Goal: Task Accomplishment & Management: Complete application form

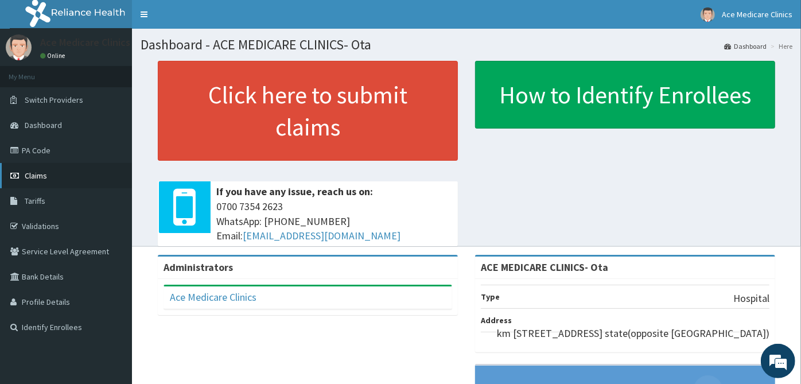
click at [37, 174] on span "Claims" at bounding box center [36, 175] width 22 height 10
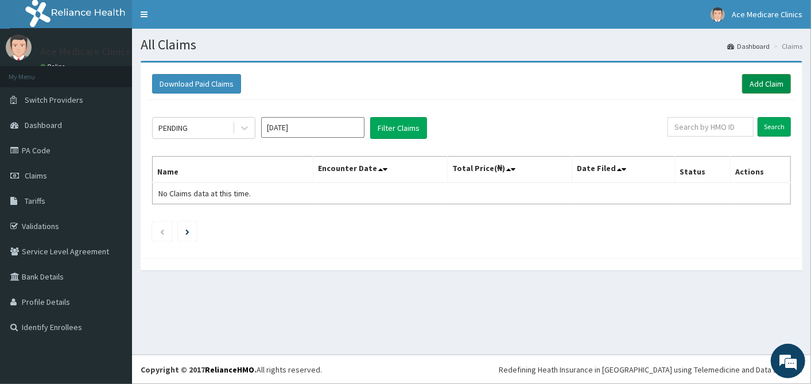
click at [762, 85] on link "Add Claim" at bounding box center [766, 84] width 49 height 20
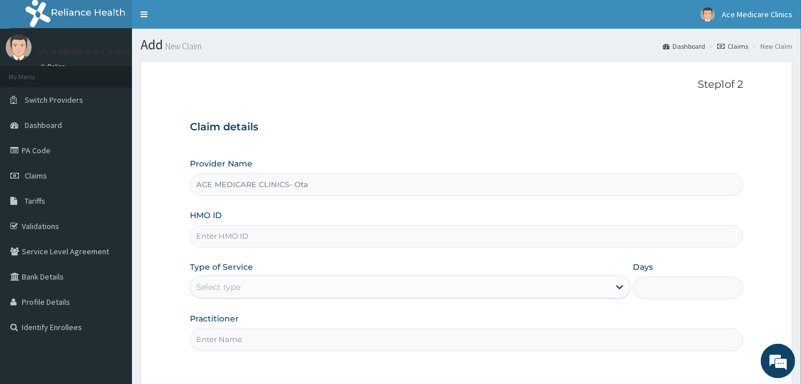
type input "ACE MEDICARE CLINICS- Ota"
click at [457, 225] on input "HMO ID" at bounding box center [466, 236] width 553 height 22
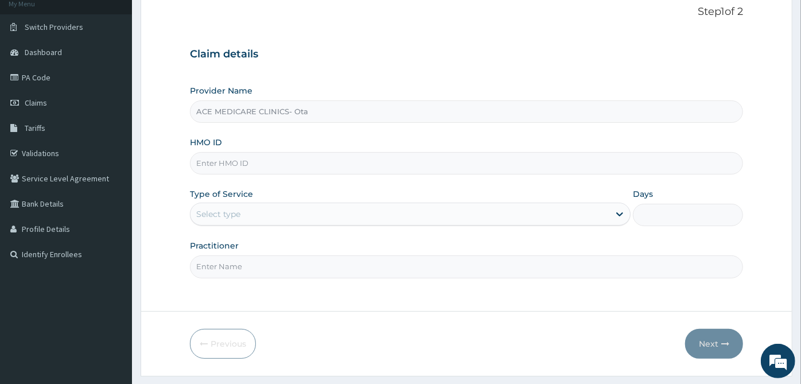
scroll to position [103, 0]
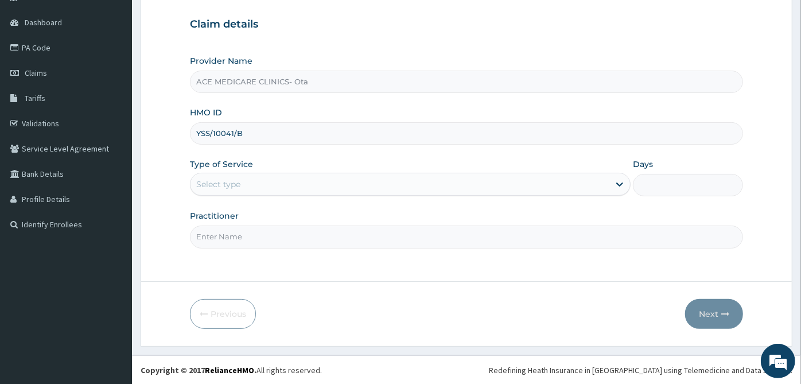
type input "YSS/10041/B"
click at [498, 184] on div "Select type" at bounding box center [399, 184] width 419 height 18
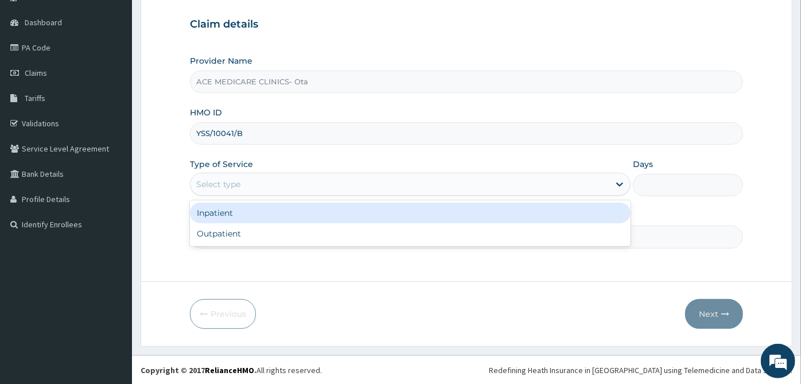
click at [488, 211] on div "Inpatient" at bounding box center [410, 213] width 441 height 21
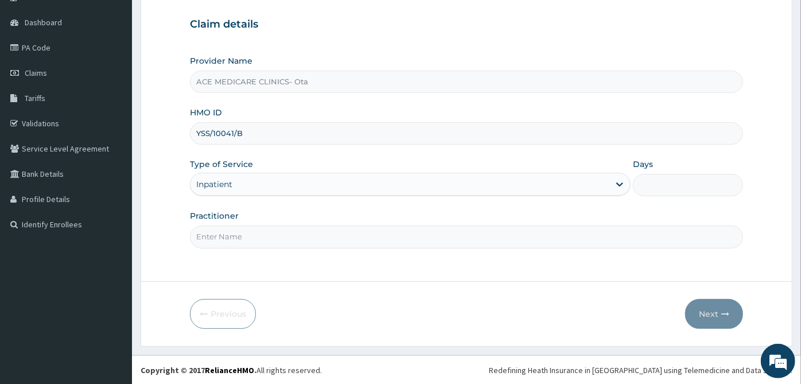
click at [483, 224] on div "Practitioner" at bounding box center [466, 229] width 553 height 38
click at [477, 243] on input "Practitioner" at bounding box center [466, 236] width 553 height 22
type input "DR AKUNA"
click at [702, 186] on input "Days" at bounding box center [688, 185] width 110 height 22
type input "2"
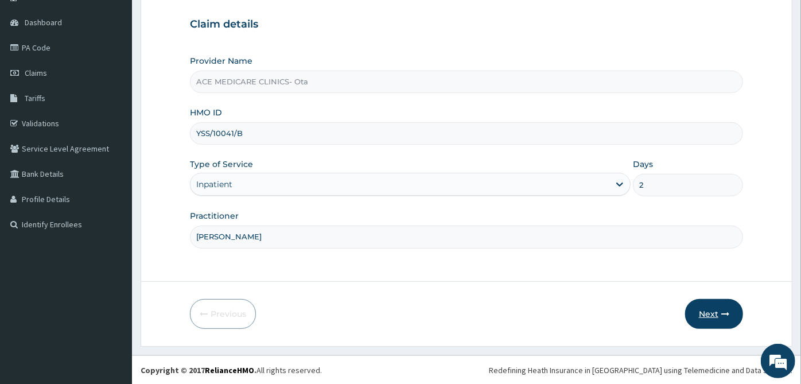
click at [727, 314] on icon "button" at bounding box center [725, 314] width 8 height 8
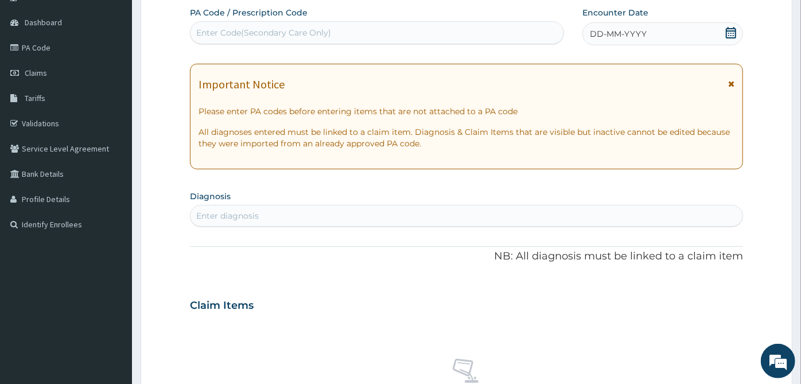
click at [263, 27] on div "Enter Code(Secondary Care Only)" at bounding box center [263, 32] width 135 height 11
paste input "PA/6843AA"
type input "PA/6843AA"
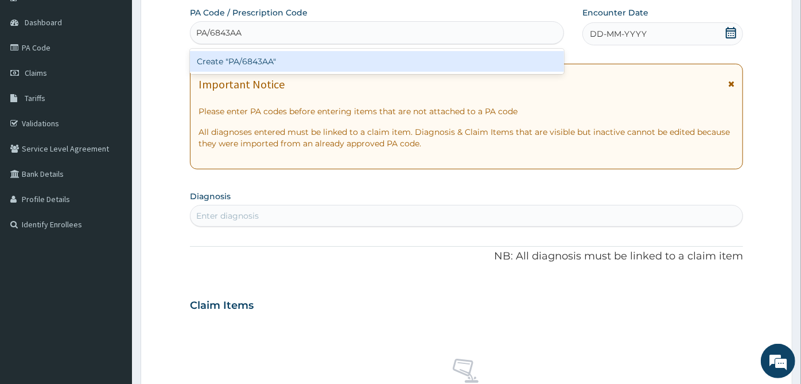
click at [259, 63] on div "Create "PA/6843AA"" at bounding box center [377, 61] width 374 height 21
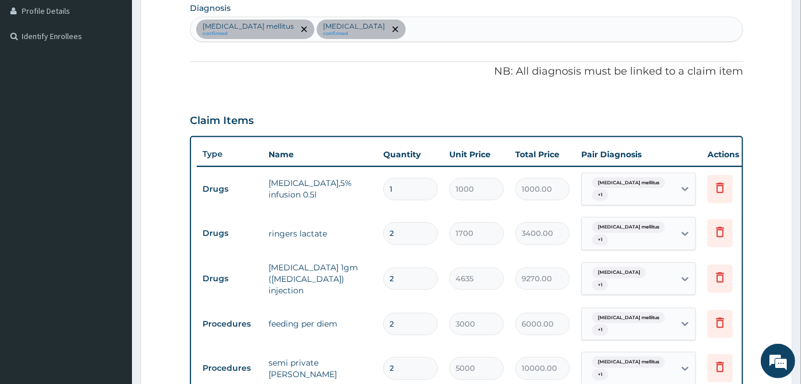
scroll to position [36, 0]
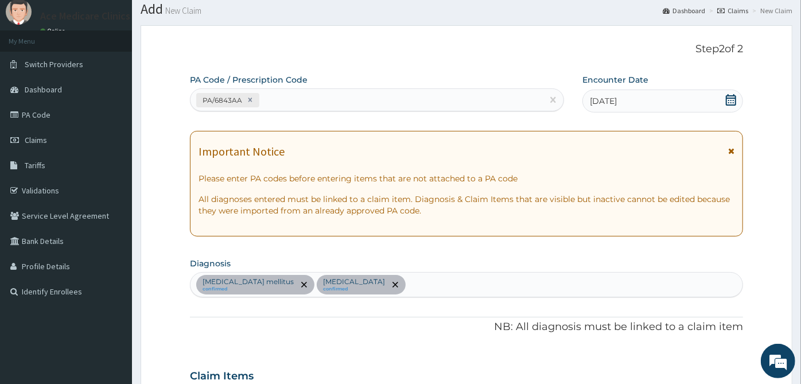
click at [290, 104] on div "PA/6843AA" at bounding box center [366, 100] width 352 height 19
paste input "PA/D3EBB3"
type input "PA/D3EBB3"
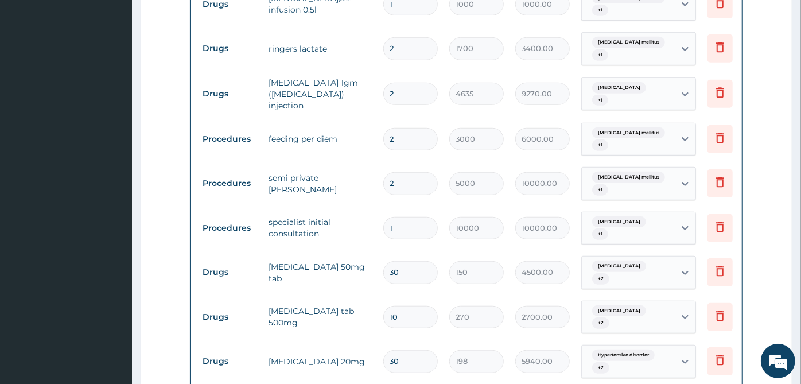
scroll to position [412, 0]
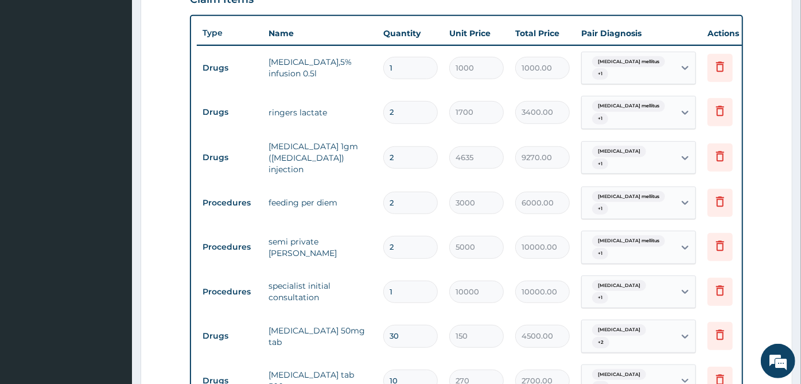
click at [409, 103] on input "2" at bounding box center [410, 112] width 55 height 22
type input "1"
type input "1700.00"
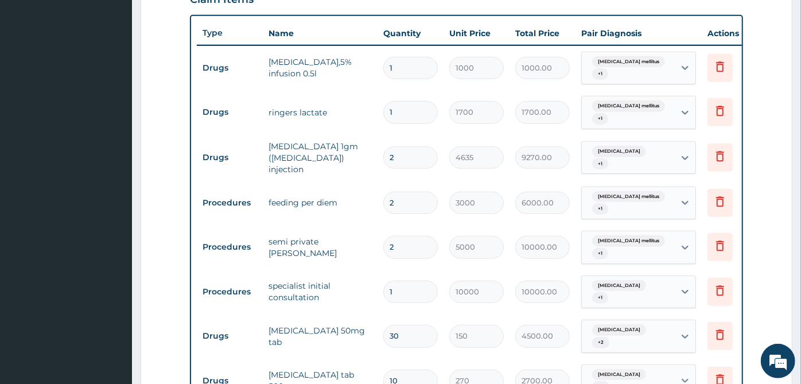
type input "1"
click at [410, 146] on input "2" at bounding box center [410, 157] width 55 height 22
type input "4"
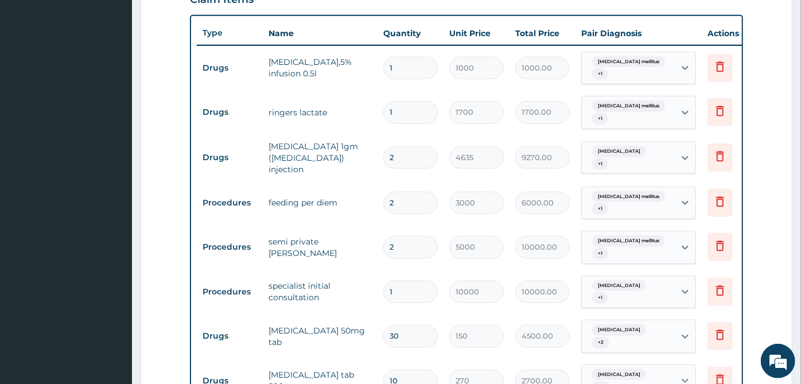
type input "18540.00"
type input "4"
click at [371, 191] on td "feeding per diem" at bounding box center [320, 202] width 115 height 23
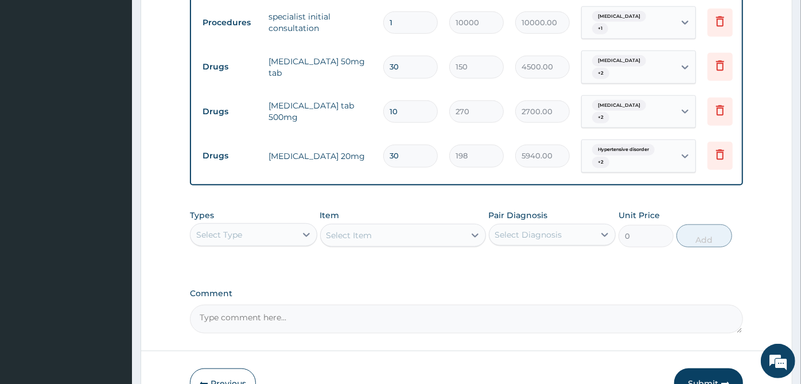
scroll to position [718, 0]
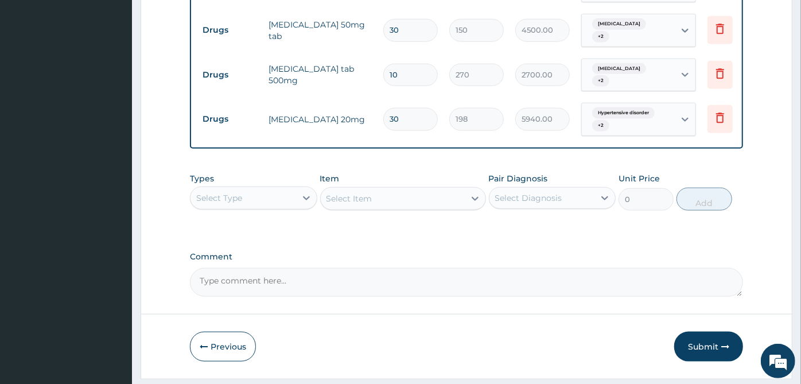
click at [262, 178] on div "Types Select Type Item Select Item Pair Diagnosis Select Diagnosis Unit Price 0…" at bounding box center [466, 191] width 553 height 49
click at [267, 189] on div "Select Type" at bounding box center [243, 198] width 106 height 18
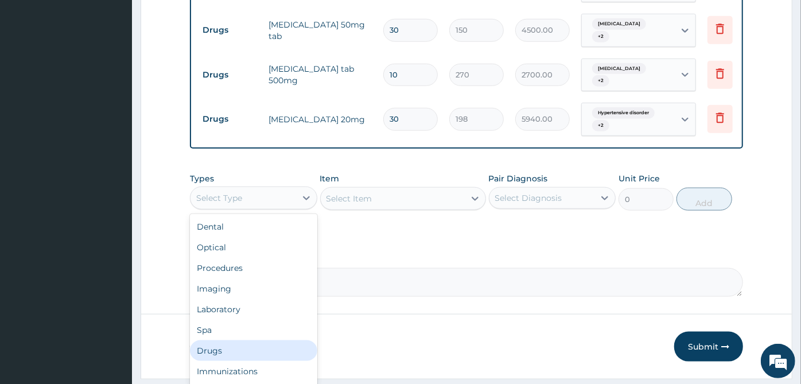
click at [246, 340] on div "Drugs" at bounding box center [253, 350] width 127 height 21
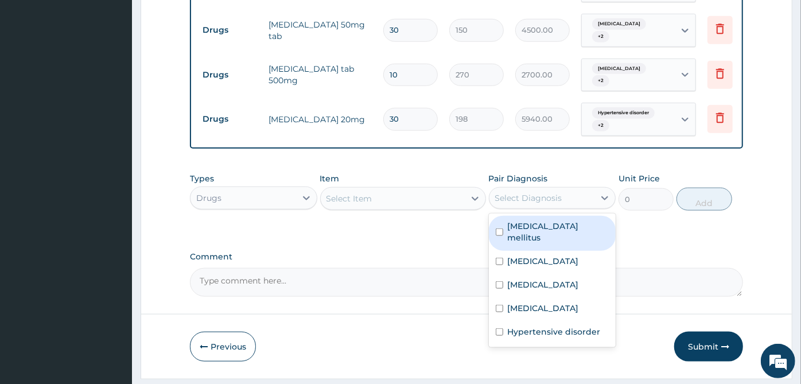
click at [565, 189] on div "Select Diagnosis" at bounding box center [542, 198] width 106 height 18
click at [569, 220] on label "Diabetes mellitus" at bounding box center [559, 231] width 102 height 23
checkbox input "true"
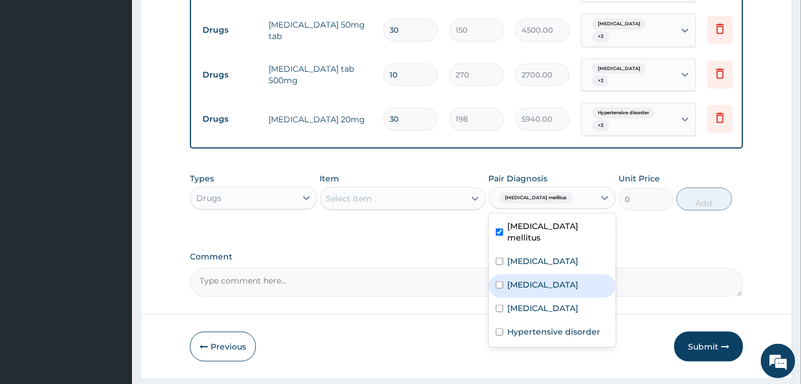
click at [561, 279] on label "Hyperlipidemia" at bounding box center [543, 284] width 71 height 11
checkbox input "true"
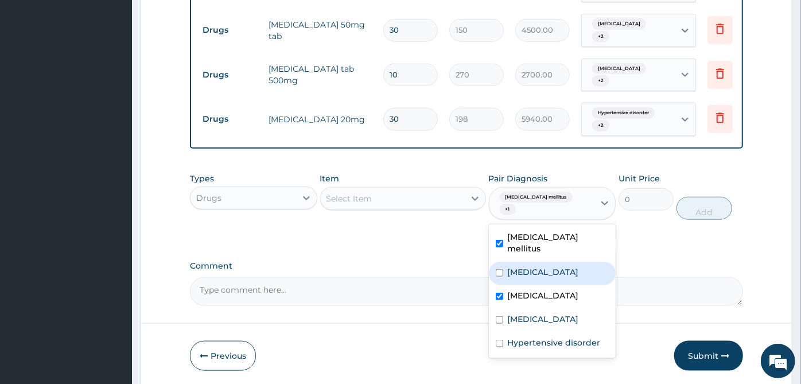
click at [558, 266] on label "Gastroenteritis" at bounding box center [543, 271] width 71 height 11
checkbox input "true"
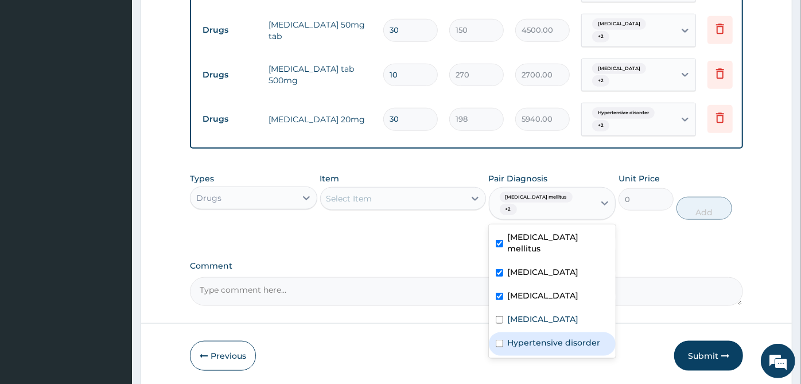
click at [558, 337] on label "Hypertensive disorder" at bounding box center [554, 342] width 93 height 11
checkbox input "true"
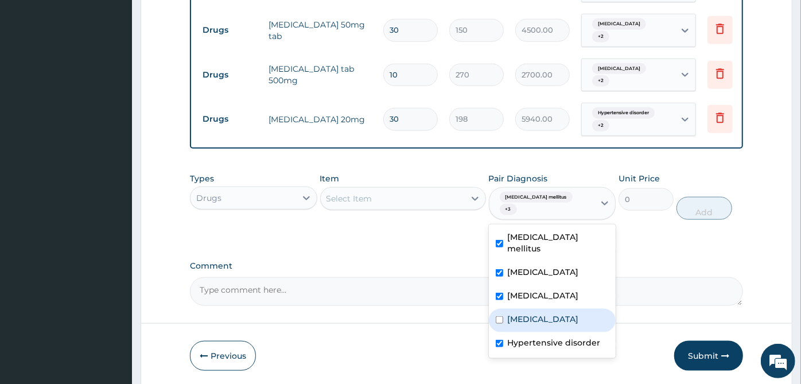
click at [554, 309] on div "[MEDICAL_DATA]" at bounding box center [552, 321] width 127 height 24
checkbox input "true"
click at [425, 189] on div "Select Item" at bounding box center [393, 198] width 144 height 18
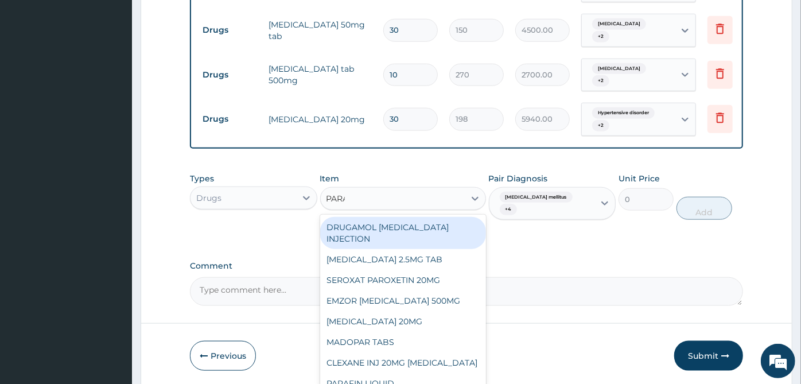
type input "PARAC"
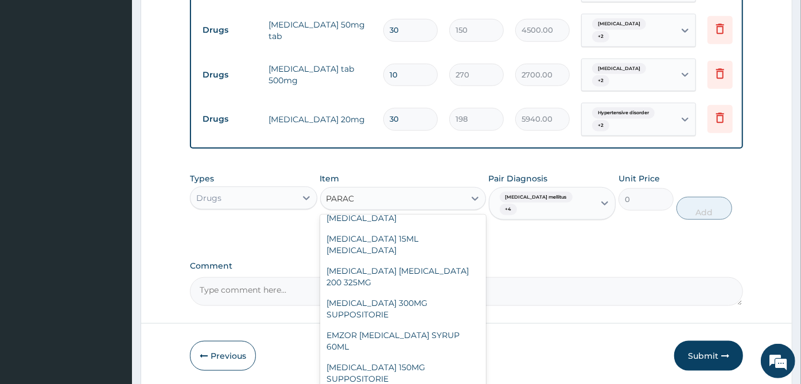
scroll to position [127, 0]
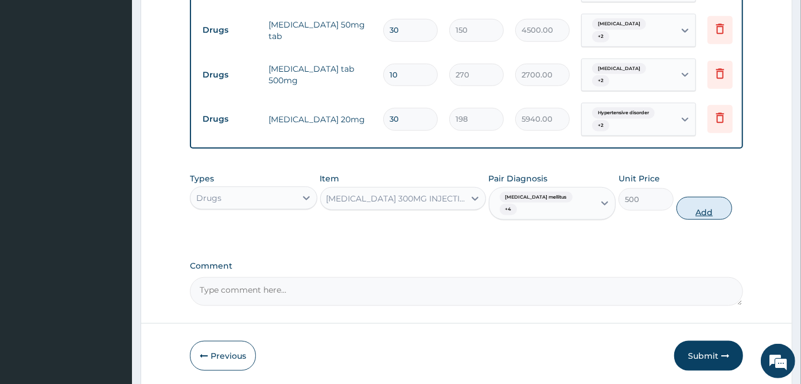
click at [688, 197] on button "Add" at bounding box center [703, 208] width 55 height 23
type input "0"
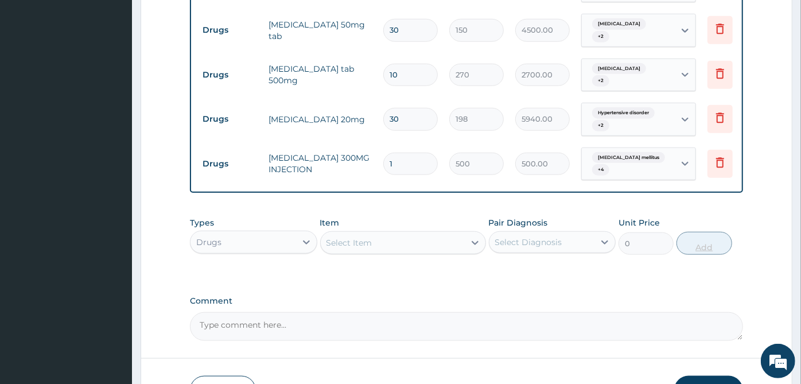
type input "0.00"
type input "9"
type input "4500.00"
type input "9"
click at [372, 234] on div "Select Item" at bounding box center [393, 243] width 144 height 18
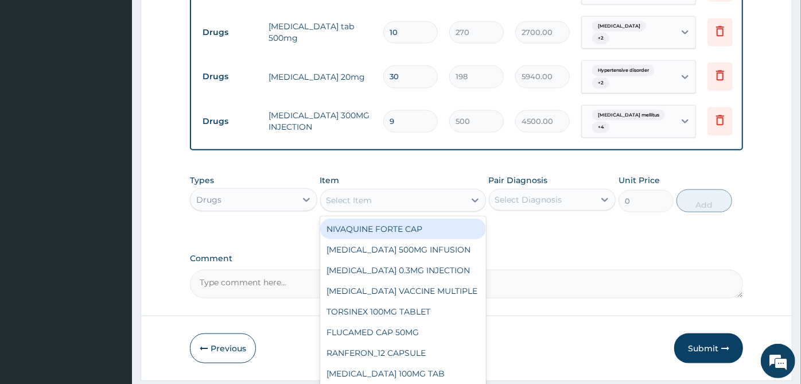
scroll to position [762, 0]
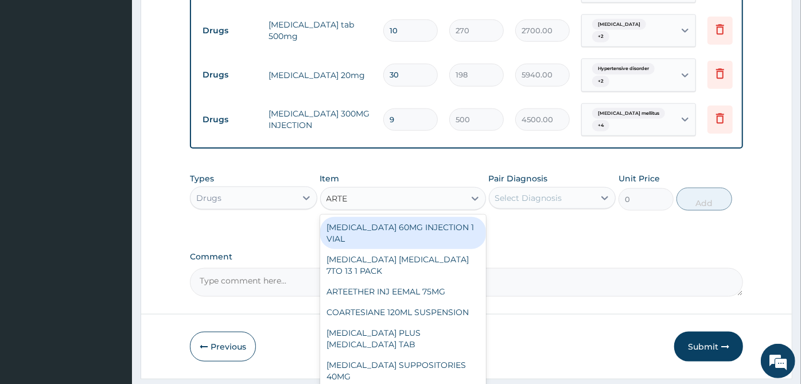
type input "ARTEM"
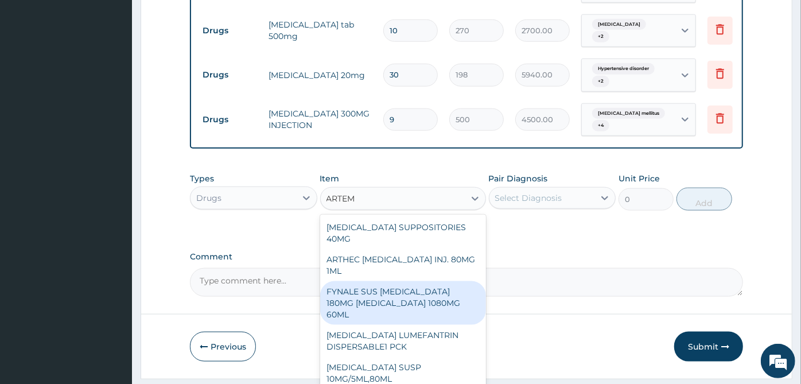
scroll to position [64, 0]
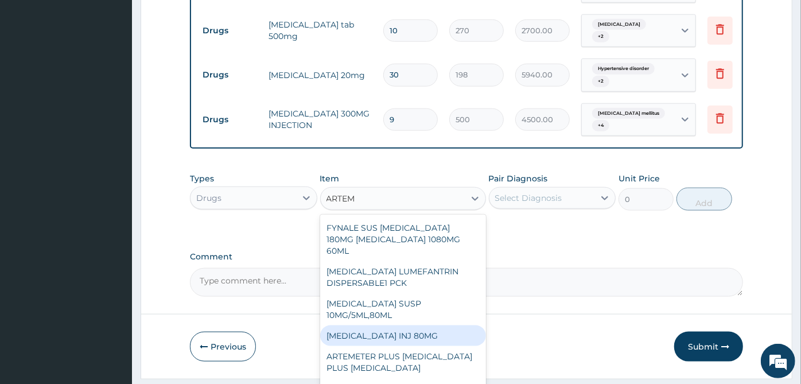
click at [349, 325] on div "[MEDICAL_DATA] INJ 80MG" at bounding box center [403, 335] width 166 height 21
type input "175.2"
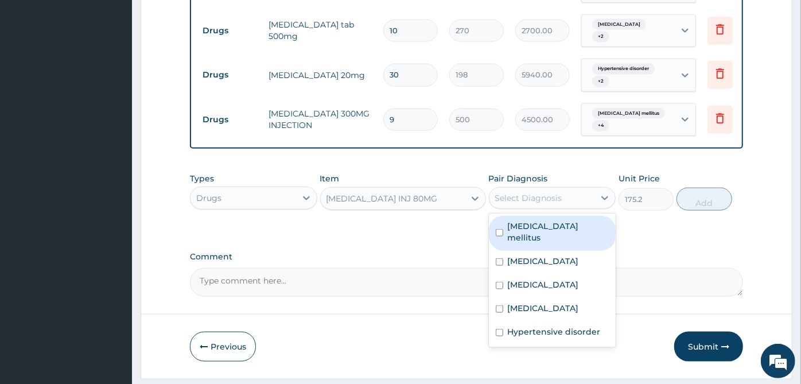
click at [535, 192] on div "Select Diagnosis" at bounding box center [528, 197] width 67 height 11
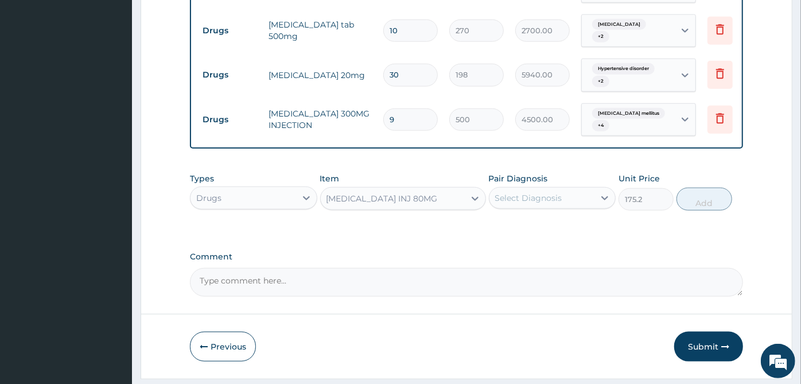
click at [535, 192] on div "Select Diagnosis" at bounding box center [528, 197] width 67 height 11
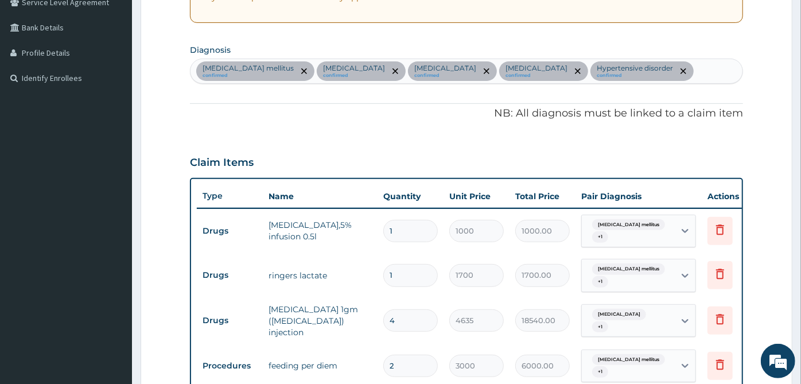
scroll to position [188, 0]
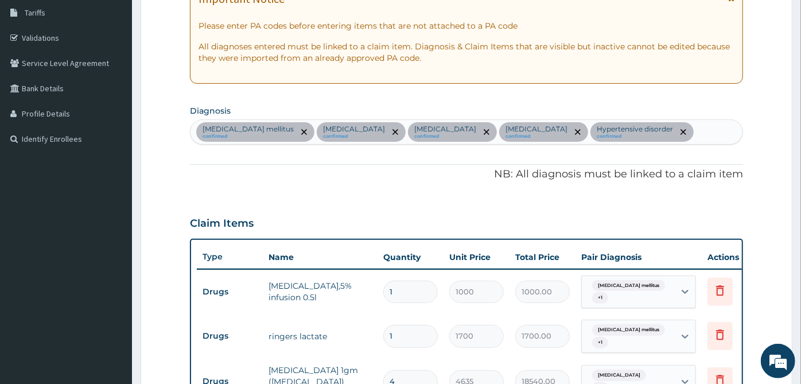
click at [604, 133] on div "Hypertensive disorder confirmed" at bounding box center [641, 132] width 103 height 20
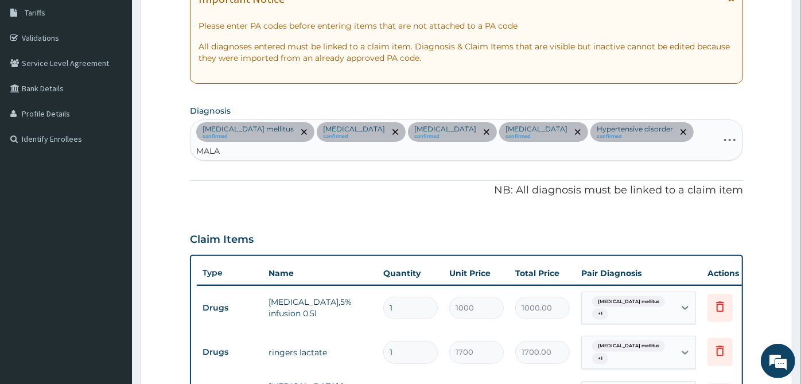
type input "MALAR"
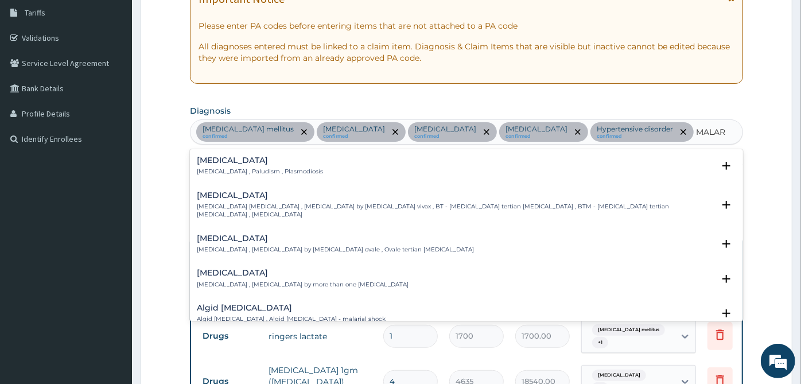
click at [243, 165] on div "[MEDICAL_DATA] [MEDICAL_DATA] , Paludism , Plasmodiosis" at bounding box center [260, 166] width 126 height 20
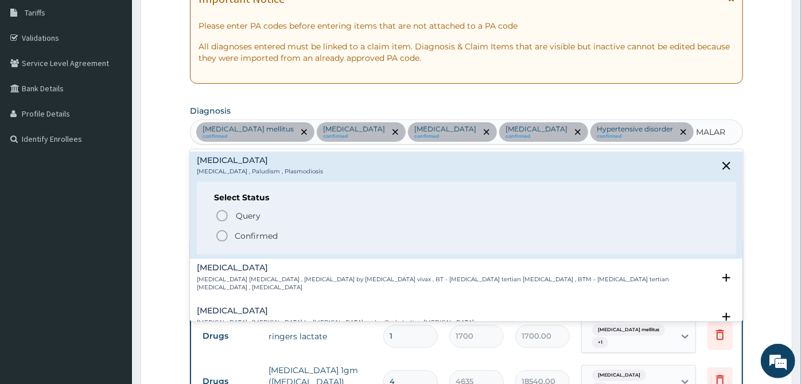
click at [242, 235] on p "Confirmed" at bounding box center [256, 235] width 43 height 11
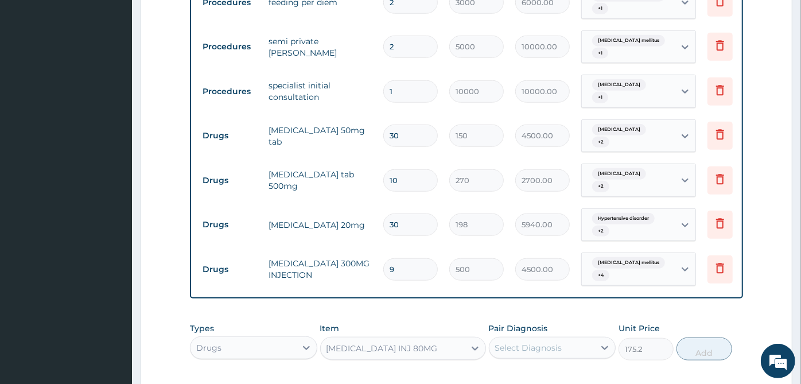
scroll to position [762, 0]
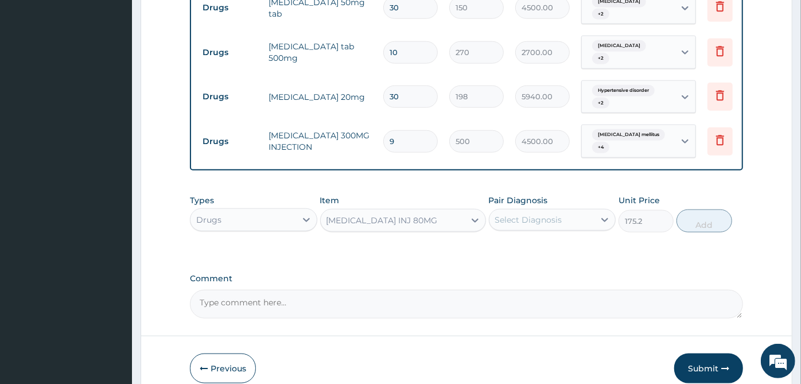
click at [575, 211] on div "Select Diagnosis" at bounding box center [542, 220] width 106 height 18
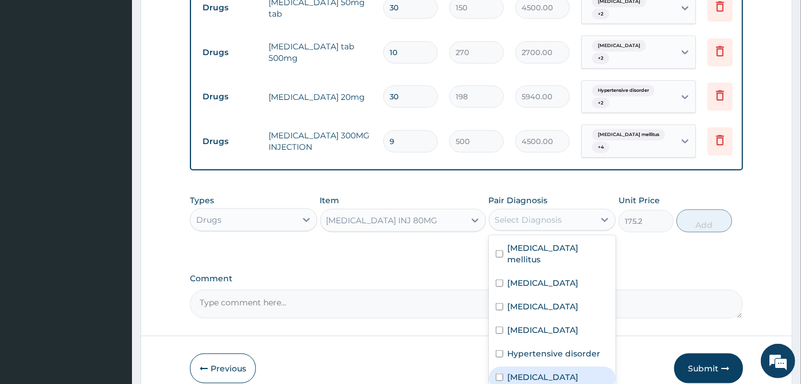
click at [529, 371] on label "[MEDICAL_DATA]" at bounding box center [543, 376] width 71 height 11
checkbox input "true"
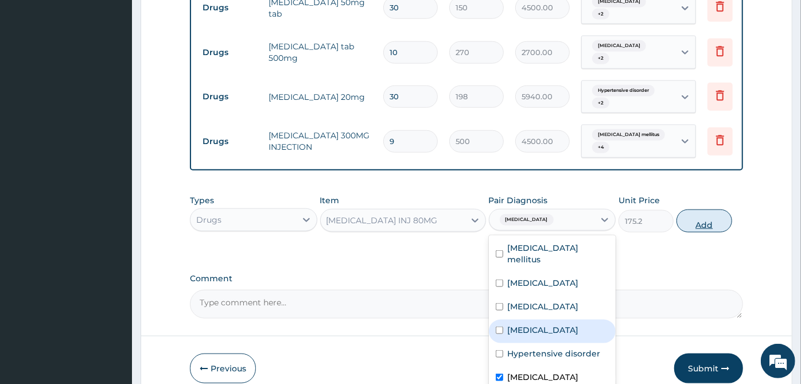
click at [724, 209] on button "Add" at bounding box center [703, 220] width 55 height 23
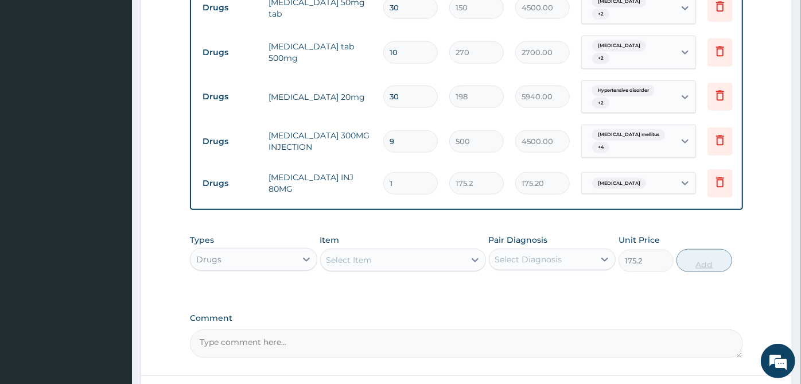
type input "0"
click at [429, 251] on div "Select Item" at bounding box center [393, 260] width 144 height 18
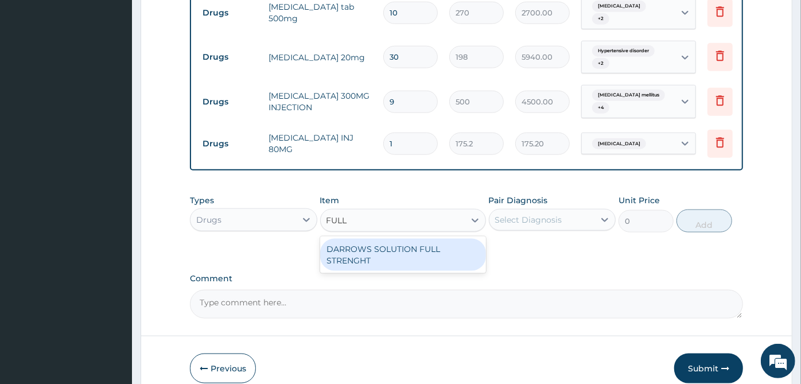
scroll to position [0, 0]
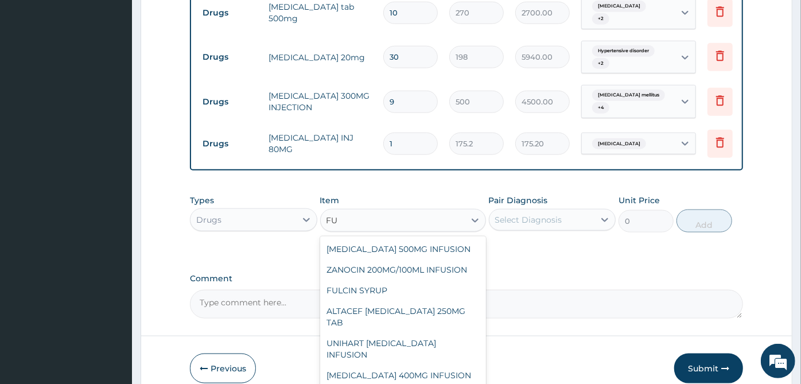
type input "F"
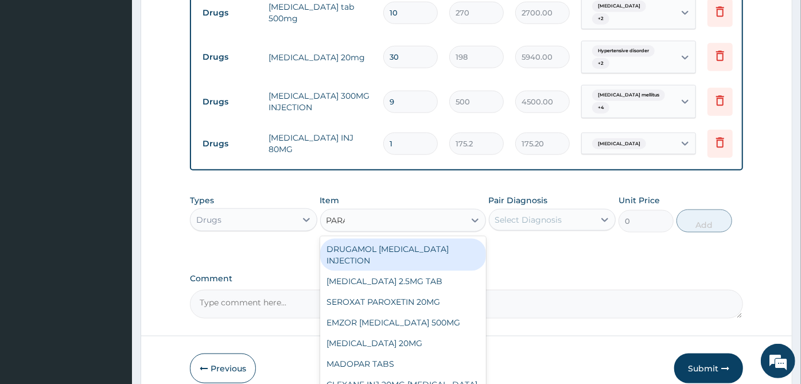
type input "PARAC"
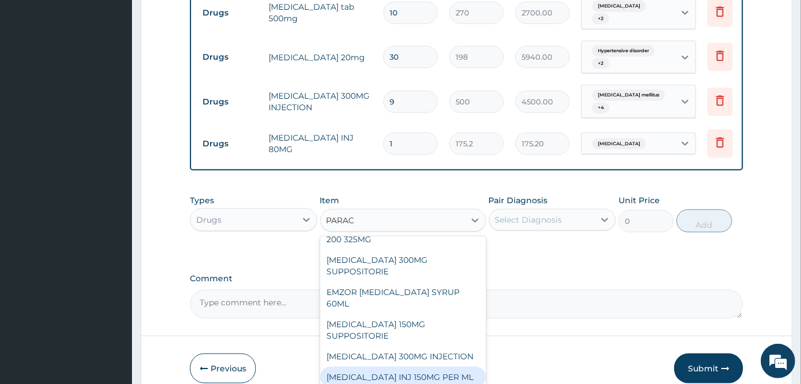
scroll to position [243, 0]
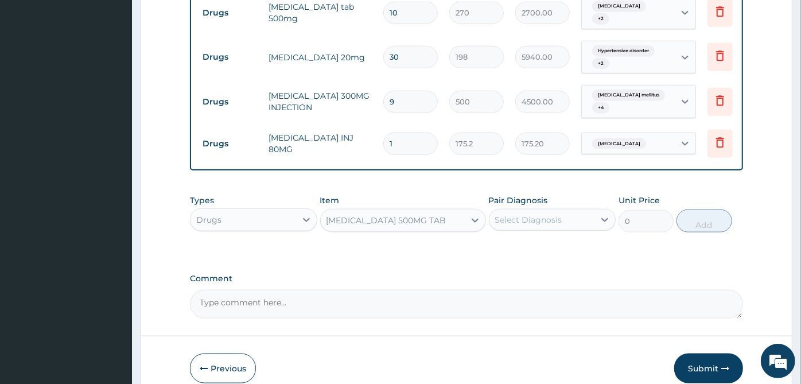
type input "30"
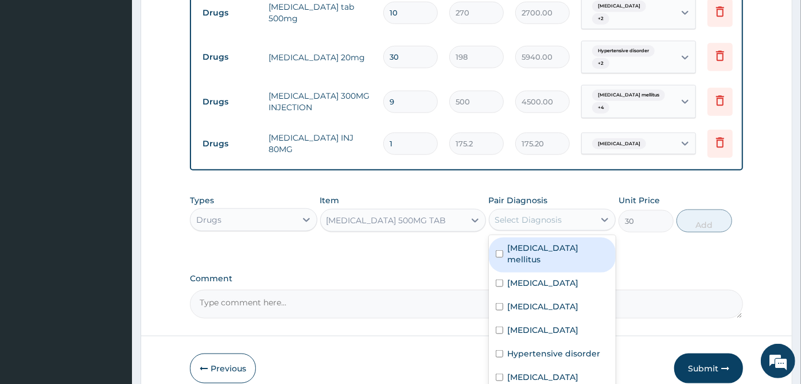
click at [584, 211] on div "Select Diagnosis" at bounding box center [542, 220] width 106 height 18
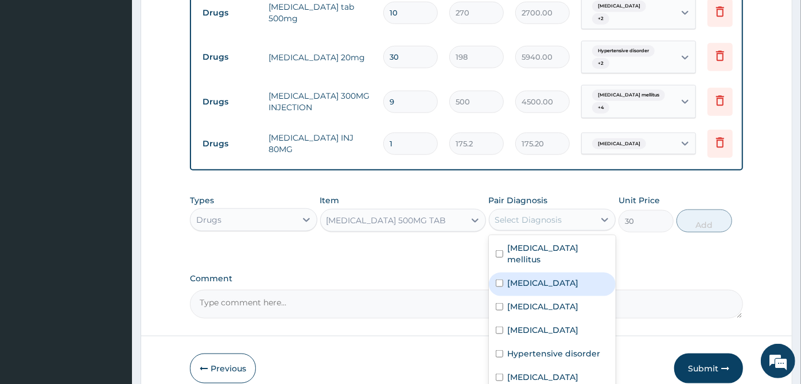
click at [565, 277] on label "Gastroenteritis" at bounding box center [543, 282] width 71 height 11
checkbox input "true"
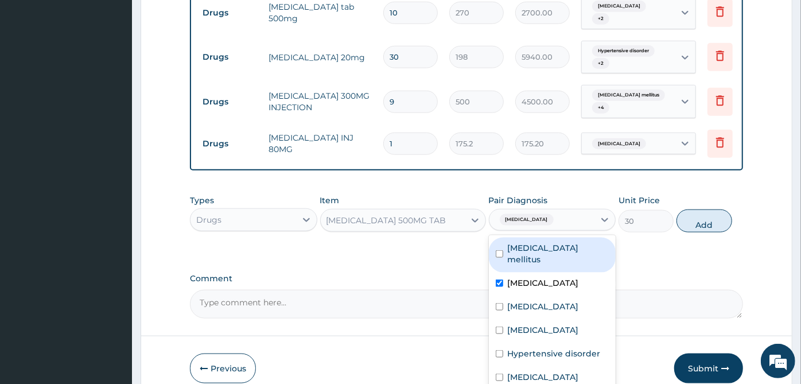
click at [563, 242] on label "[MEDICAL_DATA] mellitus" at bounding box center [559, 253] width 102 height 23
checkbox input "true"
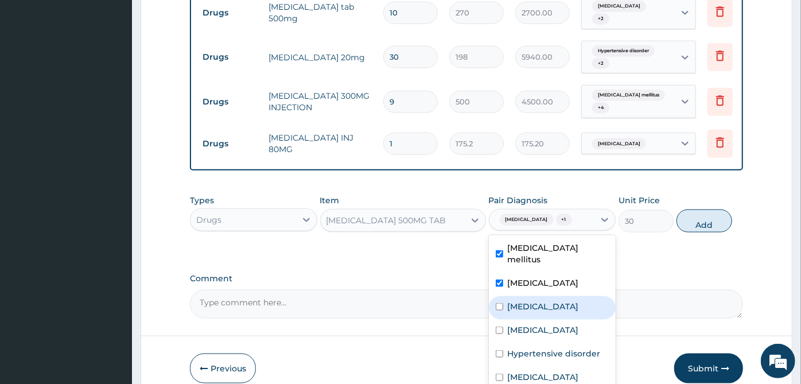
click at [552, 301] on label "Hyperlipidemia" at bounding box center [543, 306] width 71 height 11
checkbox input "true"
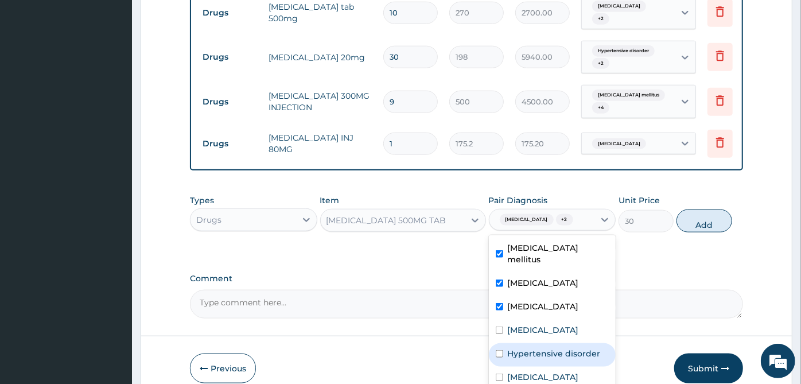
click at [548, 348] on label "Hypertensive disorder" at bounding box center [554, 353] width 93 height 11
checkbox input "true"
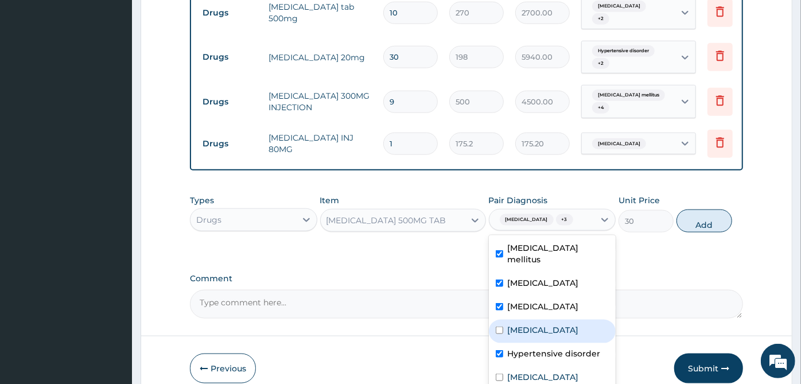
click at [544, 320] on div "[MEDICAL_DATA]" at bounding box center [552, 332] width 127 height 24
checkbox input "true"
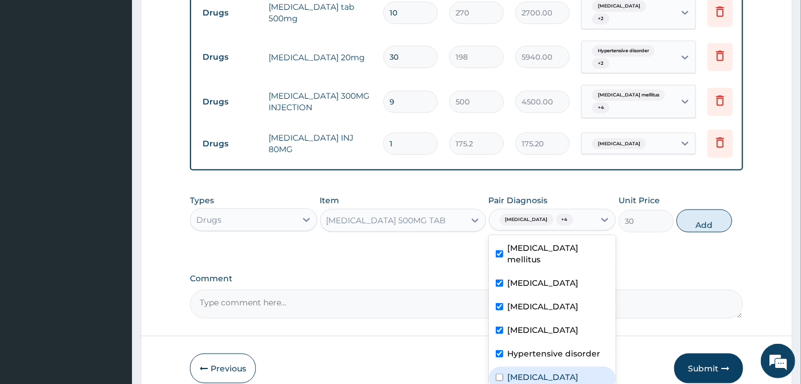
click at [534, 367] on div "[MEDICAL_DATA]" at bounding box center [552, 379] width 127 height 24
checkbox input "true"
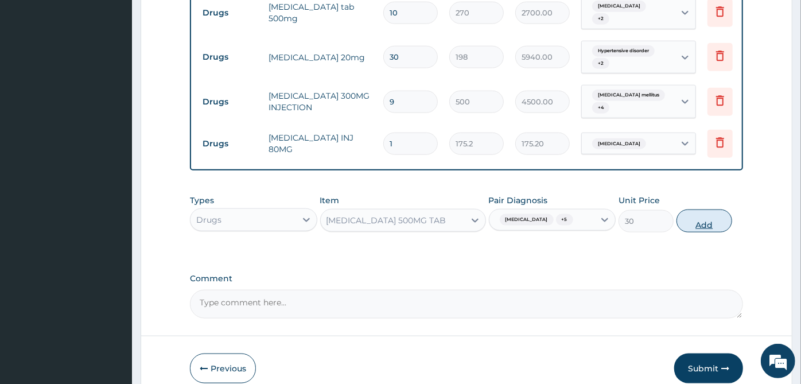
click at [690, 209] on button "Add" at bounding box center [703, 220] width 55 height 23
type input "0"
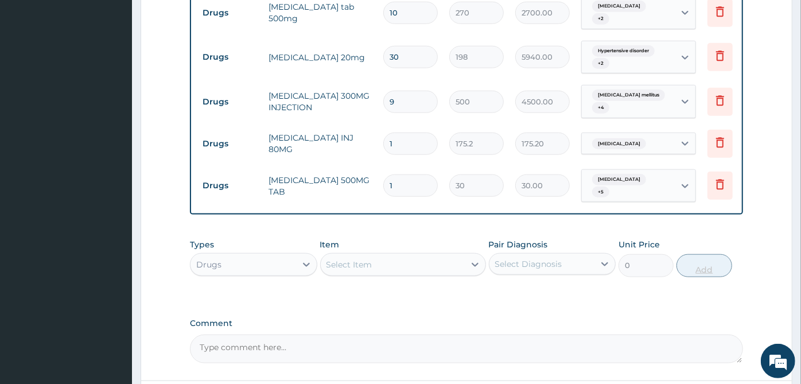
type input "18"
type input "540.00"
type input "18"
click at [410, 255] on div "Select Item" at bounding box center [393, 264] width 144 height 18
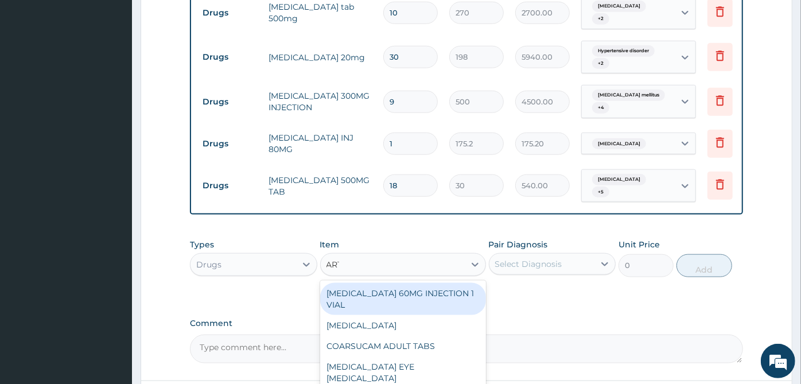
type input "ARTE"
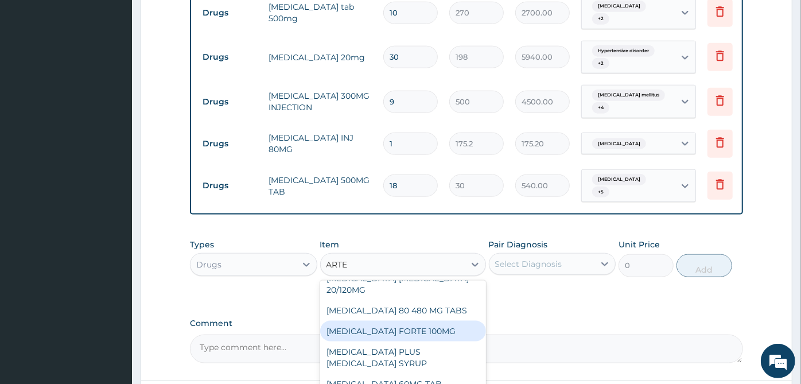
scroll to position [765, 0]
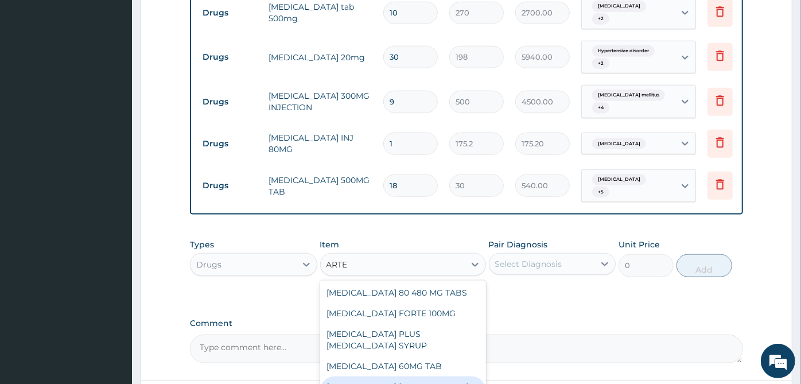
type input "368.4"
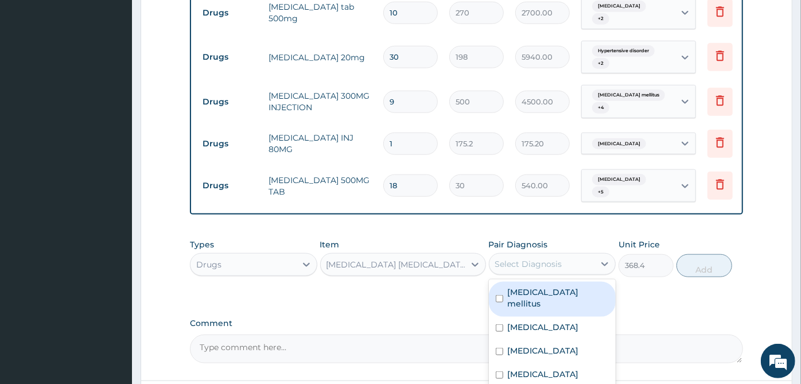
click at [552, 258] on div "Select Diagnosis" at bounding box center [528, 263] width 67 height 11
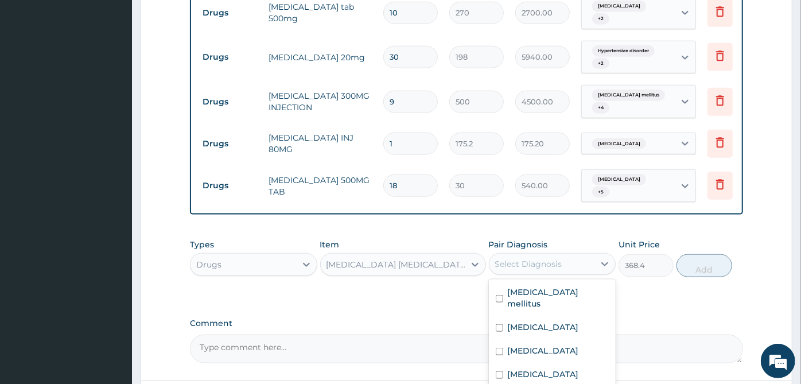
checkbox input "true"
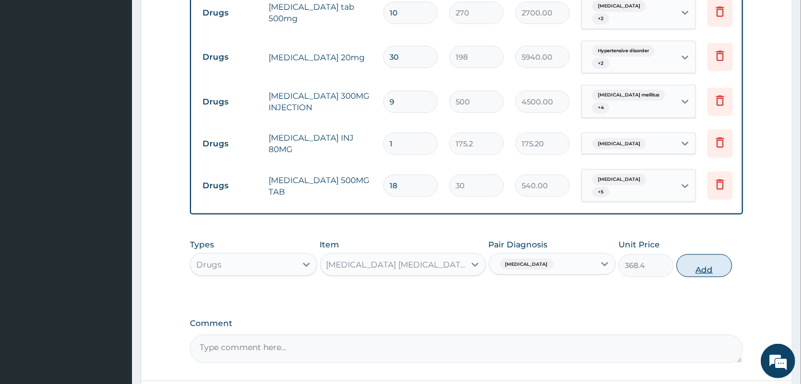
click at [721, 254] on button "Add" at bounding box center [703, 265] width 55 height 23
type input "0"
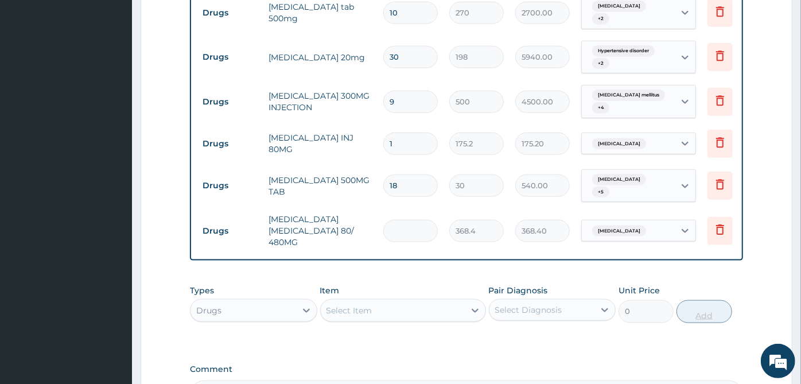
type input "0.00"
type input "6"
type input "2210.40"
type input "6"
click at [441, 301] on div "Select Item" at bounding box center [393, 310] width 144 height 18
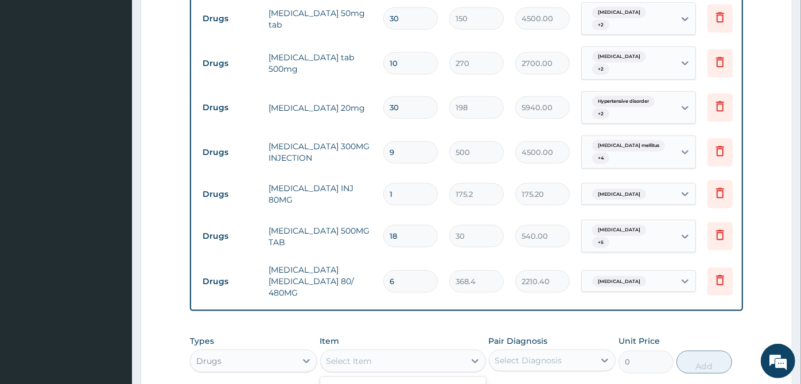
scroll to position [887, 0]
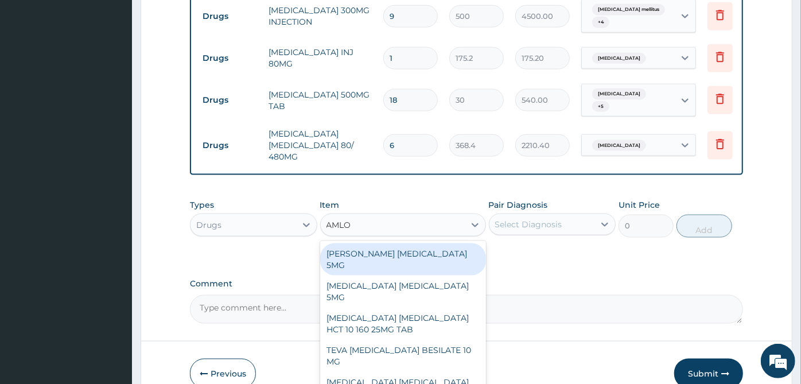
type input "AMLOD"
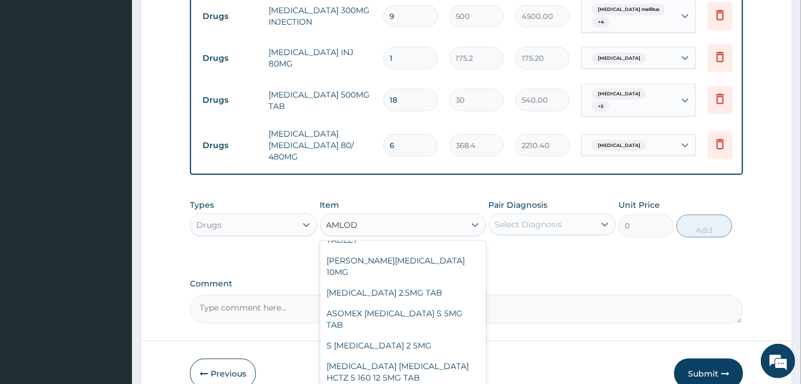
scroll to position [631, 0]
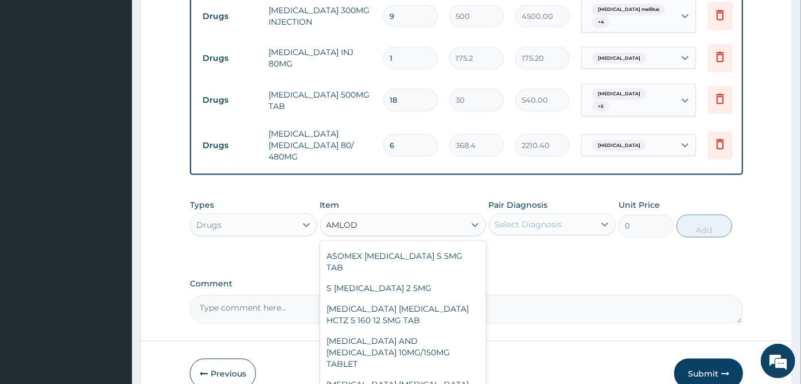
type input "116.4"
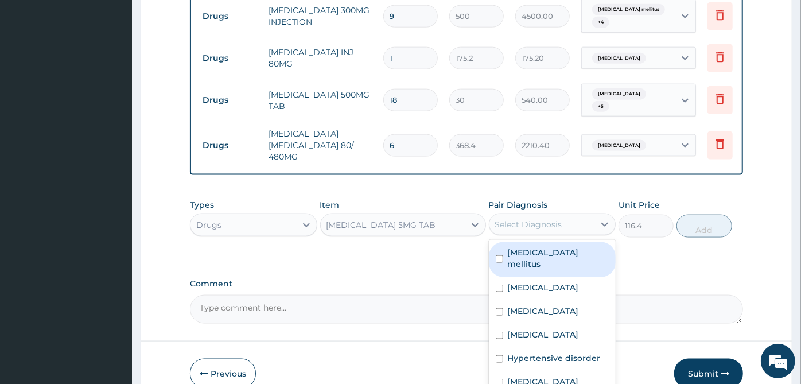
click at [566, 215] on div "Select Diagnosis" at bounding box center [542, 224] width 106 height 18
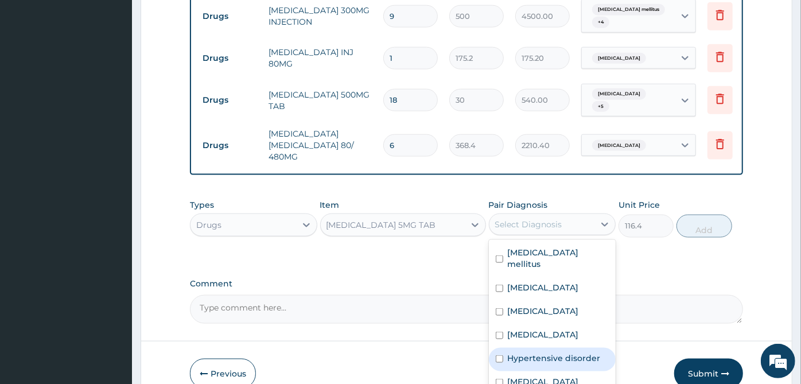
click at [546, 352] on label "Hypertensive disorder" at bounding box center [554, 357] width 93 height 11
checkbox input "true"
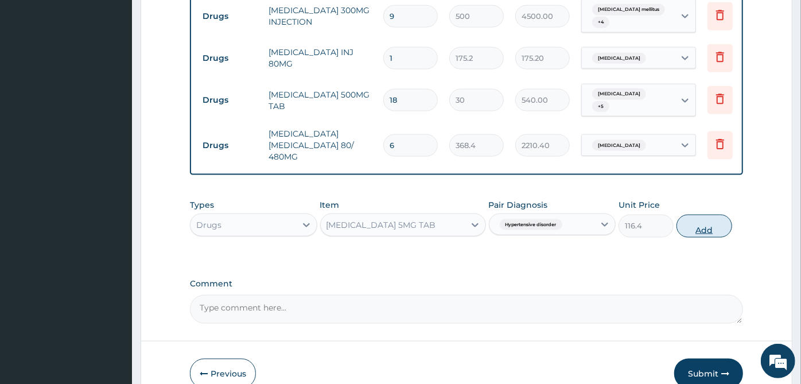
click at [714, 215] on button "Add" at bounding box center [703, 226] width 55 height 23
type input "0"
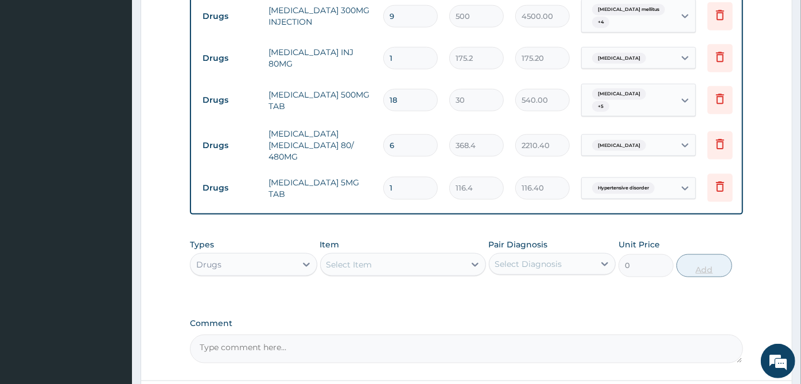
type input "0.00"
type input "2"
type input "232.80"
type input "2"
click at [408, 255] on div "Select Item" at bounding box center [393, 264] width 144 height 18
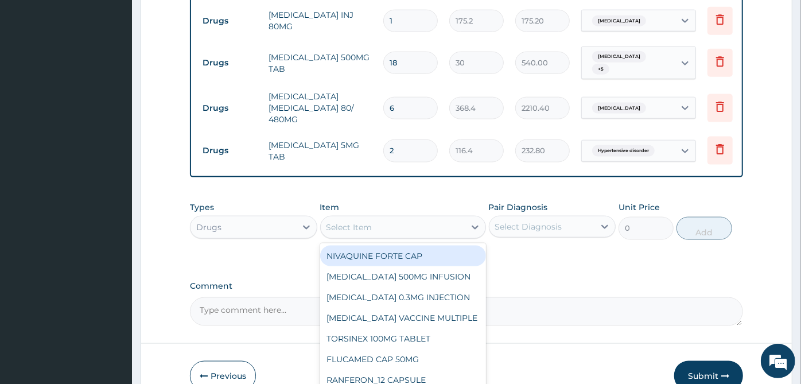
scroll to position [927, 0]
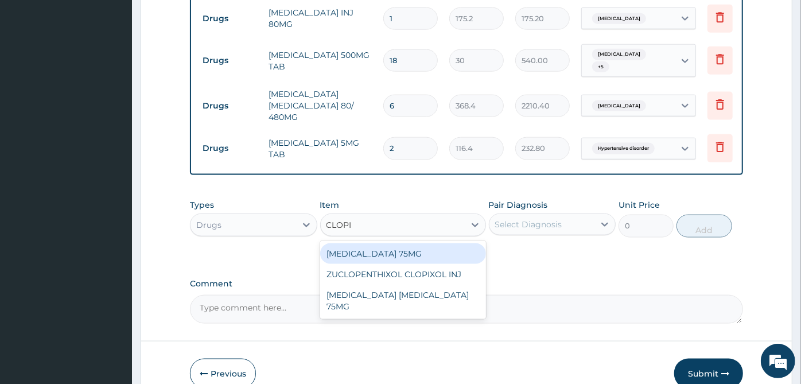
type input "CLOPID"
click at [408, 243] on div "[MEDICAL_DATA] 75MG" at bounding box center [403, 253] width 166 height 21
type input "154.8"
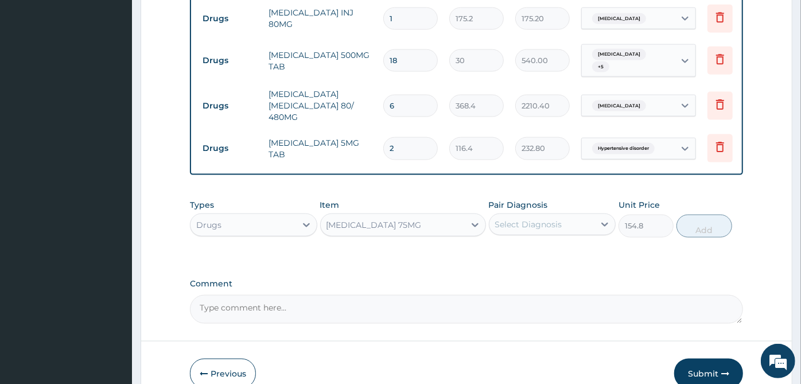
click at [563, 199] on div "Pair Diagnosis Select Diagnosis" at bounding box center [552, 218] width 127 height 38
click at [563, 215] on div "Select Diagnosis" at bounding box center [542, 224] width 106 height 18
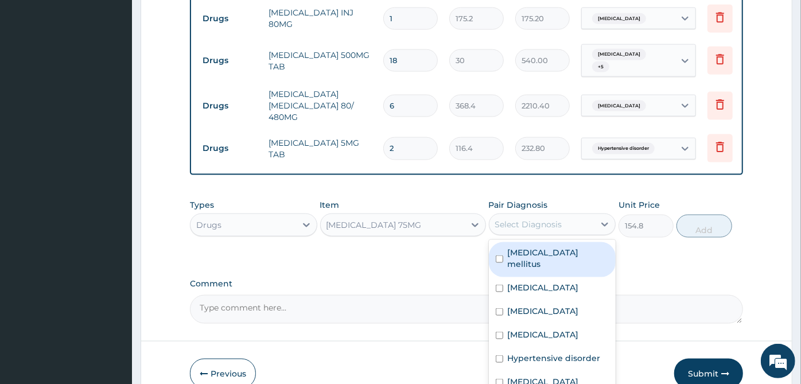
click at [542, 242] on div "Diabetes mellitus" at bounding box center [552, 259] width 127 height 35
checkbox input "true"
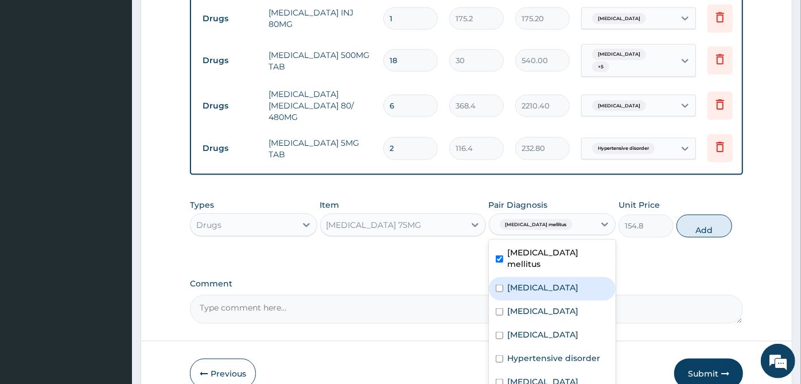
click at [536, 277] on div "Gastroenteritis" at bounding box center [552, 289] width 127 height 24
checkbox input "true"
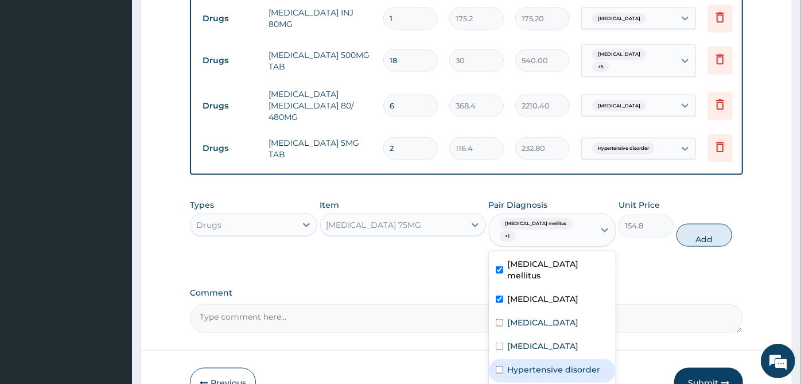
click at [523, 364] on label "Hypertensive disorder" at bounding box center [554, 369] width 93 height 11
checkbox input "true"
click at [523, 293] on label "Gastroenteritis" at bounding box center [543, 298] width 71 height 11
checkbox input "false"
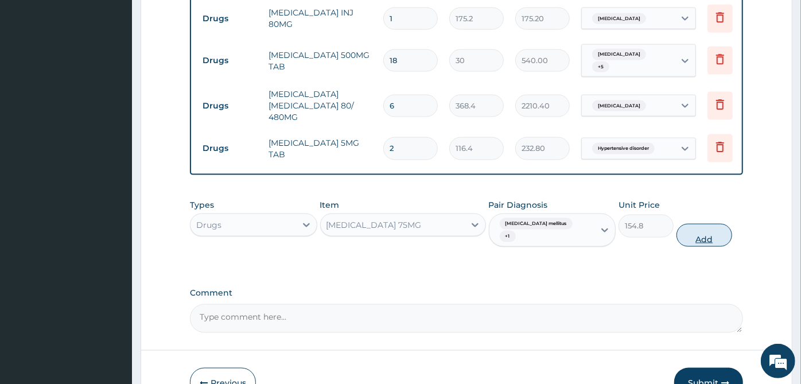
click at [703, 224] on button "Add" at bounding box center [703, 235] width 55 height 23
type input "0"
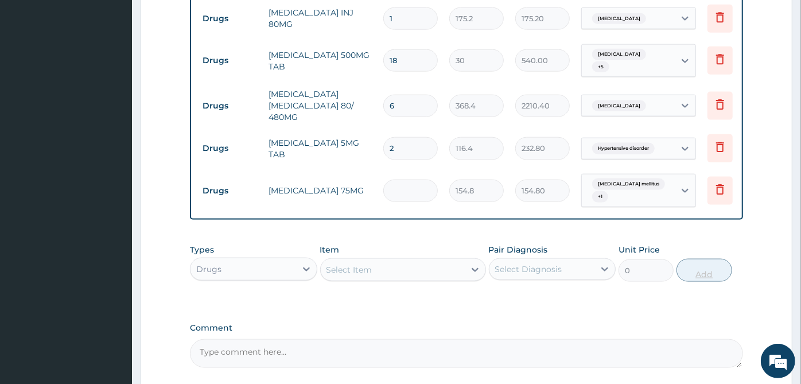
type input "0.00"
type input "2"
type input "309.60"
type input "2"
click at [438, 260] on div "Select Item" at bounding box center [393, 269] width 144 height 18
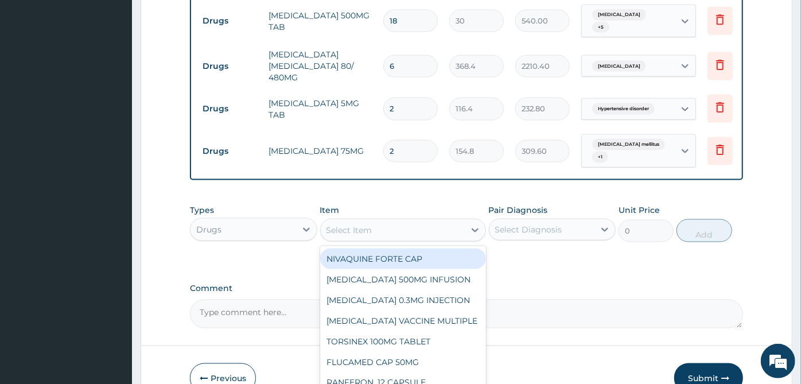
scroll to position [967, 0]
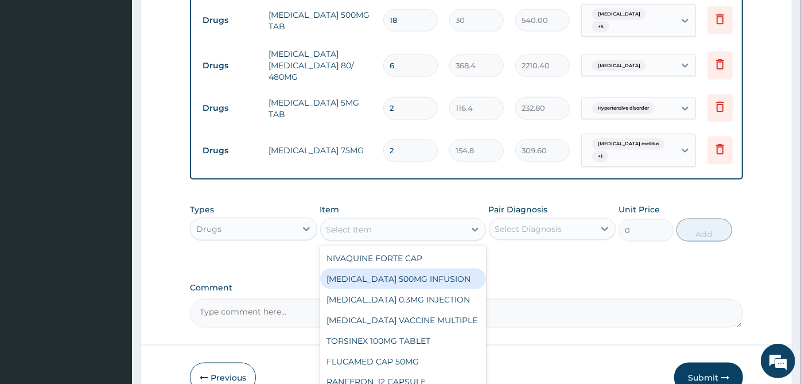
click at [231, 204] on div "Types Drugs" at bounding box center [253, 223] width 127 height 38
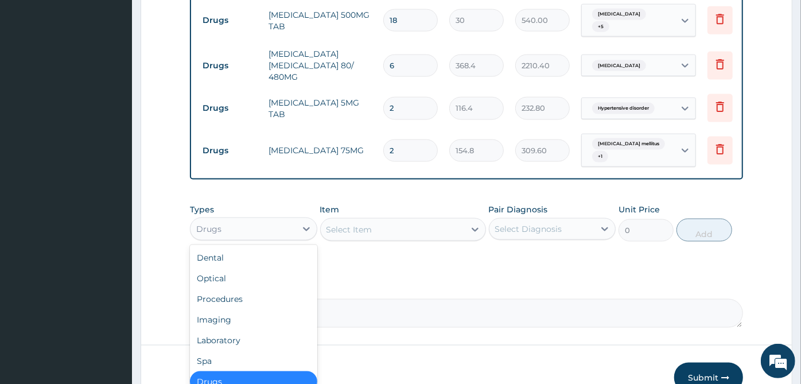
click at [258, 220] on div "Drugs" at bounding box center [243, 229] width 106 height 18
click at [254, 330] on div "Laboratory" at bounding box center [253, 340] width 127 height 21
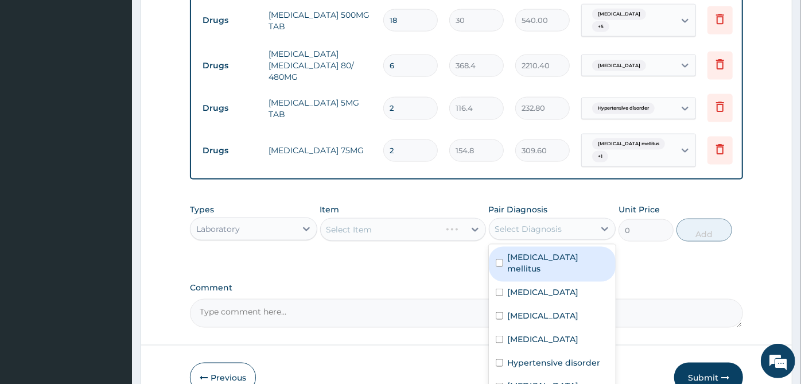
click at [565, 218] on div "Select Diagnosis" at bounding box center [552, 229] width 127 height 22
click at [561, 251] on label "Diabetes mellitus" at bounding box center [559, 262] width 102 height 23
checkbox input "true"
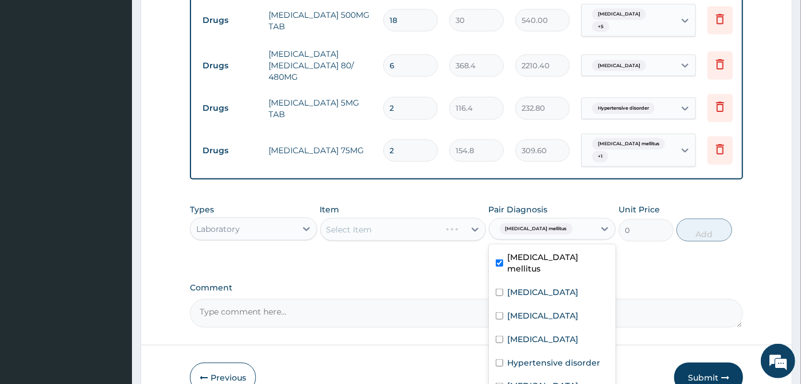
click at [470, 218] on div "Select Item" at bounding box center [403, 229] width 166 height 23
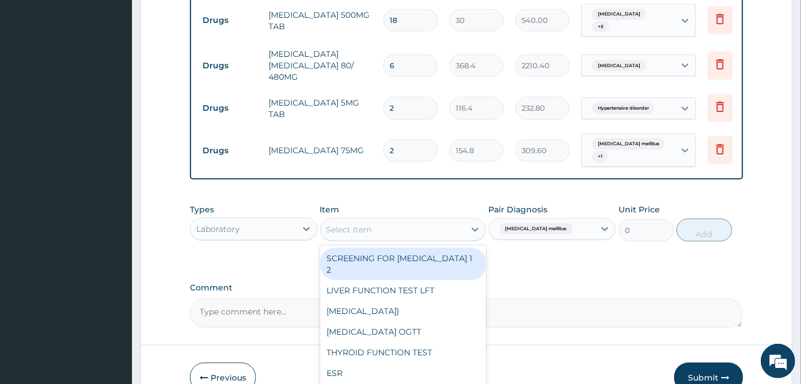
click at [385, 220] on div "Select Item" at bounding box center [393, 229] width 144 height 18
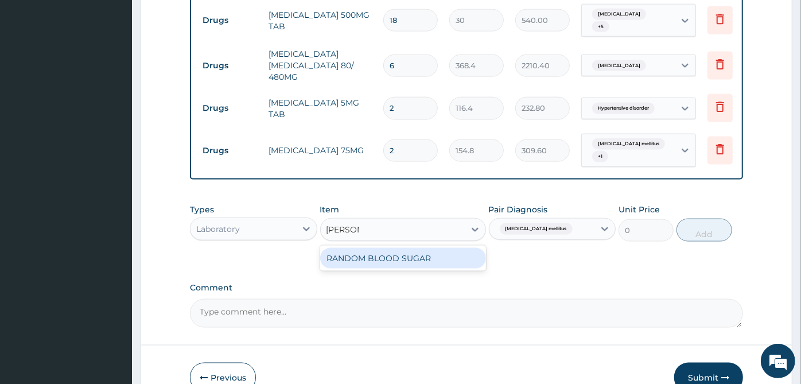
type input "RANDOM"
click at [388, 246] on div "RANDOM BLOOD SUGAR" at bounding box center [403, 258] width 166 height 25
click at [393, 248] on div "RANDOM BLOOD SUGAR" at bounding box center [403, 258] width 166 height 21
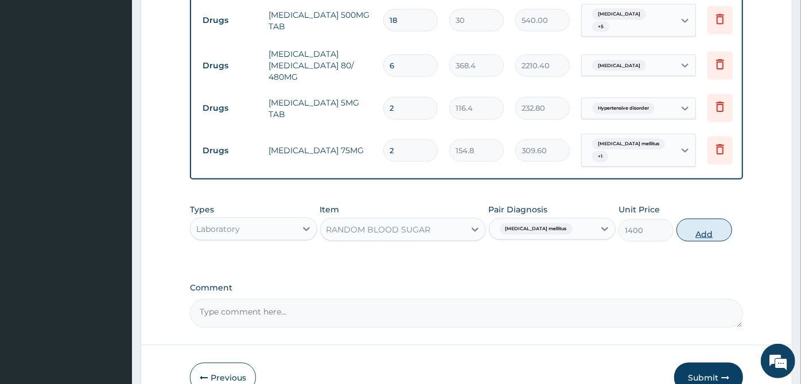
click at [722, 219] on button "Add" at bounding box center [703, 230] width 55 height 23
type input "0"
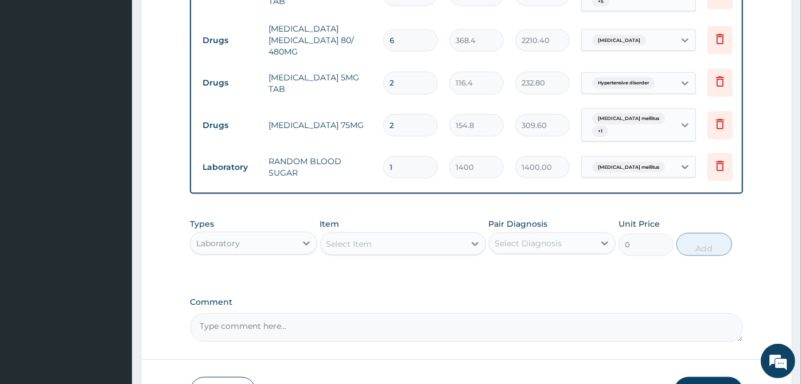
scroll to position [1006, 0]
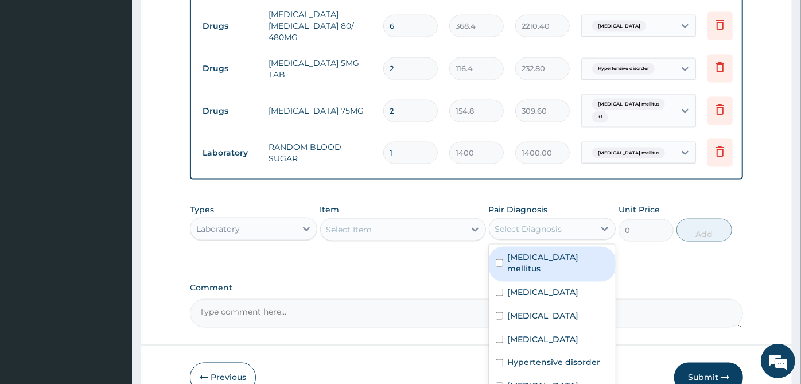
click at [568, 220] on div "Select Diagnosis" at bounding box center [542, 229] width 106 height 18
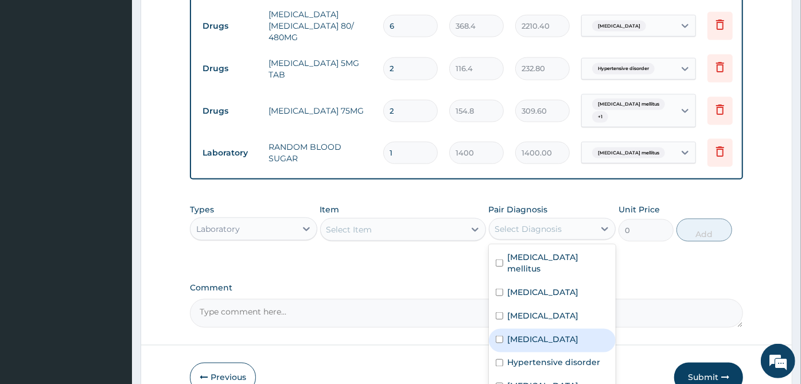
click at [563, 329] on div "[MEDICAL_DATA]" at bounding box center [552, 341] width 127 height 24
checkbox input "true"
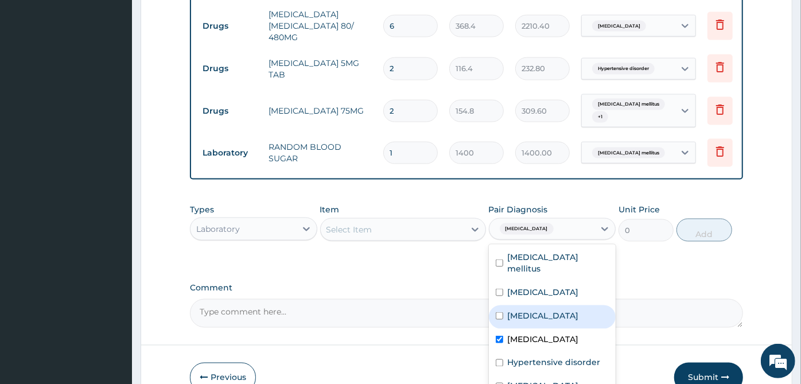
click at [558, 305] on div "Hyperlipidemia" at bounding box center [552, 317] width 127 height 24
checkbox input "true"
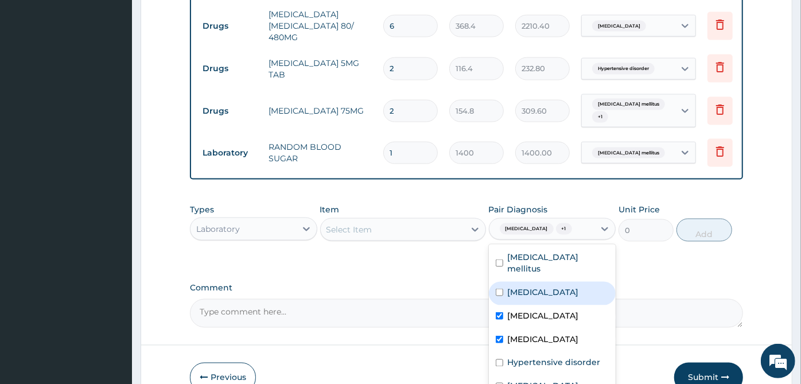
click at [558, 286] on label "Gastroenteritis" at bounding box center [543, 291] width 71 height 11
checkbox input "true"
click at [555, 305] on div "Hyperlipidemia" at bounding box center [552, 317] width 127 height 24
checkbox input "false"
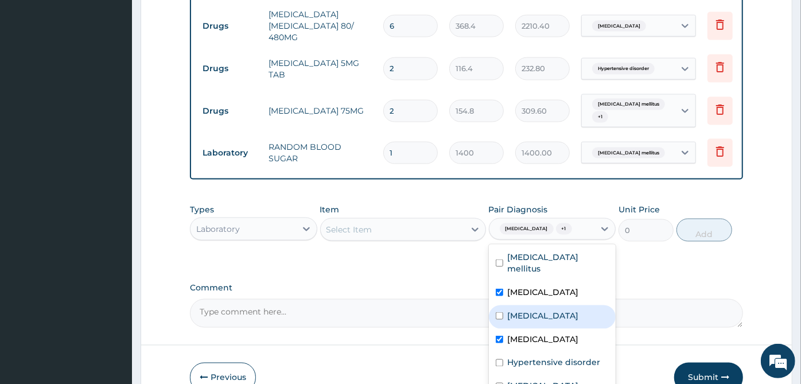
click at [432, 204] on div "Item Select Item" at bounding box center [403, 223] width 166 height 38
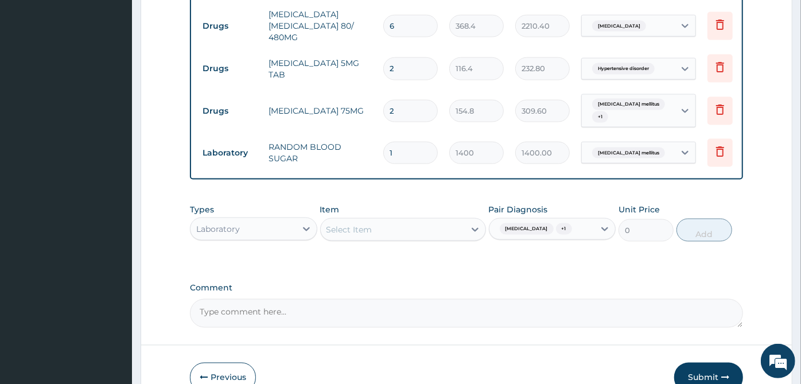
click at [431, 220] on div "Select Item" at bounding box center [393, 229] width 144 height 18
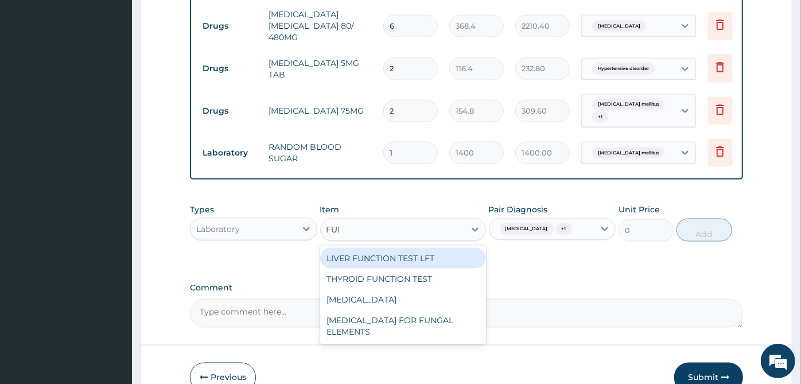
type input "FULL"
click at [426, 248] on div "[MEDICAL_DATA]" at bounding box center [403, 258] width 166 height 21
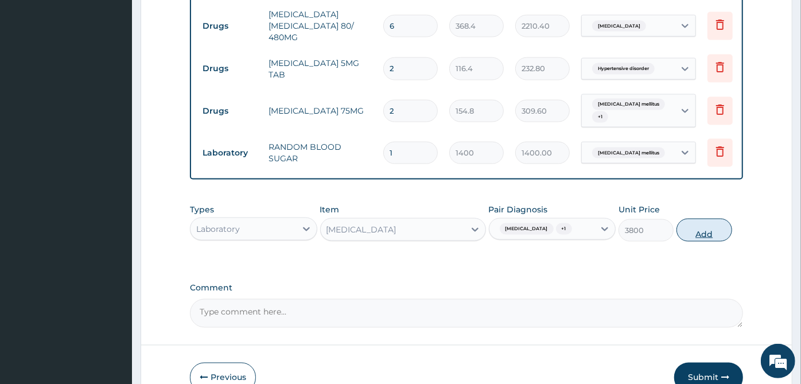
click at [696, 219] on button "Add" at bounding box center [703, 230] width 55 height 23
type input "0"
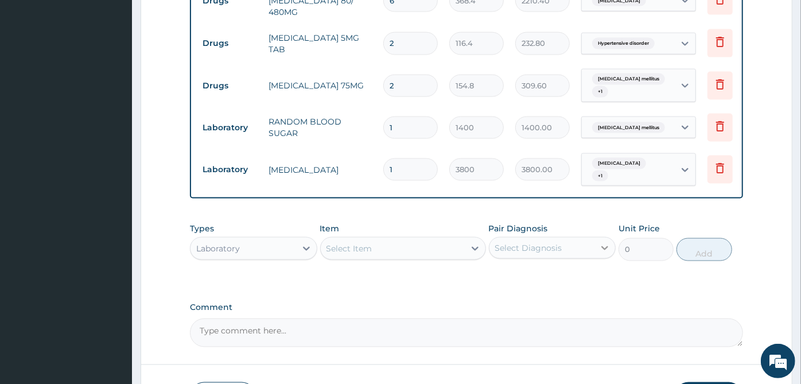
scroll to position [1045, 0]
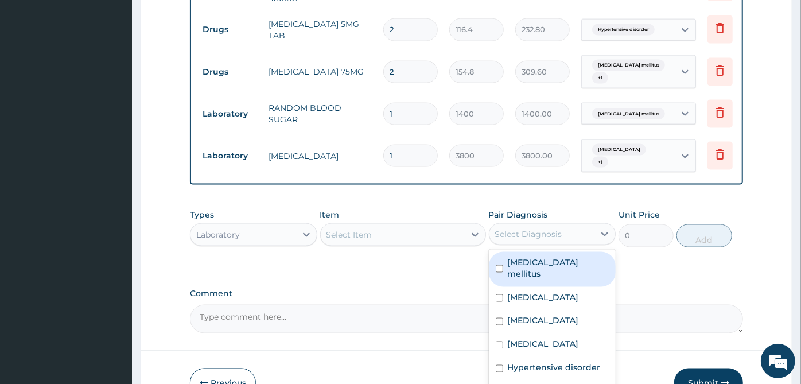
click at [577, 225] on div "Select Diagnosis" at bounding box center [542, 234] width 106 height 18
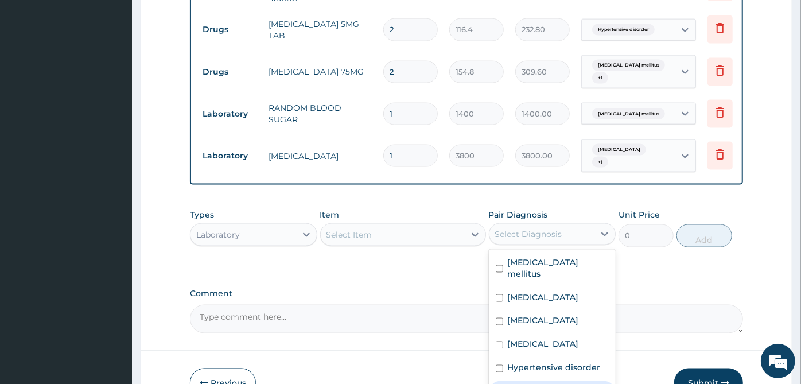
checkbox input "true"
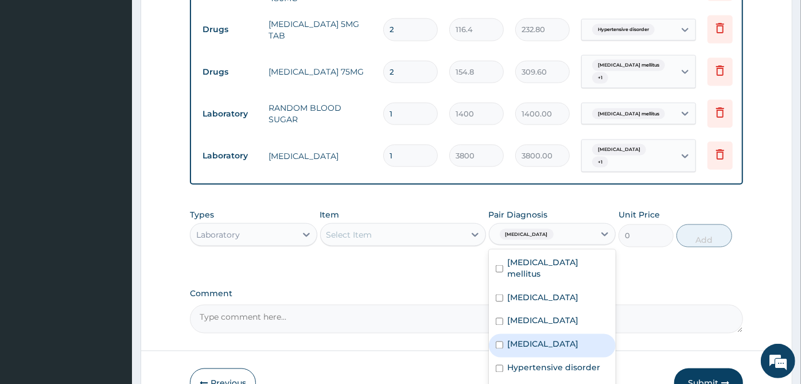
click at [453, 225] on div "Select Item" at bounding box center [393, 234] width 144 height 18
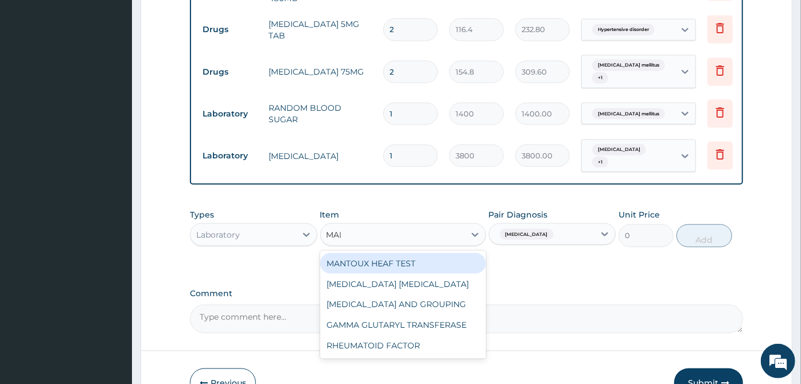
type input "MALA"
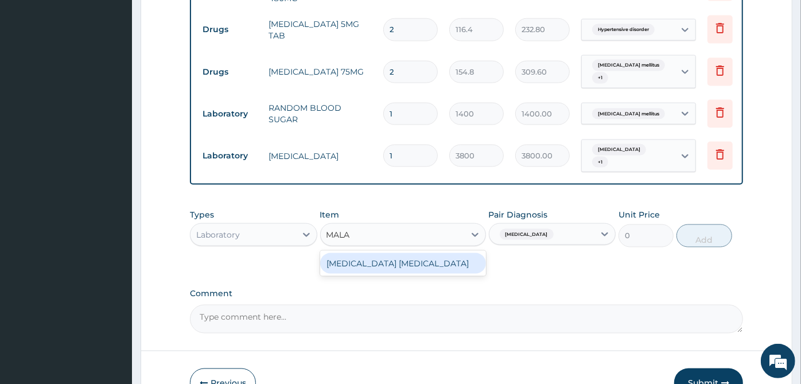
click at [427, 253] on div "[MEDICAL_DATA] [MEDICAL_DATA]" at bounding box center [403, 263] width 166 height 21
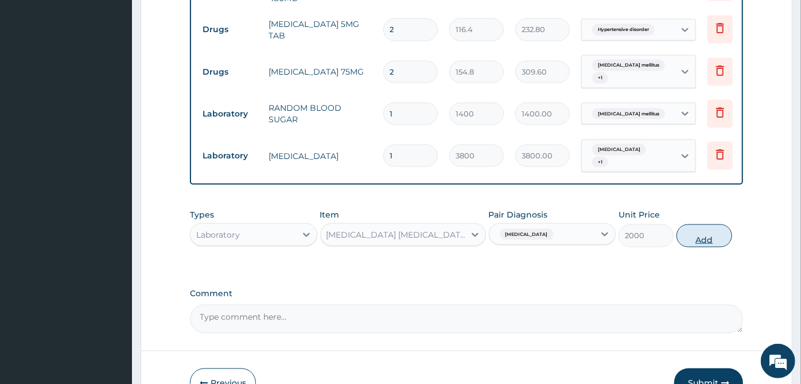
click at [705, 224] on button "Add" at bounding box center [703, 235] width 55 height 23
type input "0"
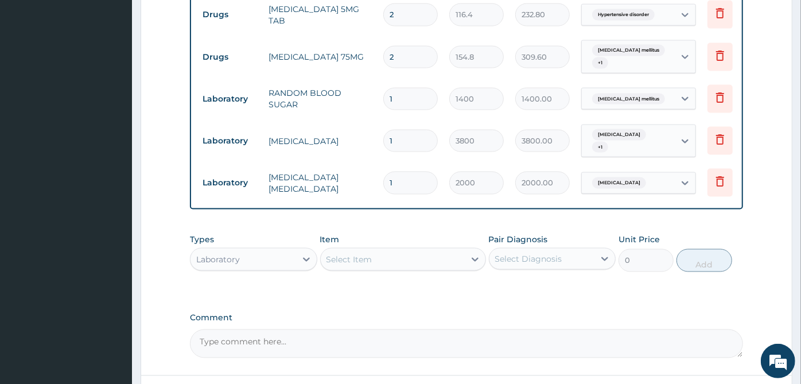
scroll to position [1085, 0]
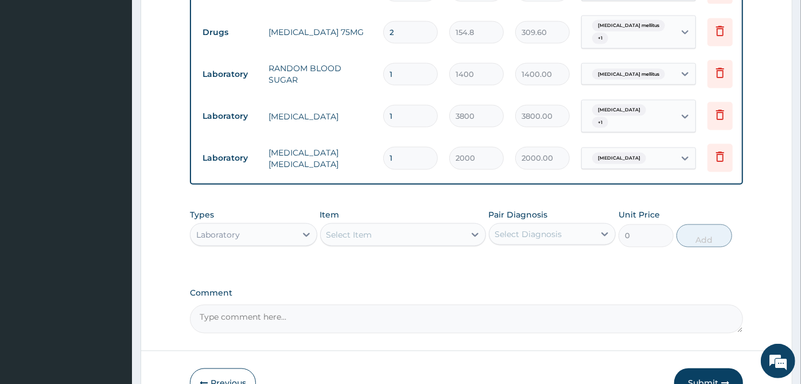
click at [726, 368] on button "Submit" at bounding box center [708, 383] width 69 height 30
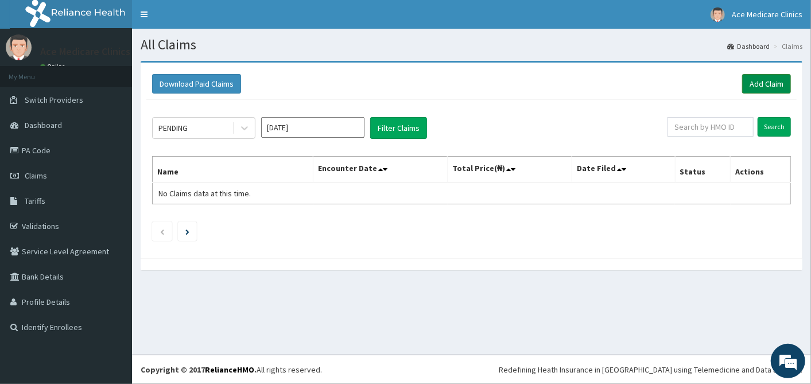
click at [773, 74] on link "Add Claim" at bounding box center [766, 84] width 49 height 20
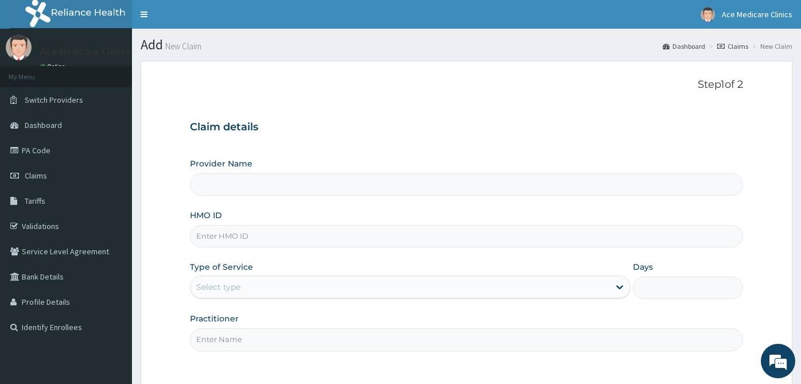
type input "ACE MEDICARE CLINICS- Ota"
click at [278, 236] on input "HMO ID" at bounding box center [466, 236] width 553 height 22
paste input "NBC/10605/C"
type input "NBC/10605/C"
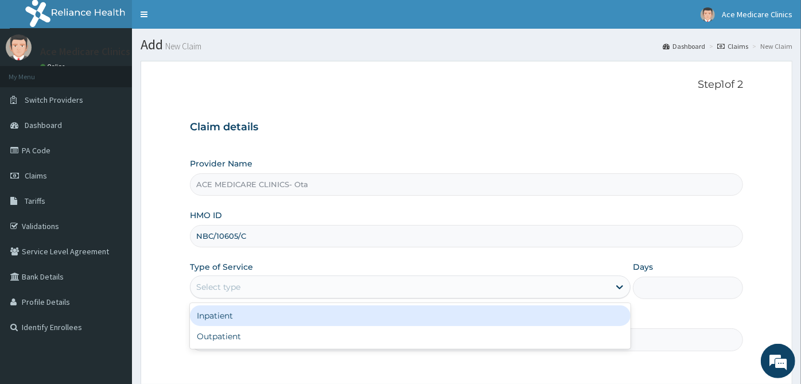
click at [287, 283] on div "Select type" at bounding box center [399, 287] width 419 height 18
click at [288, 314] on div "Inpatient" at bounding box center [410, 315] width 441 height 21
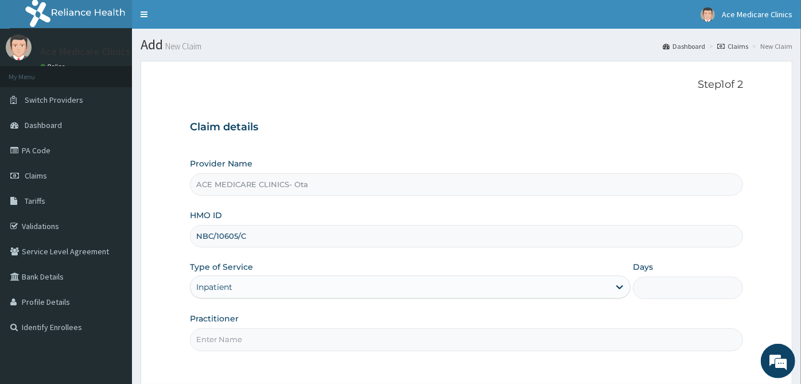
click at [291, 337] on input "Practitioner" at bounding box center [466, 339] width 553 height 22
type input "DR OCHEPA"
click at [702, 288] on input "Days" at bounding box center [688, 288] width 110 height 22
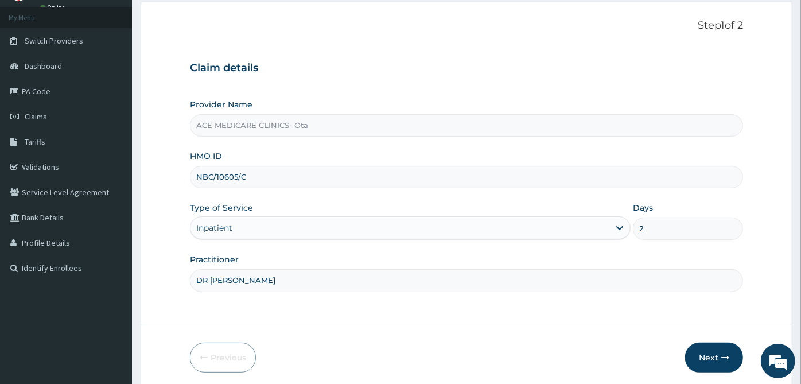
scroll to position [103, 0]
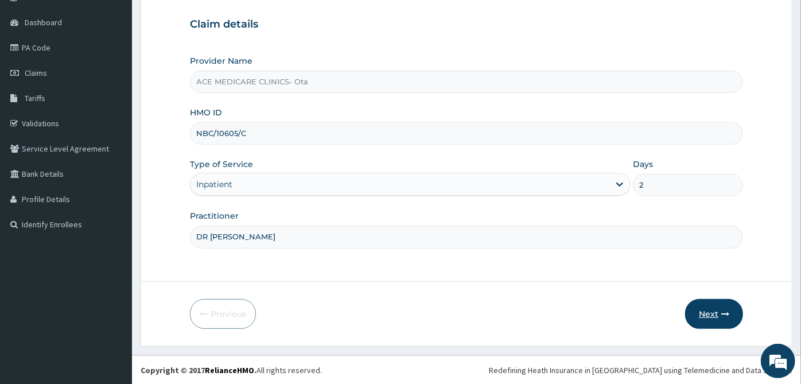
type input "2"
click at [717, 315] on button "Next" at bounding box center [714, 314] width 58 height 30
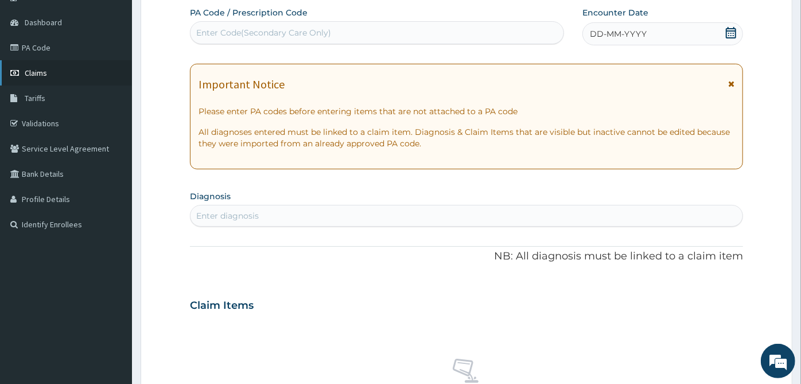
click at [69, 75] on link "Claims" at bounding box center [66, 72] width 132 height 25
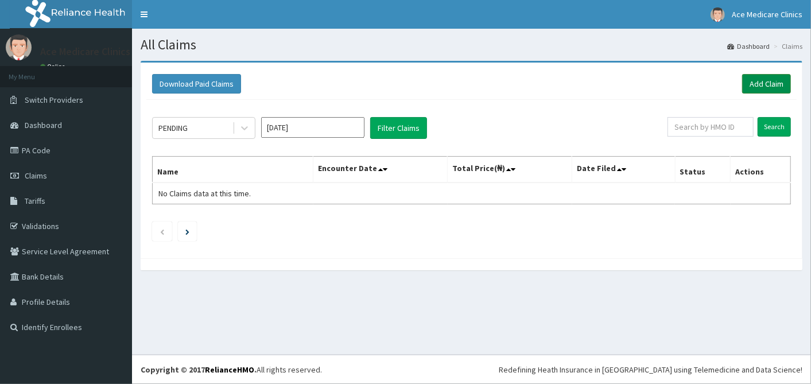
click at [775, 85] on link "Add Claim" at bounding box center [766, 84] width 49 height 20
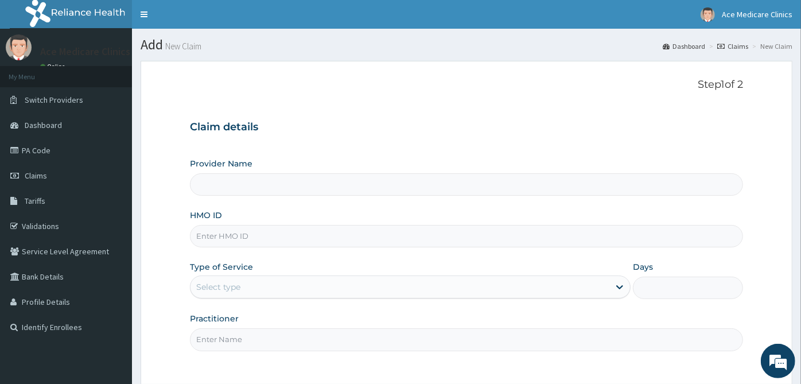
click at [312, 241] on input "HMO ID" at bounding box center [466, 236] width 553 height 22
type input "ACE MEDICARE CLINICS- Ota"
paste input "FDC/10043/E"
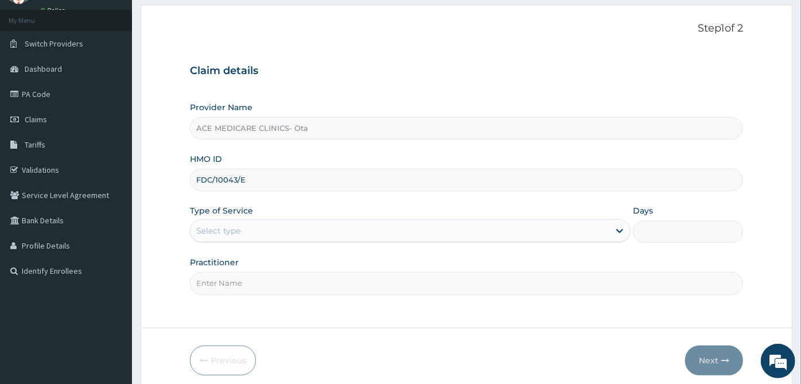
scroll to position [103, 0]
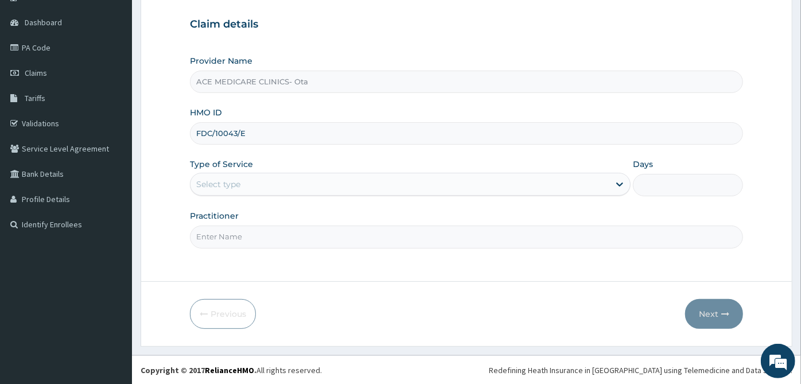
type input "FDC/10043/E"
click at [328, 186] on div "Select type" at bounding box center [399, 184] width 419 height 18
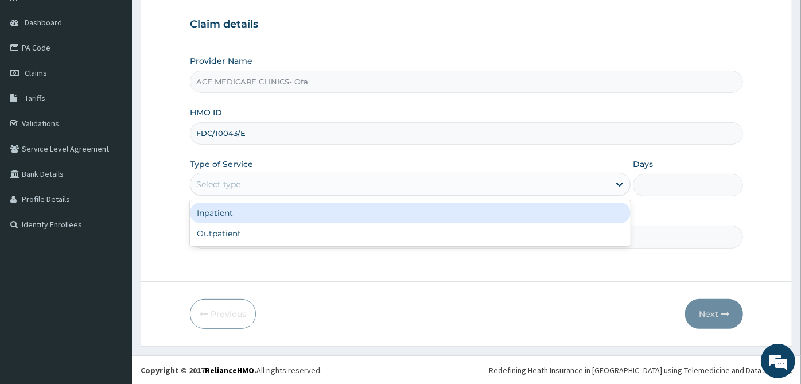
click at [330, 213] on div "Inpatient" at bounding box center [410, 213] width 441 height 21
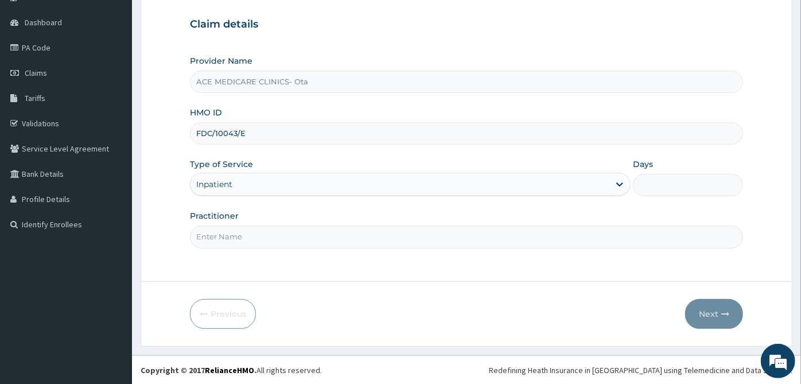
click at [664, 182] on input "Days" at bounding box center [688, 185] width 110 height 22
type input "4"
click at [557, 239] on input "Practitioner" at bounding box center [466, 236] width 553 height 22
type input "DR EBIZO"
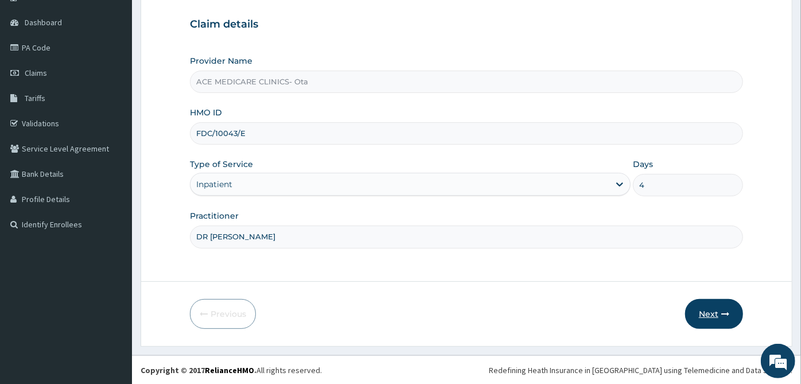
click at [717, 322] on button "Next" at bounding box center [714, 314] width 58 height 30
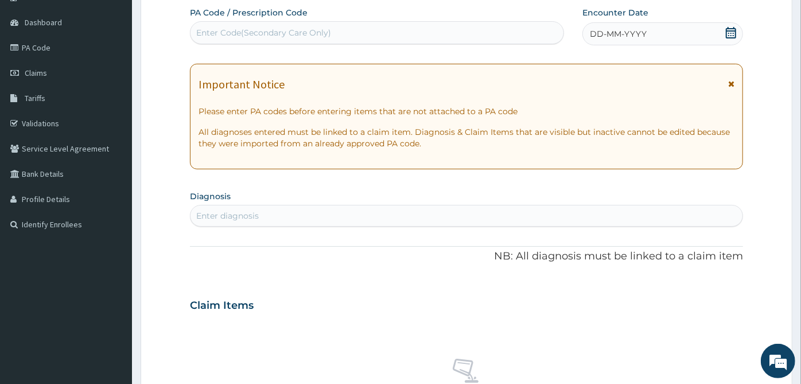
click at [512, 33] on div "Enter Code(Secondary Care Only)" at bounding box center [376, 33] width 373 height 18
paste input "PA/B96F9C"
type input "PA/B96F9C"
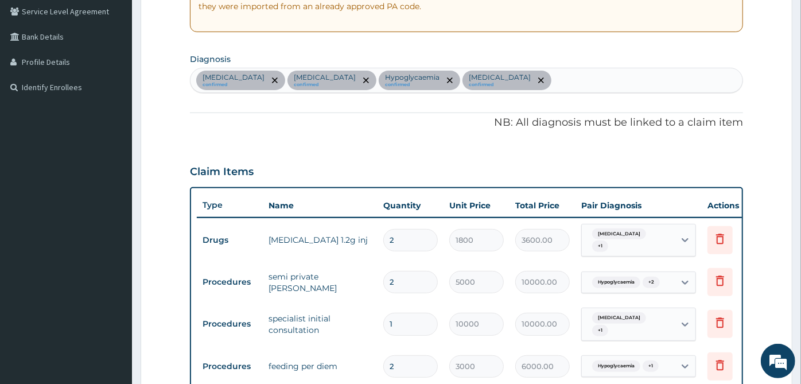
scroll to position [211, 0]
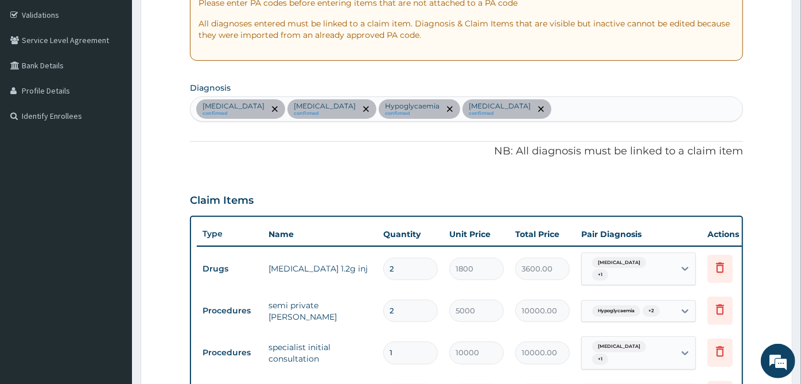
click at [494, 104] on div "Sepsis confirmed Tonsillitis confirmed Hypoglycaemia confirmed Malaria confirmed" at bounding box center [466, 109] width 552 height 24
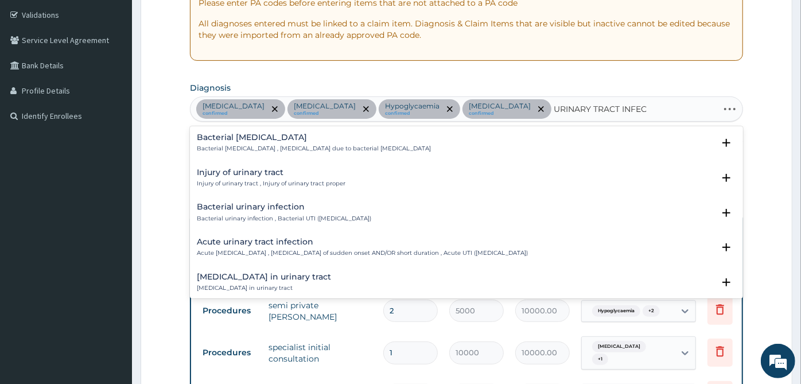
type input "URINARY TRACT INFECT"
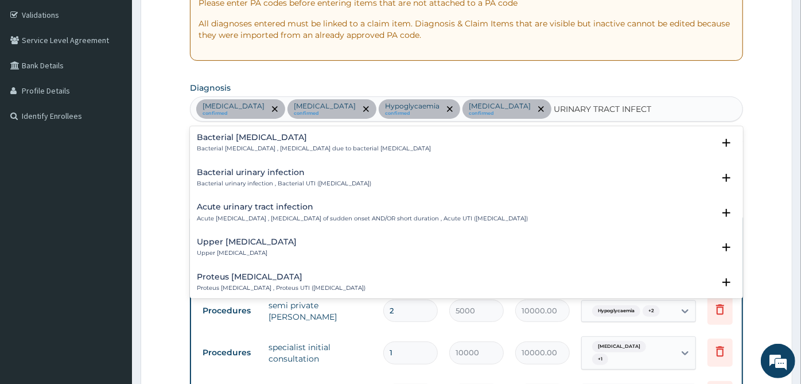
click at [316, 205] on h4 "Acute urinary tract infection" at bounding box center [362, 207] width 331 height 9
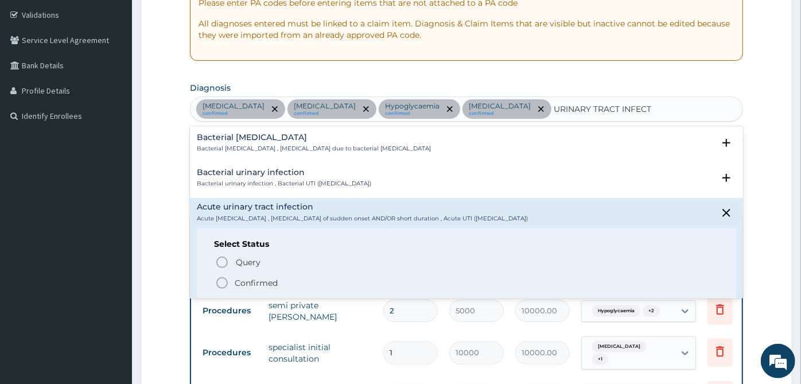
click at [271, 281] on p "Confirmed" at bounding box center [256, 282] width 43 height 11
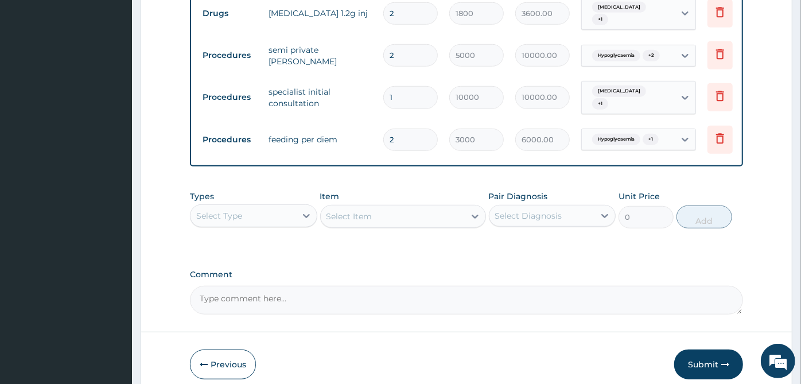
scroll to position [515, 0]
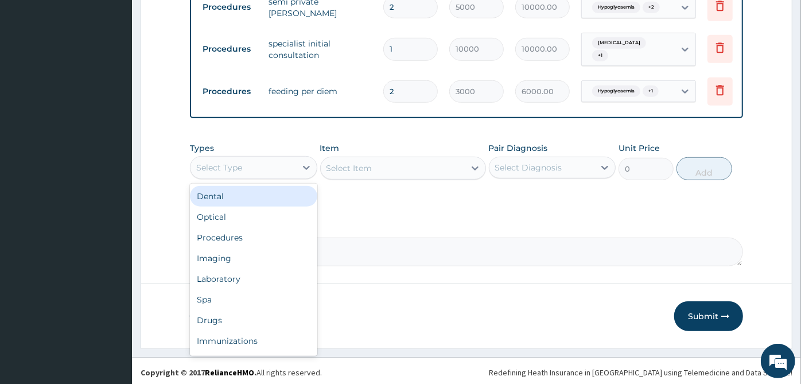
click at [256, 156] on div "Select Type" at bounding box center [253, 167] width 127 height 23
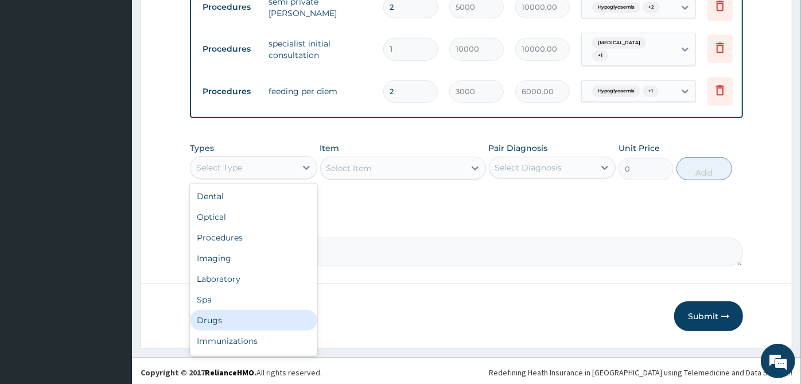
click at [247, 314] on div "Drugs" at bounding box center [253, 320] width 127 height 21
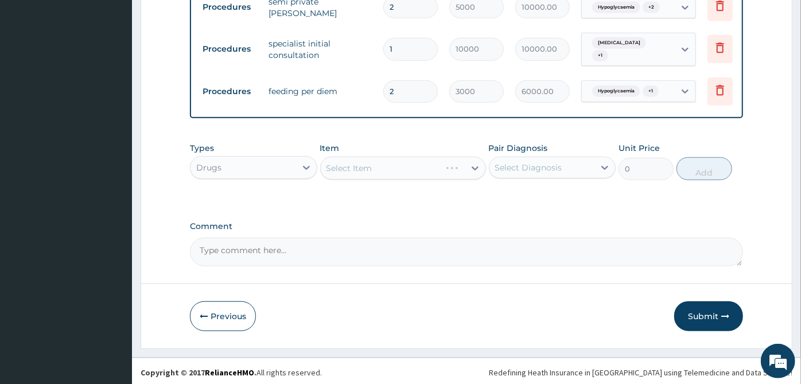
click at [582, 172] on div "Select Diagnosis" at bounding box center [542, 167] width 106 height 18
click at [584, 176] on div "Pair Diagnosis Select Diagnosis" at bounding box center [552, 161] width 127 height 38
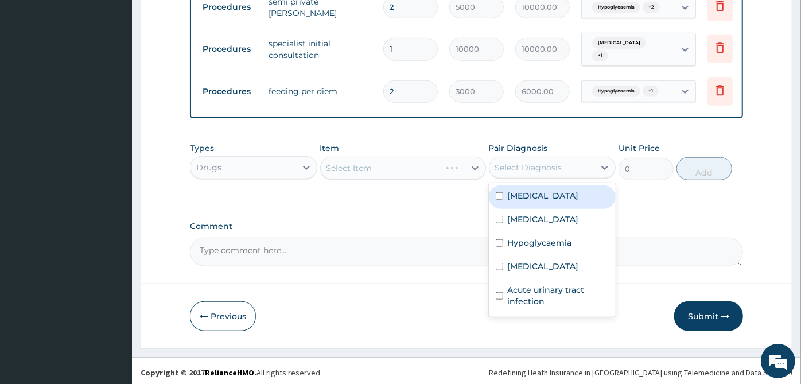
drag, startPoint x: 579, startPoint y: 162, endPoint x: 565, endPoint y: 213, distance: 53.0
click at [578, 166] on div "Select Diagnosis" at bounding box center [542, 167] width 106 height 18
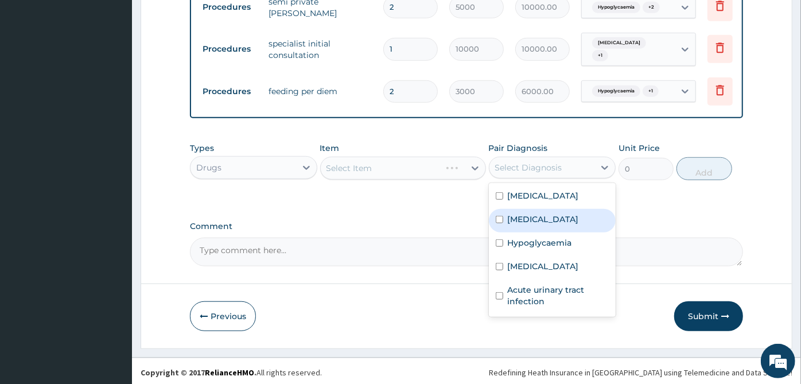
click at [565, 213] on div "Tonsillitis" at bounding box center [552, 221] width 127 height 24
checkbox input "true"
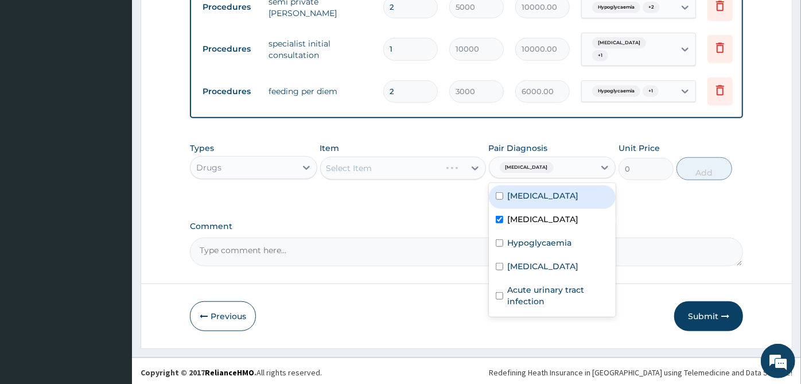
click at [575, 187] on div "Sepsis" at bounding box center [552, 197] width 127 height 24
checkbox input "true"
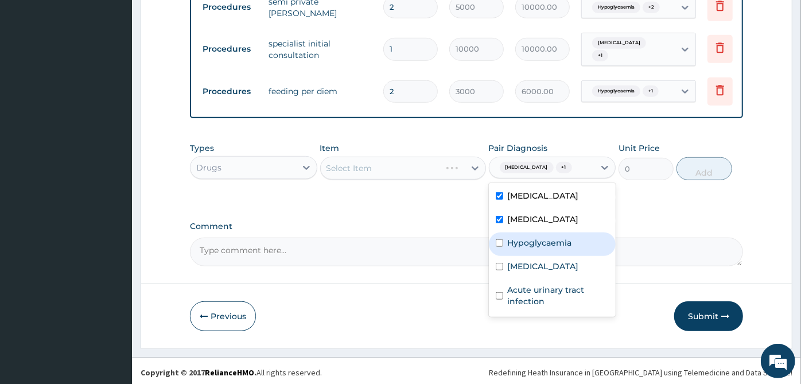
click at [561, 244] on label "Hypoglycaemia" at bounding box center [540, 242] width 64 height 11
checkbox input "true"
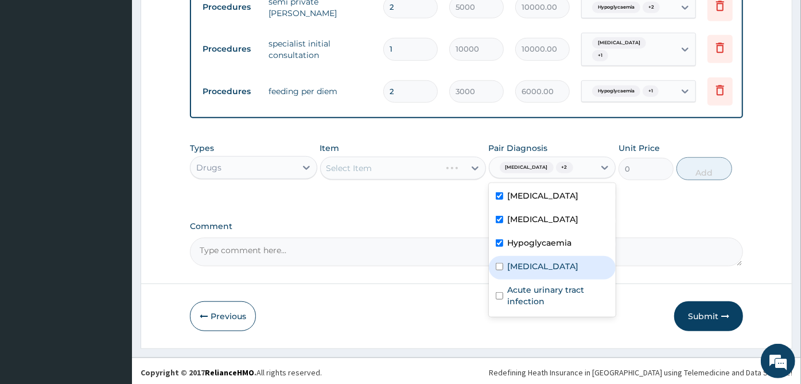
drag, startPoint x: 555, startPoint y: 256, endPoint x: 544, endPoint y: 312, distance: 56.7
click at [549, 285] on div "Sepsis Tonsillitis Hypoglycaemia Malaria Acute urinary tract infection" at bounding box center [552, 250] width 127 height 134
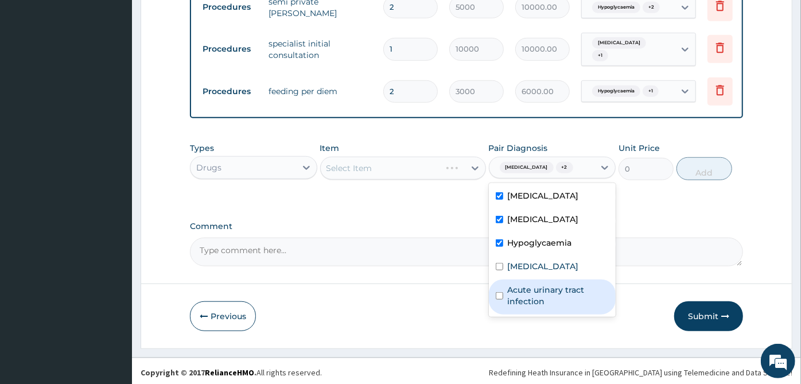
click at [544, 312] on div "Acute urinary tract infection" at bounding box center [552, 296] width 127 height 35
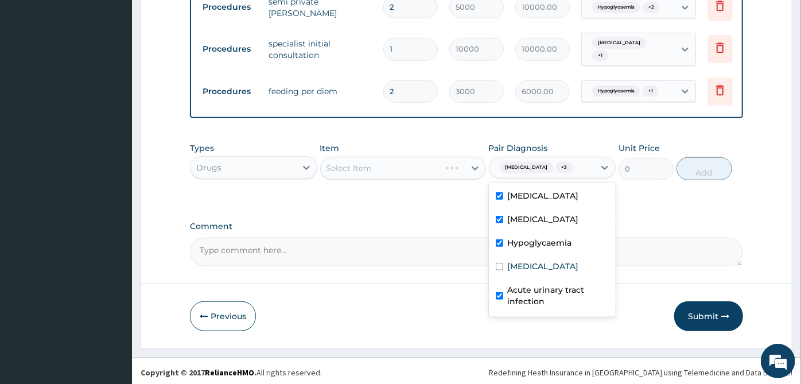
click at [544, 302] on label "Acute urinary tract infection" at bounding box center [559, 295] width 102 height 23
checkbox input "false"
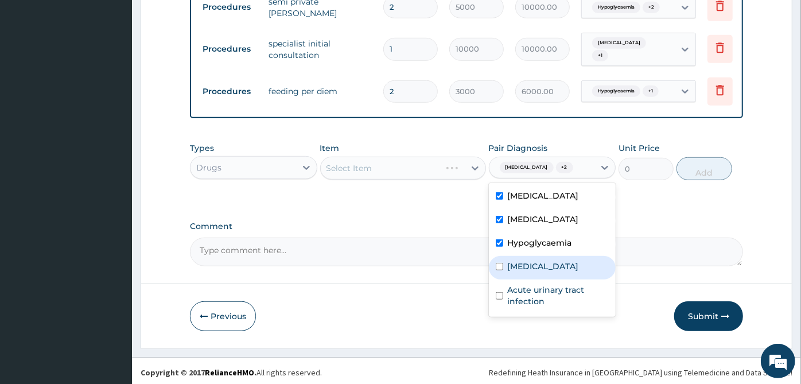
click at [549, 269] on div "Malaria" at bounding box center [552, 268] width 127 height 24
checkbox input "true"
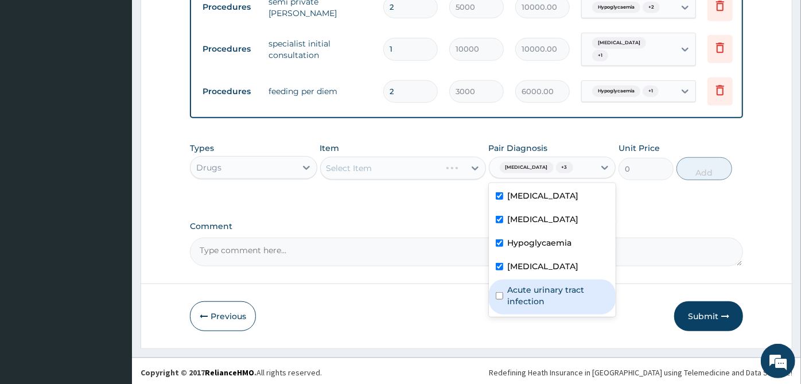
click at [541, 289] on label "Acute urinary tract infection" at bounding box center [559, 295] width 102 height 23
checkbox input "true"
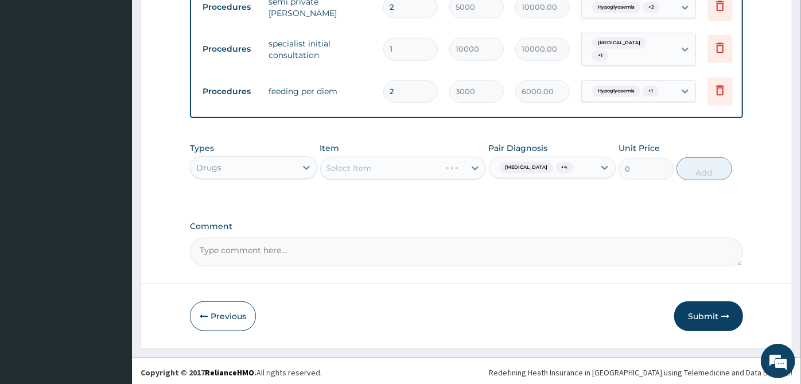
click at [437, 160] on div "Select Item" at bounding box center [403, 168] width 166 height 23
click at [441, 175] on div "Select Item" at bounding box center [403, 168] width 166 height 23
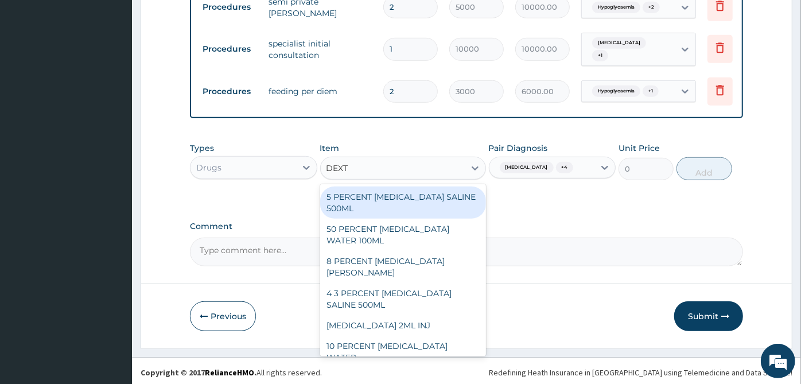
type input "DEXTR"
click at [436, 197] on div "5 PERCENT DEXTROSE SALINE 500ML" at bounding box center [403, 202] width 166 height 32
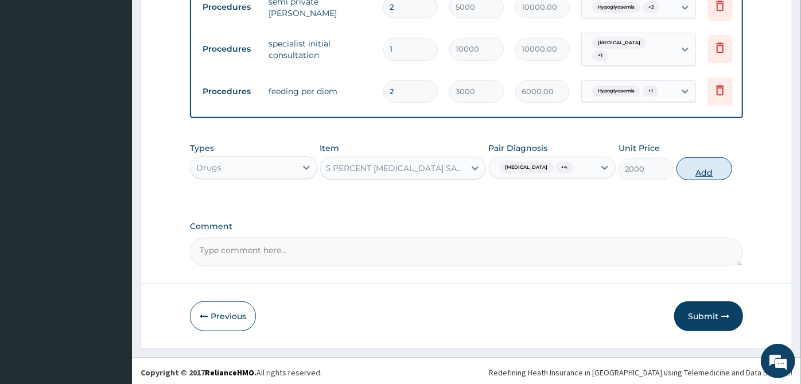
click at [692, 170] on button "Add" at bounding box center [703, 168] width 55 height 23
type input "0"
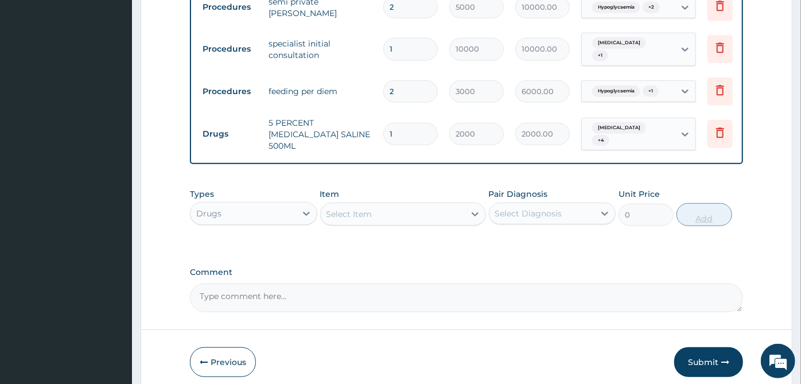
type input "0.00"
type input "2"
type input "4000.00"
type input "2"
click at [360, 214] on div "Select Item" at bounding box center [393, 214] width 144 height 18
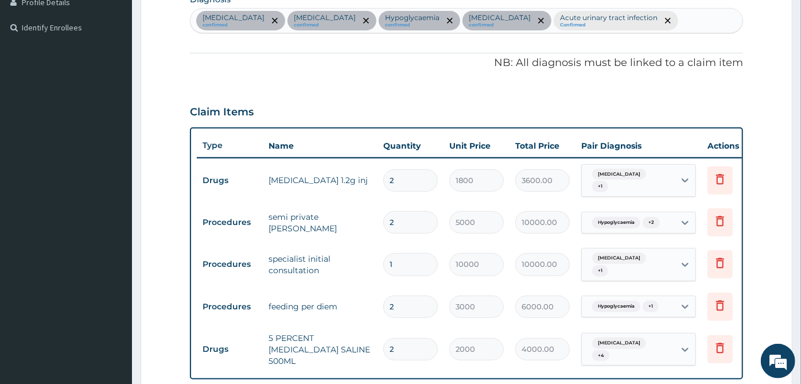
scroll to position [342, 0]
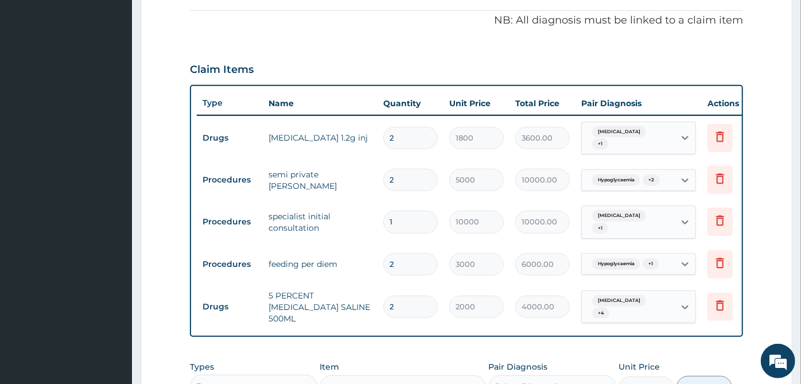
type input "4"
click at [415, 134] on input "2" at bounding box center [410, 138] width 55 height 22
type input "0.00"
type input "4"
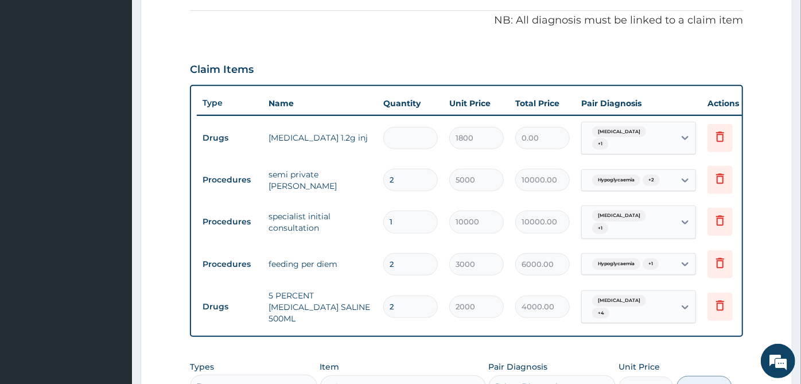
type input "7200.00"
type input "4"
click at [380, 163] on td "2" at bounding box center [411, 180] width 66 height 34
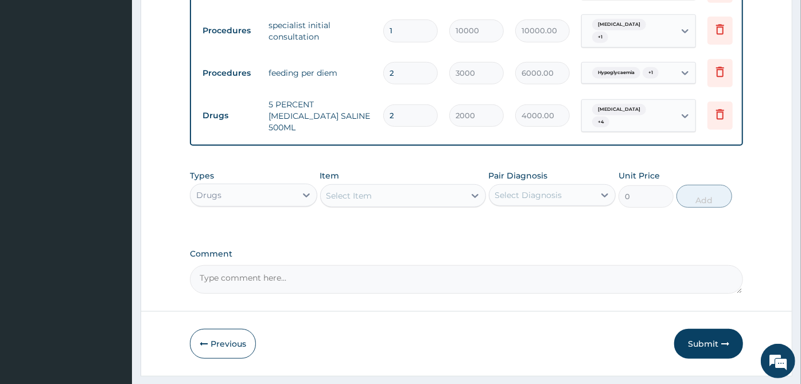
click at [386, 186] on div "Select Item" at bounding box center [393, 195] width 144 height 18
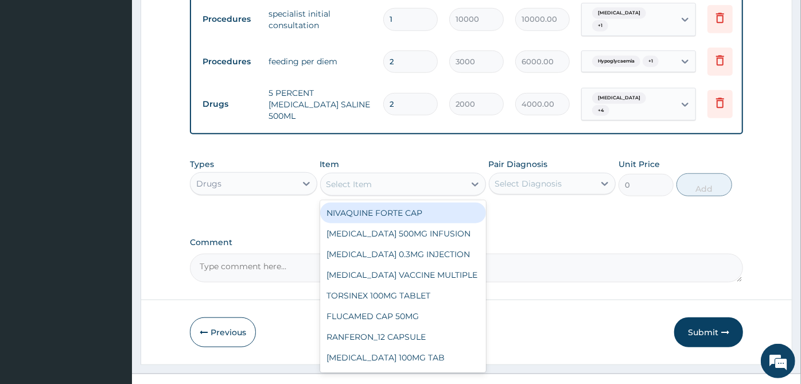
scroll to position [555, 0]
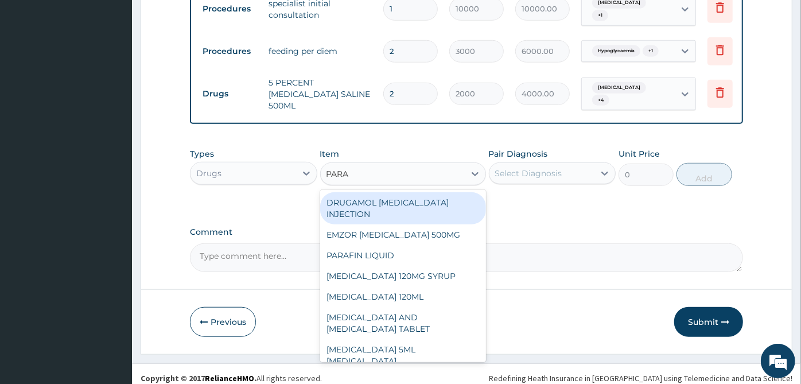
type input "PARAC"
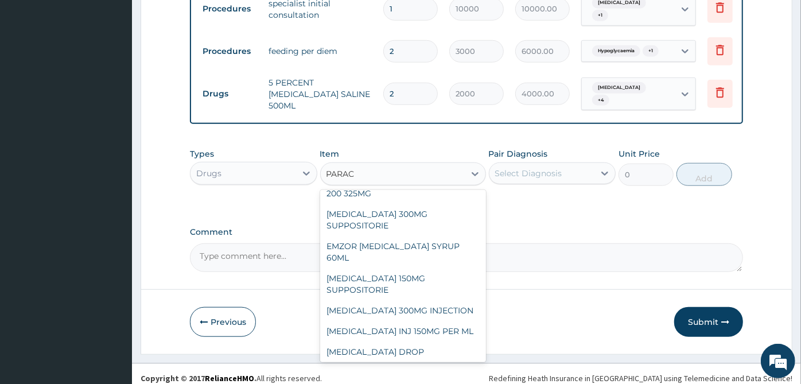
scroll to position [191, 0]
click at [451, 299] on div "PARACETAMOL 300MG INJECTION" at bounding box center [403, 309] width 166 height 21
type input "500"
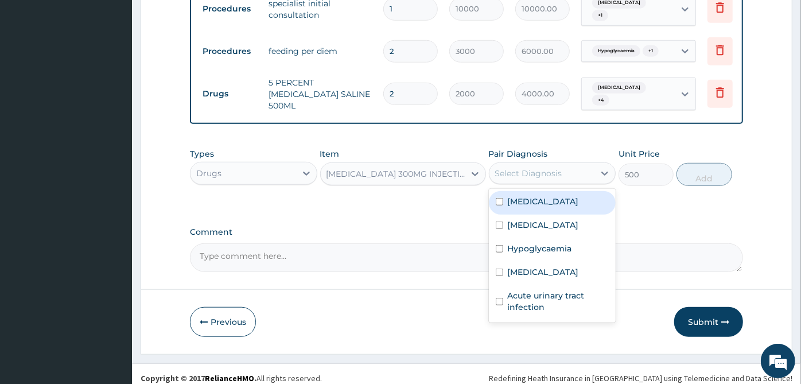
click at [578, 168] on div "Select Diagnosis" at bounding box center [542, 173] width 106 height 18
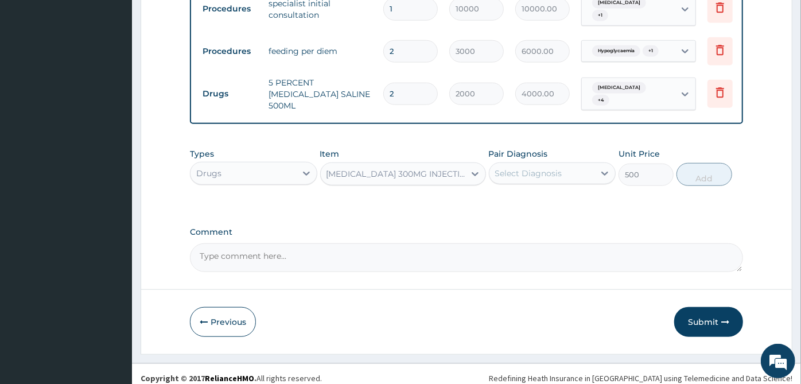
drag, startPoint x: 577, startPoint y: 176, endPoint x: 567, endPoint y: 205, distance: 30.8
click at [575, 182] on div "Types Drugs Item PARACETAMOL 300MG INJECTION Pair Diagnosis option Acute urinar…" at bounding box center [466, 166] width 553 height 49
click at [582, 164] on div "Select Diagnosis" at bounding box center [542, 173] width 106 height 18
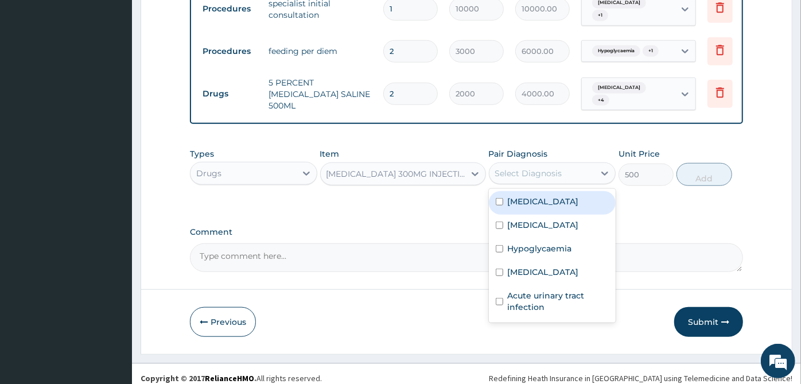
click at [571, 195] on div "Sepsis" at bounding box center [552, 203] width 127 height 24
checkbox input "true"
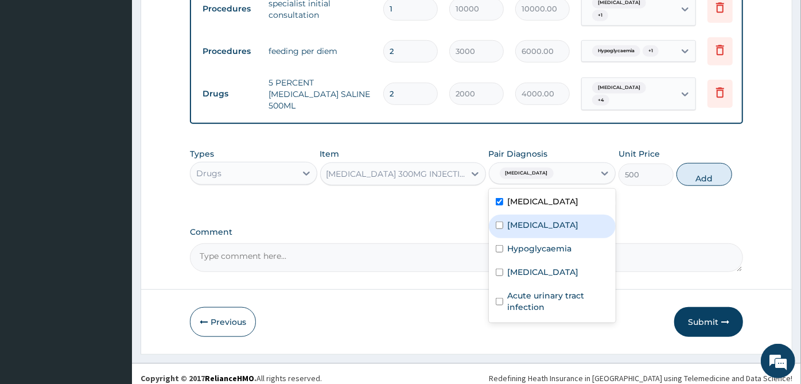
drag, startPoint x: 557, startPoint y: 223, endPoint x: 551, endPoint y: 267, distance: 44.6
click at [557, 226] on div "Tonsillitis" at bounding box center [552, 227] width 127 height 24
checkbox input "true"
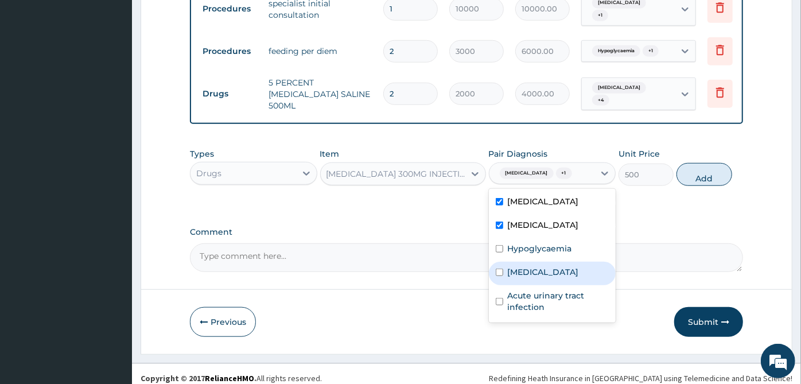
click at [551, 267] on div "Malaria" at bounding box center [552, 274] width 127 height 24
checkbox input "true"
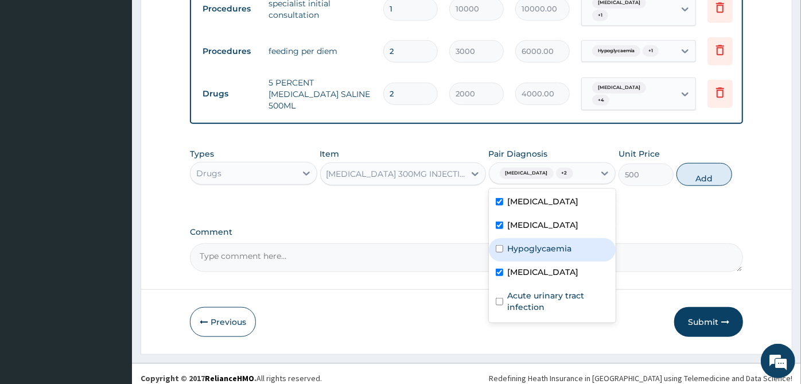
click at [554, 243] on label "Hypoglycaemia" at bounding box center [540, 248] width 64 height 11
checkbox input "true"
click at [546, 275] on div "Malaria" at bounding box center [552, 274] width 127 height 24
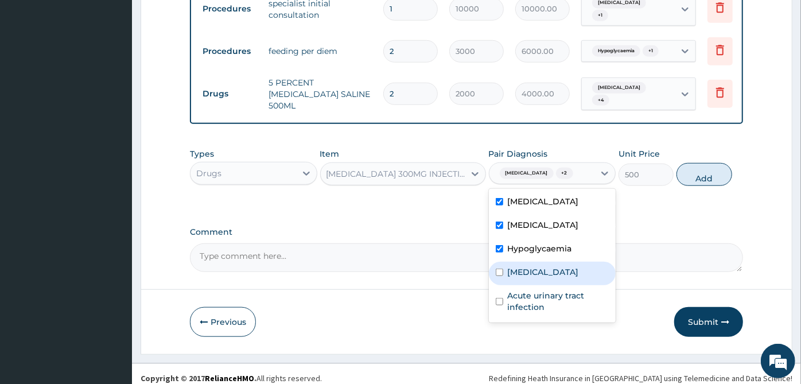
click at [546, 275] on div "Malaria" at bounding box center [552, 274] width 127 height 24
checkbox input "true"
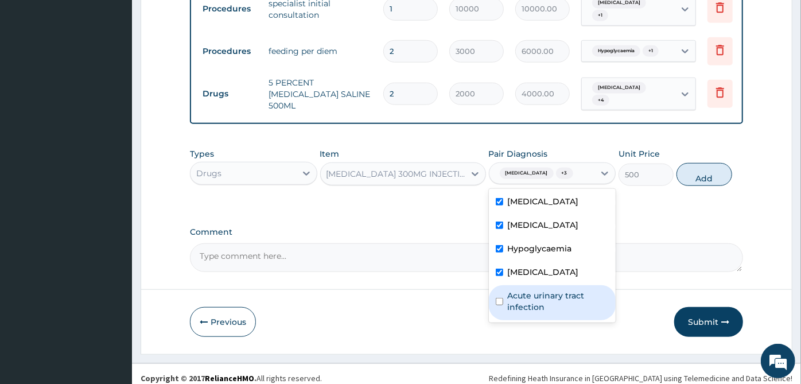
click at [544, 290] on label "Acute urinary tract infection" at bounding box center [559, 301] width 102 height 23
checkbox input "true"
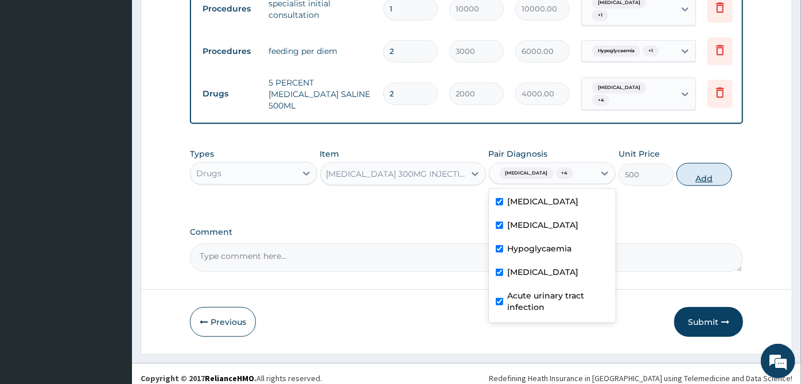
click at [710, 166] on button "Add" at bounding box center [703, 174] width 55 height 23
type input "0"
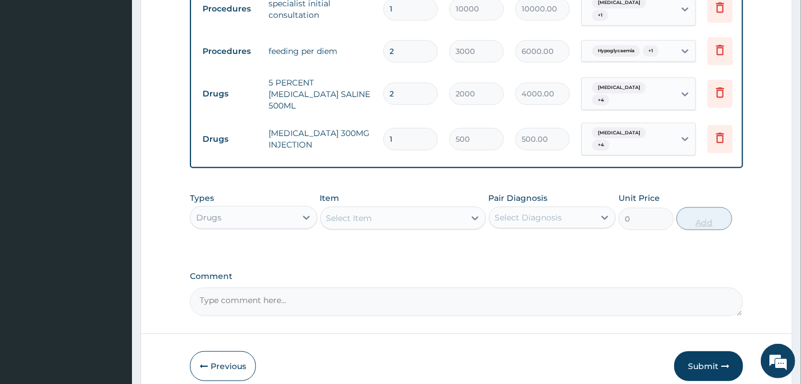
type input "0.00"
type input "3"
type input "1500.00"
type input "3"
click at [479, 208] on div at bounding box center [475, 218] width 21 height 21
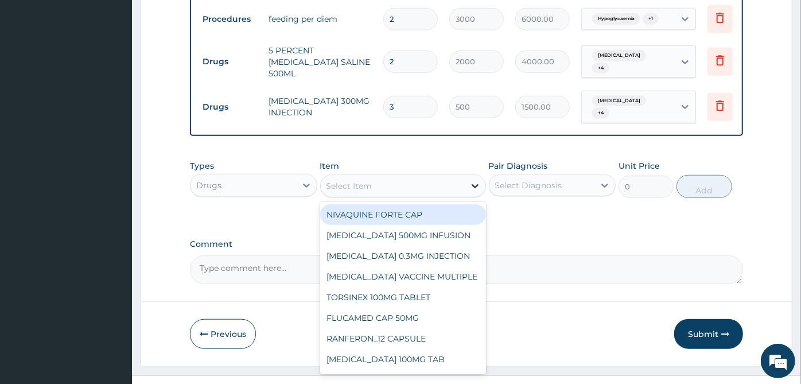
scroll to position [594, 0]
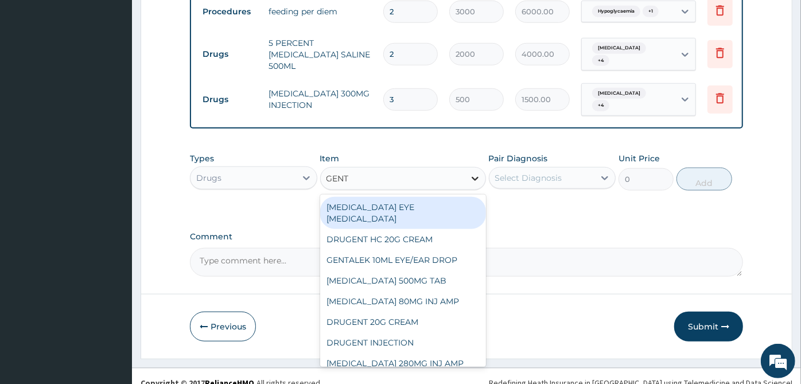
type input "GENTA"
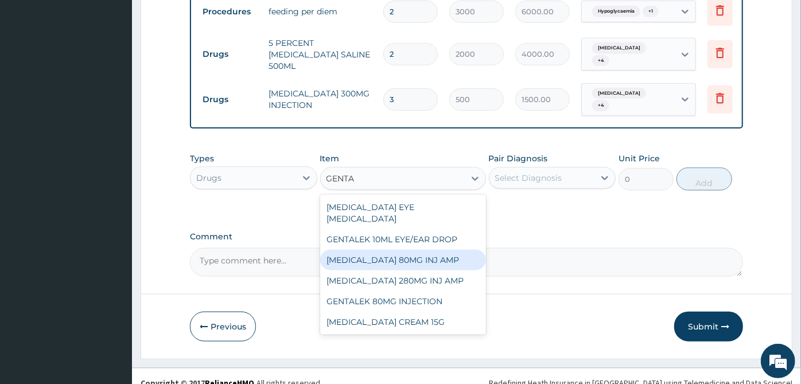
click at [451, 250] on div "GENTAMICIN 80MG INJ AMP" at bounding box center [403, 260] width 166 height 21
type input "843"
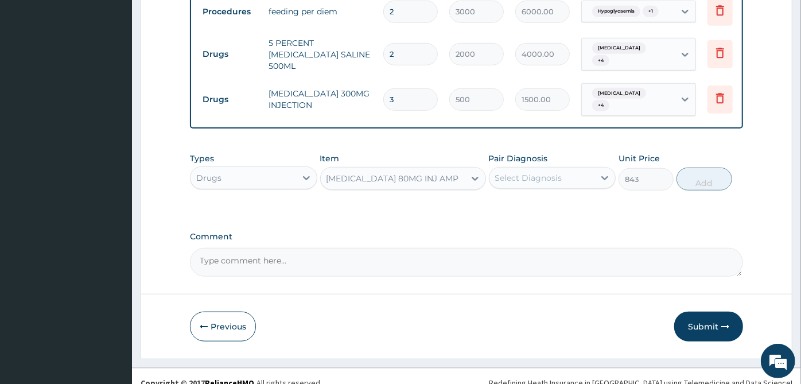
click at [592, 169] on div "Select Diagnosis" at bounding box center [542, 178] width 106 height 18
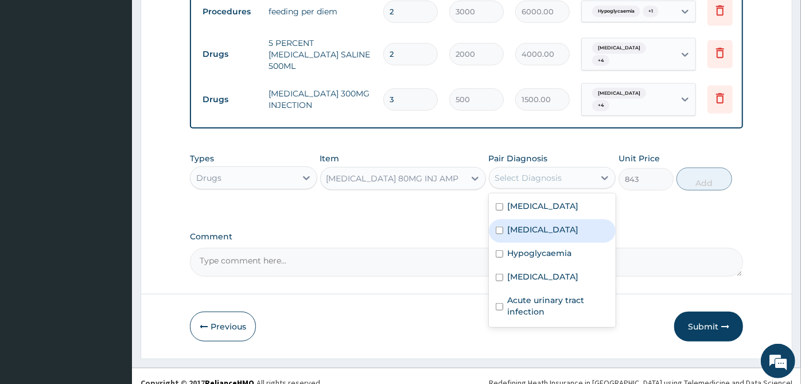
click at [565, 219] on div "Tonsillitis" at bounding box center [552, 231] width 127 height 24
checkbox input "true"
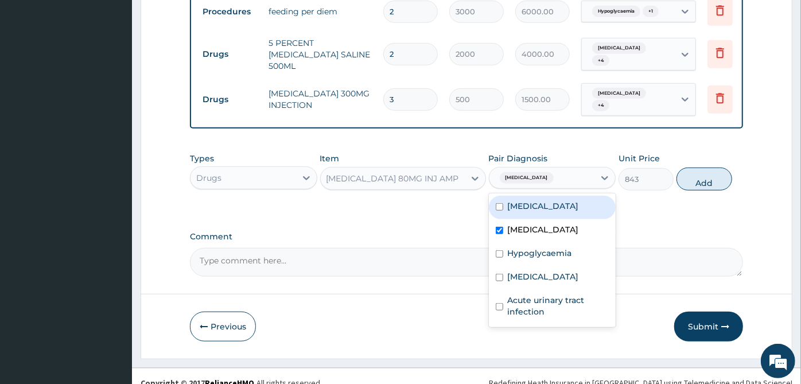
click at [570, 196] on div "Sepsis" at bounding box center [552, 208] width 127 height 24
checkbox input "true"
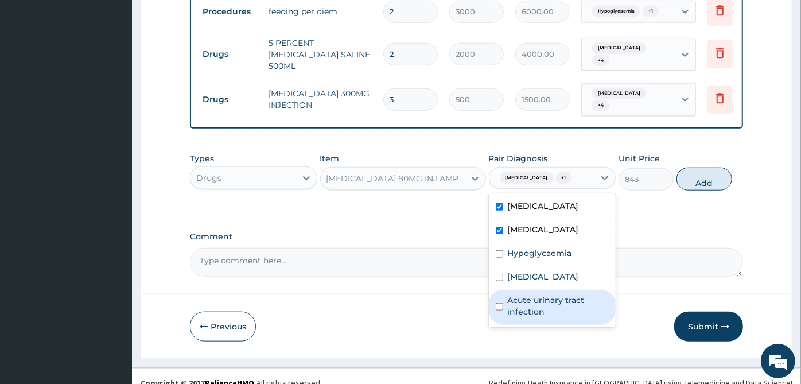
click at [523, 294] on label "Acute urinary tract infection" at bounding box center [559, 305] width 102 height 23
checkbox input "true"
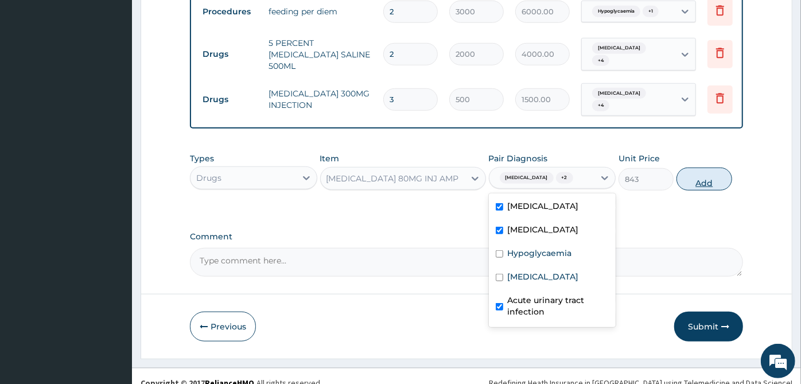
click at [712, 168] on button "Add" at bounding box center [703, 179] width 55 height 23
type input "0"
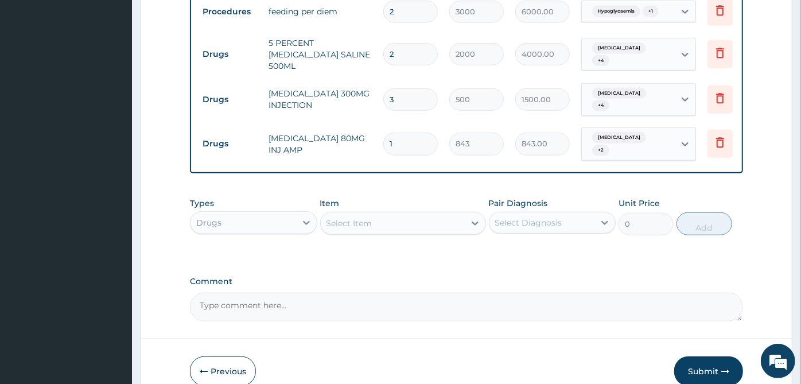
type input "0.00"
type input "2"
type input "1686.00"
type input "2"
click at [399, 214] on div "Select Item" at bounding box center [393, 223] width 144 height 18
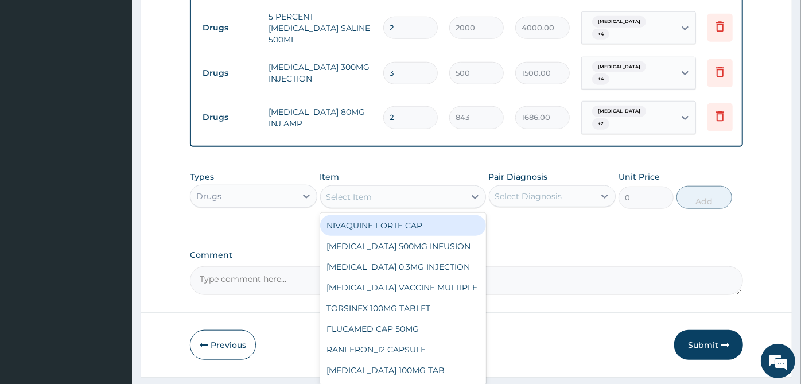
scroll to position [634, 0]
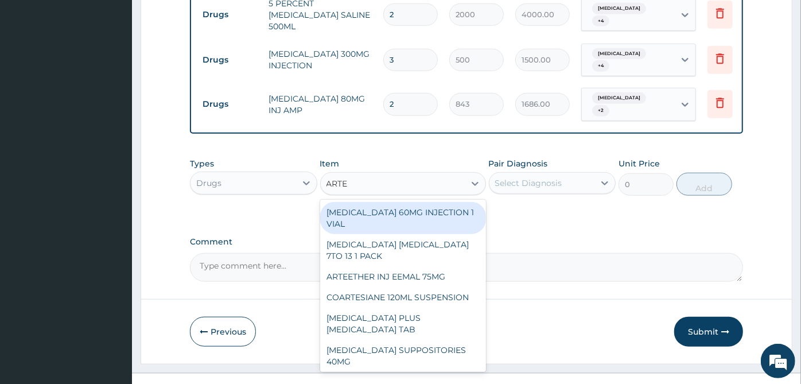
type input "ARTEM"
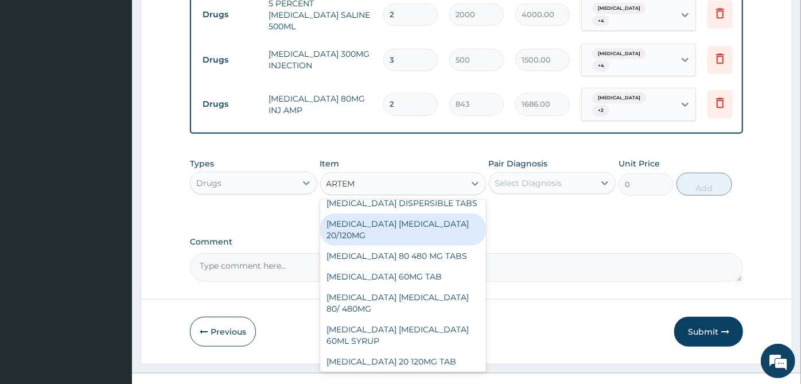
scroll to position [257, 0]
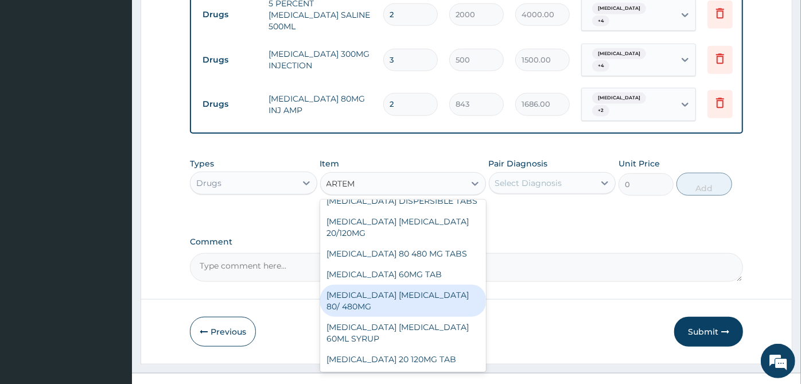
click at [396, 285] on div "ARTEMETHER LUMEFANTRINE 80/ 480MG" at bounding box center [403, 301] width 166 height 32
type input "368.4"
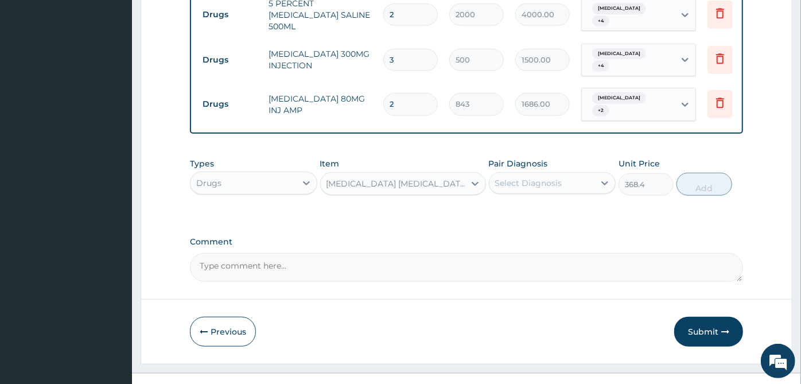
click at [563, 174] on div "Select Diagnosis" at bounding box center [542, 183] width 106 height 18
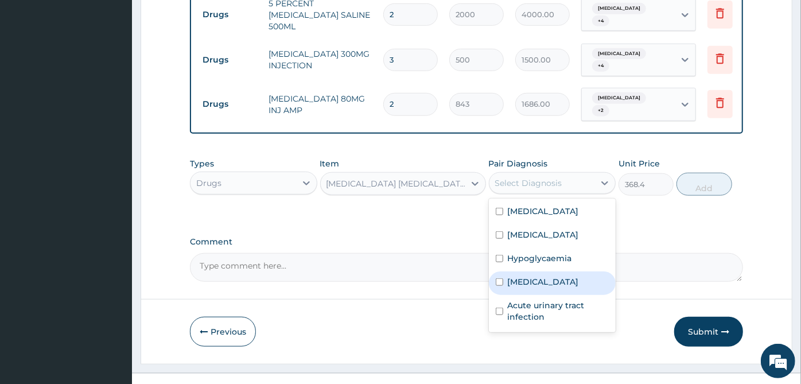
click at [550, 271] on div "Malaria" at bounding box center [552, 283] width 127 height 24
checkbox input "true"
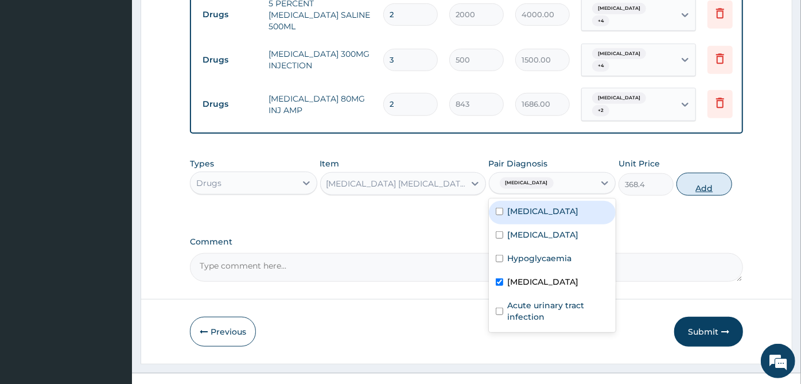
click at [718, 173] on button "Add" at bounding box center [703, 184] width 55 height 23
type input "0"
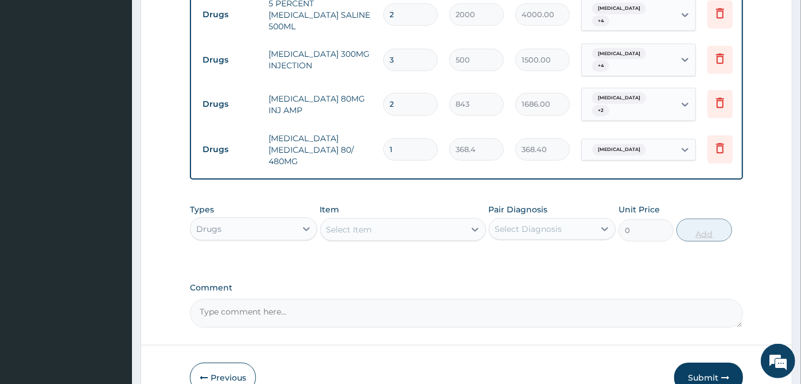
type input "0.00"
type input "6"
type input "2210.40"
type input "6"
click at [433, 220] on div "Select Item" at bounding box center [393, 229] width 144 height 18
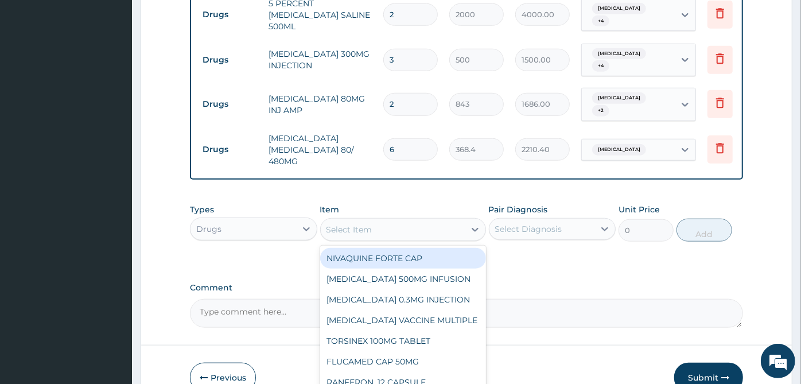
scroll to position [680, 0]
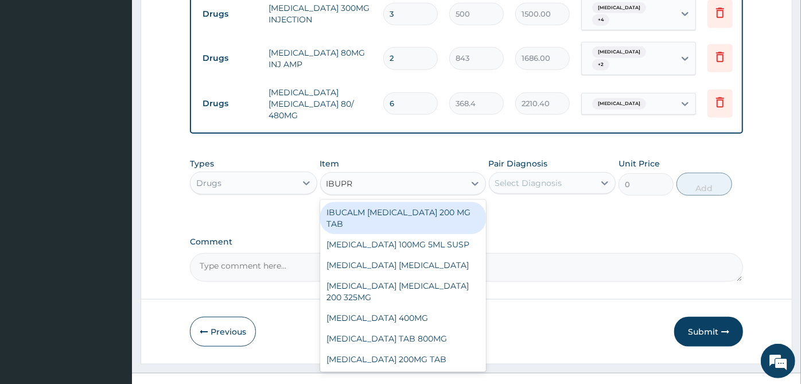
type input "IBUPRO"
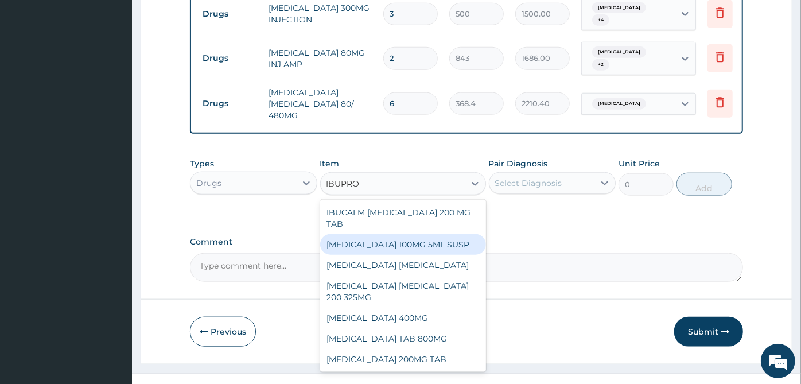
click at [418, 234] on div "IBUPROFEN 100MG 5ML SUSP" at bounding box center [403, 244] width 166 height 21
type input "1075.2"
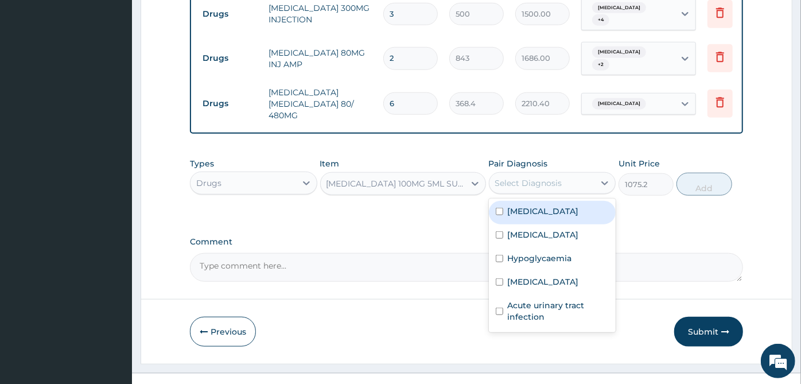
click at [555, 172] on div "Select Diagnosis" at bounding box center [552, 183] width 127 height 22
click at [544, 201] on div "Sepsis" at bounding box center [552, 213] width 127 height 24
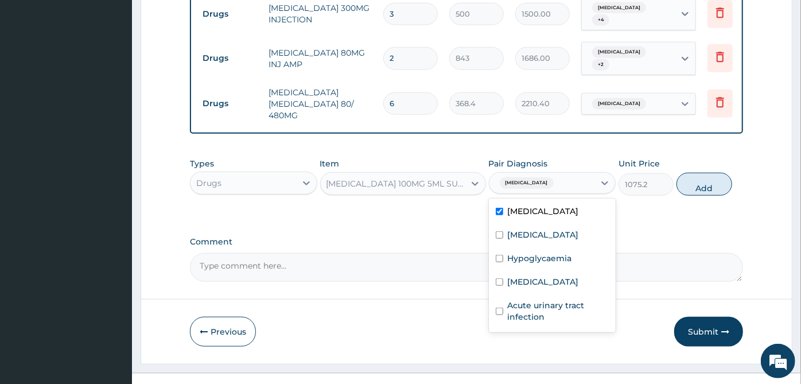
drag, startPoint x: 541, startPoint y: 203, endPoint x: 537, endPoint y: 215, distance: 12.7
click at [540, 203] on div "Sepsis" at bounding box center [552, 213] width 127 height 24
checkbox input "false"
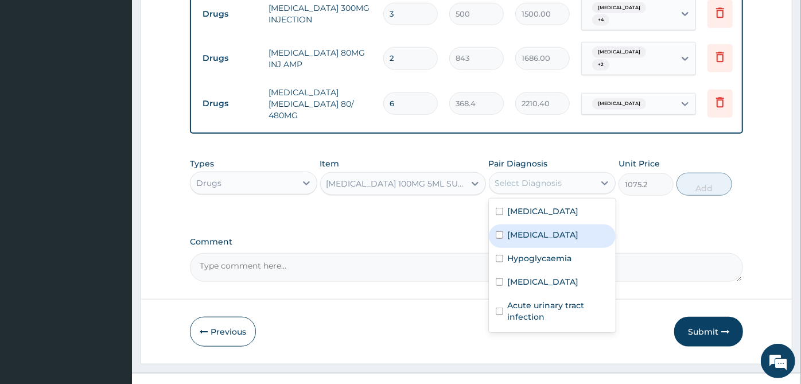
click at [536, 229] on label "Tonsillitis" at bounding box center [543, 234] width 71 height 11
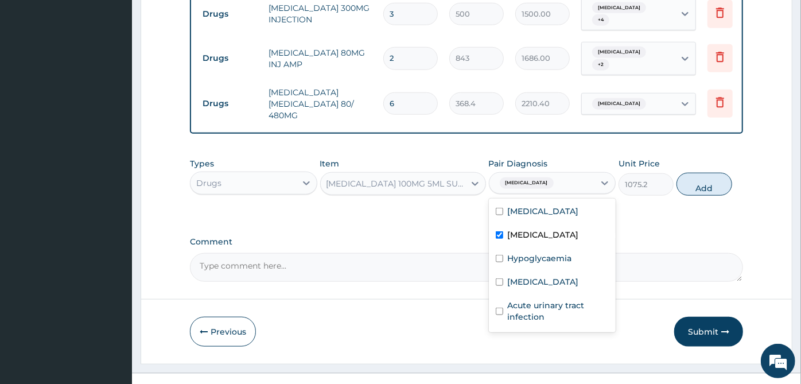
click at [535, 224] on div "Tonsillitis" at bounding box center [552, 236] width 127 height 24
checkbox input "false"
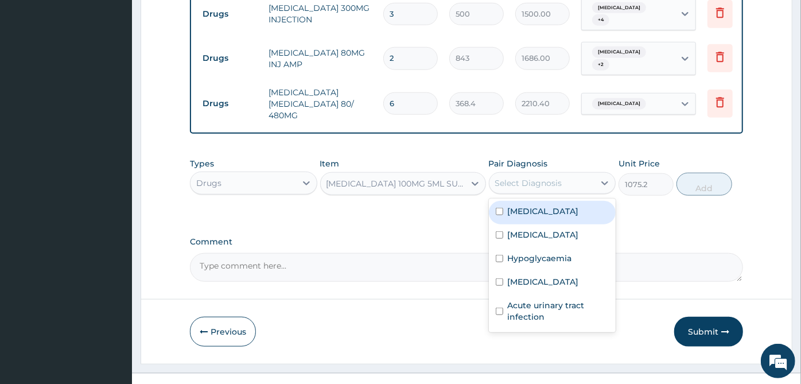
click at [538, 201] on div "Sepsis" at bounding box center [552, 213] width 127 height 24
checkbox input "true"
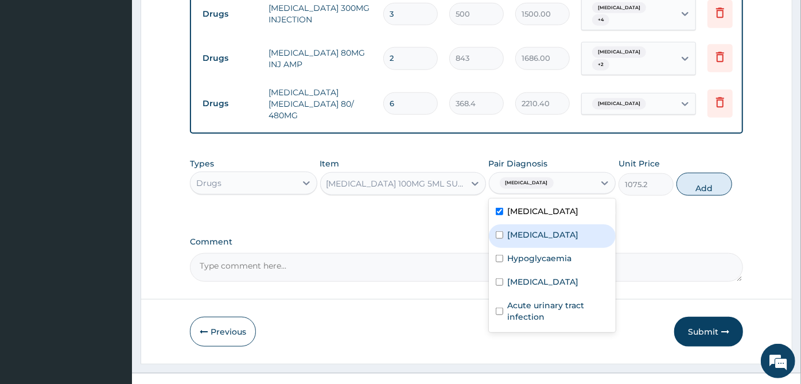
click at [529, 230] on div "Tonsillitis" at bounding box center [552, 236] width 127 height 24
checkbox input "true"
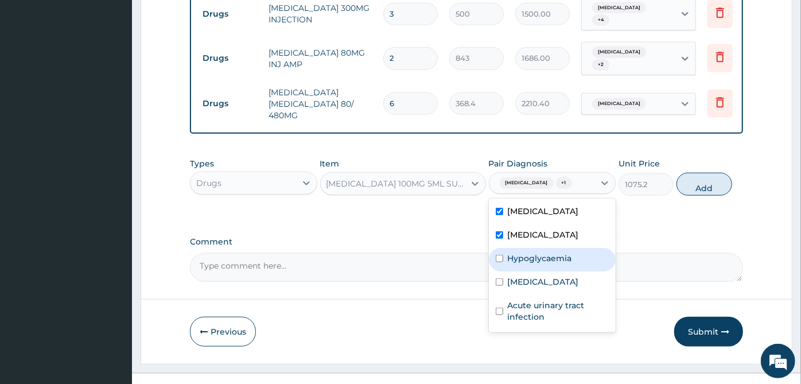
click at [530, 248] on div "Hypoglycaemia" at bounding box center [552, 260] width 127 height 24
checkbox input "true"
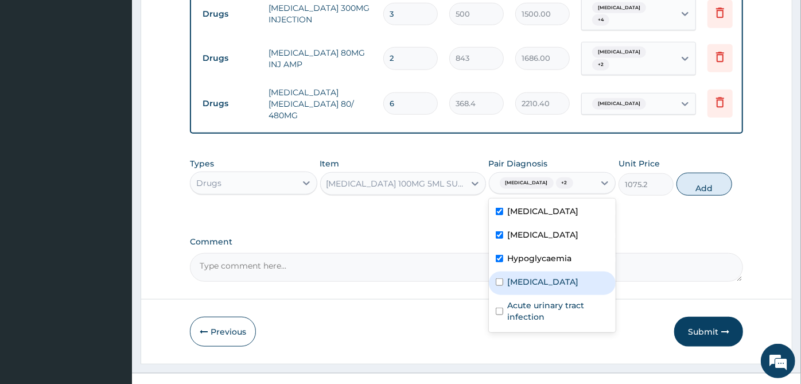
drag, startPoint x: 530, startPoint y: 255, endPoint x: 530, endPoint y: 277, distance: 21.2
click at [530, 271] on div "Malaria" at bounding box center [552, 283] width 127 height 24
checkbox input "true"
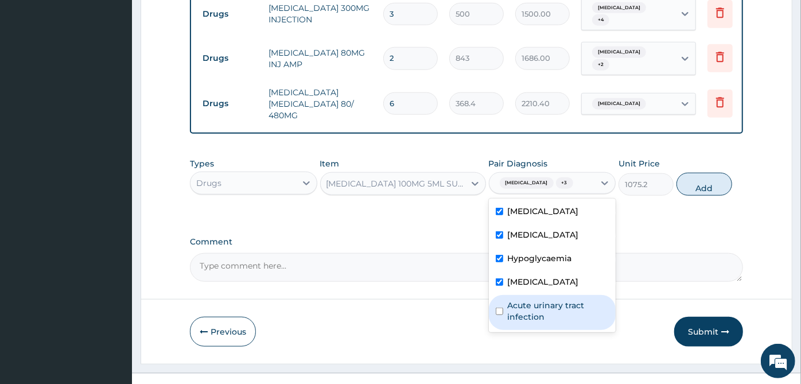
click at [531, 299] on label "Acute urinary tract infection" at bounding box center [559, 310] width 102 height 23
checkbox input "true"
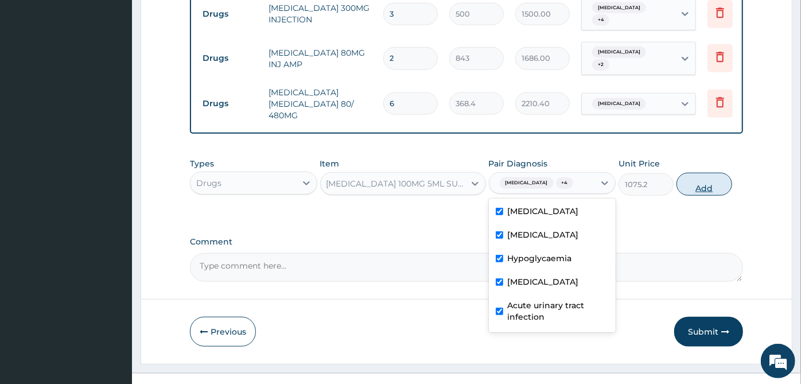
click at [718, 173] on button "Add" at bounding box center [703, 184] width 55 height 23
type input "0"
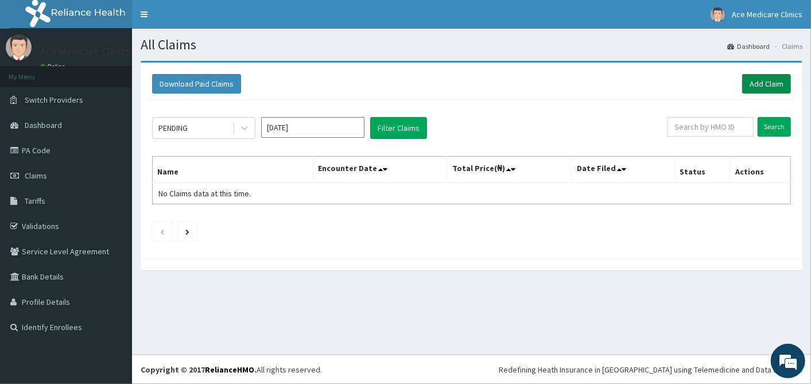
click at [755, 90] on link "Add Claim" at bounding box center [766, 84] width 49 height 20
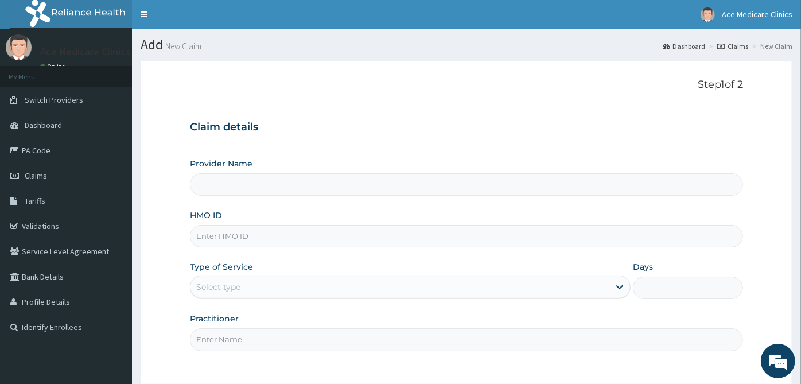
type input "ACE MEDICARE CLINICS- Ota"
click at [496, 235] on input "HMO ID" at bounding box center [466, 236] width 553 height 22
type input "YSS/10041/B"
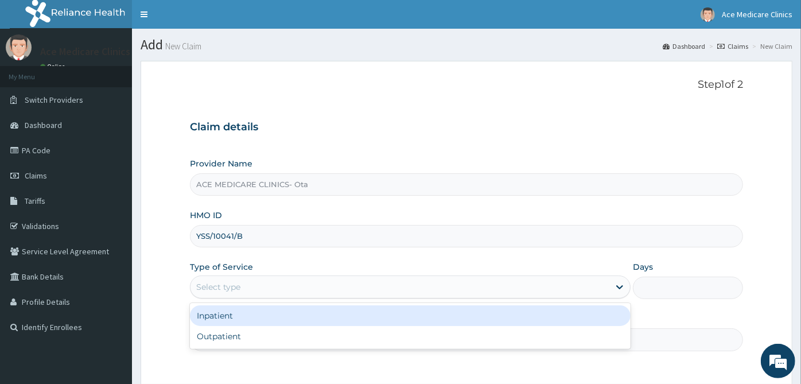
click at [297, 286] on div "Select type" at bounding box center [399, 287] width 419 height 18
click at [285, 317] on div "Inpatient" at bounding box center [410, 315] width 441 height 21
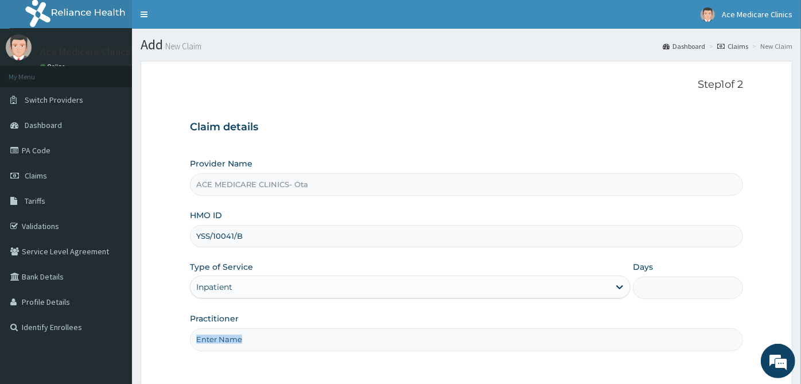
click at [285, 317] on div "Practitioner" at bounding box center [466, 332] width 553 height 38
drag, startPoint x: 285, startPoint y: 317, endPoint x: 281, endPoint y: 336, distance: 18.9
click at [281, 336] on input "Practitioner" at bounding box center [466, 339] width 553 height 22
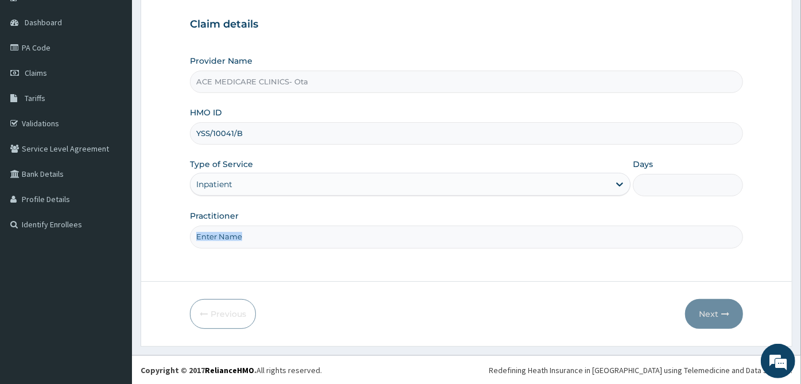
click at [375, 231] on input "Practitioner" at bounding box center [466, 236] width 553 height 22
type input "DR [PERSON_NAME]"
click at [700, 178] on input "Days" at bounding box center [688, 185] width 110 height 22
type input "2"
click at [713, 310] on button "Next" at bounding box center [714, 314] width 58 height 30
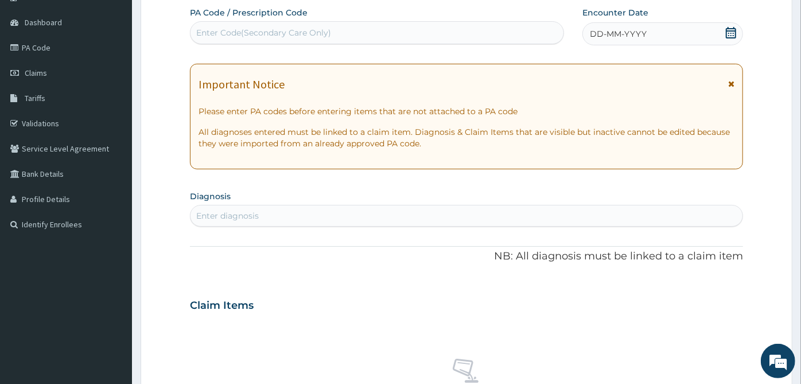
click at [255, 33] on div "Enter Code(Secondary Care Only)" at bounding box center [263, 32] width 135 height 11
paste input "PA/B39175"
type input "PA/B39175"
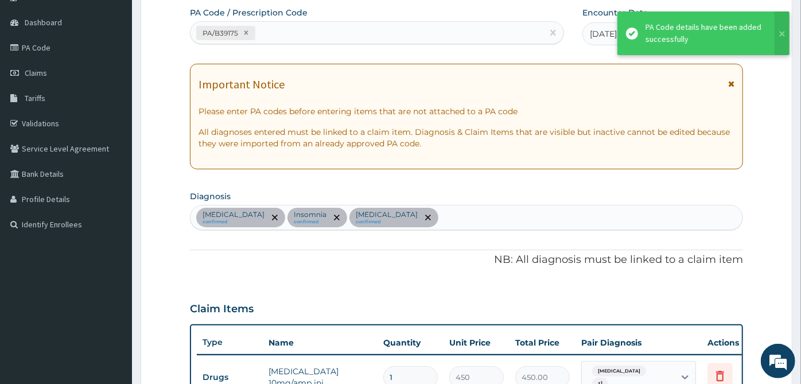
scroll to position [407, 0]
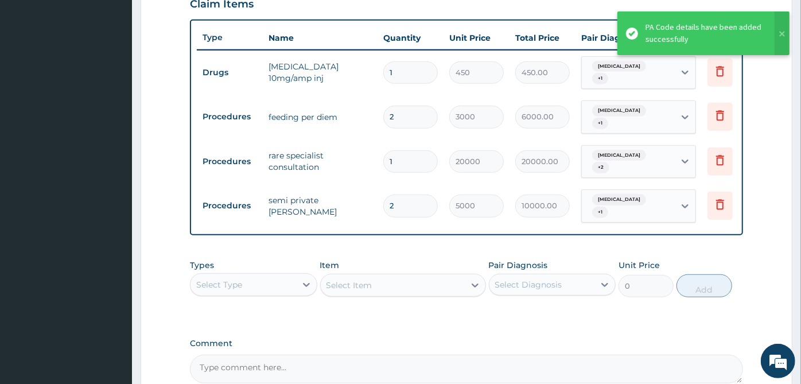
click at [356, 167] on td "rare specialist consultation" at bounding box center [320, 161] width 115 height 34
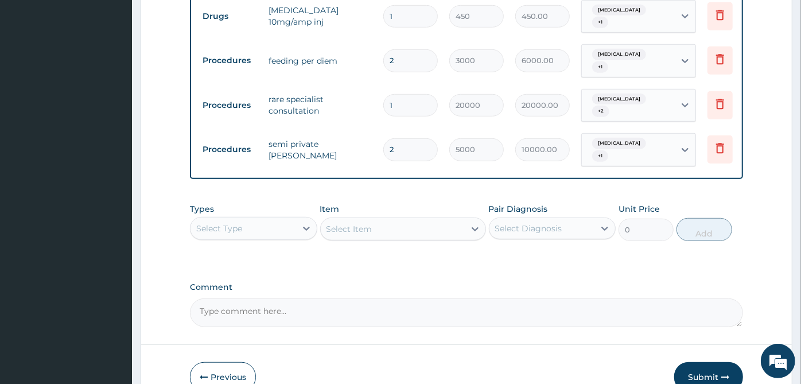
scroll to position [519, 0]
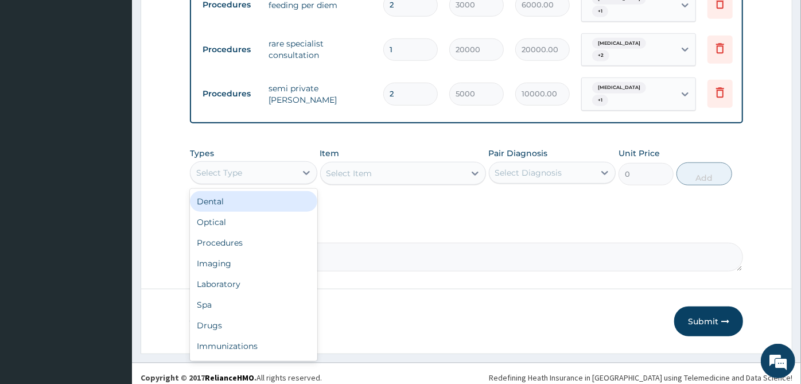
click at [286, 164] on div "Select Type" at bounding box center [243, 173] width 106 height 18
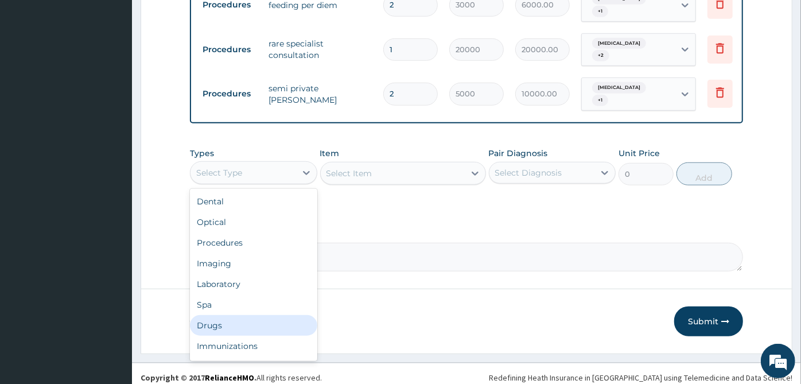
click at [221, 315] on div "Drugs" at bounding box center [253, 325] width 127 height 21
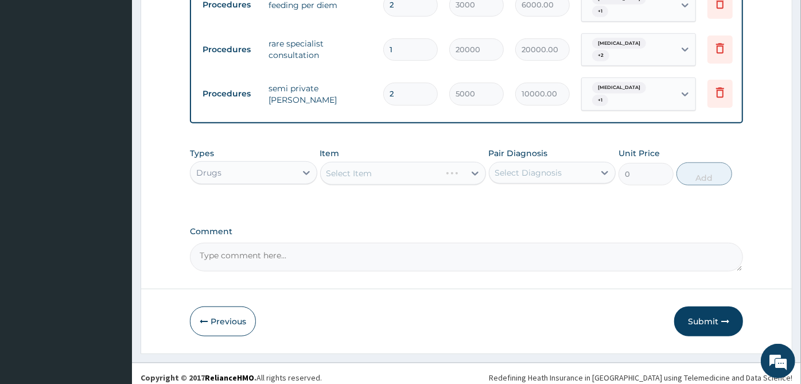
click at [515, 151] on label "Pair Diagnosis" at bounding box center [518, 152] width 59 height 11
click at [519, 167] on div "Select Diagnosis" at bounding box center [528, 172] width 67 height 11
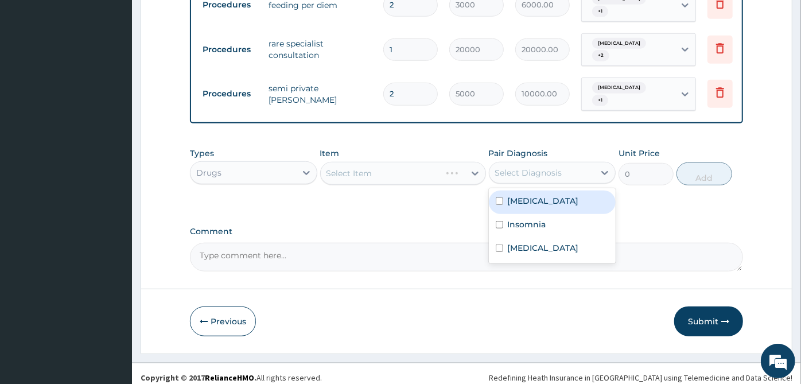
click at [526, 200] on div "[MEDICAL_DATA]" at bounding box center [552, 202] width 127 height 24
checkbox input "true"
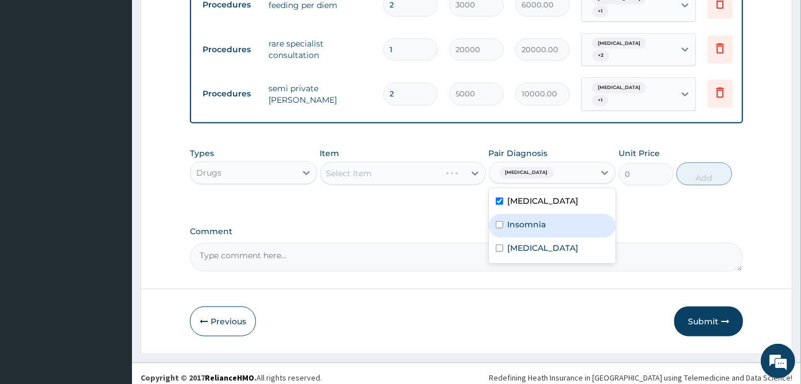
click at [526, 221] on label "Insomnia" at bounding box center [527, 224] width 38 height 11
checkbox input "true"
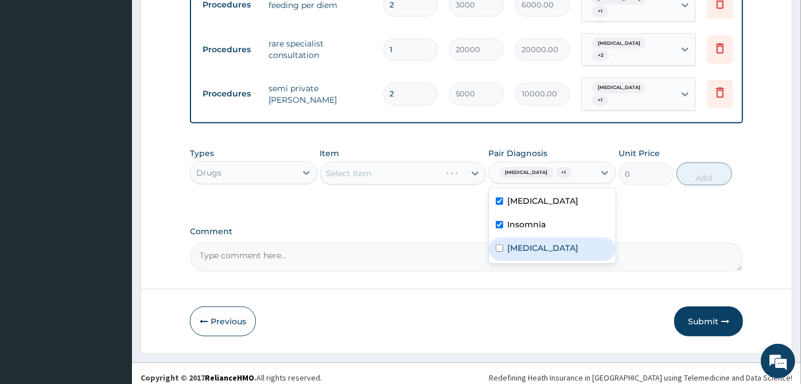
click at [534, 244] on label "[MEDICAL_DATA]" at bounding box center [543, 247] width 71 height 11
checkbox input "true"
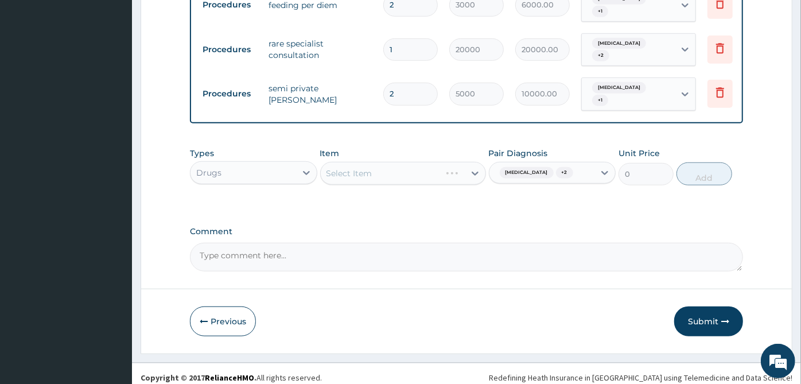
click at [390, 166] on div "Select Item" at bounding box center [403, 173] width 166 height 23
click at [390, 166] on div "Select Item" at bounding box center [393, 173] width 144 height 18
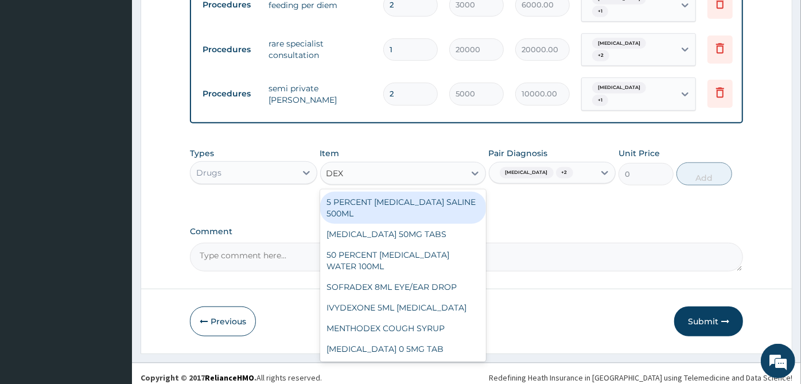
type input "DEXT"
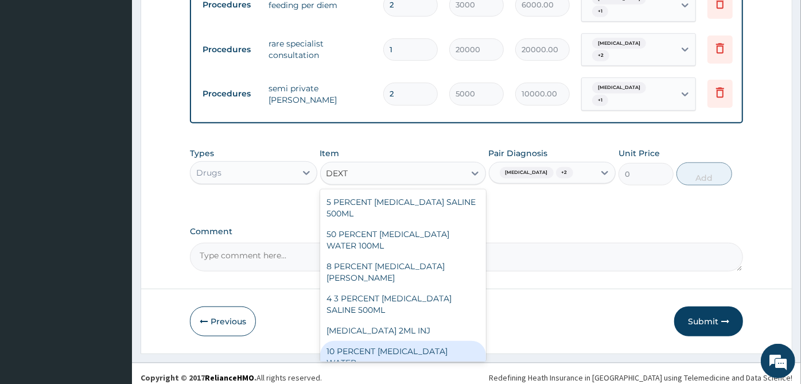
click at [362, 341] on div "10 PERCENT [MEDICAL_DATA] WATER" at bounding box center [403, 357] width 166 height 32
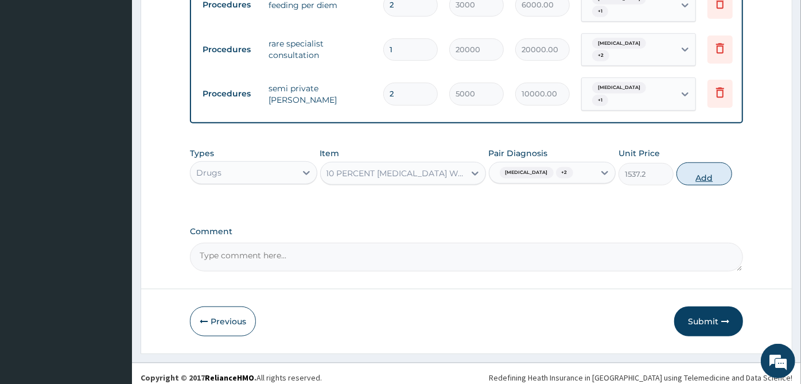
click at [706, 162] on button "Add" at bounding box center [703, 173] width 55 height 23
type input "0"
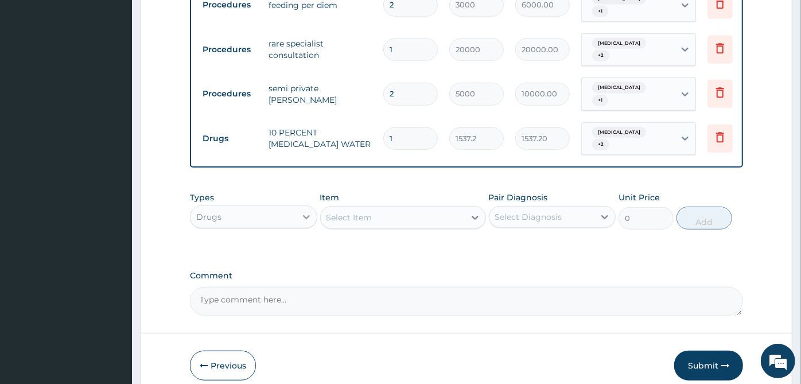
click at [304, 207] on div at bounding box center [306, 217] width 21 height 21
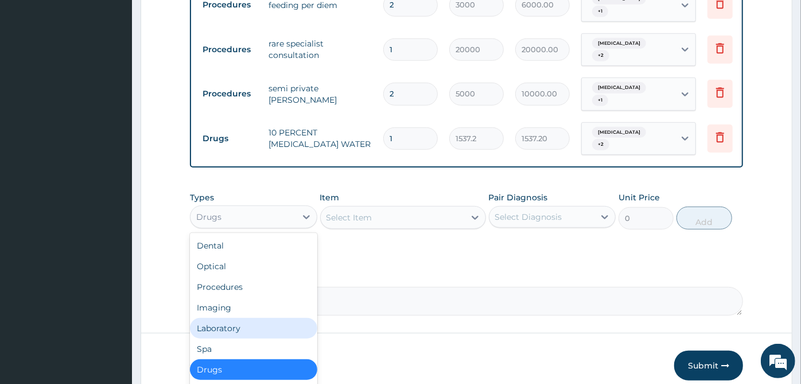
click at [254, 318] on div "Laboratory" at bounding box center [253, 328] width 127 height 21
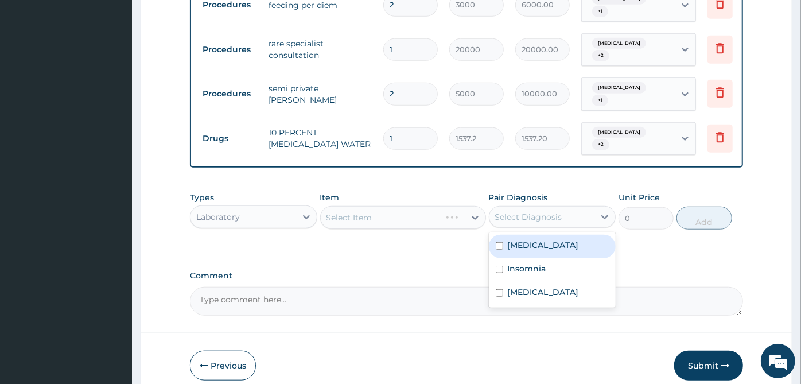
click at [571, 208] on div "Select Diagnosis" at bounding box center [542, 217] width 106 height 18
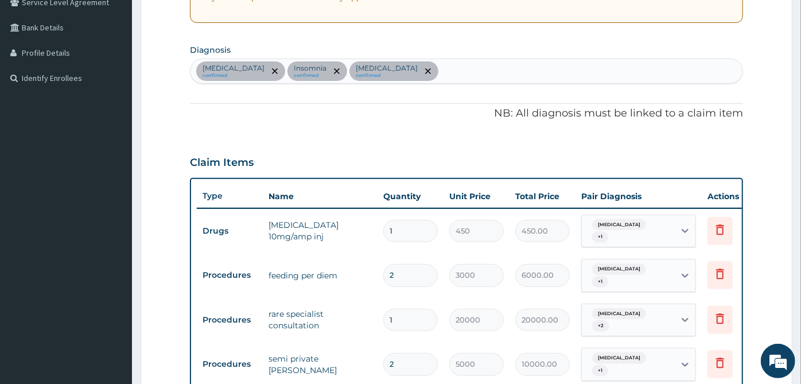
scroll to position [137, 0]
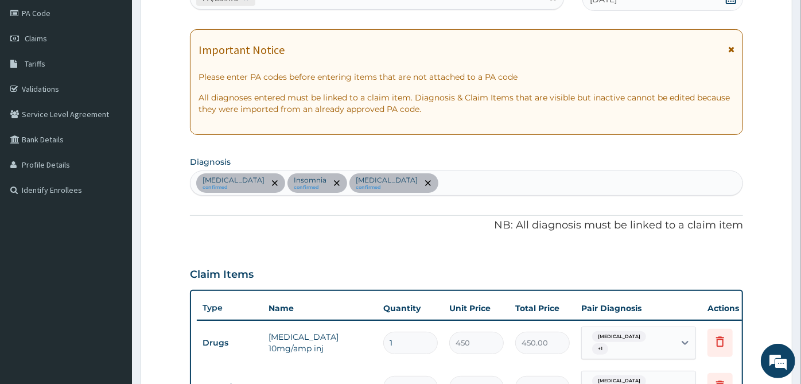
click at [496, 171] on div "[MEDICAL_DATA] confirmed [MEDICAL_DATA] confirmed [MEDICAL_DATA] confirmed" at bounding box center [466, 183] width 552 height 24
type input "[MEDICAL_DATA]"
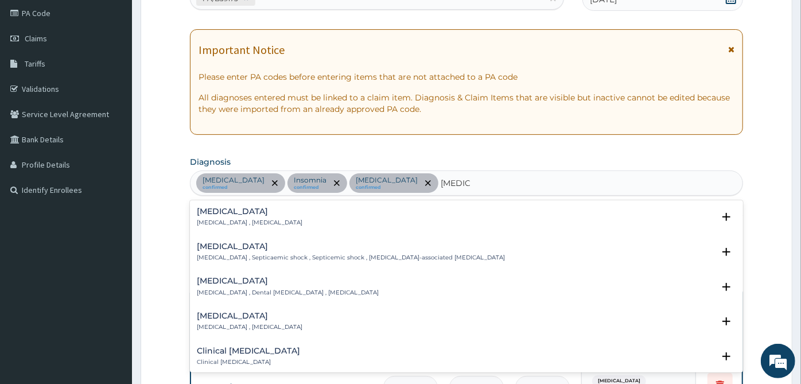
click at [269, 219] on p "[MEDICAL_DATA] , [MEDICAL_DATA]" at bounding box center [250, 223] width 106 height 8
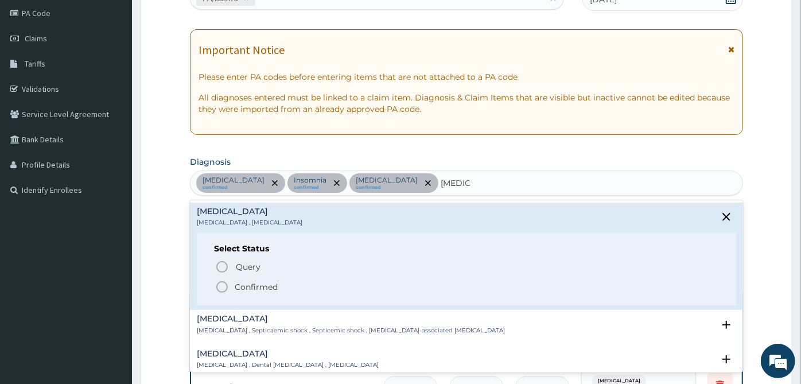
click at [250, 286] on p "Confirmed" at bounding box center [256, 286] width 43 height 11
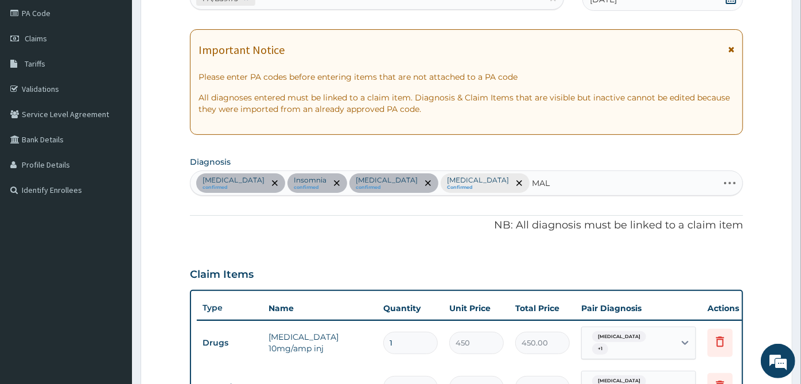
type input "MALA"
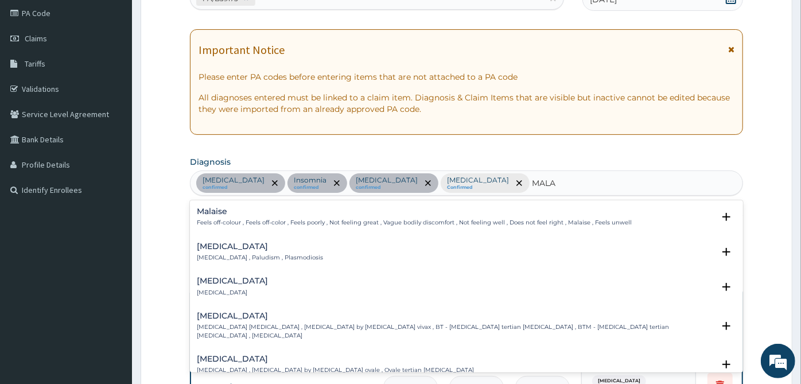
click at [232, 251] on div "[MEDICAL_DATA] [MEDICAL_DATA] , Paludism , Plasmodiosis" at bounding box center [260, 252] width 126 height 20
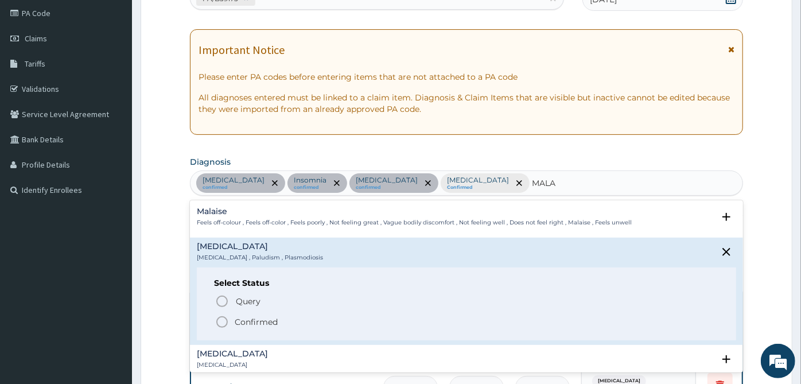
click at [239, 319] on p "Confirmed" at bounding box center [256, 321] width 43 height 11
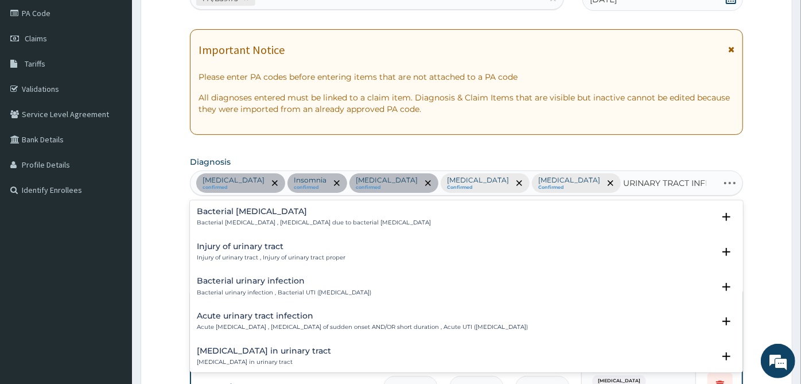
type input "URINARY TRACT INFEC"
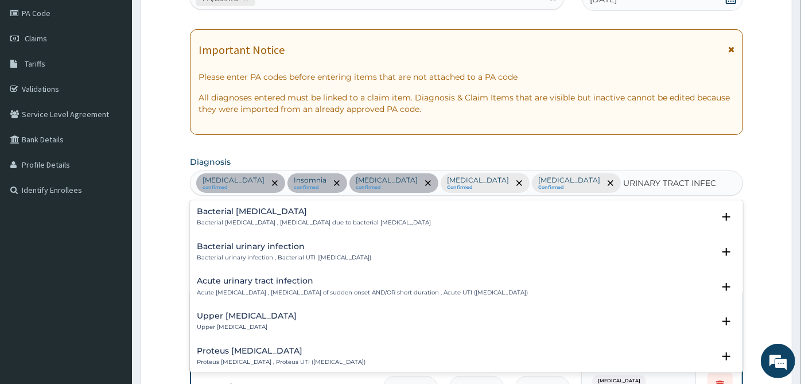
click at [272, 264] on div "Bacterial urinary infection Bacterial urinary infection , Bacterial UTI ([MEDIC…" at bounding box center [466, 255] width 539 height 26
click at [267, 280] on h4 "Acute urinary tract infection" at bounding box center [362, 281] width 331 height 9
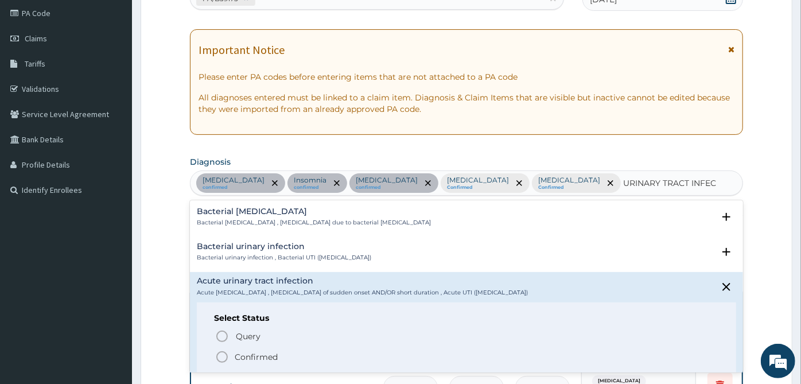
click at [256, 352] on p "Confirmed" at bounding box center [256, 356] width 43 height 11
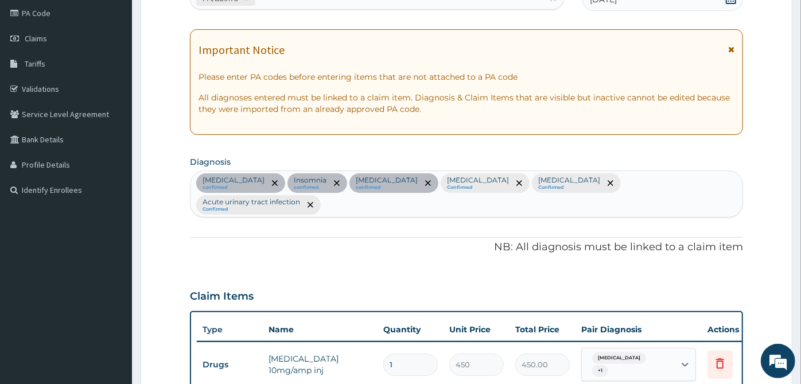
click at [441, 240] on p "NB: All diagnosis must be linked to a claim item" at bounding box center [466, 247] width 553 height 15
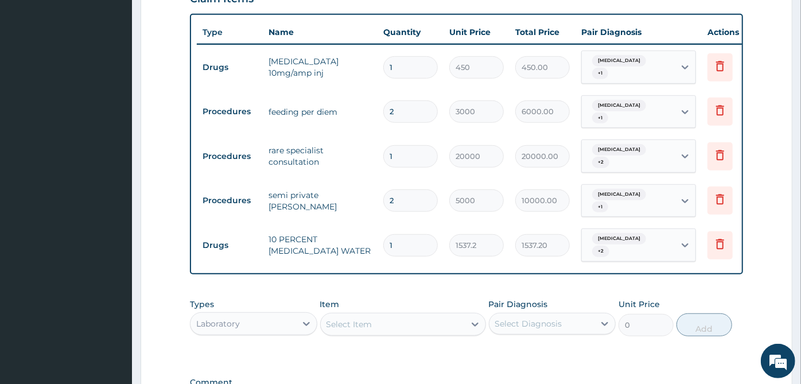
scroll to position [559, 0]
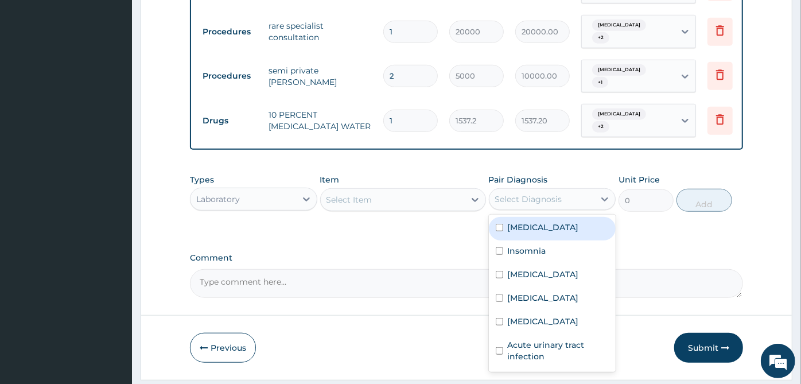
click at [544, 193] on div "Select Diagnosis" at bounding box center [528, 198] width 67 height 11
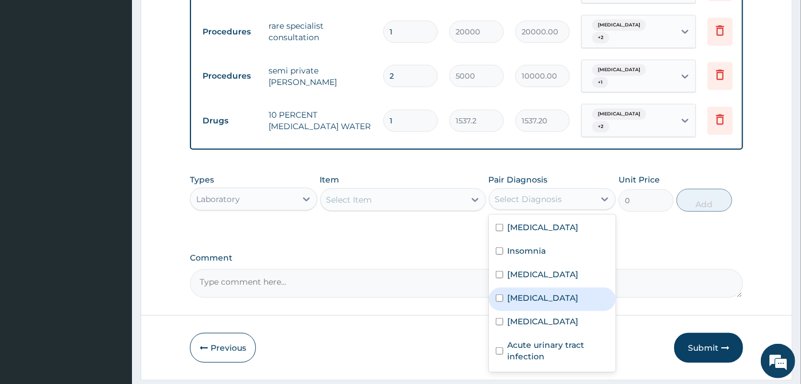
drag, startPoint x: 532, startPoint y: 278, endPoint x: 538, endPoint y: 247, distance: 32.0
click at [532, 292] on label "[MEDICAL_DATA]" at bounding box center [543, 297] width 71 height 11
checkbox input "true"
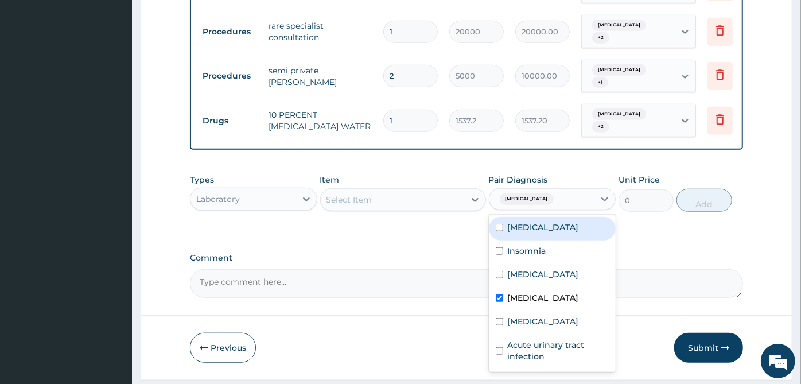
click at [553, 221] on label "[MEDICAL_DATA]" at bounding box center [543, 226] width 71 height 11
checkbox input "true"
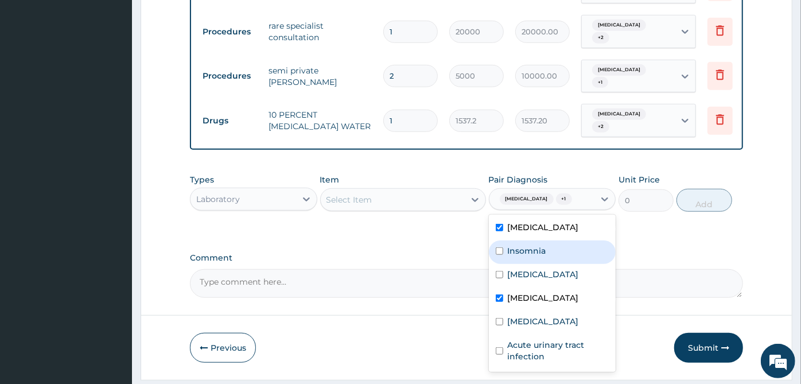
click at [426, 190] on div "Select Item" at bounding box center [393, 199] width 144 height 18
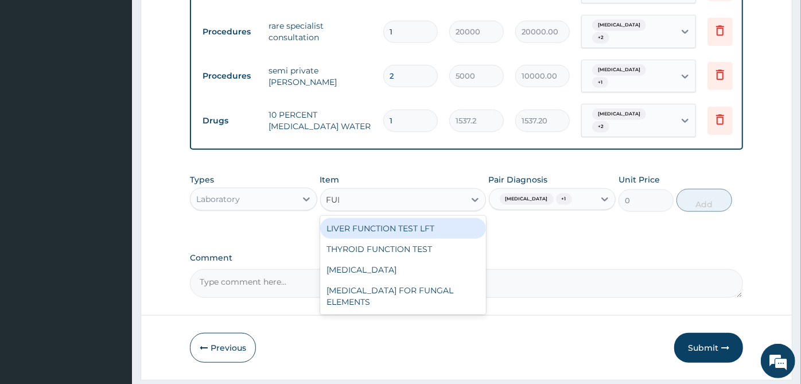
type input "FULL"
click at [428, 218] on div "[MEDICAL_DATA]" at bounding box center [403, 228] width 166 height 21
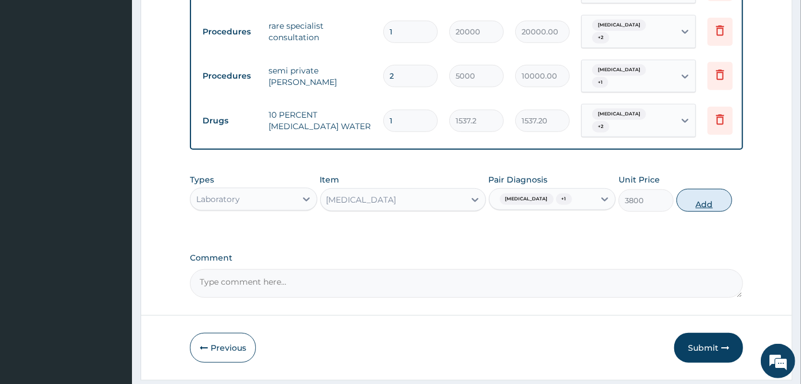
click at [721, 189] on button "Add" at bounding box center [703, 200] width 55 height 23
type input "0"
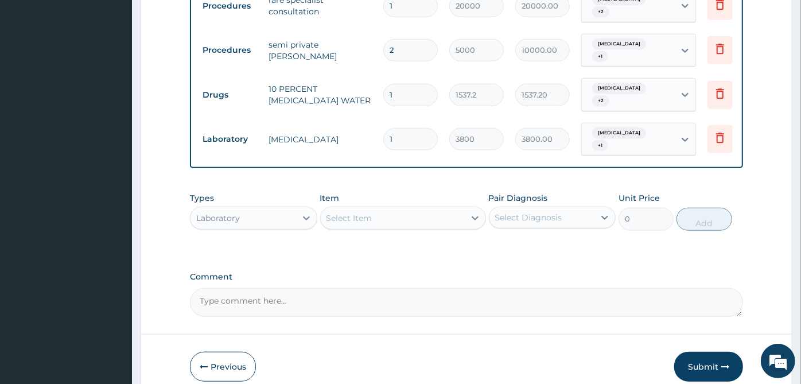
scroll to position [598, 0]
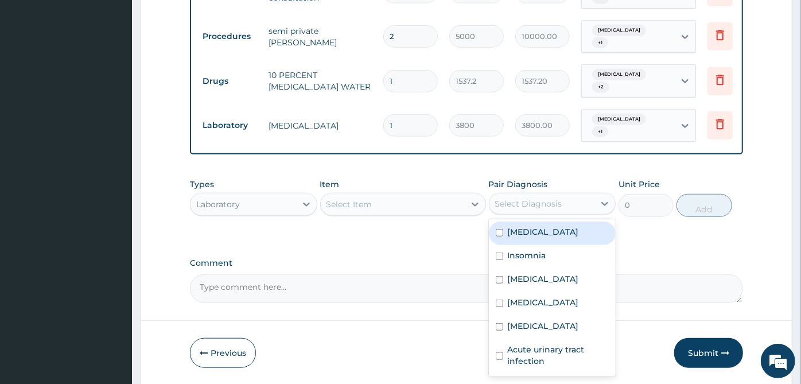
click at [585, 195] on div "Select Diagnosis" at bounding box center [542, 204] width 106 height 18
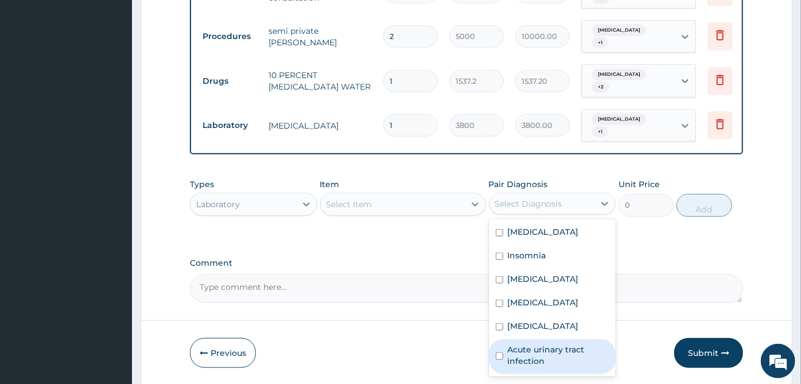
click at [546, 344] on label "Acute urinary tract infection" at bounding box center [559, 355] width 102 height 23
checkbox input "true"
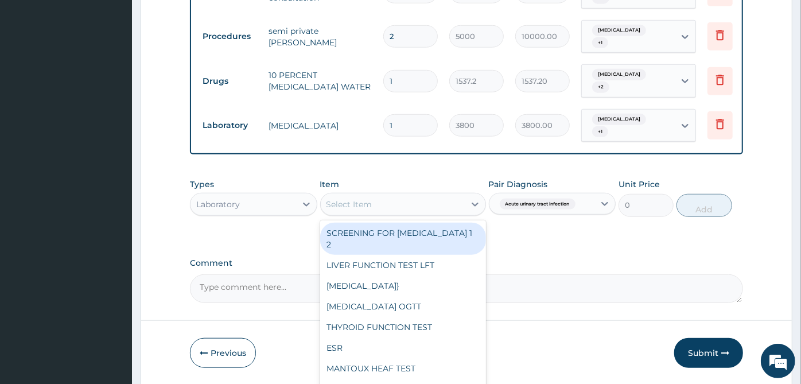
click at [458, 193] on div "Select Item" at bounding box center [403, 204] width 166 height 23
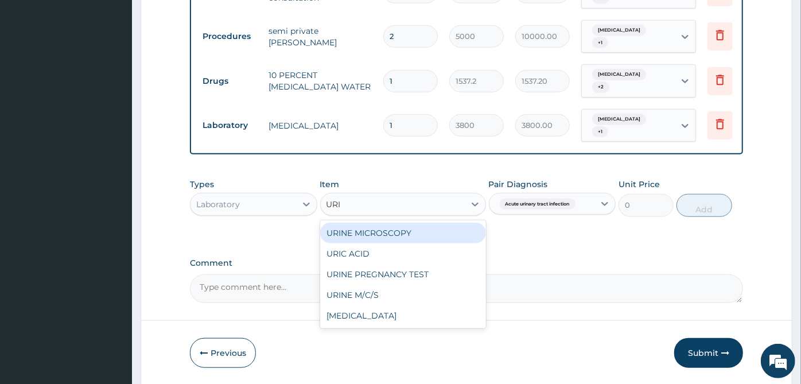
type input "URIN"
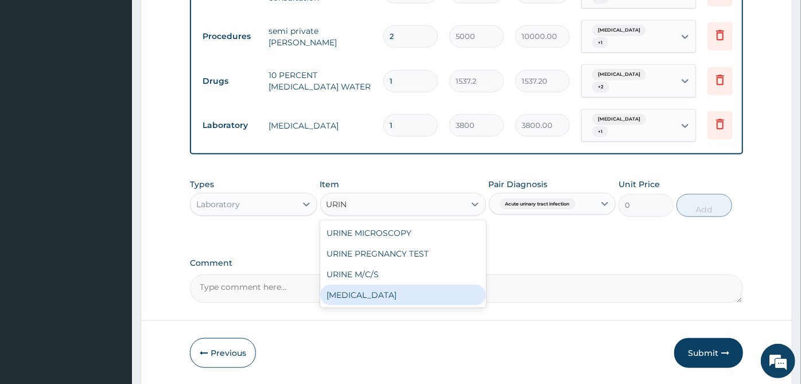
click at [409, 285] on div "[MEDICAL_DATA]" at bounding box center [403, 295] width 166 height 21
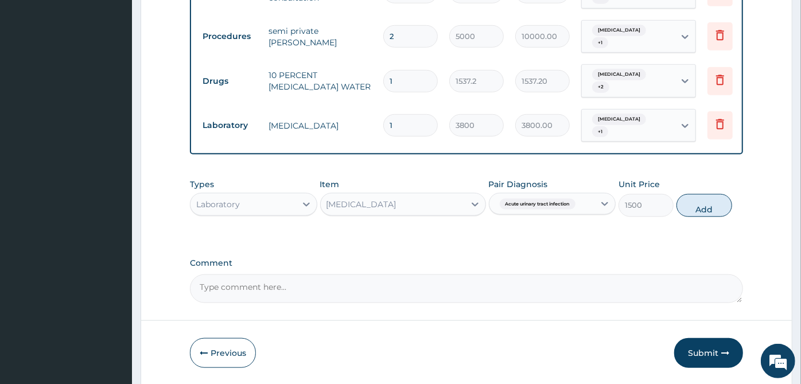
click at [717, 173] on div "Types Laboratory Item option [MEDICAL_DATA], selected. Select is focused ,type …" at bounding box center [466, 197] width 553 height 49
click at [709, 194] on button "Add" at bounding box center [703, 205] width 55 height 23
type input "0"
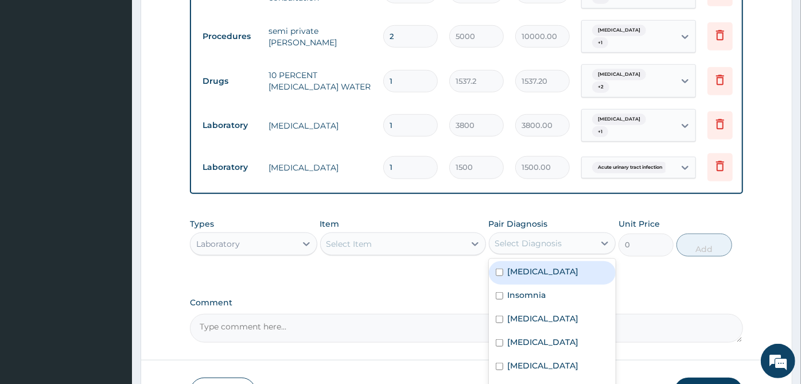
click at [557, 238] on div "Select Diagnosis" at bounding box center [528, 243] width 67 height 11
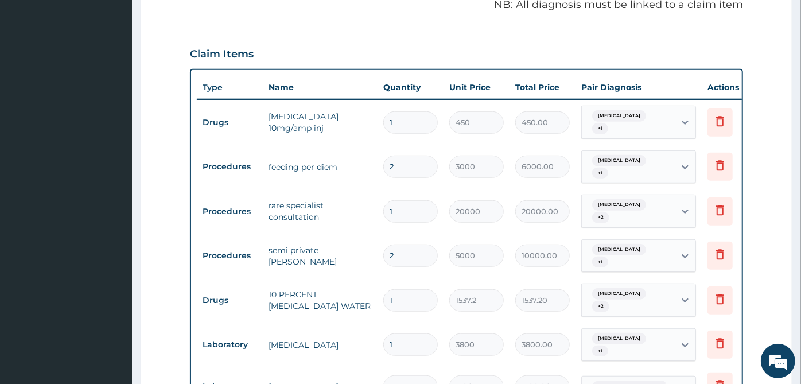
scroll to position [129, 0]
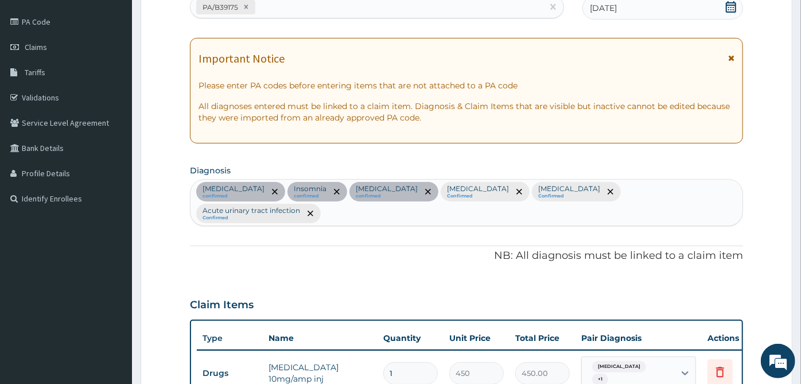
click at [723, 190] on div "[MEDICAL_DATA] confirmed [MEDICAL_DATA] confirmed [MEDICAL_DATA] confirmed [MED…" at bounding box center [466, 203] width 552 height 46
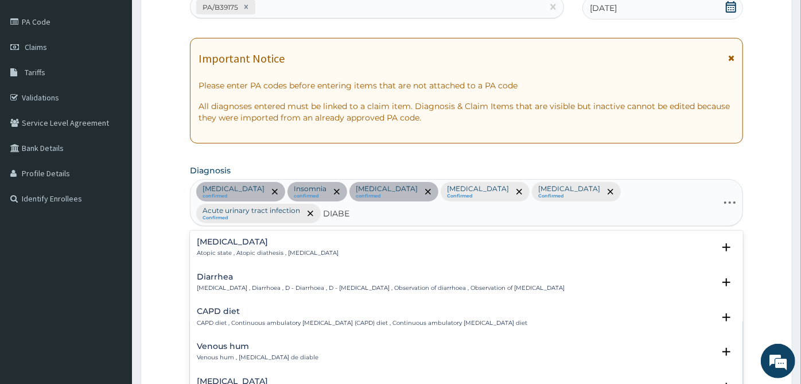
type input "DIABET"
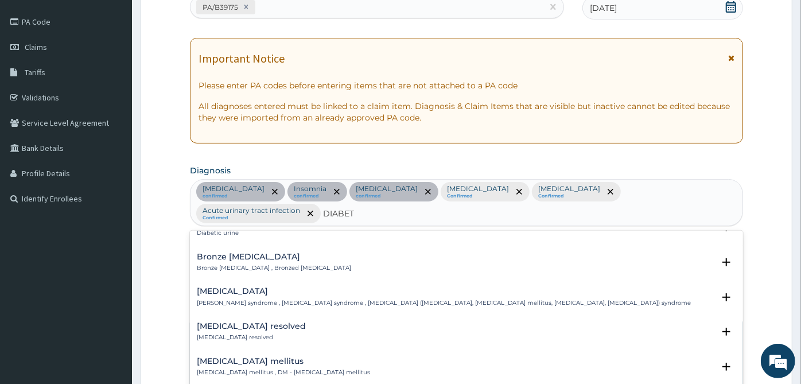
scroll to position [127, 0]
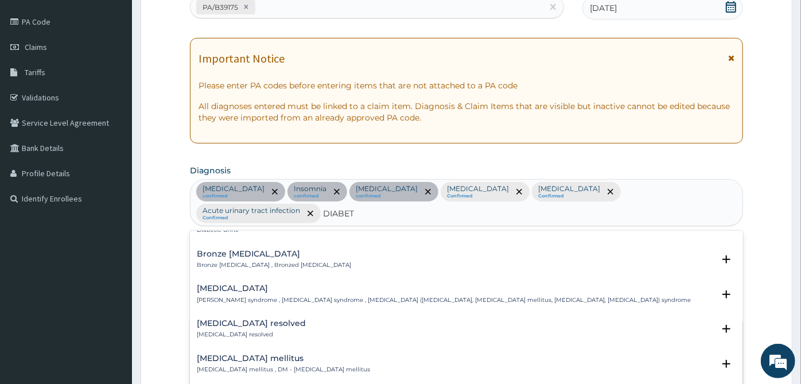
click at [246, 354] on h4 "[MEDICAL_DATA] mellitus" at bounding box center [283, 358] width 173 height 9
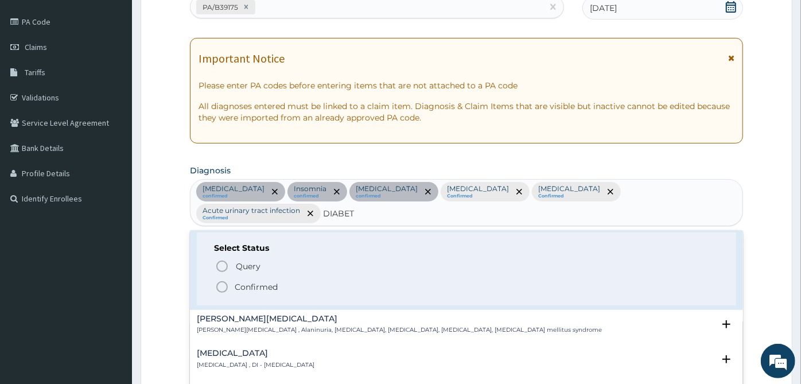
scroll to position [255, 0]
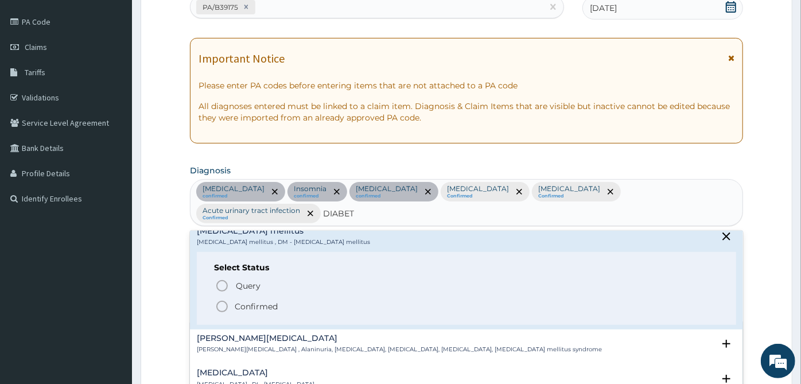
click at [264, 301] on p "Confirmed" at bounding box center [256, 306] width 43 height 11
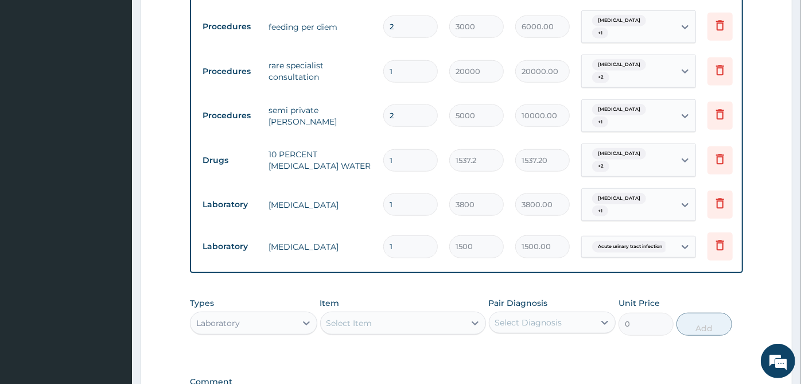
scroll to position [575, 0]
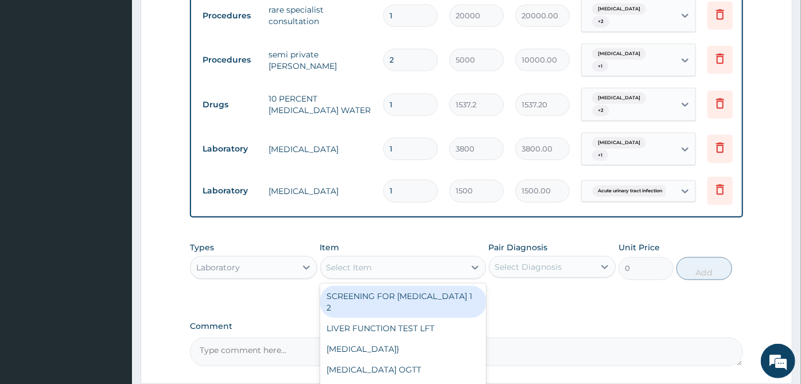
click at [392, 258] on div "Select Item" at bounding box center [393, 267] width 144 height 18
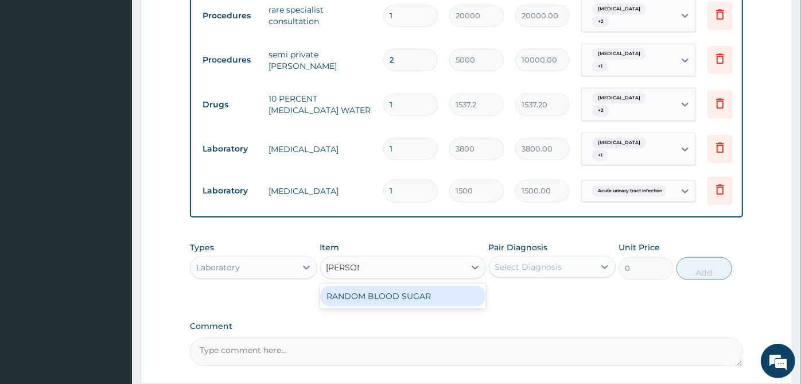
type input "RANDOM"
click at [411, 286] on div "RANDOM BLOOD SUGAR" at bounding box center [403, 296] width 166 height 21
type input "1400"
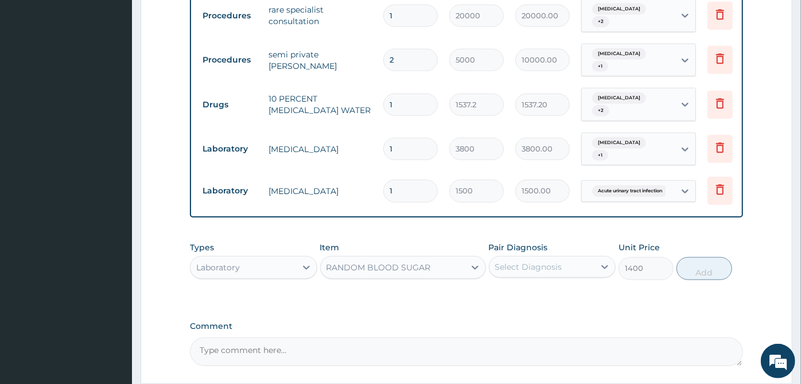
click at [585, 258] on div "Select Diagnosis" at bounding box center [542, 267] width 106 height 18
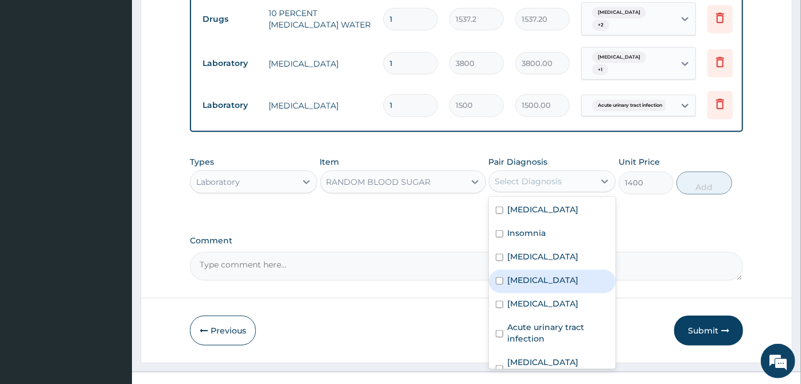
scroll to position [20, 0]
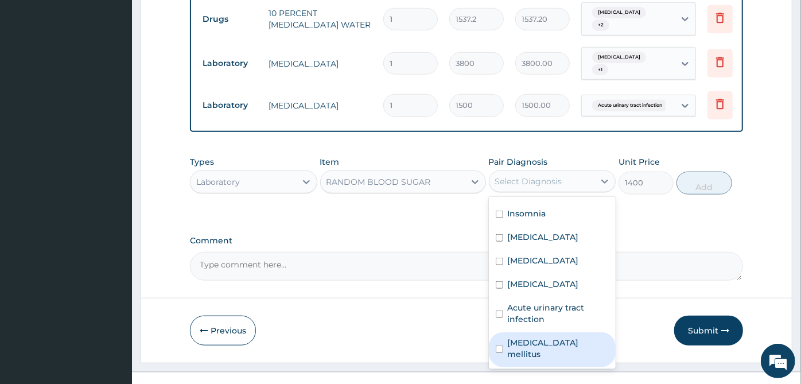
click at [575, 342] on label "[MEDICAL_DATA] mellitus" at bounding box center [559, 348] width 102 height 23
checkbox input "true"
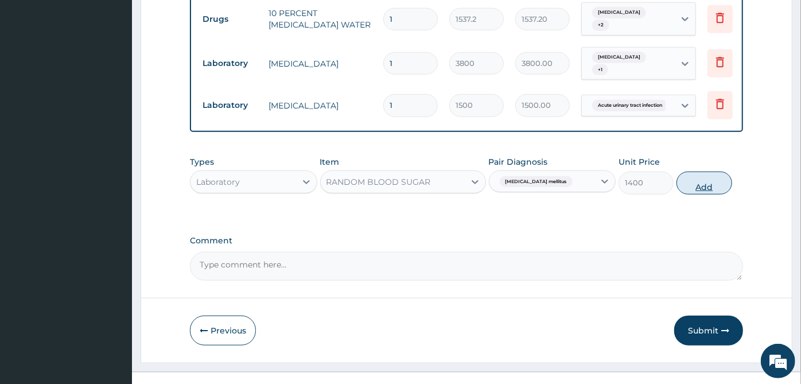
click at [716, 172] on button "Add" at bounding box center [703, 183] width 55 height 23
type input "0"
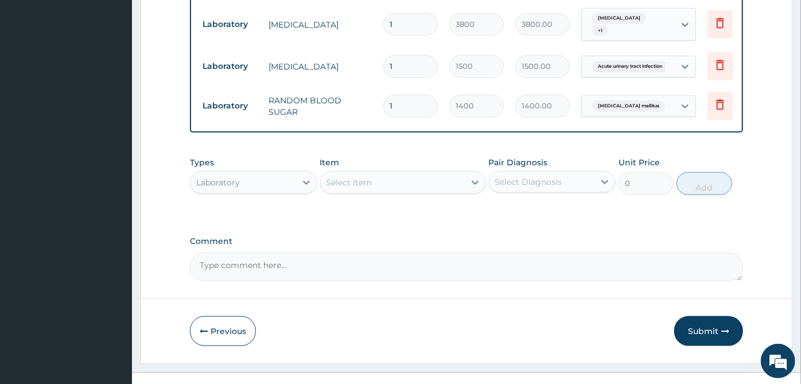
scroll to position [700, 0]
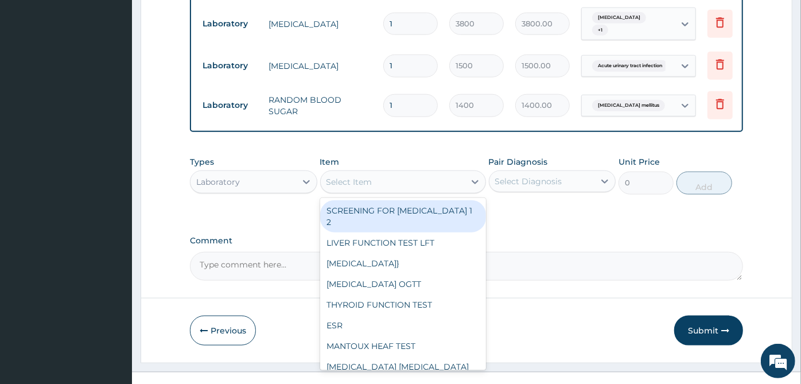
click at [415, 173] on div "Select Item" at bounding box center [393, 182] width 144 height 18
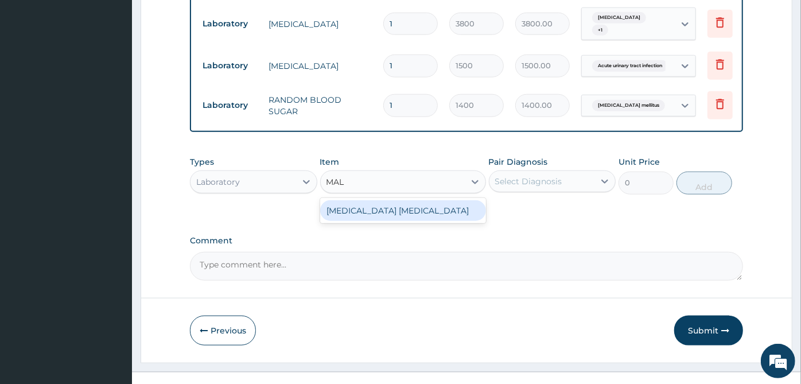
type input "MALA"
click at [398, 200] on div "[MEDICAL_DATA] [MEDICAL_DATA]" at bounding box center [403, 210] width 166 height 21
type input "2000"
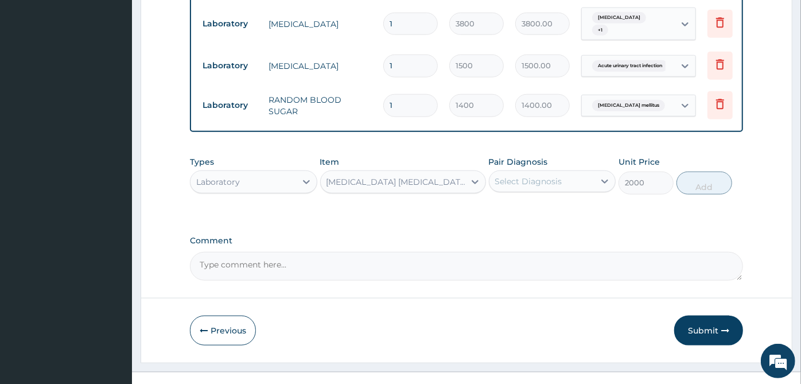
click at [593, 173] on div "Select Diagnosis" at bounding box center [542, 181] width 106 height 18
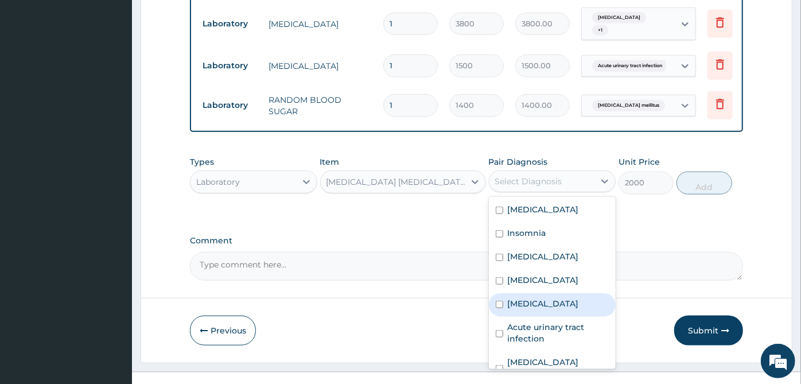
click at [562, 295] on div "[MEDICAL_DATA]" at bounding box center [552, 305] width 127 height 24
checkbox input "true"
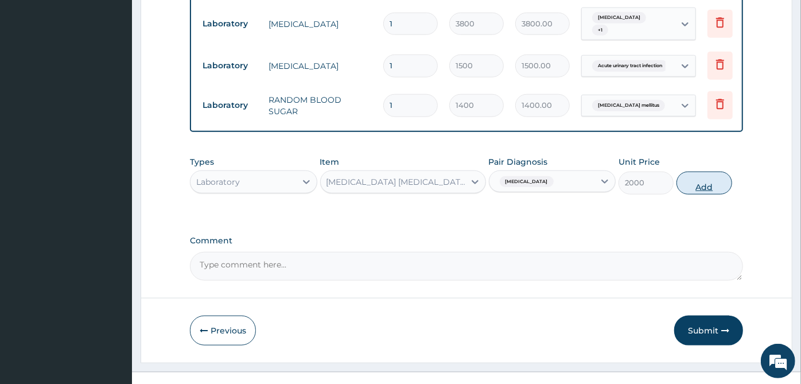
click at [707, 172] on button "Add" at bounding box center [703, 183] width 55 height 23
type input "0"
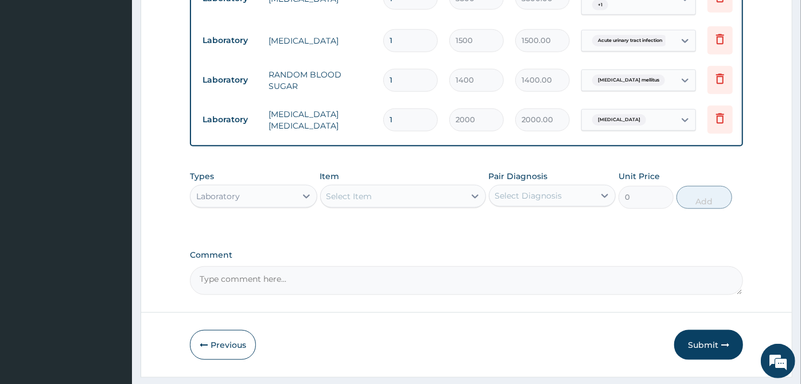
scroll to position [739, 0]
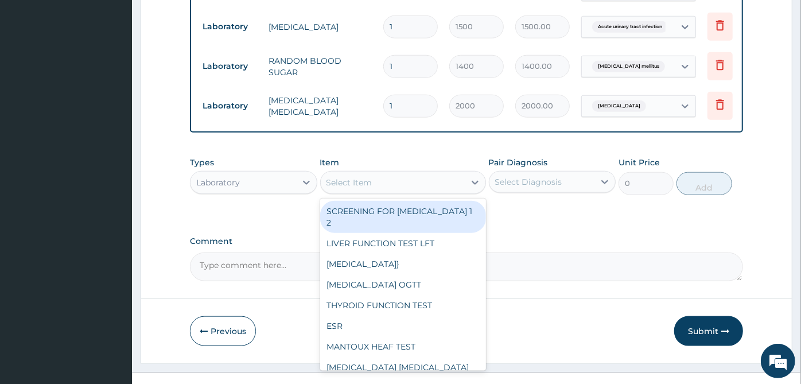
click at [426, 173] on div "Select Item" at bounding box center [393, 182] width 144 height 18
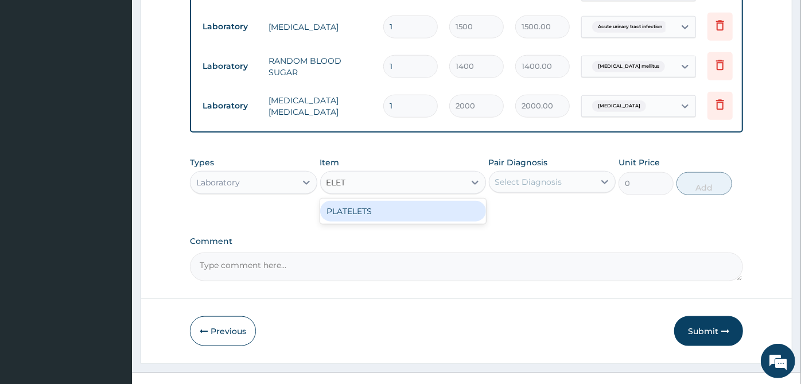
type input "ELE"
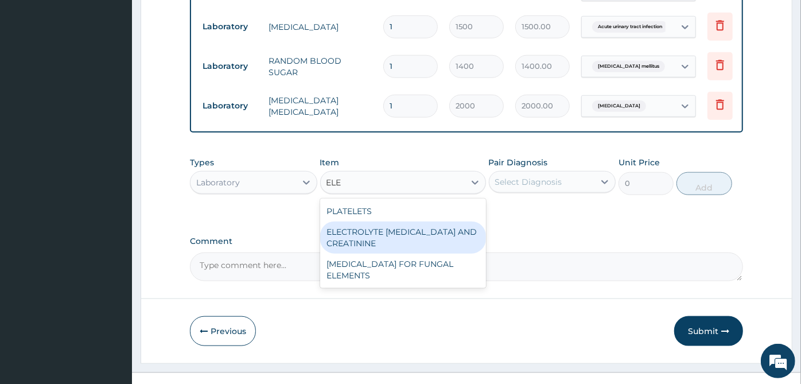
click at [423, 221] on div "ELECTROLYTE [MEDICAL_DATA] AND CREATININE" at bounding box center [403, 237] width 166 height 32
type input "13000"
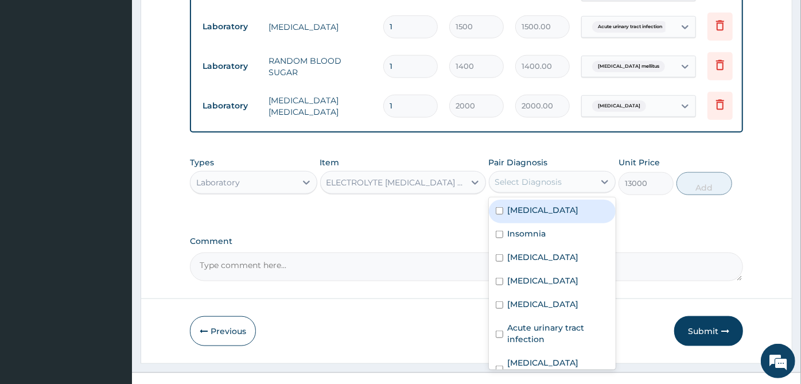
click at [530, 176] on div "Select Diagnosis" at bounding box center [528, 181] width 67 height 11
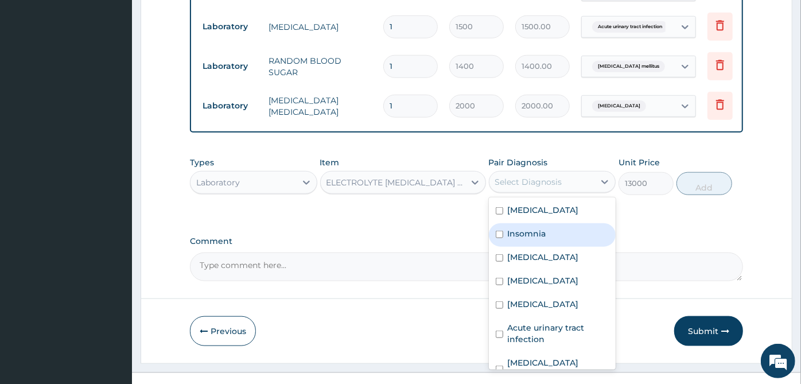
click at [554, 230] on div "Insomnia" at bounding box center [552, 235] width 127 height 24
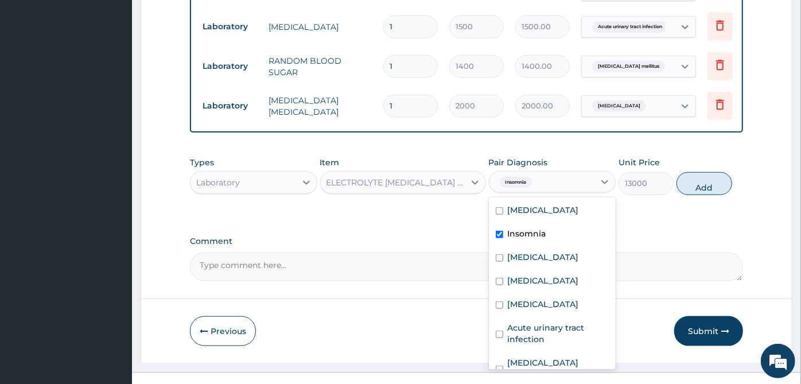
click at [559, 223] on div "Insomnia" at bounding box center [552, 235] width 127 height 24
checkbox input "false"
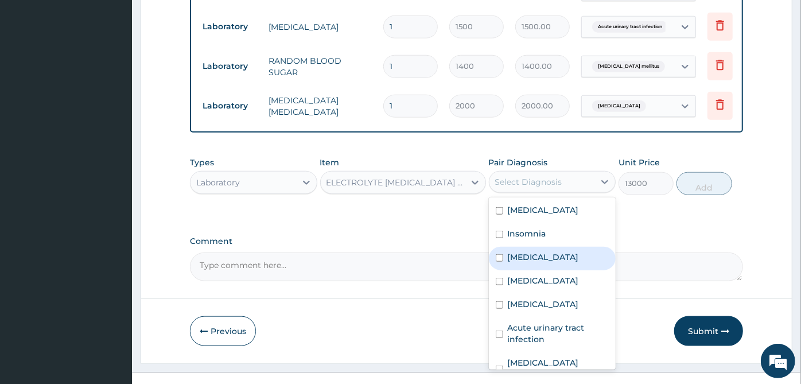
click at [559, 247] on div "[MEDICAL_DATA]" at bounding box center [552, 259] width 127 height 24
checkbox input "true"
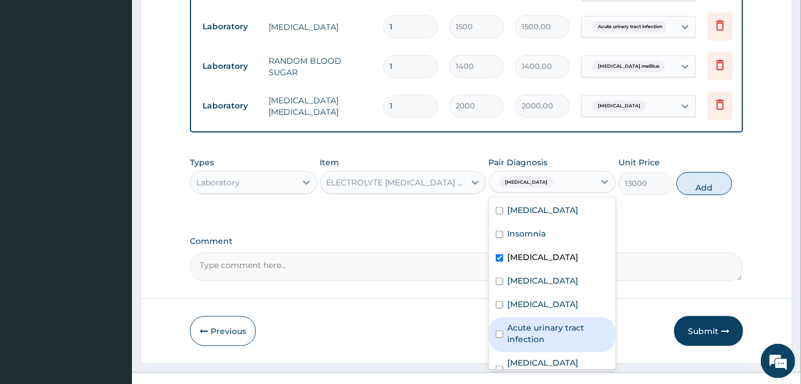
scroll to position [20, 0]
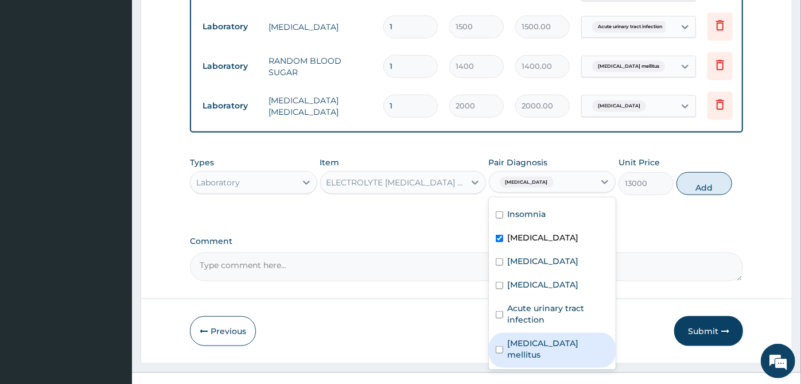
click at [530, 333] on div "[MEDICAL_DATA] mellitus" at bounding box center [552, 350] width 127 height 35
checkbox input "true"
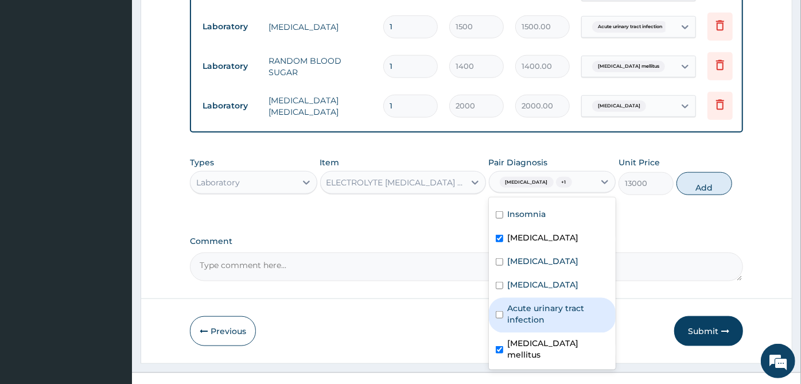
click at [536, 324] on label "Acute urinary tract infection" at bounding box center [559, 313] width 102 height 23
checkbox input "true"
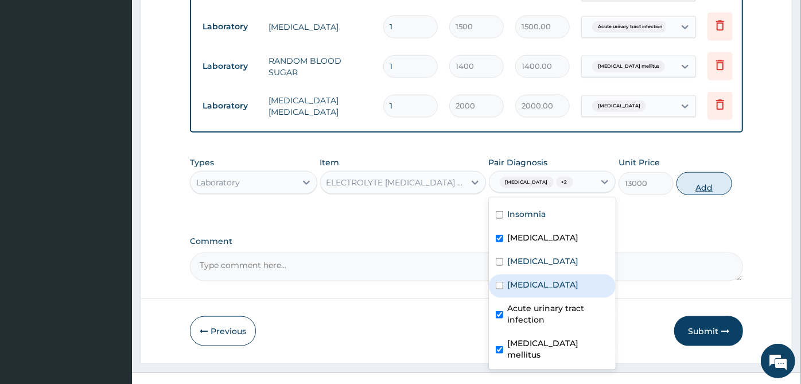
click at [719, 182] on button "Add" at bounding box center [703, 183] width 55 height 23
type input "0"
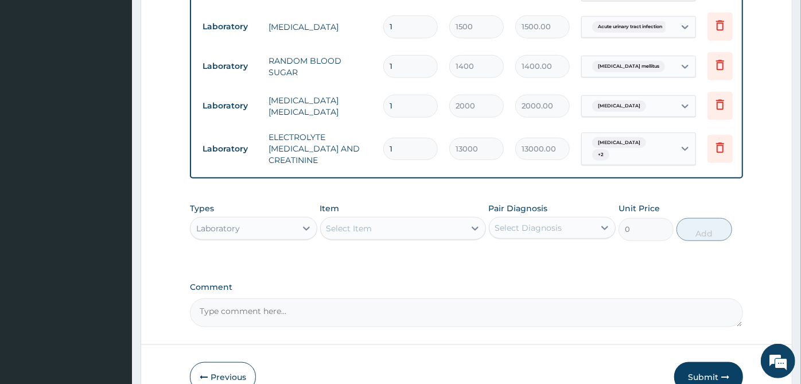
click at [490, 282] on label "Comment" at bounding box center [466, 287] width 553 height 10
click at [490, 298] on textarea "Comment" at bounding box center [466, 312] width 553 height 29
click at [723, 373] on icon "button" at bounding box center [725, 377] width 8 height 8
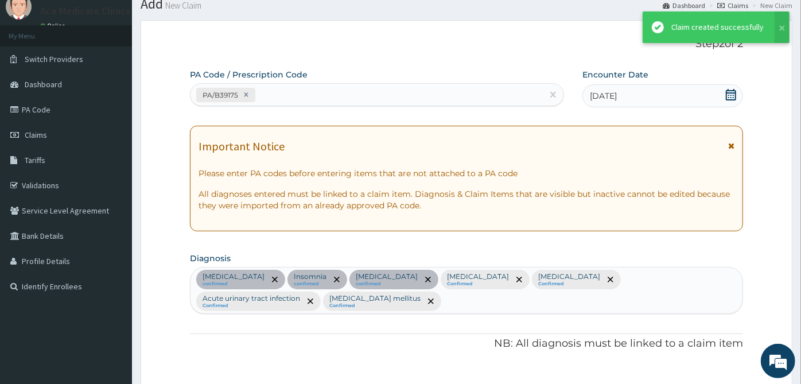
scroll to position [739, 0]
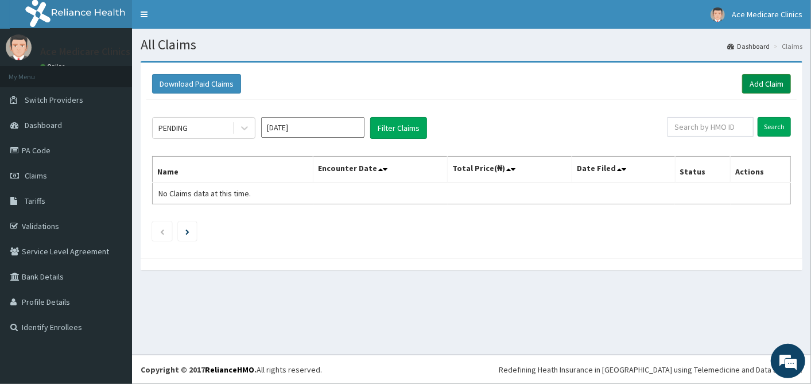
click at [763, 84] on link "Add Claim" at bounding box center [766, 84] width 49 height 20
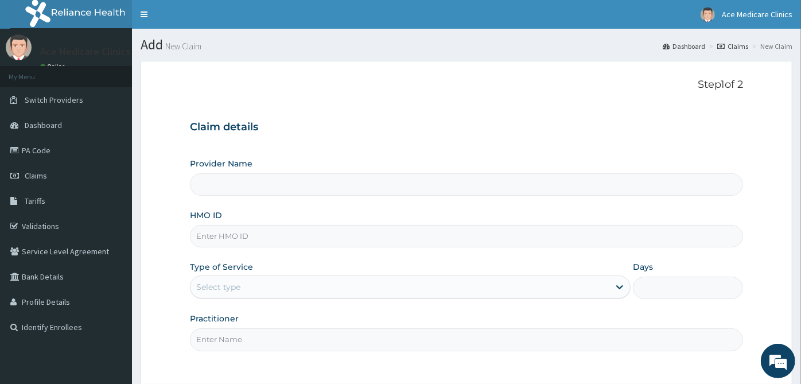
type input "ACE MEDICARE CLINICS- Ota"
click at [514, 236] on input "HMO ID" at bounding box center [466, 236] width 553 height 22
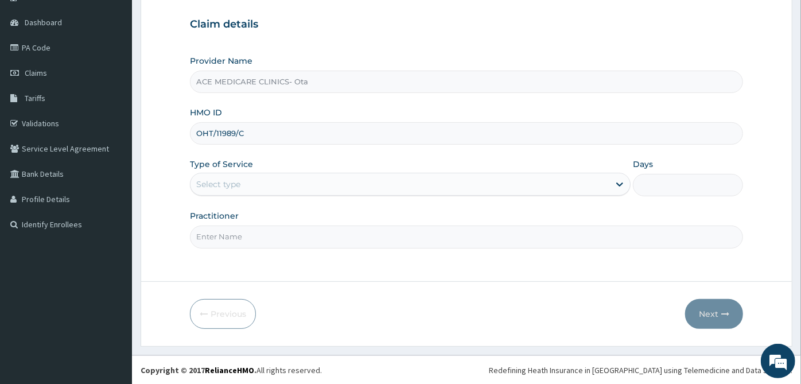
type input "OHT/11989/C"
click at [474, 188] on div "Select type" at bounding box center [399, 184] width 419 height 18
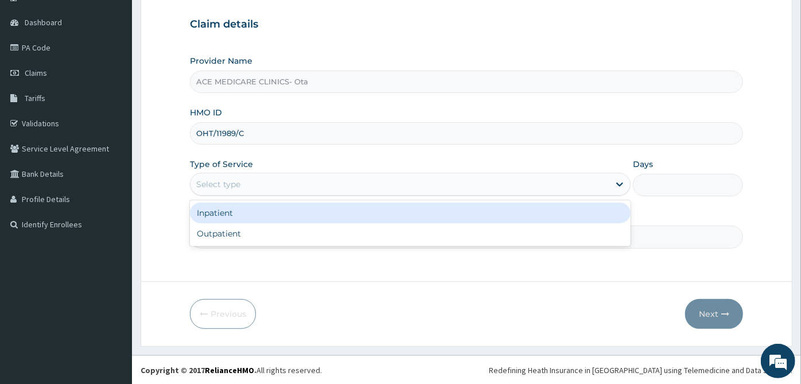
click at [472, 217] on div "Inpatient" at bounding box center [410, 213] width 441 height 21
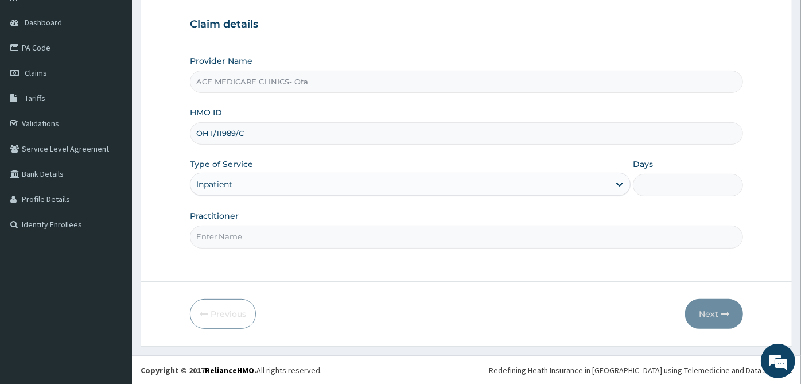
click at [457, 244] on input "Practitioner" at bounding box center [466, 236] width 553 height 22
type input "[PERSON_NAME]"
click at [680, 187] on input "Days" at bounding box center [688, 185] width 110 height 22
click at [274, 131] on input "OHT/11989/C" at bounding box center [466, 133] width 553 height 22
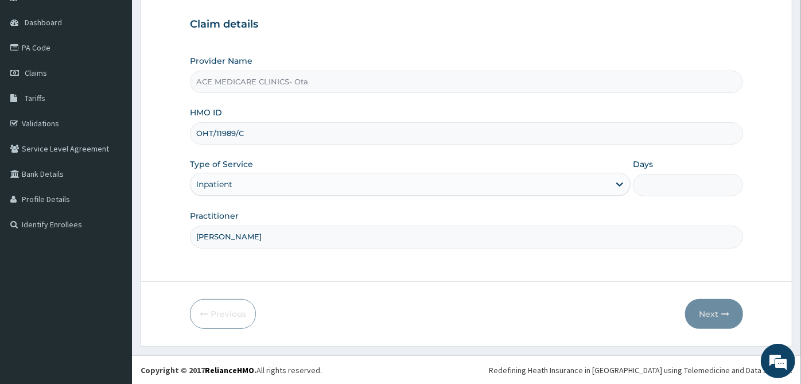
click at [274, 131] on input "OHT/11989/C" at bounding box center [466, 133] width 553 height 22
click at [659, 178] on input "Days" at bounding box center [688, 185] width 110 height 22
type input "2"
click at [726, 305] on button "Next" at bounding box center [714, 314] width 58 height 30
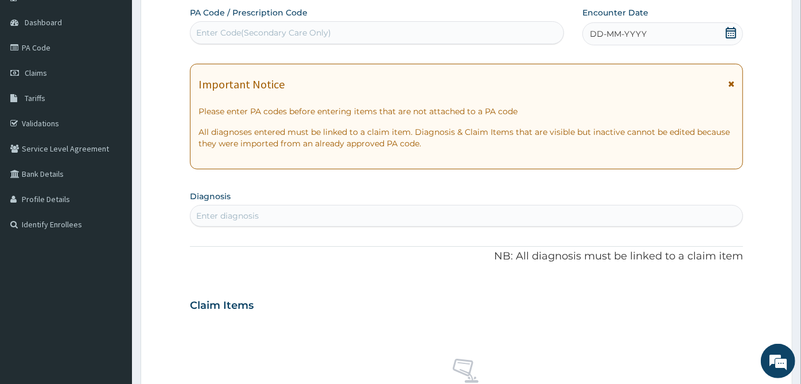
click at [272, 34] on div "Enter Code(Secondary Care Only)" at bounding box center [263, 32] width 135 height 11
paste input "PA/B37935"
type input "PA/B37935"
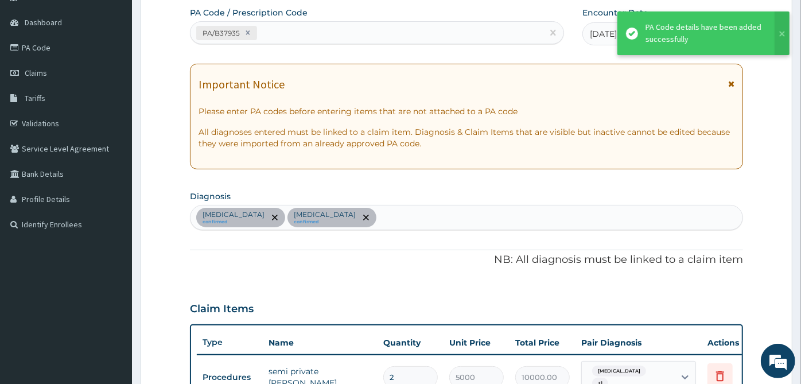
scroll to position [363, 0]
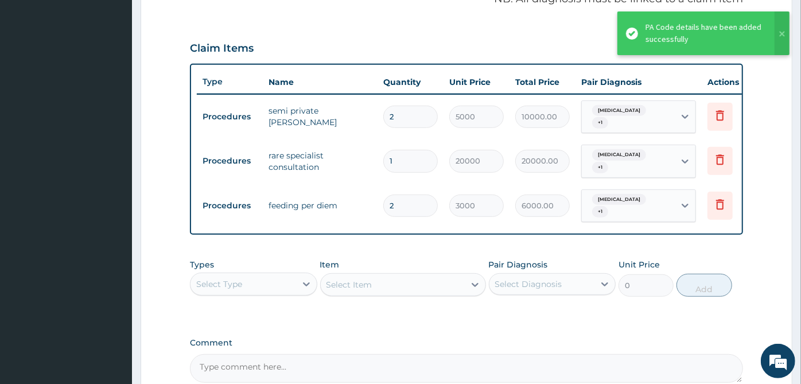
click at [333, 46] on div "Claim Items" at bounding box center [466, 46] width 553 height 30
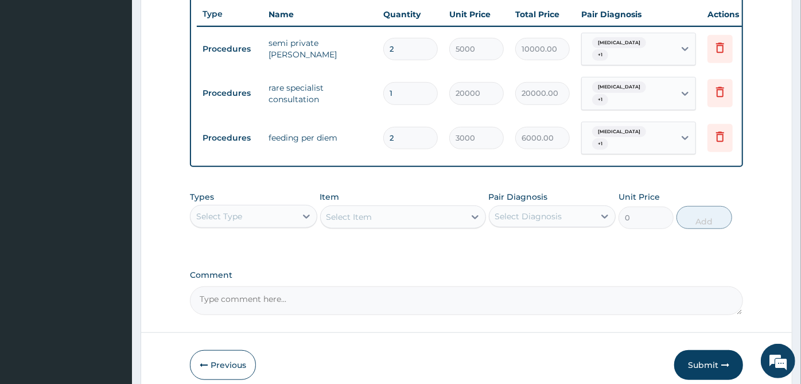
scroll to position [475, 0]
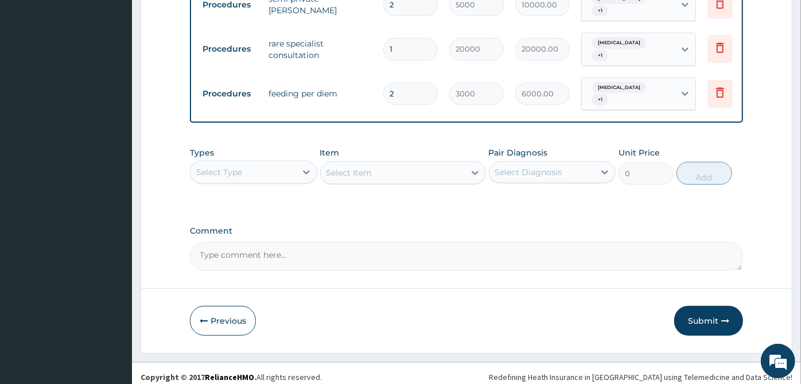
click at [294, 173] on div "Select Type" at bounding box center [243, 172] width 106 height 18
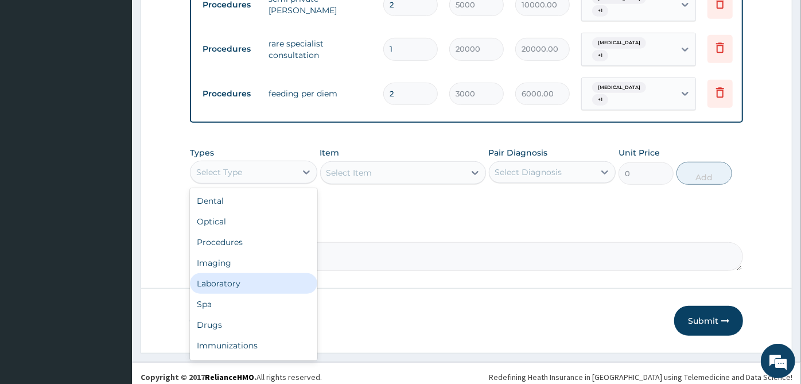
click at [269, 284] on div "Laboratory" at bounding box center [253, 283] width 127 height 21
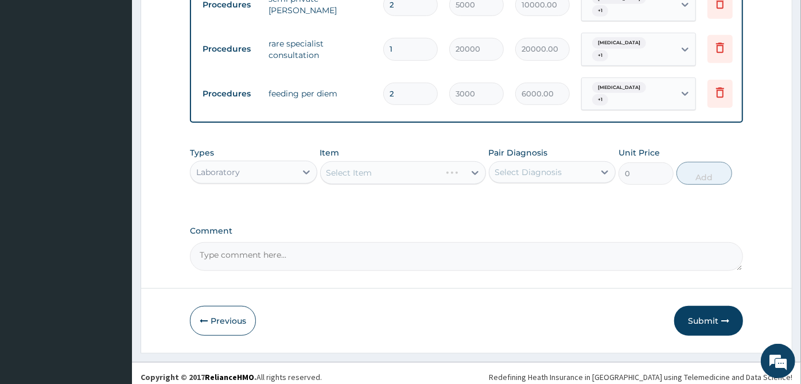
drag, startPoint x: 571, startPoint y: 181, endPoint x: 570, endPoint y: 173, distance: 8.1
click at [570, 177] on div "Types option Laboratory, selected. Select is focused ,type to refine list, pres…" at bounding box center [466, 165] width 553 height 49
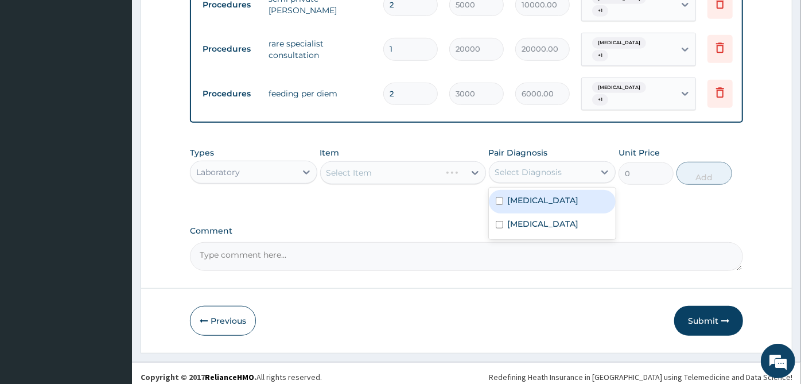
click at [570, 163] on div "Select Diagnosis" at bounding box center [542, 172] width 106 height 18
click at [540, 195] on div "[MEDICAL_DATA]" at bounding box center [552, 202] width 127 height 24
checkbox input "true"
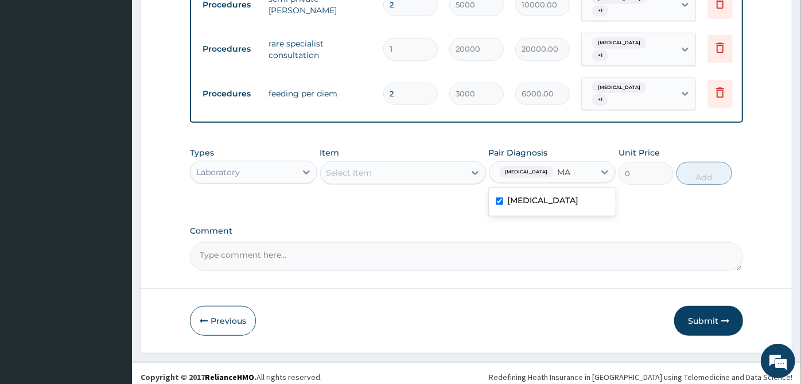
type input "M"
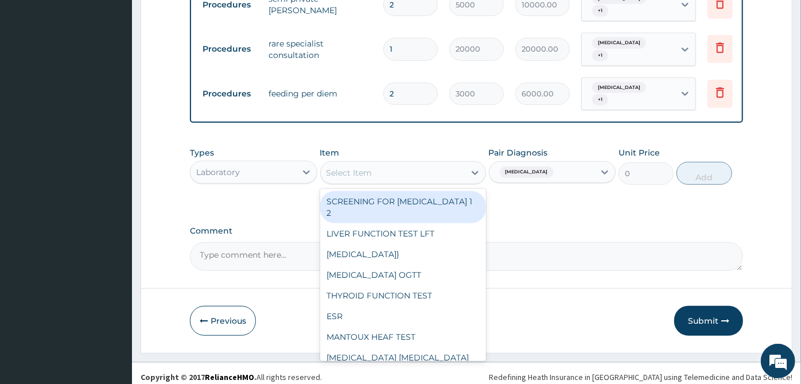
click at [458, 164] on div "Select Item" at bounding box center [393, 173] width 144 height 18
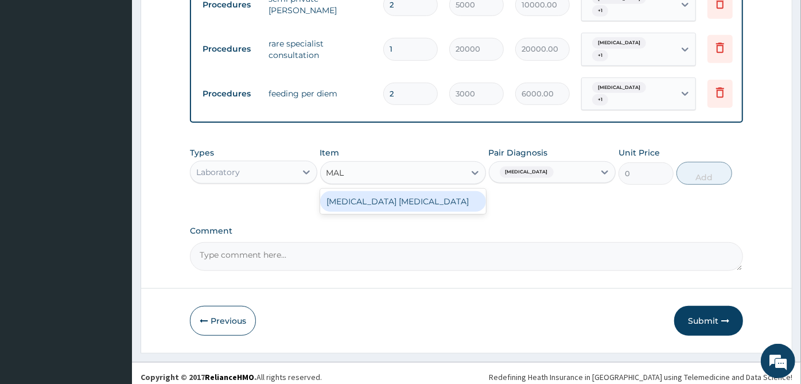
type input "MALA"
click at [454, 196] on div "[MEDICAL_DATA] [MEDICAL_DATA]" at bounding box center [403, 201] width 166 height 21
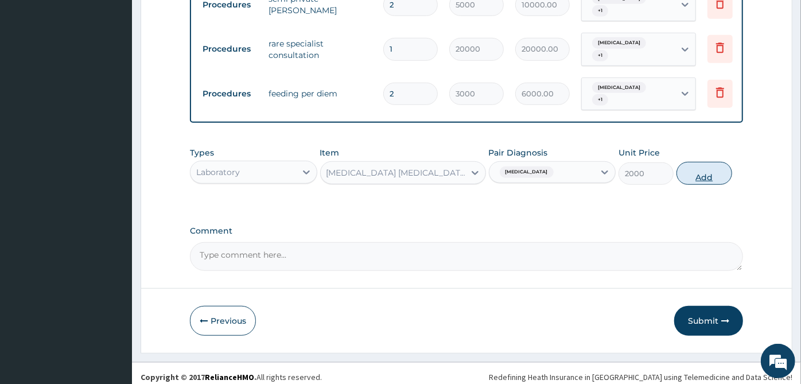
click at [710, 164] on button "Add" at bounding box center [703, 173] width 55 height 23
type input "0"
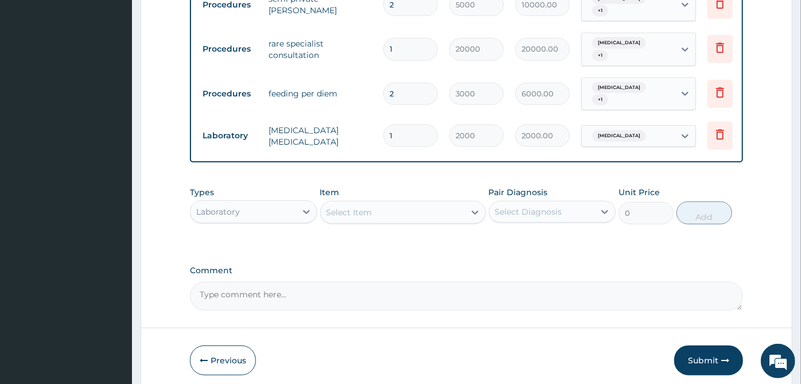
scroll to position [515, 0]
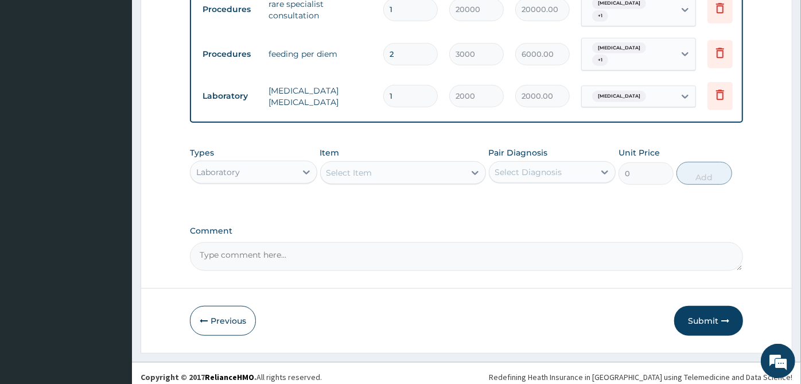
click at [599, 150] on div "Pair Diagnosis Select Diagnosis" at bounding box center [552, 166] width 127 height 38
click at [590, 168] on div "Select Diagnosis" at bounding box center [542, 172] width 106 height 18
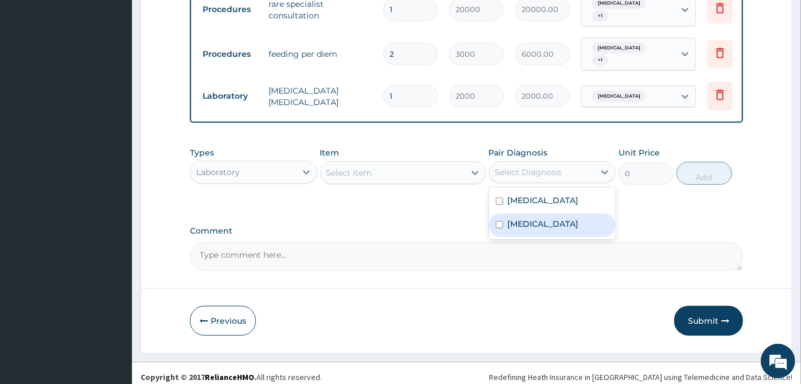
click at [579, 218] on div "[MEDICAL_DATA]" at bounding box center [552, 225] width 127 height 24
checkbox input "true"
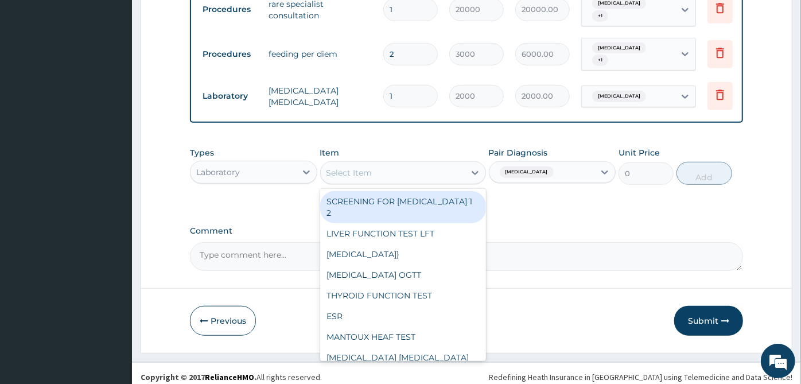
click at [399, 164] on div "Select Item" at bounding box center [393, 173] width 144 height 18
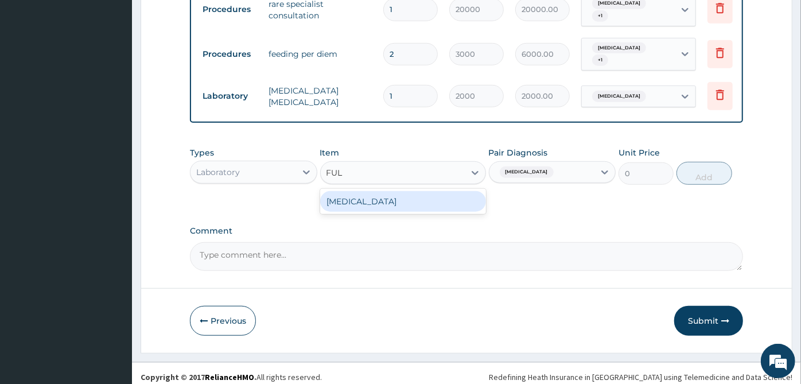
type input "FULL"
drag, startPoint x: 408, startPoint y: 198, endPoint x: 636, endPoint y: 189, distance: 228.0
click at [408, 198] on div "FULL BLOOD COUNT" at bounding box center [403, 201] width 166 height 21
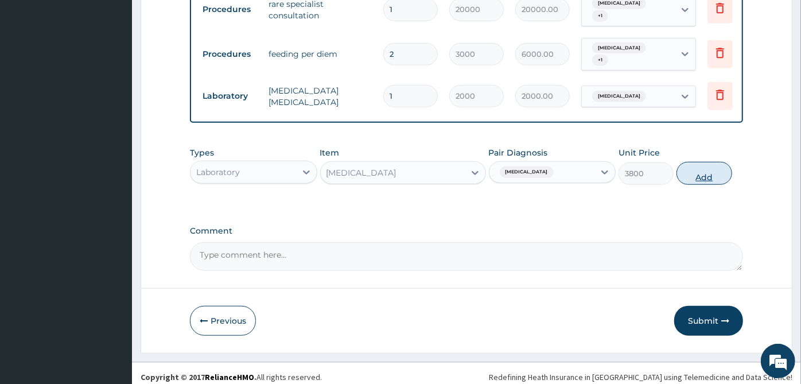
click at [713, 164] on button "Add" at bounding box center [703, 173] width 55 height 23
type input "0"
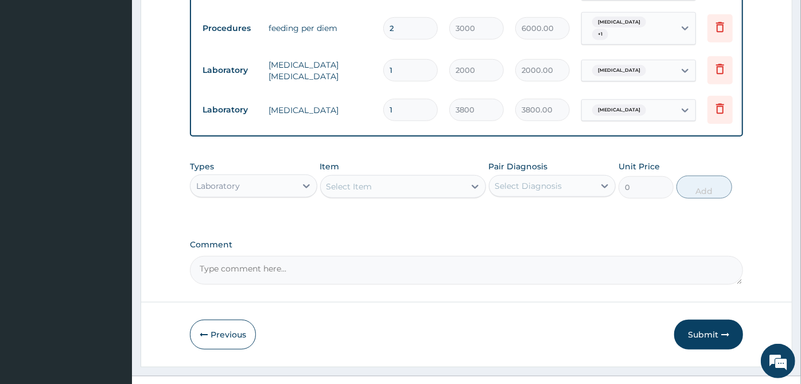
scroll to position [555, 0]
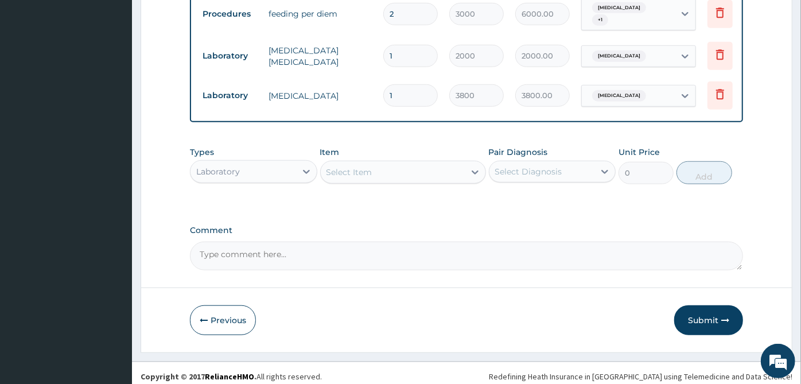
click at [274, 162] on div "Laboratory" at bounding box center [243, 171] width 106 height 18
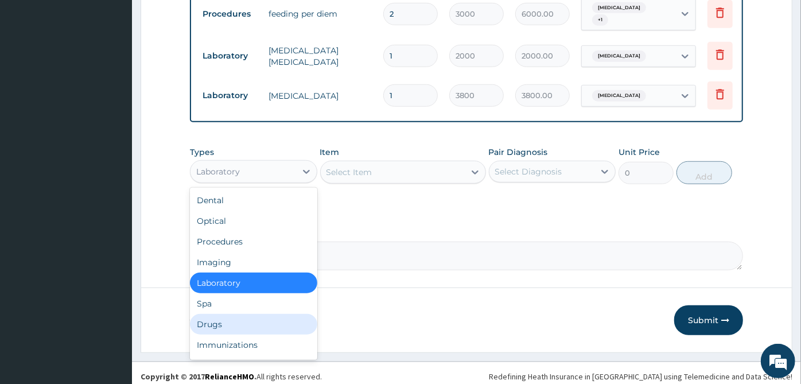
click at [224, 314] on div "Drugs" at bounding box center [253, 324] width 127 height 21
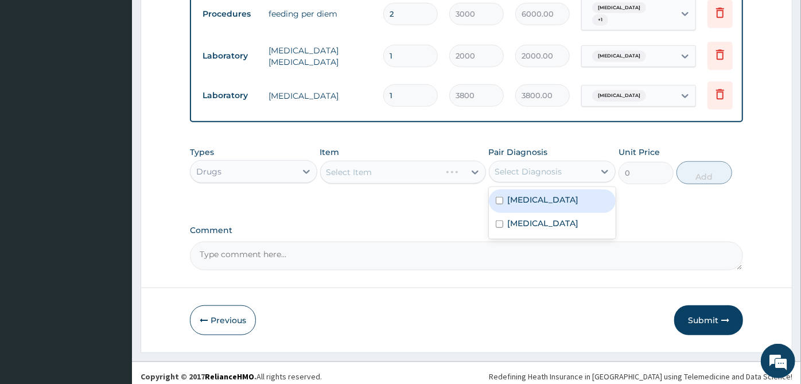
click at [508, 166] on div "Select Diagnosis" at bounding box center [528, 171] width 67 height 11
click at [504, 191] on div "[MEDICAL_DATA]" at bounding box center [552, 201] width 127 height 24
checkbox input "true"
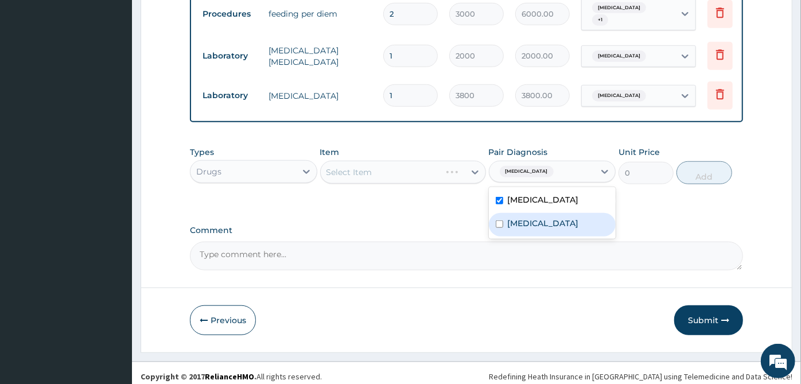
click at [503, 226] on div "Sepsis" at bounding box center [552, 225] width 127 height 24
checkbox input "true"
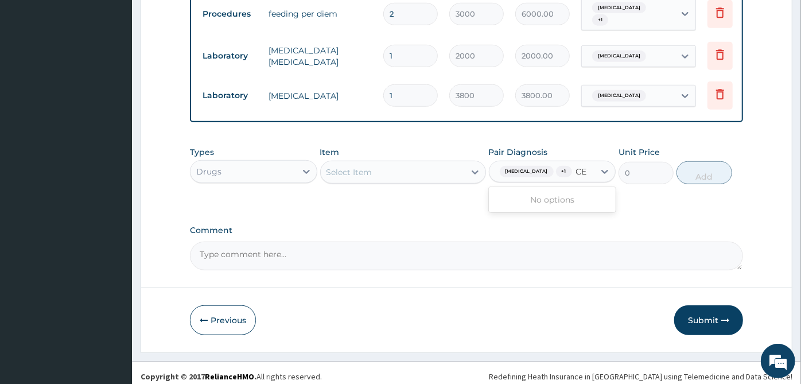
type input "C"
click at [447, 166] on div "Select Item" at bounding box center [393, 172] width 144 height 18
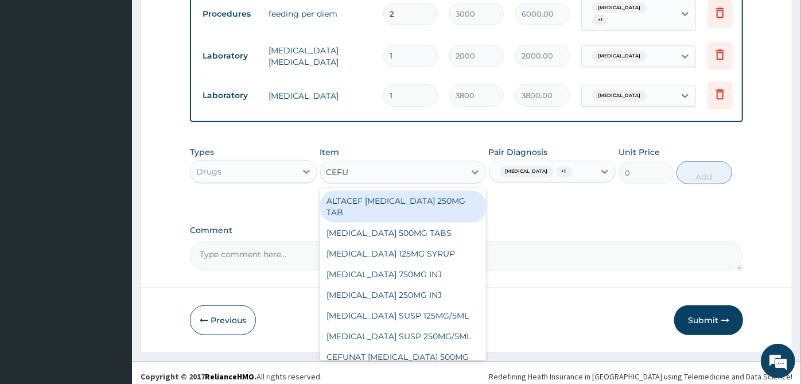
type input "CEFUR"
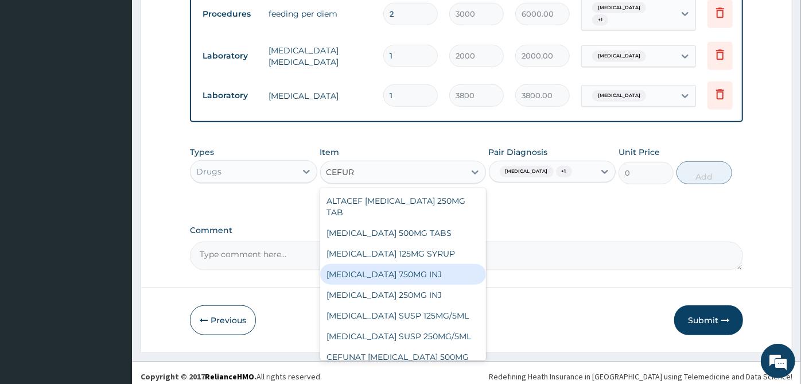
click at [431, 264] on div "CEFUROXIME 750MG INJ" at bounding box center [403, 274] width 166 height 21
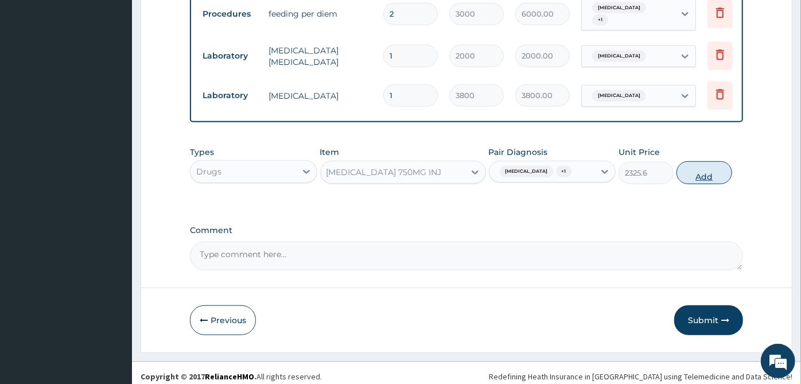
click at [705, 171] on button "Add" at bounding box center [703, 172] width 55 height 23
type input "0"
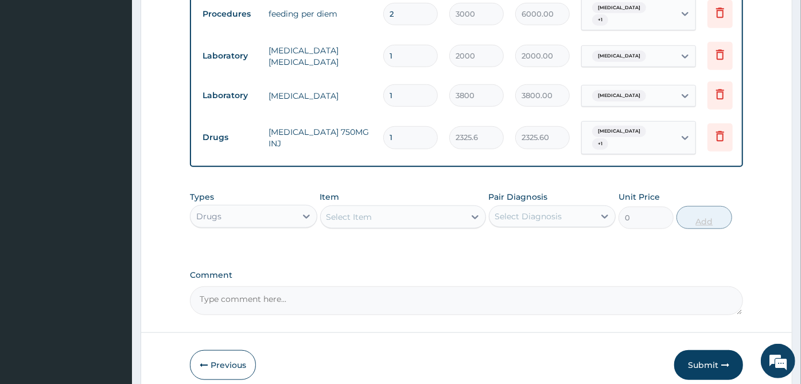
type input "0.00"
type input "3"
type input "6976.80"
type input "3"
click at [456, 212] on div "Select Item" at bounding box center [393, 217] width 144 height 18
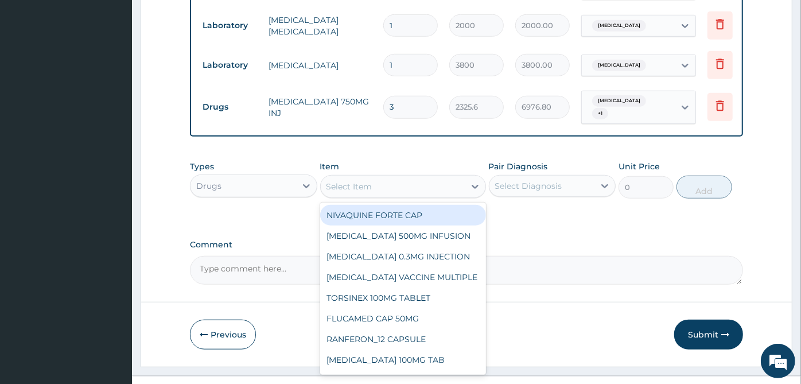
scroll to position [594, 0]
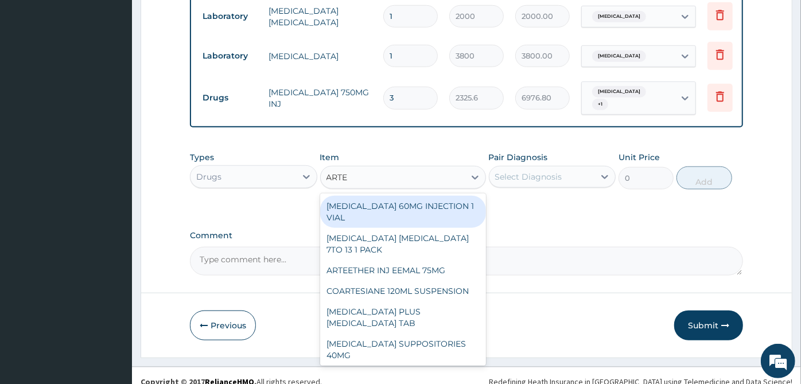
type input "ARTES"
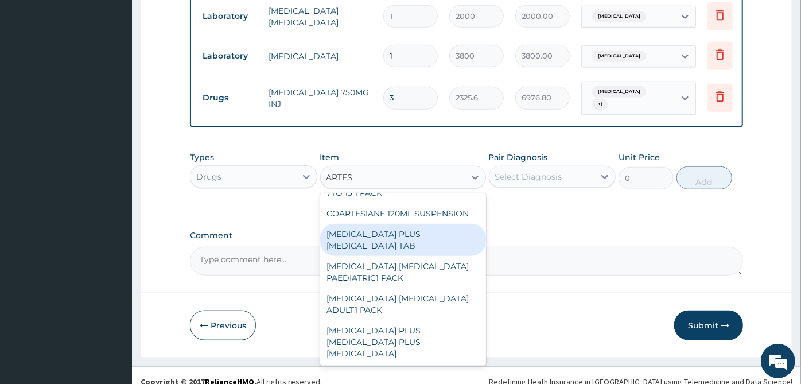
scroll to position [0, 0]
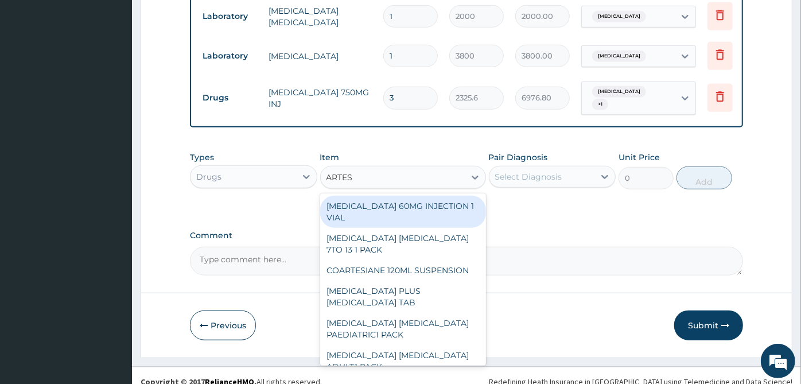
click at [403, 202] on div "ARTESUNATE 60MG INJECTION 1 VIAL" at bounding box center [403, 212] width 166 height 32
type input "2000"
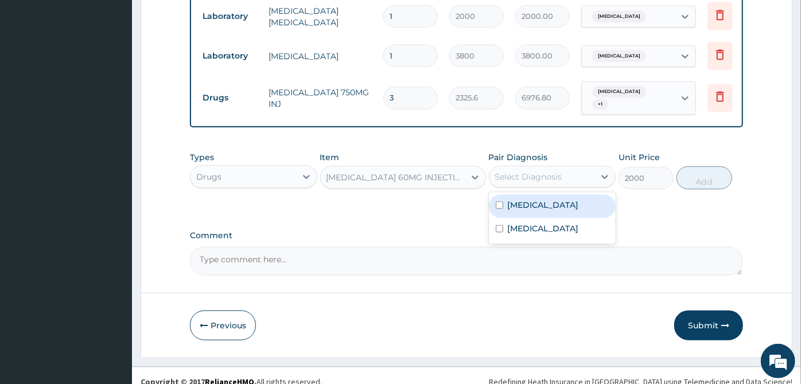
click at [542, 171] on div "Select Diagnosis" at bounding box center [528, 176] width 67 height 11
click at [537, 199] on label "Malaria" at bounding box center [543, 204] width 71 height 11
checkbox input "true"
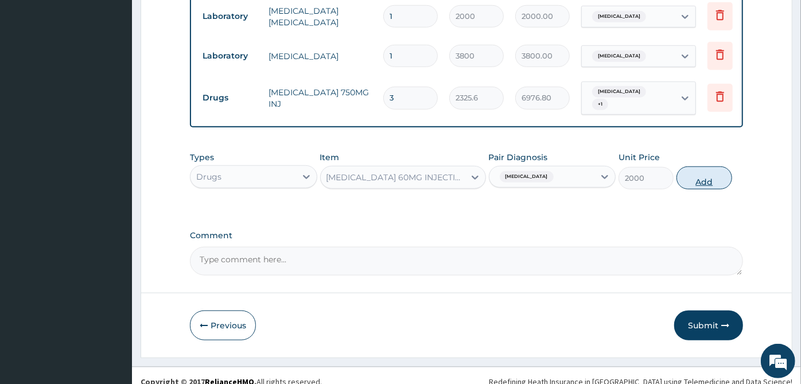
click at [703, 170] on button "Add" at bounding box center [703, 177] width 55 height 23
type input "0"
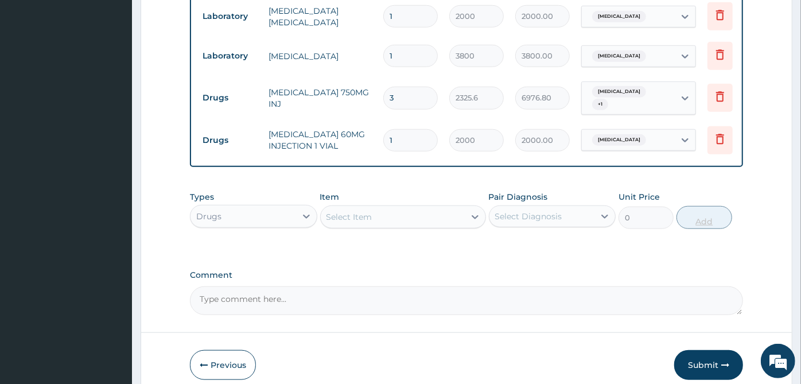
type input "0.00"
type input "3"
type input "6000.00"
type input "3"
click at [470, 211] on icon at bounding box center [474, 216] width 11 height 11
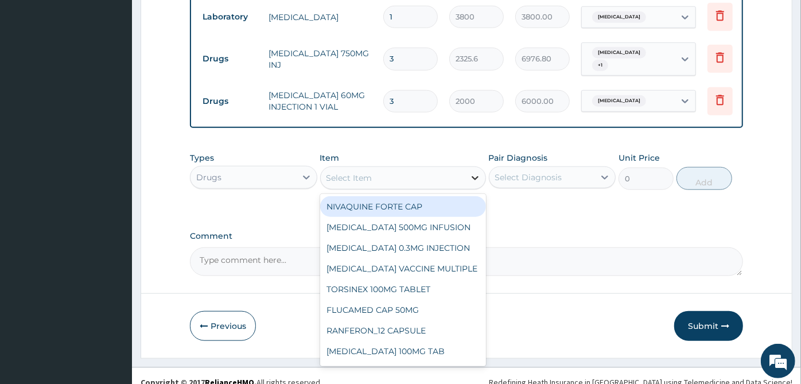
scroll to position [634, 0]
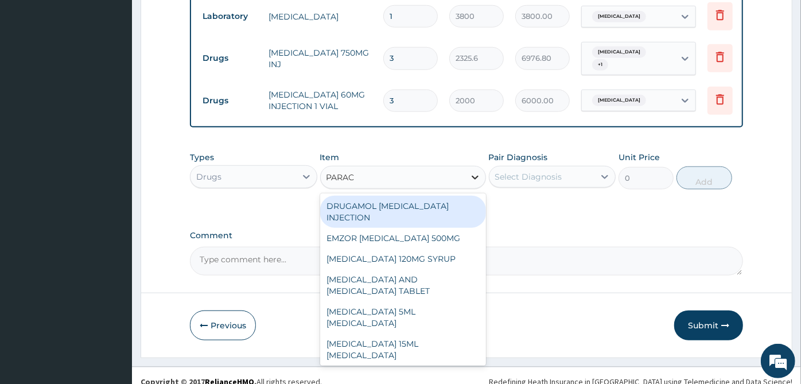
type input "PARACE"
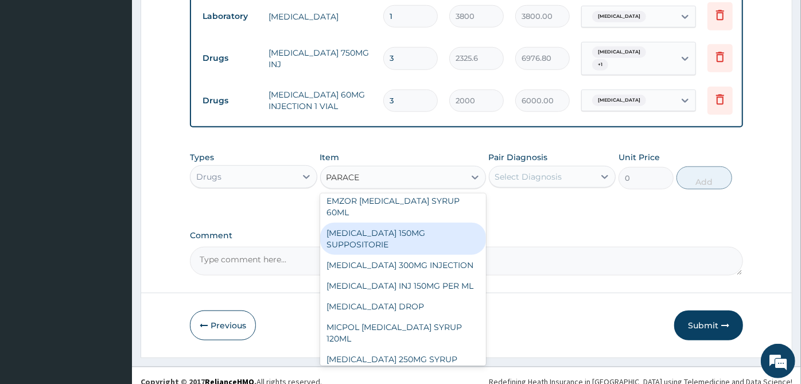
scroll to position [191, 0]
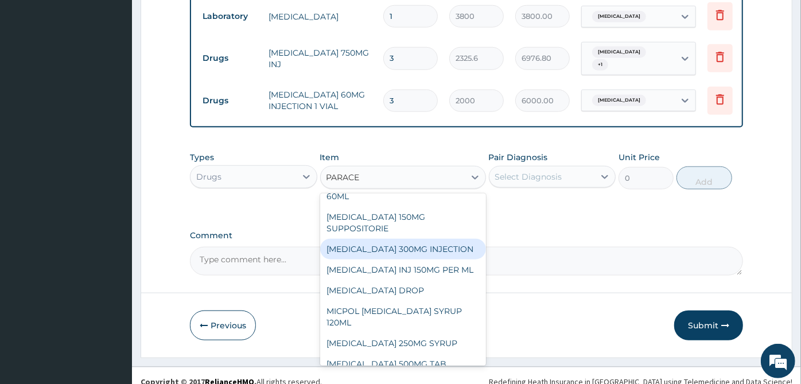
click at [441, 239] on div "PARACETAMOL 300MG INJECTION" at bounding box center [403, 249] width 166 height 21
type input "500"
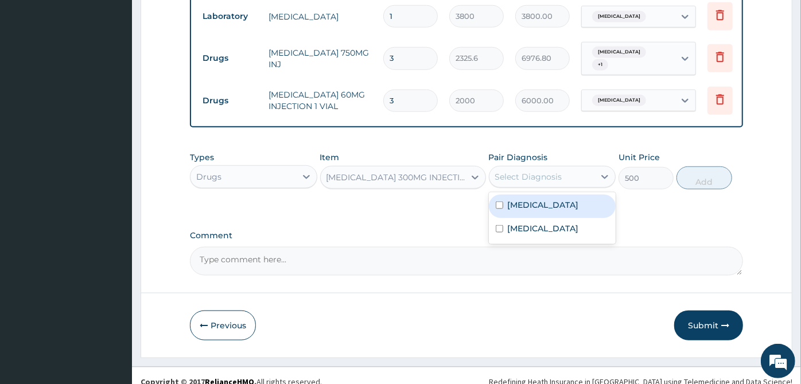
click at [578, 168] on div "Select Diagnosis" at bounding box center [542, 177] width 106 height 18
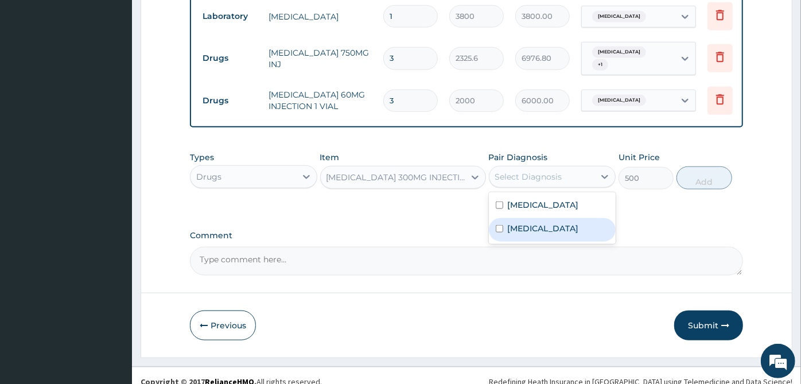
click at [550, 218] on div "Sepsis" at bounding box center [552, 230] width 127 height 24
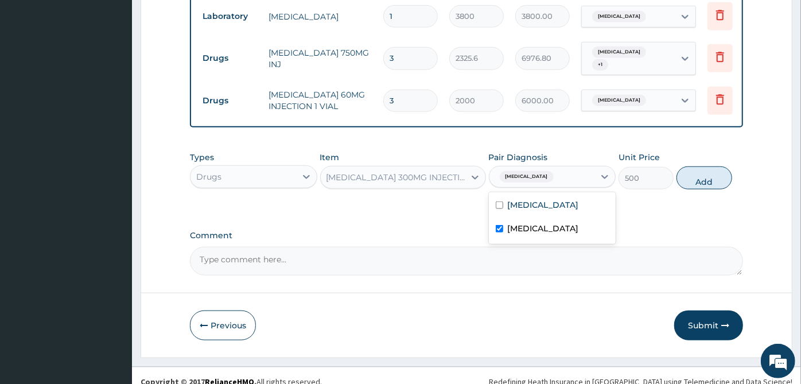
click at [549, 218] on div "Sepsis" at bounding box center [552, 230] width 127 height 24
checkbox input "false"
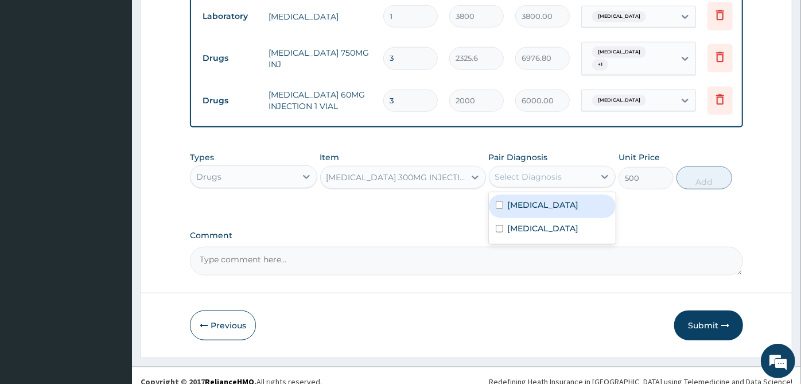
click at [564, 200] on div "Malaria" at bounding box center [552, 207] width 127 height 24
checkbox input "true"
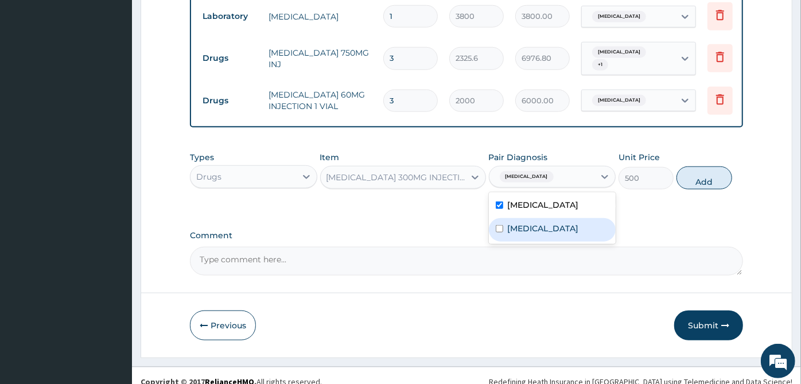
click at [556, 218] on div "Sepsis" at bounding box center [552, 230] width 127 height 24
checkbox input "true"
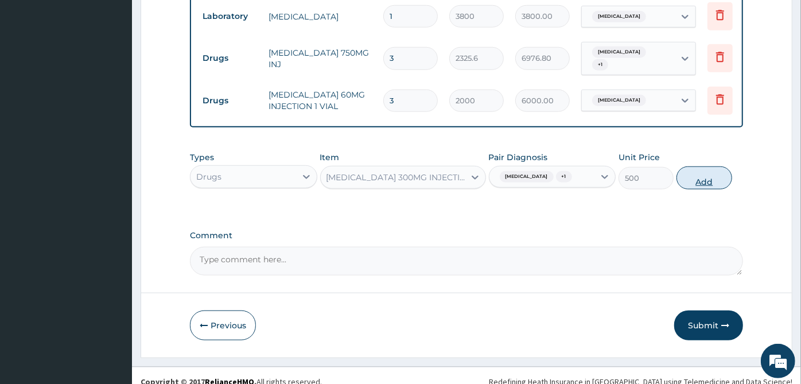
click at [726, 175] on button "Add" at bounding box center [703, 177] width 55 height 23
type input "0"
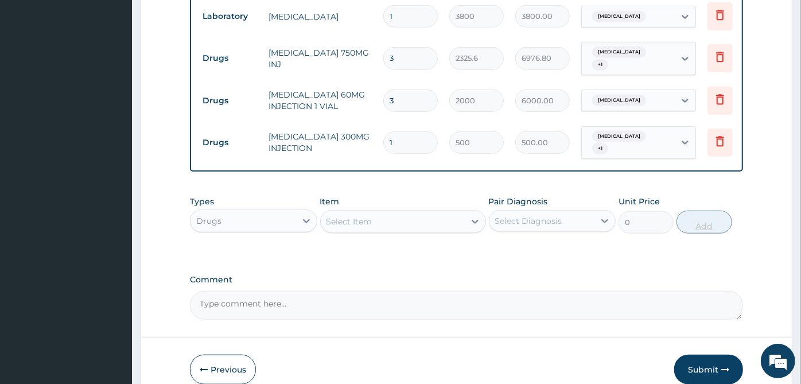
type input "0.00"
type input "4"
type input "2000.00"
type input "4"
click at [458, 212] on div "Select Item" at bounding box center [393, 221] width 144 height 18
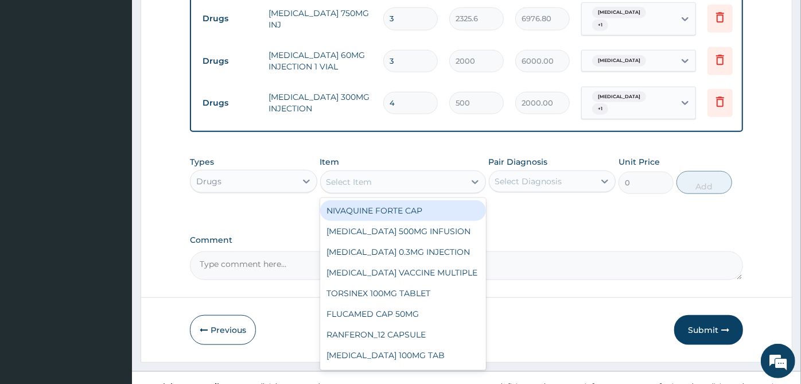
scroll to position [674, 0]
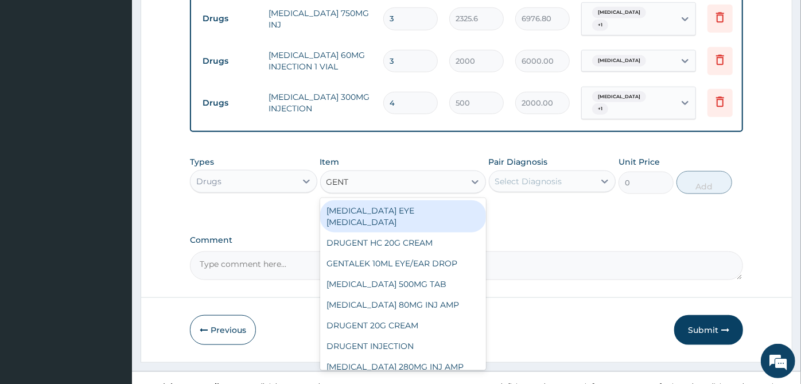
type input "GENTA"
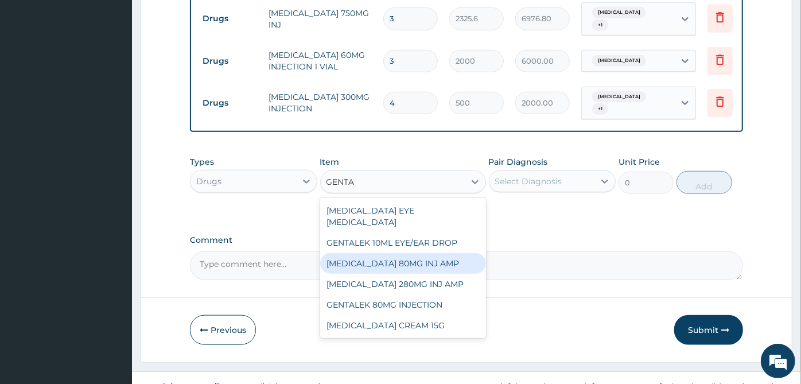
click at [423, 253] on div "GENTAMICIN 80MG INJ AMP" at bounding box center [403, 263] width 166 height 21
type input "843"
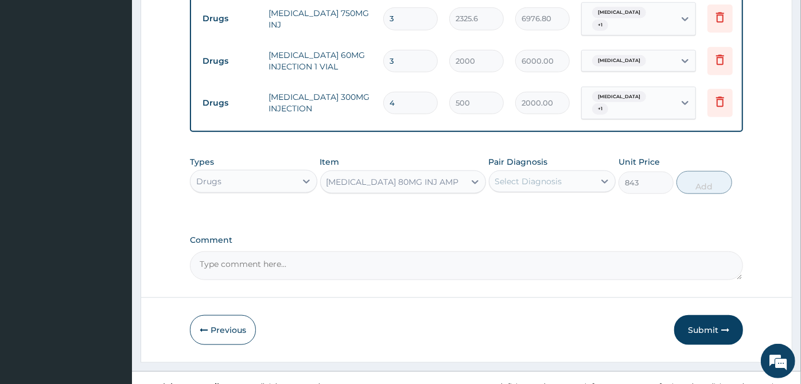
click at [558, 172] on div "Select Diagnosis" at bounding box center [542, 181] width 106 height 18
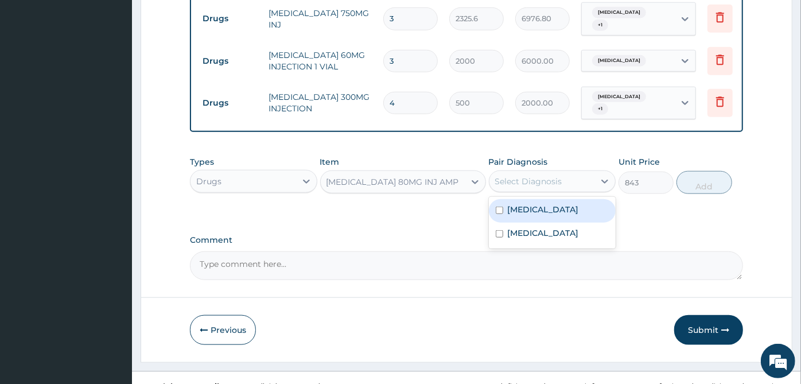
click at [547, 199] on div "Malaria" at bounding box center [552, 211] width 127 height 24
checkbox input "true"
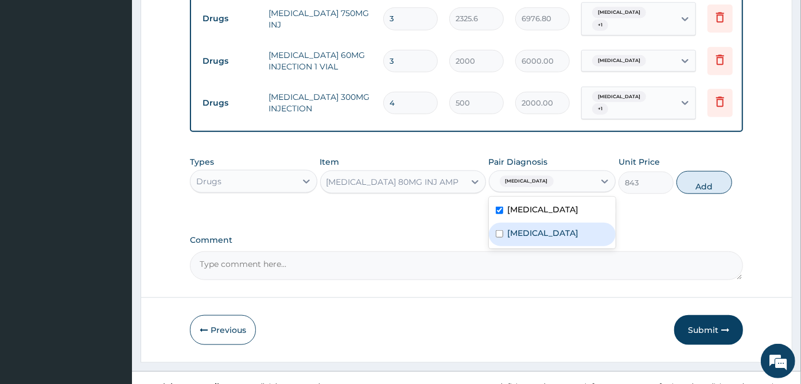
click at [542, 223] on div "Sepsis" at bounding box center [552, 235] width 127 height 24
checkbox input "true"
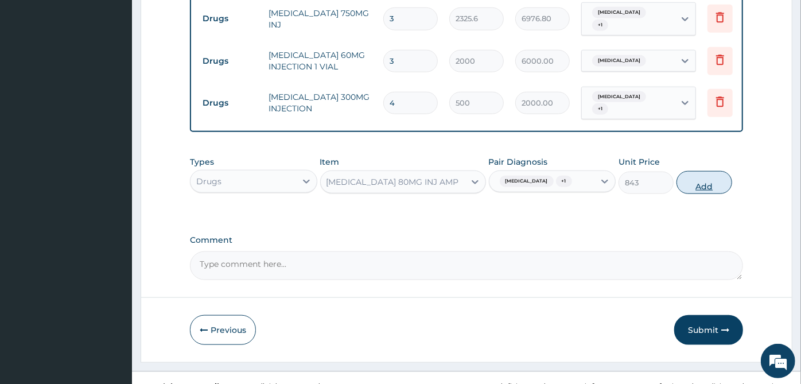
click at [713, 171] on button "Add" at bounding box center [703, 182] width 55 height 23
type input "0"
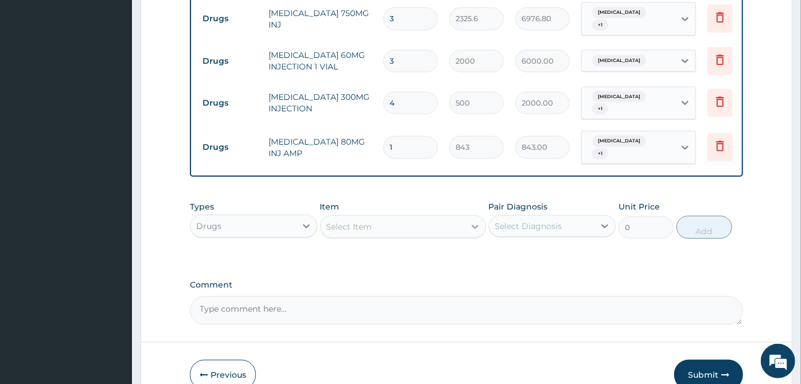
click at [467, 216] on div at bounding box center [475, 226] width 21 height 21
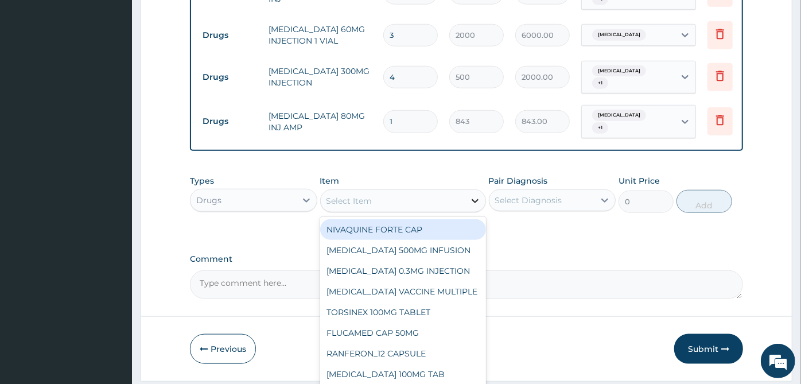
scroll to position [713, 0]
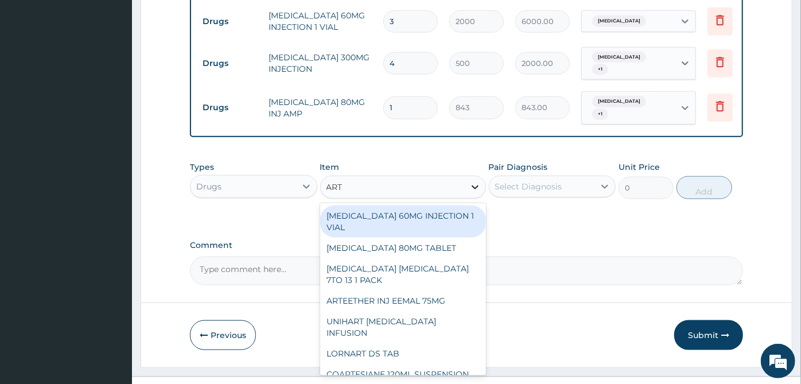
type input "ARTE"
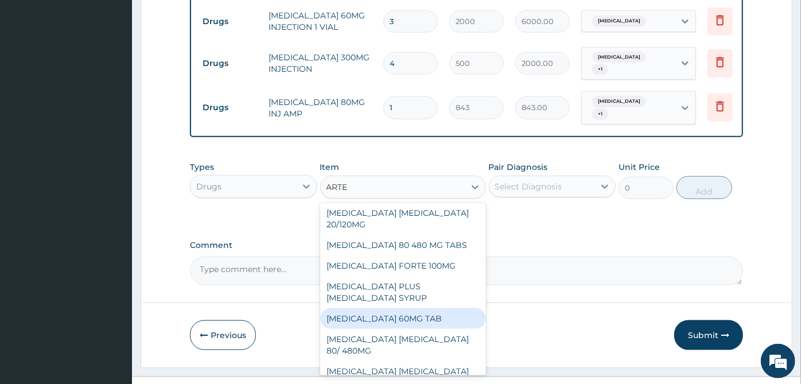
scroll to position [713, 0]
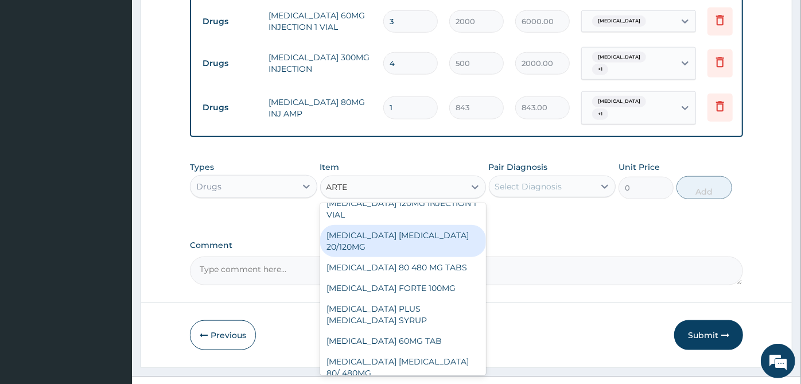
click at [411, 236] on div "ARTEMETHER LUMEFANTRINE 20/120MG" at bounding box center [403, 241] width 166 height 32
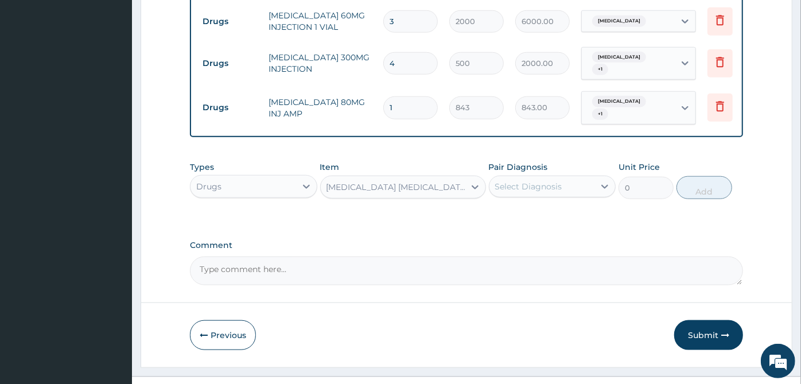
type input "69.6"
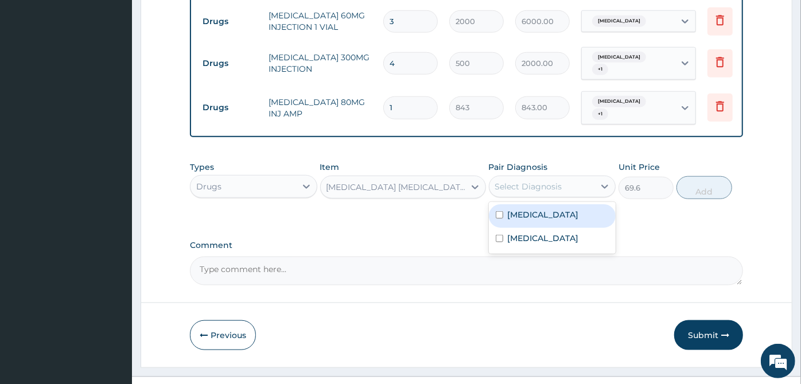
click at [543, 181] on div "Select Diagnosis" at bounding box center [528, 186] width 67 height 11
click at [540, 204] on div "Malaria" at bounding box center [552, 216] width 127 height 24
checkbox input "true"
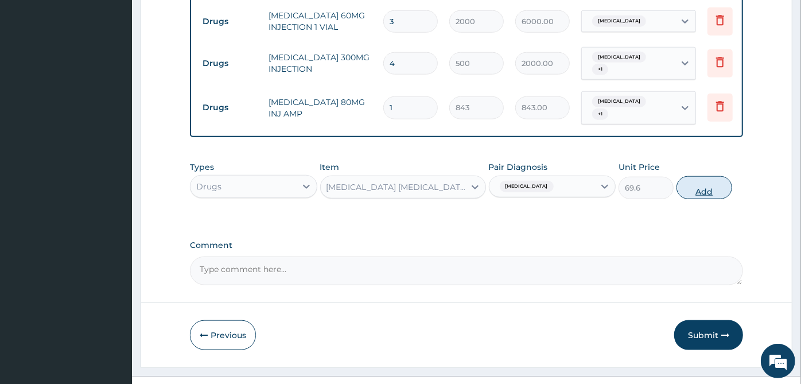
click at [698, 176] on button "Add" at bounding box center [703, 187] width 55 height 23
type input "0"
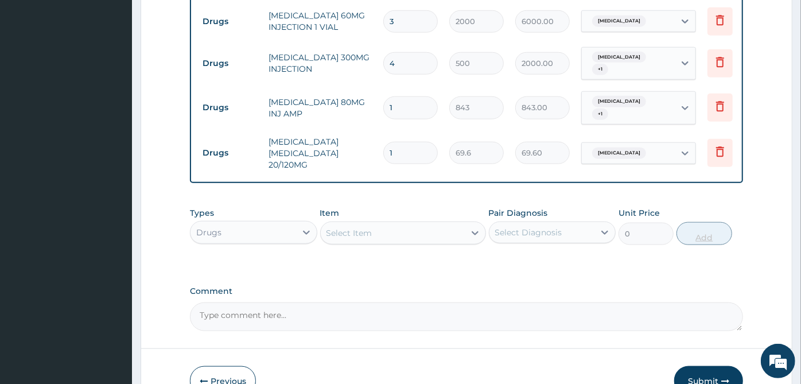
type input "0.00"
type input "6"
type input "417.60"
type input "6"
click at [413, 224] on div "Select Item" at bounding box center [393, 233] width 144 height 18
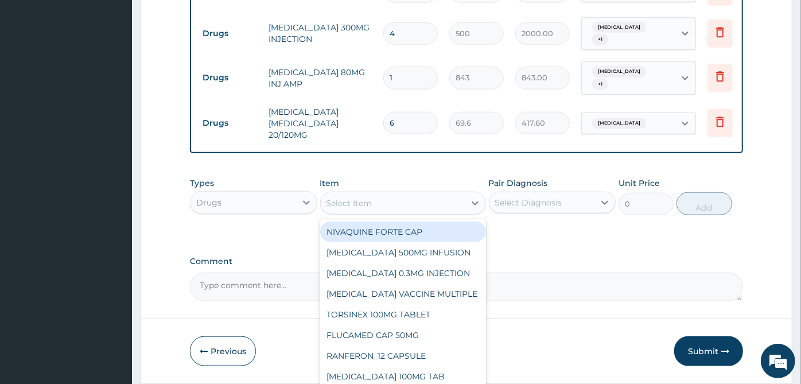
scroll to position [759, 0]
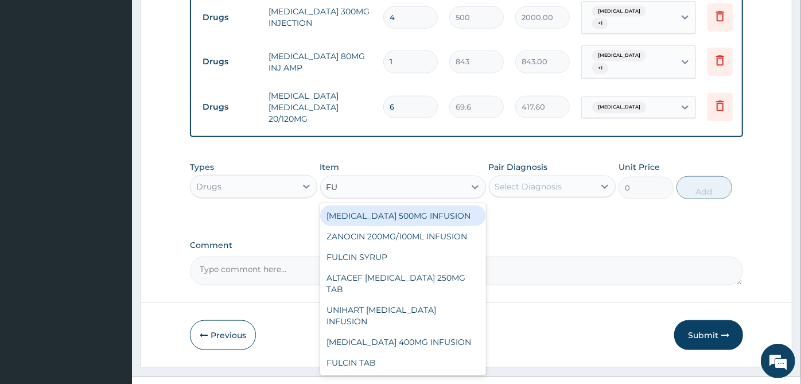
type input "F"
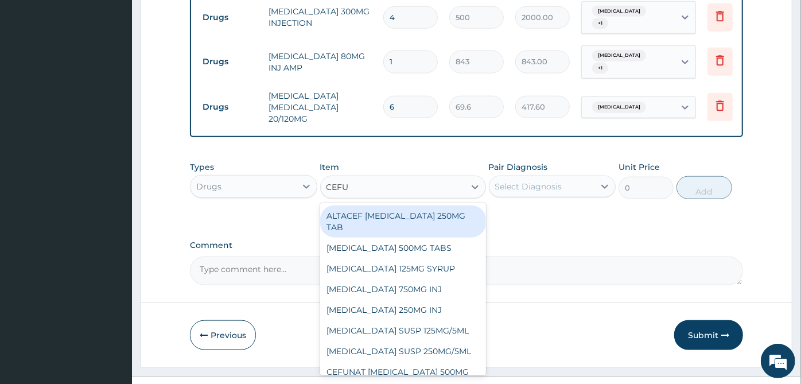
type input "CEFUR"
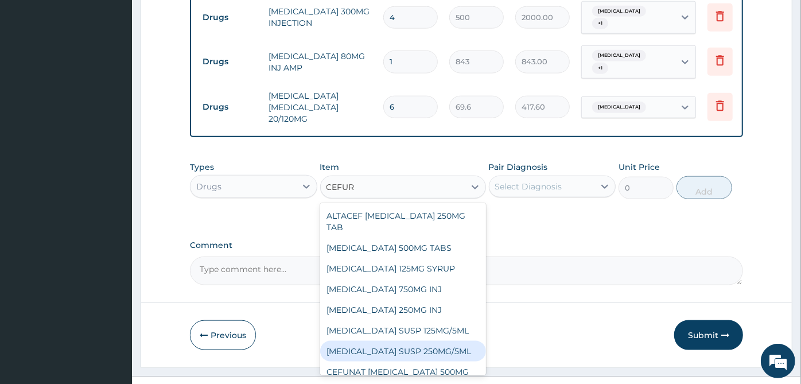
scroll to position [9, 0]
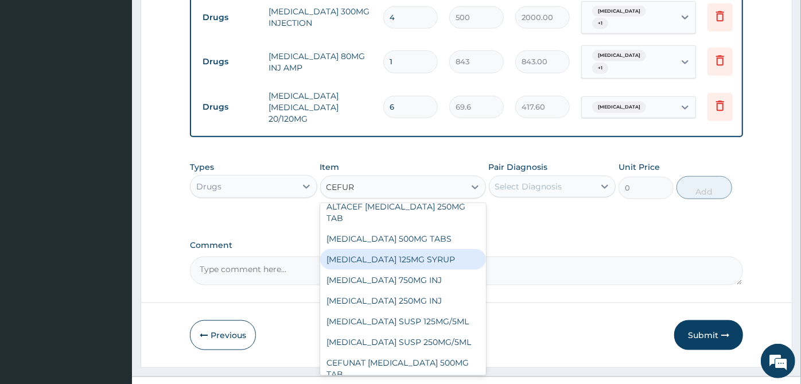
click at [427, 249] on div "CEFUROXIME 125MG SYRUP" at bounding box center [403, 259] width 166 height 21
type input "4263"
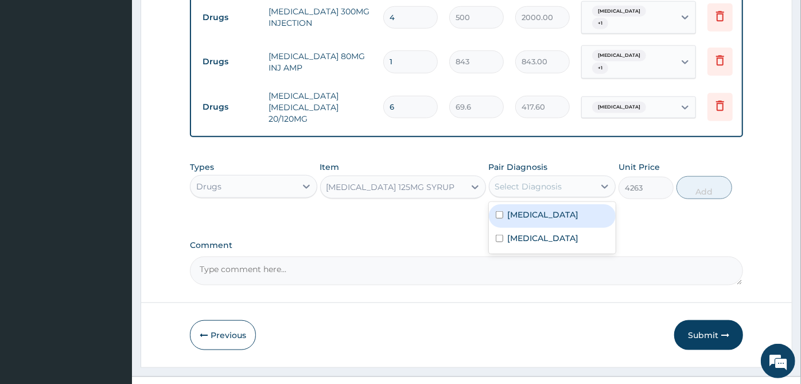
click at [575, 177] on div "Select Diagnosis" at bounding box center [542, 186] width 106 height 18
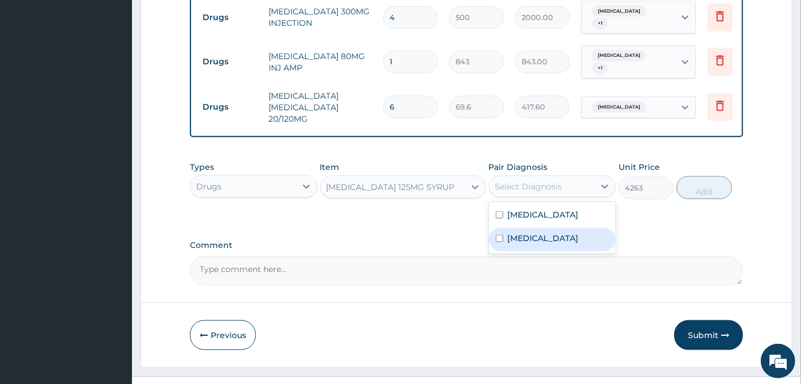
click at [549, 228] on div "Sepsis" at bounding box center [552, 240] width 127 height 24
checkbox input "true"
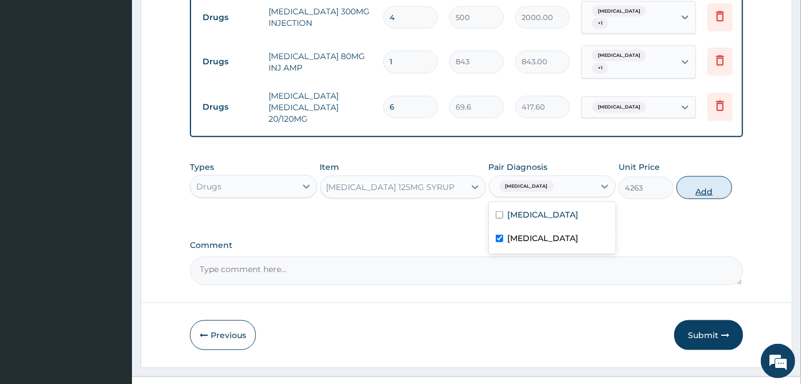
click at [702, 176] on button "Add" at bounding box center [703, 187] width 55 height 23
type input "0"
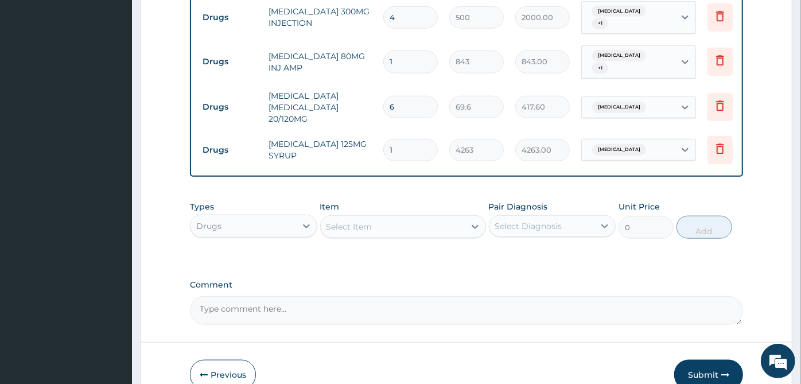
click at [447, 217] on div "Select Item" at bounding box center [393, 226] width 144 height 18
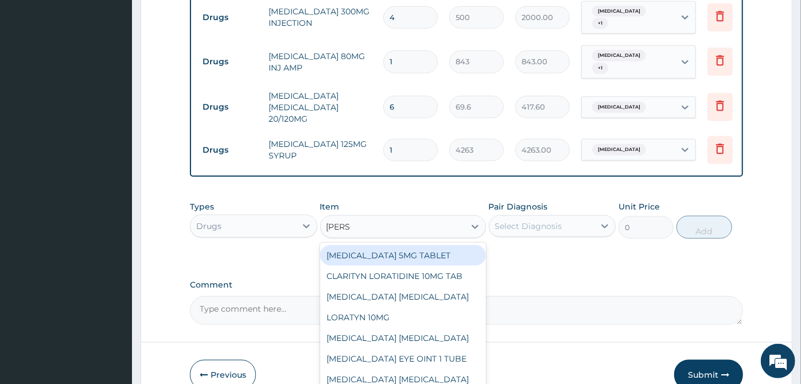
type input "LORAT"
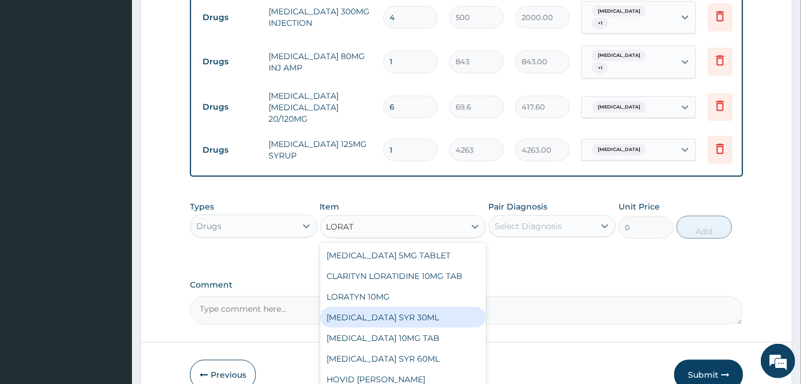
click at [402, 307] on div "LORATADINE SYR 30ML" at bounding box center [403, 317] width 166 height 21
type input "950.4"
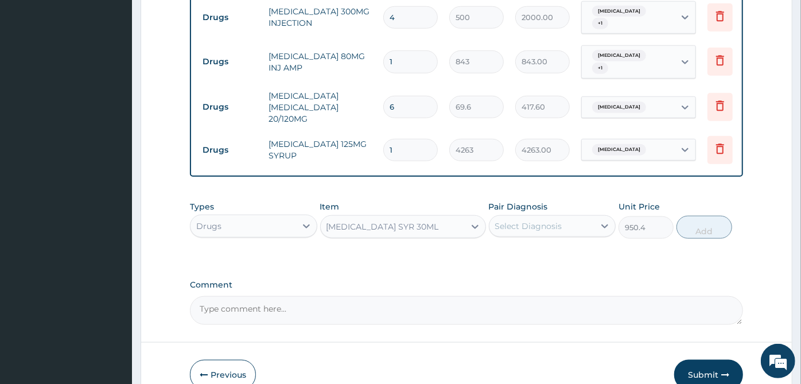
click at [419, 221] on div "LORATADINE SYR 30ML" at bounding box center [382, 226] width 112 height 11
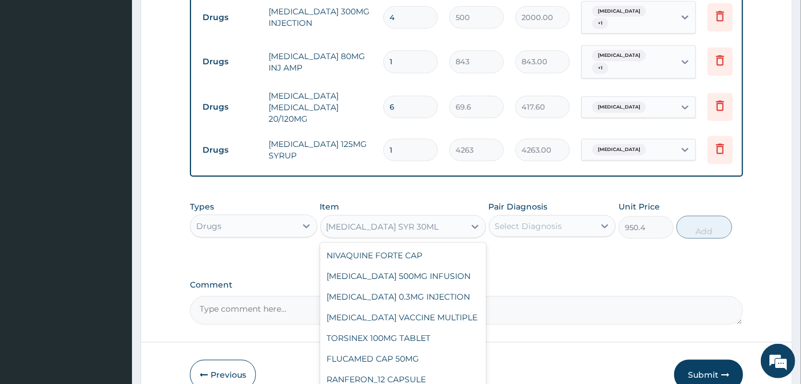
scroll to position [25815, 0]
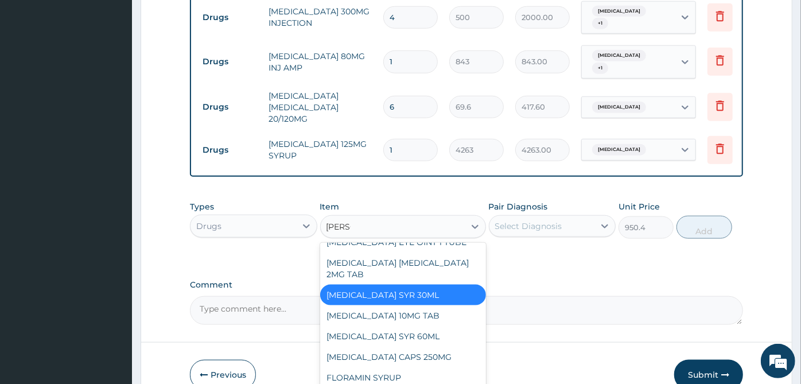
type input "LORAT"
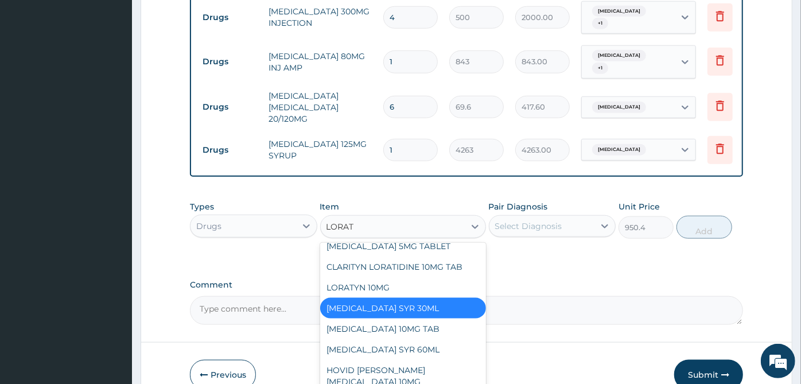
scroll to position [9, 0]
click at [405, 339] on div "LORATADINE SYR 60ML" at bounding box center [403, 349] width 166 height 21
type input "996"
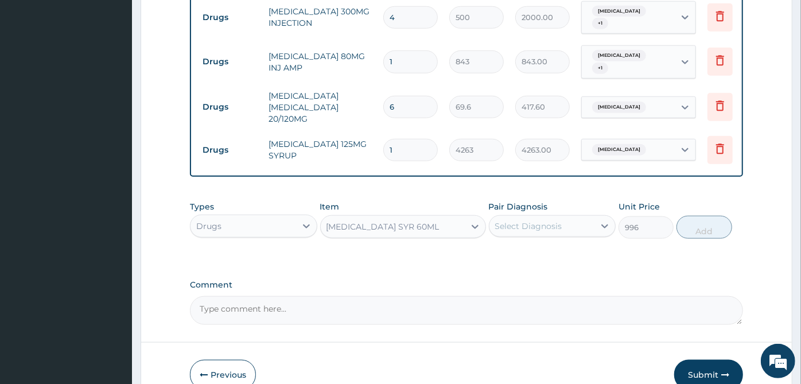
click at [535, 201] on label "Pair Diagnosis" at bounding box center [518, 206] width 59 height 11
click at [531, 220] on div "Select Diagnosis" at bounding box center [528, 225] width 67 height 11
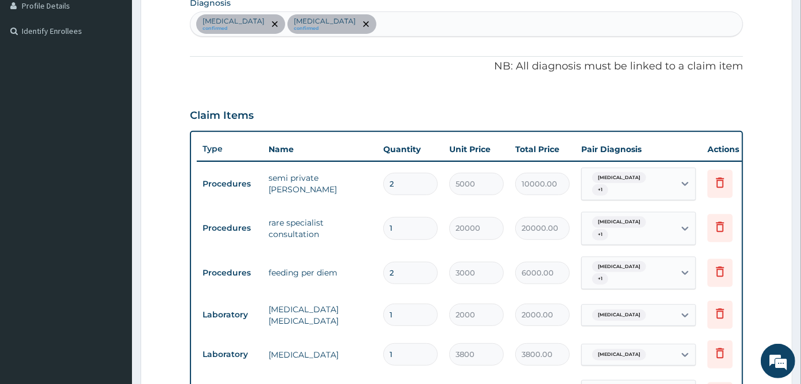
scroll to position [185, 0]
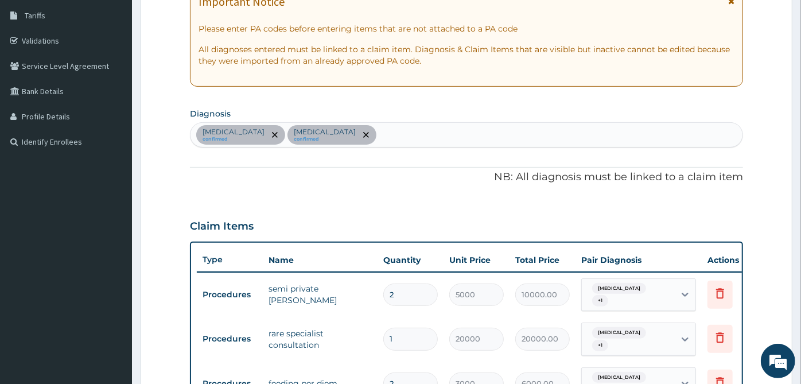
click at [543, 131] on div "Malaria confirmed Sepsis confirmed" at bounding box center [466, 135] width 552 height 24
type input "Y"
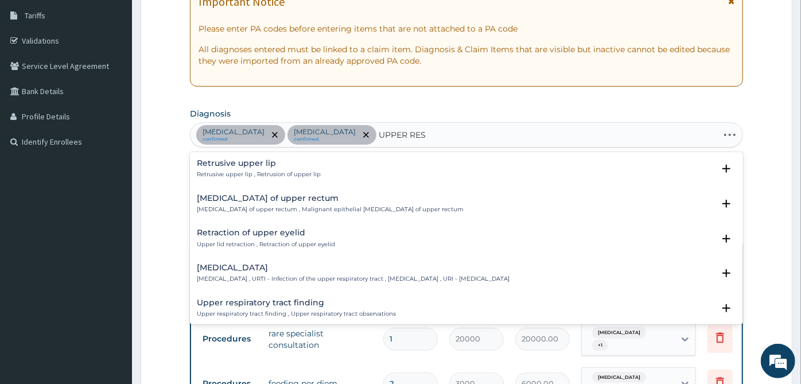
type input "UPPER RESP"
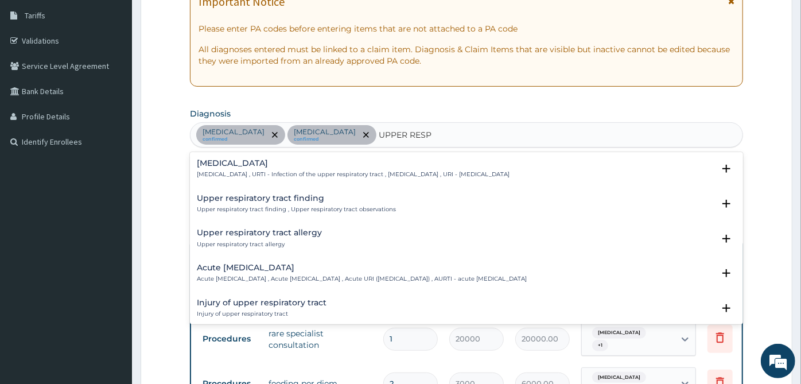
click at [287, 160] on h4 "Upper respiratory infection" at bounding box center [353, 163] width 313 height 9
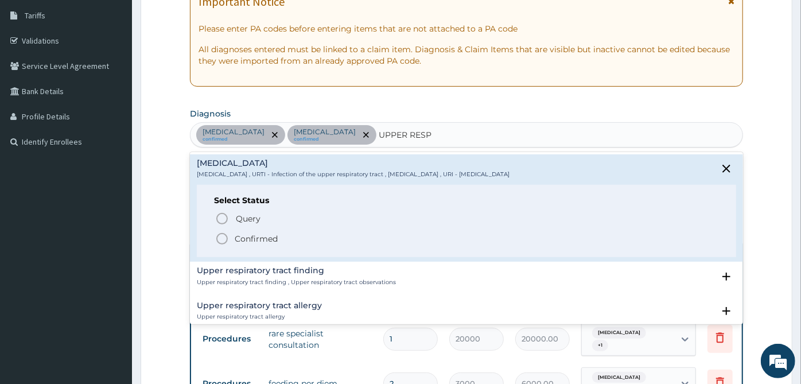
click at [254, 239] on p "Confirmed" at bounding box center [256, 238] width 43 height 11
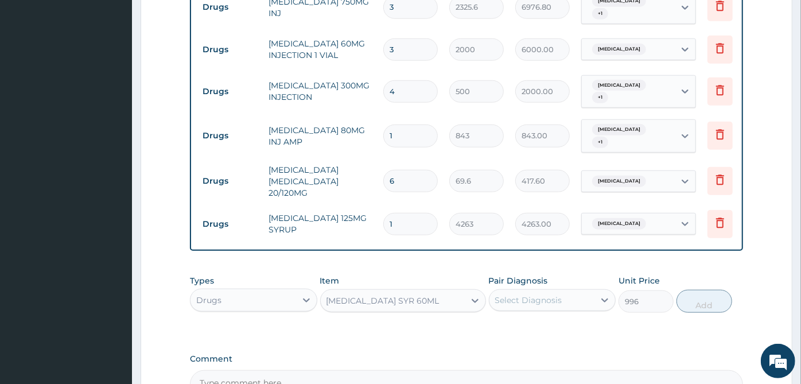
scroll to position [759, 0]
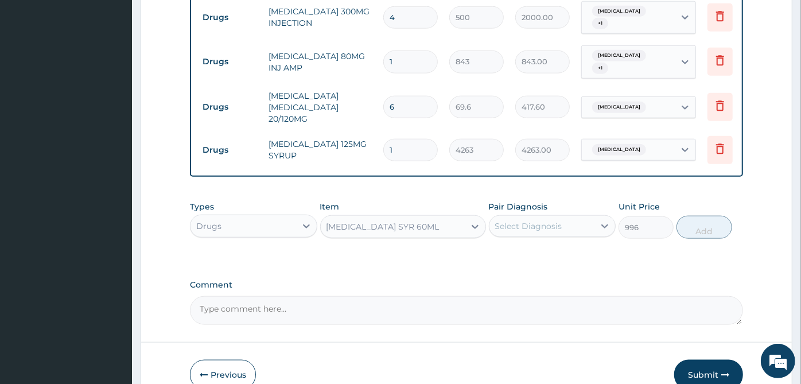
click at [563, 201] on div "Pair Diagnosis Select Diagnosis" at bounding box center [552, 220] width 127 height 38
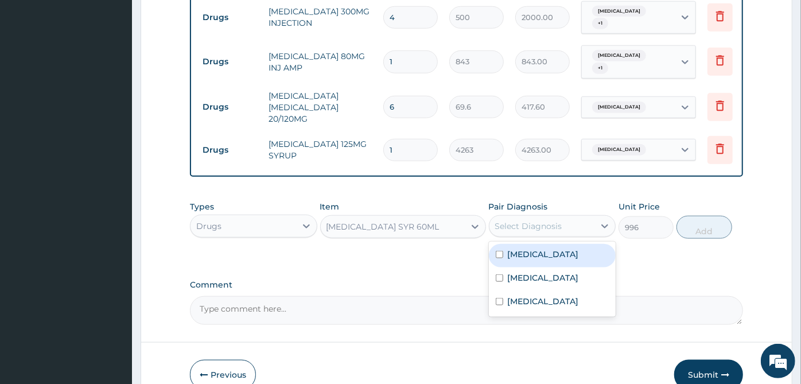
click at [562, 217] on div "Select Diagnosis" at bounding box center [542, 226] width 106 height 18
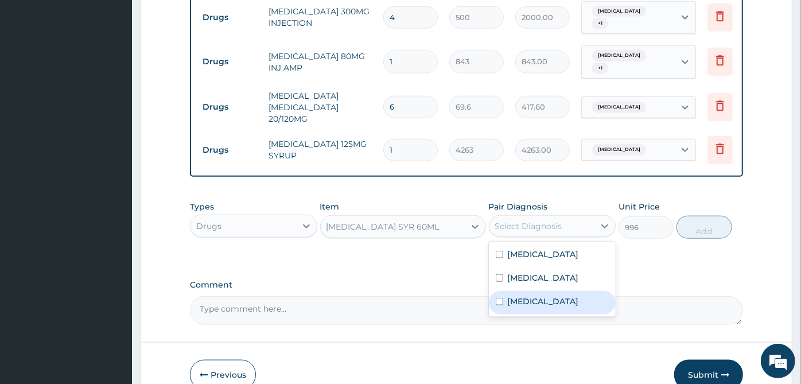
click at [550, 295] on label "Upper respiratory infection" at bounding box center [543, 300] width 71 height 11
checkbox input "true"
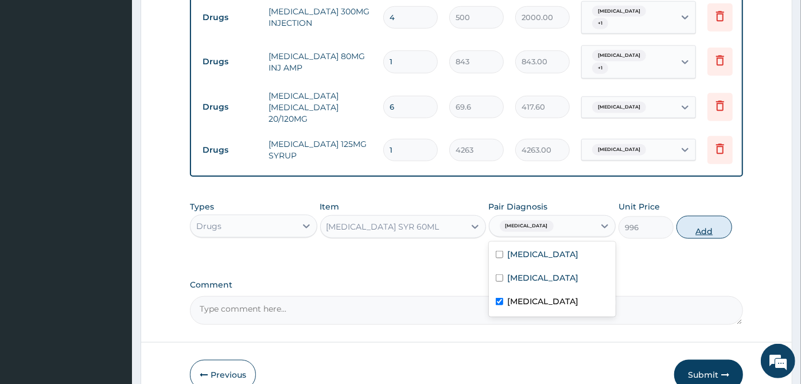
click at [719, 216] on button "Add" at bounding box center [703, 227] width 55 height 23
type input "0"
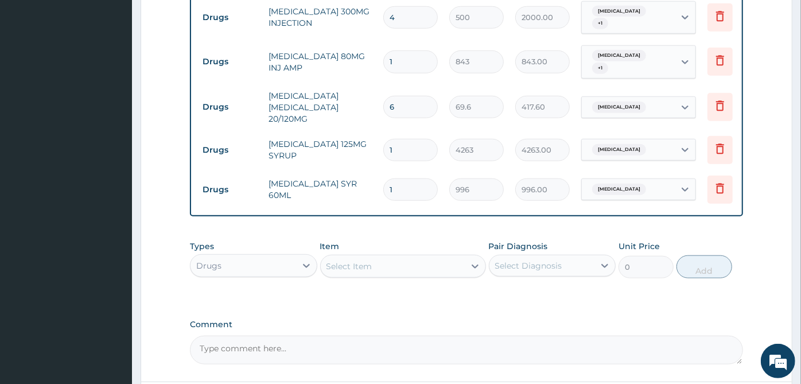
click at [634, 266] on div "Types Drugs Item Select Item Pair Diagnosis Select Diagnosis Unit Price 0 Add" at bounding box center [466, 268] width 553 height 67
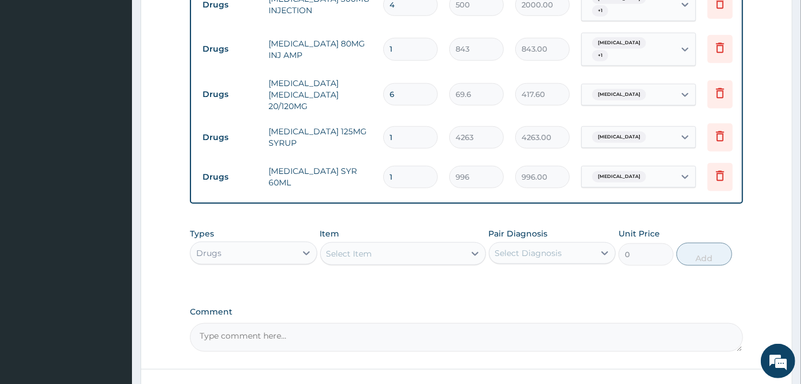
scroll to position [839, 0]
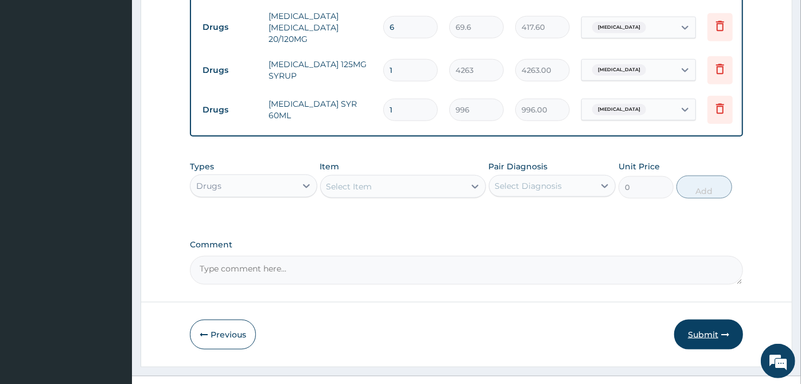
click at [705, 320] on button "Submit" at bounding box center [708, 335] width 69 height 30
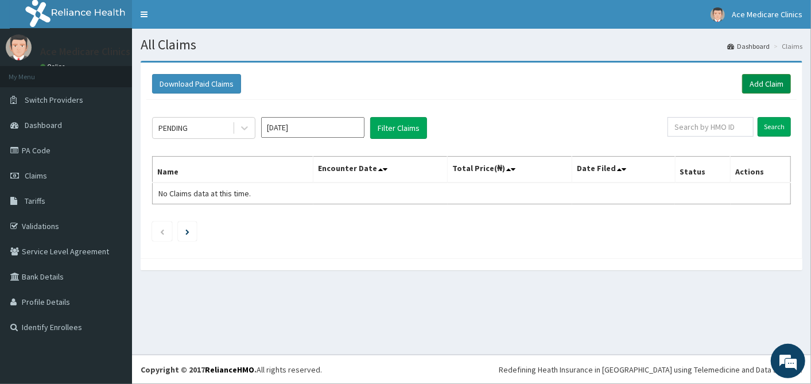
click at [768, 84] on link "Add Claim" at bounding box center [766, 84] width 49 height 20
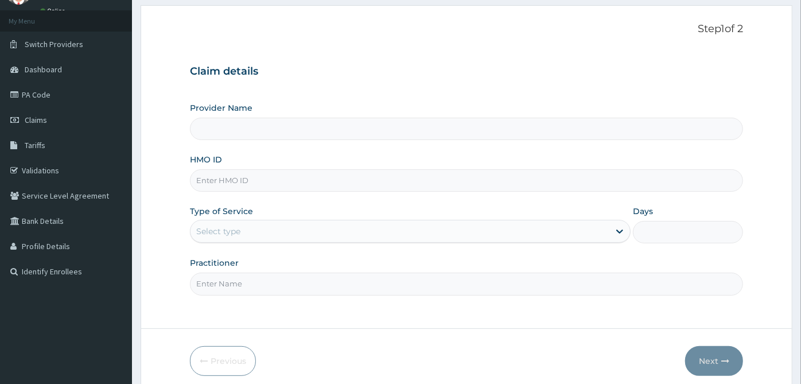
scroll to position [103, 0]
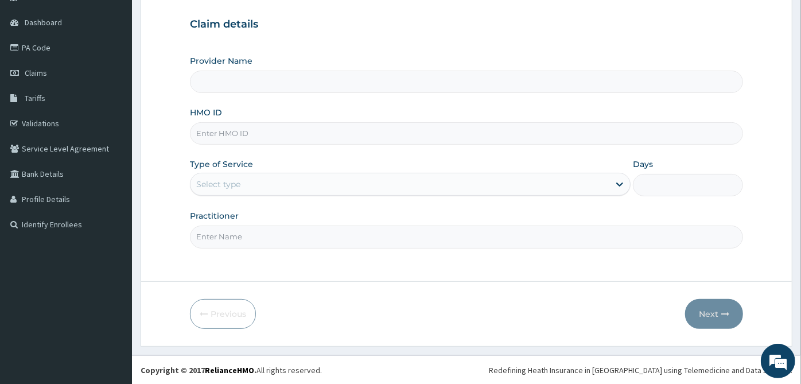
type input "ACE MEDICARE CLINICS- Ota"
type input "OHT/10915/A"
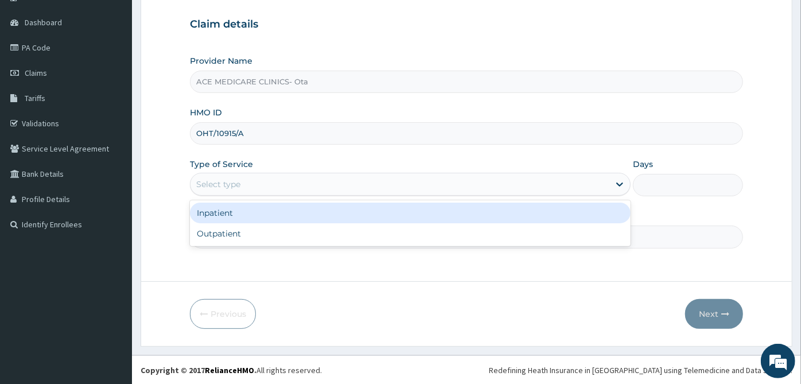
click at [295, 177] on div "Select type" at bounding box center [399, 184] width 419 height 18
click at [282, 208] on div "Inpatient" at bounding box center [410, 213] width 441 height 21
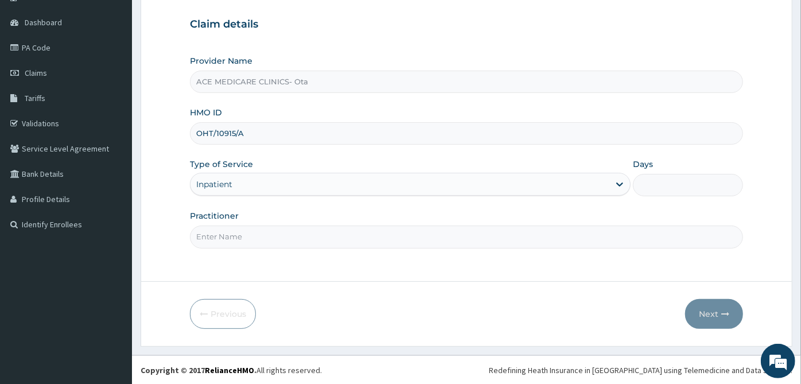
click at [666, 175] on input "Days" at bounding box center [688, 185] width 110 height 22
type input "2"
click at [552, 238] on input "Practitioner" at bounding box center [466, 236] width 553 height 22
type input "[PERSON_NAME]"
click at [357, 138] on input "OHT/10915/A" at bounding box center [466, 133] width 553 height 22
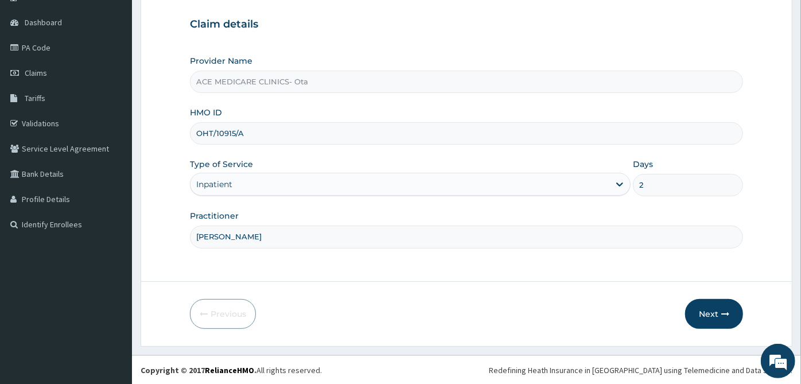
click at [357, 138] on input "OHT/10915/A" at bounding box center [466, 133] width 553 height 22
click at [726, 308] on button "Next" at bounding box center [714, 314] width 58 height 30
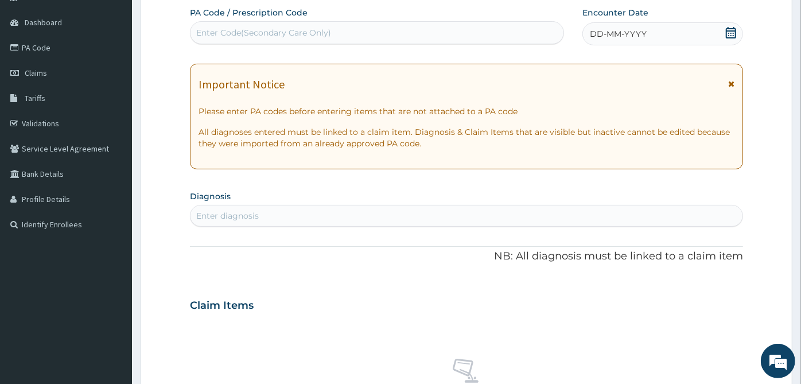
click at [295, 32] on div "Enter Code(Secondary Care Only)" at bounding box center [263, 32] width 135 height 11
paste input "PA/A16F4A"
type input "PA/A16F4A"
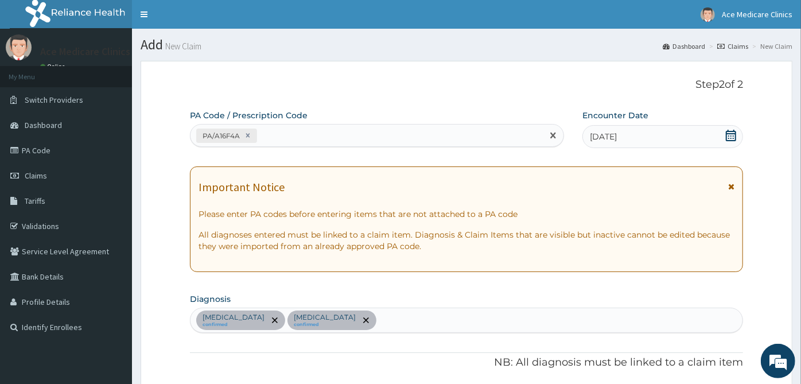
click at [415, 130] on div "PA/A16F4A" at bounding box center [366, 135] width 352 height 19
paste input "PA/90573A"
type input "PA/90573A"
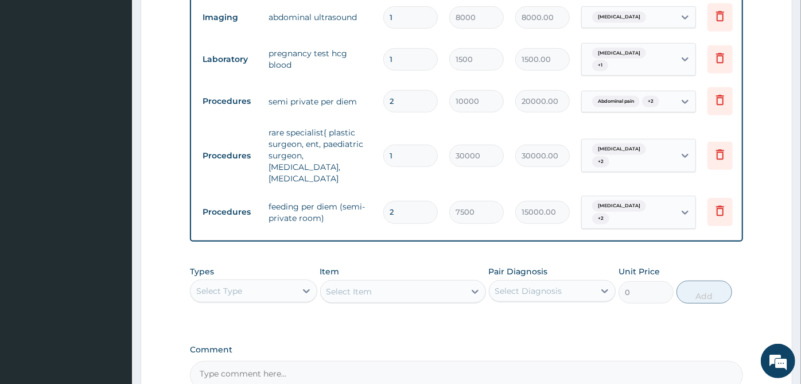
scroll to position [572, 0]
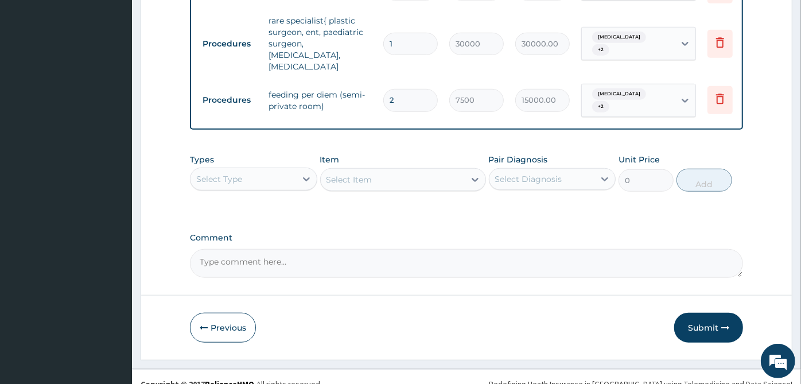
drag, startPoint x: 236, startPoint y: 164, endPoint x: 239, endPoint y: 177, distance: 14.1
click at [237, 173] on div "Select Type" at bounding box center [219, 178] width 46 height 11
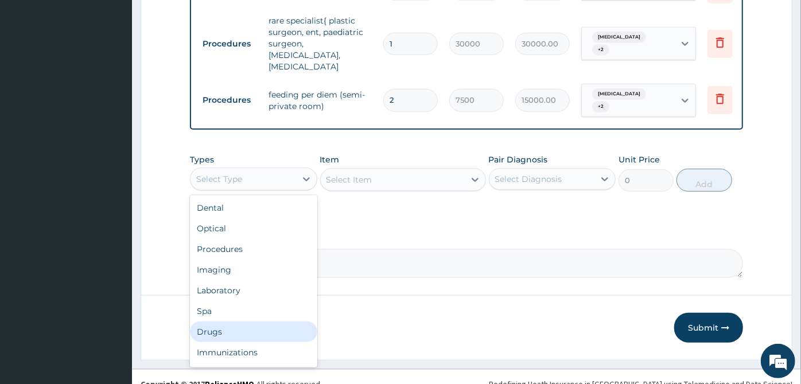
click at [260, 321] on div "Drugs" at bounding box center [253, 331] width 127 height 21
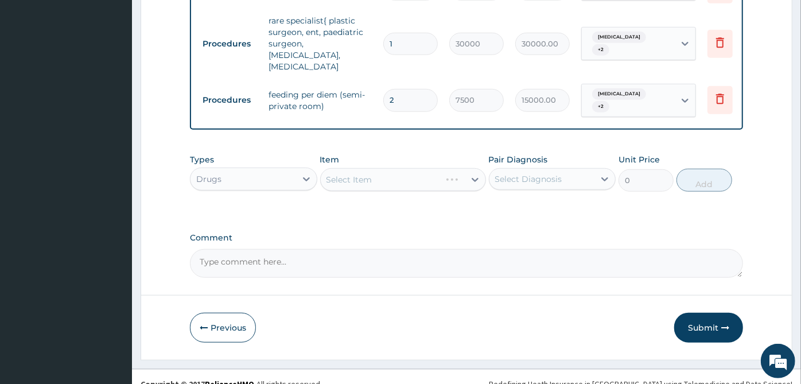
click at [580, 170] on div "Select Diagnosis" at bounding box center [542, 179] width 106 height 18
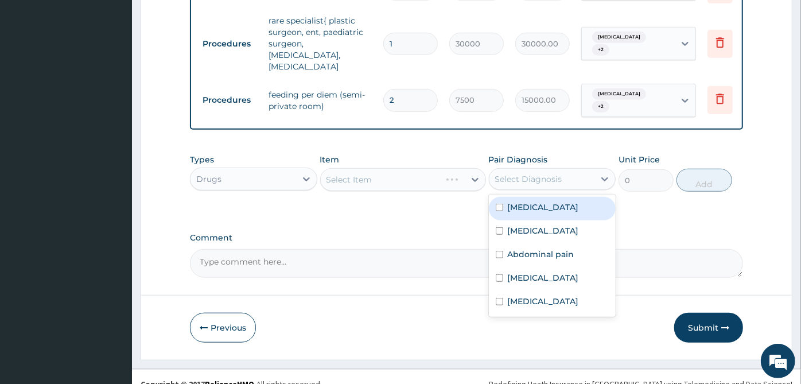
click at [571, 201] on label "[MEDICAL_DATA]" at bounding box center [543, 206] width 71 height 11
checkbox input "true"
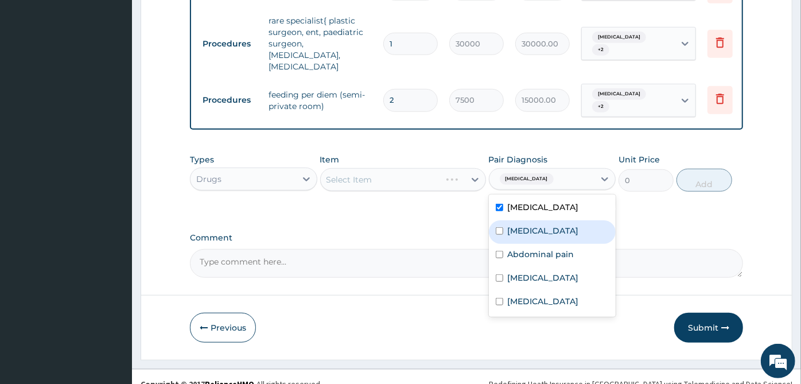
click at [567, 220] on div "[MEDICAL_DATA]" at bounding box center [552, 232] width 127 height 24
checkbox input "true"
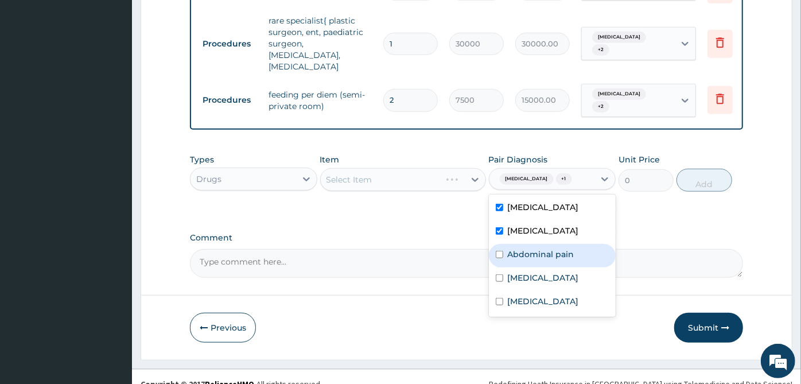
click at [553, 252] on div "Abdominal pain" at bounding box center [552, 256] width 127 height 24
checkbox input "true"
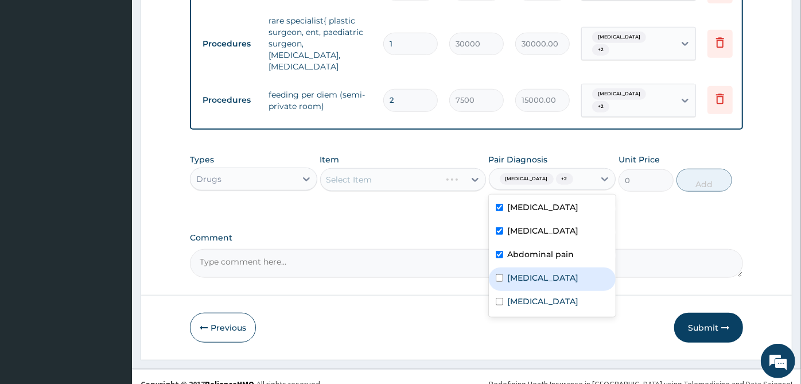
drag, startPoint x: 496, startPoint y: 255, endPoint x: 518, endPoint y: 285, distance: 37.4
click at [497, 267] on div "[MEDICAL_DATA]" at bounding box center [552, 279] width 127 height 24
checkbox input "true"
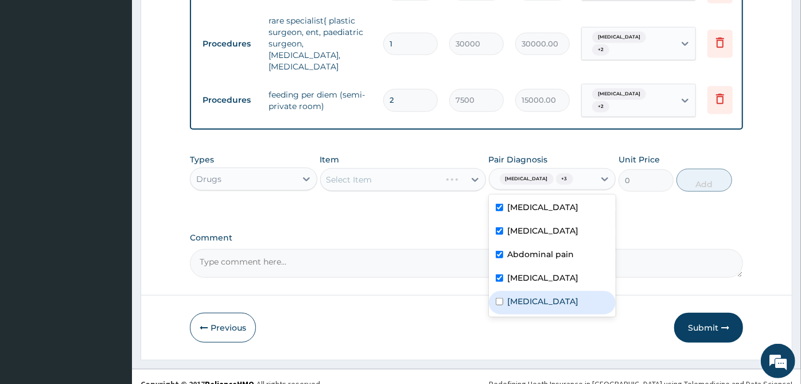
click at [518, 295] on label "[MEDICAL_DATA]" at bounding box center [543, 300] width 71 height 11
checkbox input "true"
click at [458, 168] on div "Select Item" at bounding box center [403, 179] width 166 height 23
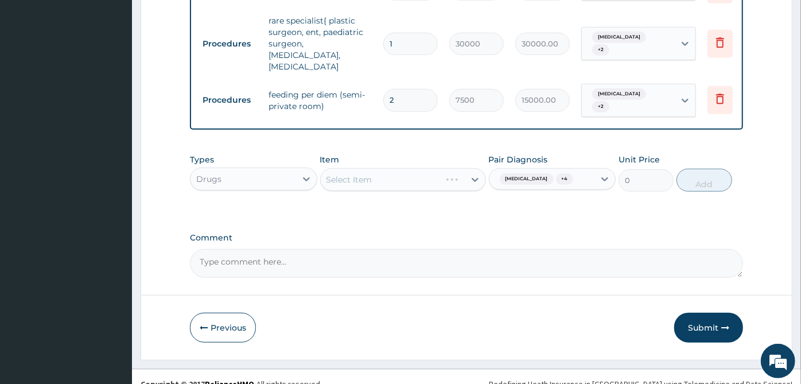
click at [458, 168] on div "Select Item" at bounding box center [403, 179] width 166 height 23
click at [458, 170] on div "Select Item" at bounding box center [393, 179] width 144 height 18
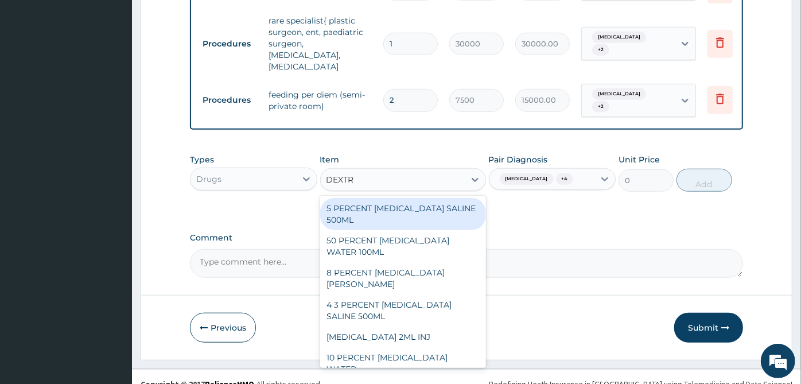
type input "DEXTRO"
click at [386, 199] on div "5 PERCENT [MEDICAL_DATA] SALINE 500ML" at bounding box center [403, 214] width 166 height 32
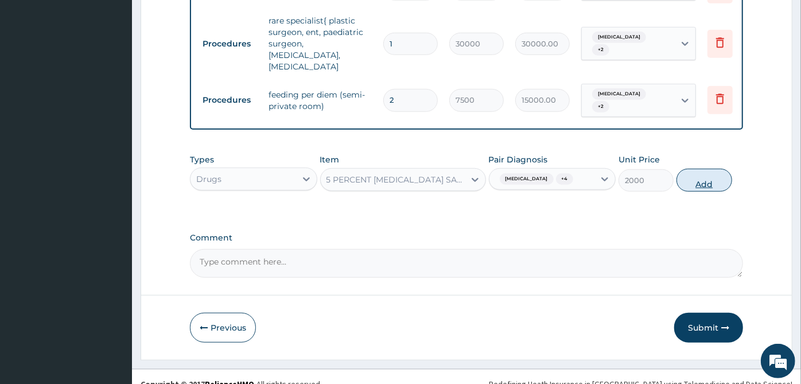
click at [707, 169] on button "Add" at bounding box center [703, 180] width 55 height 23
type input "0"
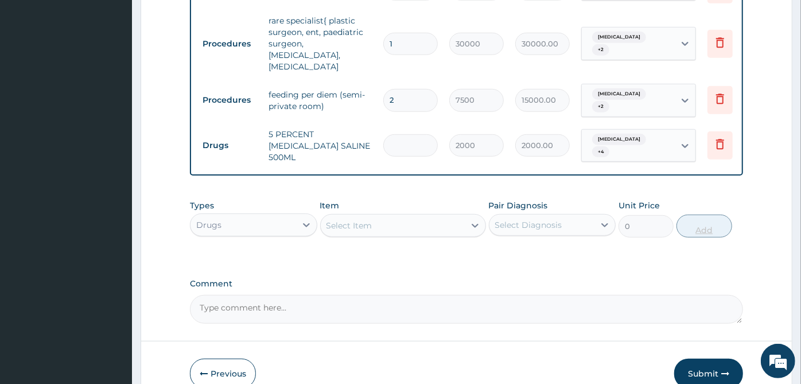
type input "0.00"
type input "3"
type input "6000.00"
type input "3"
click at [467, 215] on div at bounding box center [475, 225] width 21 height 21
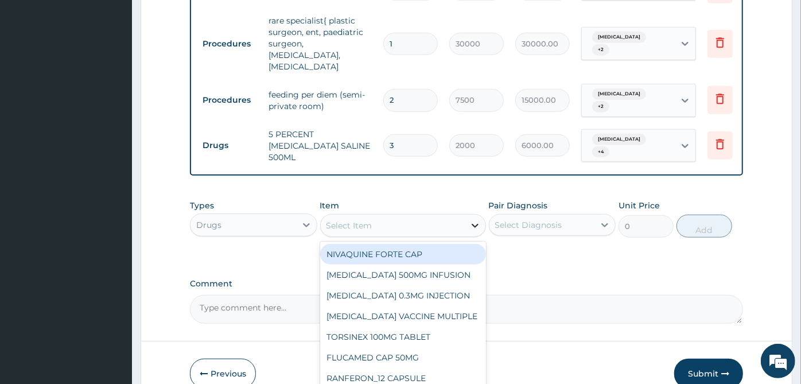
scroll to position [612, 0]
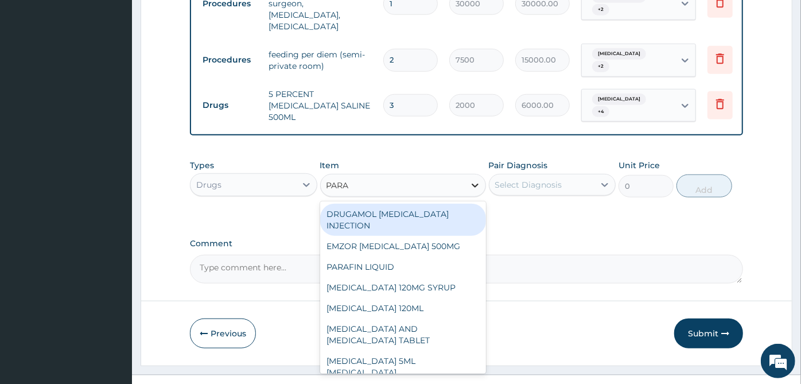
type input "PARAC"
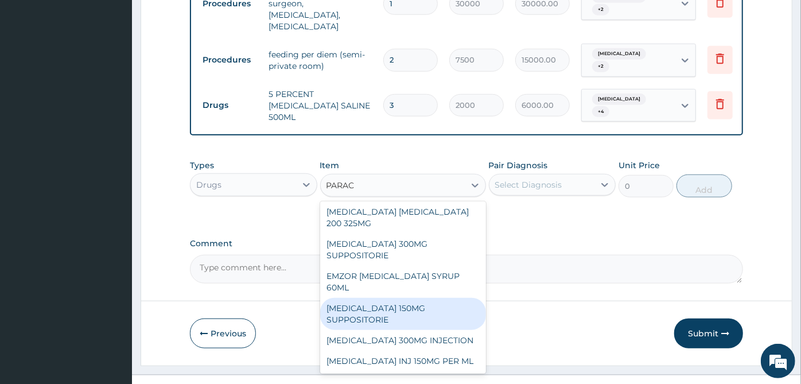
scroll to position [191, 0]
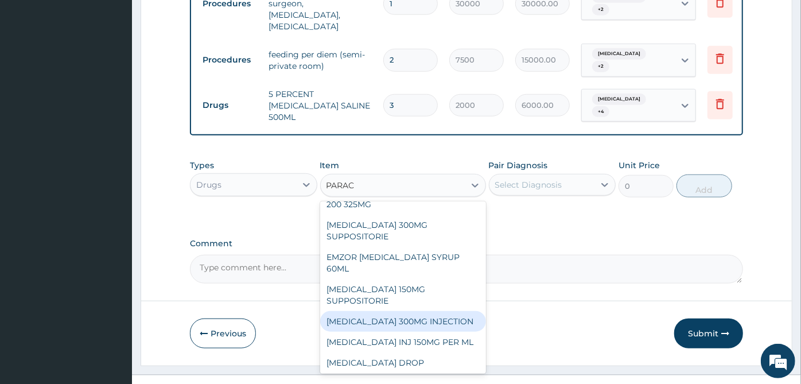
click at [433, 311] on div "PARACETAMOL 300MG INJECTION" at bounding box center [403, 321] width 166 height 21
type input "500"
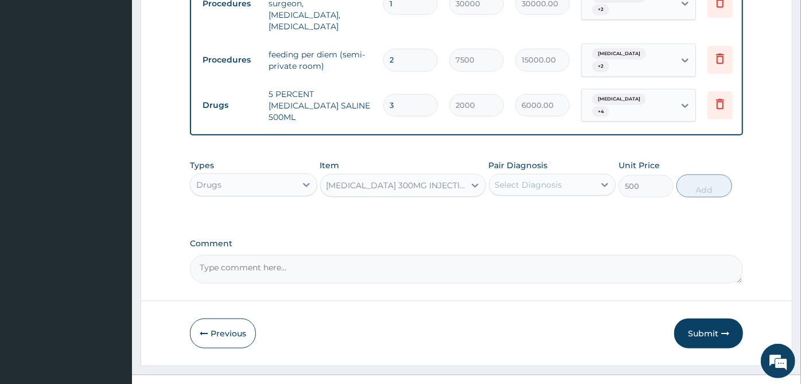
click at [581, 176] on div "Select Diagnosis" at bounding box center [542, 185] width 106 height 18
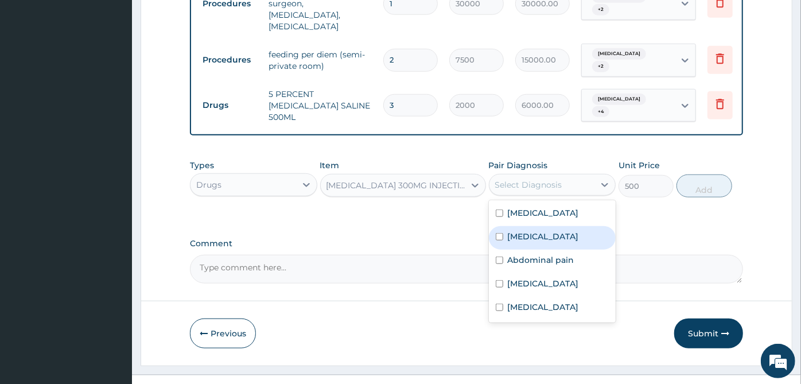
click at [565, 226] on div "Amenorrhea" at bounding box center [552, 238] width 127 height 24
checkbox input "true"
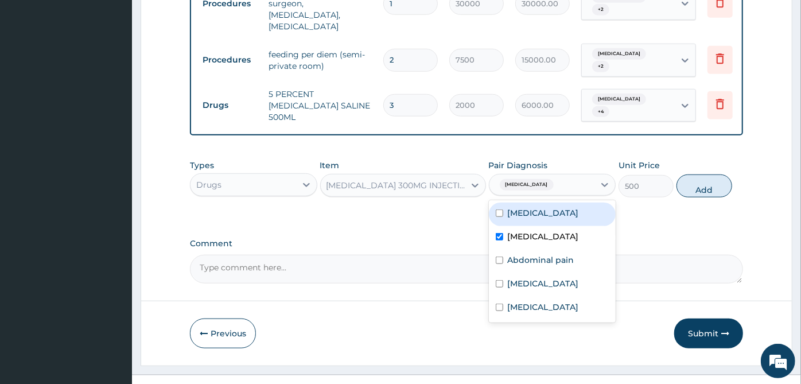
click at [561, 207] on label "Acute abdomen" at bounding box center [543, 212] width 71 height 11
checkbox input "true"
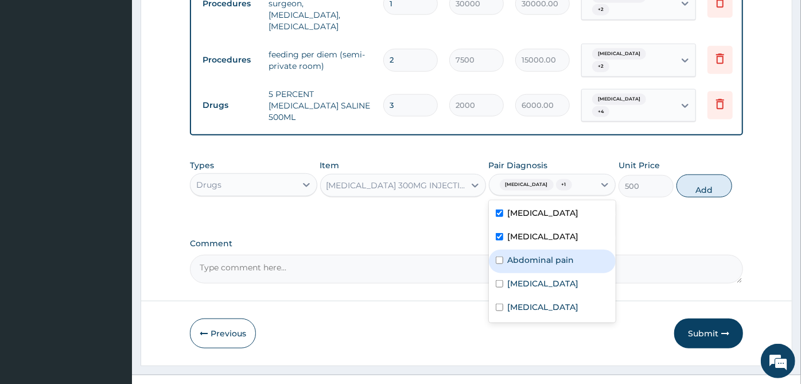
click at [547, 254] on label "Abdominal pain" at bounding box center [541, 259] width 67 height 11
checkbox input "true"
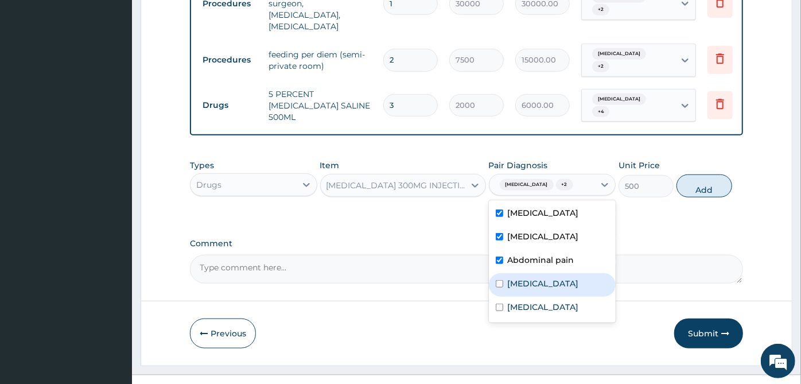
drag, startPoint x: 537, startPoint y: 264, endPoint x: 528, endPoint y: 293, distance: 30.1
click at [536, 273] on div "Sepsis" at bounding box center [552, 285] width 127 height 24
checkbox input "true"
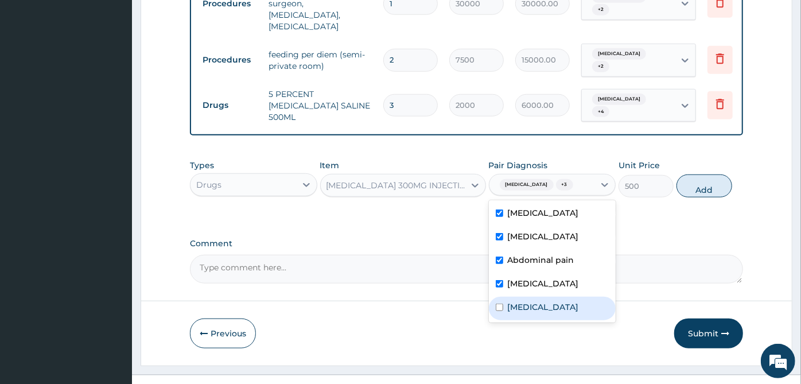
click at [528, 301] on label "Malaria" at bounding box center [543, 306] width 71 height 11
checkbox input "true"
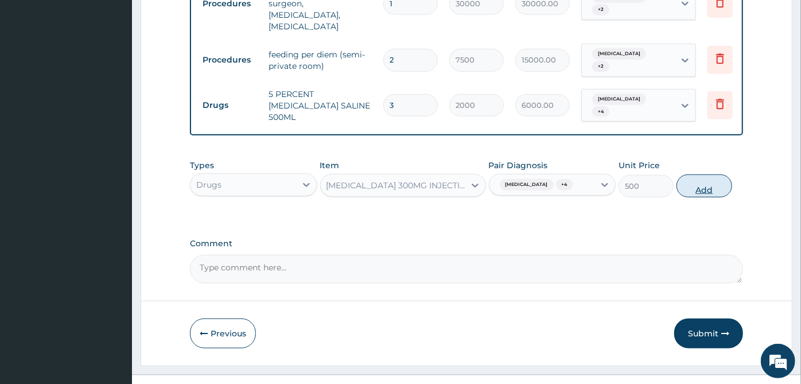
click at [705, 174] on button "Add" at bounding box center [703, 185] width 55 height 23
type input "0"
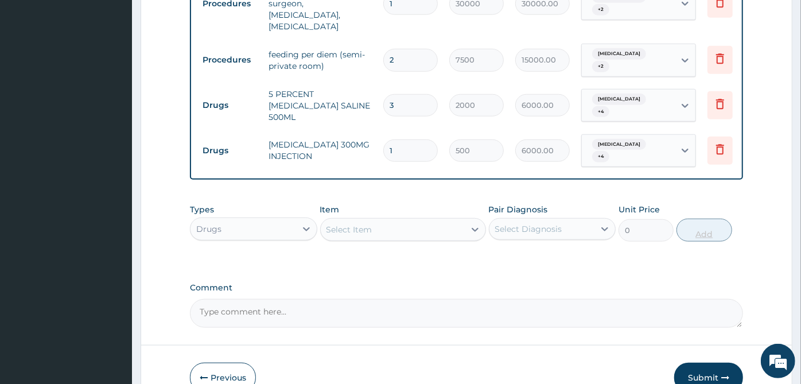
type input "12"
type input "6000.00"
type input "12"
click at [456, 220] on div "Select Item" at bounding box center [393, 229] width 144 height 18
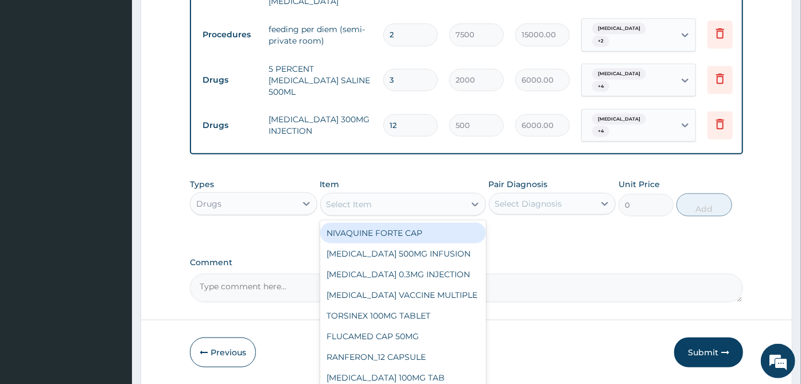
scroll to position [652, 0]
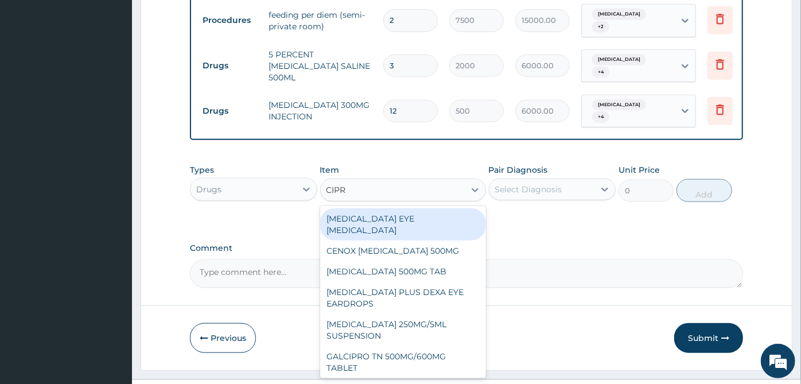
type input "CIPRO"
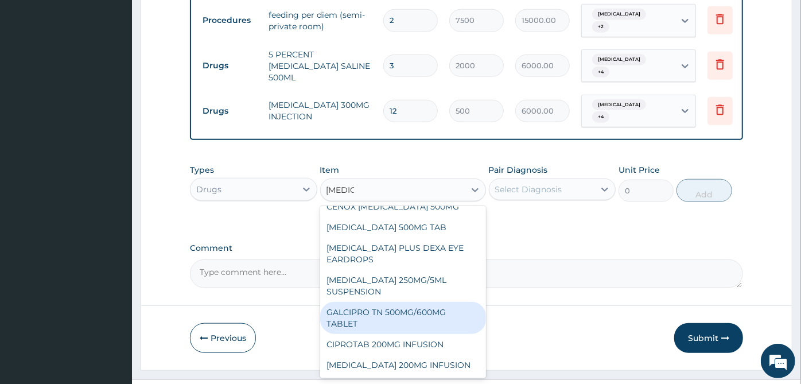
scroll to position [64, 0]
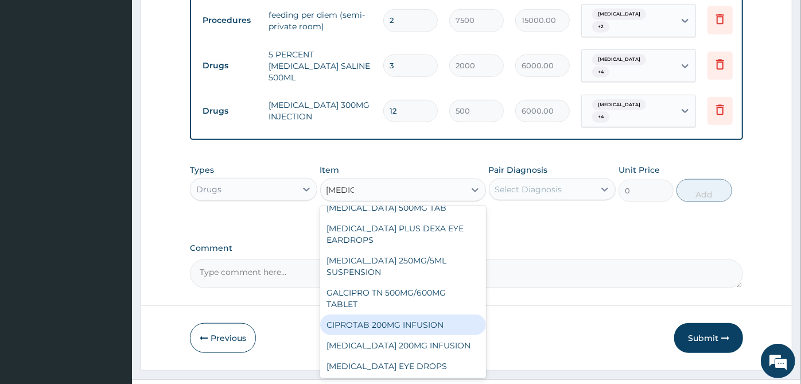
click at [431, 314] on div "CIPROTAB 200MG INFUSION" at bounding box center [403, 324] width 166 height 21
type input "2000"
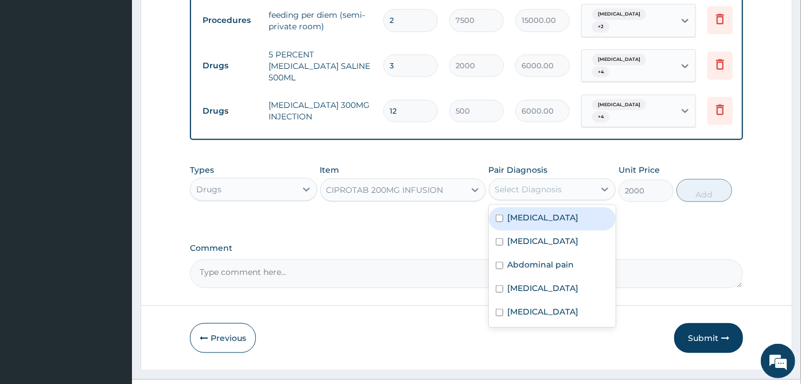
click at [565, 180] on div "Select Diagnosis" at bounding box center [542, 189] width 106 height 18
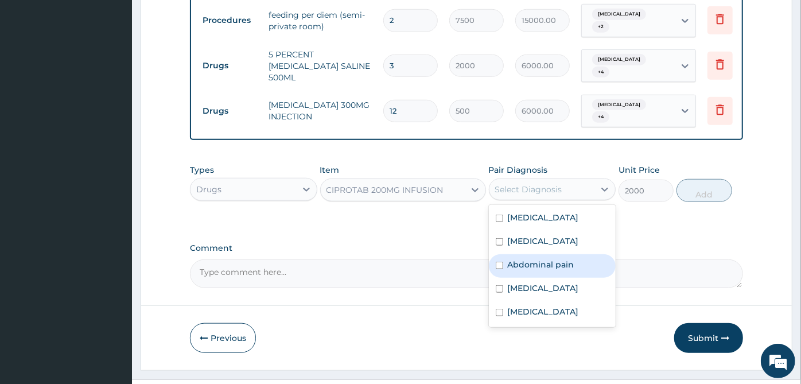
click at [534, 259] on label "Abdominal pain" at bounding box center [541, 264] width 67 height 11
checkbox input "true"
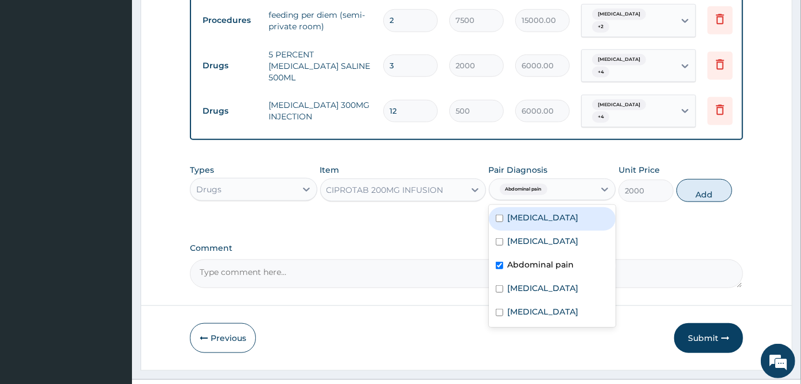
click at [540, 207] on div "Acute abdomen" at bounding box center [552, 219] width 127 height 24
checkbox input "true"
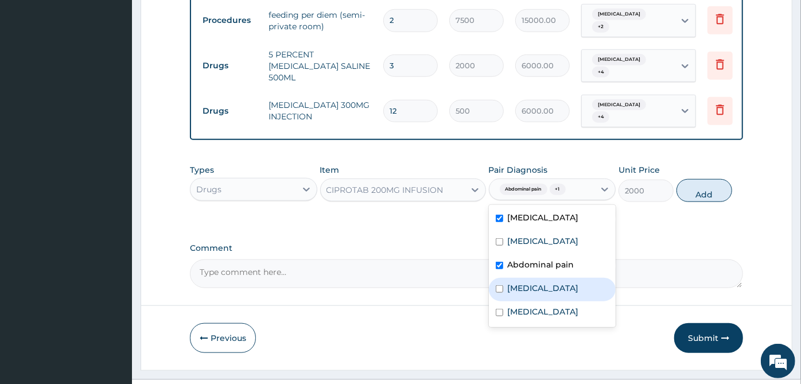
click at [518, 282] on label "[MEDICAL_DATA]" at bounding box center [543, 287] width 71 height 11
checkbox input "true"
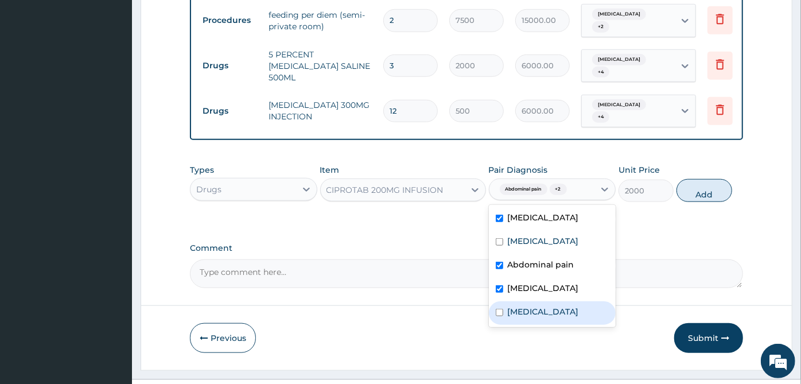
click at [520, 301] on div "[MEDICAL_DATA]" at bounding box center [552, 313] width 127 height 24
checkbox input "true"
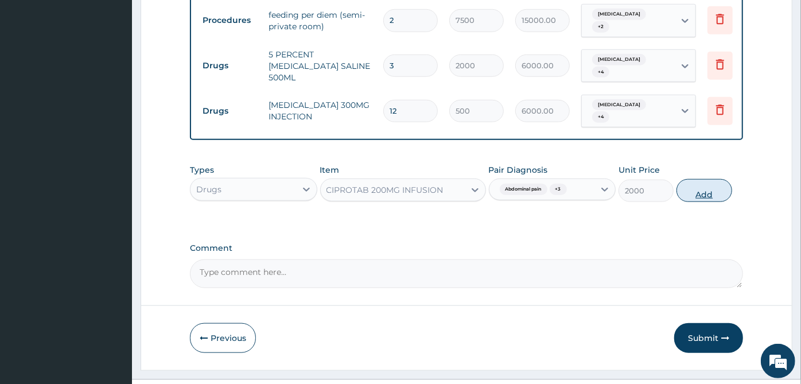
click at [709, 179] on button "Add" at bounding box center [703, 190] width 55 height 23
type input "0"
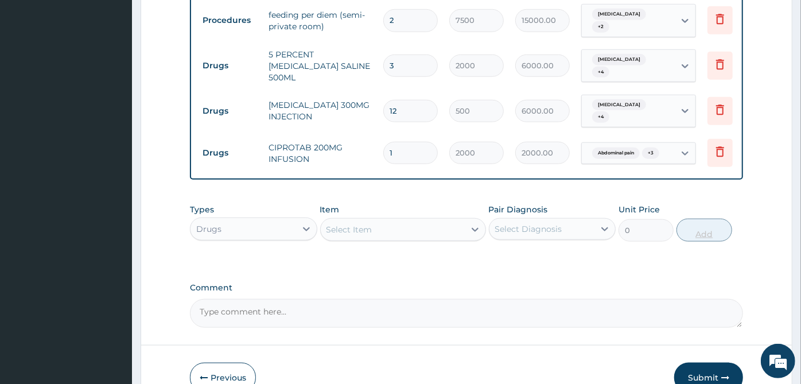
type input "0.00"
type input "4"
type input "8000.00"
type input "4"
click at [435, 220] on div "Select Item" at bounding box center [393, 229] width 144 height 18
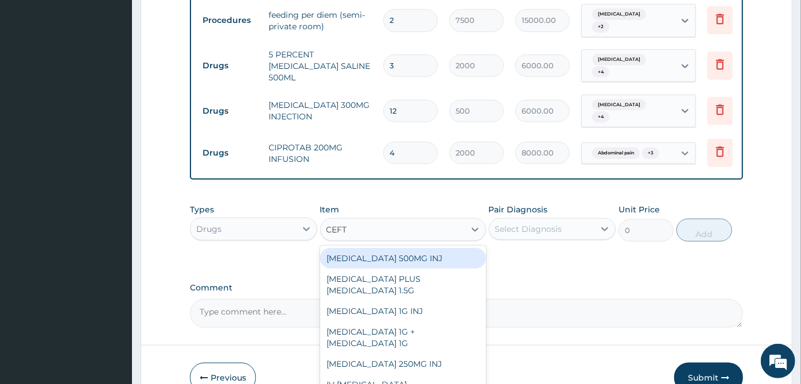
type input "CEFTR"
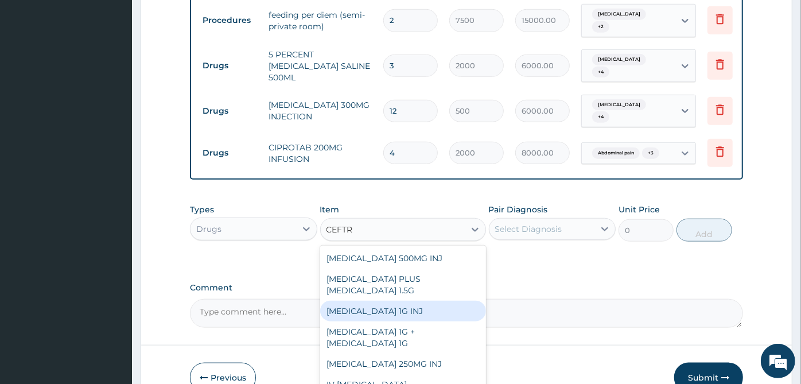
drag, startPoint x: 429, startPoint y: 282, endPoint x: 504, endPoint y: 248, distance: 83.0
click at [431, 301] on div "[MEDICAL_DATA] 1G INJ" at bounding box center [403, 311] width 166 height 21
type input "4528"
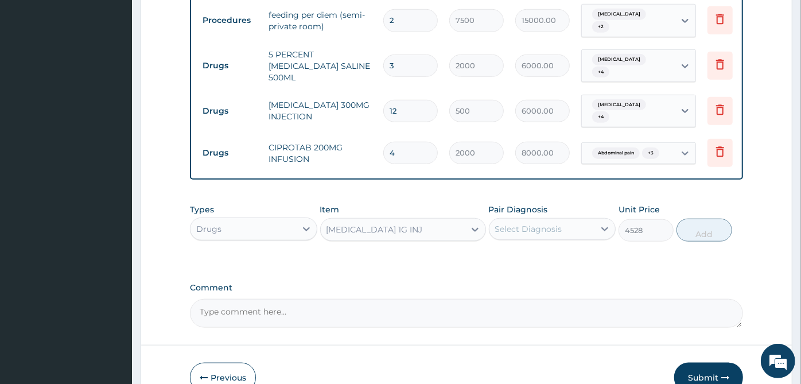
click at [593, 220] on div "Select Diagnosis" at bounding box center [542, 229] width 106 height 18
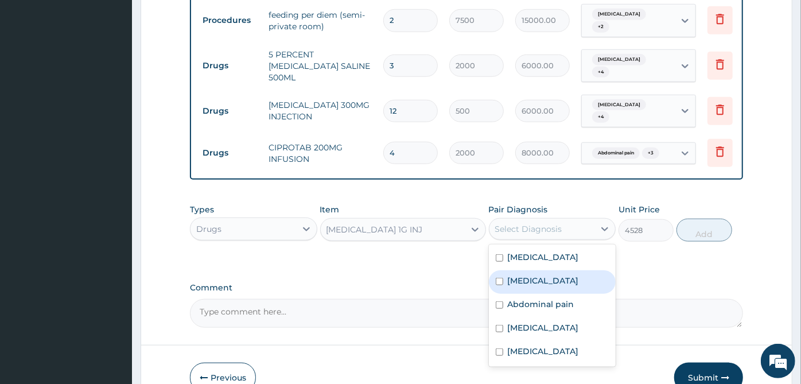
click at [563, 270] on div "Amenorrhea" at bounding box center [552, 282] width 127 height 24
checkbox input "true"
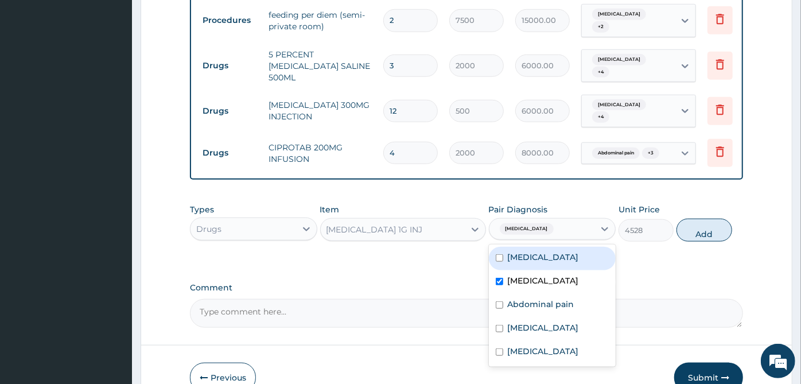
click at [556, 251] on label "Acute abdomen" at bounding box center [543, 256] width 71 height 11
checkbox input "true"
click at [548, 270] on div "Amenorrhea" at bounding box center [552, 282] width 127 height 24
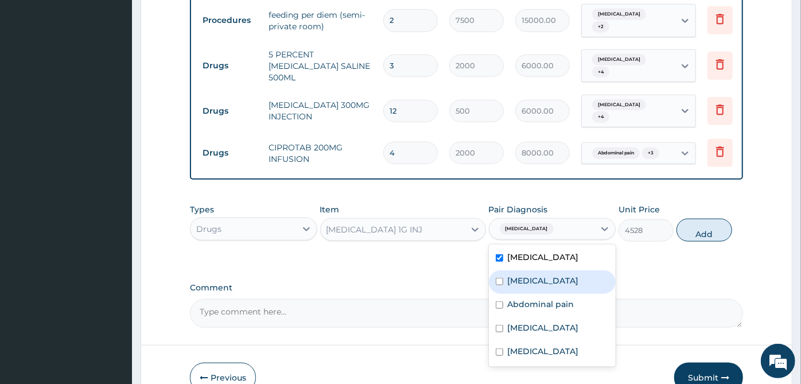
click at [548, 270] on div "Amenorrhea" at bounding box center [552, 282] width 127 height 24
checkbox input "true"
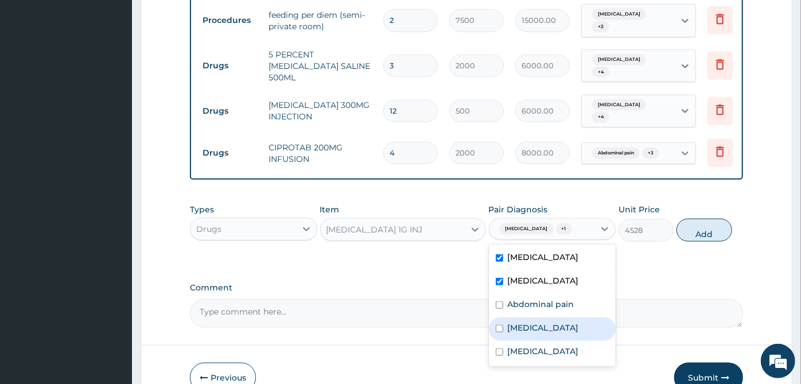
click at [545, 317] on div "[MEDICAL_DATA]" at bounding box center [552, 329] width 127 height 24
checkbox input "true"
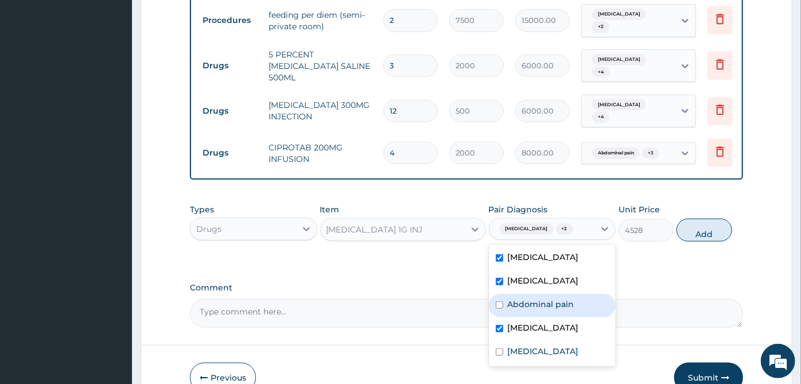
click at [554, 294] on div "Abdominal pain" at bounding box center [552, 306] width 127 height 24
checkbox input "true"
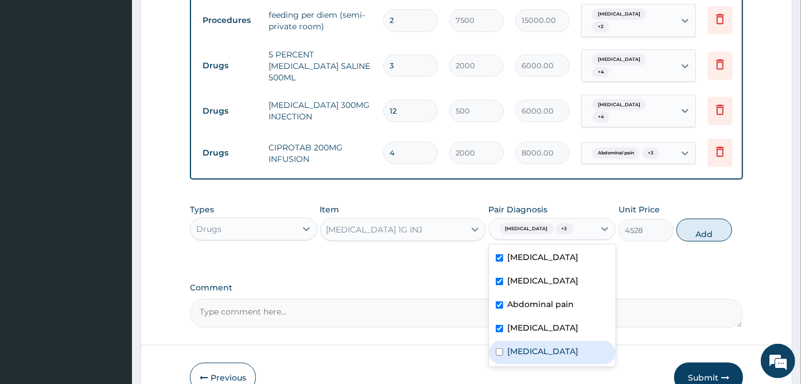
click at [532, 341] on div "[MEDICAL_DATA]" at bounding box center [552, 353] width 127 height 24
checkbox input "true"
click at [713, 219] on button "Add" at bounding box center [703, 230] width 55 height 23
type input "0"
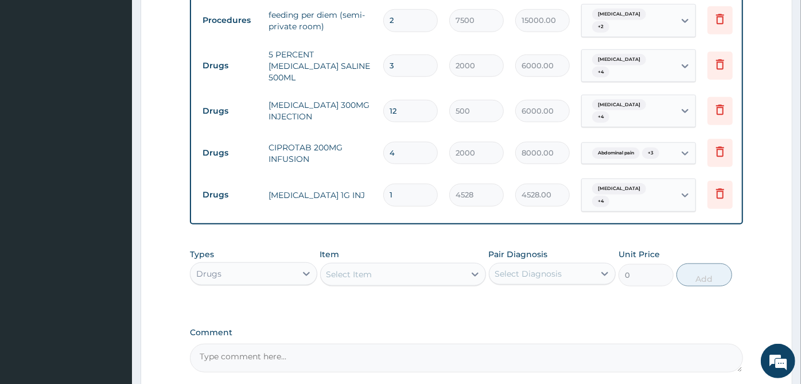
click at [446, 265] on div "Select Item" at bounding box center [393, 274] width 144 height 18
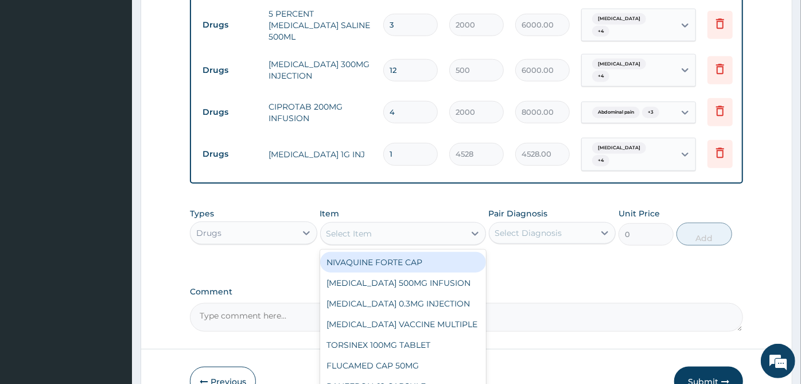
scroll to position [731, 0]
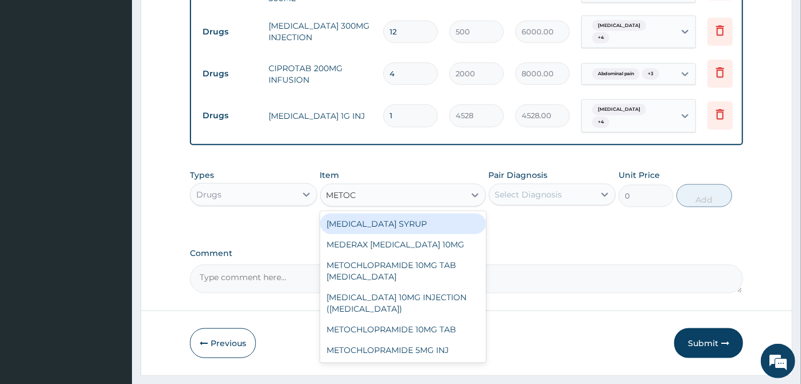
type input "METOCL"
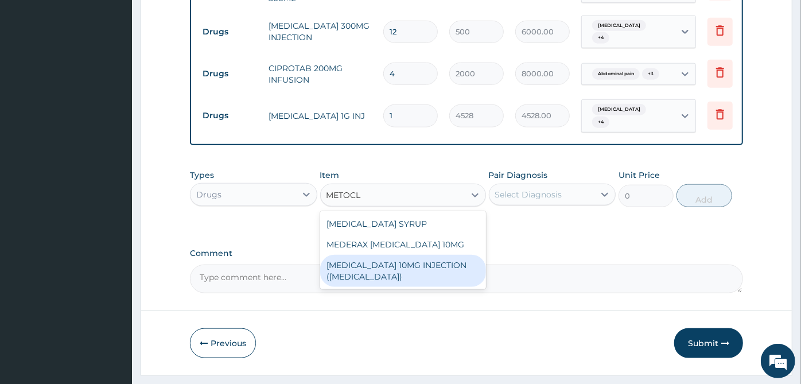
click at [441, 255] on div "[MEDICAL_DATA] 10MG INJECTION ([MEDICAL_DATA])" at bounding box center [403, 271] width 166 height 32
type input "40.8"
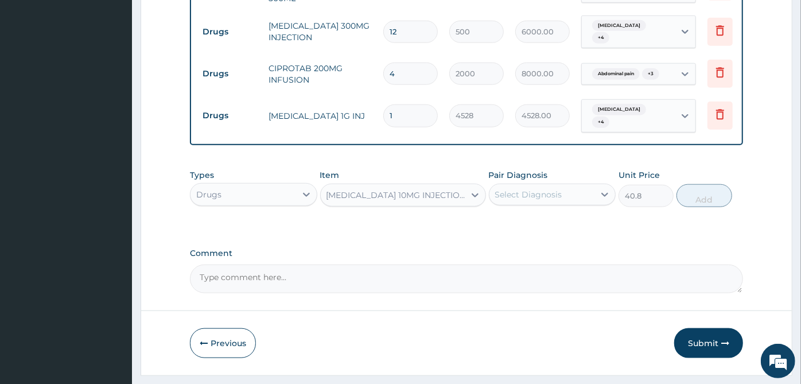
click at [582, 185] on div "Select Diagnosis" at bounding box center [542, 194] width 106 height 18
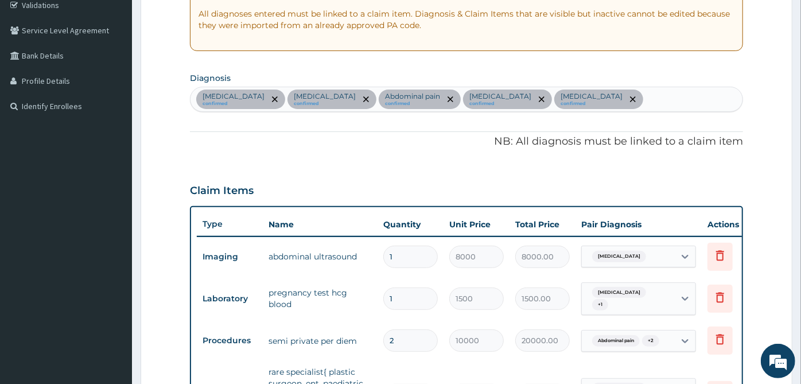
scroll to position [94, 0]
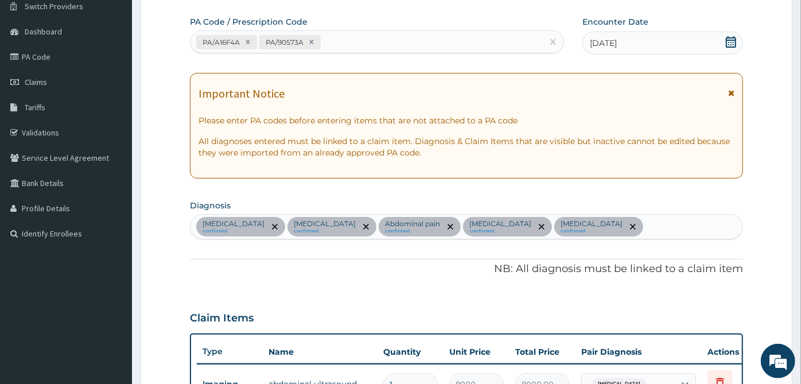
click at [577, 226] on div "Acute abdomen confirmed Amenorrhea confirmed Abdominal pain confirmed Sepsis co…" at bounding box center [466, 227] width 552 height 24
type input "VOMI"
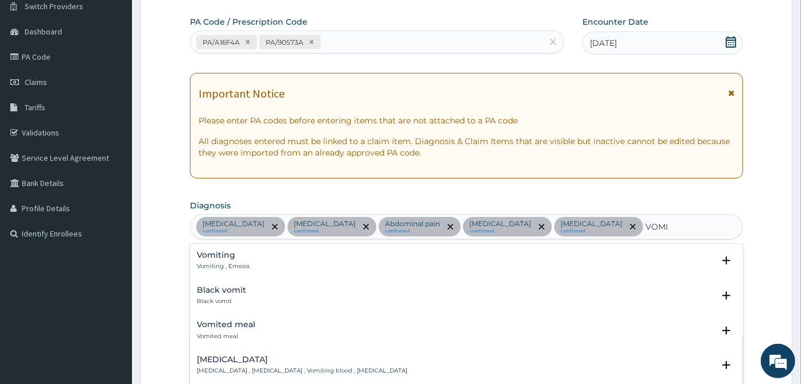
click at [234, 258] on div "Vomiting Vomiting , Emesis" at bounding box center [223, 261] width 53 height 20
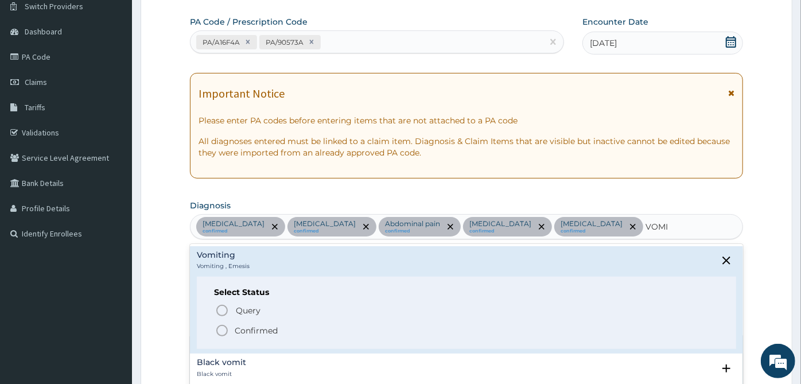
click at [231, 324] on span "Confirmed" at bounding box center [467, 331] width 504 height 14
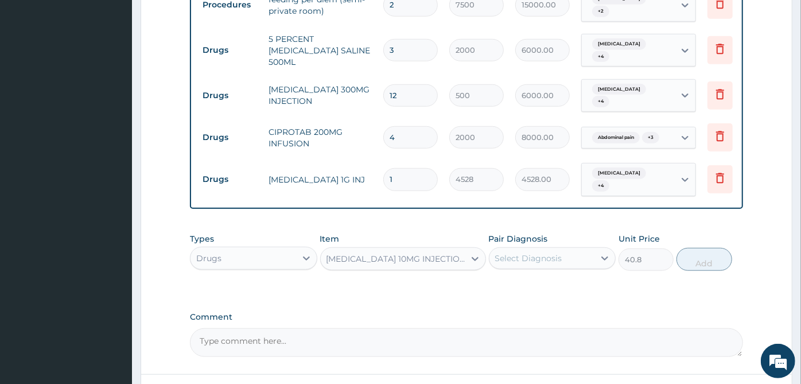
scroll to position [731, 0]
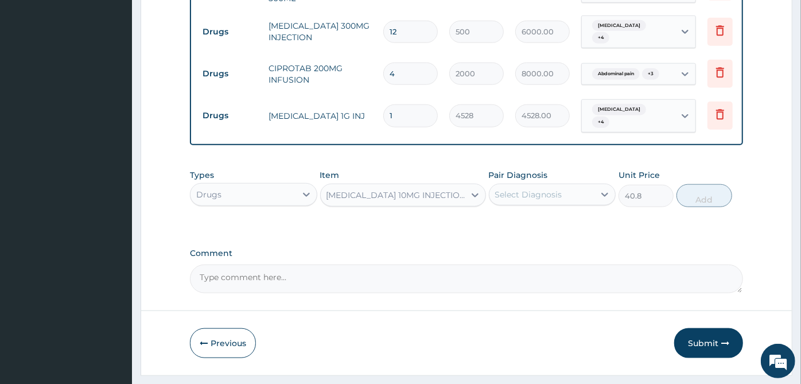
click at [581, 185] on div "Select Diagnosis" at bounding box center [542, 194] width 106 height 18
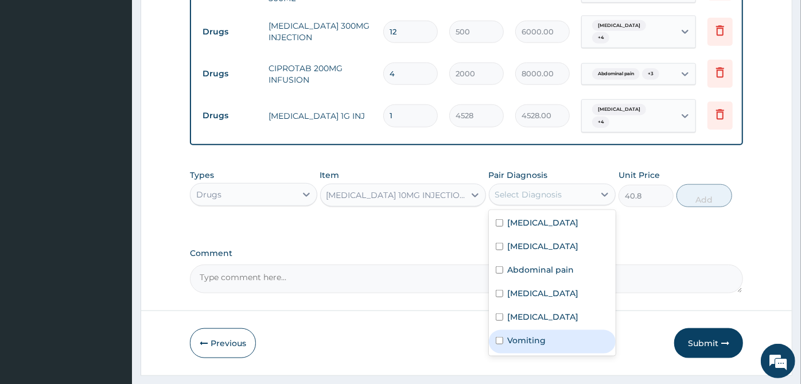
click at [526, 334] on label "Vomiting" at bounding box center [527, 339] width 38 height 11
checkbox input "true"
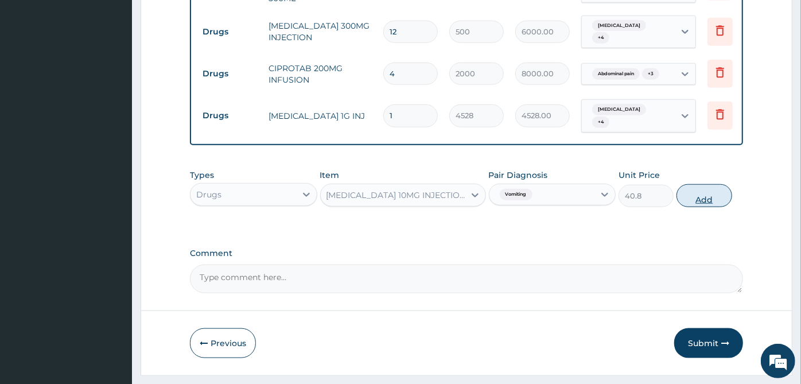
click at [709, 184] on button "Add" at bounding box center [703, 195] width 55 height 23
type input "0"
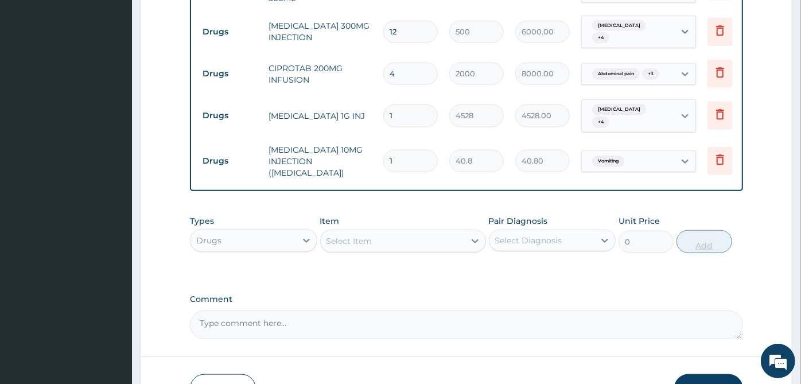
type input "0.00"
type input "5"
type input "204.00"
type input "5"
click at [388, 232] on div "Select Item" at bounding box center [393, 241] width 144 height 18
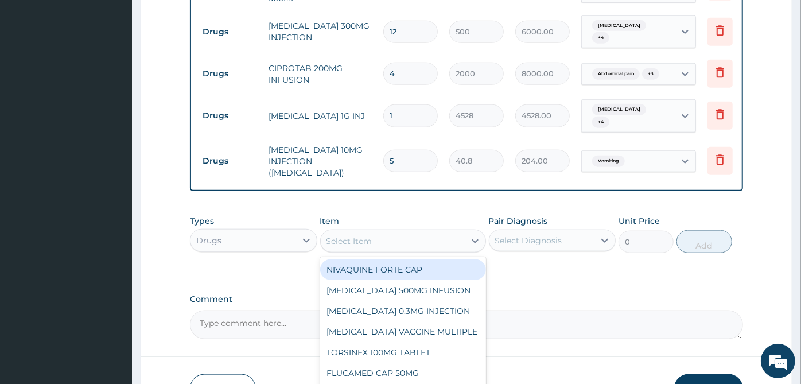
scroll to position [777, 0]
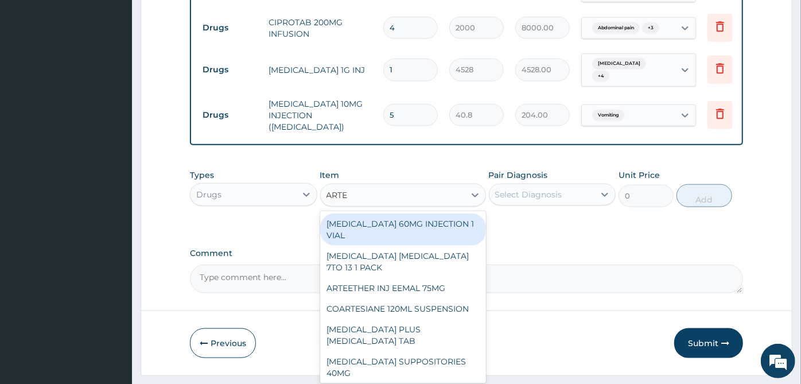
type input "ARTES"
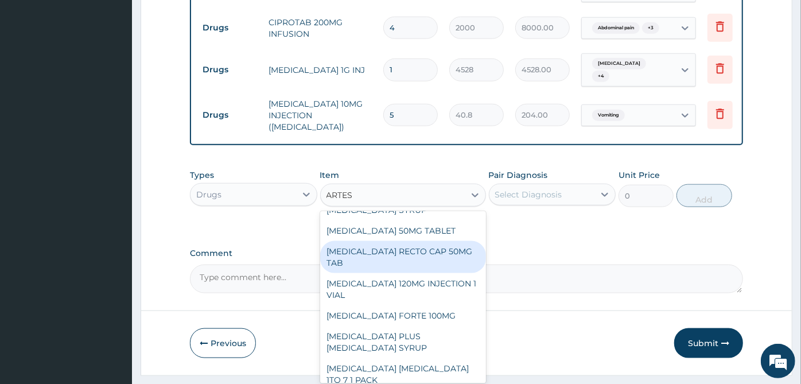
scroll to position [255, 0]
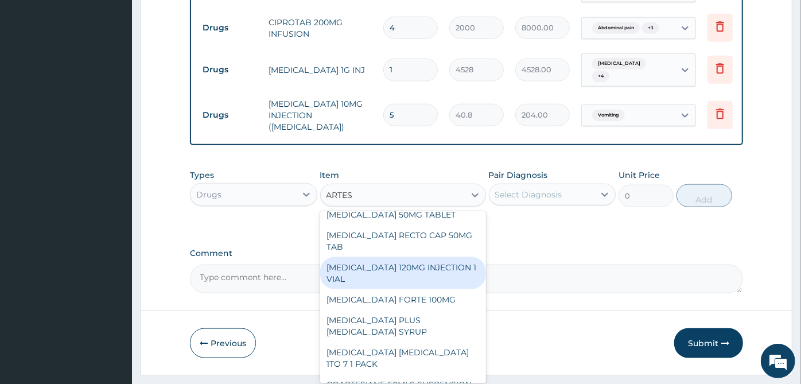
click at [419, 257] on div "[MEDICAL_DATA] 120MG INJECTION 1 VIAL" at bounding box center [403, 273] width 166 height 32
type input "2500"
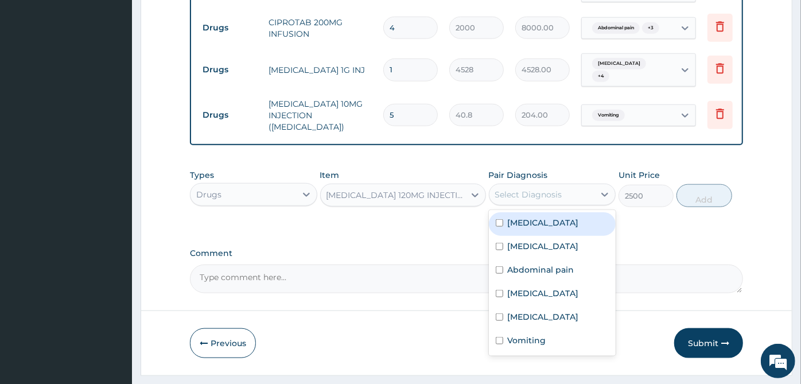
click at [551, 189] on div "Select Diagnosis" at bounding box center [528, 194] width 67 height 11
click at [542, 217] on label "Acute abdomen" at bounding box center [543, 222] width 71 height 11
checkbox input "true"
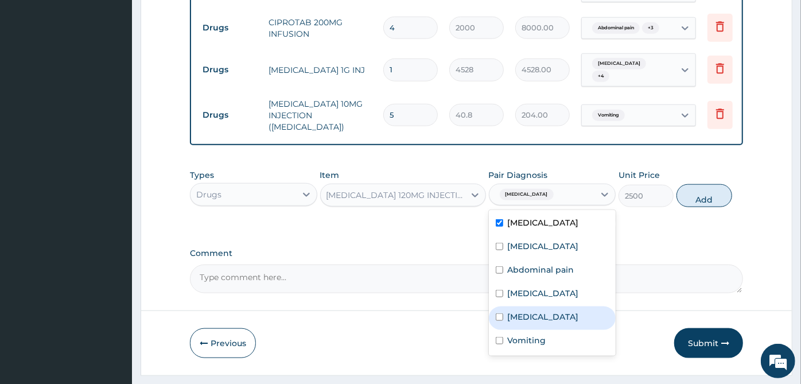
click at [530, 306] on div "[MEDICAL_DATA]" at bounding box center [552, 318] width 127 height 24
checkbox input "true"
click at [546, 212] on div "Acute abdomen" at bounding box center [552, 224] width 127 height 24
checkbox input "false"
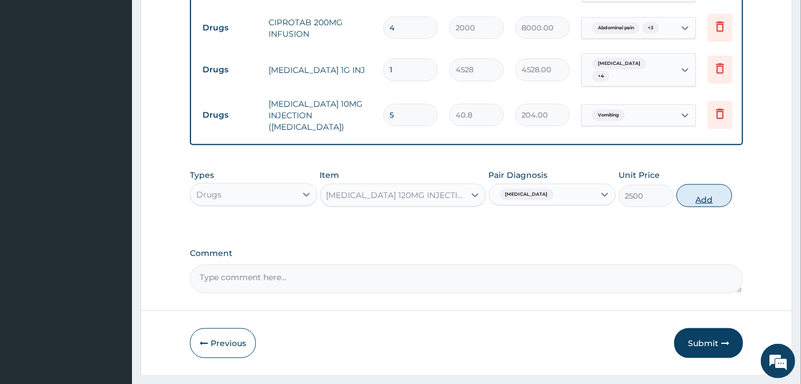
click at [702, 184] on button "Add" at bounding box center [703, 195] width 55 height 23
type input "0"
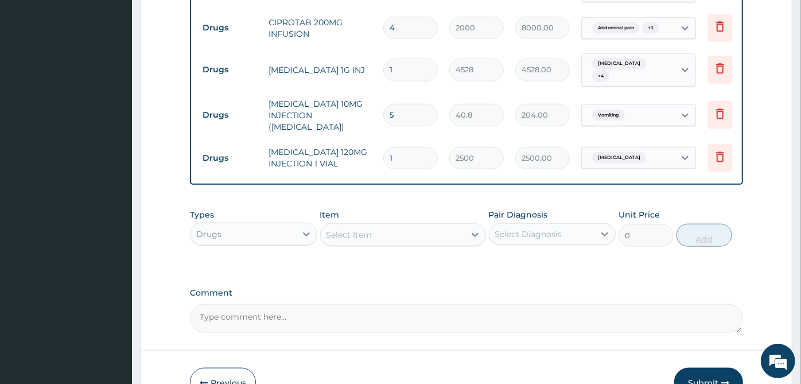
type input "0.00"
type input "4"
type input "10000.00"
type input "4"
click at [456, 225] on div "Select Item" at bounding box center [393, 234] width 144 height 18
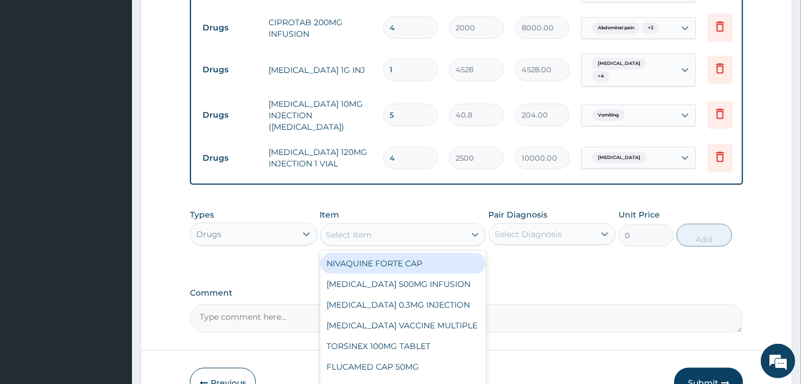
scroll to position [816, 0]
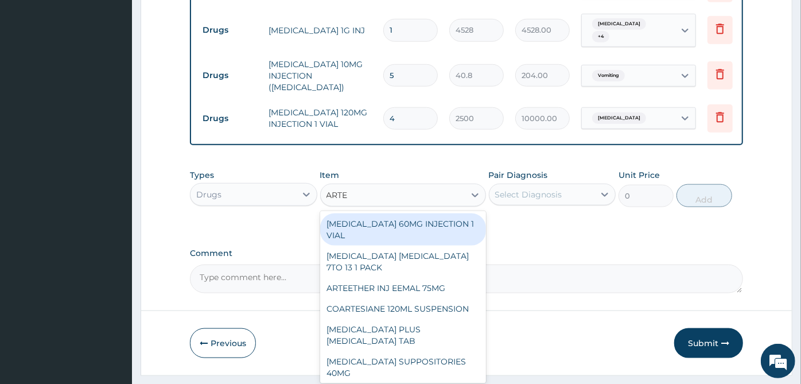
type input "ARTEM"
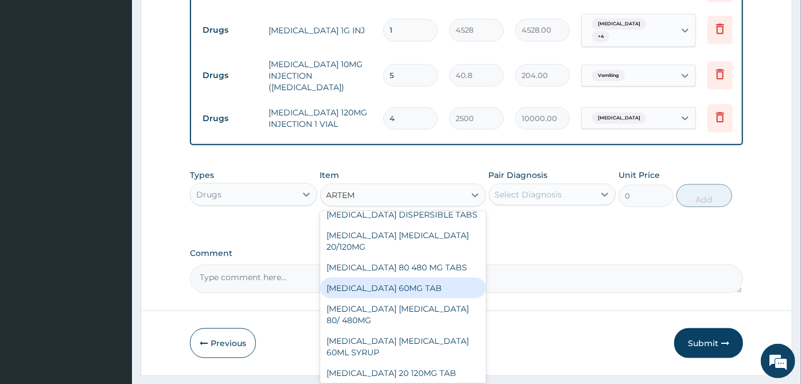
scroll to position [257, 0]
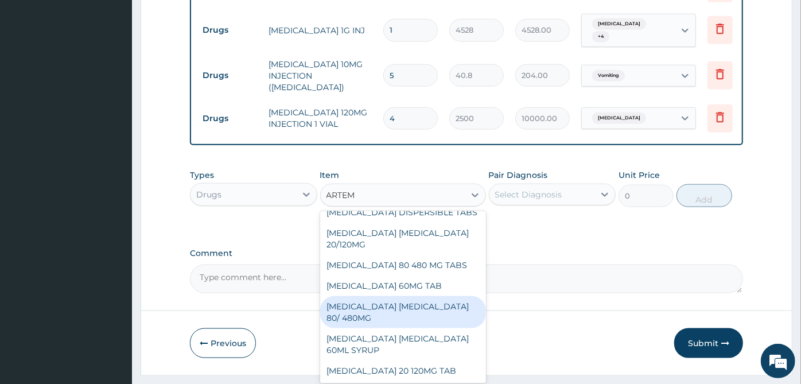
click at [436, 296] on div "[MEDICAL_DATA] [MEDICAL_DATA] 80/ 480MG" at bounding box center [403, 312] width 166 height 32
type input "368.4"
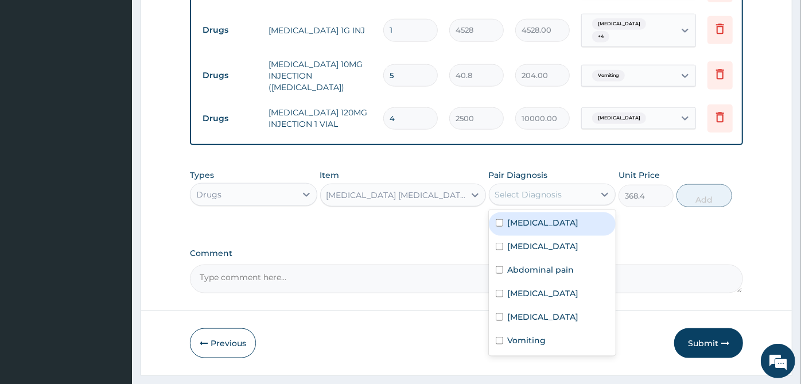
click at [546, 189] on div "Select Diagnosis" at bounding box center [528, 194] width 67 height 11
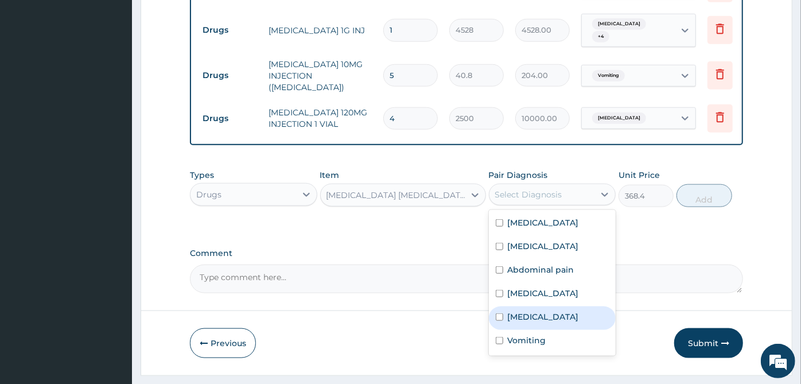
click at [527, 311] on label "[MEDICAL_DATA]" at bounding box center [543, 316] width 71 height 11
checkbox input "true"
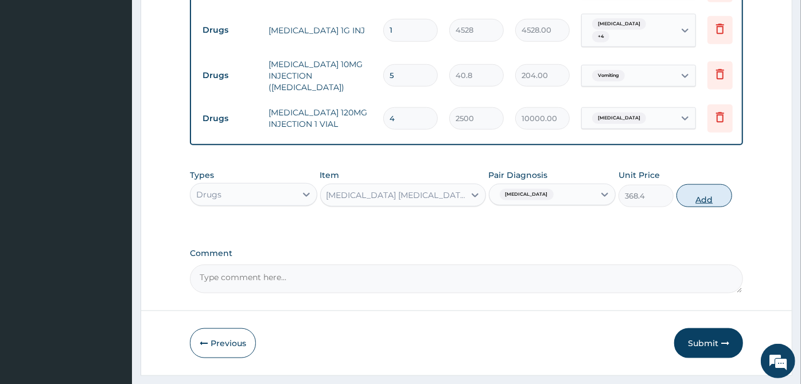
click at [708, 184] on button "Add" at bounding box center [703, 195] width 55 height 23
type input "0"
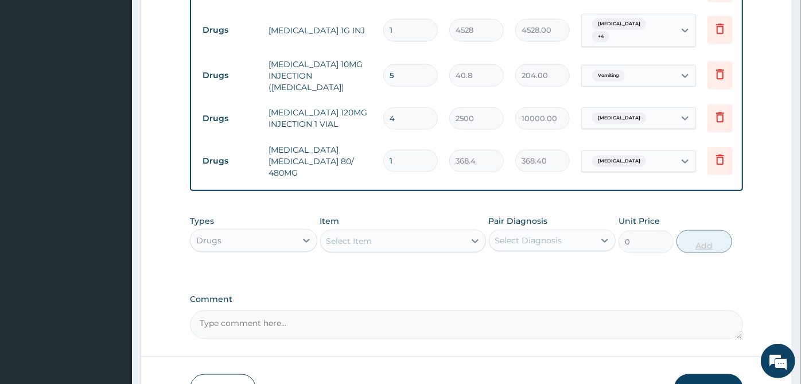
type input "0.00"
type input "6"
type input "2210.40"
type input "6"
click at [391, 232] on div "Select Item" at bounding box center [393, 241] width 144 height 18
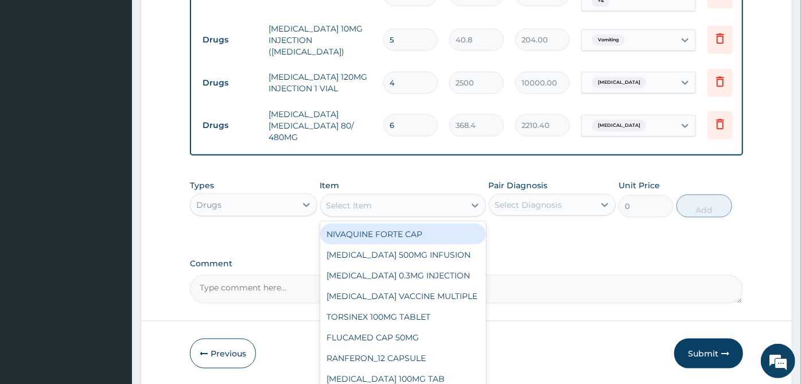
scroll to position [862, 0]
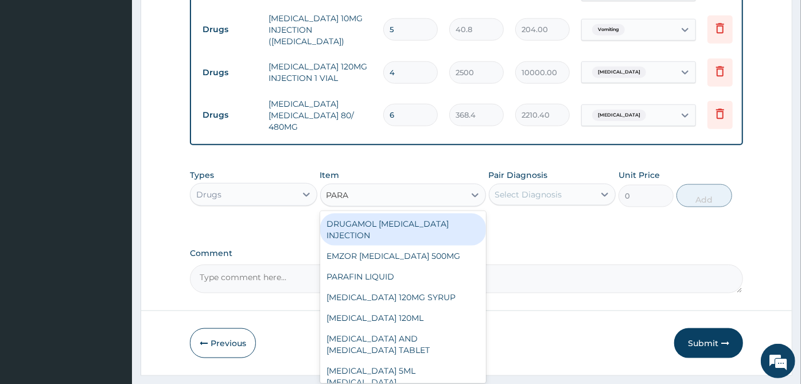
type input "PARAC"
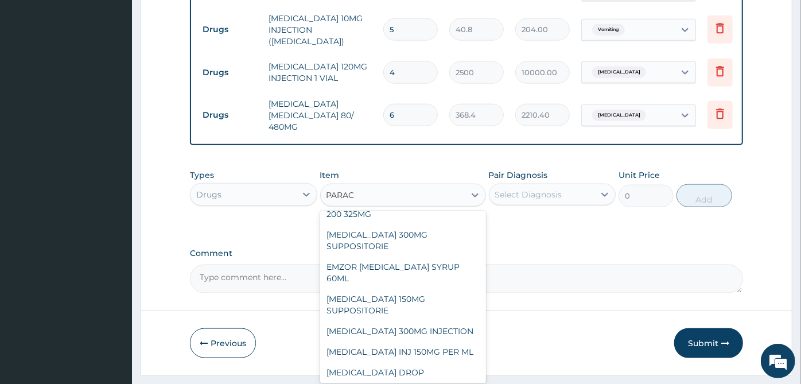
scroll to position [243, 0]
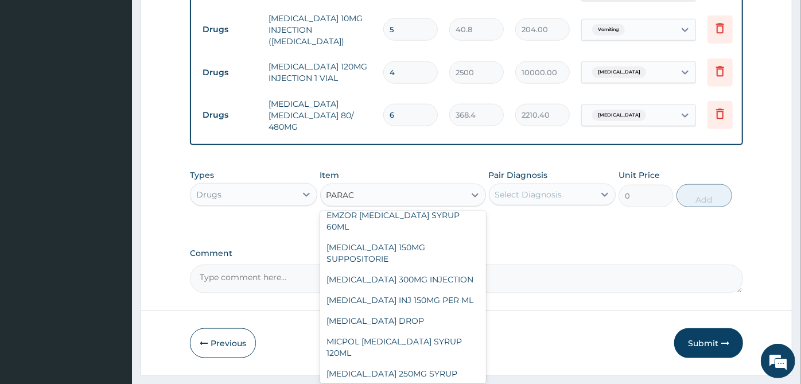
type input "30"
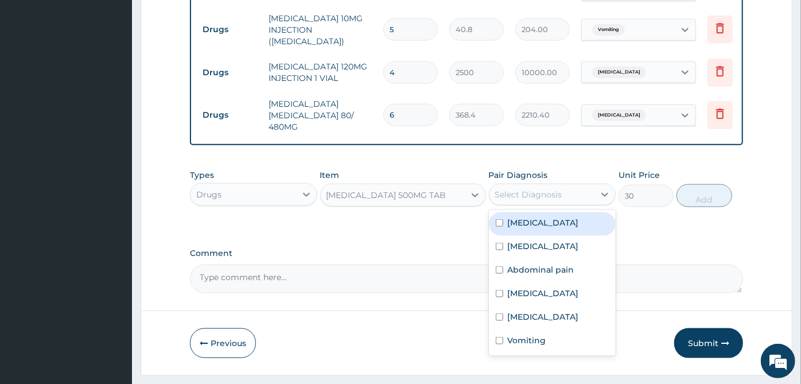
click at [557, 189] on div "Select Diagnosis" at bounding box center [528, 194] width 67 height 11
click at [540, 217] on label "Acute abdomen" at bounding box center [543, 222] width 71 height 11
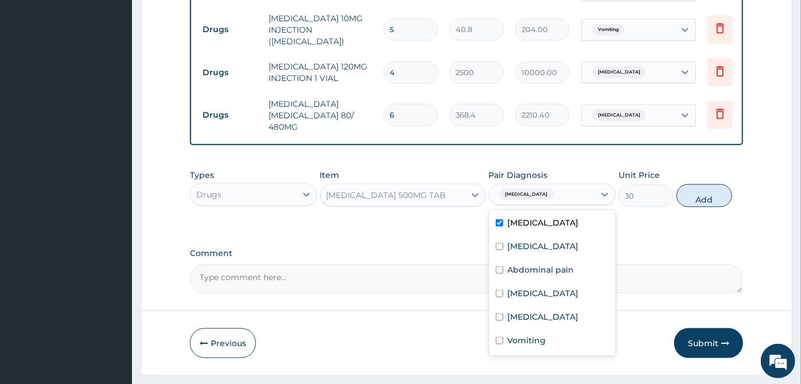
click at [541, 212] on div "Acute abdomen" at bounding box center [552, 224] width 127 height 24
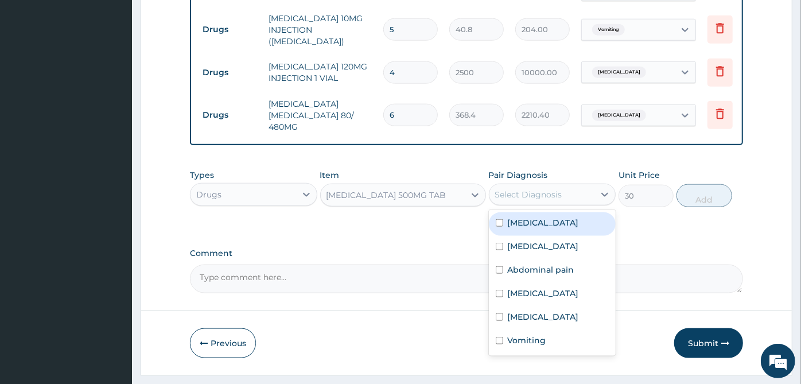
click at [546, 217] on label "Acute abdomen" at bounding box center [543, 222] width 71 height 11
checkbox input "true"
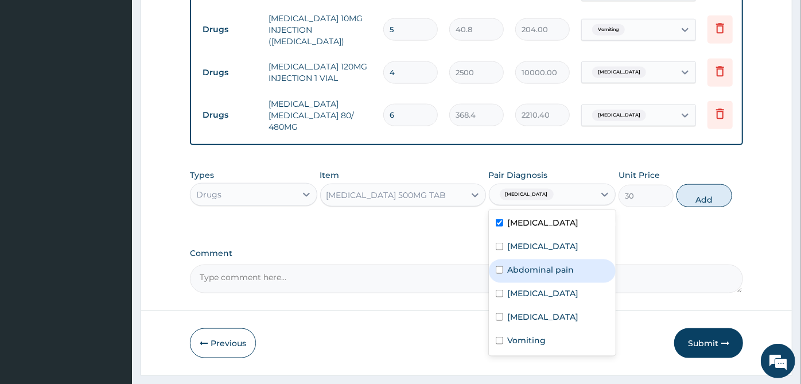
click at [540, 264] on label "Abdominal pain" at bounding box center [541, 269] width 67 height 11
checkbox input "true"
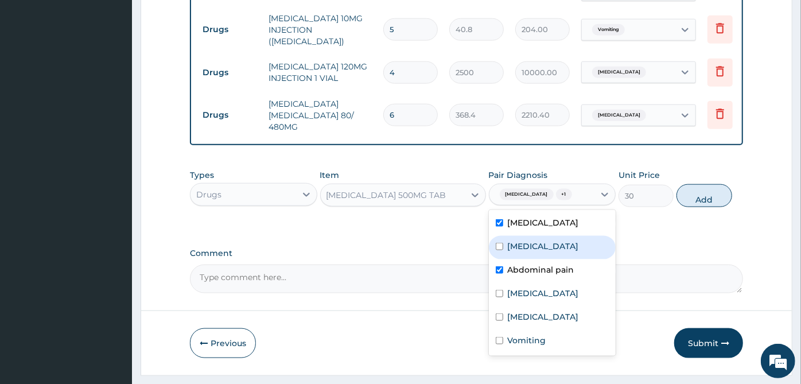
click at [540, 240] on label "Amenorrhea" at bounding box center [543, 245] width 71 height 11
checkbox input "true"
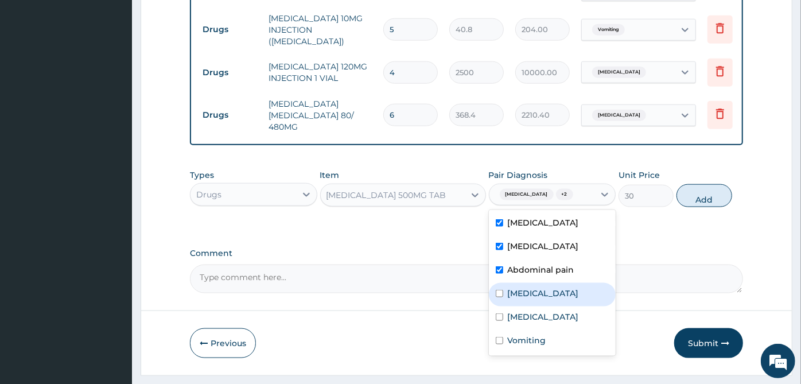
click at [526, 287] on label "[MEDICAL_DATA]" at bounding box center [543, 292] width 71 height 11
checkbox input "true"
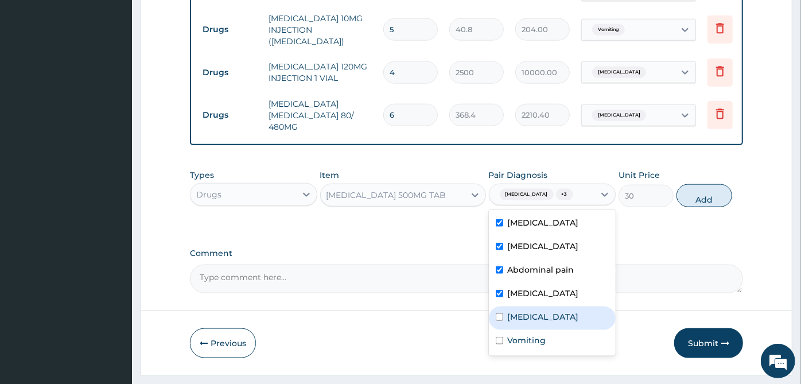
click at [523, 311] on label "[MEDICAL_DATA]" at bounding box center [543, 316] width 71 height 11
checkbox input "true"
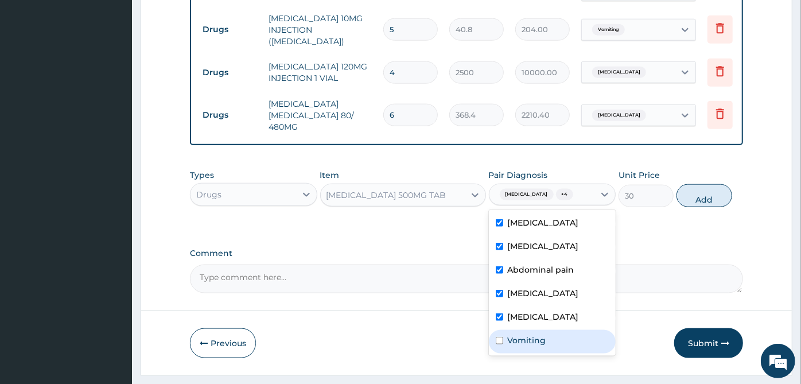
click at [526, 330] on div "Vomiting" at bounding box center [552, 342] width 127 height 24
checkbox input "true"
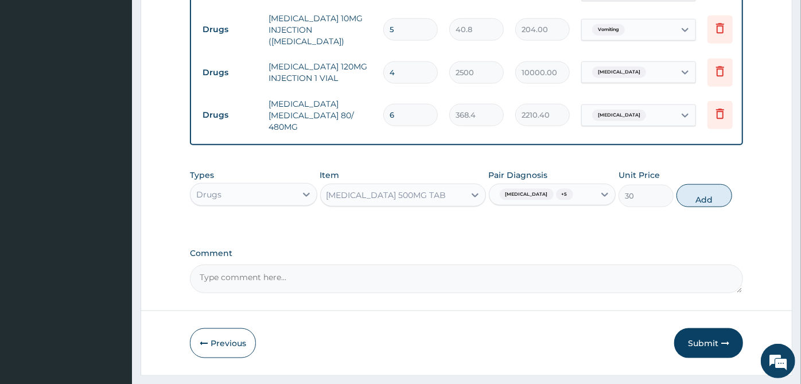
click at [709, 164] on div "Types Drugs Item PARACETAMOL 500MG TAB Pair Diagnosis Acute abdomen + 5 Unit Pr…" at bounding box center [466, 188] width 553 height 49
click at [710, 184] on button "Add" at bounding box center [703, 195] width 55 height 23
type input "0"
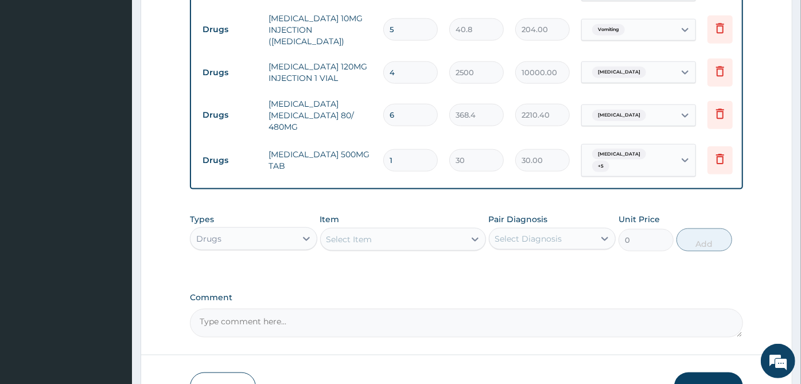
type input "18"
type input "540.00"
type input "18"
click at [410, 230] on div "Select Item" at bounding box center [393, 239] width 144 height 18
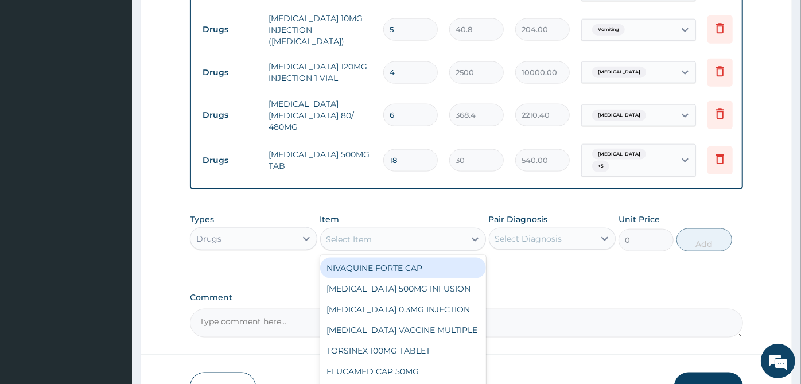
scroll to position [902, 0]
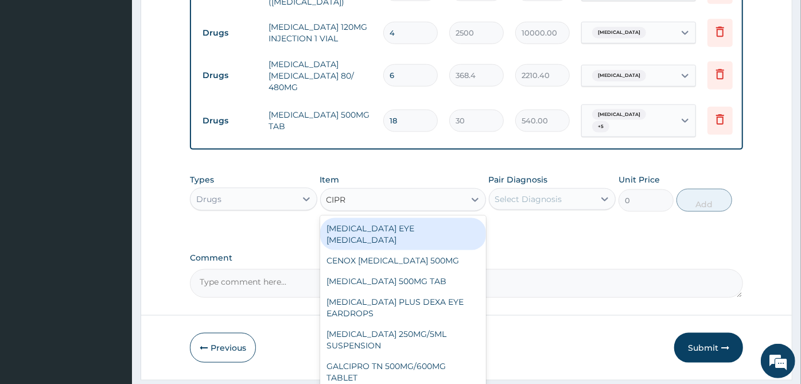
type input "CIPRO"
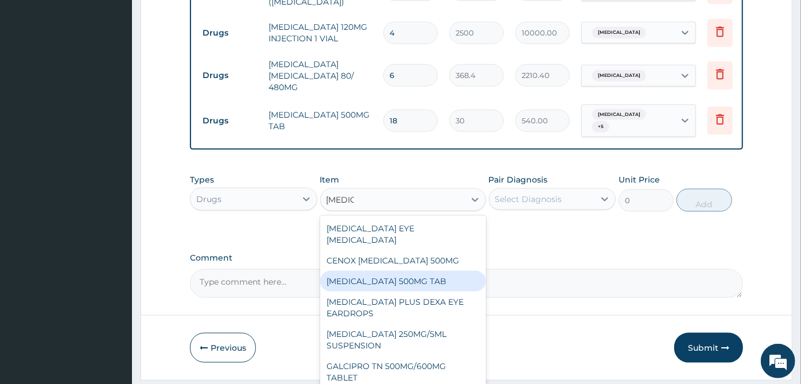
click at [399, 271] on div "[MEDICAL_DATA] 500MG TAB" at bounding box center [403, 281] width 166 height 21
type input "378.57"
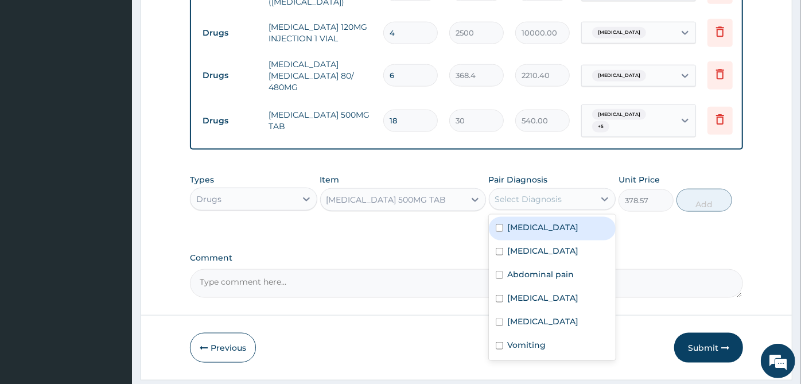
click at [527, 193] on div "Select Diagnosis" at bounding box center [528, 198] width 67 height 11
click at [521, 221] on label "Acute abdomen" at bounding box center [543, 226] width 71 height 11
checkbox input "true"
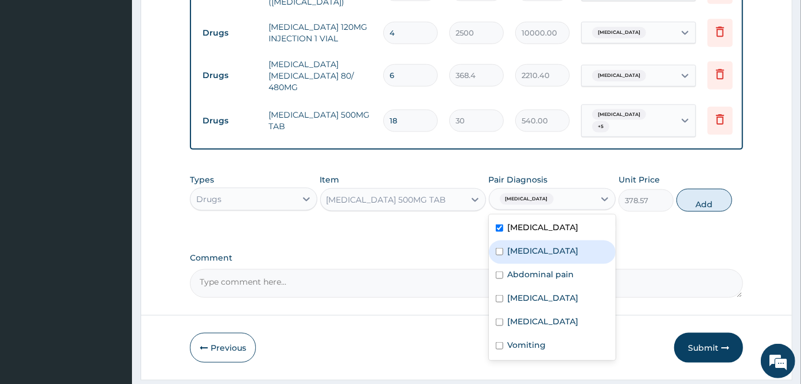
click at [518, 240] on div "Amenorrhea" at bounding box center [552, 252] width 127 height 24
checkbox input "true"
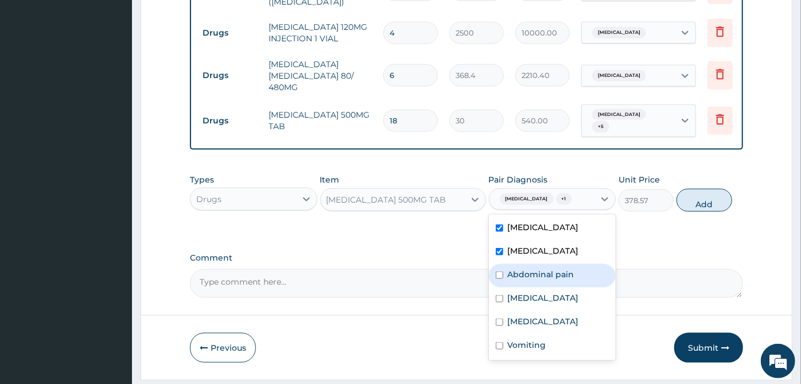
click at [519, 269] on label "Abdominal pain" at bounding box center [541, 274] width 67 height 11
checkbox input "true"
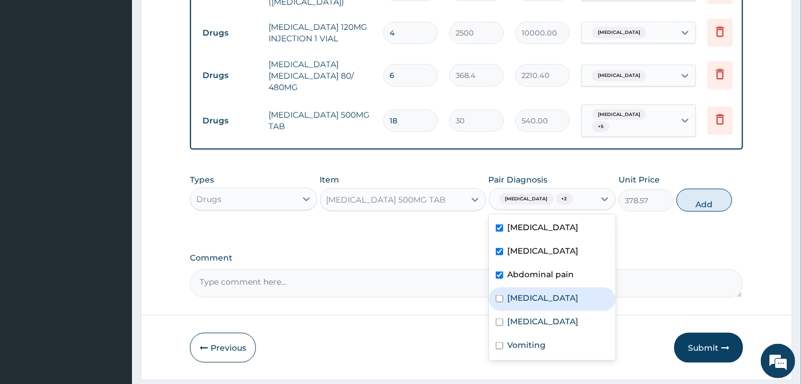
click at [523, 292] on label "[MEDICAL_DATA]" at bounding box center [543, 297] width 71 height 11
checkbox input "true"
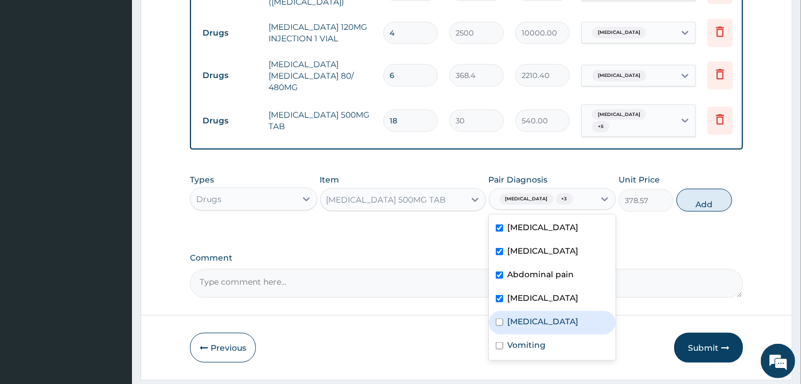
click at [527, 316] on label "[MEDICAL_DATA]" at bounding box center [543, 321] width 71 height 11
checkbox input "true"
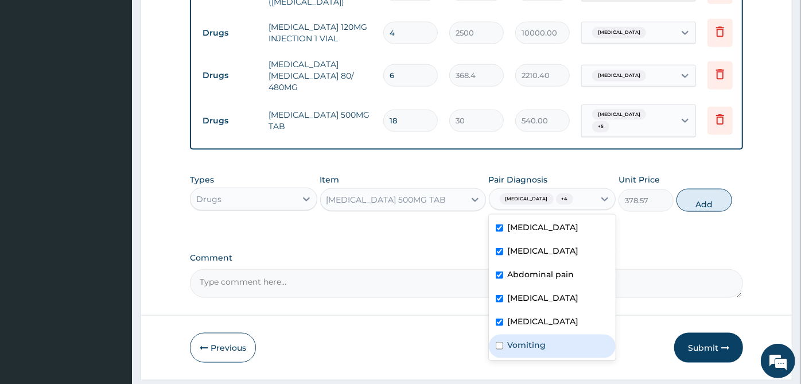
click at [530, 334] on div "Vomiting" at bounding box center [552, 346] width 127 height 24
checkbox input "true"
click at [705, 189] on button "Add" at bounding box center [703, 200] width 55 height 23
type input "0"
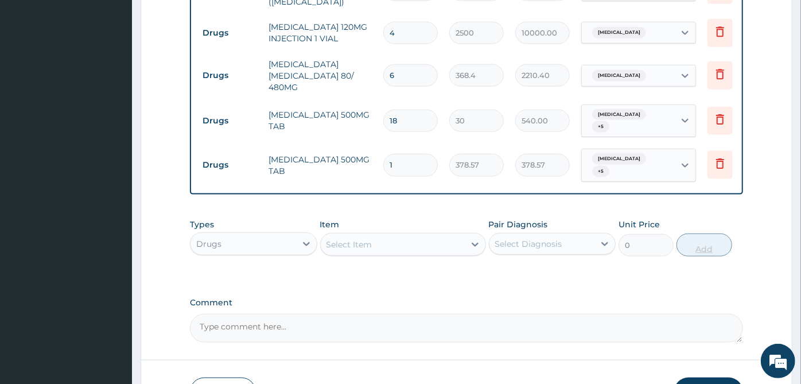
type input "10"
type input "3785.70"
type input "10"
click at [284, 235] on div "Drugs" at bounding box center [243, 244] width 106 height 18
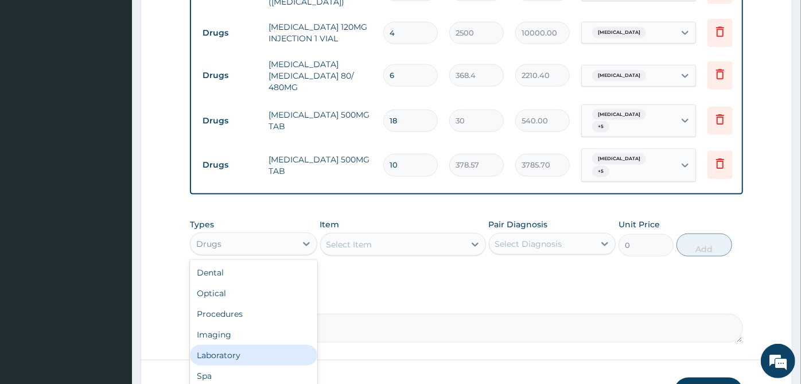
click at [232, 345] on div "Laboratory" at bounding box center [253, 355] width 127 height 21
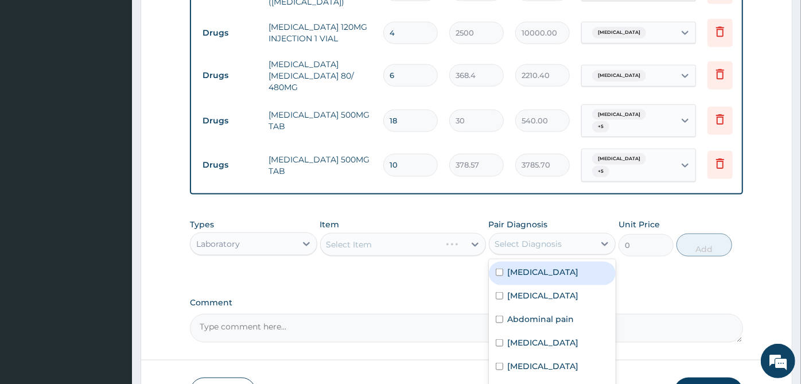
click at [529, 238] on div "Select Diagnosis" at bounding box center [528, 243] width 67 height 11
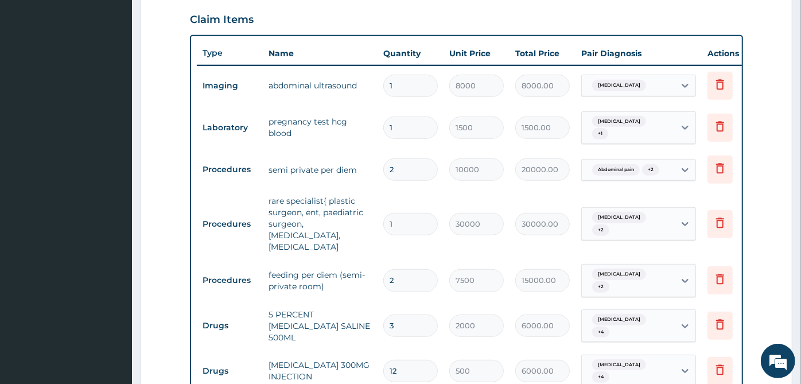
scroll to position [201, 0]
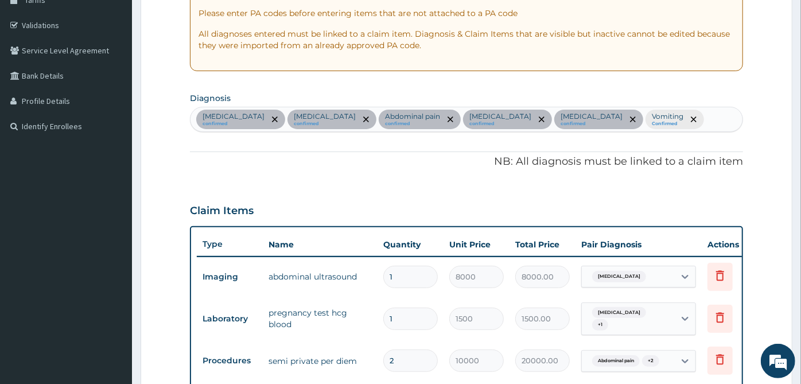
click at [614, 119] on div "Acute abdomen confirmed Amenorrhea confirmed Abdominal pain confirmed Sepsis co…" at bounding box center [466, 119] width 552 height 24
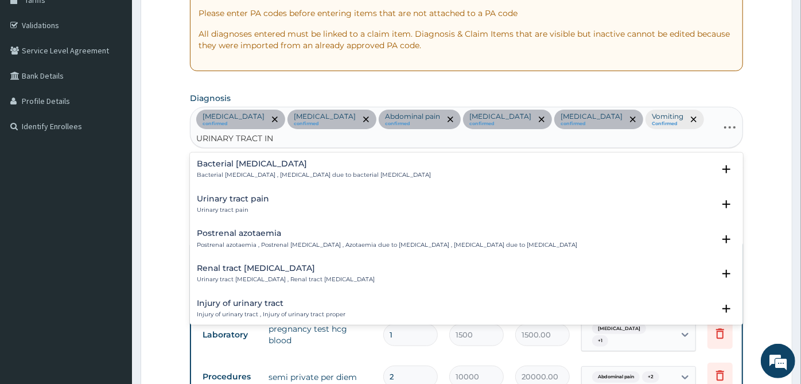
type input "URINARY TRACT INF"
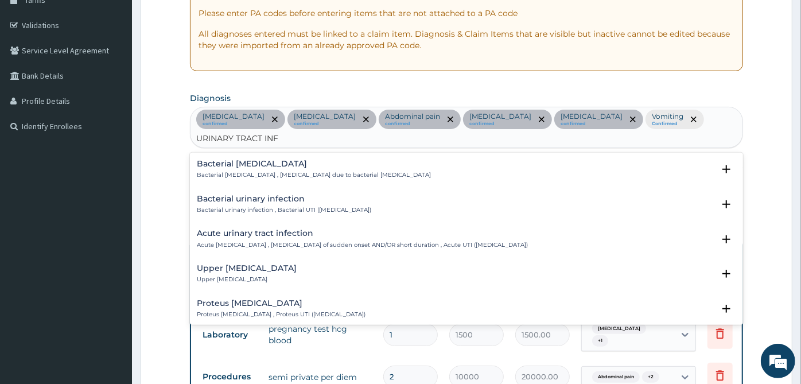
click at [262, 241] on p "Acute urinary tract infection , Urinary tract infection of sudden onset AND/OR …" at bounding box center [362, 245] width 331 height 8
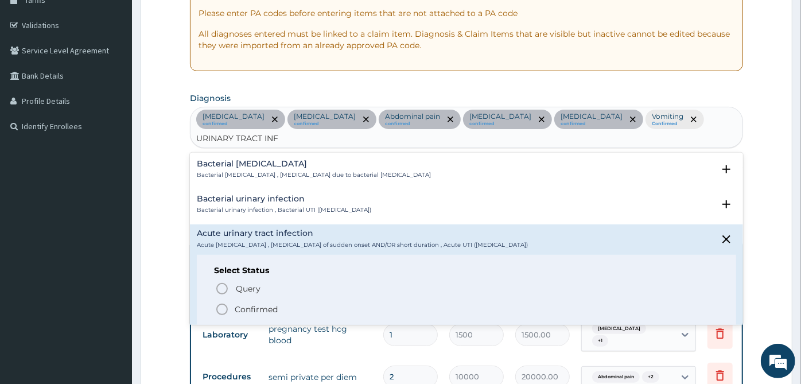
click at [264, 304] on p "Confirmed" at bounding box center [256, 309] width 43 height 11
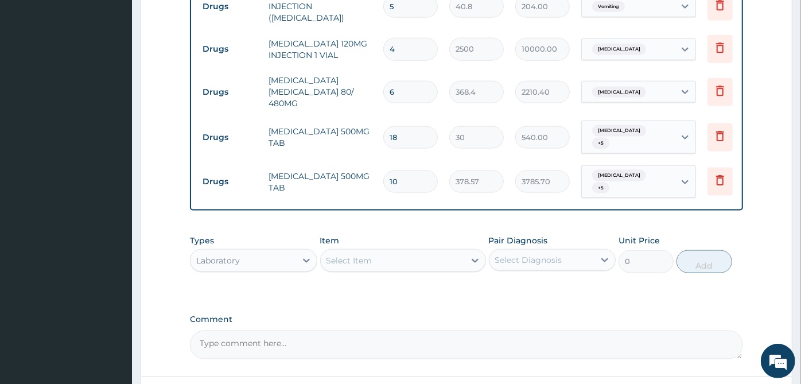
scroll to position [942, 0]
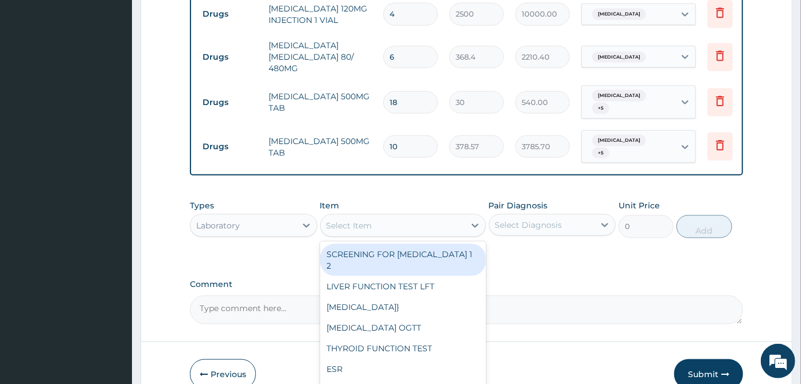
click at [403, 216] on div "Select Item" at bounding box center [393, 225] width 144 height 18
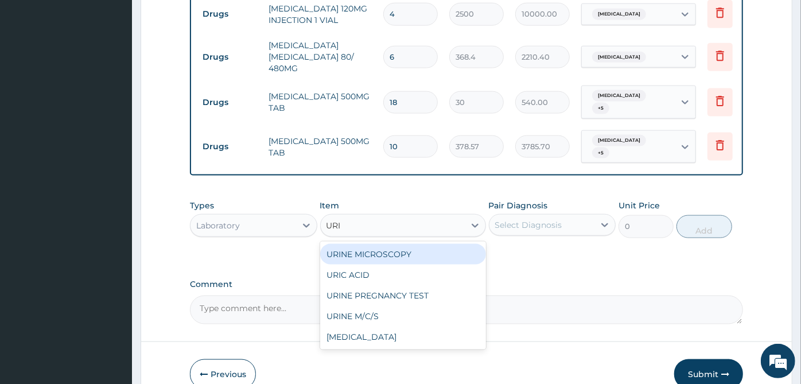
type input "URIN"
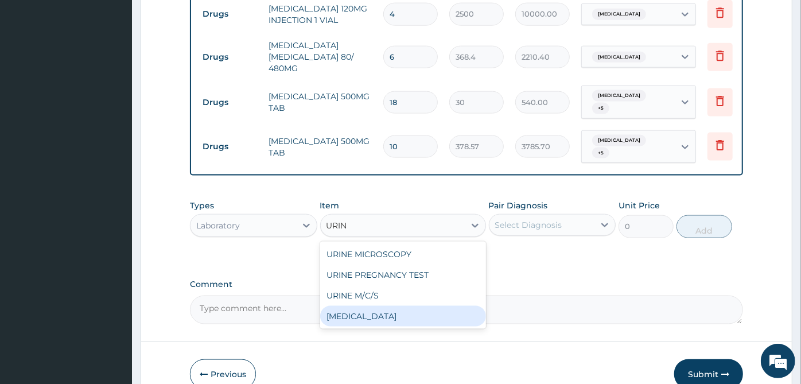
click at [387, 306] on div "[MEDICAL_DATA]" at bounding box center [403, 316] width 166 height 21
type input "1500"
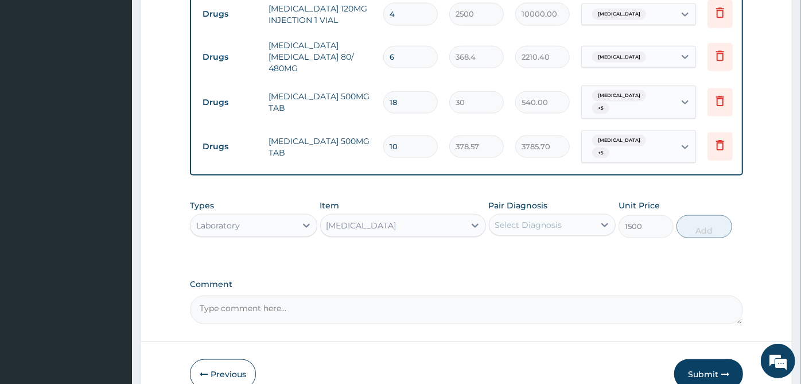
click at [541, 214] on div "Select Diagnosis" at bounding box center [552, 225] width 127 height 22
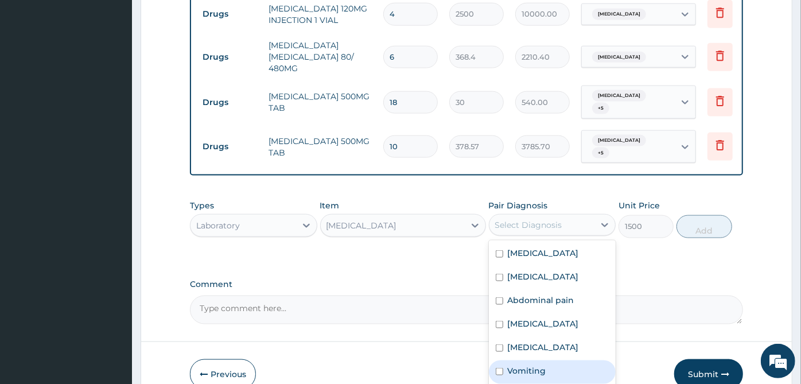
scroll to position [8, 0]
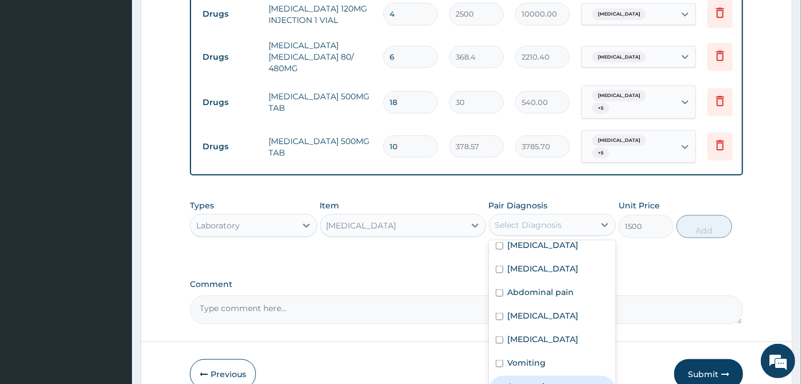
checkbox input "true"
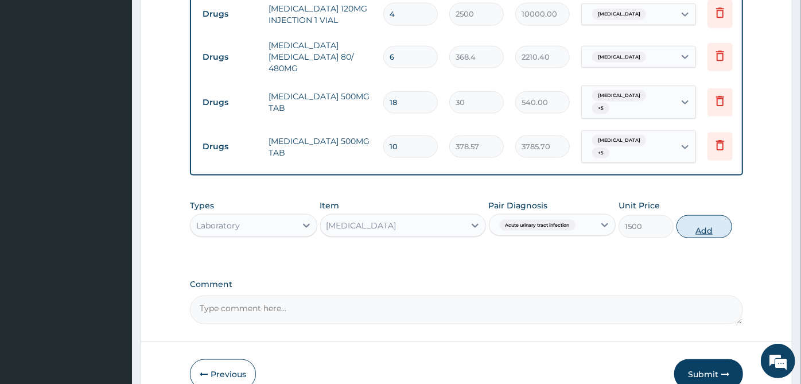
click at [723, 215] on button "Add" at bounding box center [703, 226] width 55 height 23
type input "0"
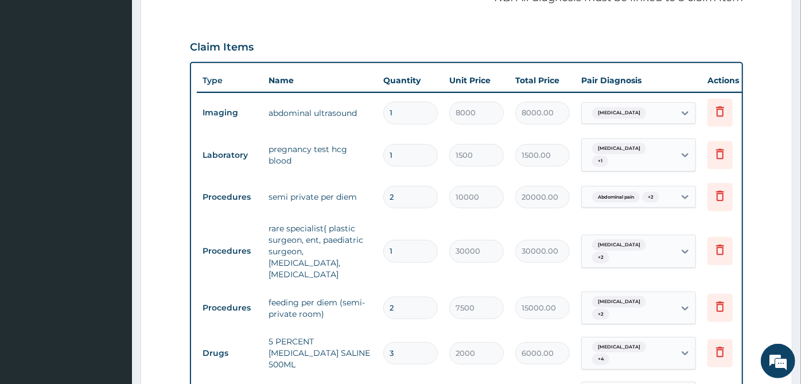
scroll to position [368, 0]
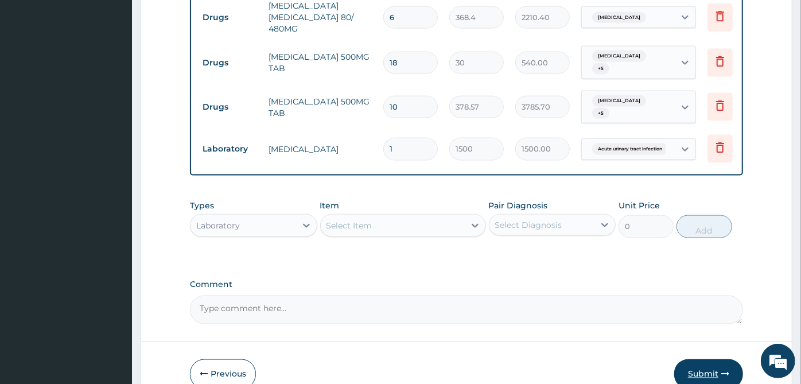
click at [719, 359] on button "Submit" at bounding box center [708, 374] width 69 height 30
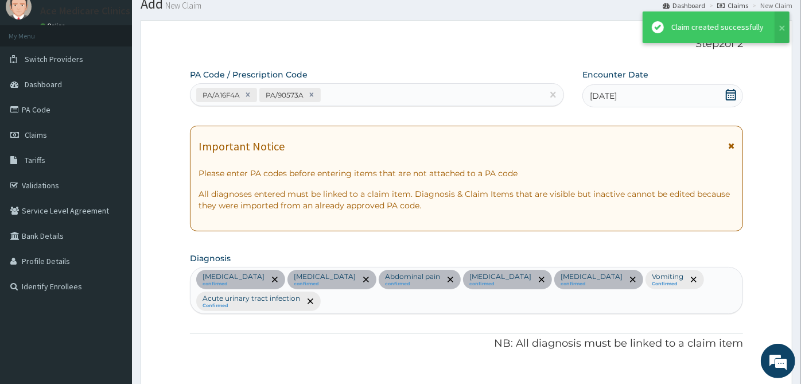
scroll to position [982, 0]
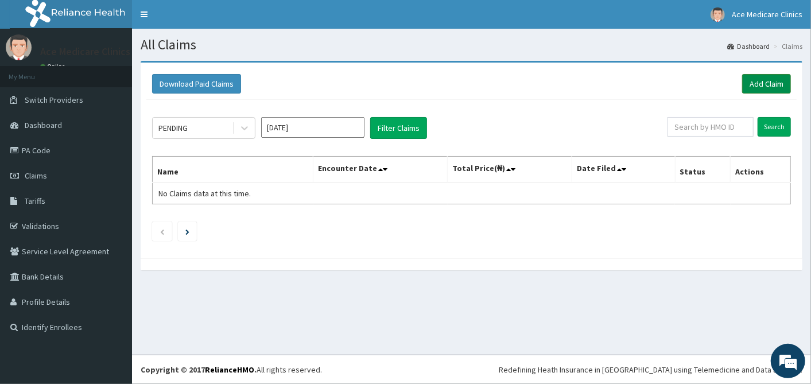
click at [772, 81] on link "Add Claim" at bounding box center [766, 84] width 49 height 20
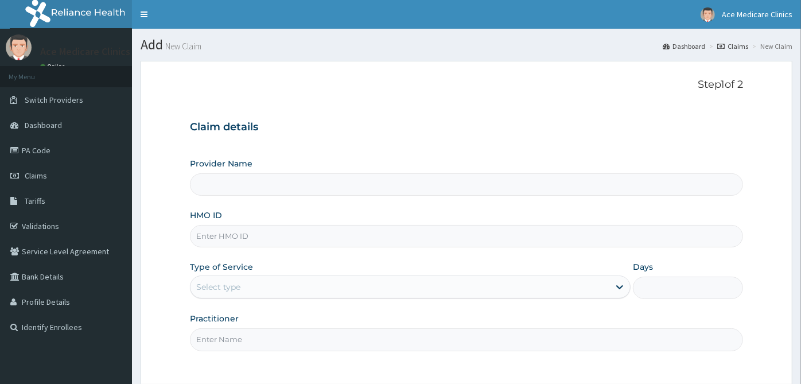
click at [262, 238] on input "HMO ID" at bounding box center [466, 236] width 553 height 22
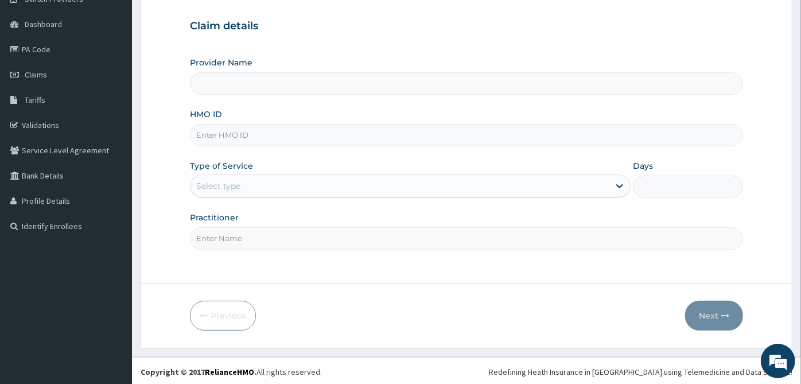
scroll to position [103, 0]
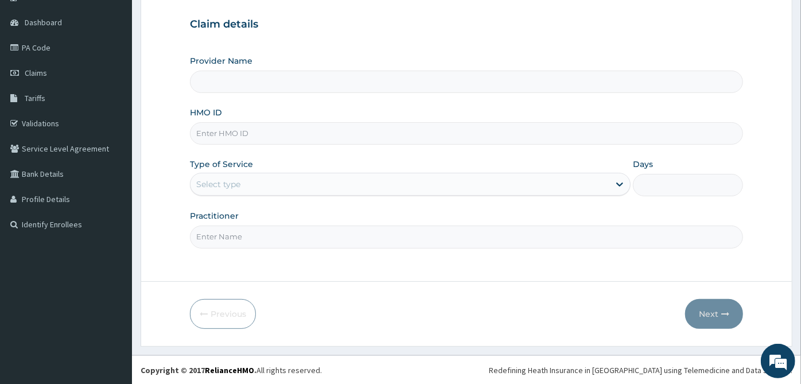
type input "ACE MEDICARE CLINICS- Ota"
type input "BBZ/10008/A"
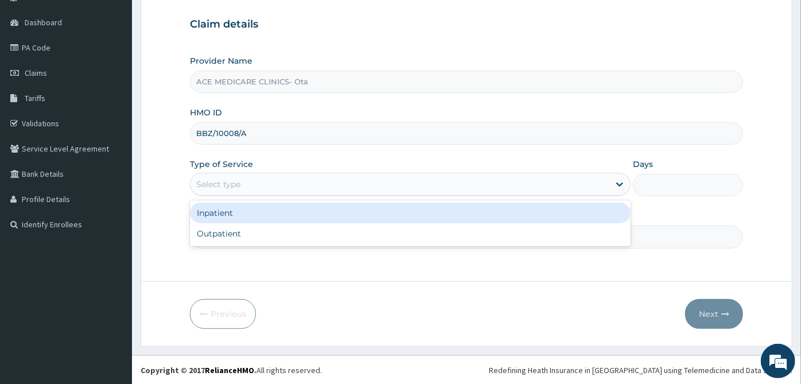
click at [317, 175] on div "Select type" at bounding box center [399, 184] width 419 height 18
click at [311, 216] on div "Inpatient" at bounding box center [410, 213] width 441 height 21
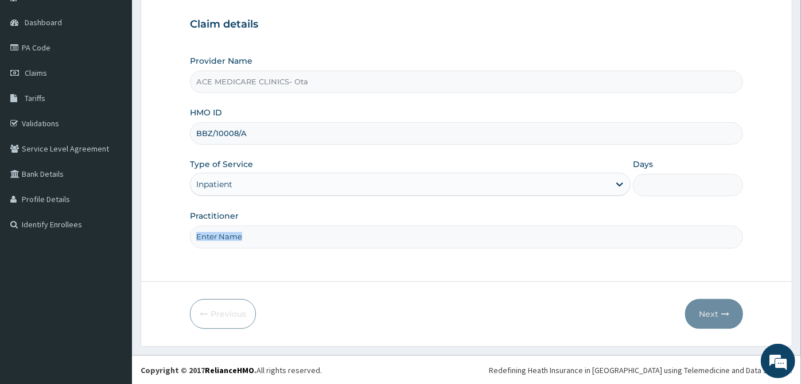
click at [311, 217] on div "Practitioner" at bounding box center [466, 229] width 553 height 38
drag, startPoint x: 311, startPoint y: 216, endPoint x: 306, endPoint y: 234, distance: 18.4
click at [306, 234] on input "Practitioner" at bounding box center [466, 236] width 553 height 22
click at [436, 239] on input "Practitioner" at bounding box center [466, 236] width 553 height 22
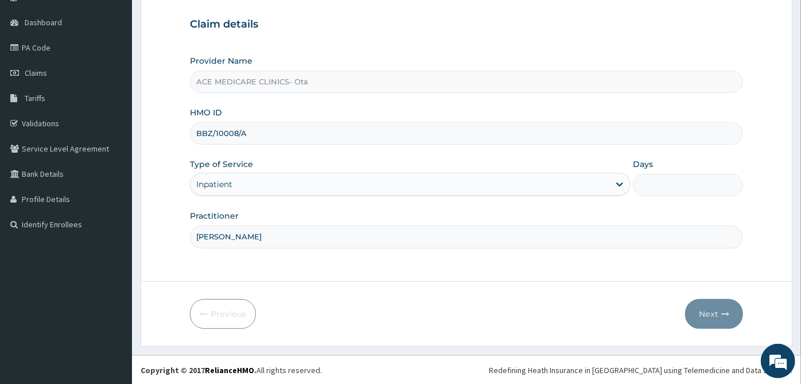
type input "[PERSON_NAME]"
click at [683, 185] on input "Days" at bounding box center [688, 185] width 110 height 22
type input "2"
click at [413, 143] on input "BBZ/10008/A" at bounding box center [466, 133] width 553 height 22
click at [414, 142] on input "BBZ/10008/A" at bounding box center [466, 133] width 553 height 22
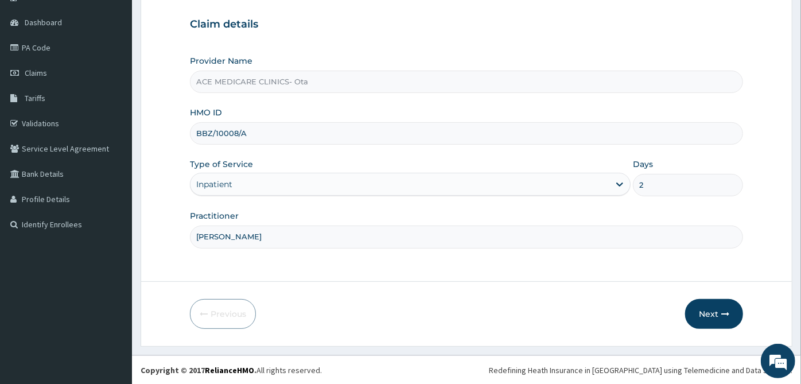
click at [414, 142] on input "BBZ/10008/A" at bounding box center [466, 133] width 553 height 22
click at [718, 312] on button "Next" at bounding box center [714, 314] width 58 height 30
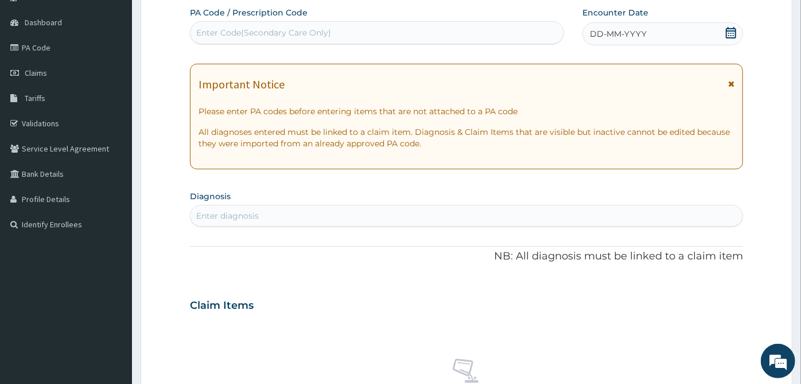
click at [246, 34] on div "Enter Code(Secondary Care Only)" at bounding box center [263, 32] width 135 height 11
paste input "BBZ/10008/A"
type input "B"
click at [361, 27] on div "Enter Code(Secondary Care Only)" at bounding box center [376, 33] width 373 height 18
paste input "PA/8C5692"
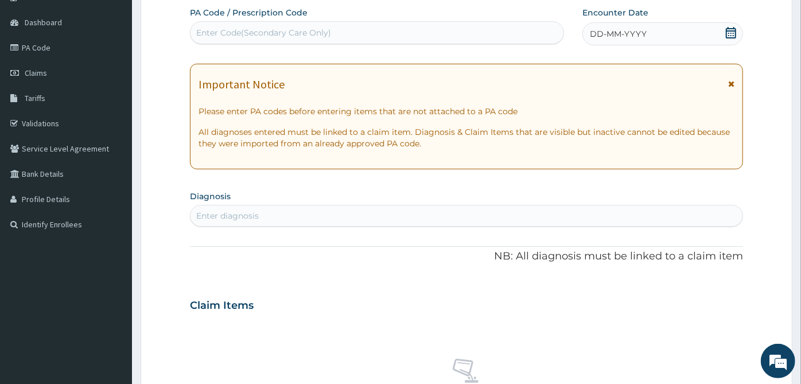
type input "PA/8C5692"
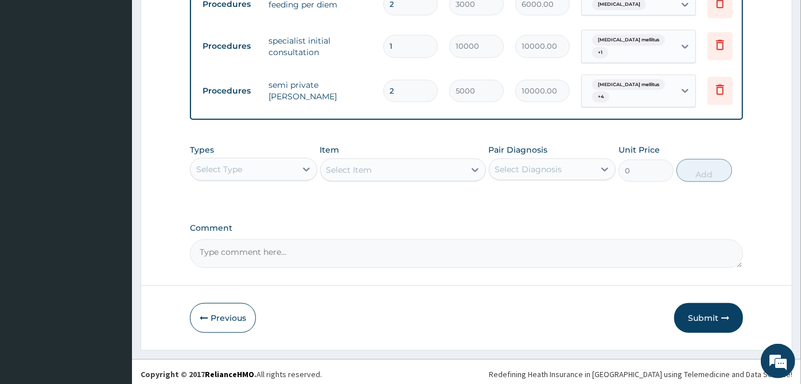
scroll to position [559, 0]
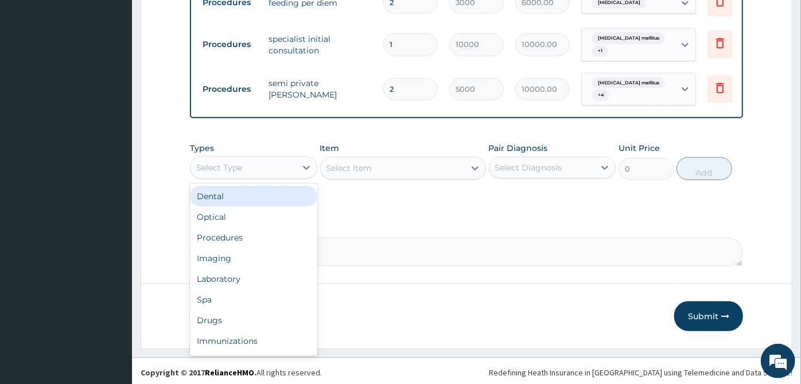
click at [248, 170] on div "Select Type" at bounding box center [243, 167] width 106 height 18
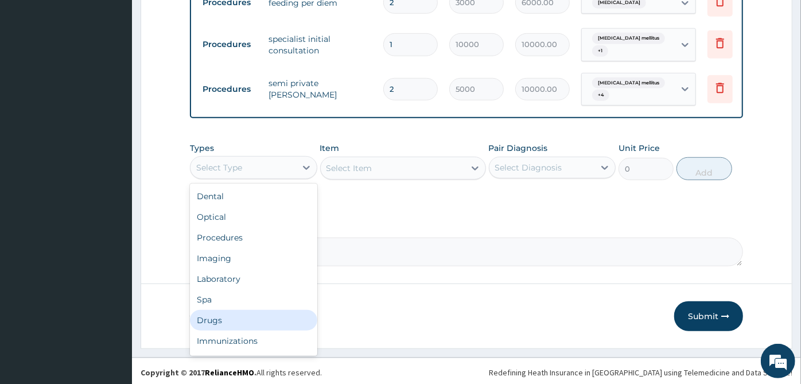
click at [230, 317] on div "Drugs" at bounding box center [253, 320] width 127 height 21
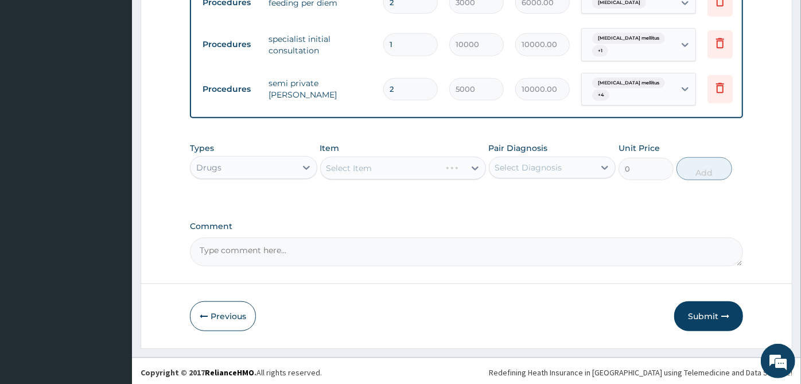
click at [556, 157] on div "Select Diagnosis" at bounding box center [552, 168] width 127 height 22
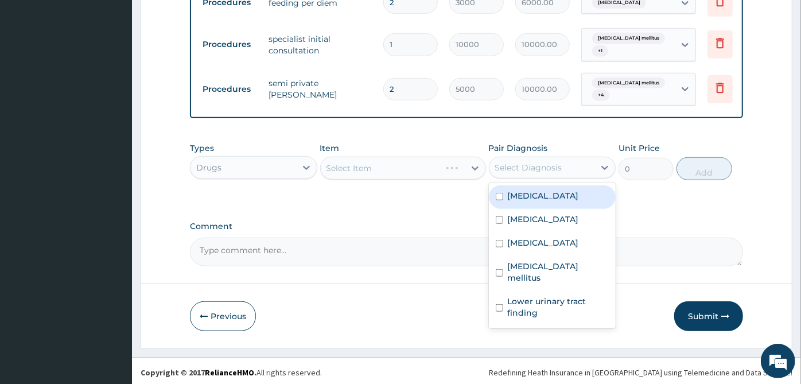
drag, startPoint x: 554, startPoint y: 193, endPoint x: 554, endPoint y: 200, distance: 6.3
click at [554, 195] on div "[MEDICAL_DATA]" at bounding box center [552, 197] width 127 height 24
checkbox input "true"
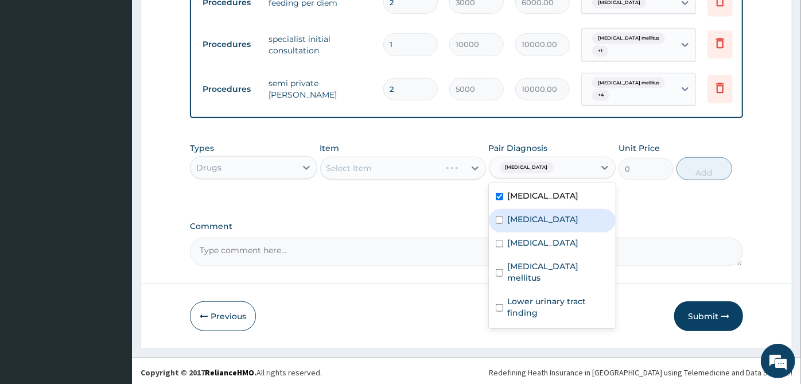
click at [551, 216] on label "[MEDICAL_DATA]" at bounding box center [543, 218] width 71 height 11
checkbox input "true"
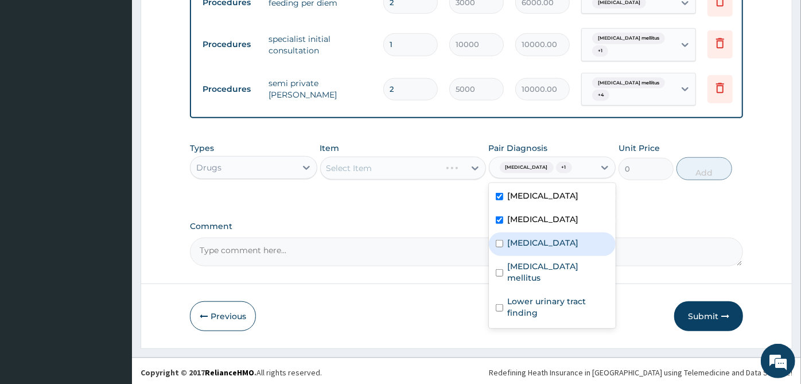
click at [546, 240] on div "[MEDICAL_DATA]" at bounding box center [552, 244] width 127 height 24
checkbox input "true"
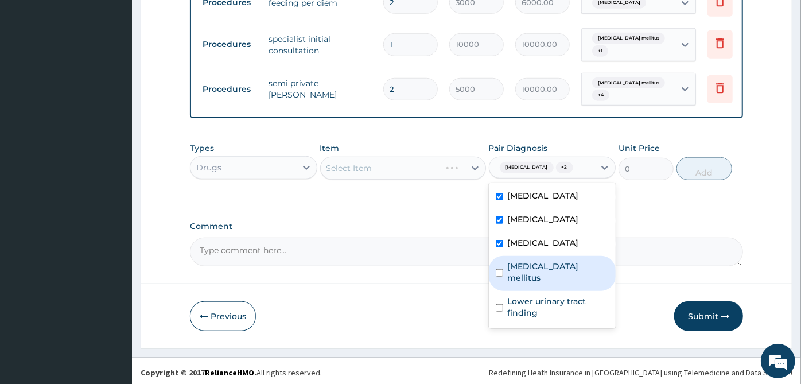
click at [544, 262] on label "[MEDICAL_DATA] mellitus" at bounding box center [559, 271] width 102 height 23
checkbox input "true"
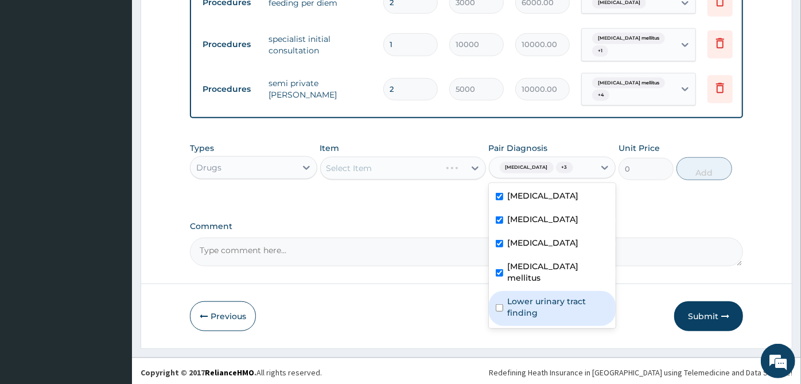
click at [547, 295] on label "Lower urinary tract finding" at bounding box center [559, 306] width 102 height 23
checkbox input "true"
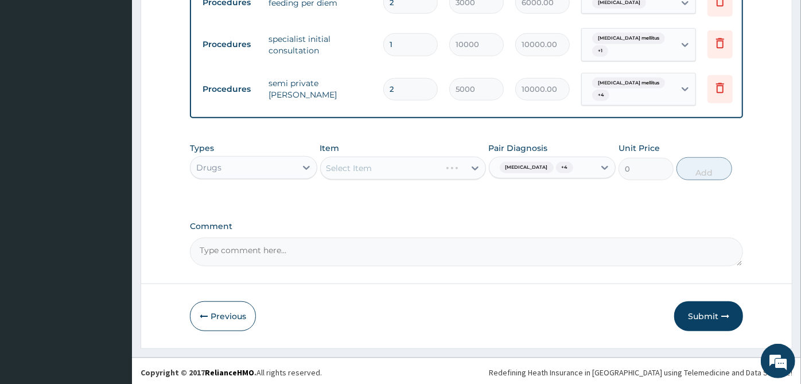
click at [410, 166] on div "Select Item" at bounding box center [403, 168] width 166 height 23
click at [410, 166] on div "Select Item" at bounding box center [393, 168] width 144 height 18
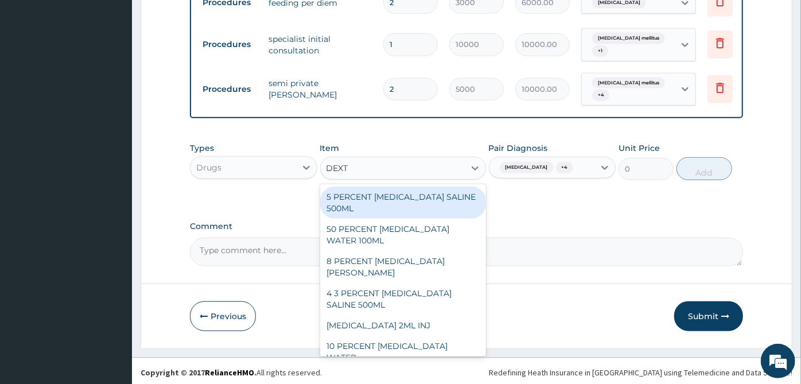
type input "DEXTR"
click at [389, 199] on div "5 PERCENT [MEDICAL_DATA] SALINE 500ML" at bounding box center [403, 202] width 166 height 32
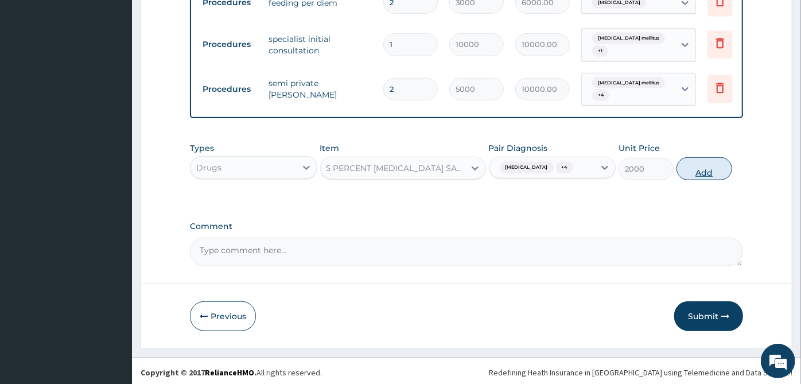
click at [700, 160] on button "Add" at bounding box center [703, 168] width 55 height 23
type input "0"
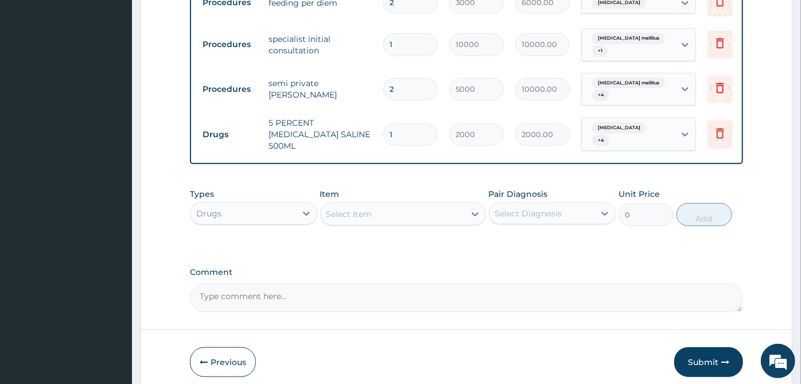
click at [383, 207] on div "Select Item" at bounding box center [393, 214] width 144 height 18
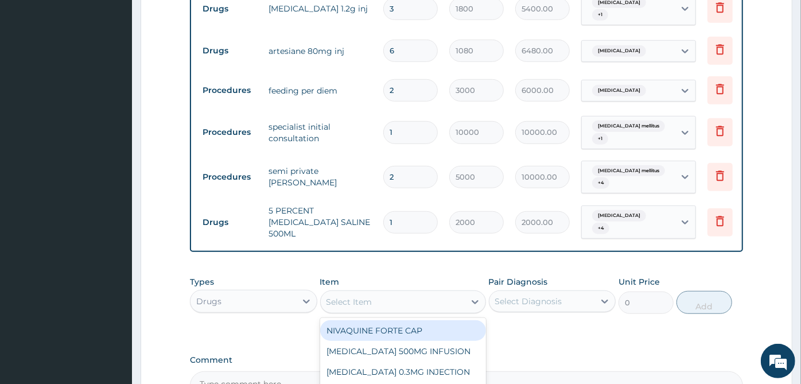
scroll to position [598, 0]
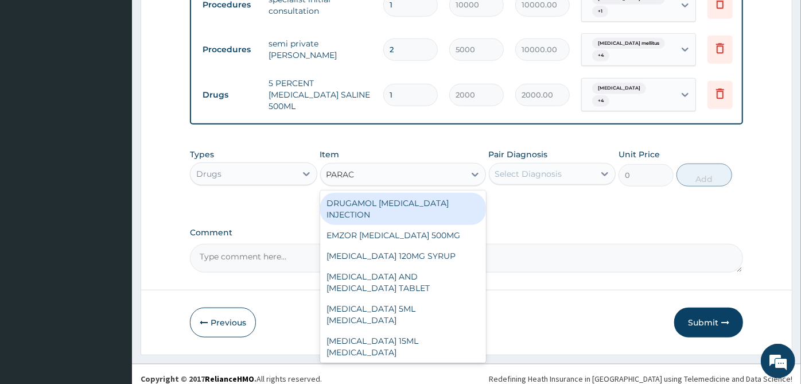
type input "PARACE"
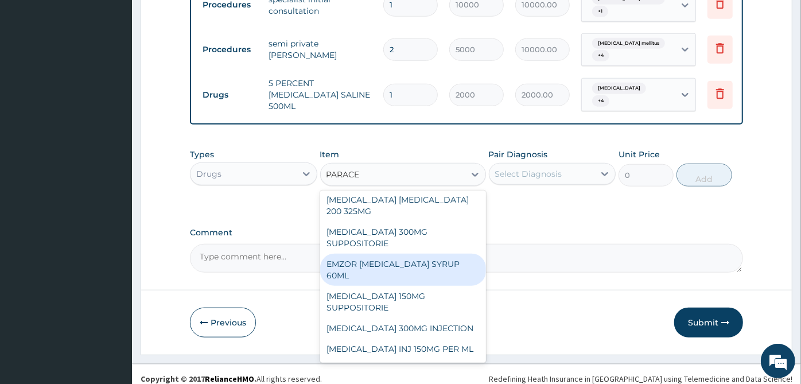
scroll to position [127, 0]
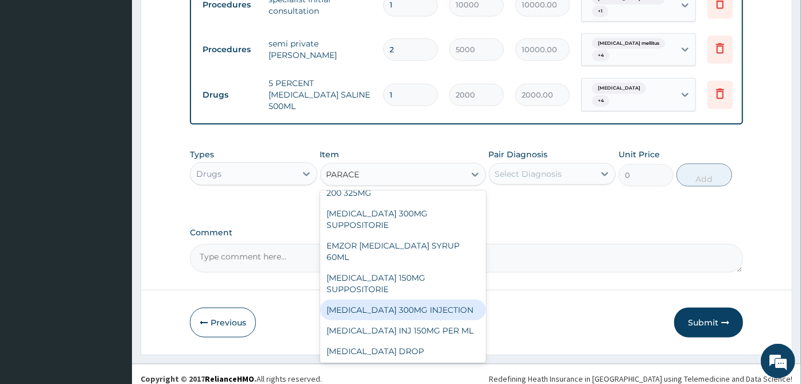
click at [426, 299] on div "[MEDICAL_DATA] 300MG INJECTION" at bounding box center [403, 309] width 166 height 21
type input "500"
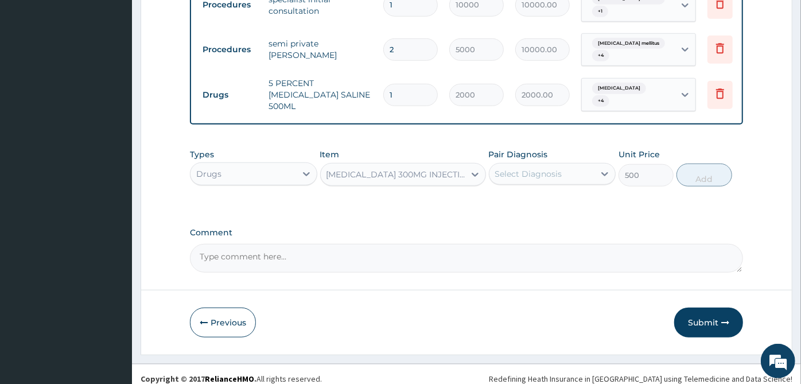
click at [547, 168] on div "Select Diagnosis" at bounding box center [528, 173] width 67 height 11
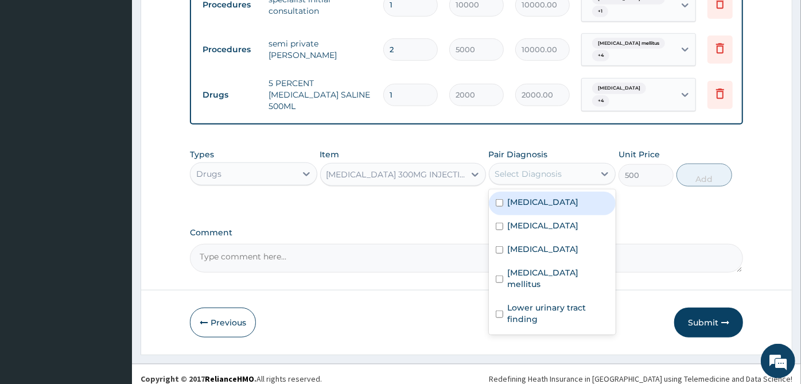
click at [536, 199] on div "[MEDICAL_DATA]" at bounding box center [552, 204] width 127 height 24
checkbox input "true"
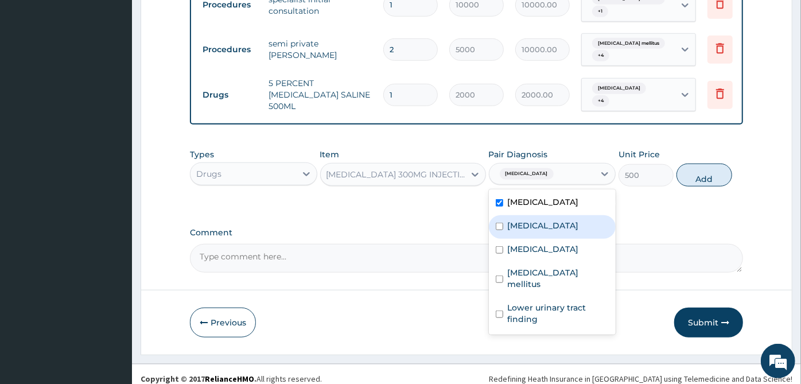
click at [536, 227] on div "[MEDICAL_DATA]" at bounding box center [552, 227] width 127 height 24
checkbox input "true"
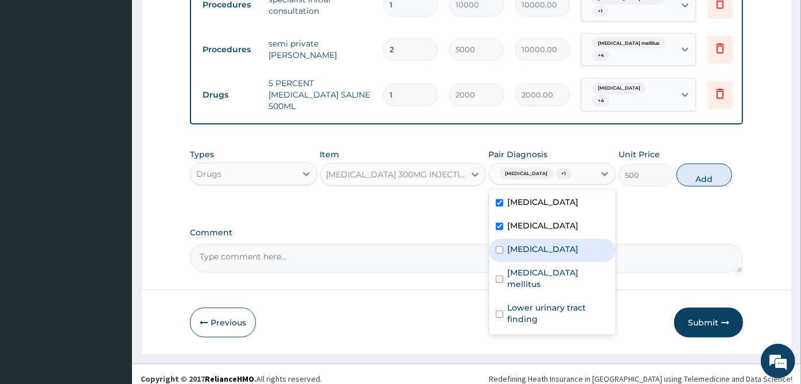
click at [527, 243] on label "[MEDICAL_DATA]" at bounding box center [543, 248] width 71 height 11
checkbox input "true"
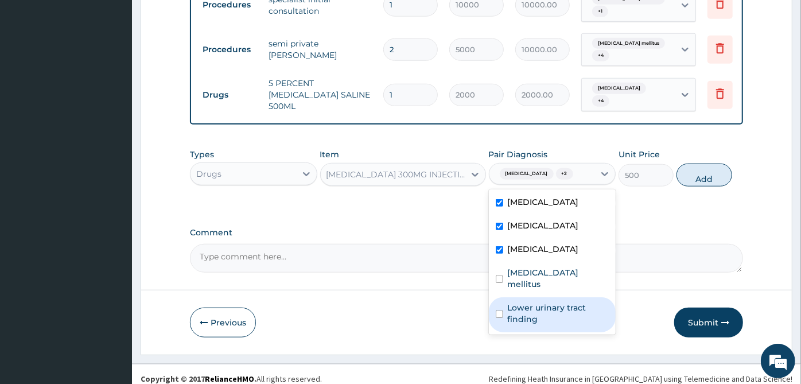
click at [530, 297] on div "Lower urinary tract finding" at bounding box center [552, 314] width 127 height 35
checkbox input "true"
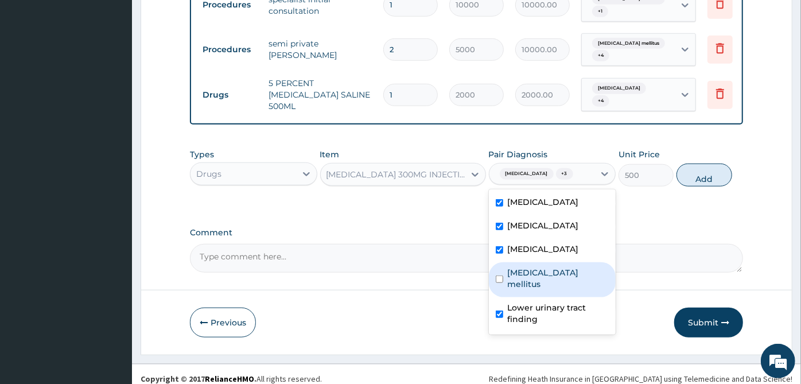
click at [542, 267] on label "[MEDICAL_DATA] mellitus" at bounding box center [559, 278] width 102 height 23
checkbox input "true"
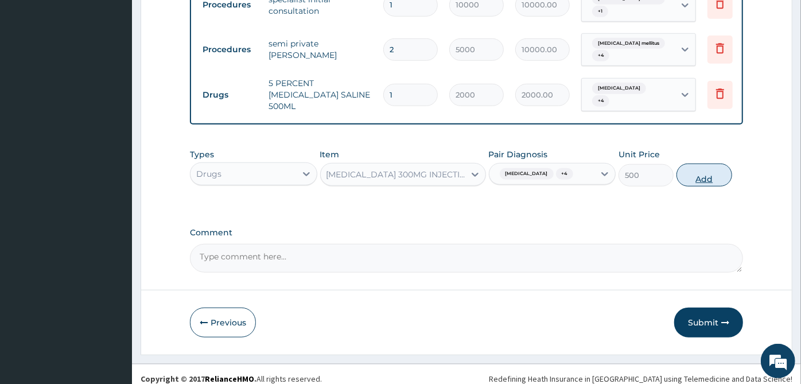
click at [711, 164] on button "Add" at bounding box center [703, 175] width 55 height 23
type input "0"
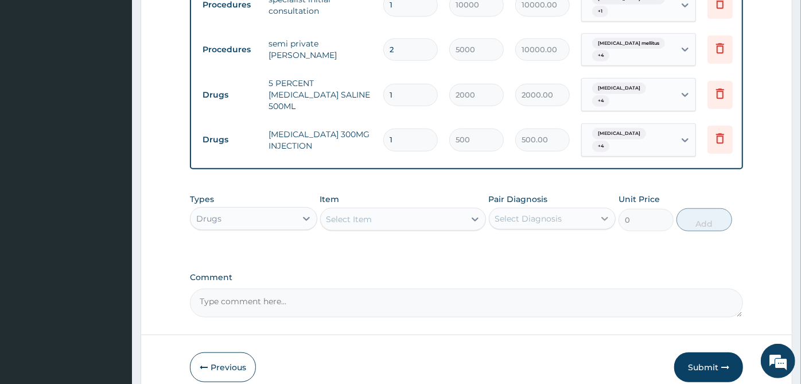
type input "18"
type input "9000.00"
type input "18"
click at [463, 210] on div "Select Item" at bounding box center [393, 219] width 144 height 18
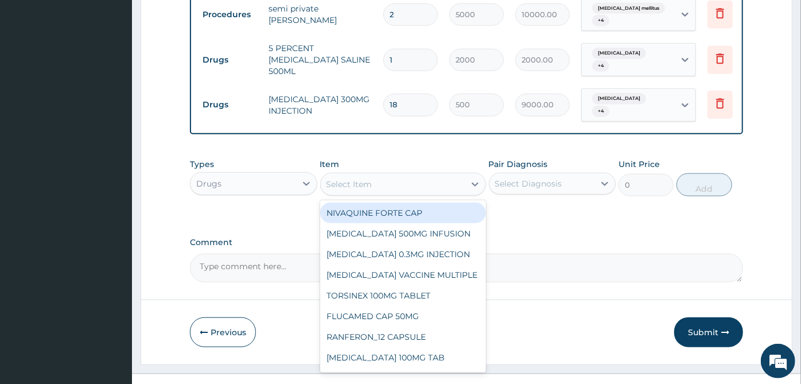
scroll to position [639, 0]
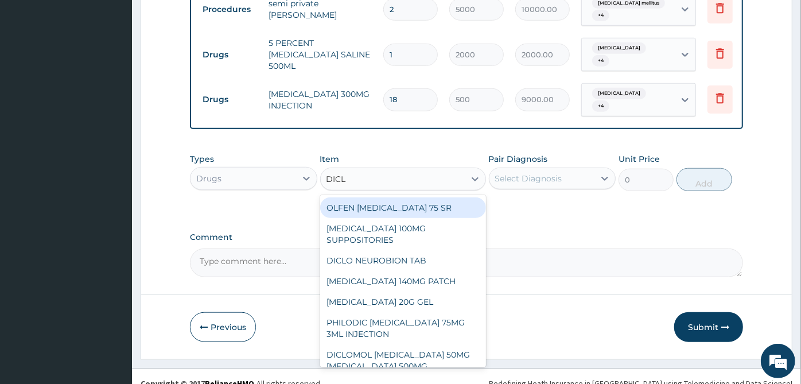
type input "DICLO"
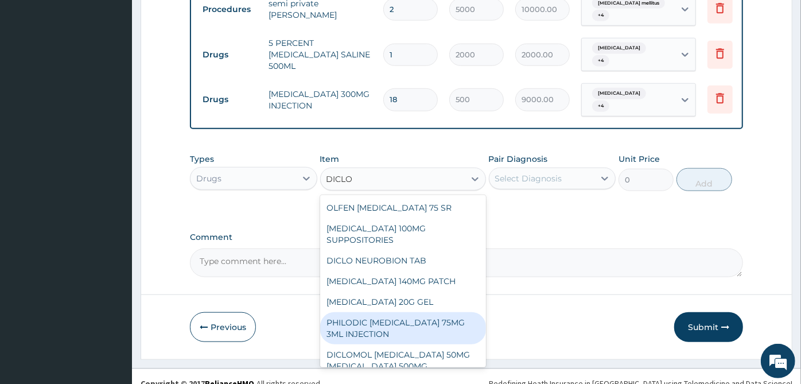
click at [431, 312] on div "PHILODIC [MEDICAL_DATA] 75MG 3ML INJECTION" at bounding box center [403, 328] width 166 height 32
type input "43.58"
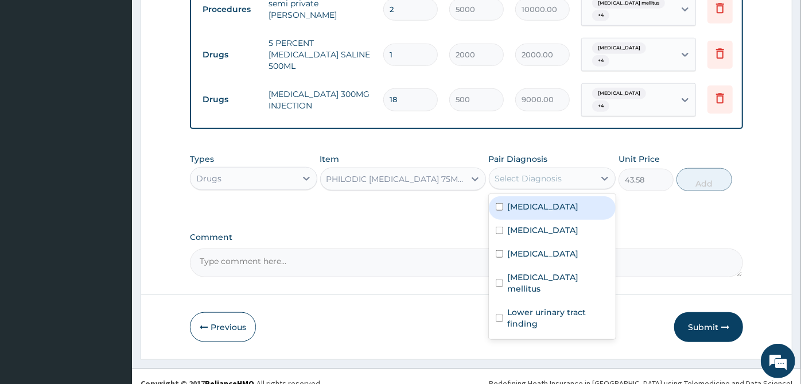
click at [559, 173] on div "Select Diagnosis" at bounding box center [528, 178] width 67 height 11
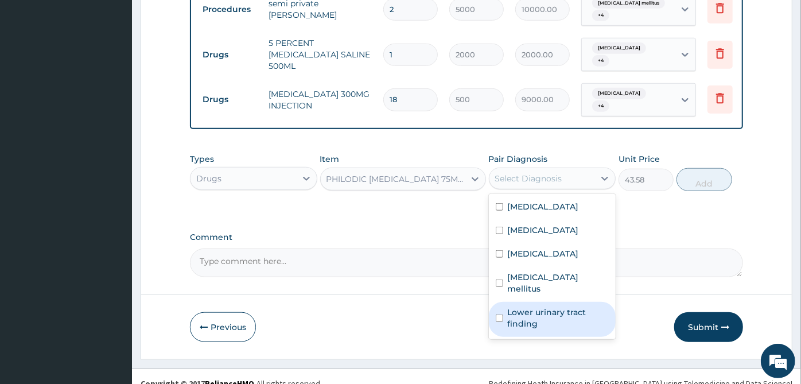
drag, startPoint x: 562, startPoint y: 284, endPoint x: 557, endPoint y: 270, distance: 15.4
click at [561, 306] on label "Lower urinary tract finding" at bounding box center [559, 317] width 102 height 23
checkbox input "true"
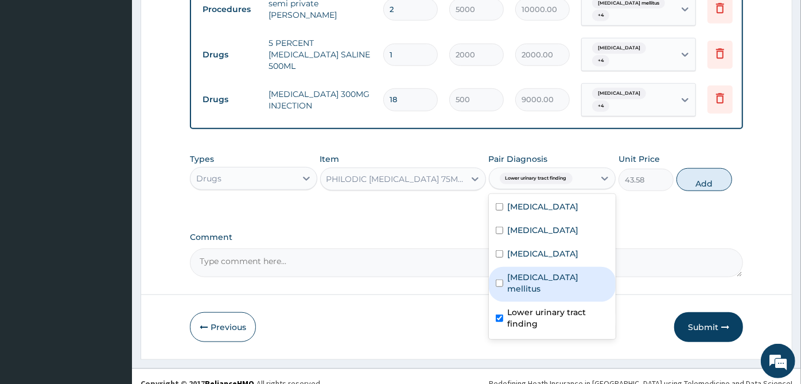
click at [555, 271] on label "[MEDICAL_DATA] mellitus" at bounding box center [559, 282] width 102 height 23
checkbox input "true"
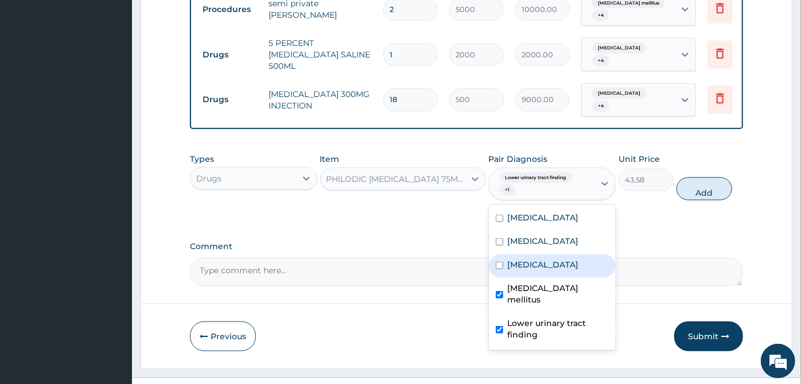
click at [539, 254] on div "[MEDICAL_DATA]" at bounding box center [552, 266] width 127 height 24
checkbox input "true"
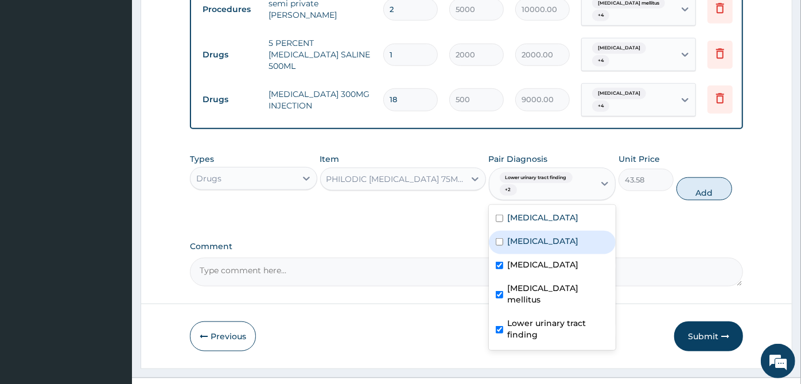
click at [540, 236] on div "[MEDICAL_DATA]" at bounding box center [552, 243] width 127 height 24
checkbox input "true"
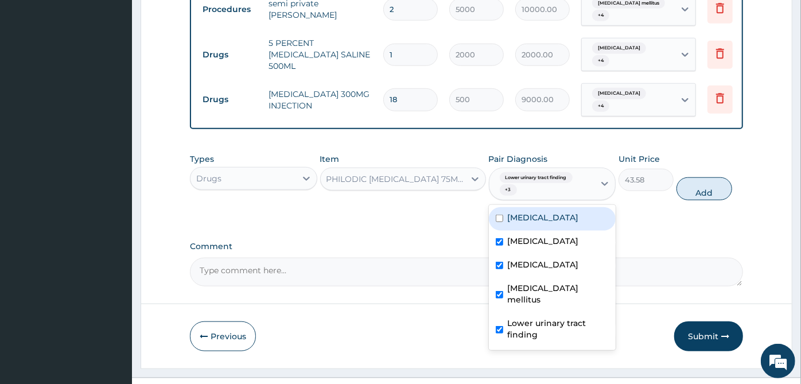
click at [542, 209] on div "[MEDICAL_DATA]" at bounding box center [552, 219] width 127 height 24
checkbox input "true"
click at [402, 172] on div "PHILODIC [MEDICAL_DATA] 75MG 3ML INJECTION" at bounding box center [393, 179] width 144 height 18
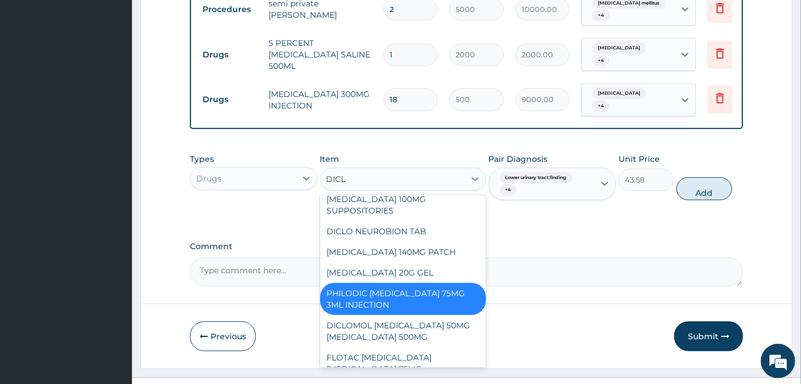
scroll to position [0, 0]
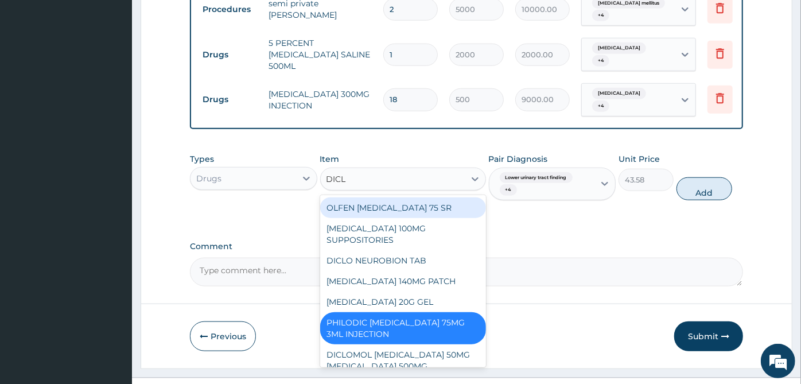
type input "DICLO"
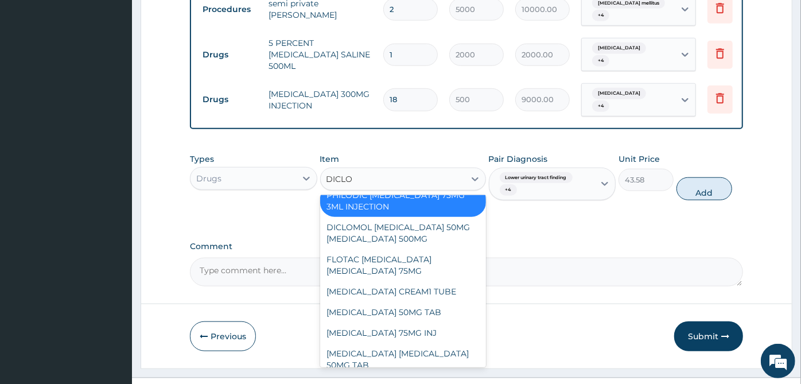
scroll to position [191, 0]
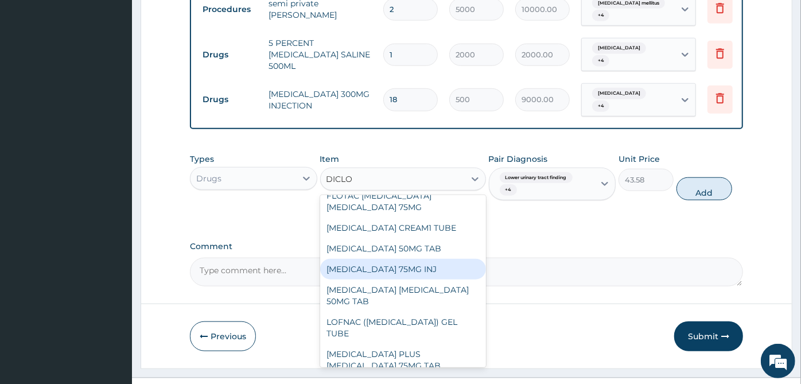
click at [390, 259] on div "[MEDICAL_DATA] 75MG INJ" at bounding box center [403, 269] width 166 height 21
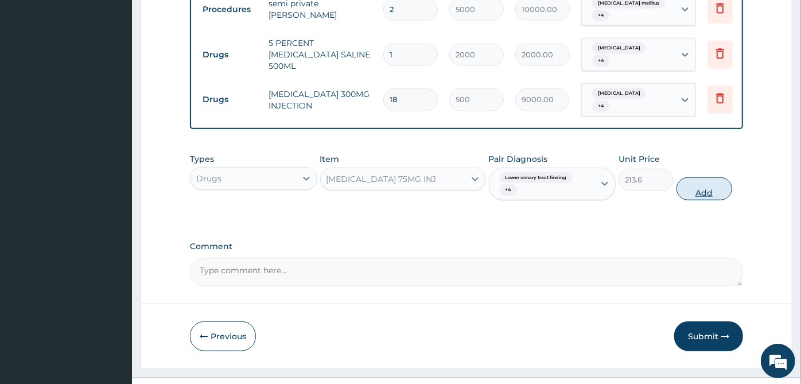
click at [710, 177] on button "Add" at bounding box center [703, 188] width 55 height 23
type input "0"
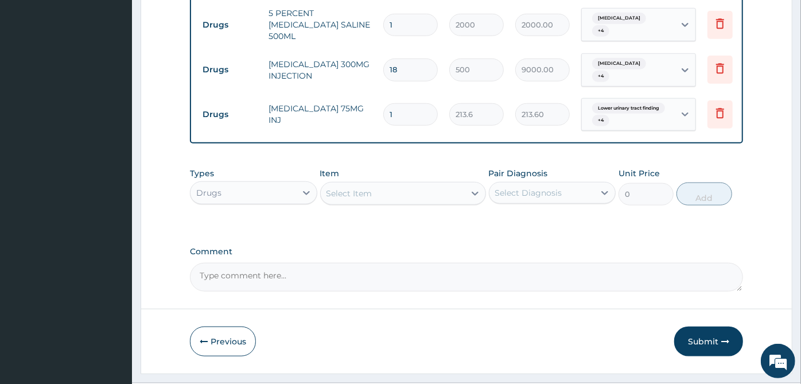
scroll to position [683, 0]
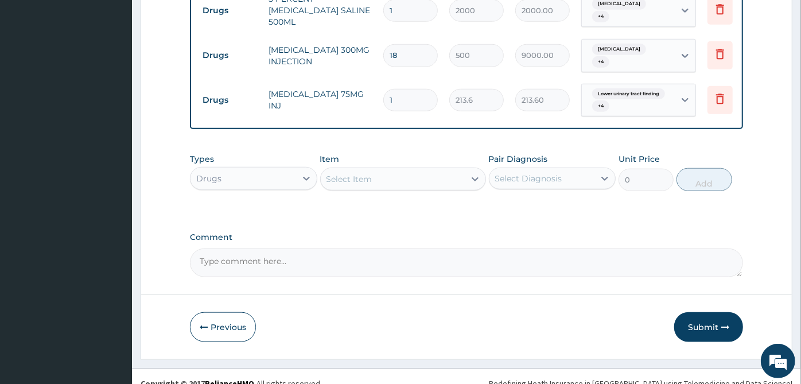
click at [377, 173] on div "Select Item" at bounding box center [393, 179] width 144 height 18
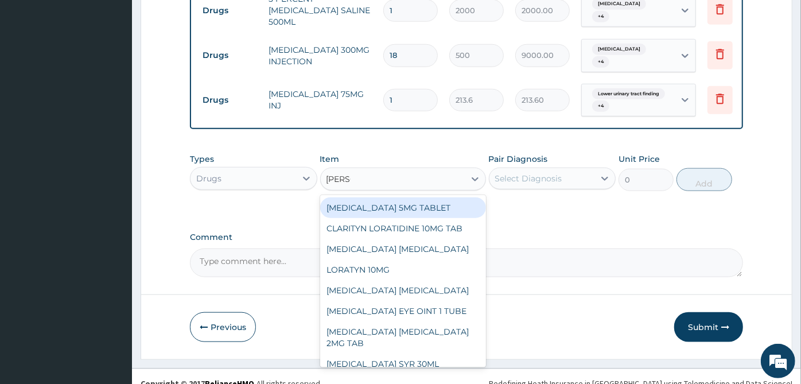
type input "LORAT"
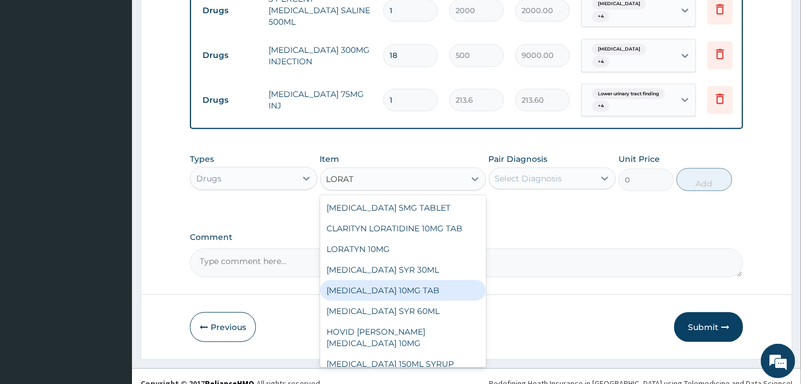
click at [383, 280] on div "[MEDICAL_DATA] 10MG TAB" at bounding box center [403, 290] width 166 height 21
type input "40"
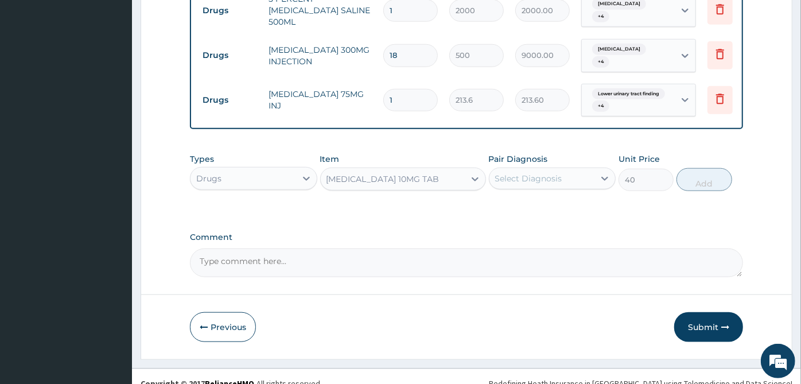
click at [516, 172] on div "Select Diagnosis" at bounding box center [542, 178] width 106 height 18
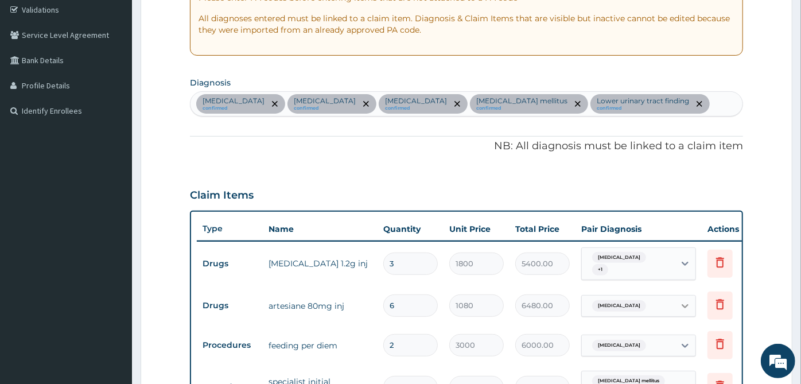
scroll to position [173, 0]
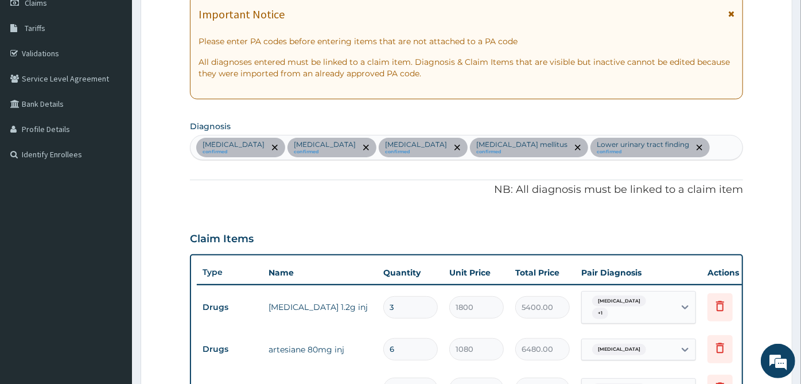
click at [654, 141] on div "[MEDICAL_DATA] confirmed [MEDICAL_DATA] confirmed [MEDICAL_DATA] confirmed [MED…" at bounding box center [466, 147] width 552 height 24
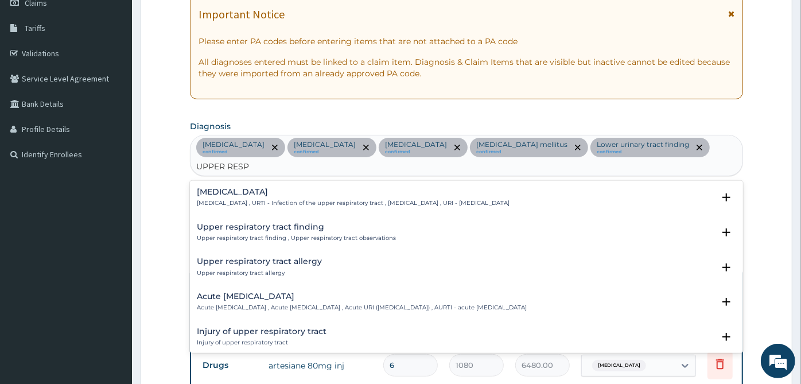
type input "UPPER RESP"
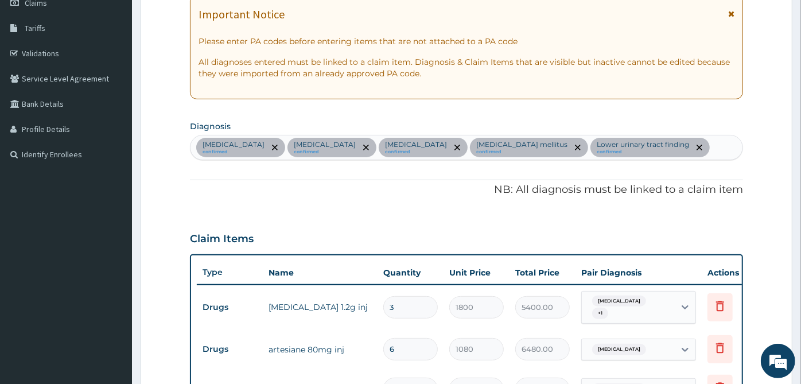
click at [262, 161] on div "PA Code / Prescription Code PA/8C5692 Encounter Date [DATE] Important Notice Pl…" at bounding box center [466, 362] width 553 height 850
click at [622, 130] on section "Diagnosis [MEDICAL_DATA] confirmed [MEDICAL_DATA] confirmed [MEDICAL_DATA] conf…" at bounding box center [466, 139] width 553 height 42
click at [619, 151] on div "[MEDICAL_DATA] confirmed [MEDICAL_DATA] confirmed [MEDICAL_DATA] confirmed [MED…" at bounding box center [466, 147] width 552 height 24
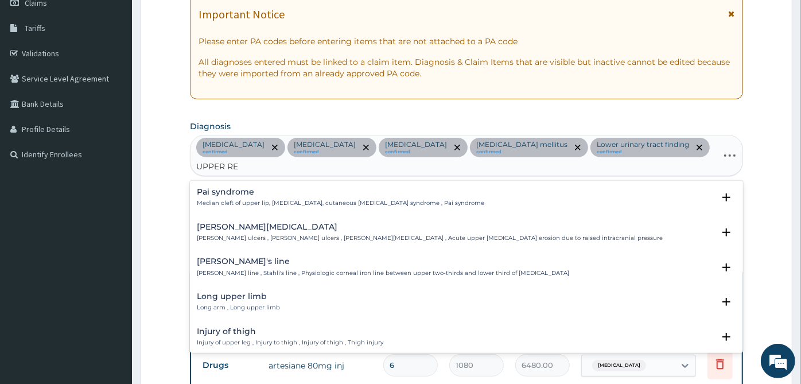
type input "UPPER RES"
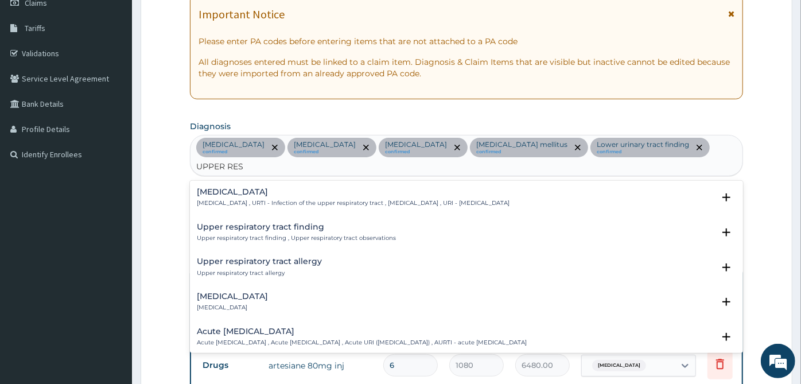
click at [304, 188] on div "[MEDICAL_DATA] [MEDICAL_DATA] , URTI - Infection of the upper respiratory tract…" at bounding box center [353, 198] width 313 height 20
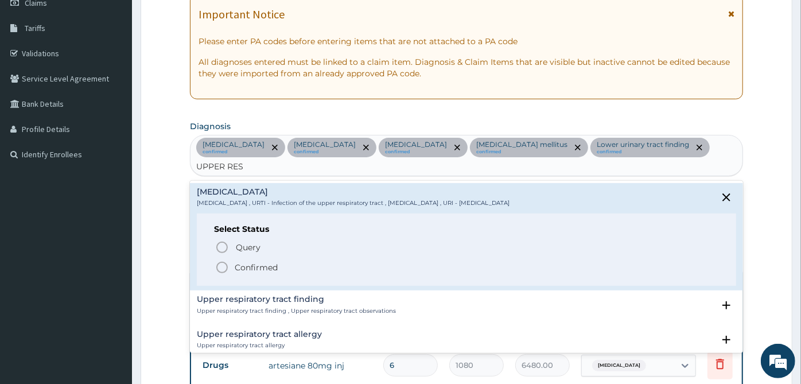
click at [251, 262] on p "Confirmed" at bounding box center [256, 267] width 43 height 11
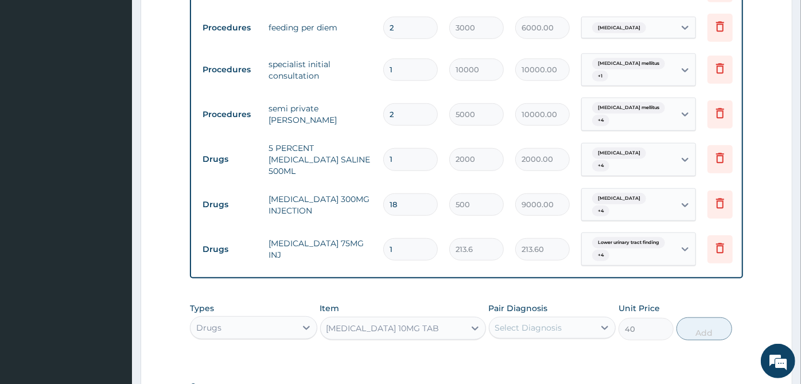
scroll to position [683, 0]
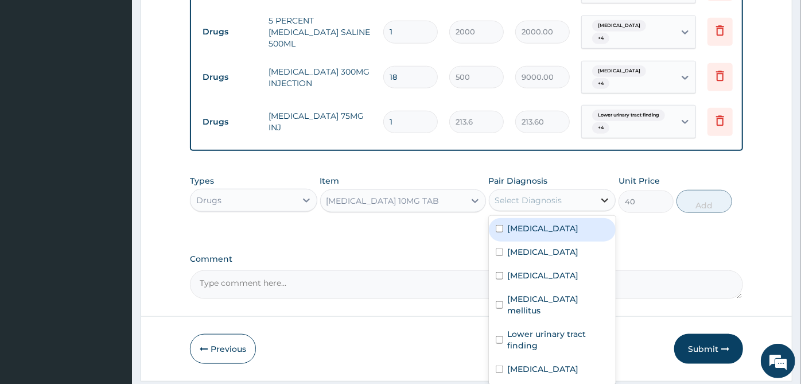
click at [603, 195] on icon at bounding box center [604, 200] width 11 height 11
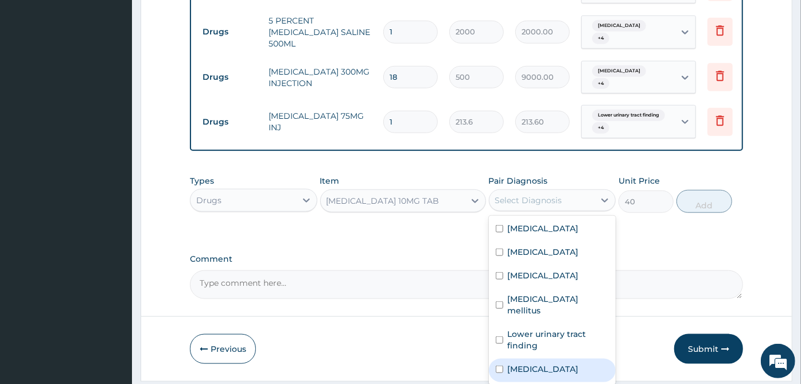
click at [555, 363] on label "[MEDICAL_DATA]" at bounding box center [543, 368] width 71 height 11
checkbox input "true"
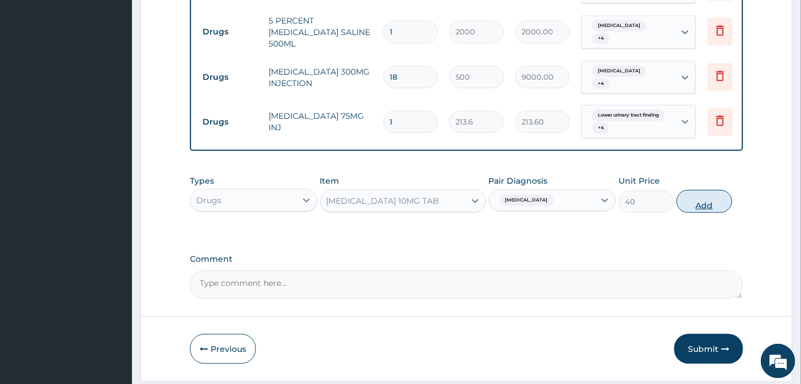
click at [711, 190] on button "Add" at bounding box center [703, 201] width 55 height 23
type input "0"
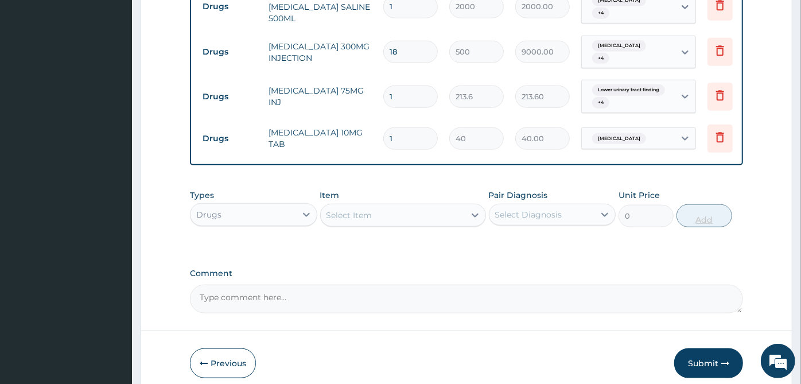
scroll to position [722, 0]
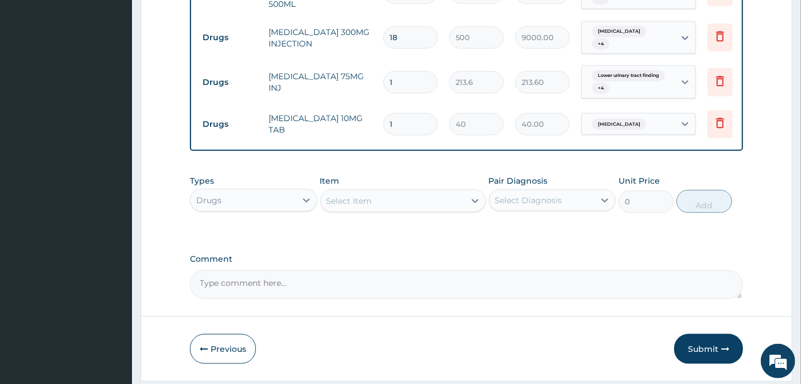
type input "0.00"
type input "3"
type input "120.00"
type input "3"
click at [368, 175] on div "Item Select Item" at bounding box center [403, 194] width 166 height 38
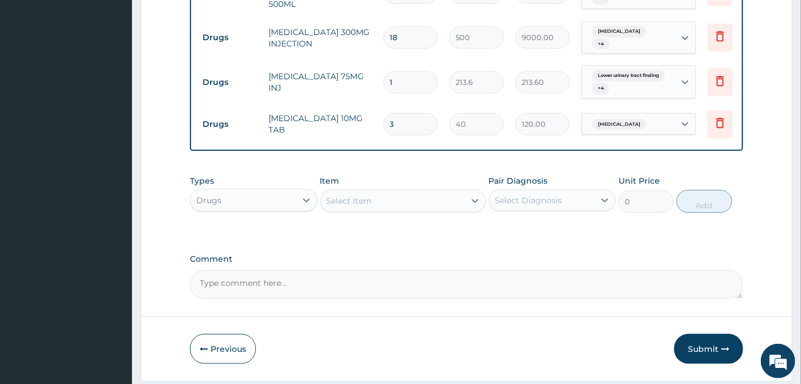
click at [371, 192] on div "Select Item" at bounding box center [393, 201] width 144 height 18
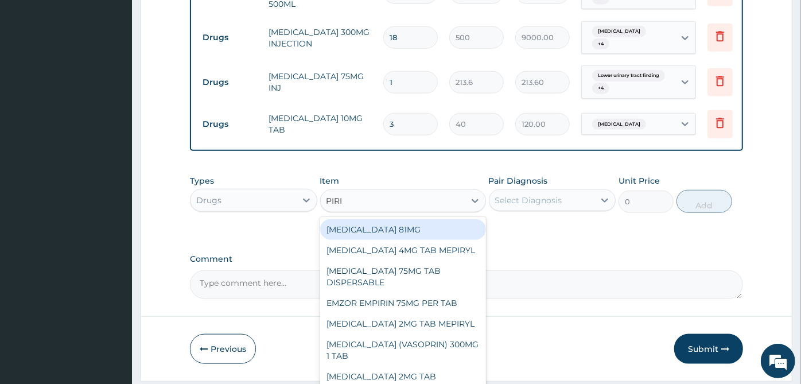
type input "PIRIT"
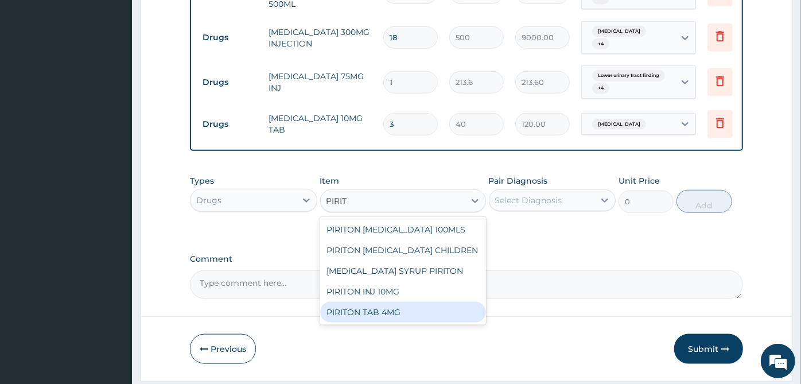
click at [375, 302] on div "PIRITON TAB 4MG" at bounding box center [403, 312] width 166 height 21
type input "115"
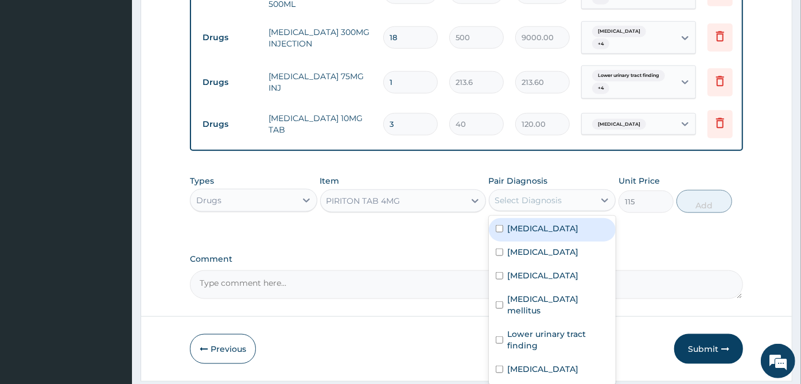
click at [533, 195] on div "Select Diagnosis" at bounding box center [528, 200] width 67 height 11
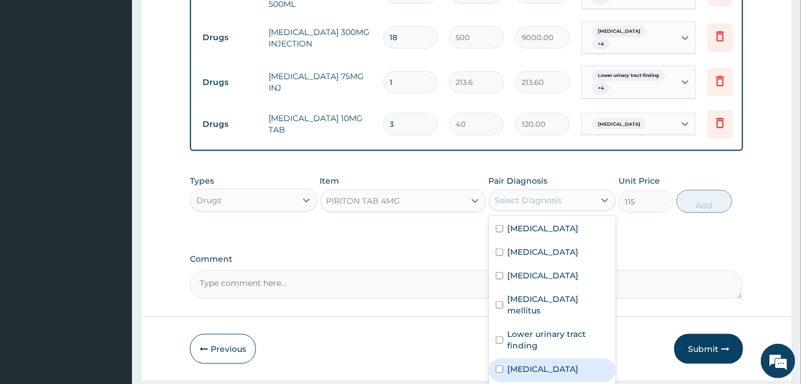
click at [547, 363] on label "[MEDICAL_DATA]" at bounding box center [543, 368] width 71 height 11
checkbox input "true"
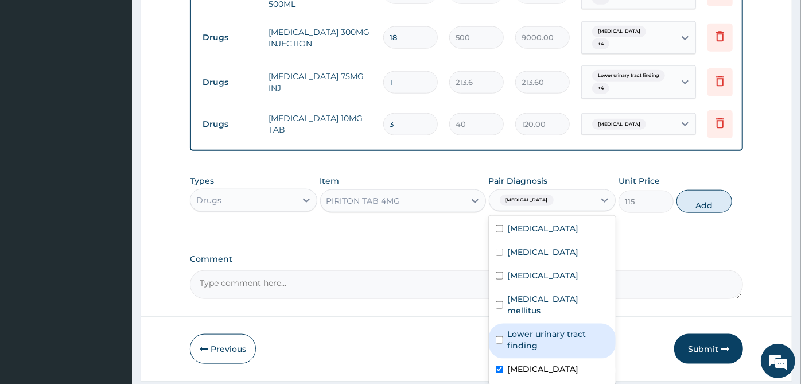
click at [540, 328] on label "Lower urinary tract finding" at bounding box center [559, 339] width 102 height 23
checkbox input "true"
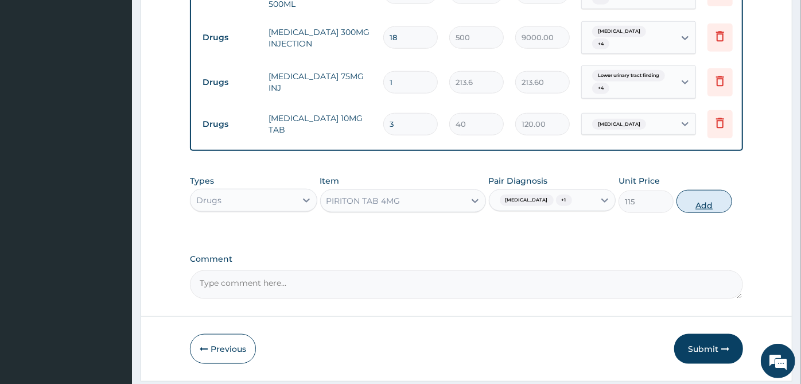
click at [698, 190] on button "Add" at bounding box center [703, 201] width 55 height 23
type input "0"
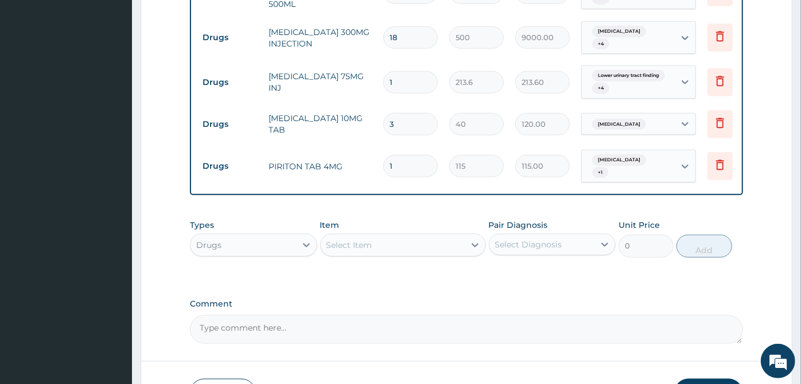
type input "0.00"
type input "2"
type input "230.00"
type input "2"
click at [446, 236] on div "Select Item" at bounding box center [393, 245] width 144 height 18
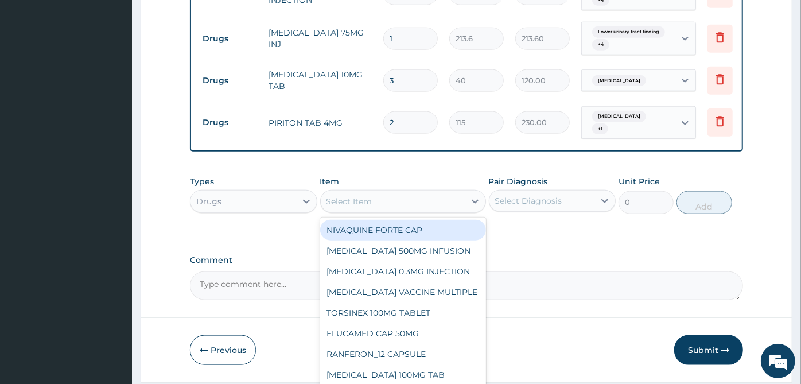
scroll to position [767, 0]
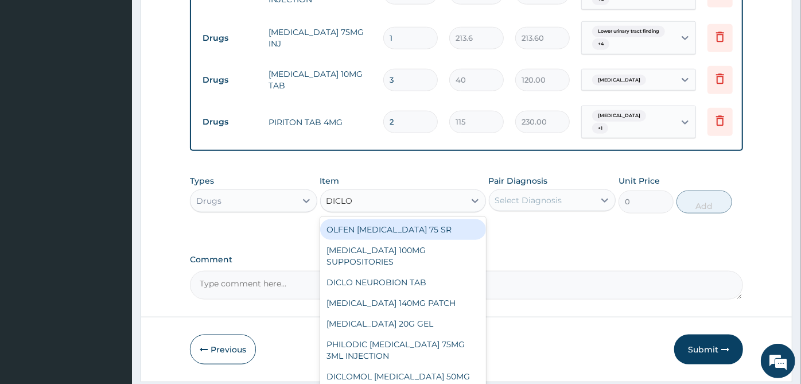
type input "DICLOF"
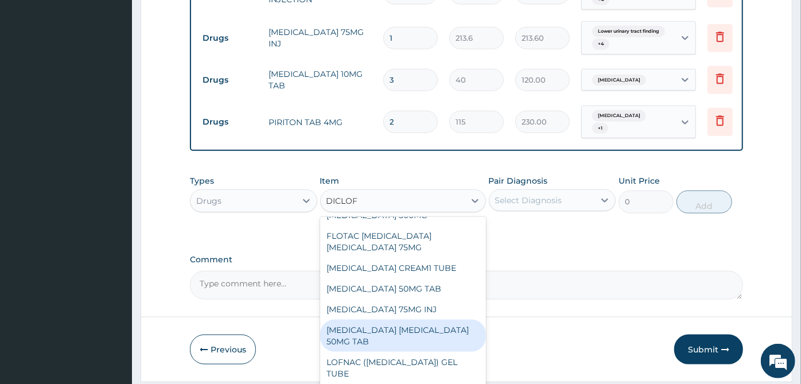
scroll to position [136, 0]
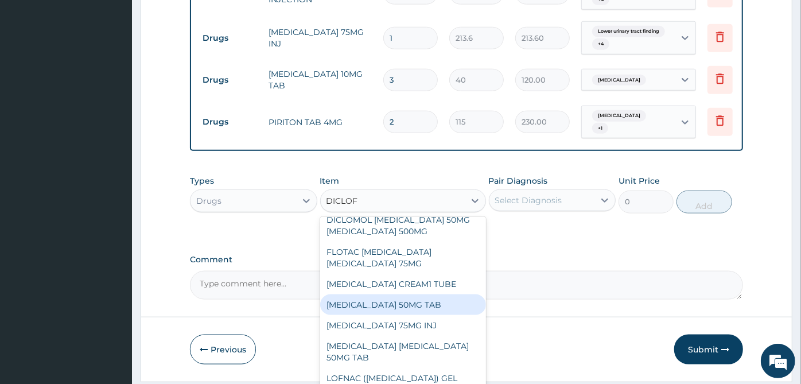
click at [404, 294] on div "[MEDICAL_DATA] 50MG TAB" at bounding box center [403, 304] width 166 height 21
type input "80"
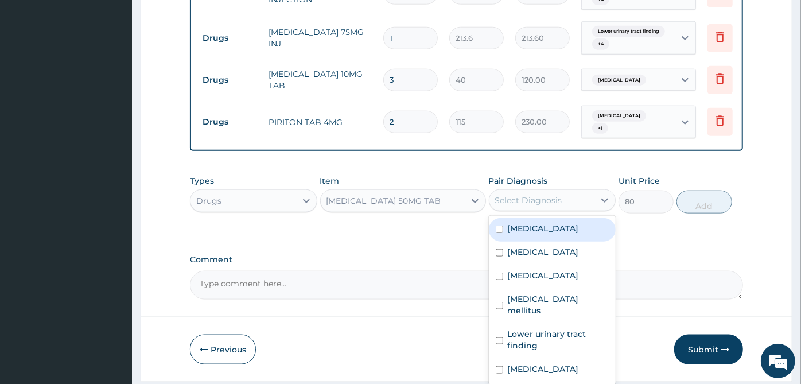
click at [507, 195] on div "Select Diagnosis" at bounding box center [528, 200] width 67 height 11
drag, startPoint x: 504, startPoint y: 195, endPoint x: 500, endPoint y: 217, distance: 22.6
click at [504, 218] on div "[MEDICAL_DATA]" at bounding box center [552, 230] width 127 height 24
checkbox input "true"
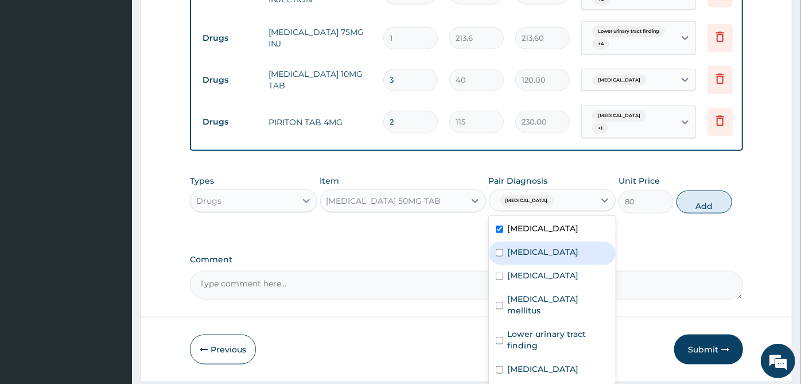
click at [500, 249] on input "checkbox" at bounding box center [499, 252] width 7 height 7
checkbox input "true"
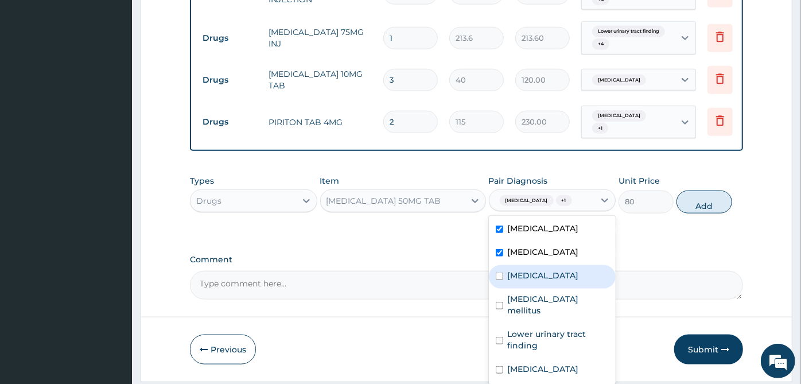
click at [500, 273] on input "checkbox" at bounding box center [499, 276] width 7 height 7
checkbox input "true"
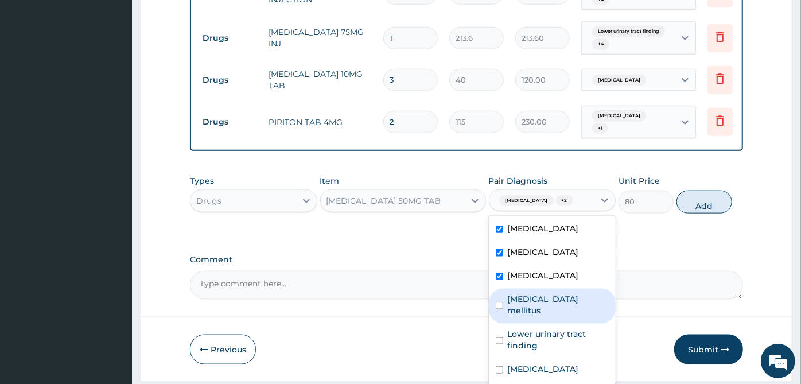
click at [496, 289] on div "[MEDICAL_DATA] mellitus" at bounding box center [552, 306] width 127 height 35
checkbox input "true"
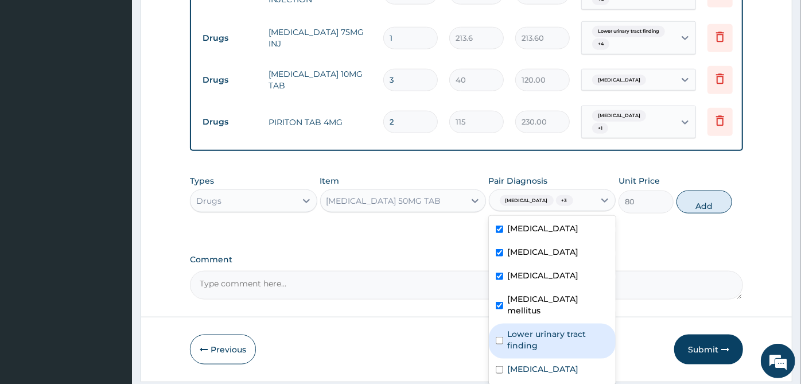
click at [496, 324] on div "Lower urinary tract finding" at bounding box center [552, 341] width 127 height 35
checkbox input "true"
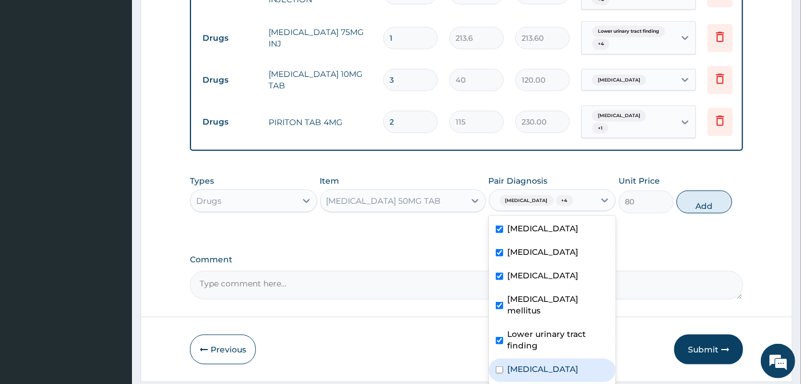
click at [543, 363] on label "[MEDICAL_DATA]" at bounding box center [543, 368] width 71 height 11
checkbox input "true"
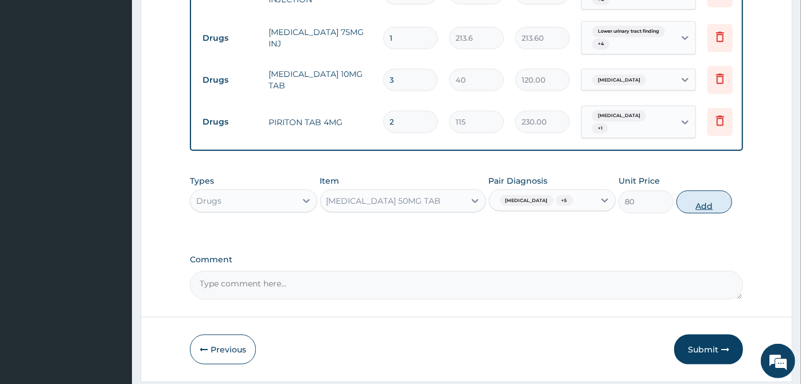
click at [709, 190] on button "Add" at bounding box center [703, 201] width 55 height 23
type input "0"
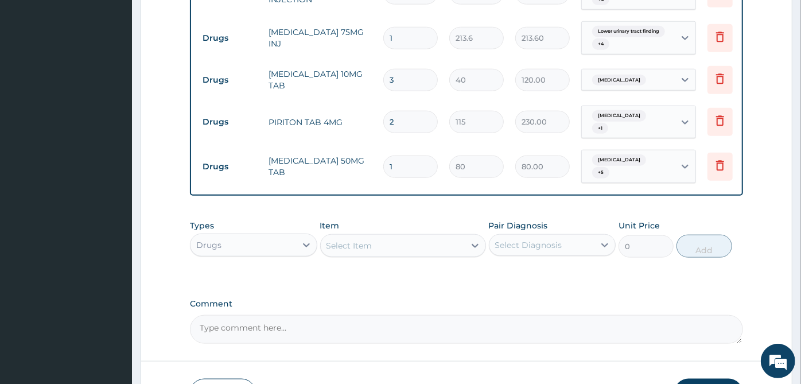
click at [400, 220] on div "Item Select Item" at bounding box center [403, 239] width 166 height 38
click at [389, 217] on div "Types Drugs Item Select Item Pair Diagnosis Select Diagnosis Unit Price 0 Add" at bounding box center [466, 238] width 553 height 49
click at [398, 236] on div "Select Item" at bounding box center [393, 245] width 144 height 18
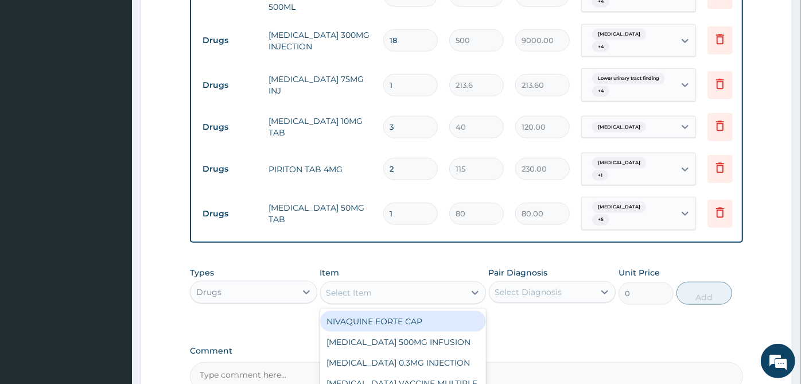
scroll to position [703, 0]
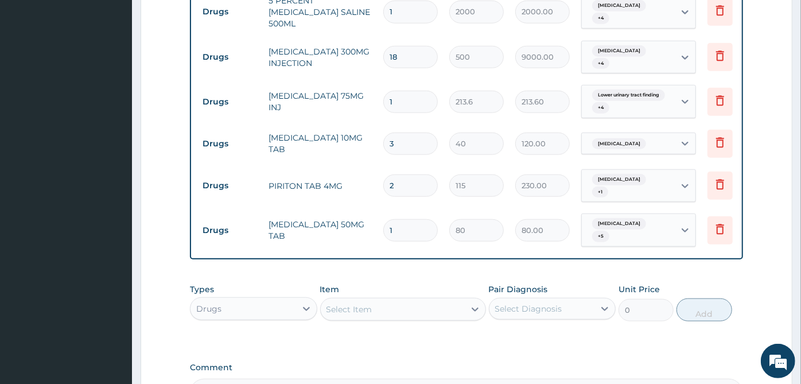
click at [386, 133] on input "3" at bounding box center [410, 144] width 55 height 22
type input "13"
type input "520.00"
type input "13"
click at [391, 300] on div "Select Item" at bounding box center [393, 309] width 144 height 18
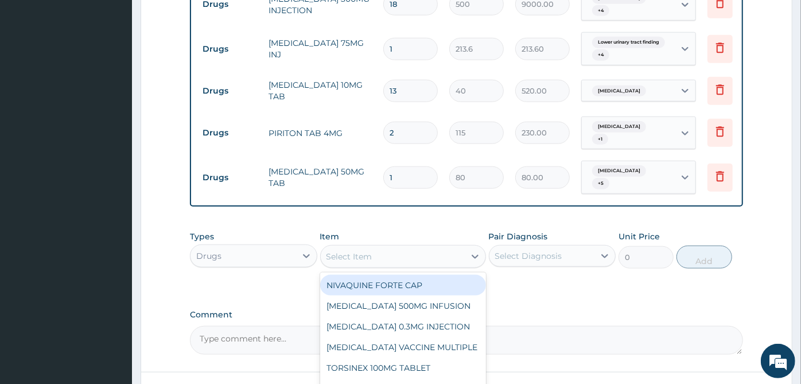
scroll to position [806, 0]
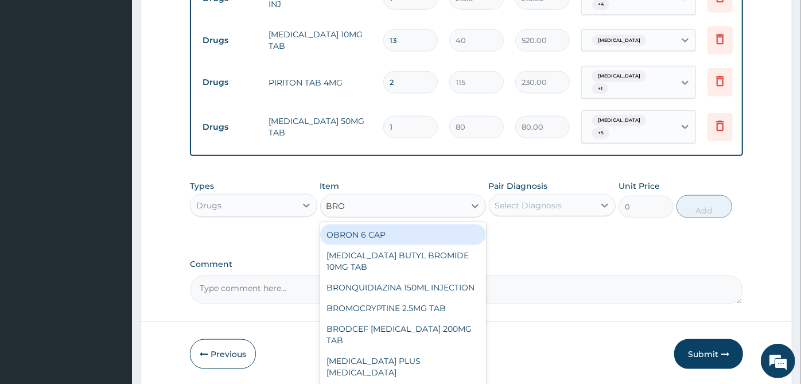
type input "BRON"
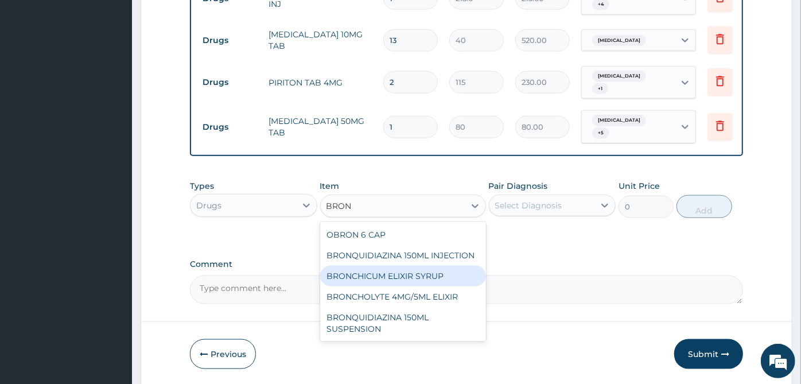
click at [408, 266] on div "BRONCHICUM ELIXIR SYRUP" at bounding box center [403, 276] width 166 height 21
type input "1045.8"
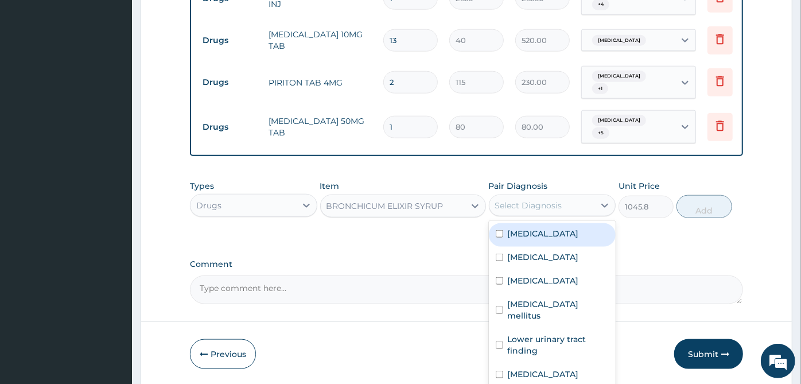
click at [542, 200] on div "Select Diagnosis" at bounding box center [528, 205] width 67 height 11
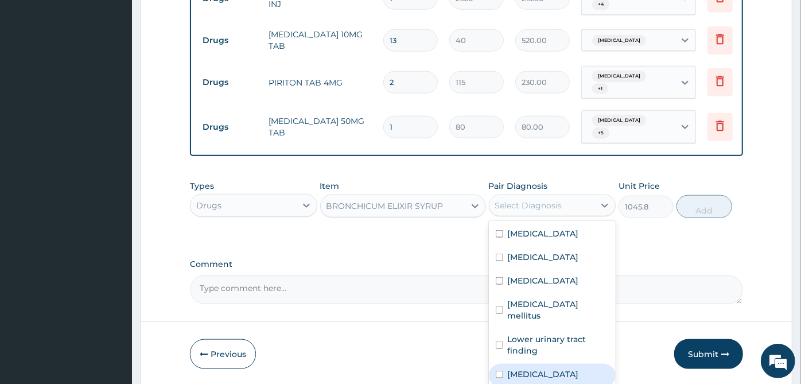
click at [532, 368] on label "Upper respiratory infection" at bounding box center [543, 373] width 71 height 11
checkbox input "true"
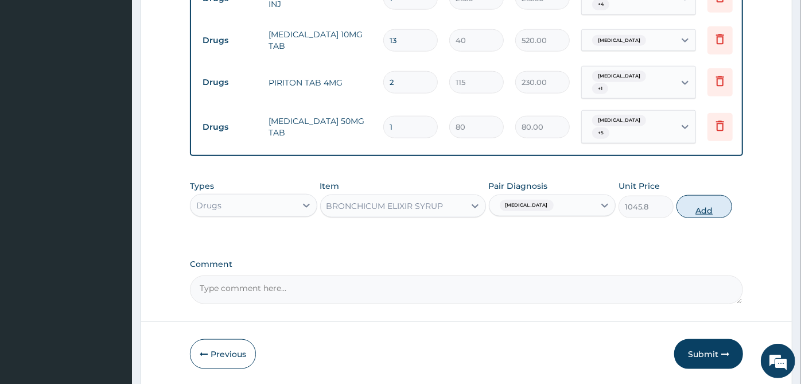
click at [713, 195] on button "Add" at bounding box center [703, 206] width 55 height 23
type input "0"
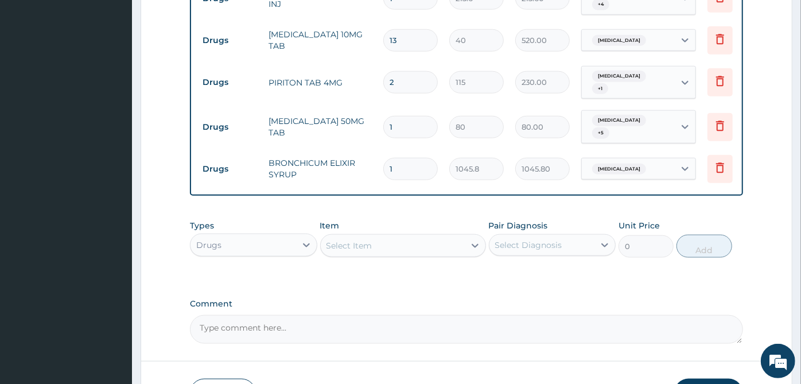
click at [267, 236] on div "Drugs" at bounding box center [243, 245] width 106 height 18
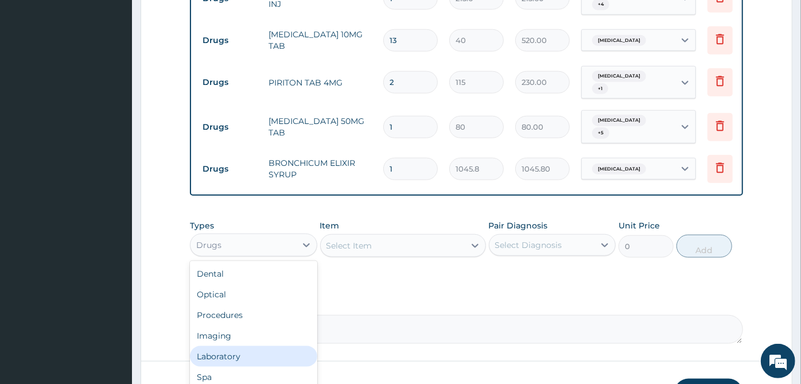
click at [219, 346] on div "Laboratory" at bounding box center [253, 356] width 127 height 21
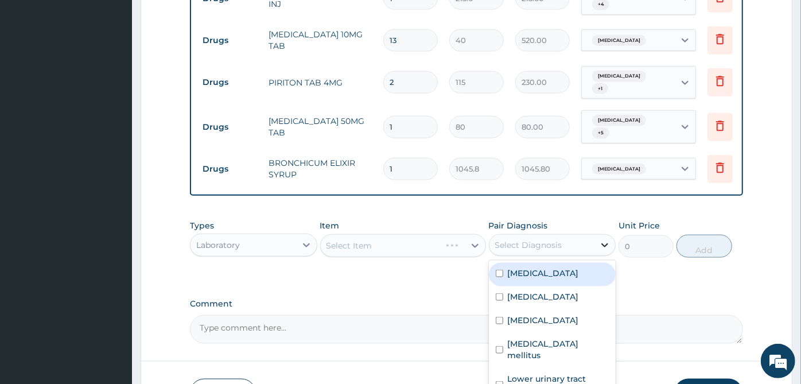
click at [598, 235] on div at bounding box center [604, 245] width 21 height 21
click at [582, 263] on div "Sepsis" at bounding box center [552, 275] width 127 height 24
checkbox input "true"
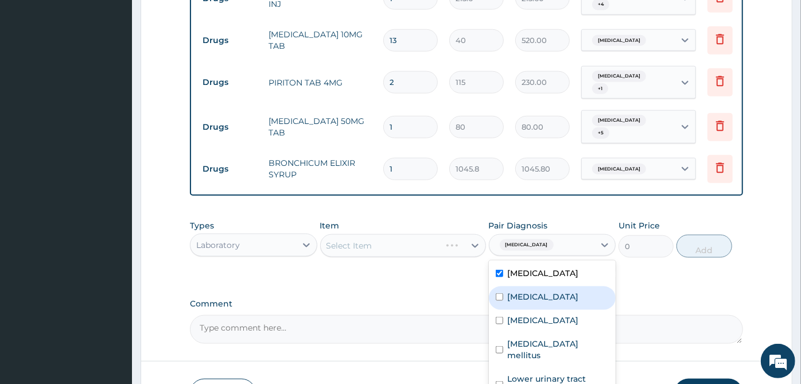
click at [569, 286] on div "Pneumonia" at bounding box center [552, 298] width 127 height 24
checkbox input "true"
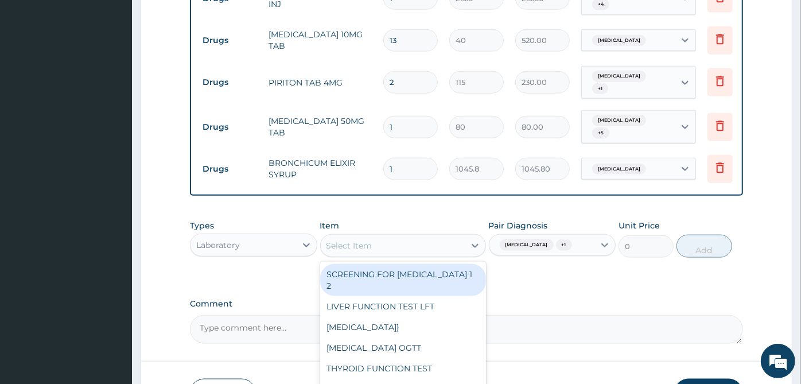
click at [413, 236] on div "Select Item" at bounding box center [393, 245] width 144 height 18
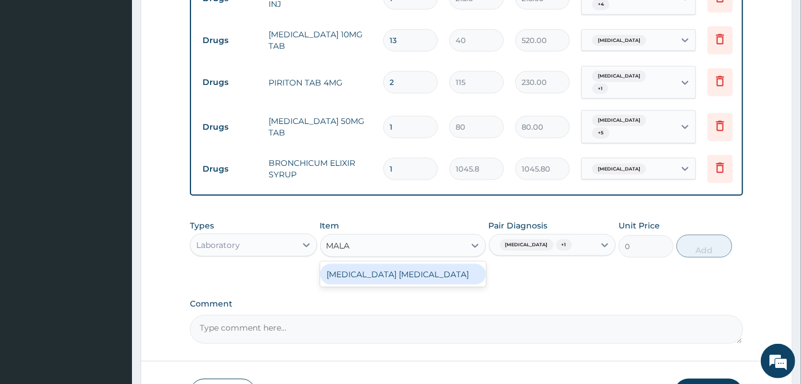
type input "MALAR"
click at [406, 264] on div "MALARIA PARASITE" at bounding box center [403, 274] width 166 height 21
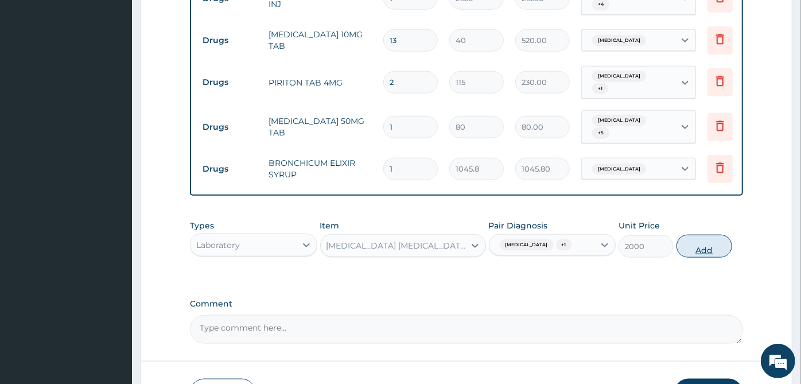
click at [695, 235] on button "Add" at bounding box center [703, 246] width 55 height 23
type input "0"
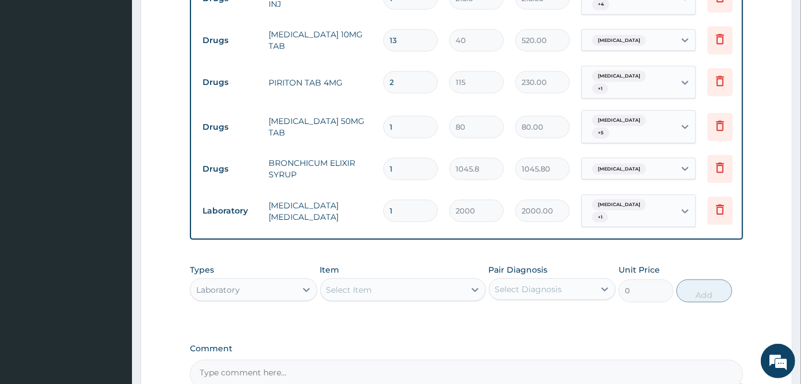
scroll to position [885, 0]
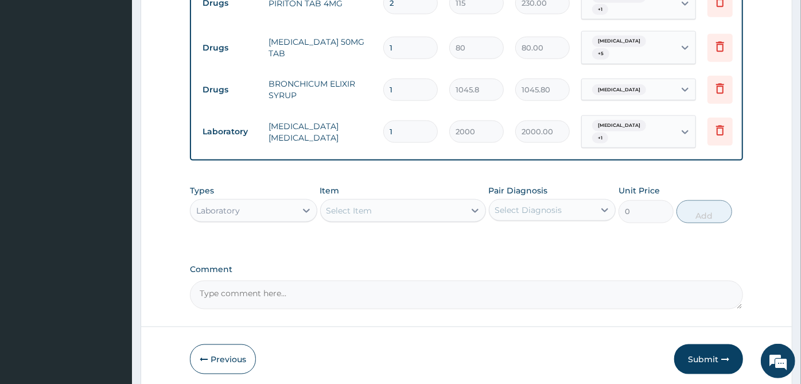
click at [430, 201] on div "Select Item" at bounding box center [393, 210] width 144 height 18
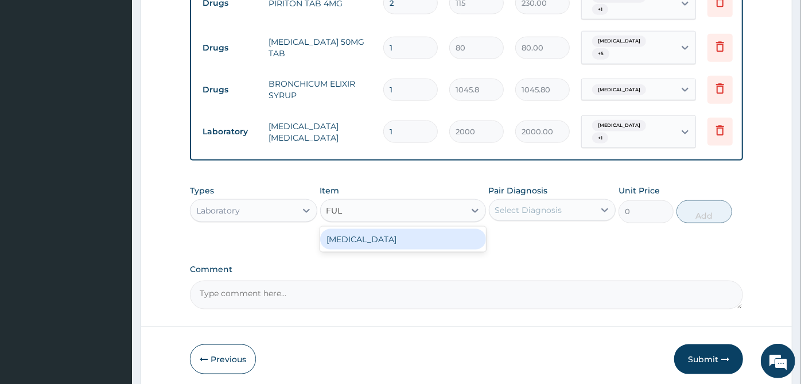
type input "FULL"
click at [422, 229] on div "FULL BLOOD COUNT" at bounding box center [403, 239] width 166 height 21
type input "3800"
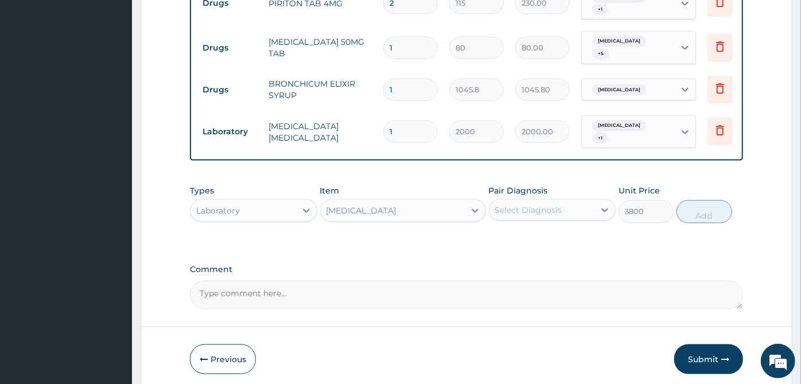
click at [526, 204] on div "Select Diagnosis" at bounding box center [528, 209] width 67 height 11
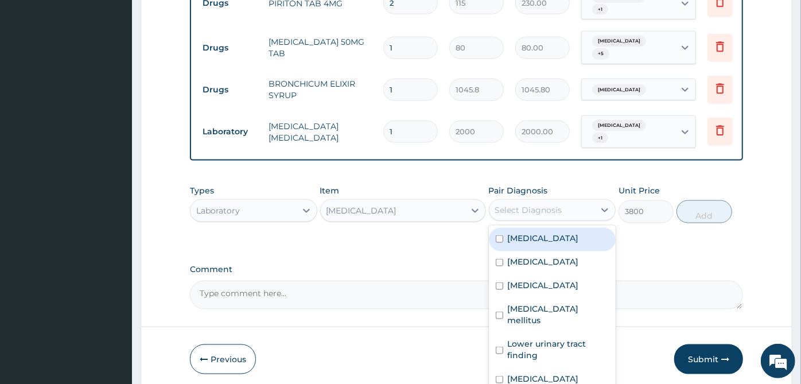
click at [540, 228] on div "Sepsis" at bounding box center [552, 240] width 127 height 24
checkbox input "true"
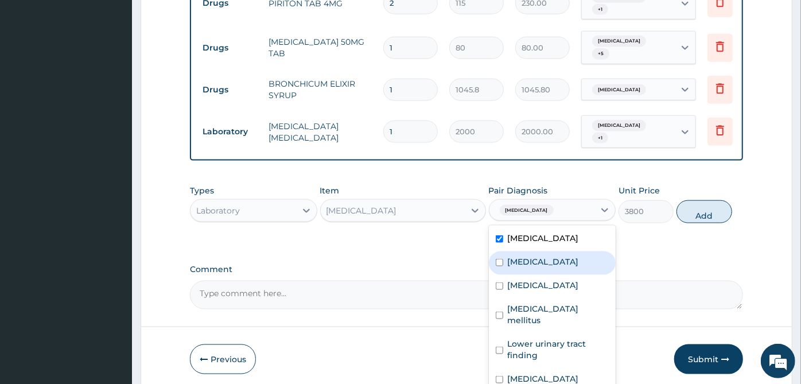
click at [535, 256] on label "Pneumonia" at bounding box center [543, 261] width 71 height 11
checkbox input "true"
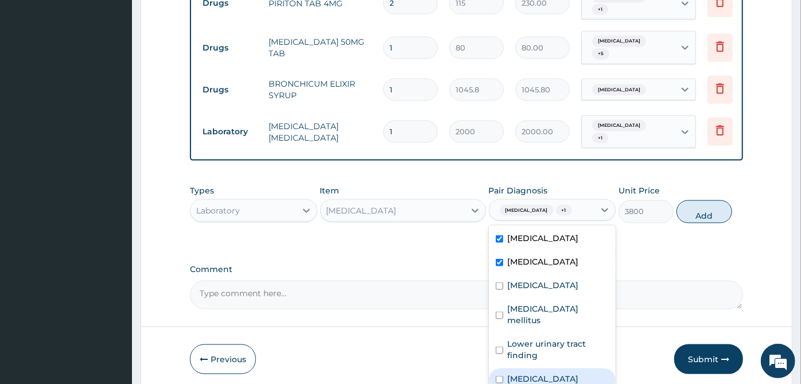
click at [579, 373] on label "Upper respiratory infection" at bounding box center [543, 378] width 71 height 11
checkbox input "true"
click at [719, 200] on button "Add" at bounding box center [703, 211] width 55 height 23
type input "0"
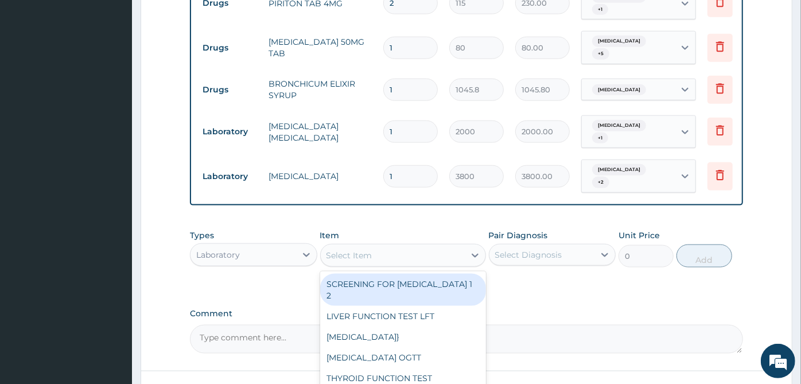
click at [460, 246] on div "Select Item" at bounding box center [393, 255] width 144 height 18
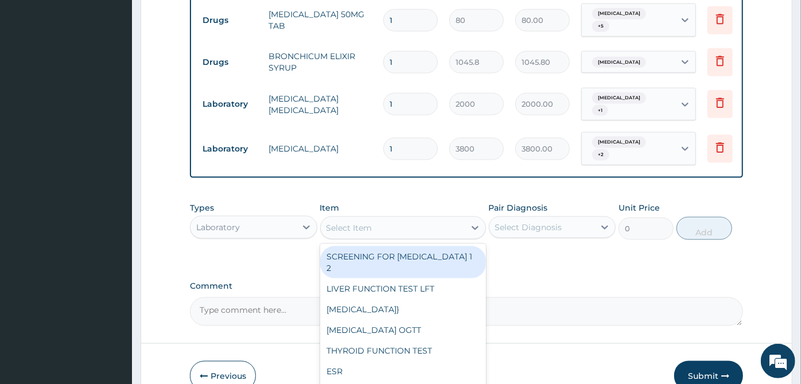
scroll to position [925, 0]
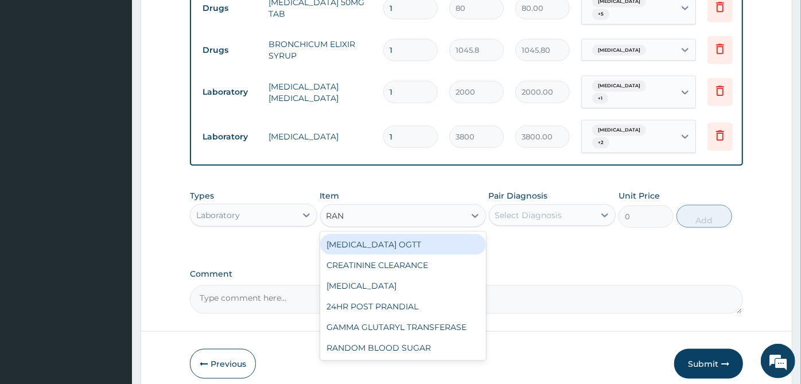
type input "RAND"
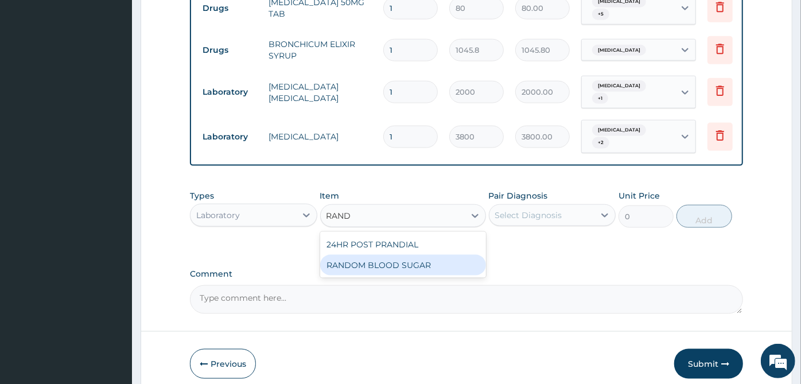
click at [451, 232] on div "24HR POST PRANDIAL RANDOM BLOOD SUGAR" at bounding box center [403, 255] width 166 height 46
click at [455, 255] on div "RANDOM BLOOD SUGAR" at bounding box center [403, 265] width 166 height 21
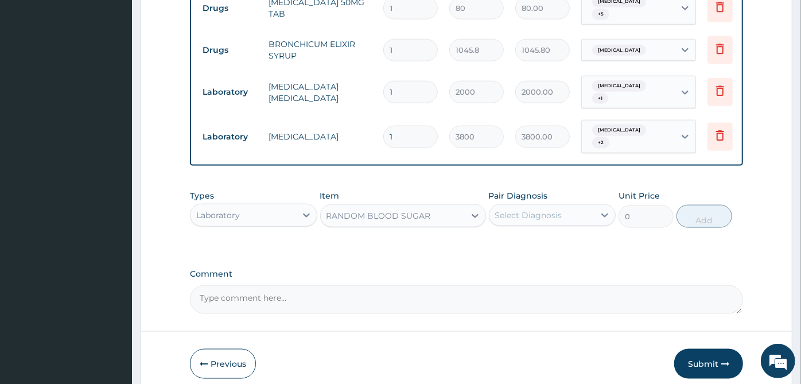
type input "1400"
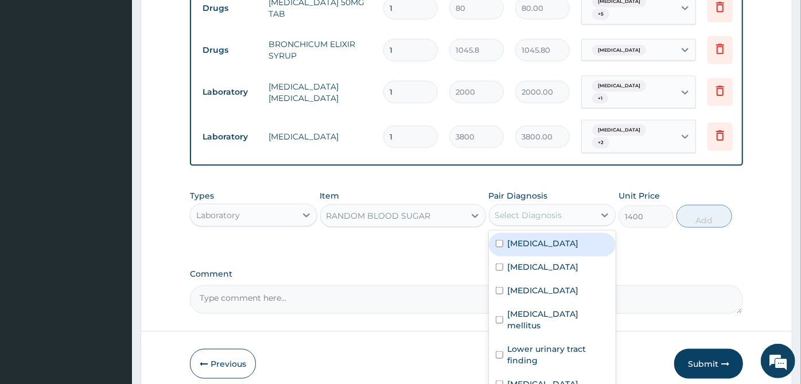
click at [547, 209] on div "Select Diagnosis" at bounding box center [528, 214] width 67 height 11
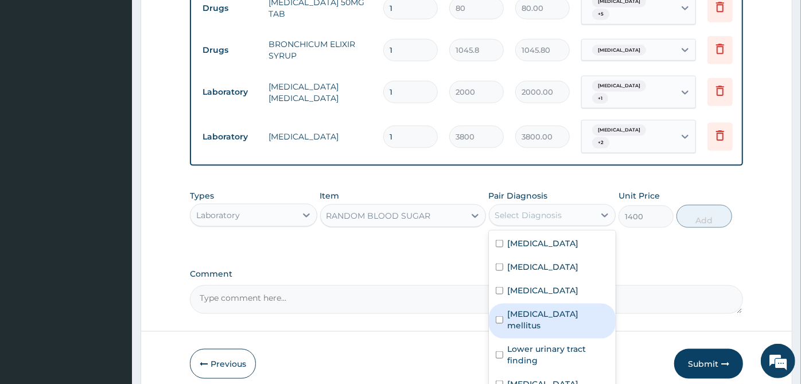
click at [547, 308] on label "Diabetes mellitus" at bounding box center [559, 319] width 102 height 23
checkbox input "true"
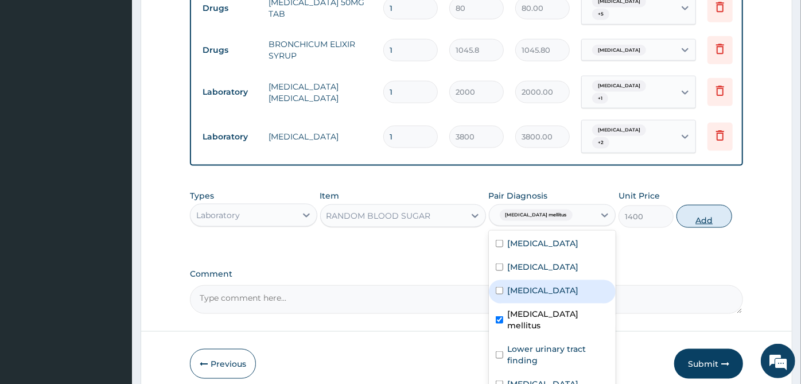
click at [698, 205] on button "Add" at bounding box center [703, 216] width 55 height 23
type input "0"
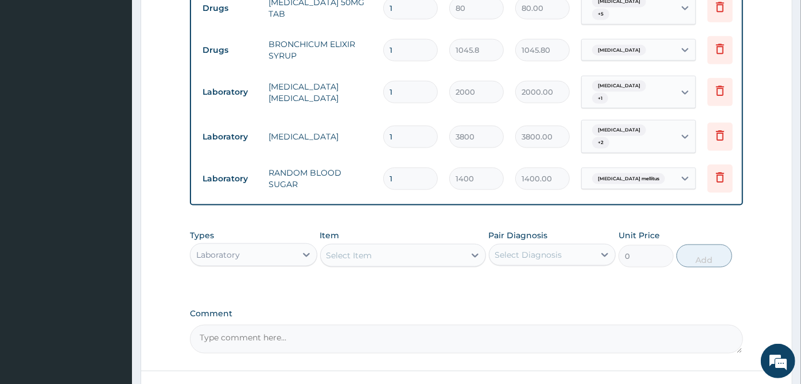
scroll to position [964, 0]
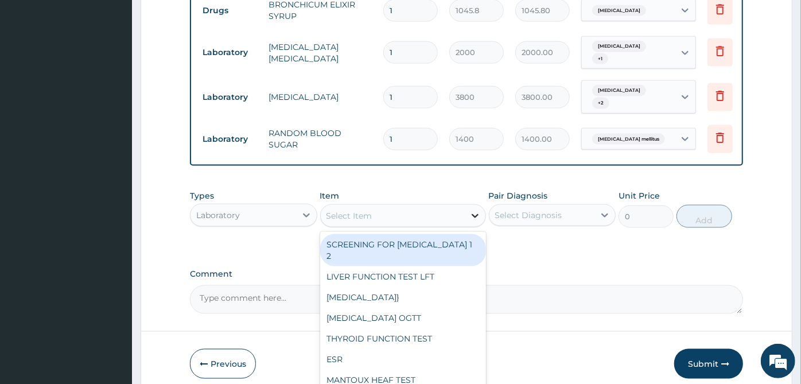
click at [470, 210] on icon at bounding box center [474, 215] width 11 height 11
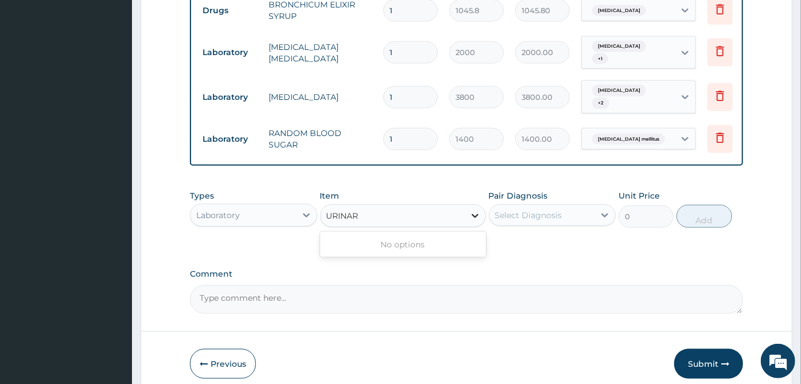
type input "URINA"
click at [456, 234] on div "URINALYSIS" at bounding box center [403, 244] width 166 height 21
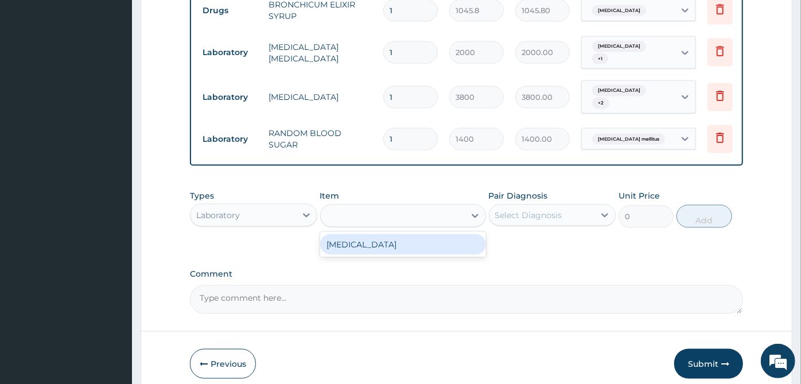
type input "1500"
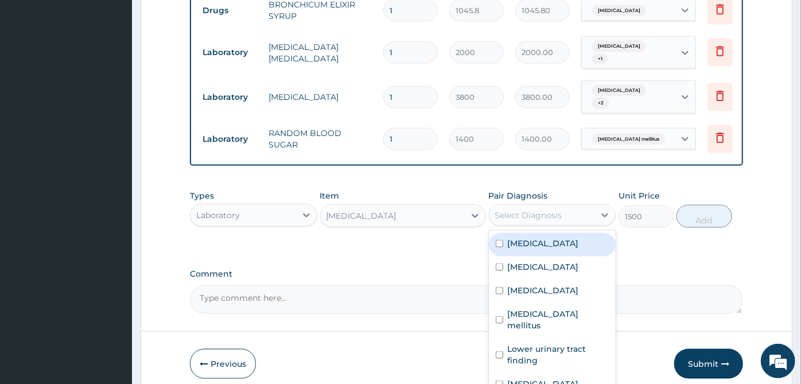
click at [516, 209] on div "Select Diagnosis" at bounding box center [528, 214] width 67 height 11
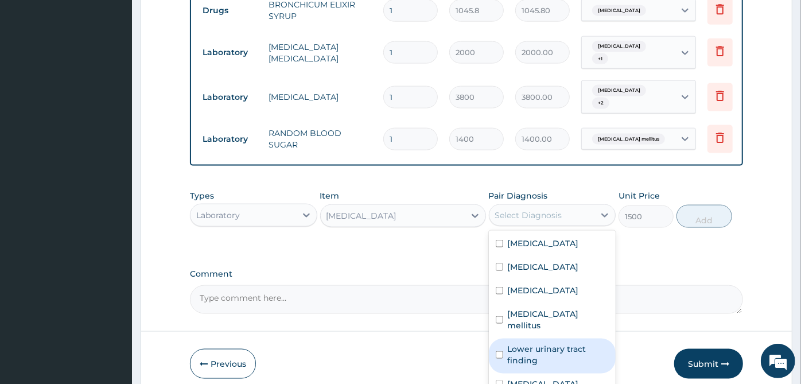
click at [555, 343] on label "Lower urinary tract finding" at bounding box center [559, 354] width 102 height 23
checkbox input "true"
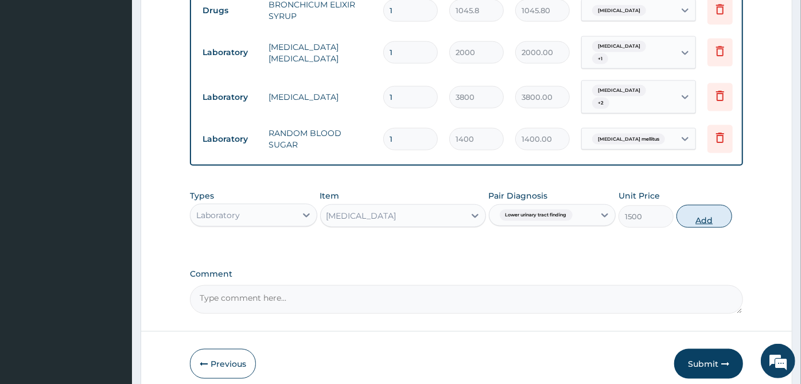
click at [712, 205] on button "Add" at bounding box center [703, 216] width 55 height 23
type input "0"
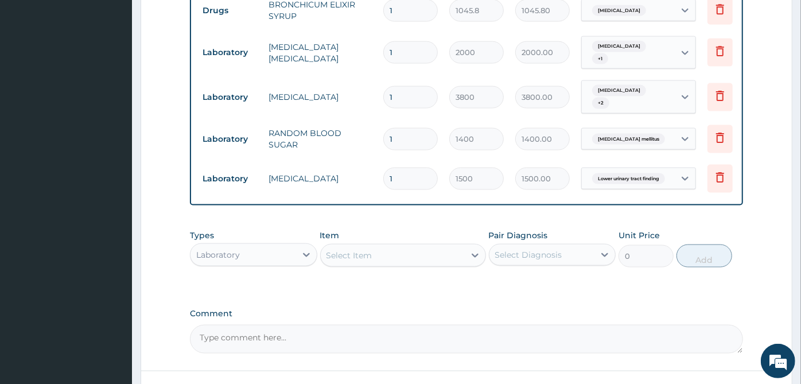
click at [550, 230] on div "Types Laboratory Item Select Item Pair Diagnosis Select Diagnosis Unit Price 0 …" at bounding box center [466, 257] width 553 height 67
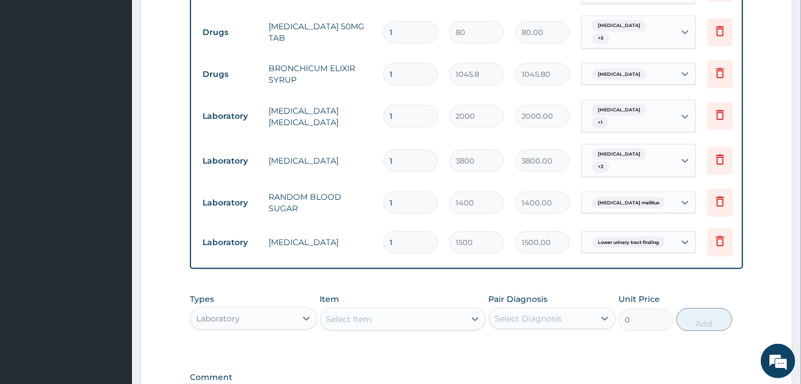
scroll to position [1005, 0]
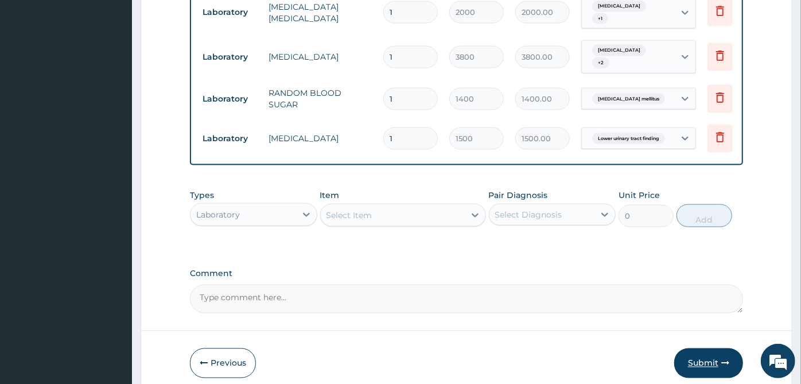
click at [699, 348] on button "Submit" at bounding box center [708, 363] width 69 height 30
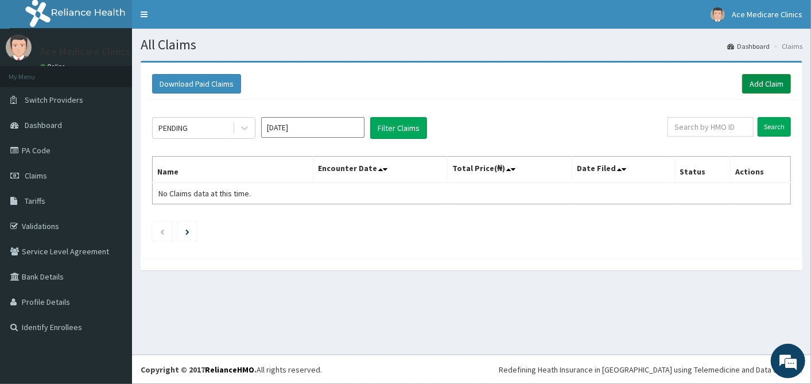
click at [765, 84] on link "Add Claim" at bounding box center [766, 84] width 49 height 20
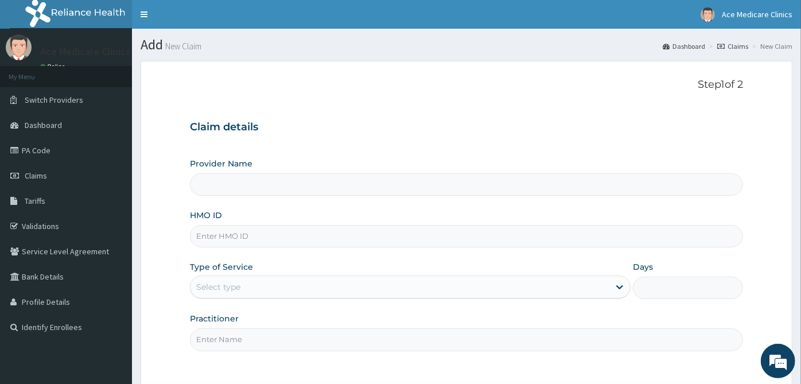
click at [277, 241] on input "HMO ID" at bounding box center [466, 236] width 553 height 22
type input "ACE MEDICARE CLINICS- Ota"
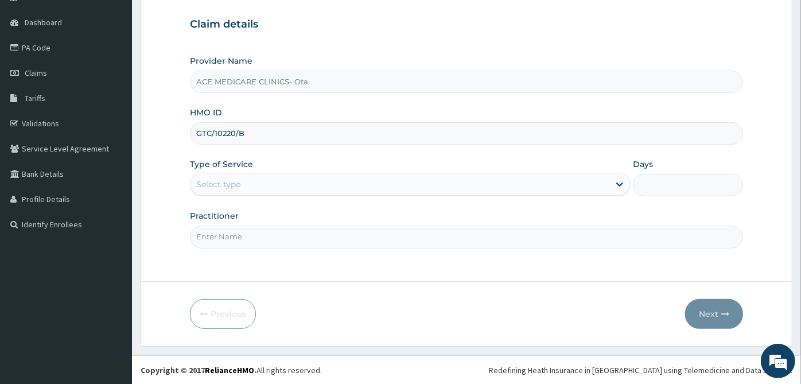
click at [313, 134] on input "GTC/10220/B" at bounding box center [466, 133] width 553 height 22
type input "GTC/10220/B"
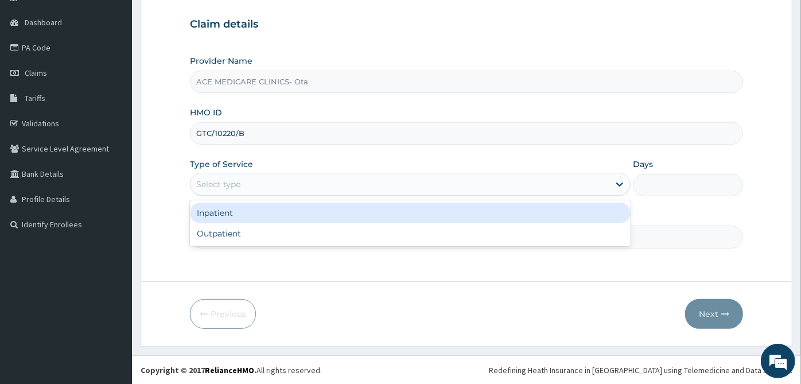
click at [297, 178] on div "Select type" at bounding box center [399, 184] width 419 height 18
click at [290, 213] on div "Inpatient" at bounding box center [410, 213] width 441 height 21
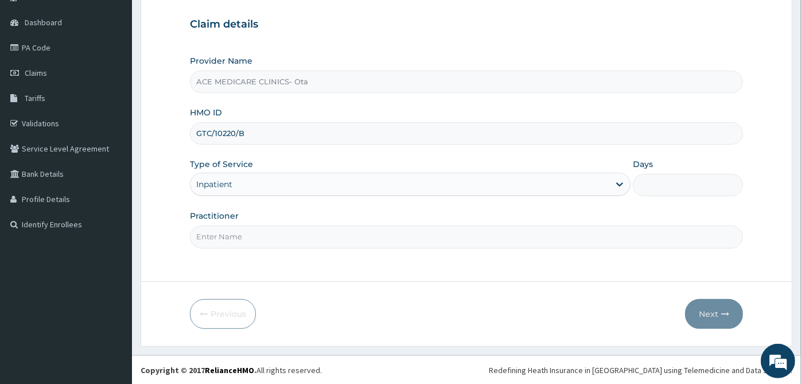
click at [689, 188] on input "Days" at bounding box center [688, 185] width 110 height 22
type input "2"
click at [598, 239] on input "Practitioner" at bounding box center [466, 236] width 553 height 22
type input "[PERSON_NAME]"
click at [719, 310] on button "Next" at bounding box center [714, 314] width 58 height 30
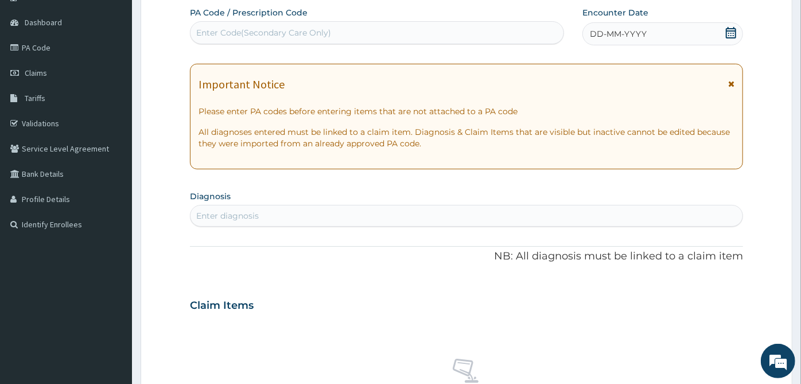
click at [227, 39] on div "Enter Code(Secondary Care Only)" at bounding box center [376, 33] width 373 height 18
paste input "PA/B7CFDC"
type input "PA/B7CFDC"
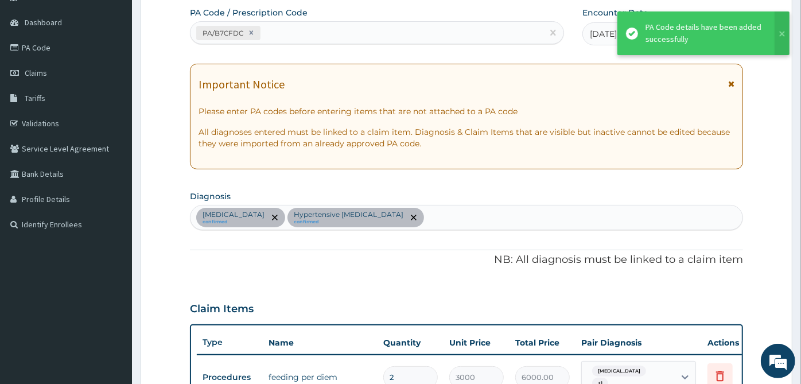
scroll to position [368, 0]
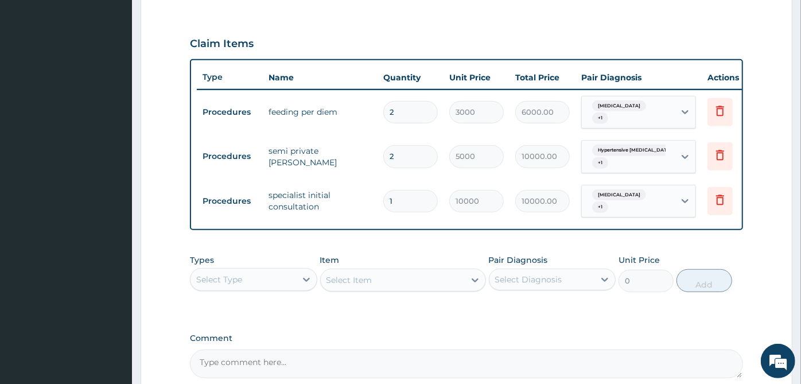
click at [345, 229] on div "PA Code / Prescription Code PA/B7CFDC Encounter Date [DATE] Important Notice Pl…" at bounding box center [466, 60] width 553 height 636
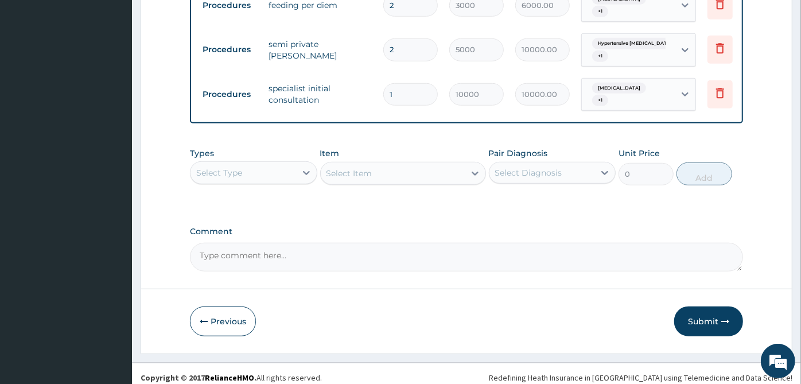
scroll to position [480, 0]
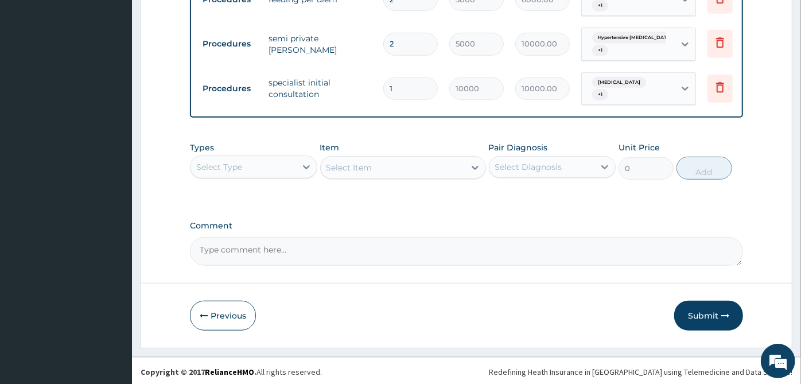
click at [279, 152] on div "Types Select Type" at bounding box center [253, 161] width 127 height 38
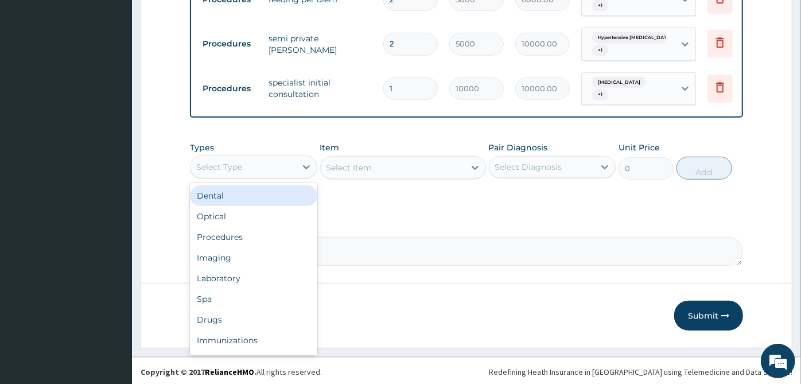
click at [274, 168] on div "Select Type" at bounding box center [243, 167] width 106 height 18
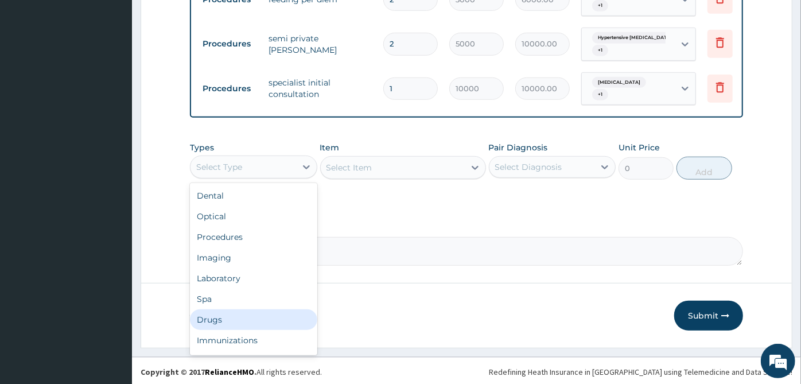
click at [235, 318] on div "Drugs" at bounding box center [253, 319] width 127 height 21
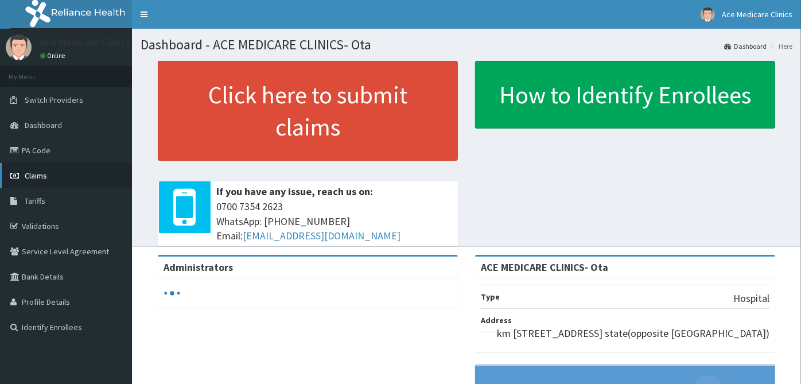
click at [72, 175] on link "Claims" at bounding box center [66, 175] width 132 height 25
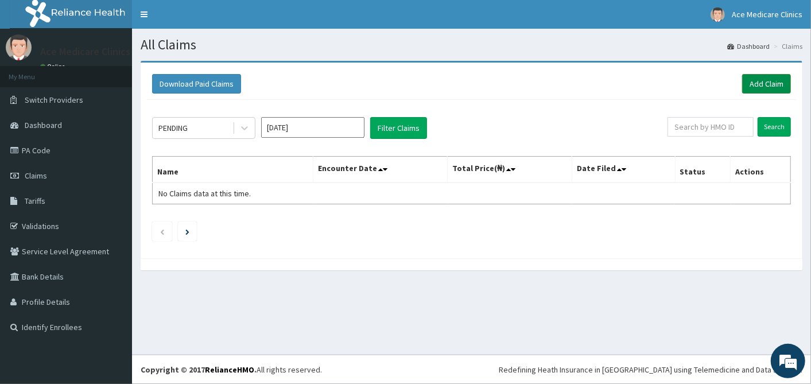
click at [766, 85] on link "Add Claim" at bounding box center [766, 84] width 49 height 20
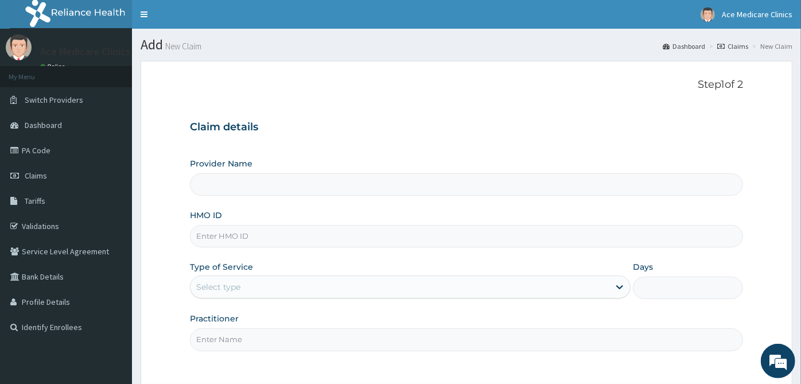
type input "ACE MEDICARE CLINICS- Ota"
click at [467, 231] on input "HMO ID" at bounding box center [466, 236] width 553 height 22
type input "GTC/10220/B"
click at [263, 281] on div "Select type" at bounding box center [399, 287] width 419 height 18
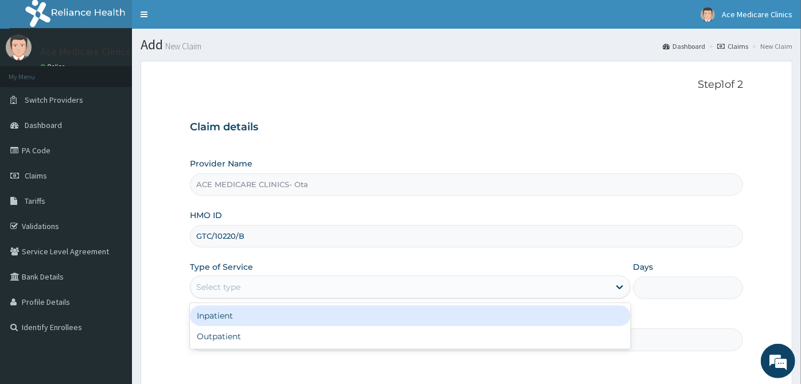
click at [257, 317] on div "Inpatient" at bounding box center [410, 315] width 441 height 21
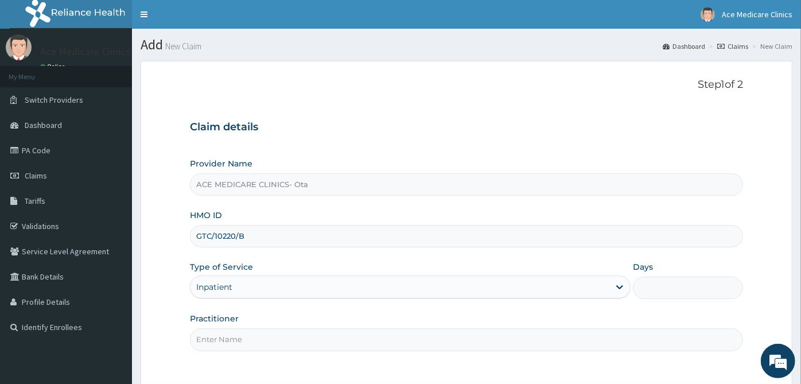
click at [704, 277] on input "Days" at bounding box center [688, 288] width 110 height 22
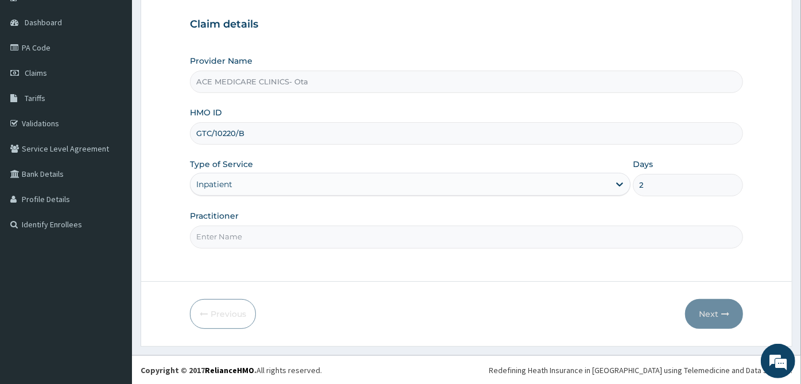
type input "2"
click at [626, 232] on input "Practitioner" at bounding box center [466, 236] width 553 height 22
type input "DR AKUNA"
click at [710, 323] on button "Next" at bounding box center [714, 314] width 58 height 30
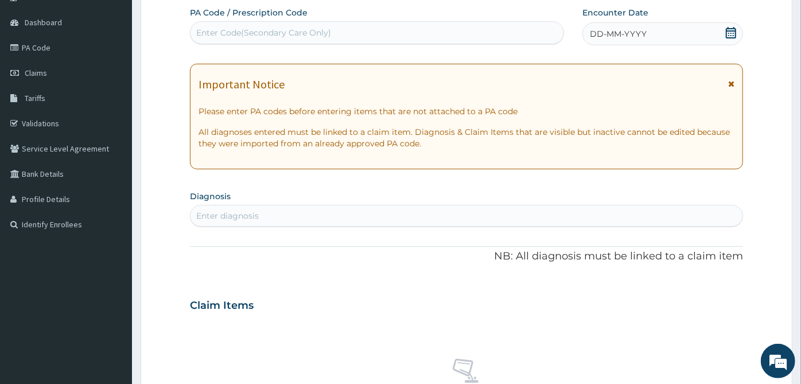
click at [435, 28] on div "Enter Code(Secondary Care Only)" at bounding box center [376, 33] width 373 height 18
paste input "PA/B7CFDC"
type input "PA/B7CFDC"
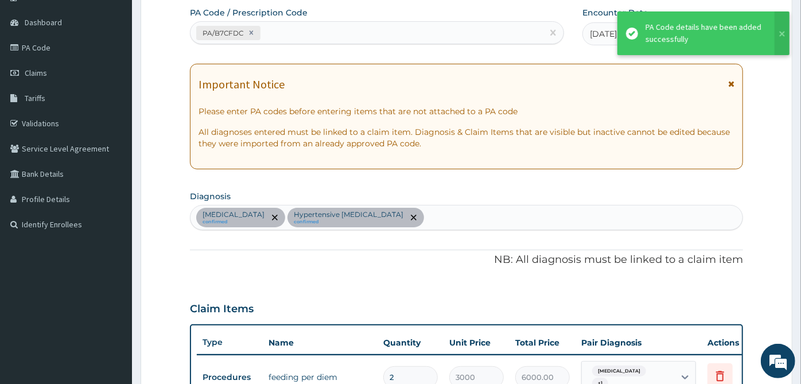
scroll to position [368, 0]
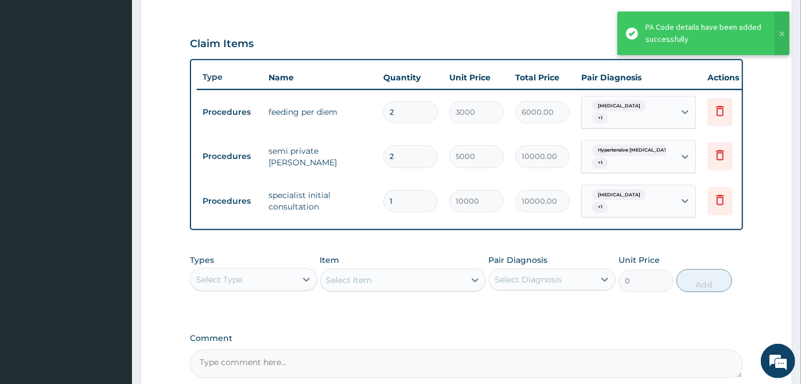
click at [413, 50] on div "Claim Items" at bounding box center [466, 41] width 553 height 30
click at [254, 290] on div "Types Select Type Item Select Item Pair Diagnosis Select Diagnosis Unit Price 0…" at bounding box center [466, 272] width 553 height 49
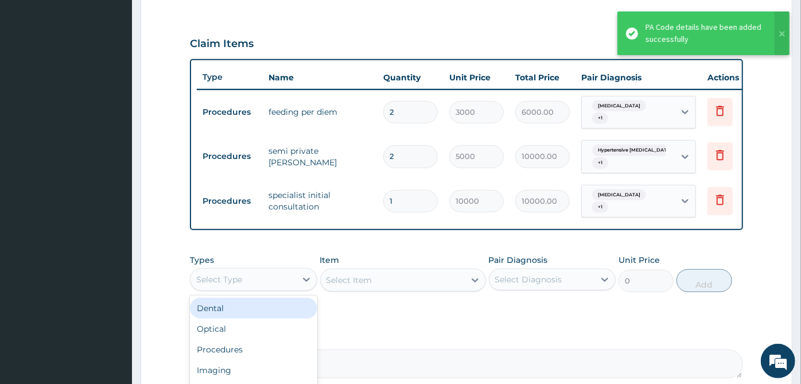
click at [272, 277] on div "Select Type" at bounding box center [243, 279] width 106 height 18
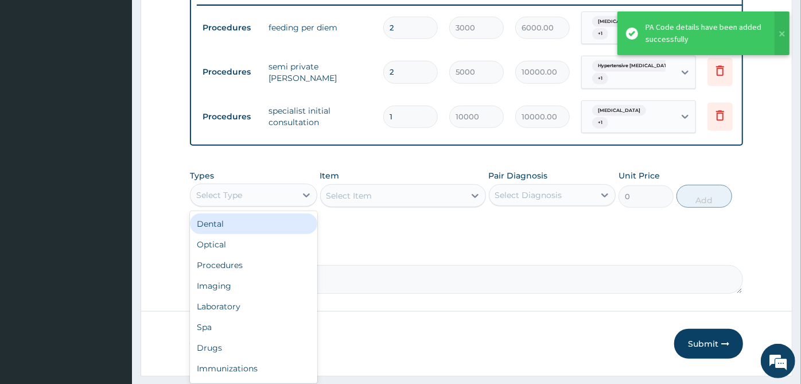
scroll to position [480, 0]
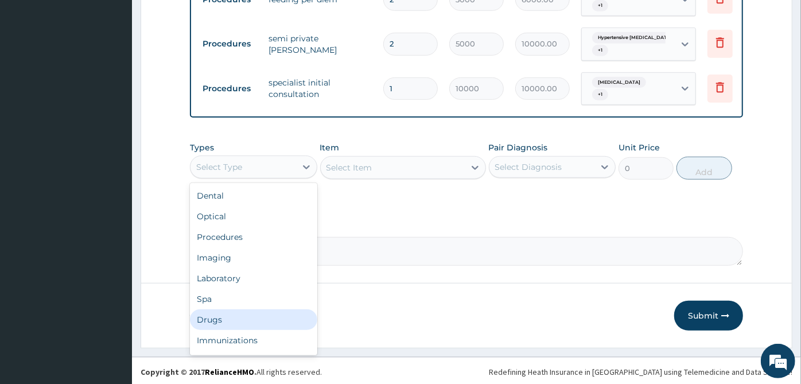
click at [238, 314] on div "Drugs" at bounding box center [253, 319] width 127 height 21
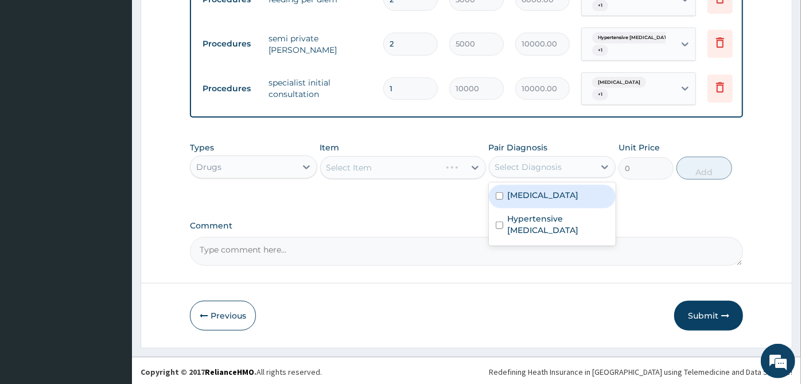
click at [533, 168] on div "Select Diagnosis" at bounding box center [528, 166] width 67 height 11
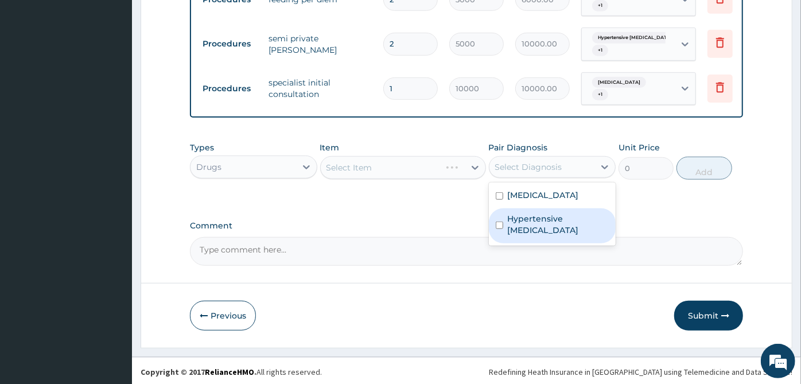
click at [537, 208] on div "Hypertensive heart failure" at bounding box center [552, 225] width 127 height 35
checkbox input "true"
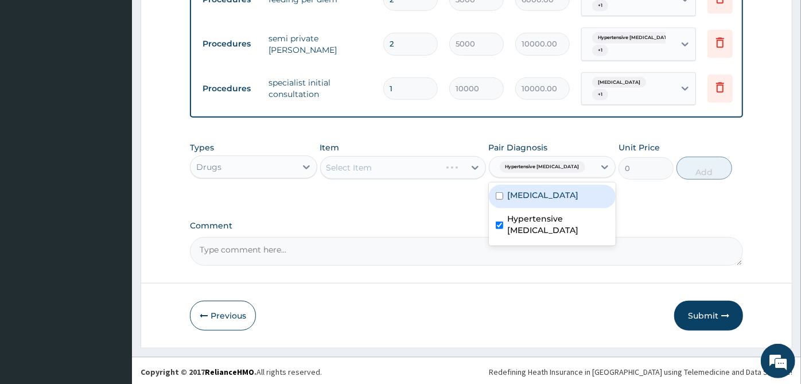
click at [553, 195] on div "Malaria" at bounding box center [552, 197] width 127 height 24
checkbox input "true"
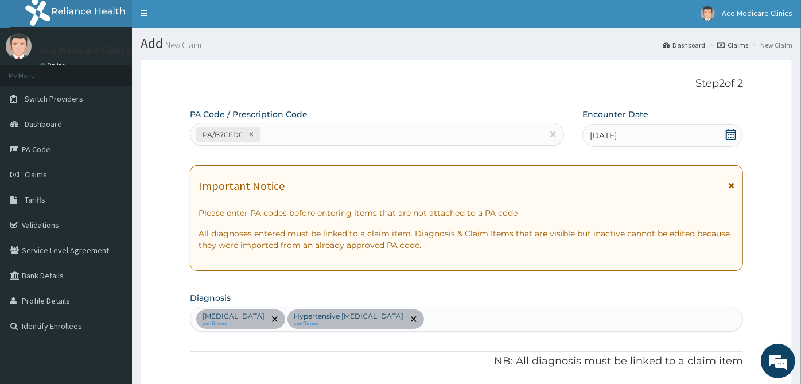
scroll to position [0, 0]
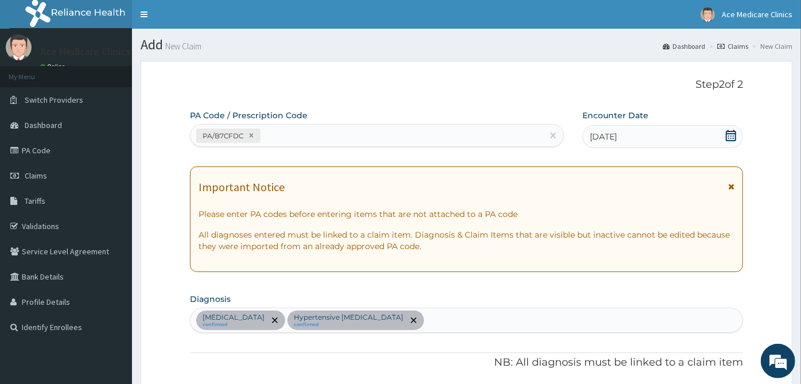
click at [427, 312] on div "Malaria confirmed Hypertensive heart failure confirmed" at bounding box center [466, 320] width 552 height 24
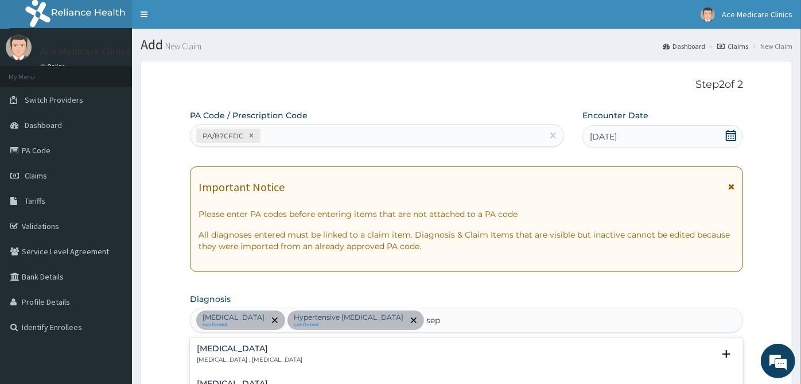
type input "seps"
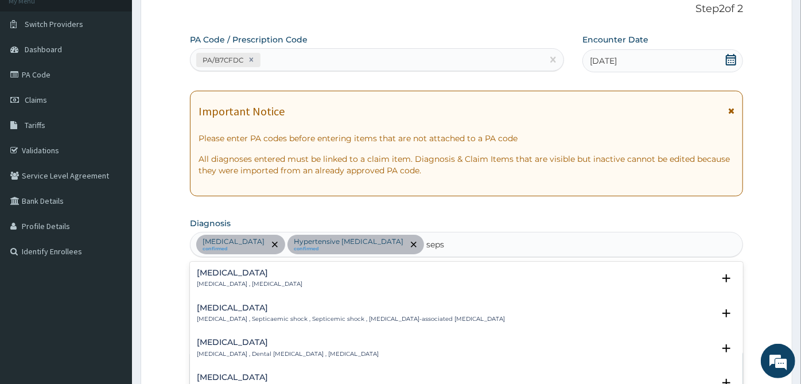
scroll to position [127, 0]
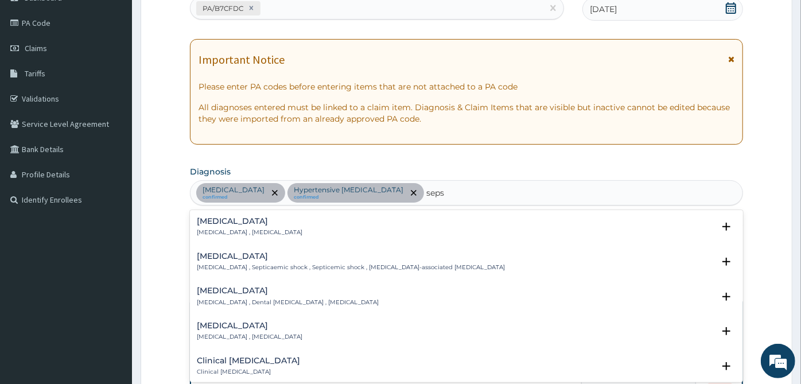
click at [257, 230] on p "Systemic infection , Sepsis" at bounding box center [250, 232] width 106 height 8
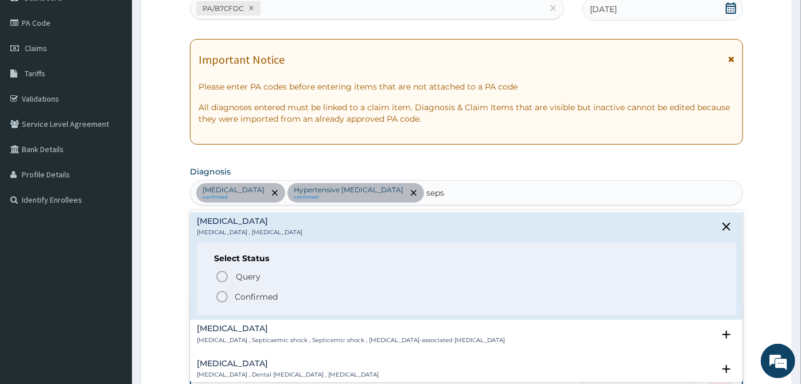
click at [246, 295] on p "Confirmed" at bounding box center [256, 296] width 43 height 11
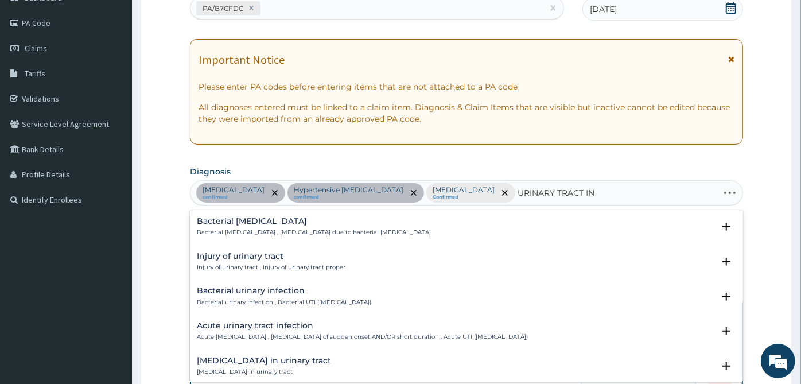
type input "URINARY TRACT INF"
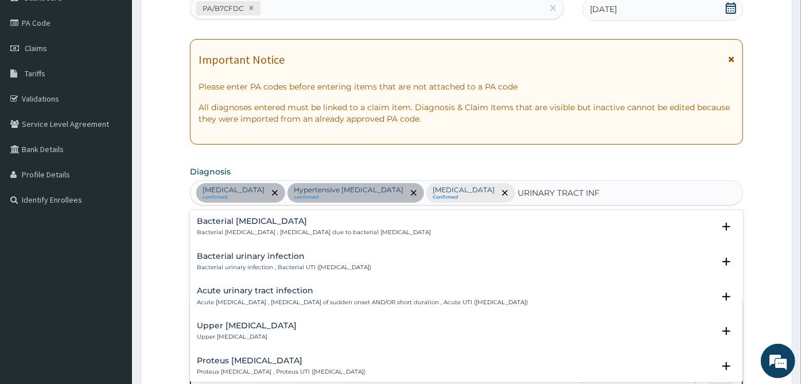
click at [246, 294] on div "Acute urinary tract infection Acute urinary tract infection , Urinary tract inf…" at bounding box center [362, 296] width 331 height 20
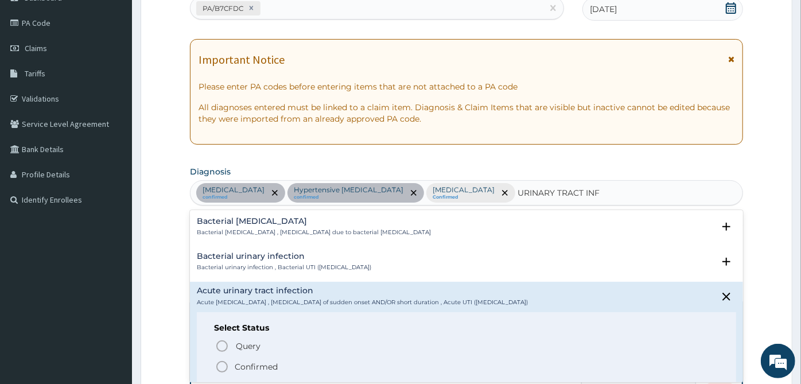
click at [238, 365] on p "Confirmed" at bounding box center [256, 366] width 43 height 11
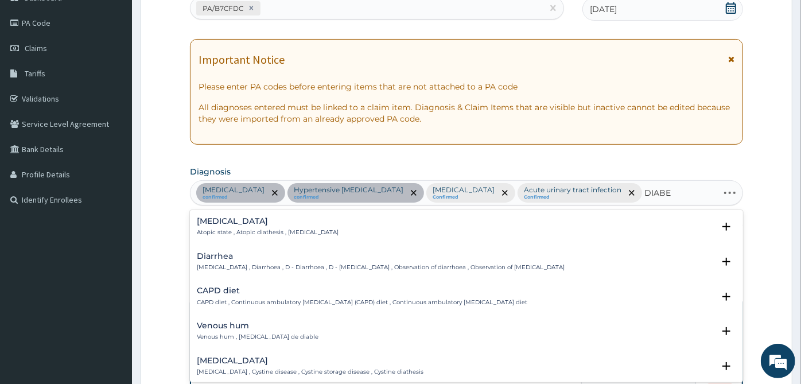
type input "DIABET"
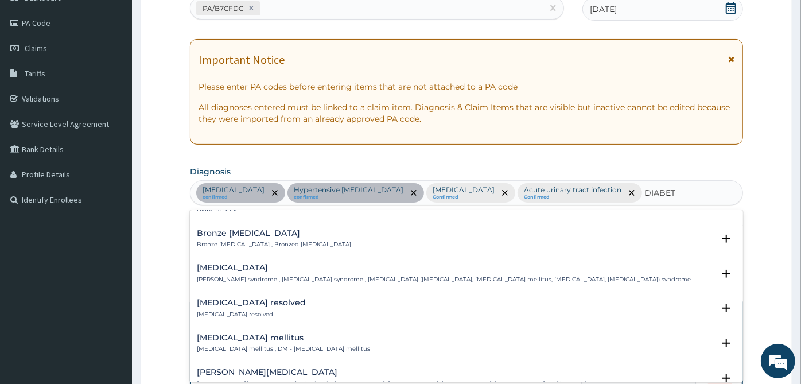
click at [307, 339] on h4 "Diabetes mellitus" at bounding box center [283, 337] width 173 height 9
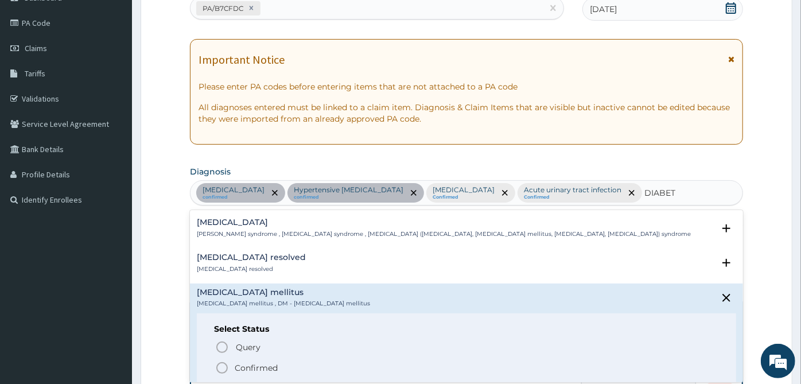
scroll to position [191, 0]
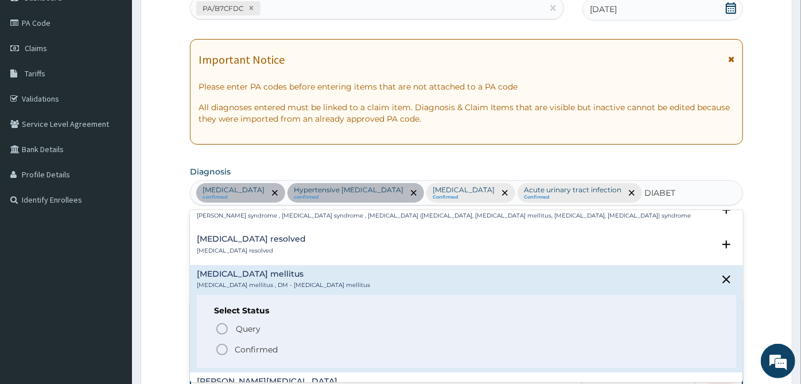
click at [268, 344] on p "Confirmed" at bounding box center [256, 349] width 43 height 11
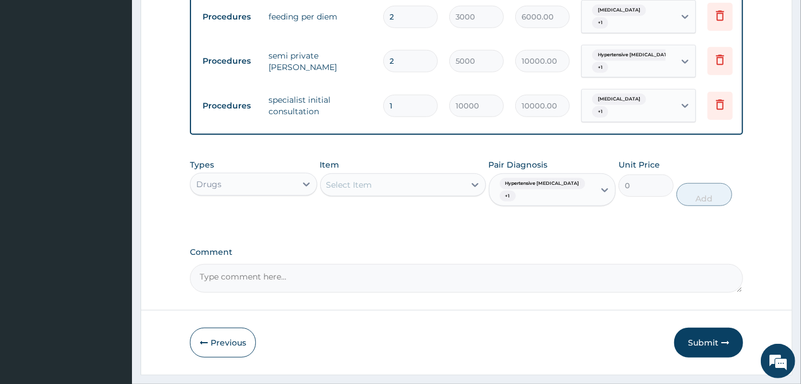
scroll to position [489, 0]
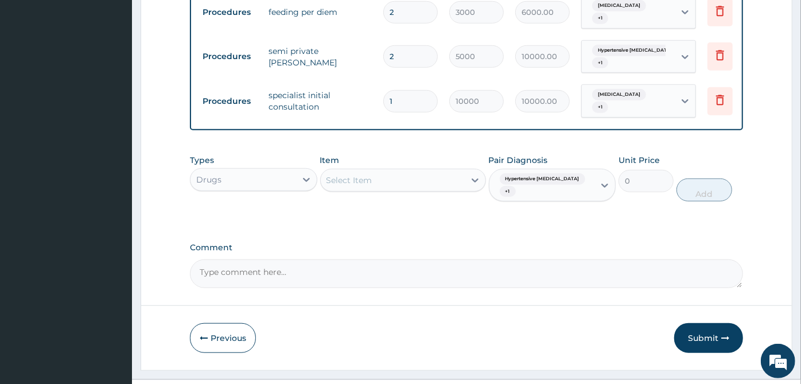
click at [433, 171] on div "Select Item" at bounding box center [393, 180] width 144 height 18
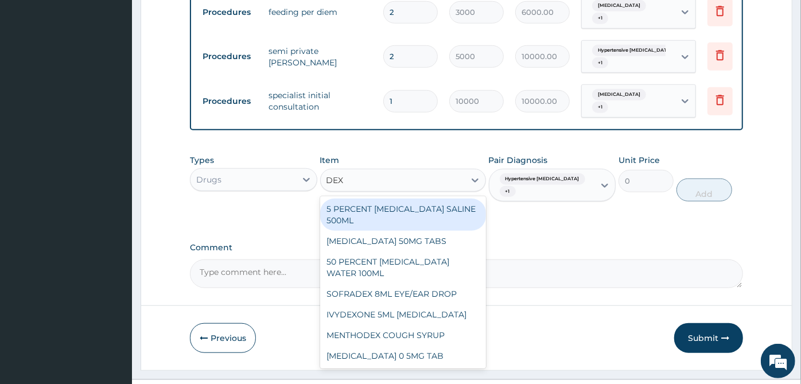
type input "DEXT"
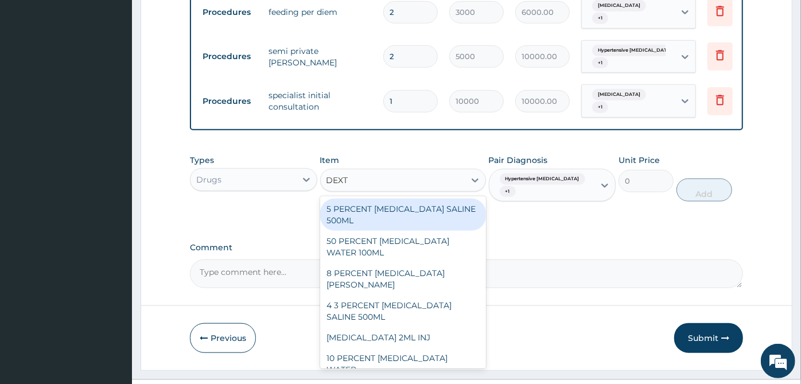
click at [387, 199] on div "5 PERCENT DEXTROSE SALINE 500ML" at bounding box center [403, 215] width 166 height 32
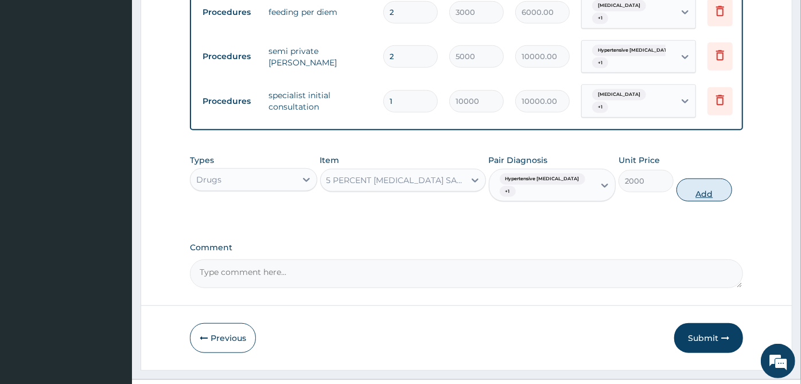
click at [697, 178] on button "Add" at bounding box center [703, 189] width 55 height 23
type input "0"
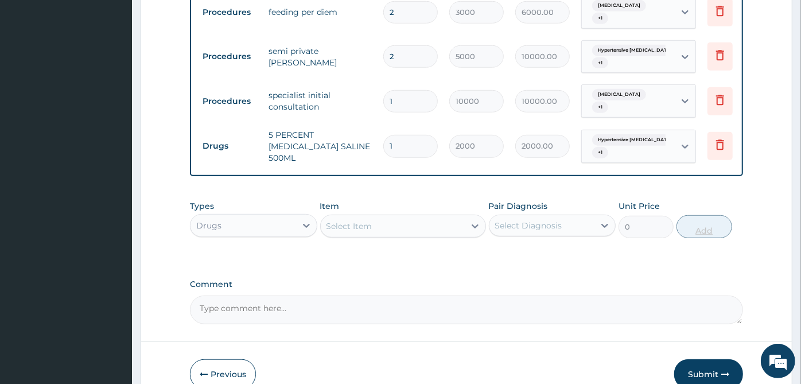
type input "0.00"
type input "2"
type input "4000.00"
type input "2"
click at [353, 217] on div "Select Item" at bounding box center [393, 226] width 144 height 18
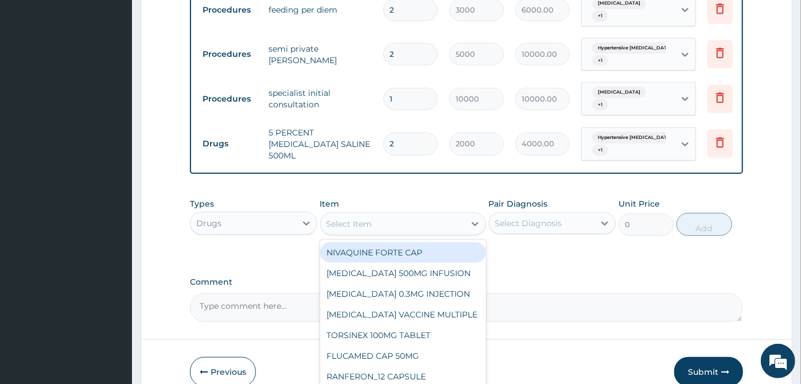
scroll to position [524, 0]
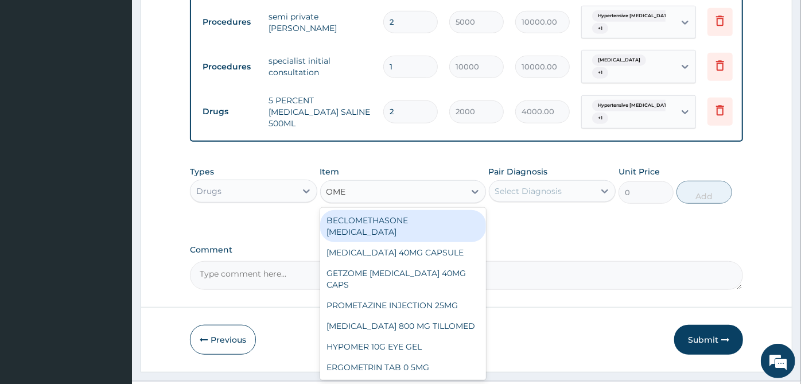
type input "OMEP"
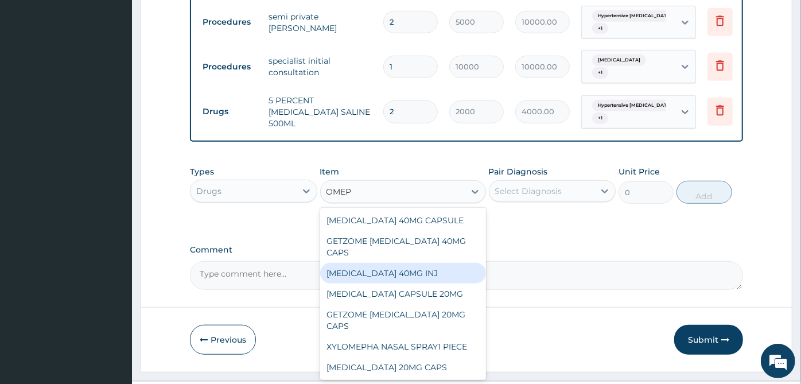
click at [375, 263] on div "OMEPRAZOLE 40MG INJ" at bounding box center [403, 273] width 166 height 21
type input "996"
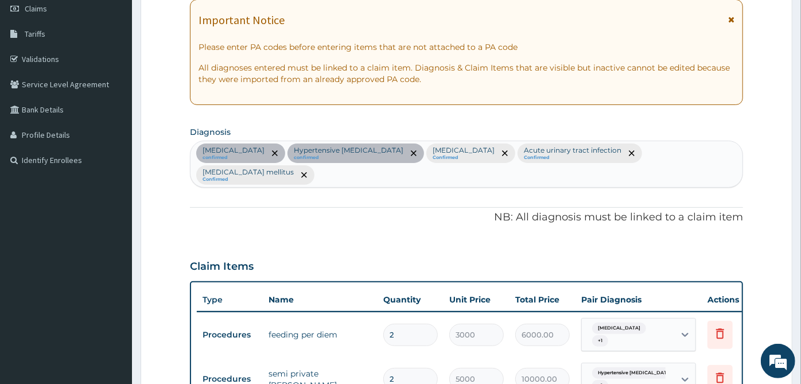
scroll to position [77, 0]
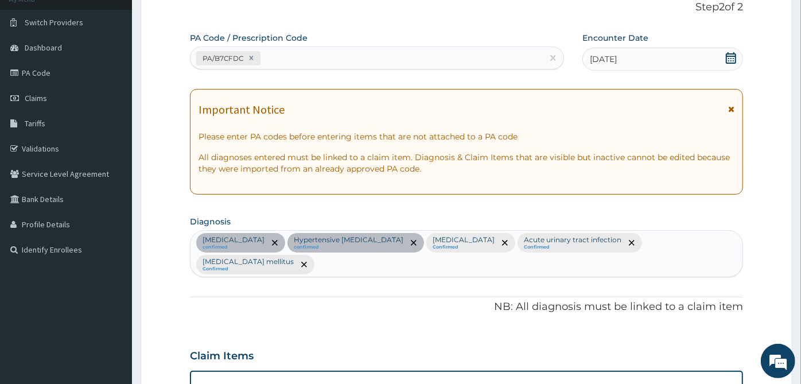
click at [693, 245] on div "Malaria confirmed Hypertensive heart failure confirmed Sepsis Confirmed Acute u…" at bounding box center [466, 254] width 552 height 46
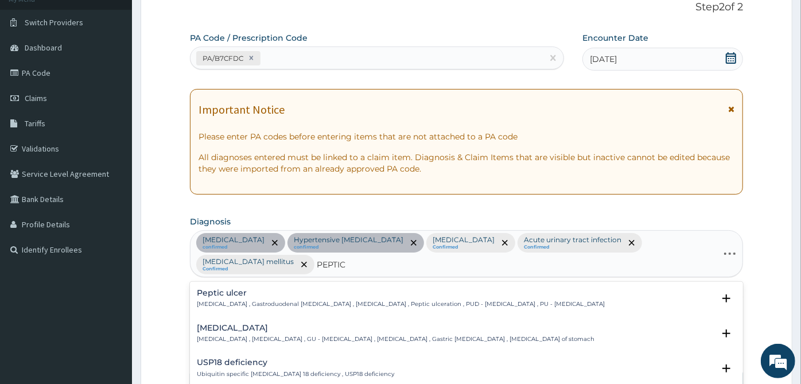
type input "PEPTIC U"
click at [383, 289] on h4 "Peptic ulcer" at bounding box center [401, 293] width 408 height 9
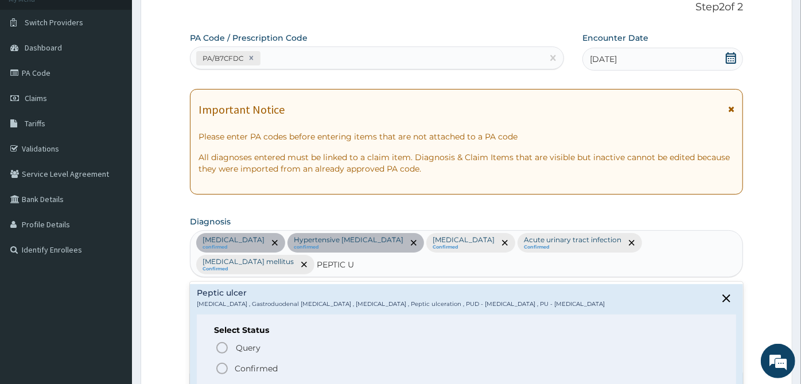
click at [251, 363] on p "Confirmed" at bounding box center [256, 368] width 43 height 11
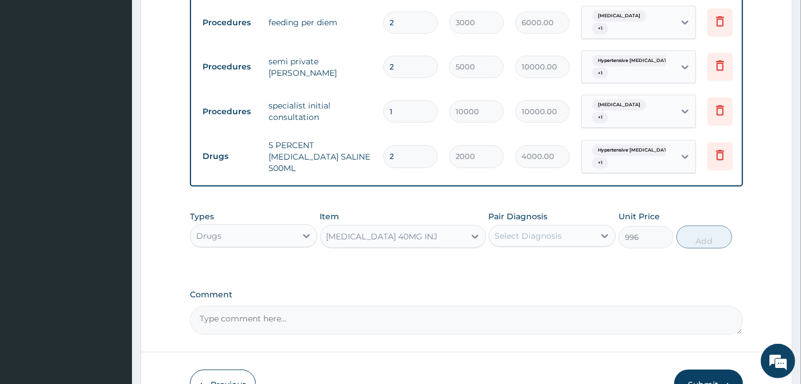
scroll to position [524, 0]
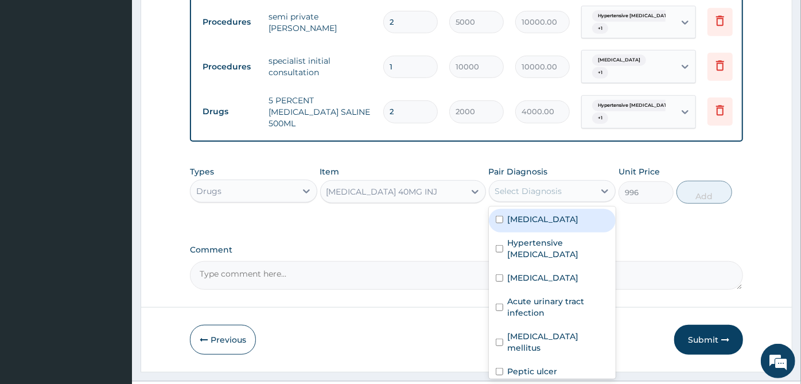
click at [587, 182] on div "Select Diagnosis" at bounding box center [542, 191] width 106 height 18
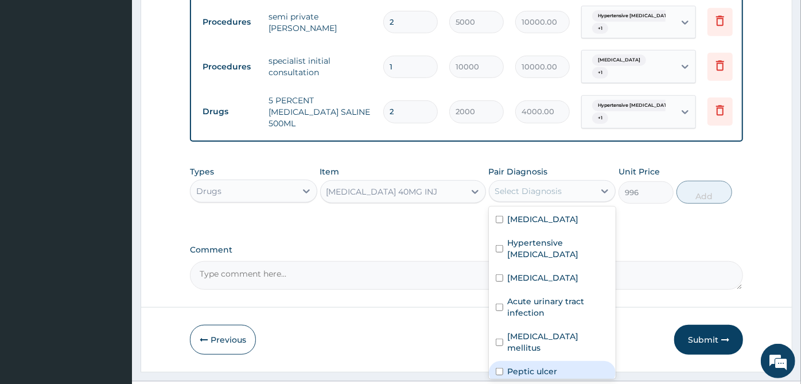
click at [551, 365] on label "Peptic ulcer" at bounding box center [533, 370] width 50 height 11
checkbox input "true"
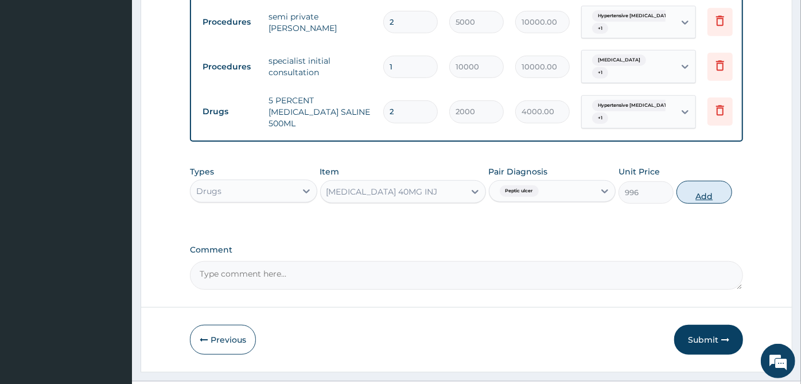
click at [714, 181] on button "Add" at bounding box center [703, 192] width 55 height 23
type input "0"
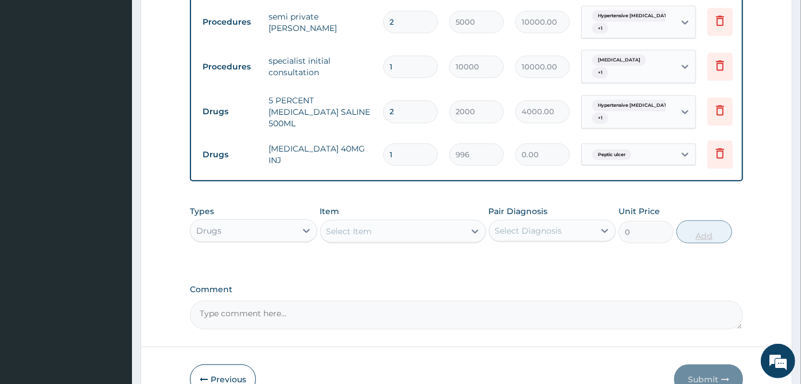
type input "0.00"
type input "3"
type input "2988.00"
type input "3"
click at [460, 222] on div "Select Item" at bounding box center [393, 231] width 144 height 18
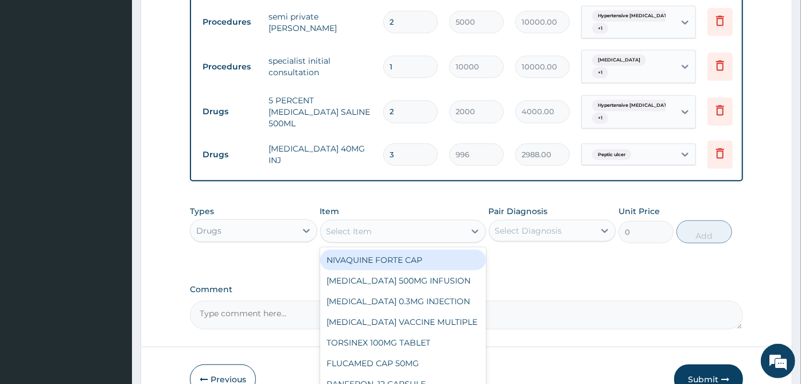
scroll to position [563, 0]
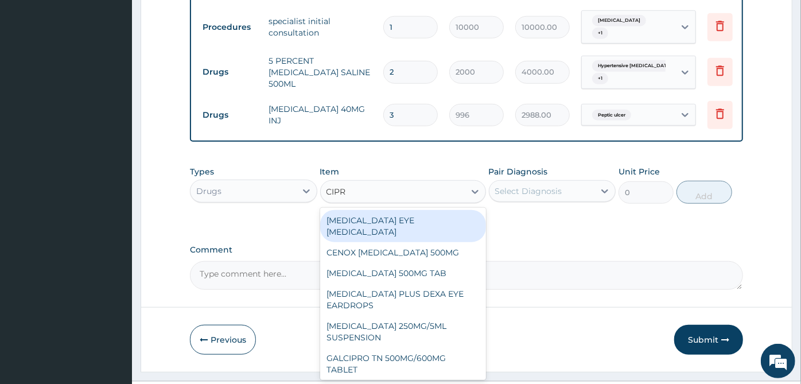
type input "CIPRO"
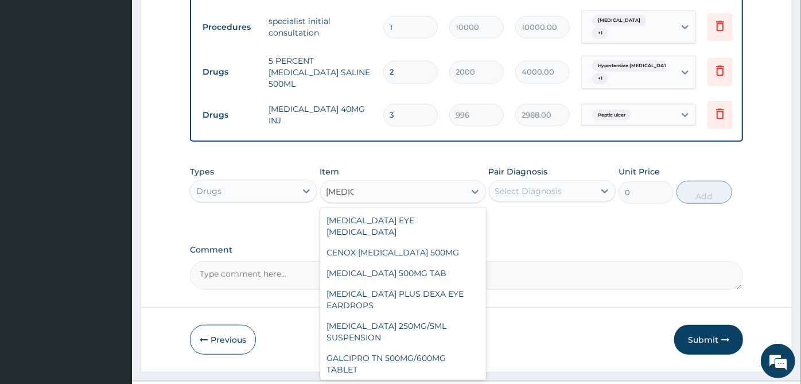
click at [418, 380] on div "CIPROTAB 200MG INFUSION" at bounding box center [403, 390] width 166 height 21
type input "2000"
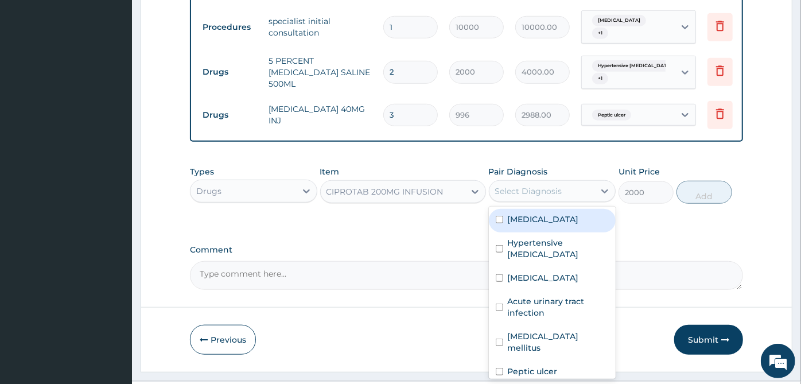
click at [584, 182] on div "Select Diagnosis" at bounding box center [542, 191] width 106 height 18
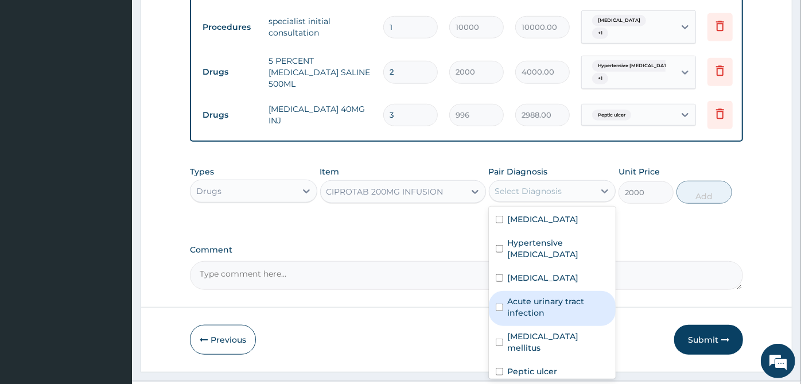
click at [557, 295] on label "Acute urinary tract infection" at bounding box center [559, 306] width 102 height 23
checkbox input "true"
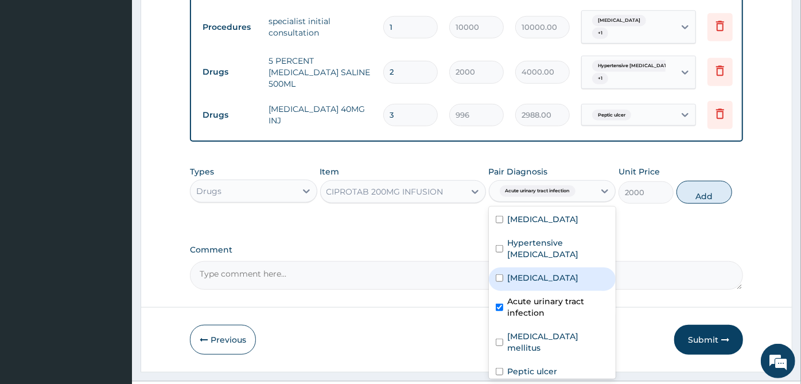
click at [547, 267] on div "Sepsis" at bounding box center [552, 279] width 127 height 24
checkbox input "true"
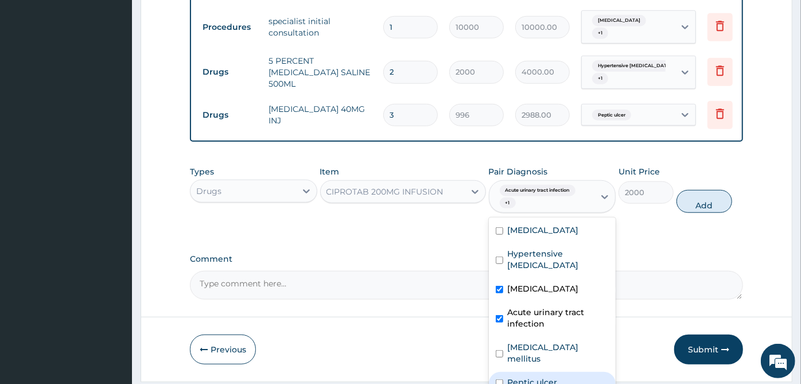
click at [551, 376] on label "Peptic ulcer" at bounding box center [533, 381] width 50 height 11
checkbox input "true"
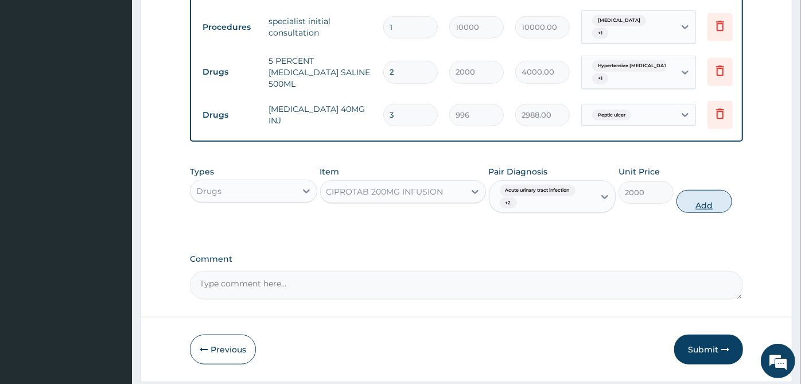
click at [697, 190] on button "Add" at bounding box center [703, 201] width 55 height 23
type input "0"
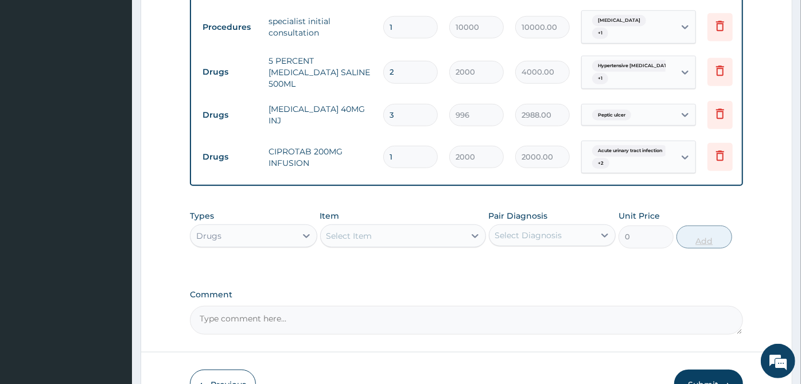
type input "0.00"
type input "4"
type input "8000.00"
type input "4"
click at [458, 227] on div "Select Item" at bounding box center [393, 236] width 144 height 18
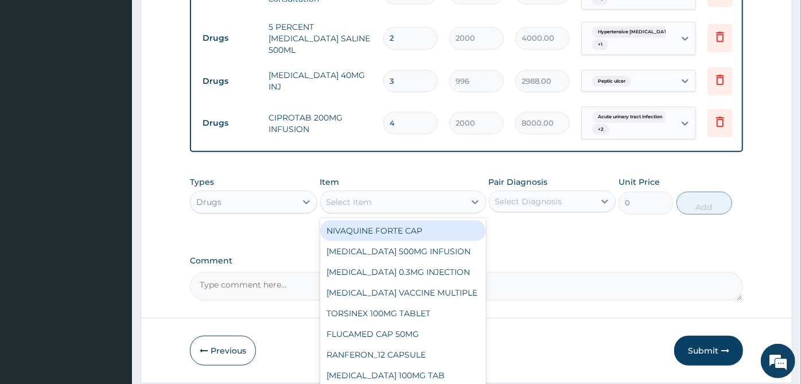
scroll to position [608, 0]
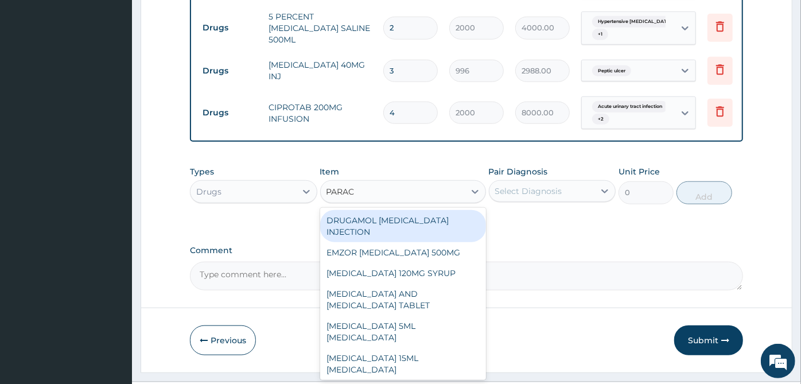
type input "PARACE"
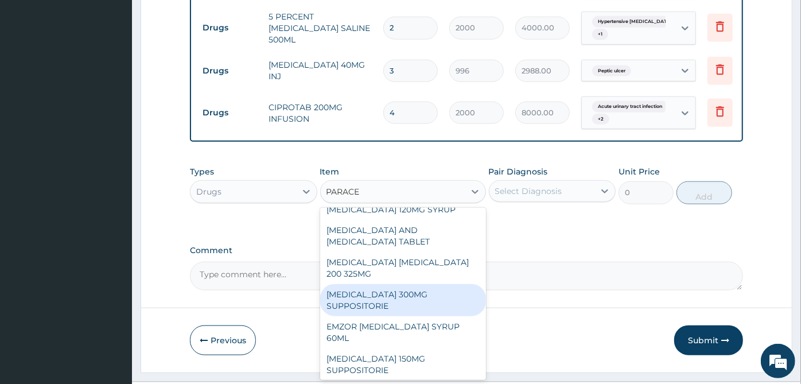
scroll to position [127, 0]
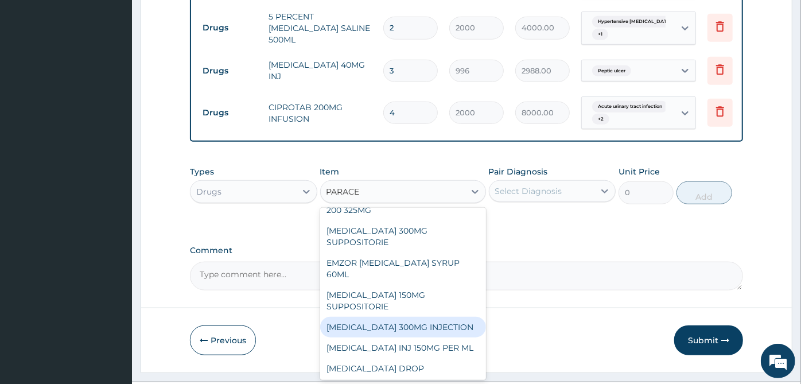
click at [426, 317] on div "PARACETAMOL 300MG INJECTION" at bounding box center [403, 327] width 166 height 21
type input "500"
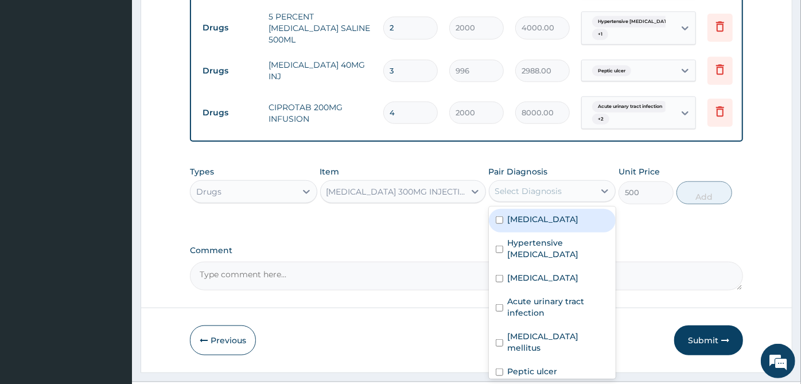
click at [569, 182] on div "Select Diagnosis" at bounding box center [542, 191] width 106 height 18
drag, startPoint x: 561, startPoint y: 203, endPoint x: 561, endPoint y: 214, distance: 10.9
click at [560, 209] on div "Malaria" at bounding box center [552, 221] width 127 height 24
checkbox input "true"
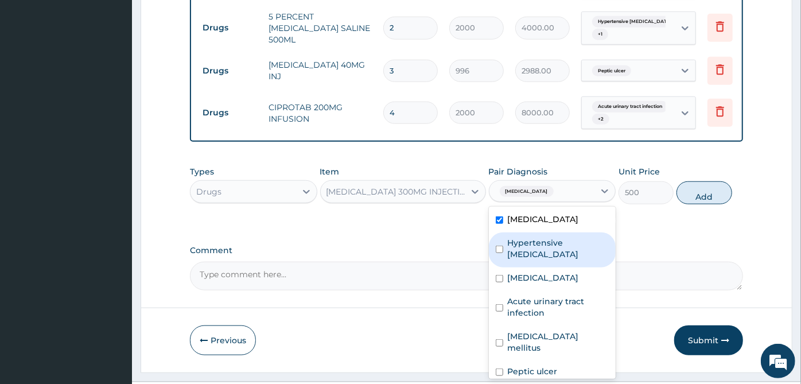
click at [561, 237] on label "Hypertensive heart failure" at bounding box center [559, 248] width 102 height 23
checkbox input "true"
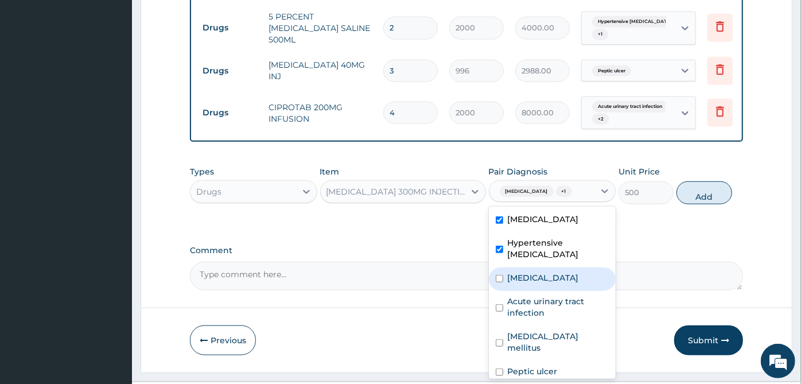
click at [557, 267] on div "Sepsis" at bounding box center [552, 279] width 127 height 24
checkbox input "true"
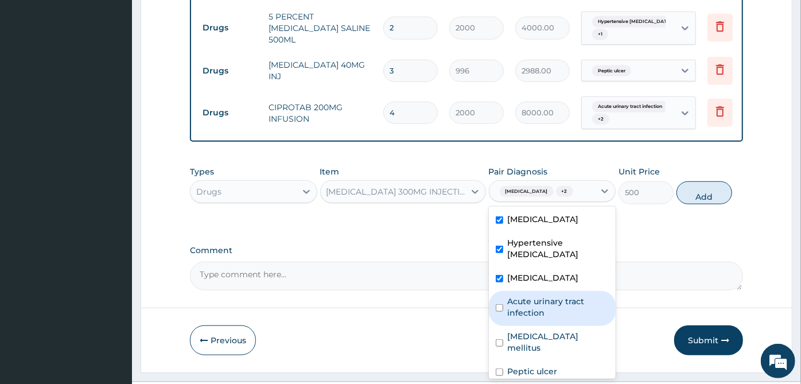
drag, startPoint x: 554, startPoint y: 273, endPoint x: 551, endPoint y: 298, distance: 26.0
click at [554, 295] on label "Acute urinary tract infection" at bounding box center [559, 306] width 102 height 23
checkbox input "true"
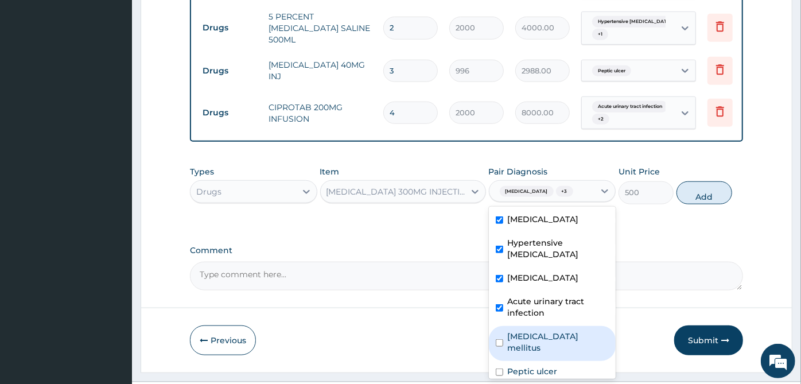
drag, startPoint x: 551, startPoint y: 302, endPoint x: 549, endPoint y: 312, distance: 9.5
click at [550, 326] on div "Diabetes mellitus" at bounding box center [552, 343] width 127 height 35
checkbox input "true"
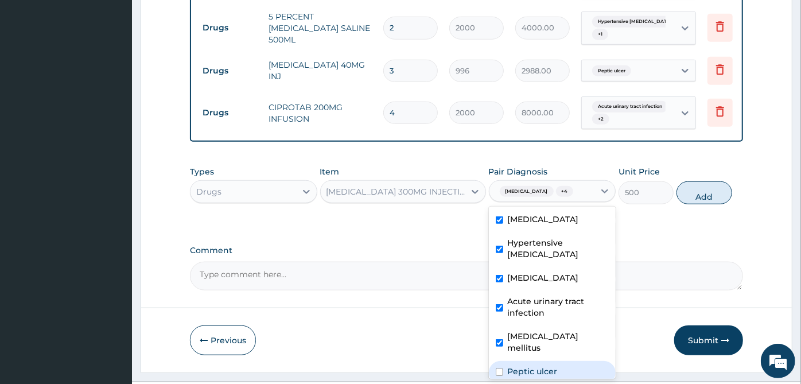
click at [544, 365] on label "Peptic ulcer" at bounding box center [533, 370] width 50 height 11
checkbox input "true"
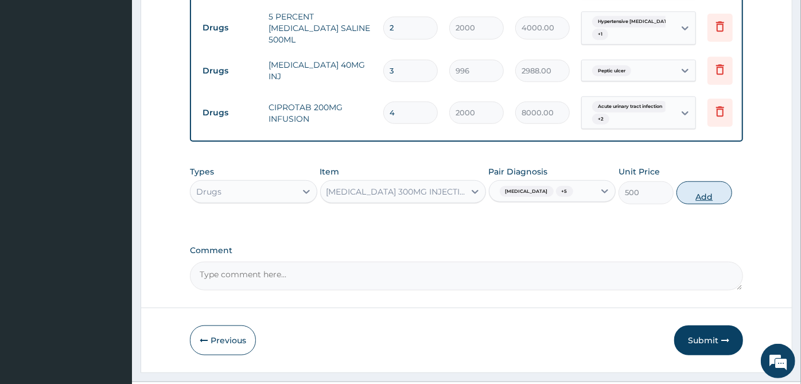
click at [713, 181] on button "Add" at bounding box center [703, 192] width 55 height 23
type input "0"
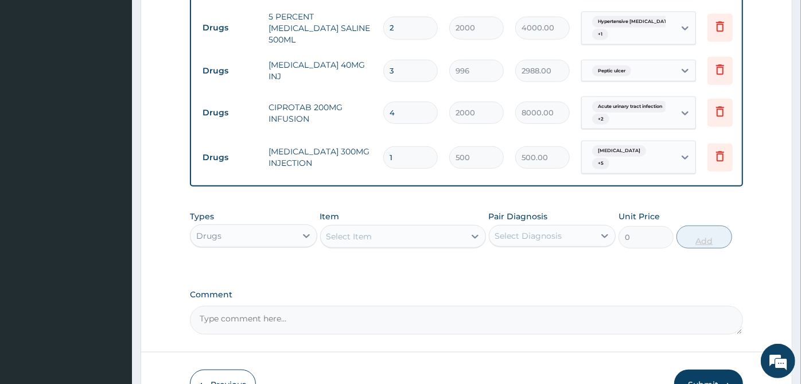
type input "15"
type input "7500.00"
type input "15"
click at [440, 227] on div "Select Item" at bounding box center [393, 236] width 144 height 18
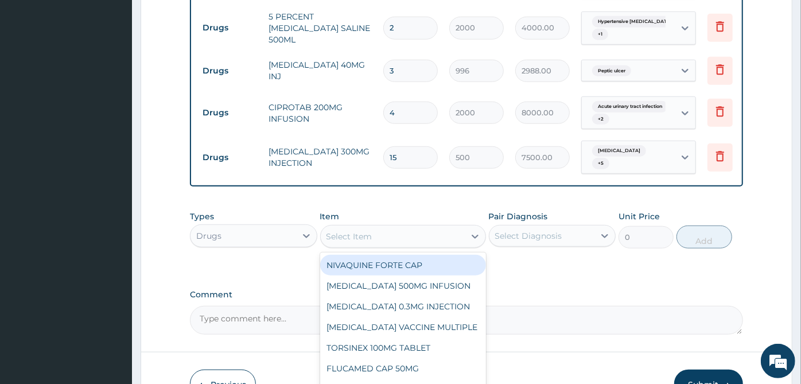
scroll to position [647, 0]
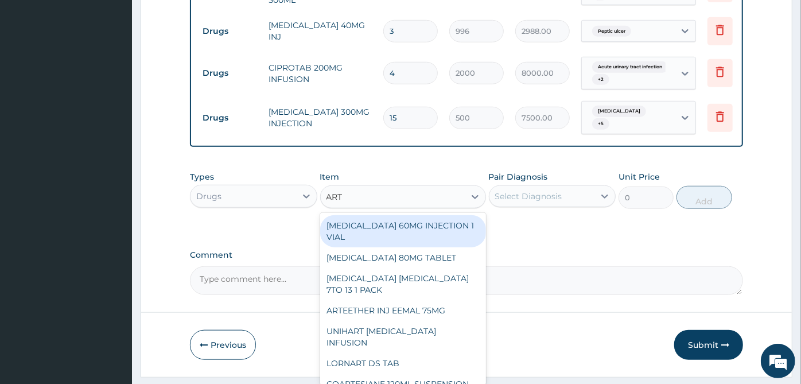
type input "ARTE"
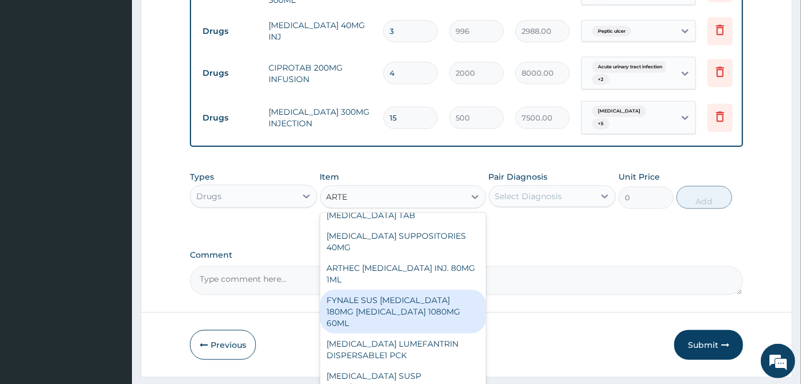
scroll to position [191, 0]
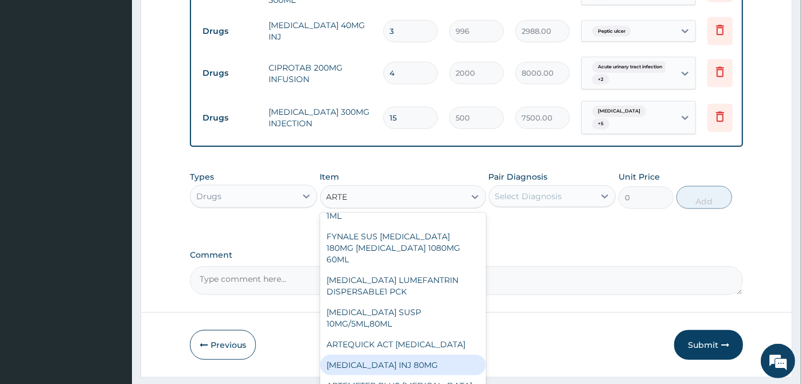
click at [383, 355] on div "ARTEMETHER INJ 80MG" at bounding box center [403, 365] width 166 height 21
type input "175.2"
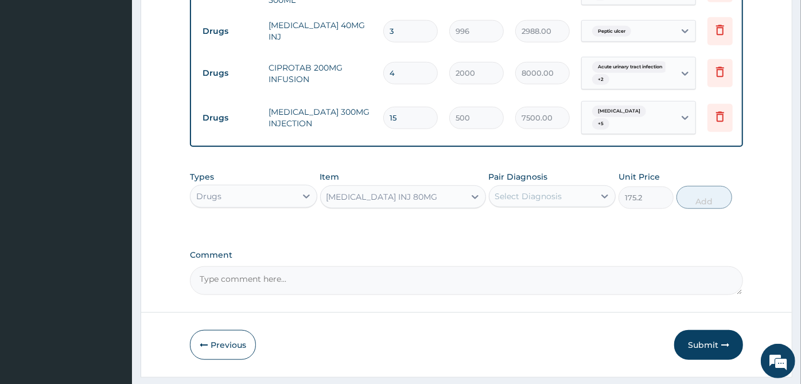
click at [549, 190] on div "Select Diagnosis" at bounding box center [528, 195] width 67 height 11
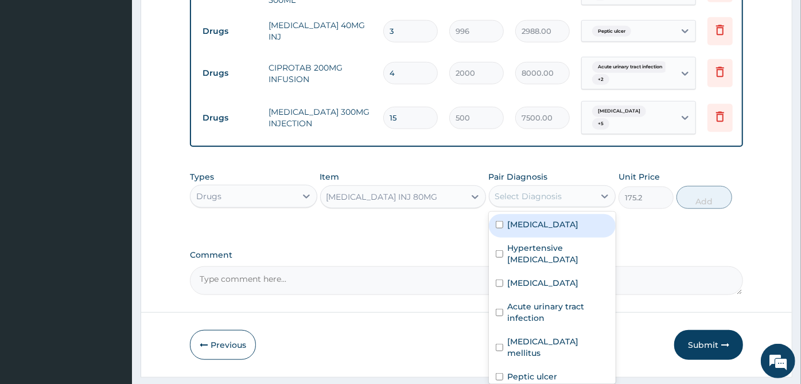
click at [532, 214] on div "Malaria" at bounding box center [552, 226] width 127 height 24
checkbox input "true"
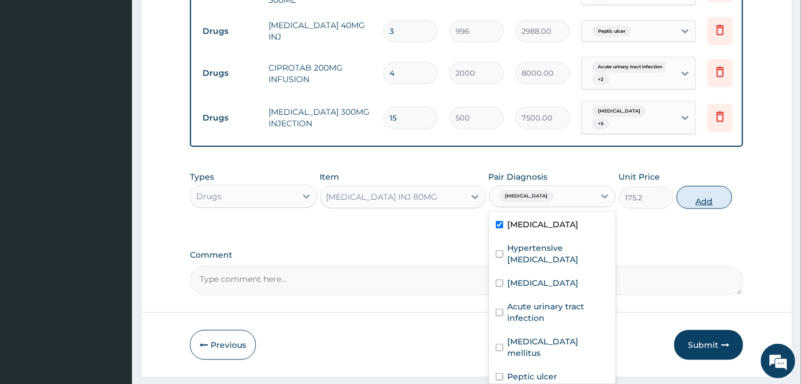
click at [707, 186] on button "Add" at bounding box center [703, 197] width 55 height 23
type input "0"
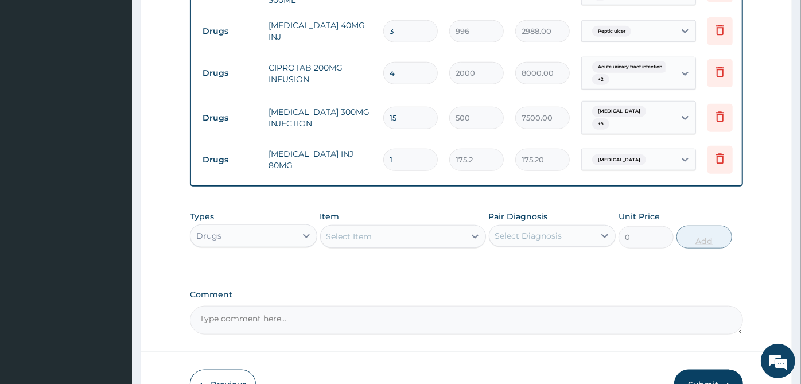
type input "0.00"
type input "3"
type input "525.60"
type input "3"
click at [446, 227] on div "Select Item" at bounding box center [393, 236] width 144 height 18
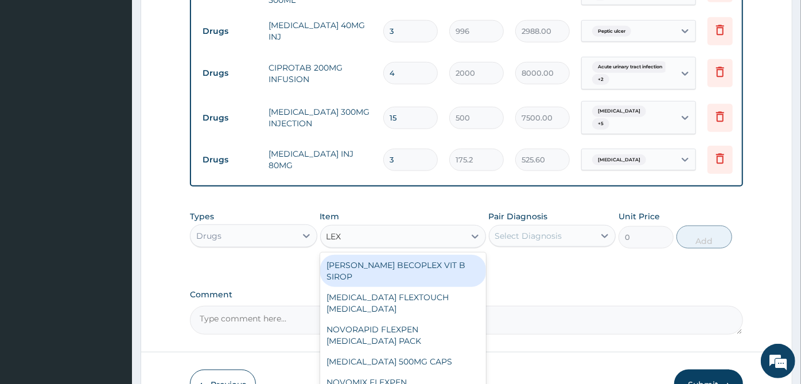
type input "LEXO"
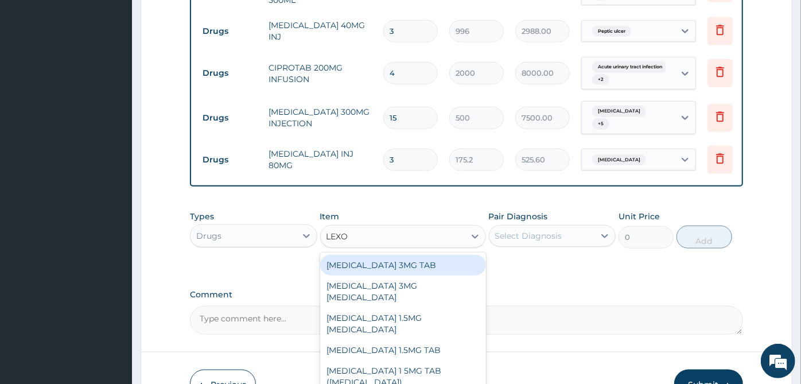
click at [409, 255] on div "LEXOTAN 3MG TAB" at bounding box center [403, 265] width 166 height 21
type input "39"
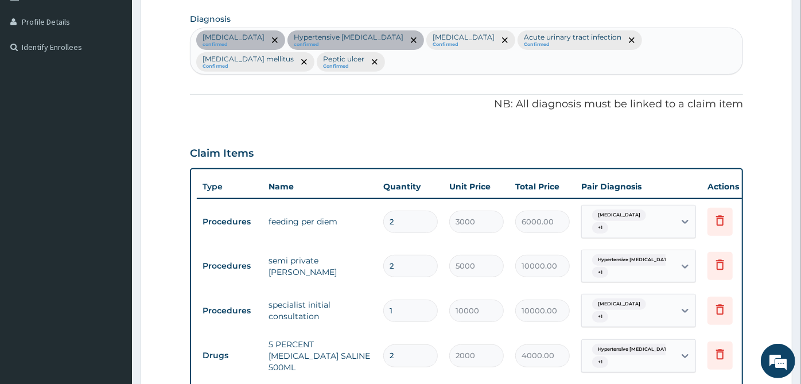
scroll to position [201, 0]
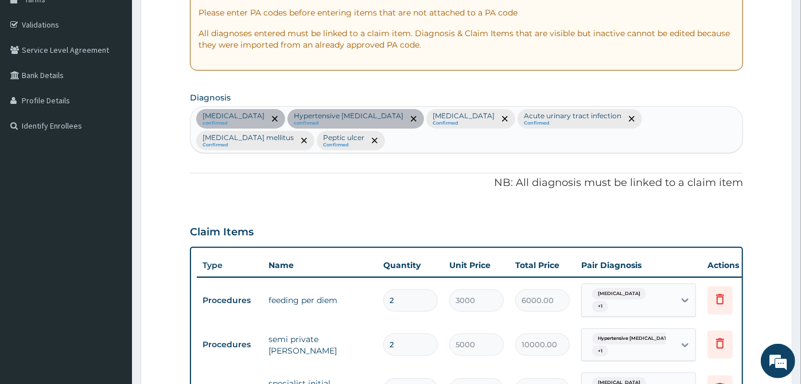
click at [725, 115] on div "Malaria confirmed Hypertensive heart failure confirmed Sepsis Confirmed Acute u…" at bounding box center [466, 130] width 552 height 46
type input "INS"
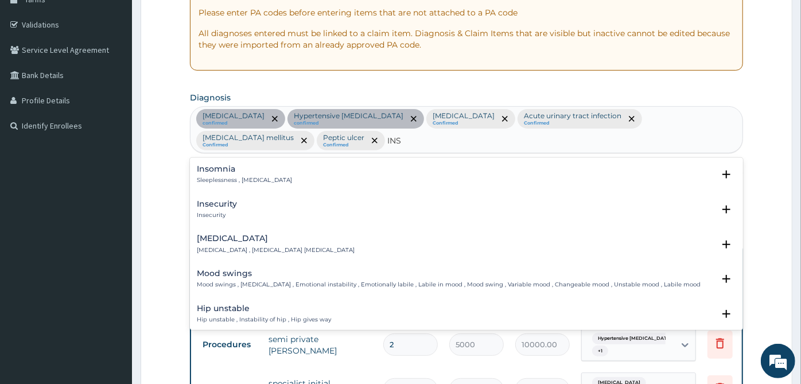
click at [255, 165] on div "Insomnia Sleeplessness , Insomnia" at bounding box center [244, 175] width 95 height 20
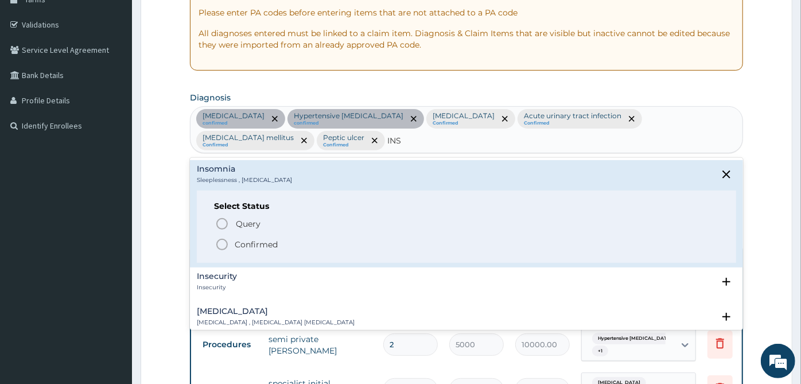
click at [255, 239] on p "Confirmed" at bounding box center [256, 244] width 43 height 11
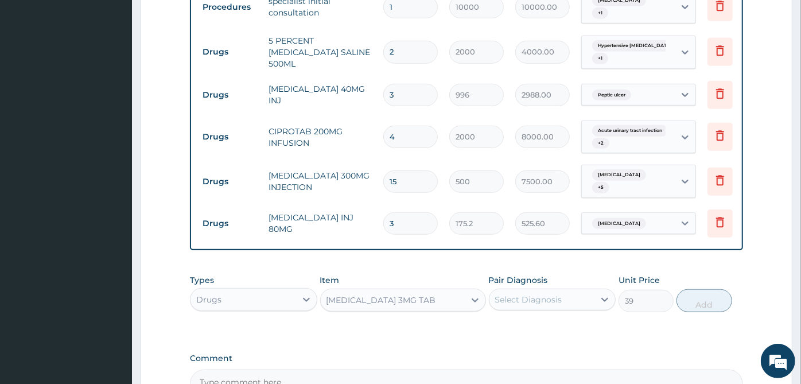
scroll to position [709, 0]
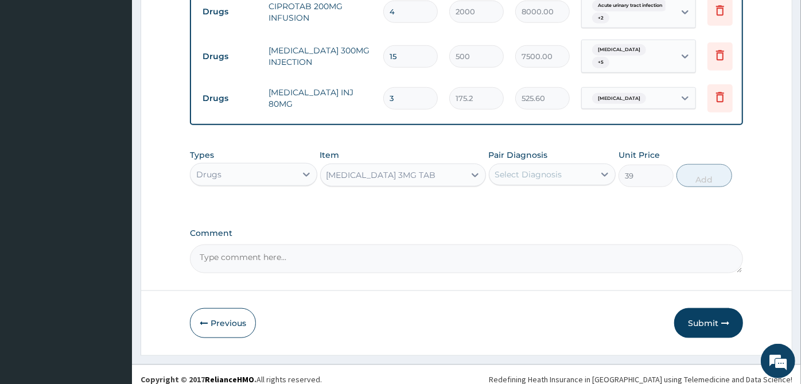
click at [529, 169] on div "Select Diagnosis" at bounding box center [528, 174] width 67 height 11
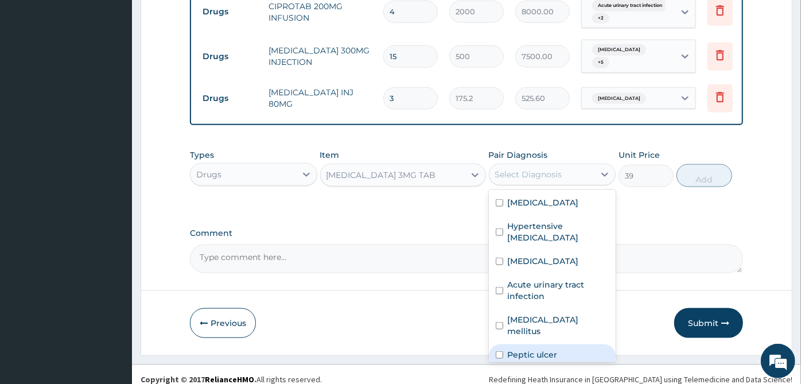
scroll to position [20, 0]
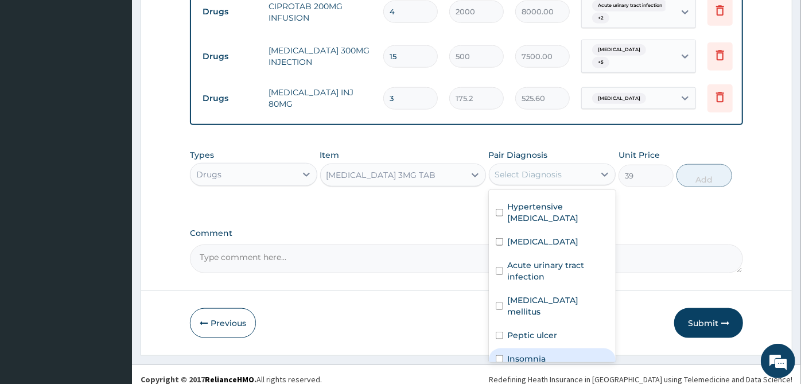
click at [542, 353] on label "Insomnia" at bounding box center [527, 358] width 38 height 11
checkbox input "true"
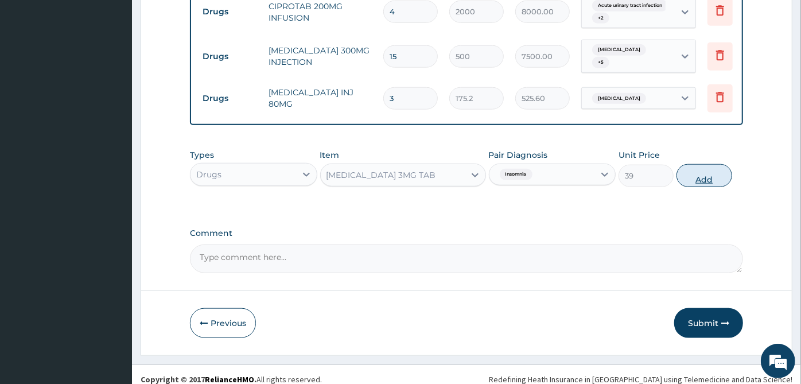
click at [705, 169] on button "Add" at bounding box center [703, 175] width 55 height 23
type input "0"
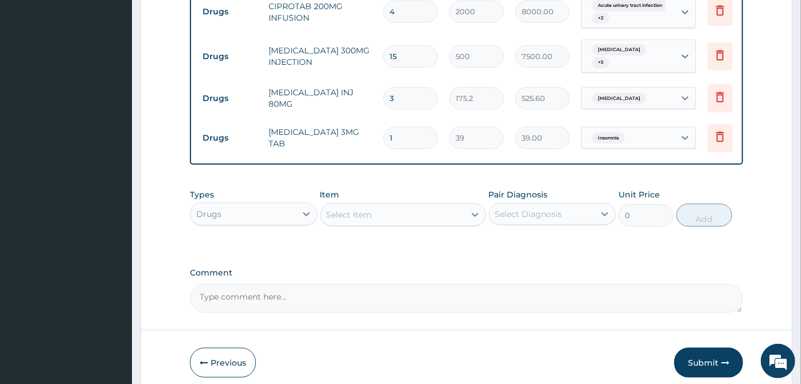
click at [458, 205] on div "Select Item" at bounding box center [393, 214] width 144 height 18
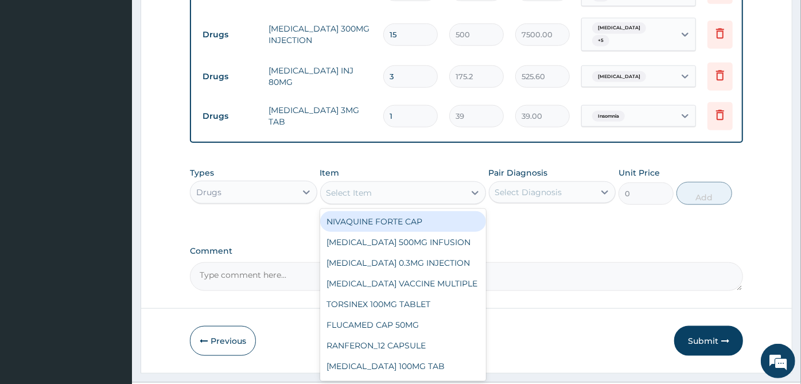
scroll to position [748, 0]
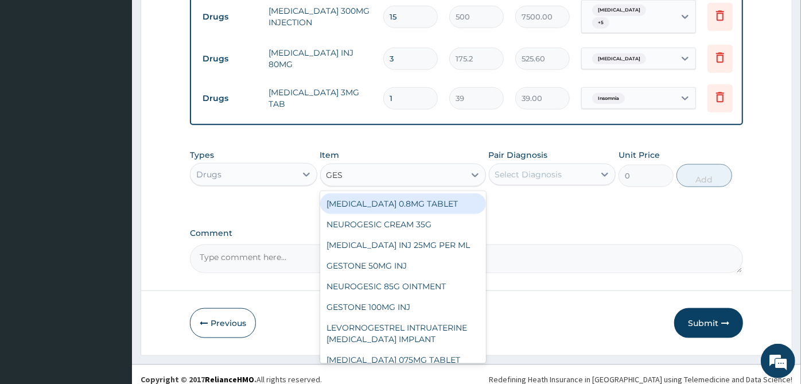
type input "GEST"
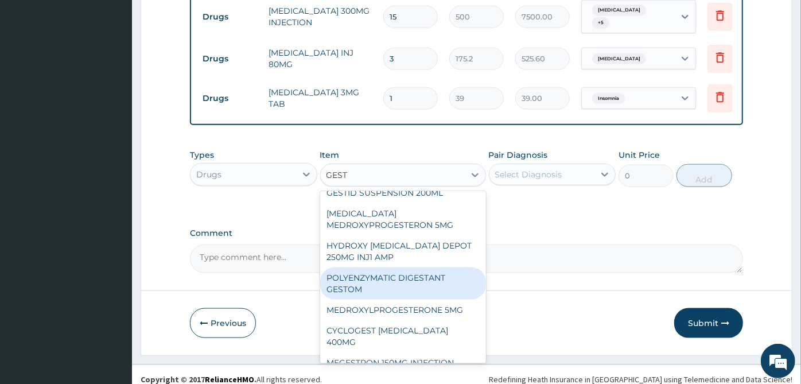
scroll to position [230, 0]
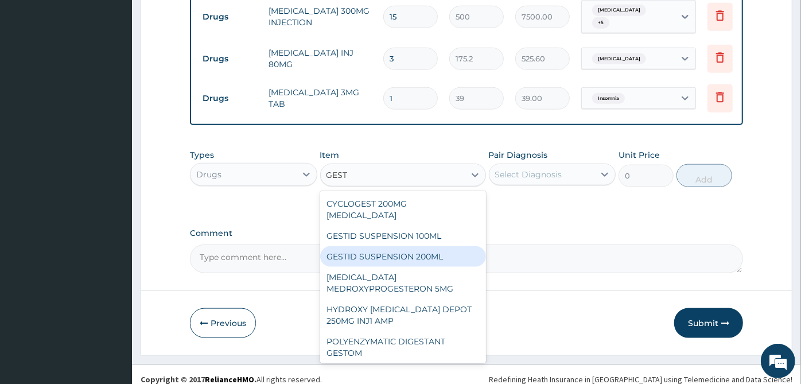
click at [411, 246] on div "GESTID SUSPENSION 200ML" at bounding box center [403, 256] width 166 height 21
type input "2282"
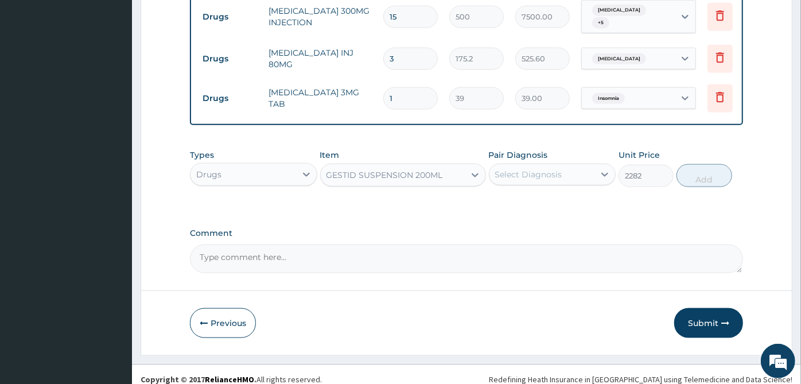
click at [574, 165] on div "Select Diagnosis" at bounding box center [542, 174] width 106 height 18
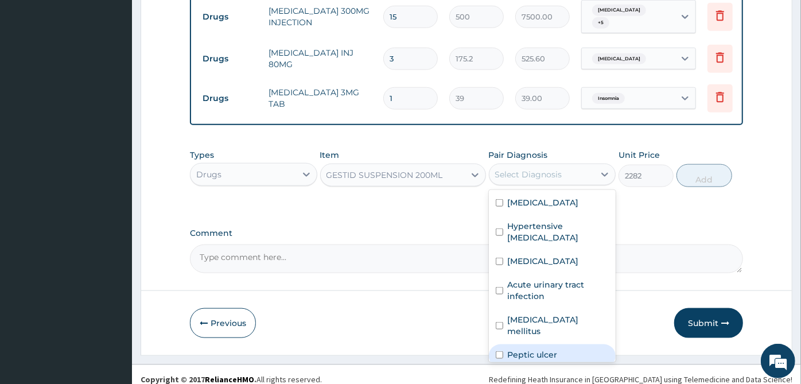
click at [561, 344] on div "Peptic ulcer" at bounding box center [552, 356] width 127 height 24
checkbox input "true"
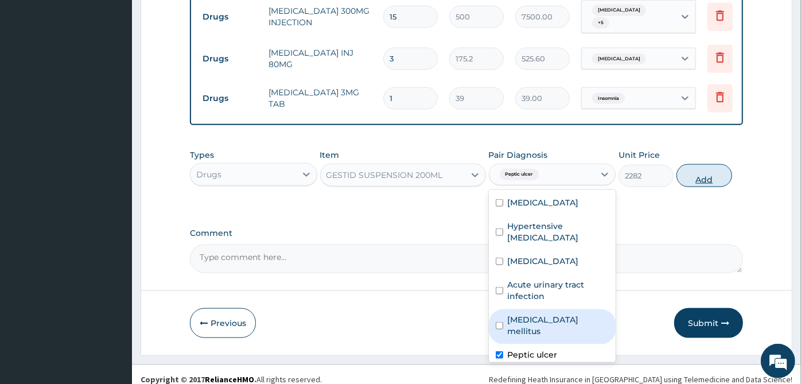
click at [702, 164] on button "Add" at bounding box center [703, 175] width 55 height 23
type input "0"
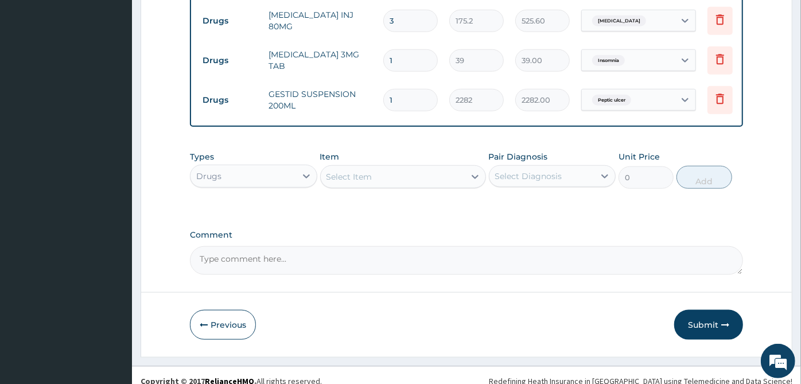
scroll to position [788, 0]
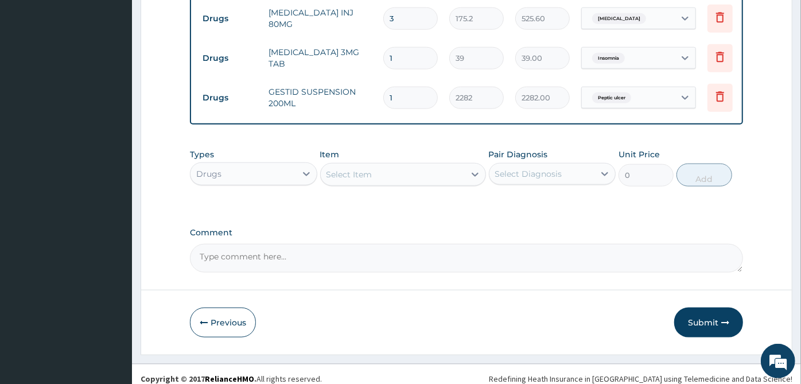
click at [424, 165] on div "Select Item" at bounding box center [393, 174] width 144 height 18
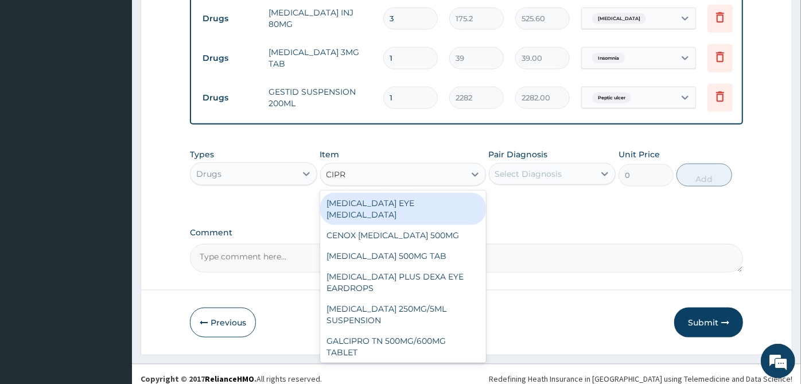
type input "CIPRO"
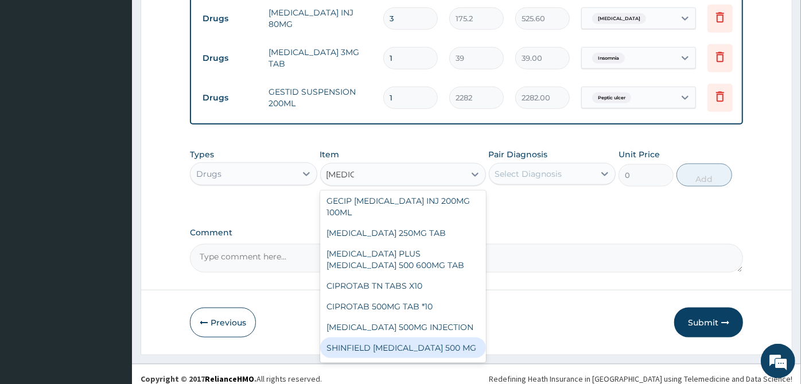
scroll to position [284, 0]
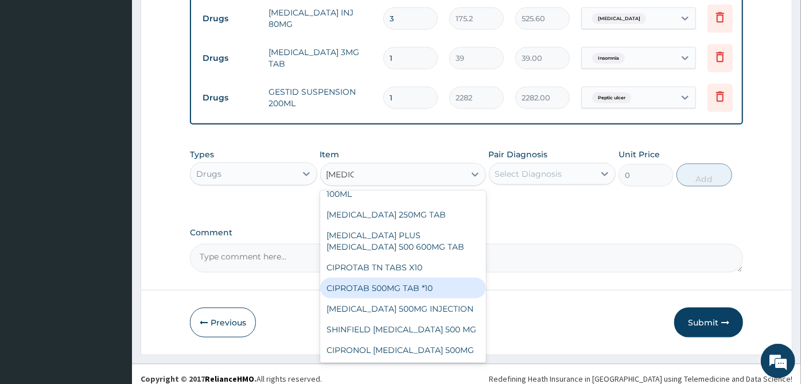
click at [444, 278] on div "CIPROTAB 500MG TAB *10" at bounding box center [403, 288] width 166 height 21
type input "366.03"
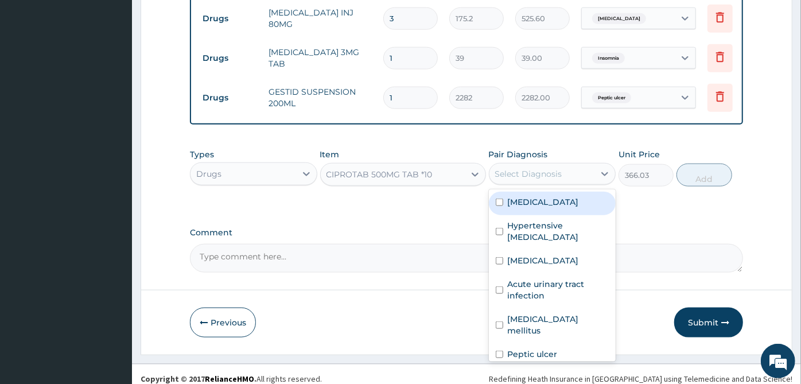
click at [543, 173] on div "Select Diagnosis" at bounding box center [542, 174] width 106 height 18
click at [534, 197] on label "Malaria" at bounding box center [543, 201] width 71 height 11
checkbox input "true"
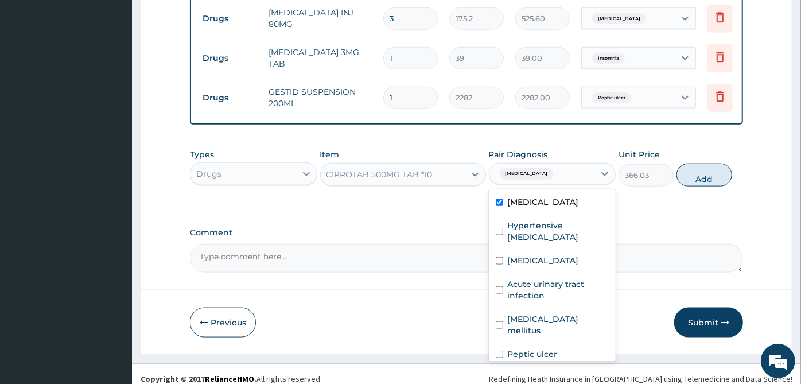
click at [534, 220] on label "Hypertensive heart failure" at bounding box center [559, 231] width 102 height 23
checkbox input "true"
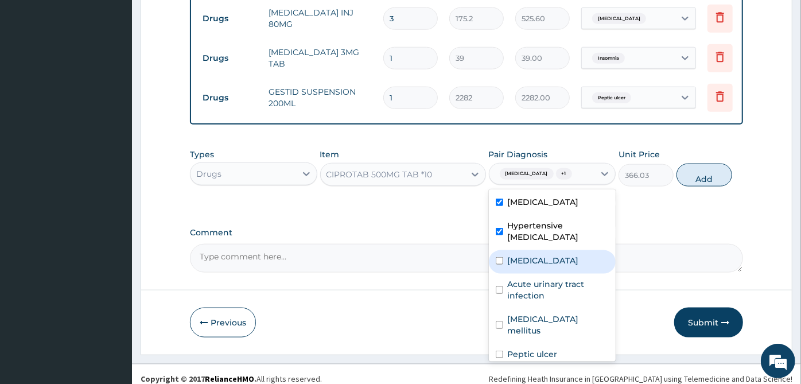
click at [532, 255] on label "Sepsis" at bounding box center [543, 260] width 71 height 11
checkbox input "true"
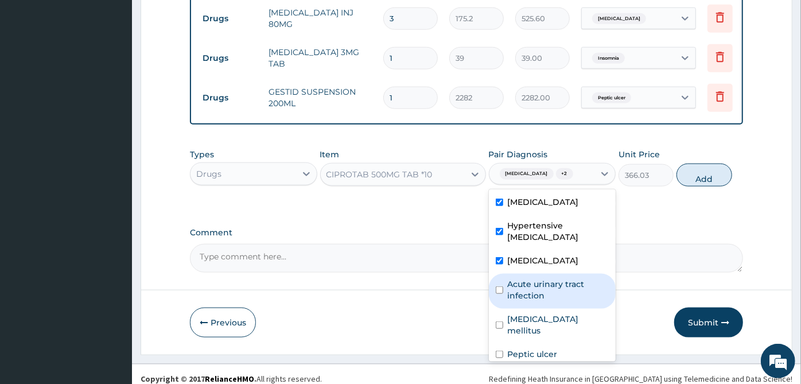
click at [528, 287] on label "Acute urinary tract infection" at bounding box center [559, 289] width 102 height 23
checkbox input "true"
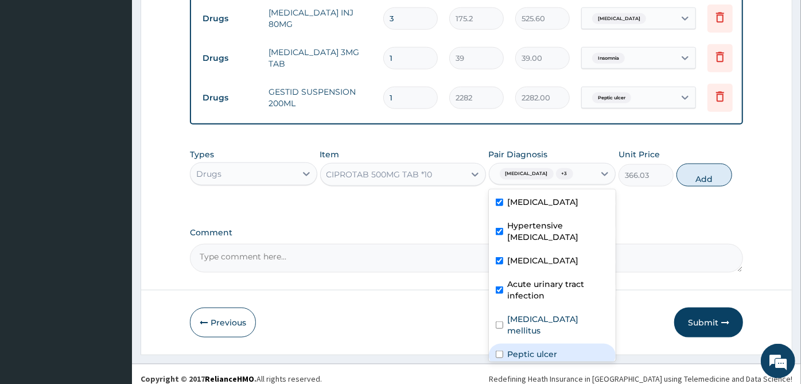
click at [528, 344] on div "Peptic ulcer" at bounding box center [552, 356] width 127 height 24
checkbox input "true"
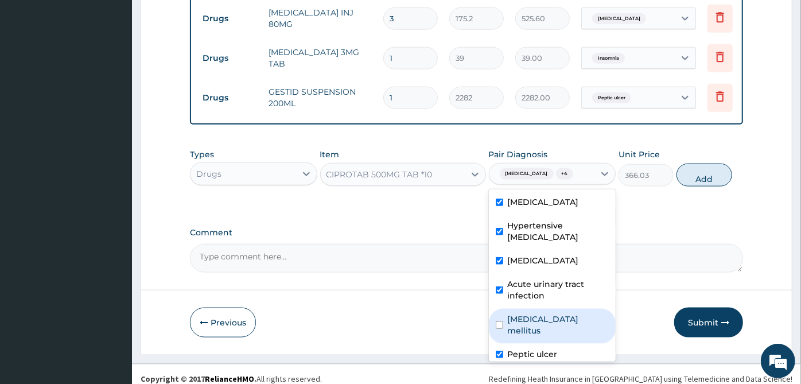
click at [528, 315] on label "Diabetes mellitus" at bounding box center [559, 324] width 102 height 23
checkbox input "false"
click at [547, 220] on label "Hypertensive heart failure" at bounding box center [559, 231] width 102 height 23
checkbox input "false"
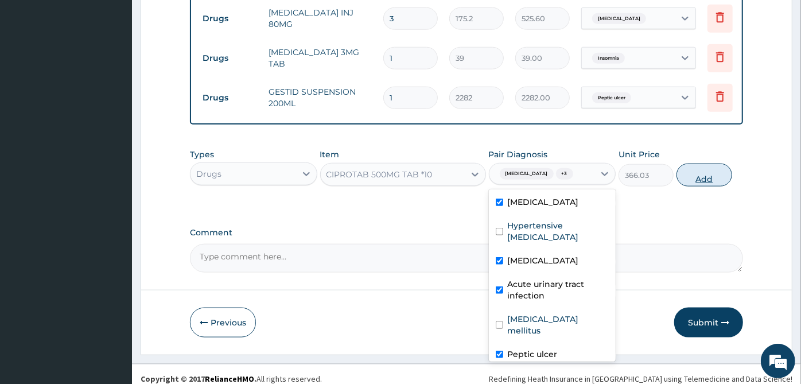
click at [698, 166] on button "Add" at bounding box center [703, 175] width 55 height 23
type input "0"
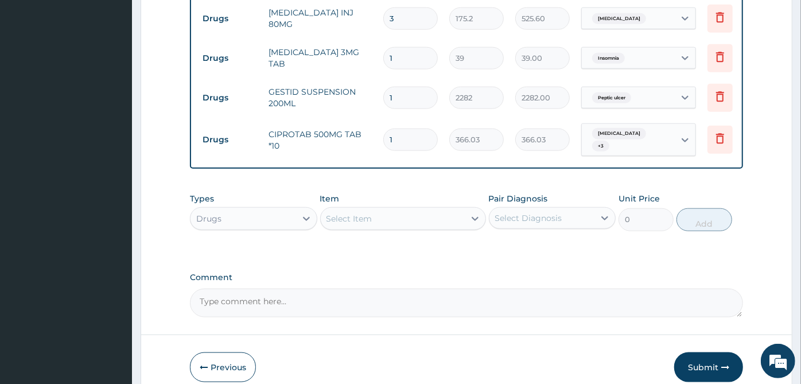
type input "10"
type input "3660.30"
type input "10"
click at [433, 209] on div "Select Item" at bounding box center [393, 218] width 144 height 18
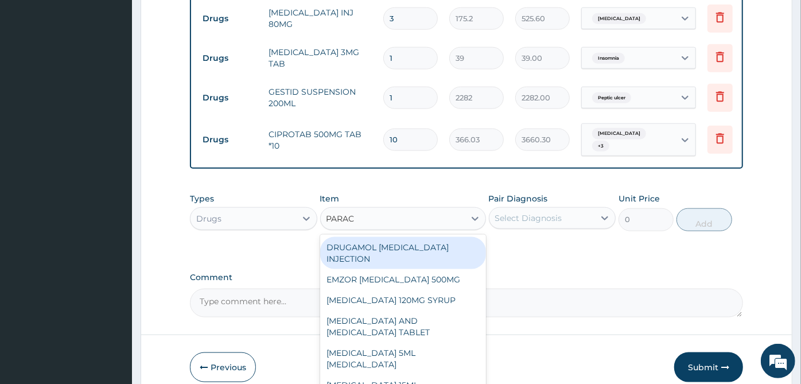
type input "PARACE"
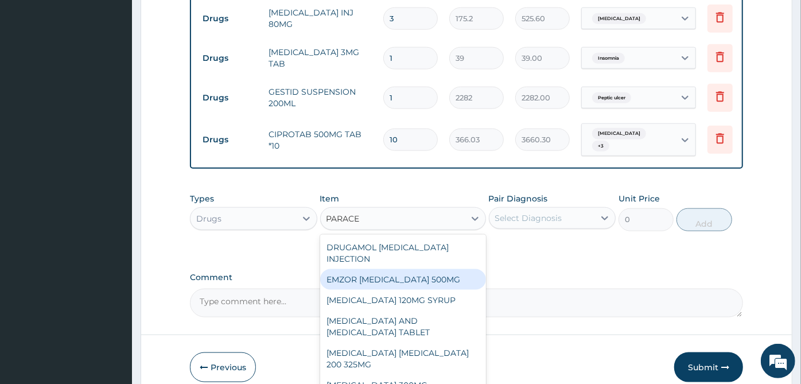
scroll to position [201, 0]
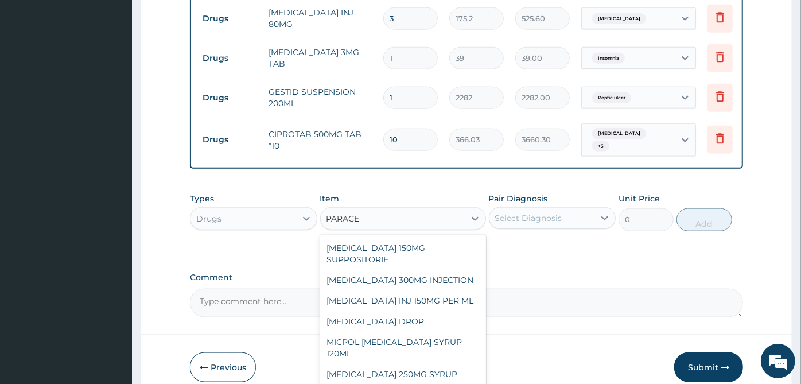
type input "30"
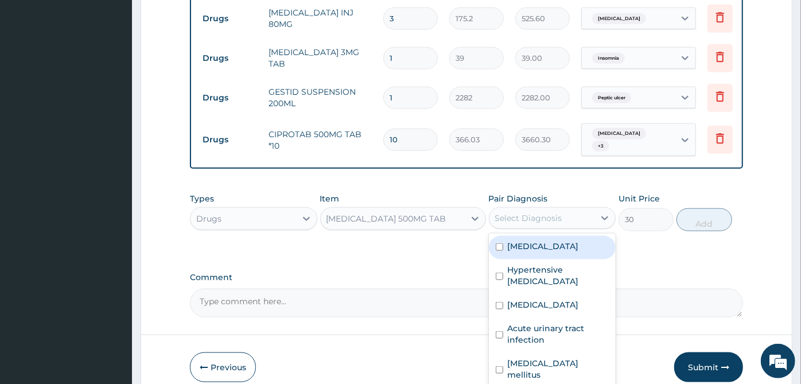
click at [557, 212] on div "Select Diagnosis" at bounding box center [528, 217] width 67 height 11
click at [558, 236] on div "Malaria" at bounding box center [552, 248] width 127 height 24
checkbox input "true"
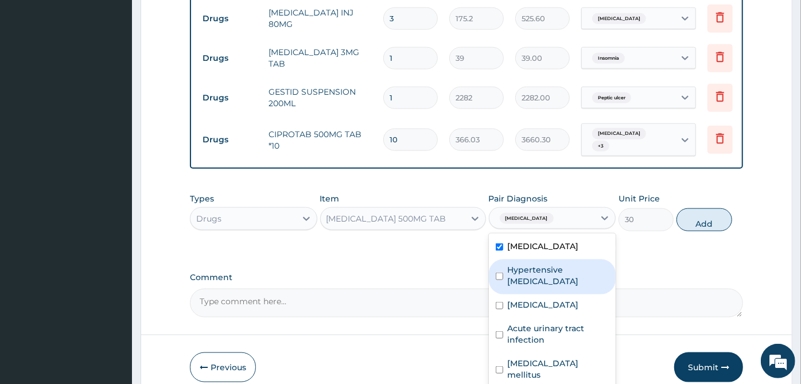
click at [551, 267] on label "Hypertensive heart failure" at bounding box center [559, 275] width 102 height 23
checkbox input "true"
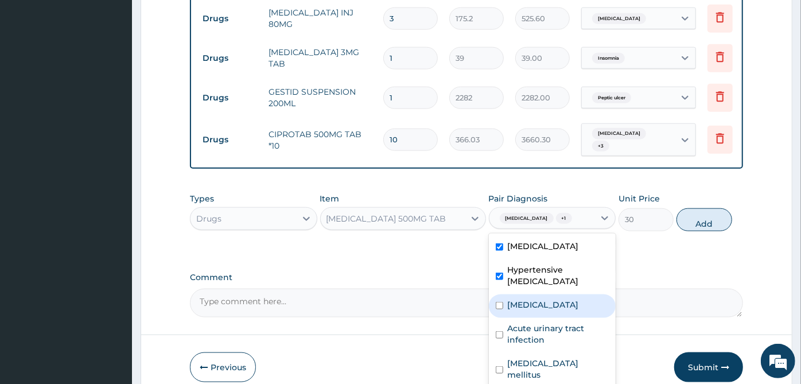
click at [551, 294] on div "Sepsis" at bounding box center [552, 306] width 127 height 24
checkbox input "true"
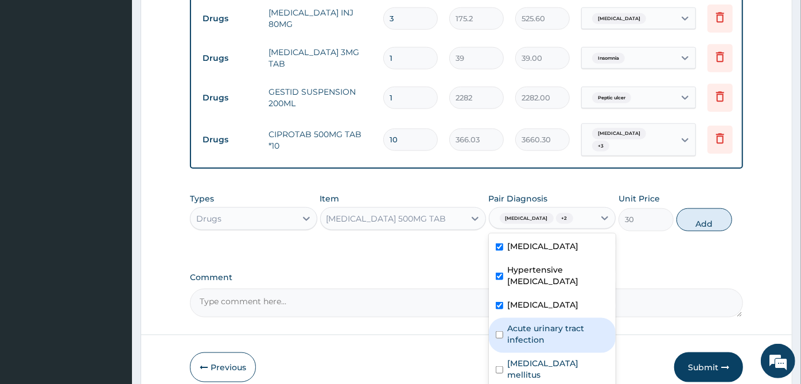
click at [551, 324] on label "Acute urinary tract infection" at bounding box center [559, 333] width 102 height 23
checkbox input "true"
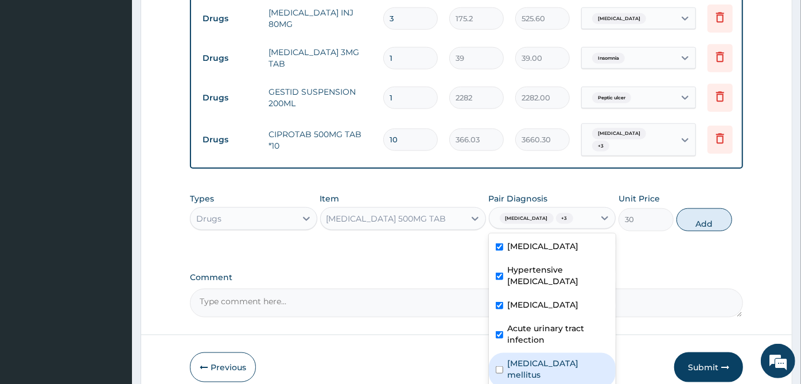
drag, startPoint x: 548, startPoint y: 348, endPoint x: 547, endPoint y: 373, distance: 25.3
click at [548, 357] on label "Diabetes mellitus" at bounding box center [559, 368] width 102 height 23
checkbox input "true"
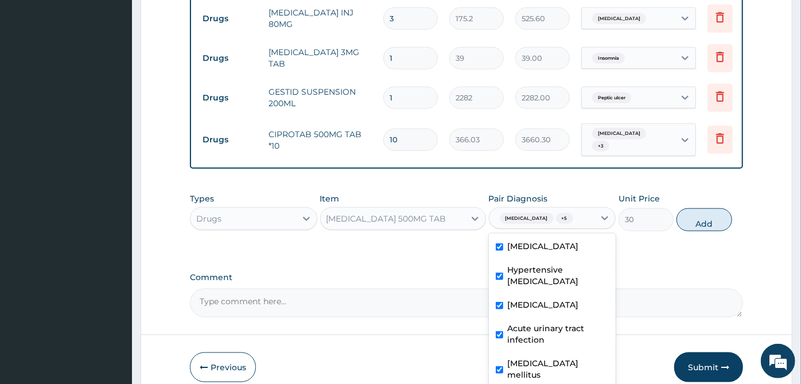
scroll to position [20, 0]
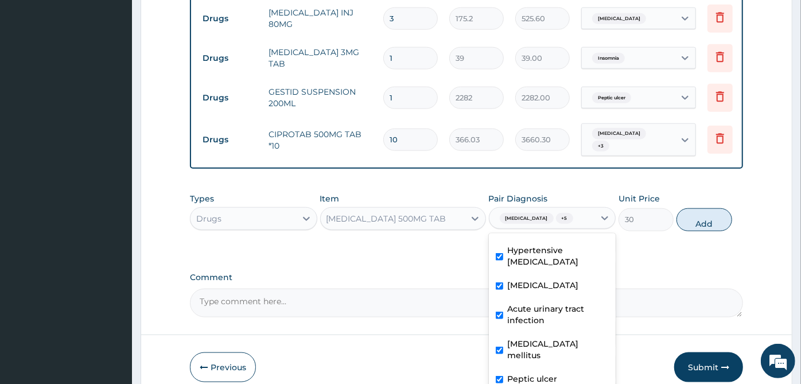
checkbox input "true"
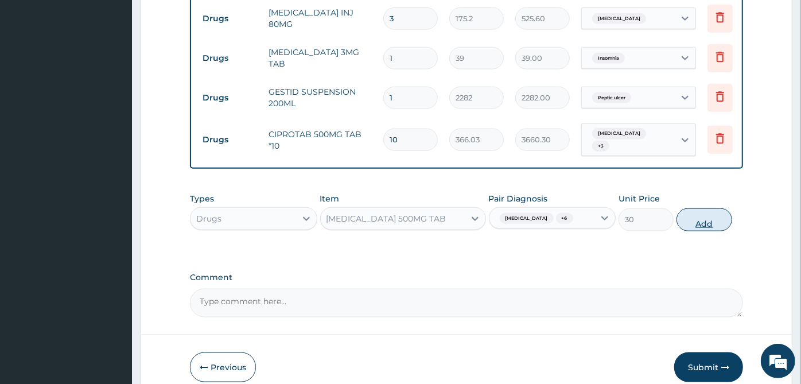
click at [711, 215] on button "Add" at bounding box center [703, 219] width 55 height 23
type input "0"
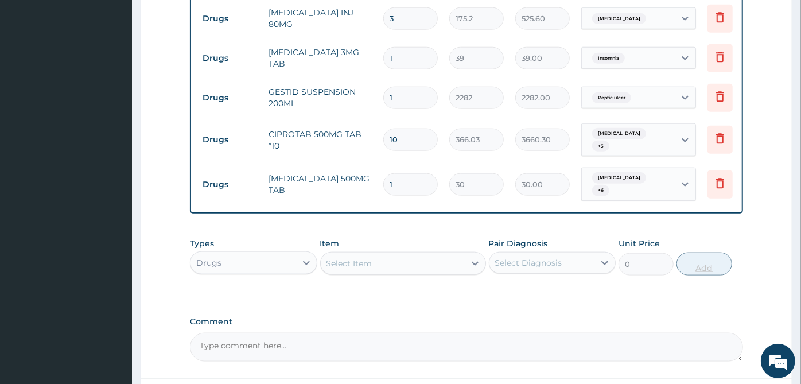
type input "18"
type input "540.00"
type input "18"
click at [456, 254] on div "Select Item" at bounding box center [393, 263] width 144 height 18
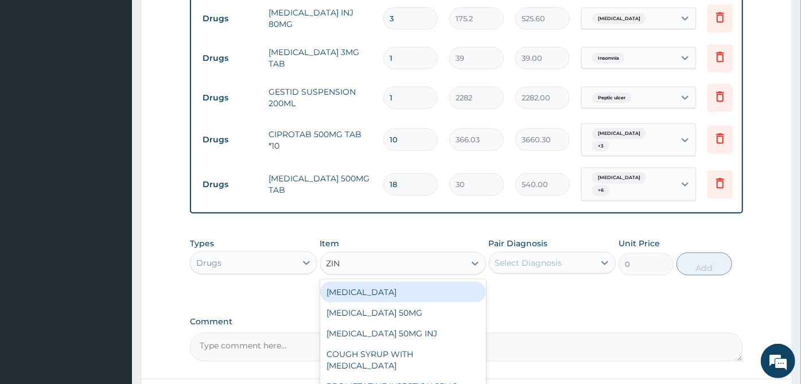
type input "ZINC"
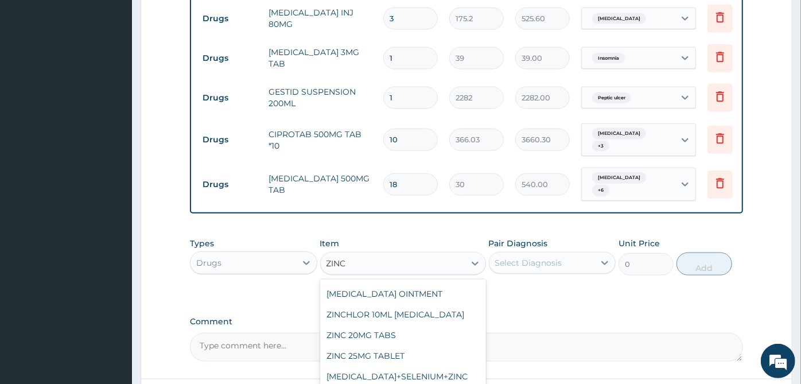
scroll to position [165, 0]
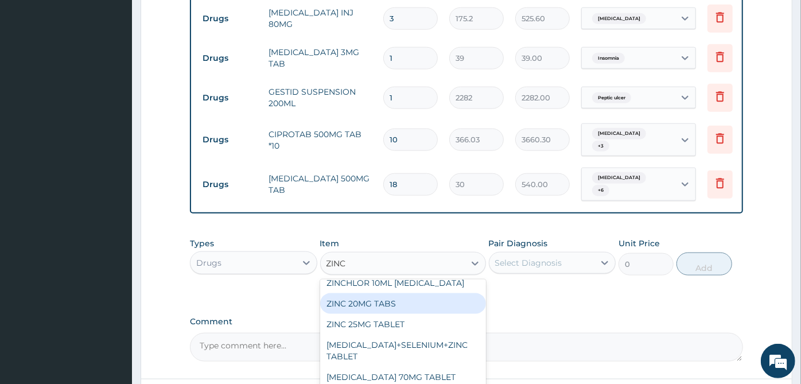
click at [389, 293] on div "ZINC 20MG TABS" at bounding box center [403, 303] width 166 height 21
type input "20"
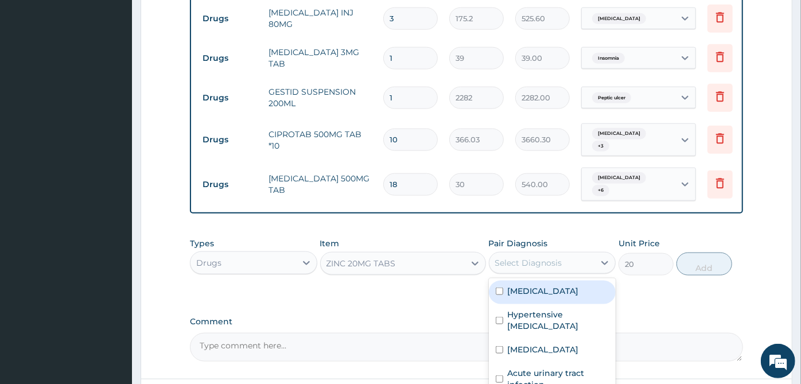
click at [532, 257] on div "Select Diagnosis" at bounding box center [528, 262] width 67 height 11
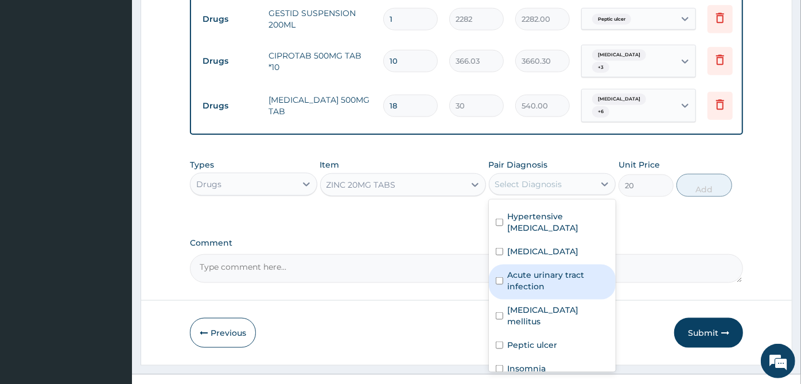
scroll to position [0, 0]
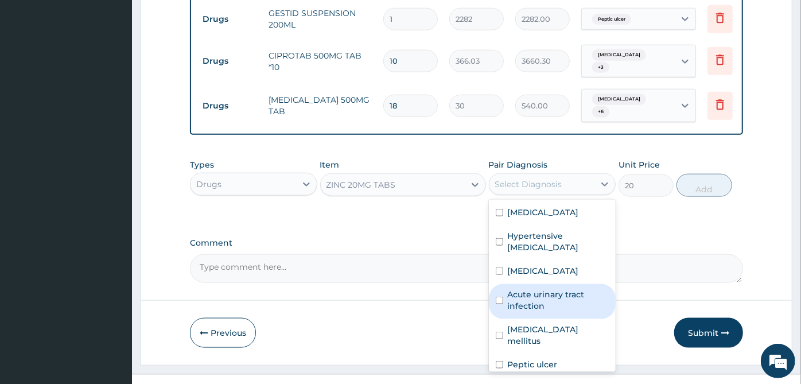
click at [532, 289] on label "Acute urinary tract infection" at bounding box center [559, 300] width 102 height 23
checkbox input "true"
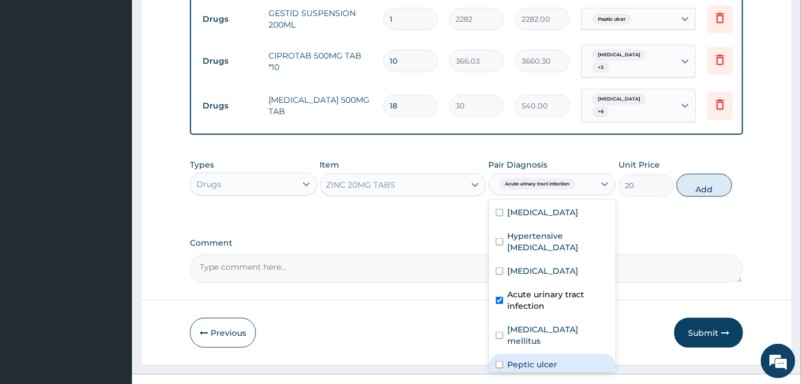
scroll to position [20, 0]
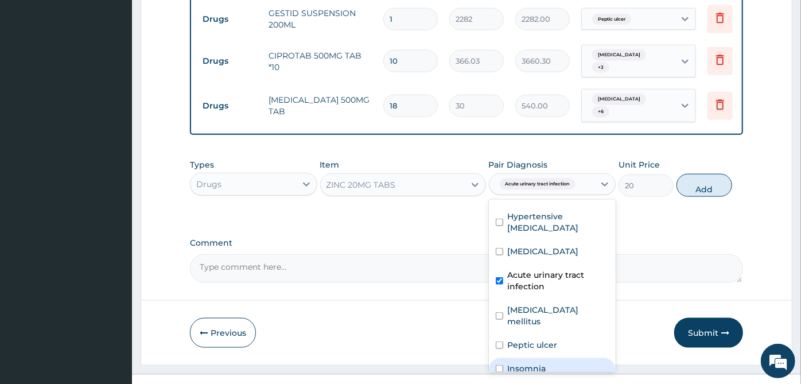
click at [530, 363] on label "Insomnia" at bounding box center [527, 368] width 38 height 11
checkbox input "true"
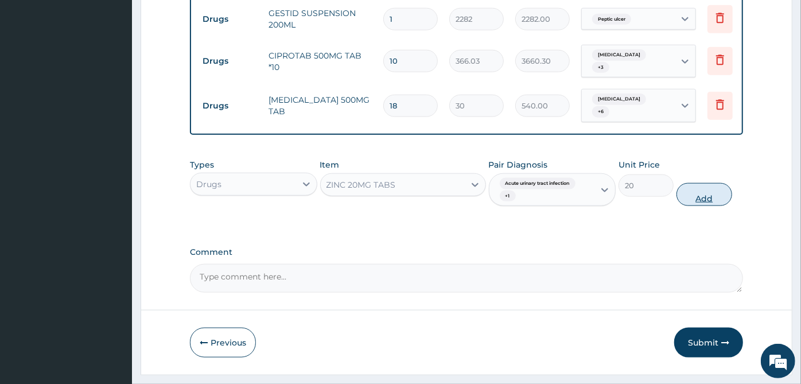
click at [721, 183] on button "Add" at bounding box center [703, 194] width 55 height 23
type input "0"
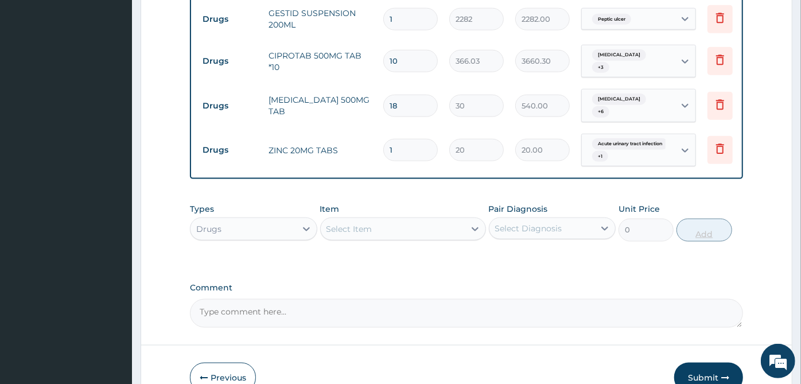
type input "10"
type input "200.00"
type input "10"
click at [343, 223] on div "Select Item" at bounding box center [349, 228] width 46 height 11
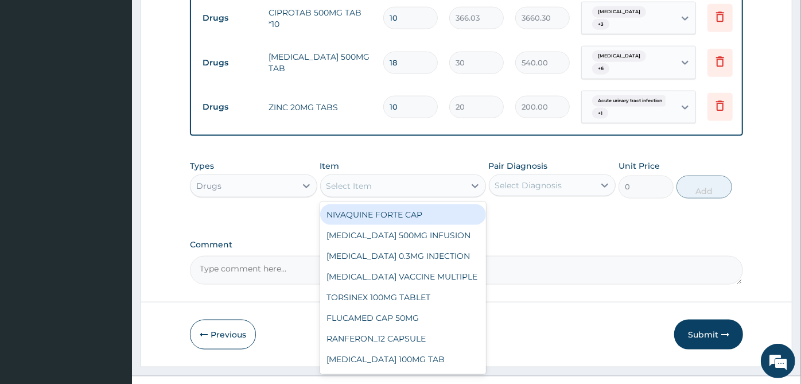
scroll to position [911, 0]
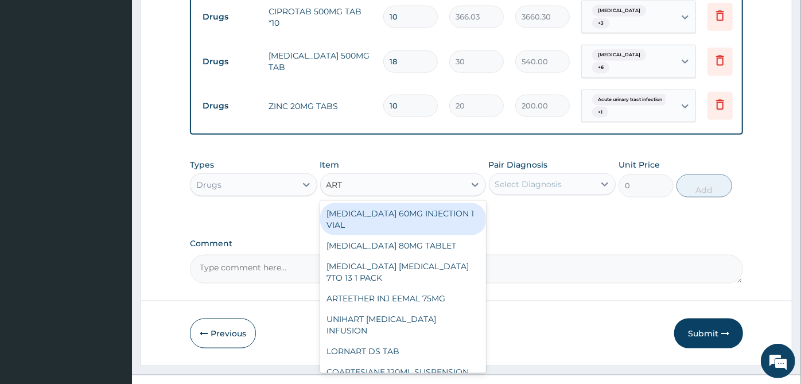
type input "ARTE"
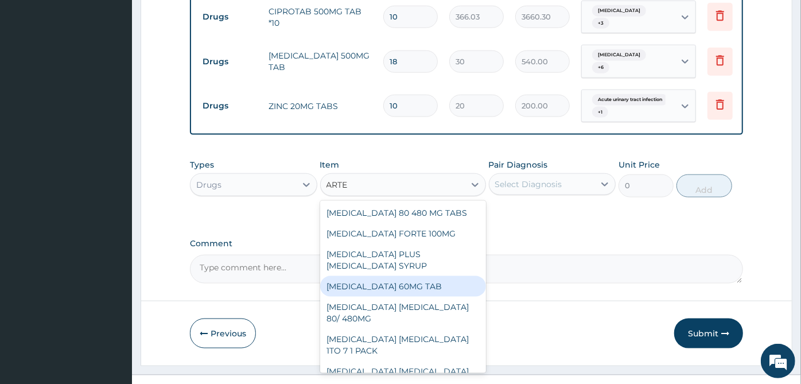
scroll to position [828, 0]
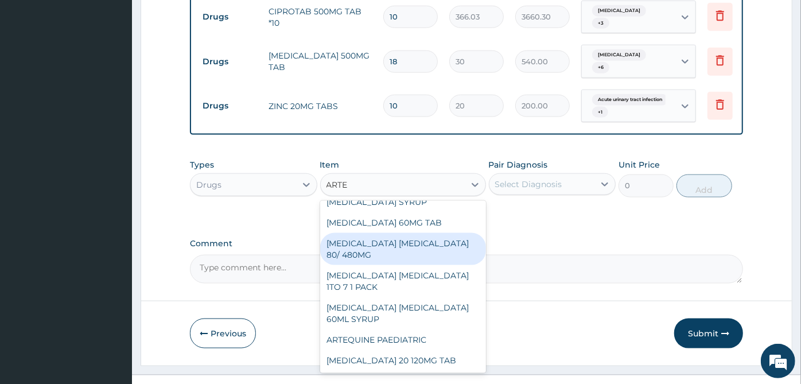
click at [425, 255] on div "ARTEMETHER LUMEFANTRINE 80/ 480MG" at bounding box center [403, 249] width 166 height 32
type input "368.4"
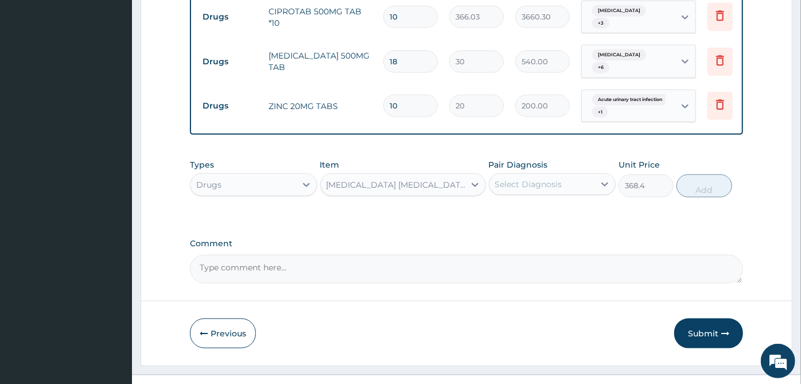
click at [555, 178] on div "Select Diagnosis" at bounding box center [528, 183] width 67 height 11
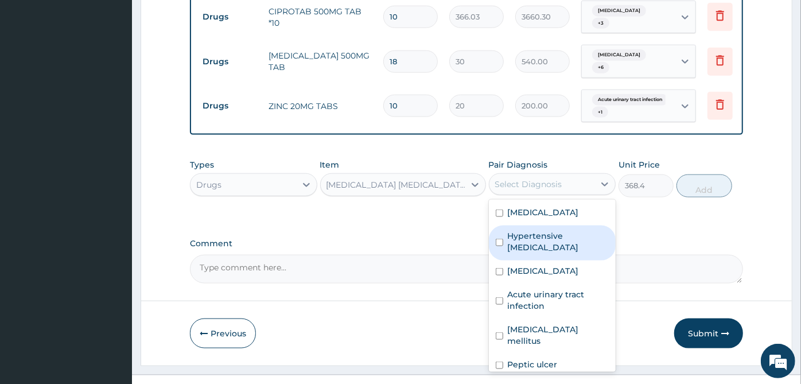
click at [543, 225] on div "Hypertensive heart failure" at bounding box center [552, 242] width 127 height 35
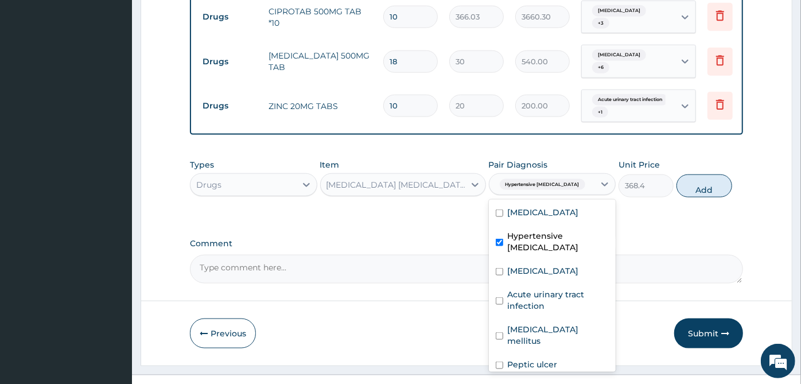
click at [543, 225] on div "Hypertensive heart failure" at bounding box center [552, 242] width 127 height 35
checkbox input "false"
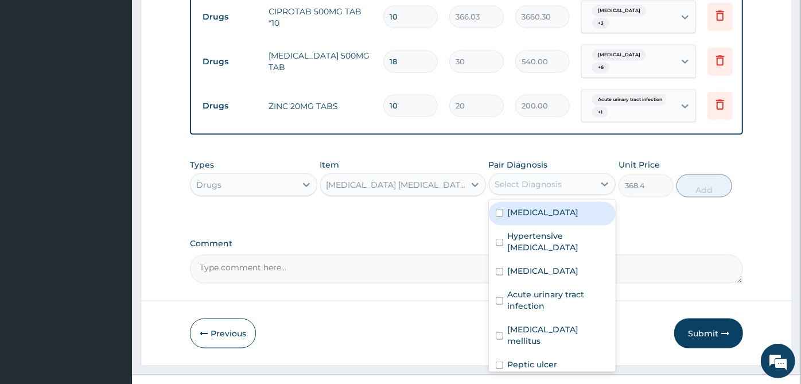
click at [544, 203] on div "Malaria" at bounding box center [552, 214] width 127 height 24
checkbox input "true"
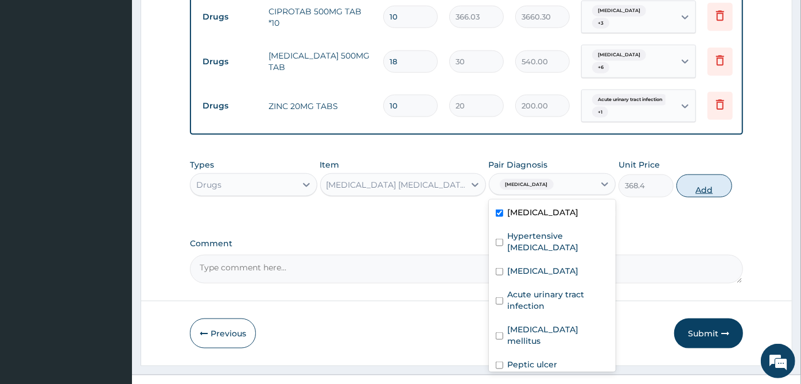
click at [702, 174] on button "Add" at bounding box center [703, 185] width 55 height 23
type input "0"
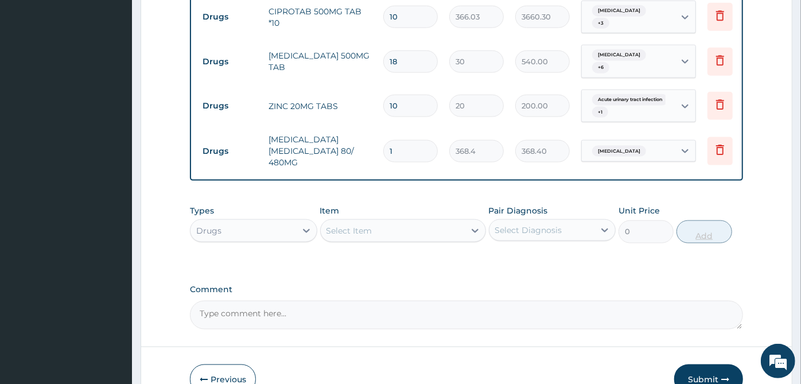
type input "0.00"
type input "6"
type input "2210.40"
type input "6"
click at [468, 220] on div at bounding box center [475, 230] width 21 height 21
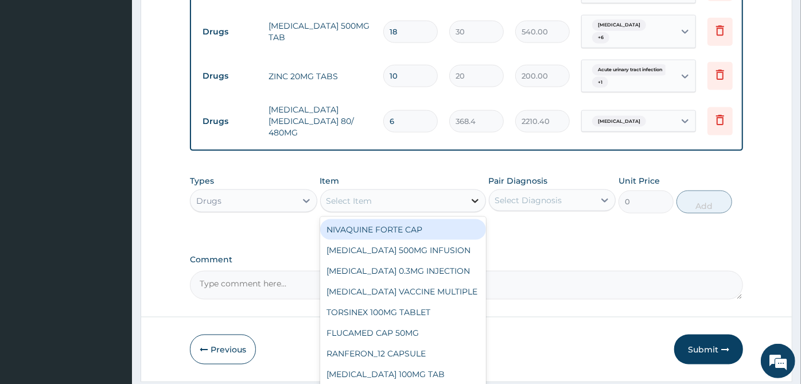
scroll to position [957, 0]
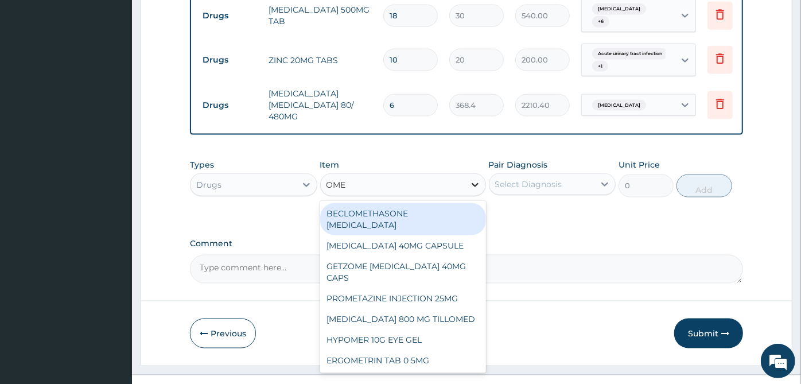
type input "OMEP"
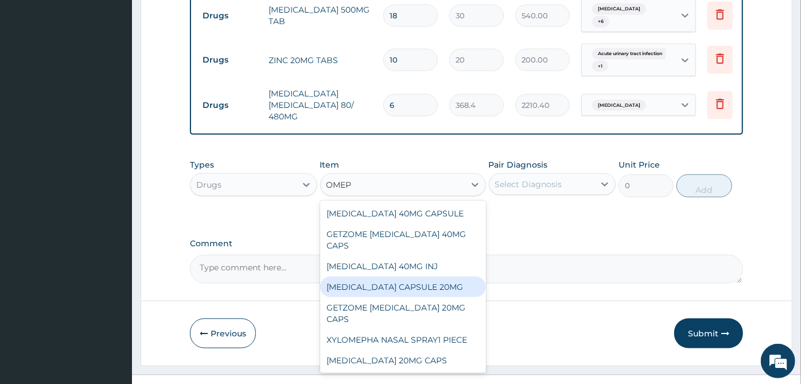
click at [417, 277] on div "OMEPRAZOLE CAPSULE 20MG" at bounding box center [403, 287] width 166 height 21
type input "90"
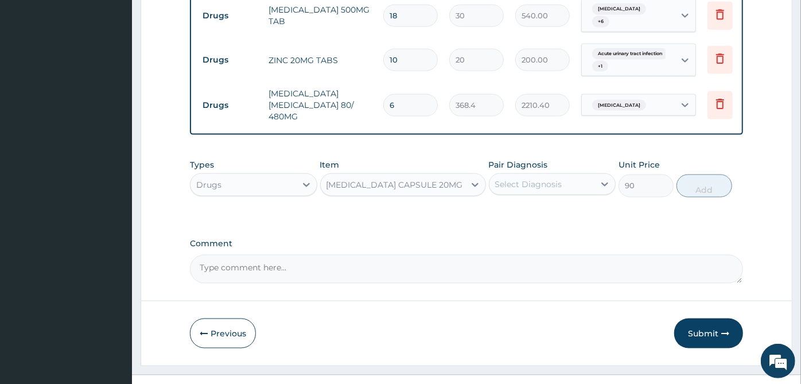
click at [531, 178] on div "Select Diagnosis" at bounding box center [528, 183] width 67 height 11
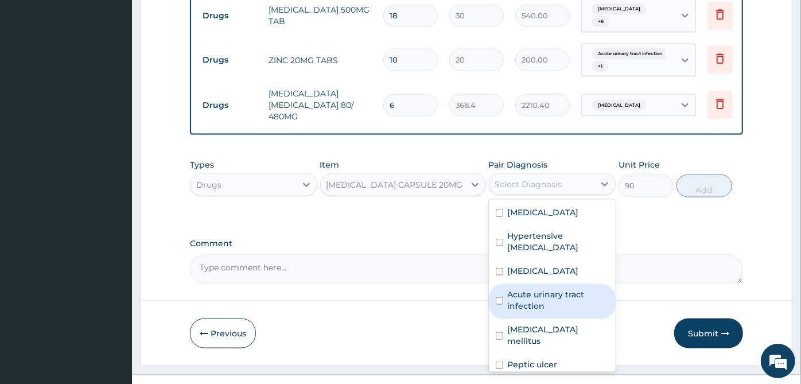
scroll to position [20, 0]
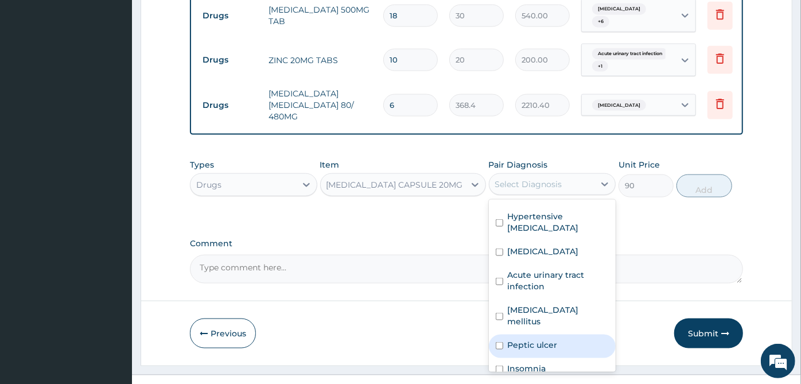
click at [539, 339] on label "Peptic ulcer" at bounding box center [533, 344] width 50 height 11
checkbox input "true"
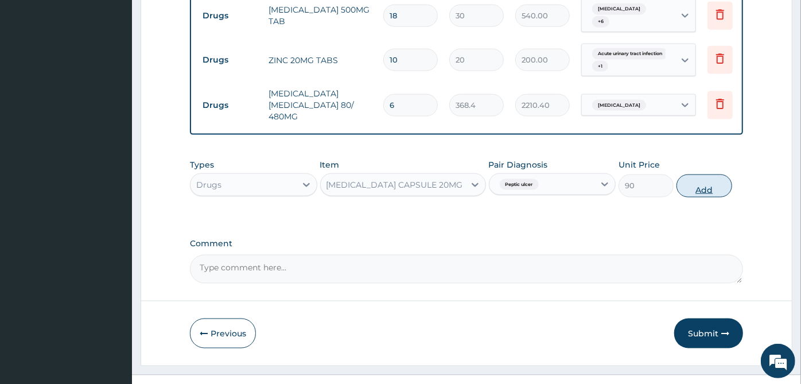
click at [710, 174] on button "Add" at bounding box center [703, 185] width 55 height 23
type input "0"
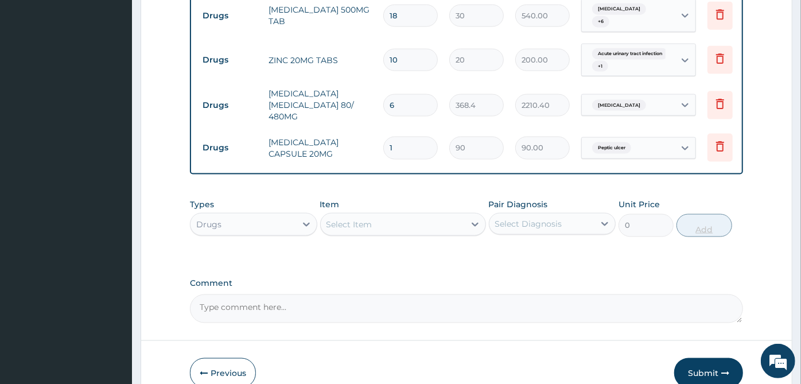
type input "0.00"
type input "2"
type input "180.00"
type input "28"
type input "2520.00"
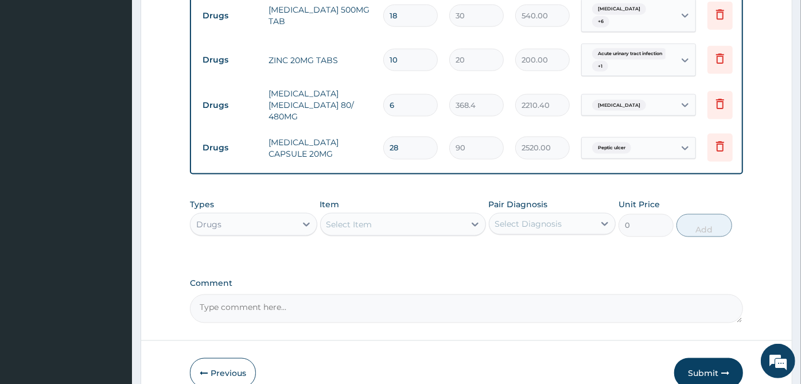
type input "28"
click at [436, 215] on div "Select Item" at bounding box center [393, 224] width 144 height 18
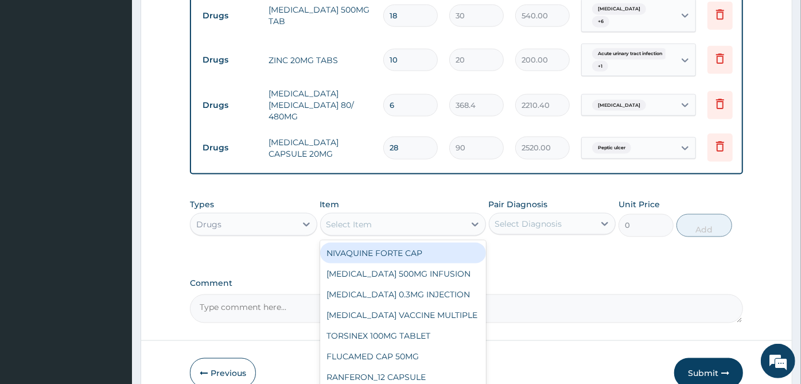
scroll to position [997, 0]
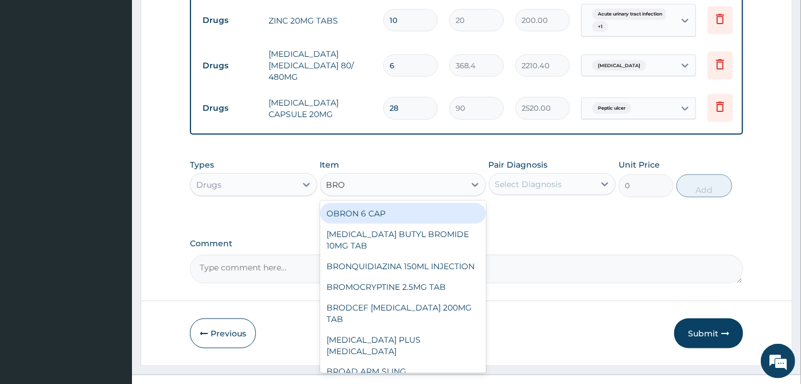
type input "BRON"
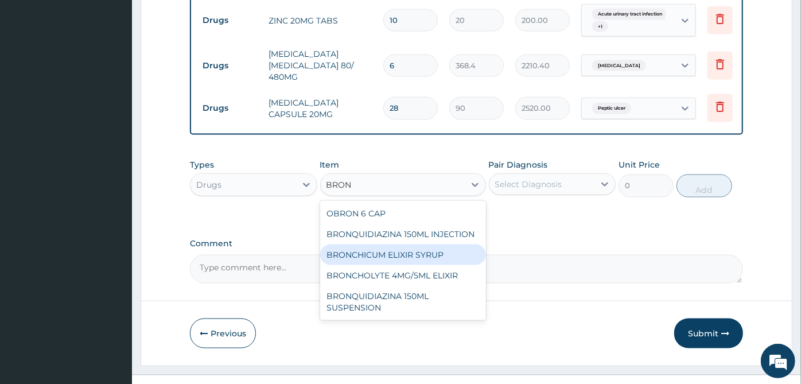
click at [426, 244] on div "BRONCHICUM ELIXIR SYRUP" at bounding box center [403, 254] width 166 height 21
type input "1045.8"
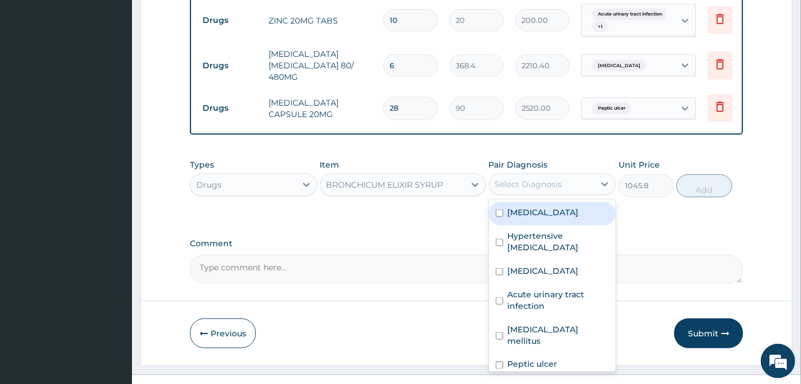
click at [539, 175] on div "Select Diagnosis" at bounding box center [542, 184] width 106 height 18
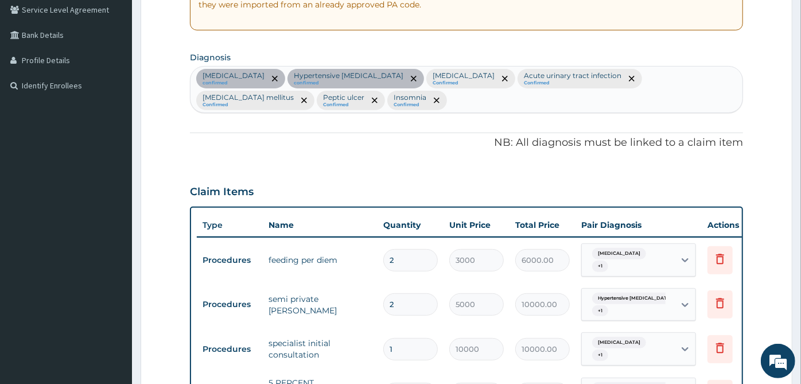
scroll to position [168, 0]
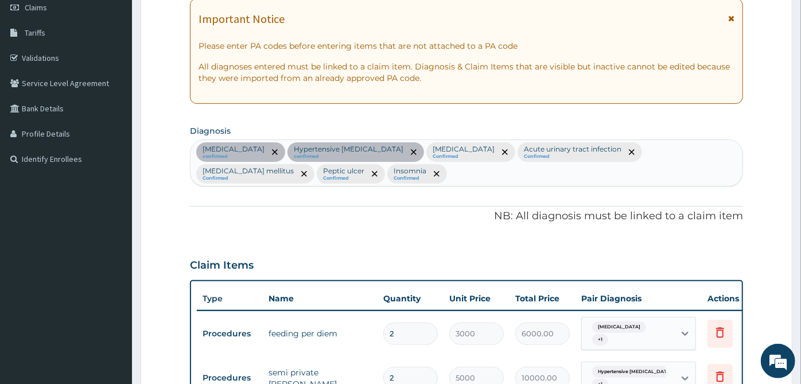
click at [440, 173] on div "Malaria confirmed Hypertensive heart failure confirmed Sepsis Confirmed Acute u…" at bounding box center [466, 163] width 552 height 46
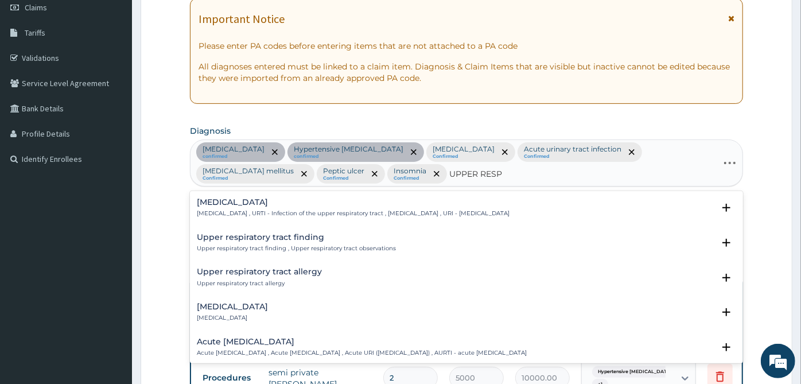
type input "UPPER RESPI"
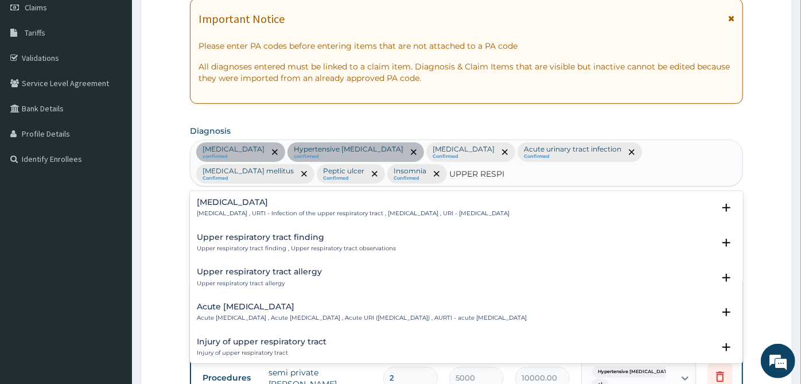
click at [302, 207] on div "Upper respiratory infection Upper respiratory infection , URTI - Infection of t…" at bounding box center [353, 208] width 313 height 20
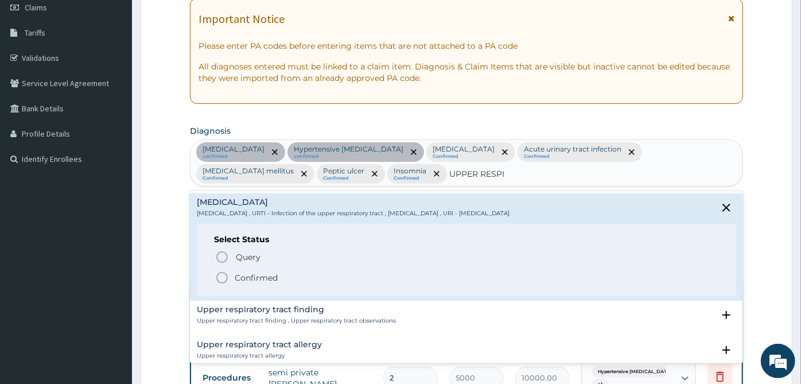
click at [281, 275] on span "Confirmed" at bounding box center [467, 278] width 504 height 14
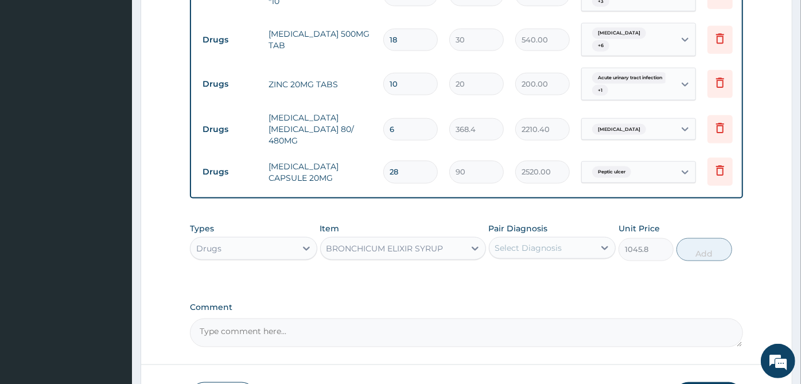
scroll to position [997, 0]
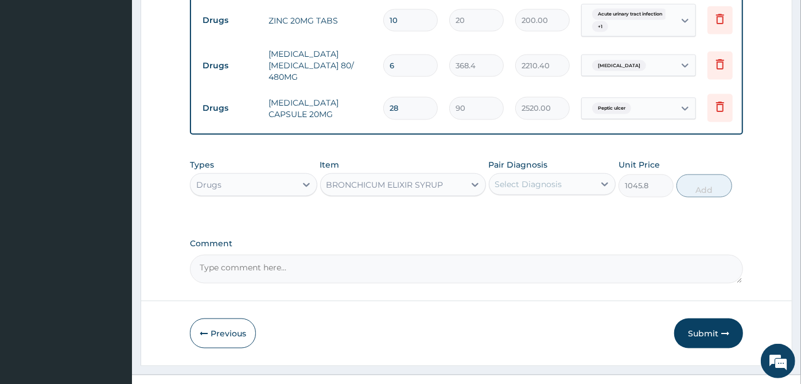
click at [547, 178] on div "Select Diagnosis" at bounding box center [528, 183] width 67 height 11
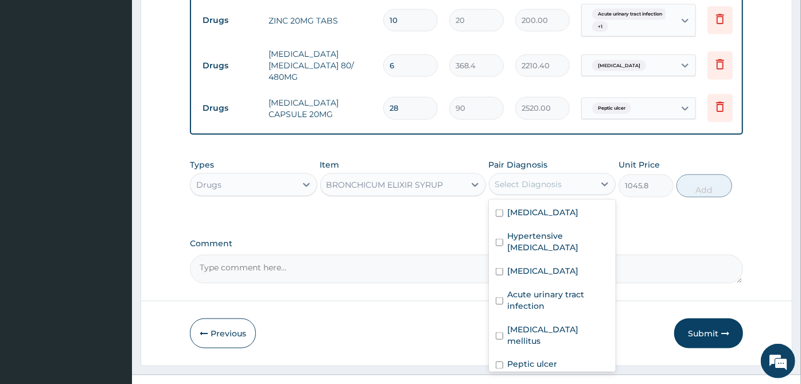
scroll to position [55, 0]
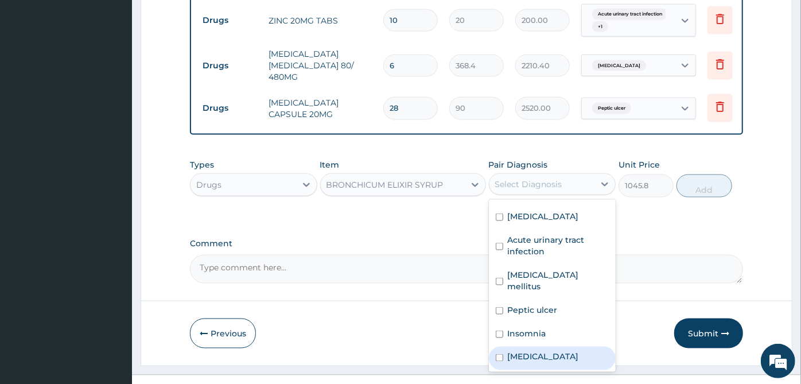
click at [540, 351] on label "Upper respiratory infection" at bounding box center [543, 356] width 71 height 11
checkbox input "true"
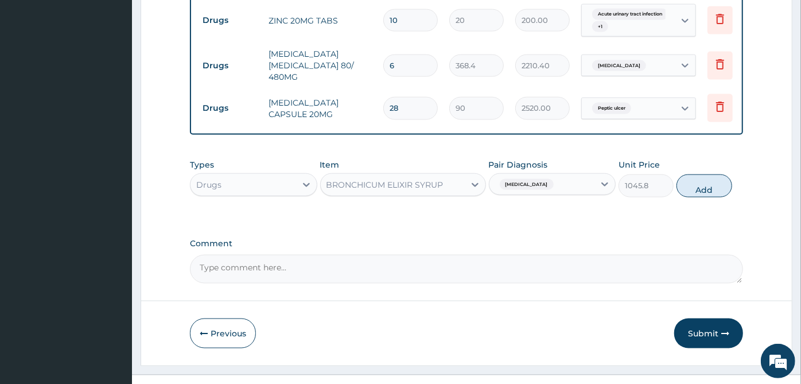
click at [718, 153] on div "Types Drugs Item BRONCHICUM ELIXIR SYRUP Pair Diagnosis Upper respiratory infec…" at bounding box center [466, 177] width 553 height 49
click at [713, 174] on button "Add" at bounding box center [703, 185] width 55 height 23
type input "0"
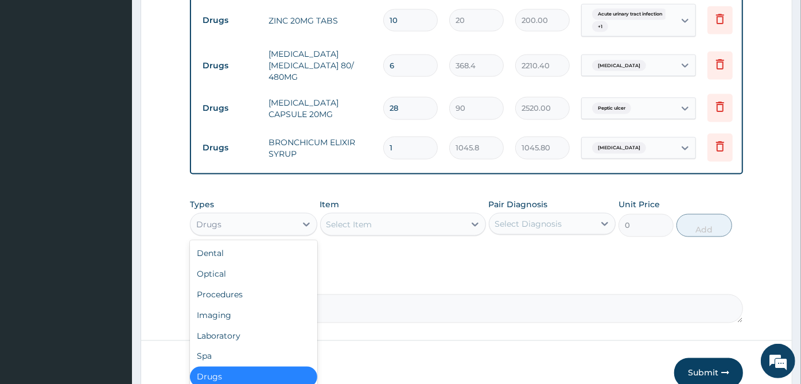
click at [274, 215] on div "Drugs" at bounding box center [243, 224] width 106 height 18
click at [248, 325] on div "Laboratory" at bounding box center [253, 335] width 127 height 21
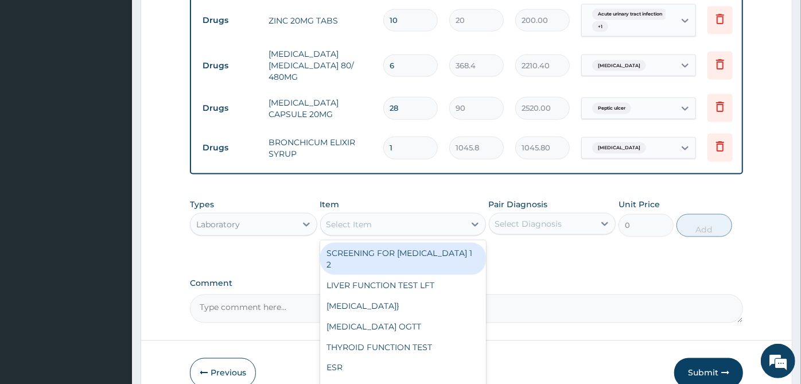
click at [442, 215] on div "Select Item" at bounding box center [393, 224] width 144 height 18
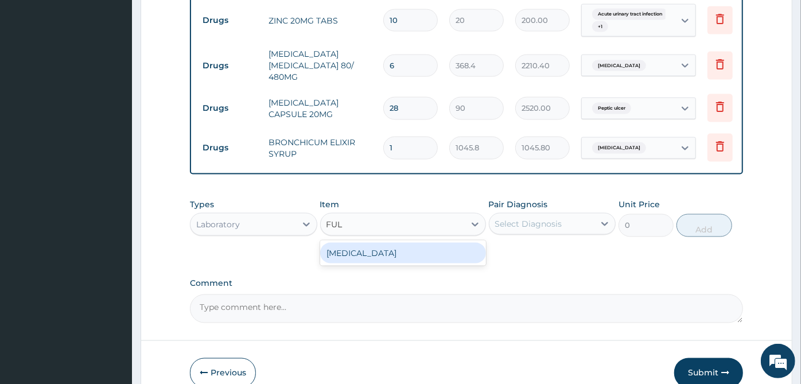
type input "FULL"
click at [437, 243] on div "FULL BLOOD COUNT" at bounding box center [403, 253] width 166 height 21
type input "3800"
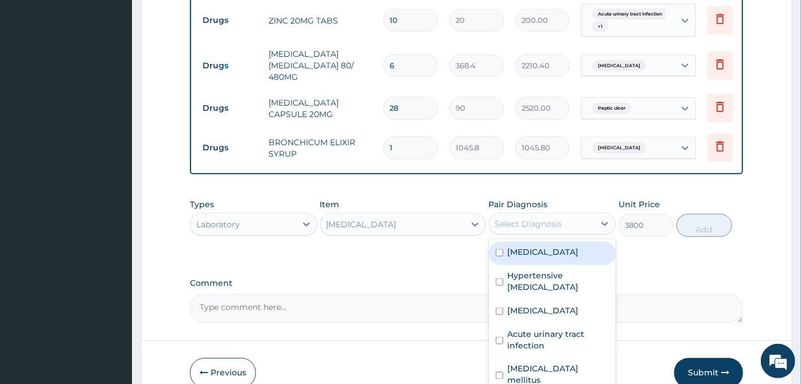
click at [522, 218] on div "Select Diagnosis" at bounding box center [528, 223] width 67 height 11
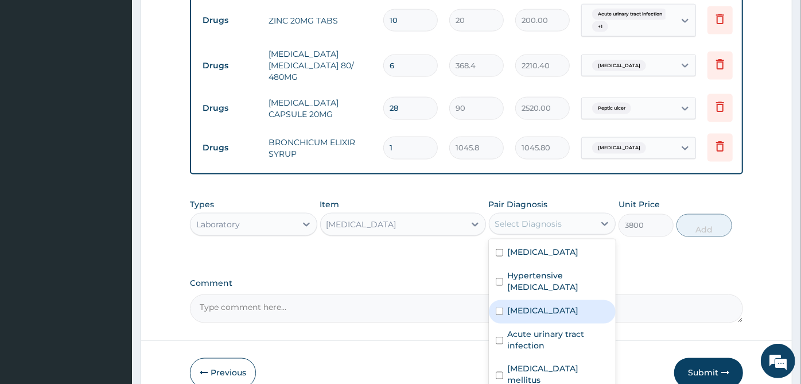
click at [537, 300] on div "Sepsis" at bounding box center [552, 312] width 127 height 24
checkbox input "true"
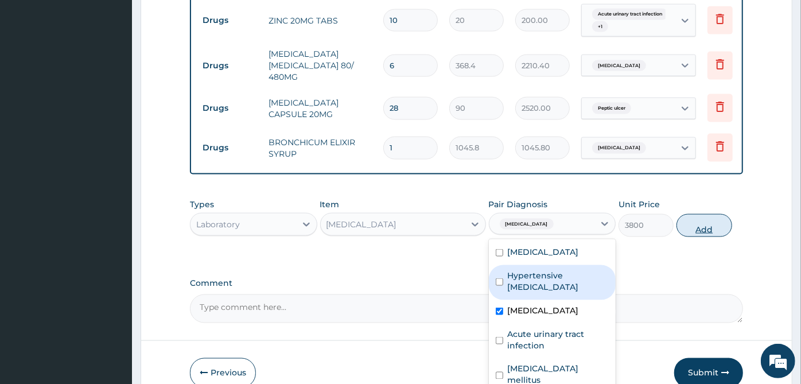
click at [718, 214] on button "Add" at bounding box center [703, 225] width 55 height 23
type input "0"
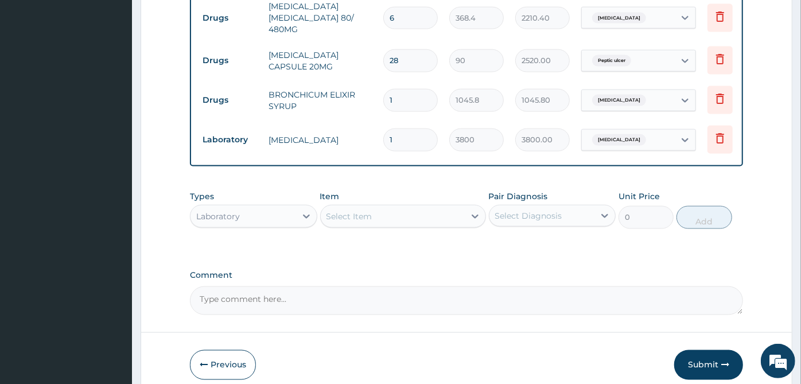
scroll to position [1076, 0]
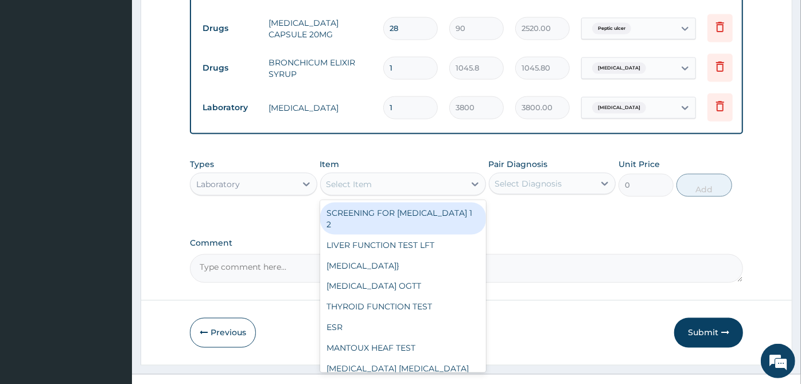
click at [365, 175] on div "Select Item" at bounding box center [393, 184] width 144 height 18
type input "N"
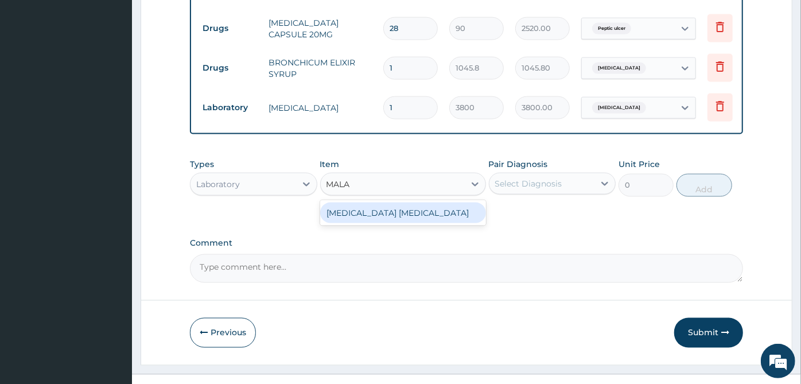
type input "MALAR"
drag, startPoint x: 363, startPoint y: 193, endPoint x: 441, endPoint y: 175, distance: 79.5
click at [374, 203] on div "MALARIA PARASITE" at bounding box center [403, 213] width 166 height 21
type input "2000"
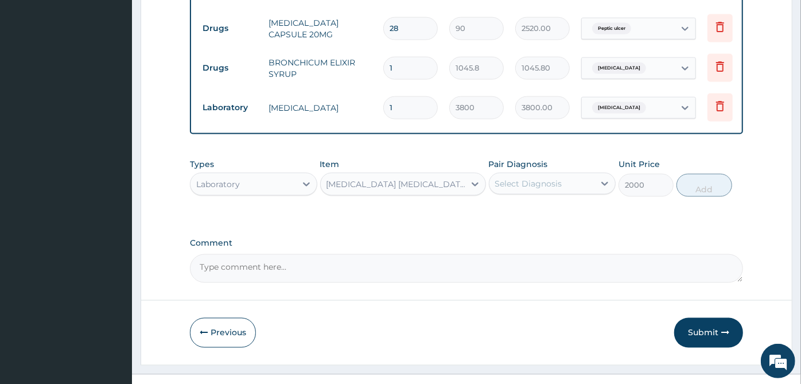
click at [535, 178] on div "Select Diagnosis" at bounding box center [528, 183] width 67 height 11
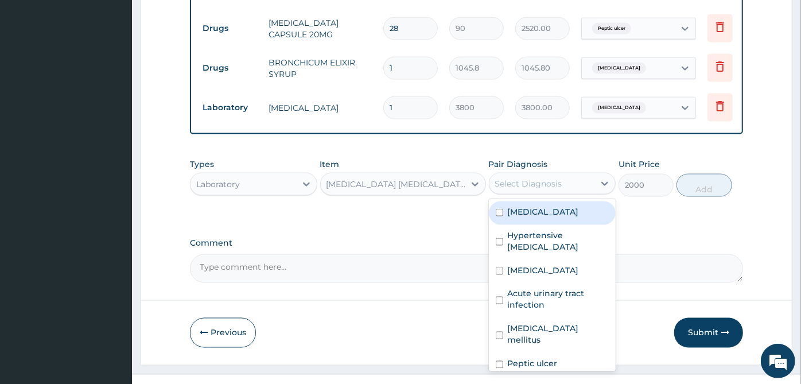
click at [558, 201] on div "Malaria" at bounding box center [552, 213] width 127 height 24
checkbox input "true"
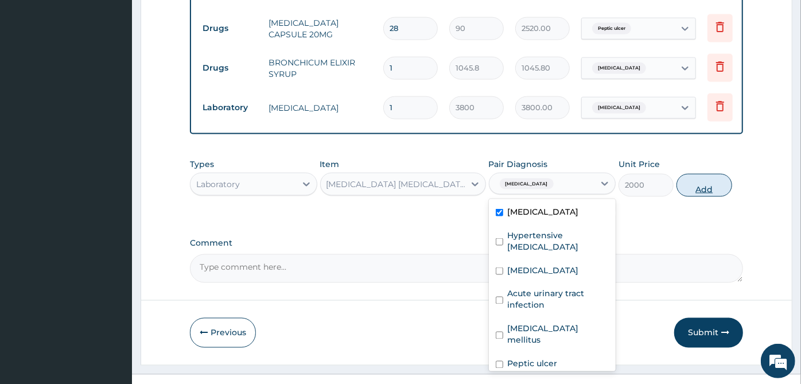
click at [707, 174] on button "Add" at bounding box center [703, 185] width 55 height 23
type input "0"
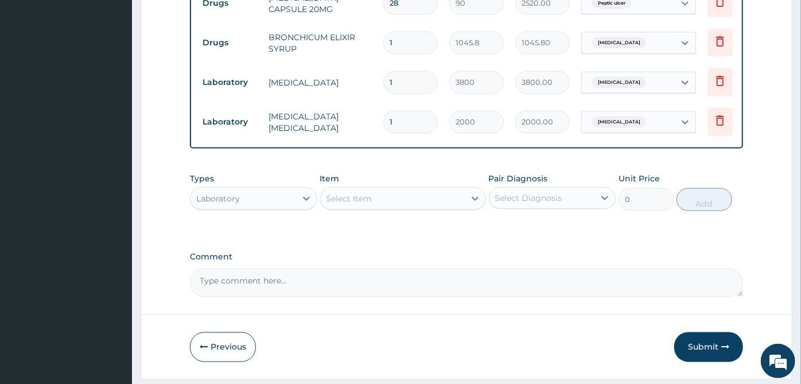
scroll to position [1116, 0]
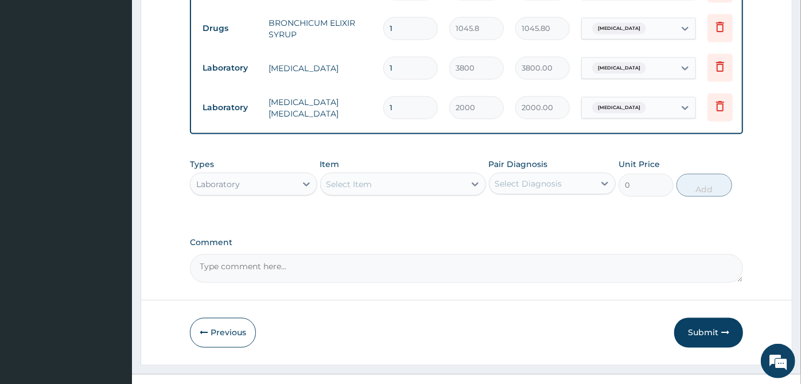
click at [379, 158] on div "Item Select Item" at bounding box center [403, 177] width 166 height 38
click at [380, 175] on div "Select Item" at bounding box center [393, 184] width 144 height 18
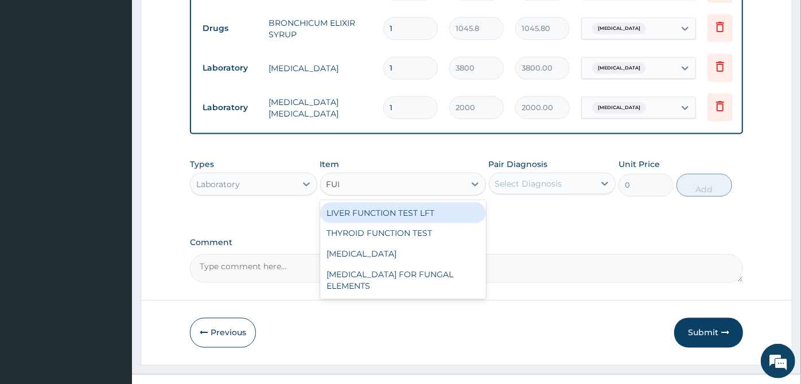
type input "FULL"
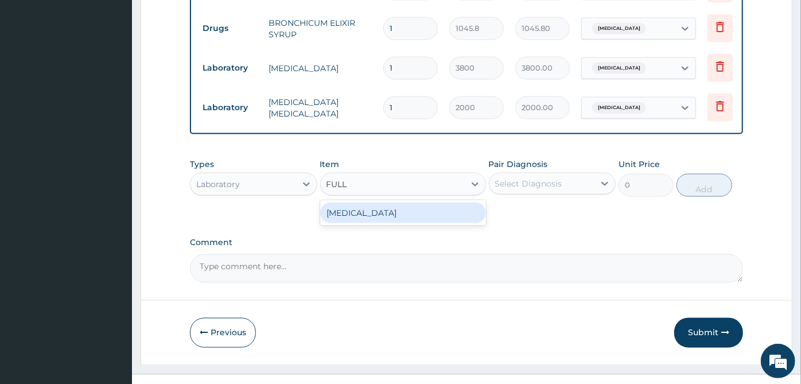
click at [391, 203] on div "FULL BLOOD COUNT" at bounding box center [403, 213] width 166 height 21
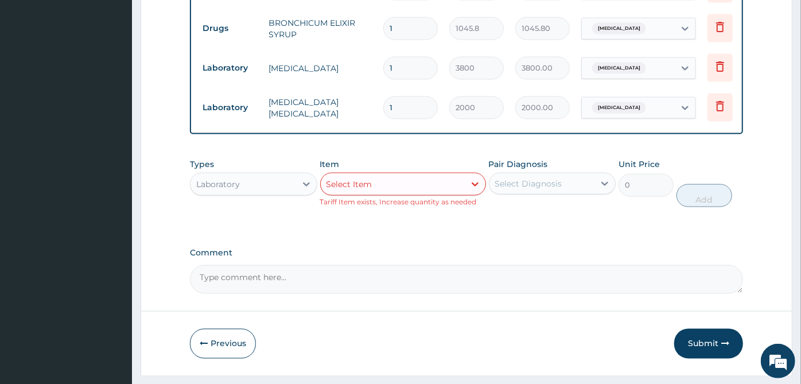
click at [566, 174] on div "Select Diagnosis" at bounding box center [542, 183] width 106 height 18
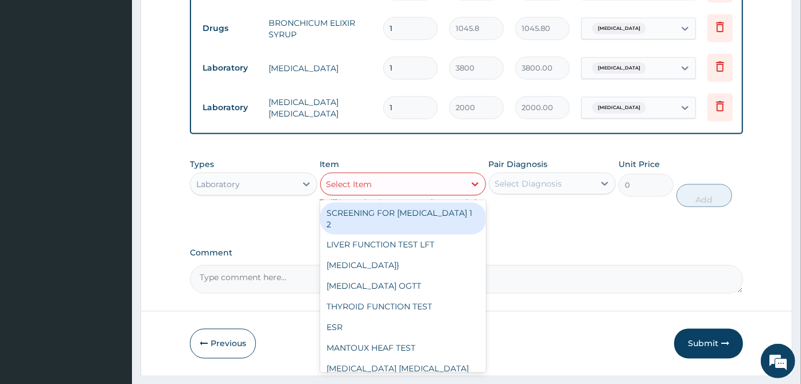
click at [426, 175] on div "Select Item" at bounding box center [393, 184] width 144 height 18
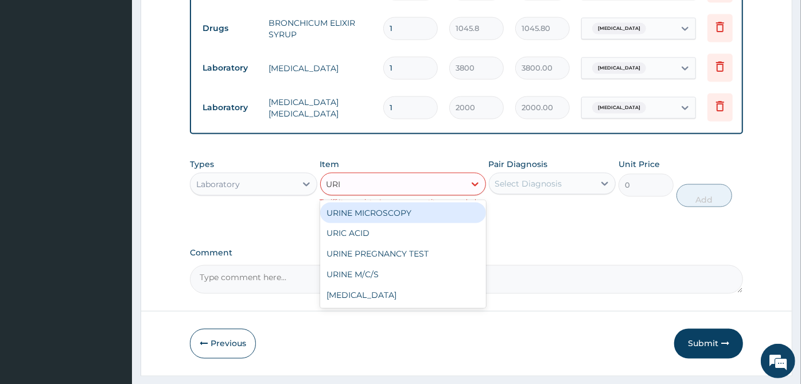
type input "URIN"
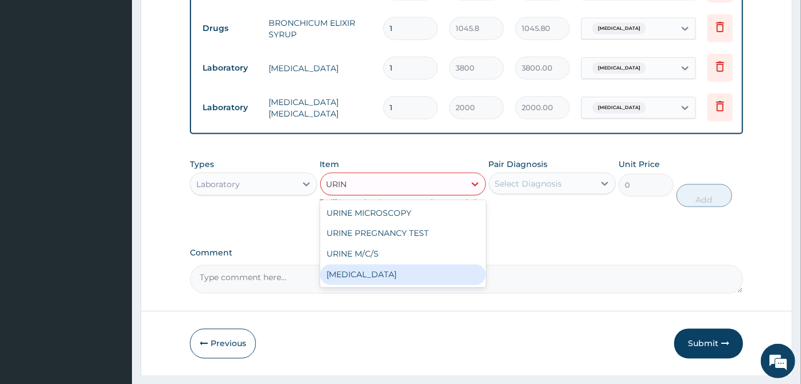
click at [364, 264] on div "URINALYSIS" at bounding box center [403, 274] width 166 height 21
type input "1500"
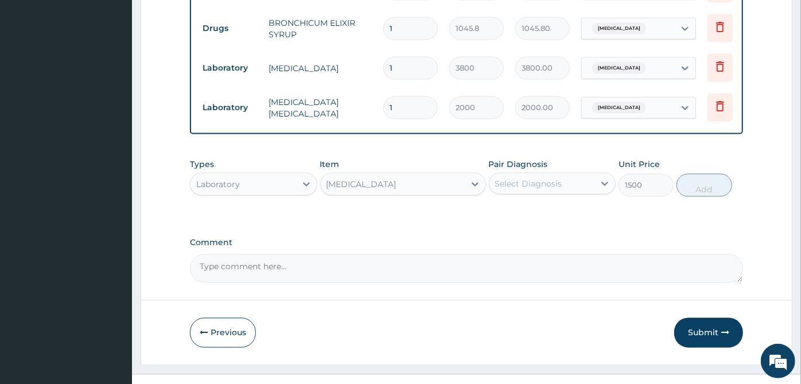
click at [543, 178] on div "Select Diagnosis" at bounding box center [528, 183] width 67 height 11
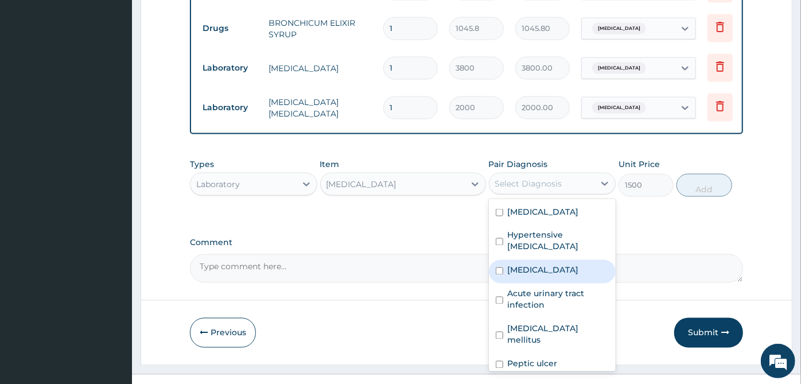
scroll to position [55, 0]
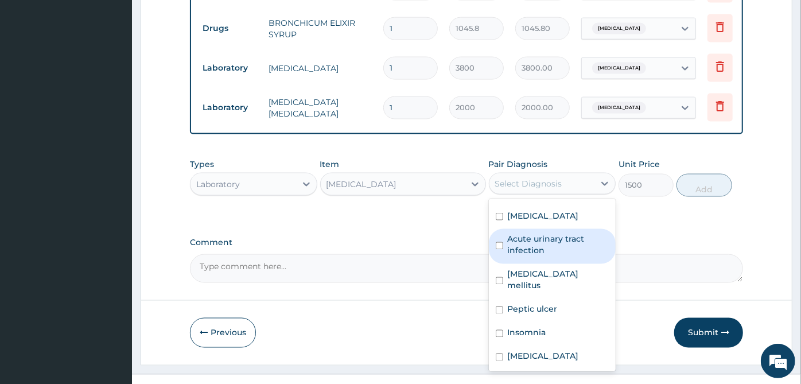
click at [550, 236] on label "Acute urinary tract infection" at bounding box center [559, 245] width 102 height 23
checkbox input "true"
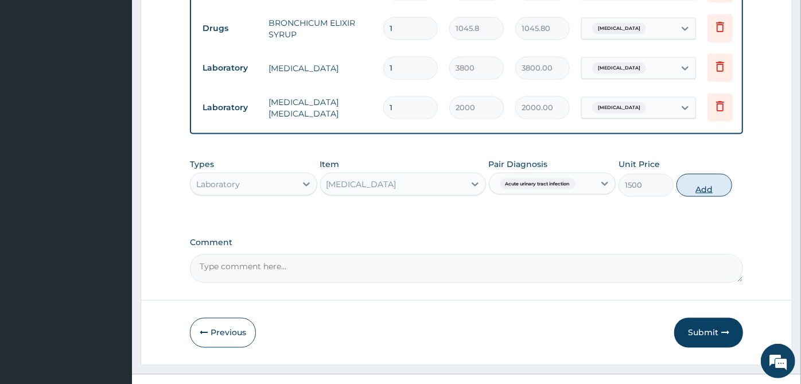
click at [721, 174] on button "Add" at bounding box center [703, 185] width 55 height 23
type input "0"
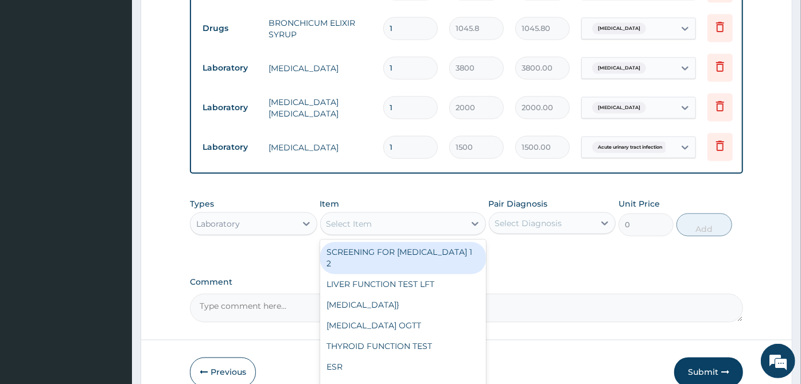
click at [406, 215] on div "Select Item" at bounding box center [393, 224] width 144 height 18
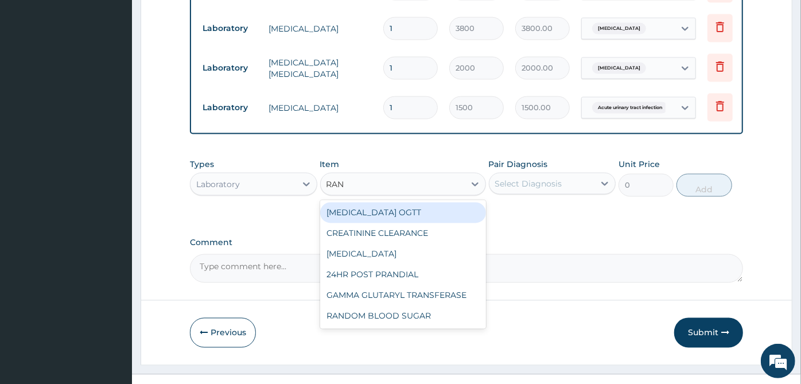
scroll to position [0, 0]
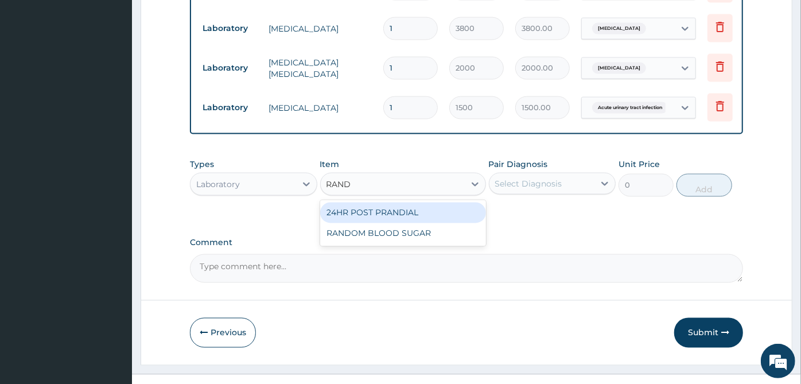
type input "RANDO"
click at [413, 203] on div "RANDOM BLOOD SUGAR" at bounding box center [403, 213] width 166 height 21
type input "1400"
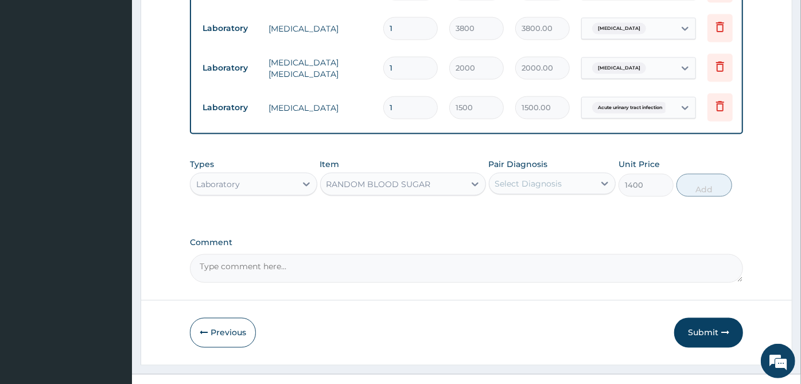
click at [552, 158] on div "Pair Diagnosis Select Diagnosis" at bounding box center [552, 177] width 127 height 38
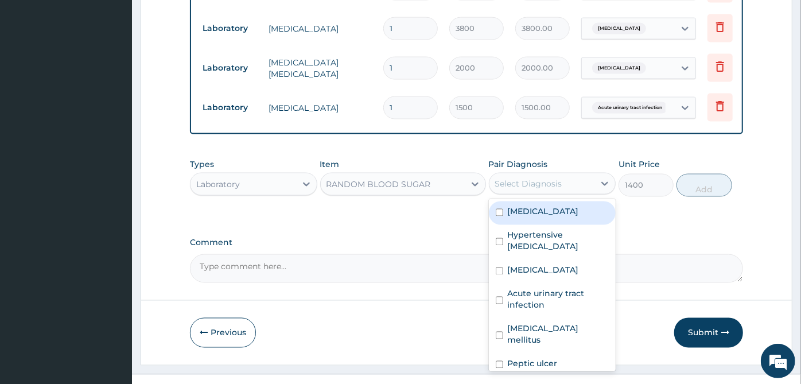
click at [551, 178] on div "Select Diagnosis" at bounding box center [528, 183] width 67 height 11
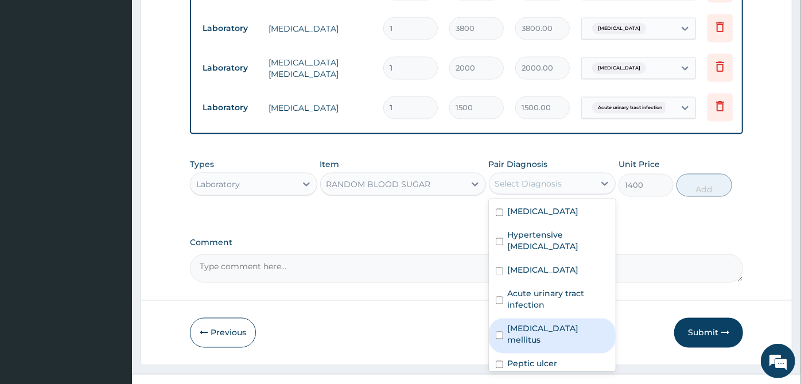
click at [547, 322] on div "Diabetes mellitus" at bounding box center [552, 335] width 127 height 35
checkbox input "true"
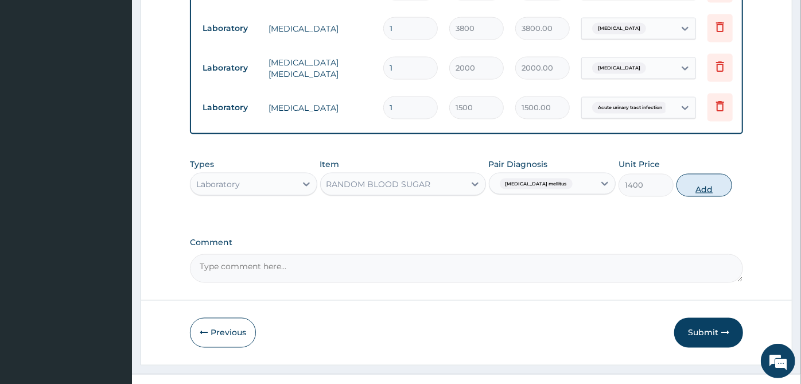
click at [695, 174] on button "Add" at bounding box center [703, 185] width 55 height 23
type input "0"
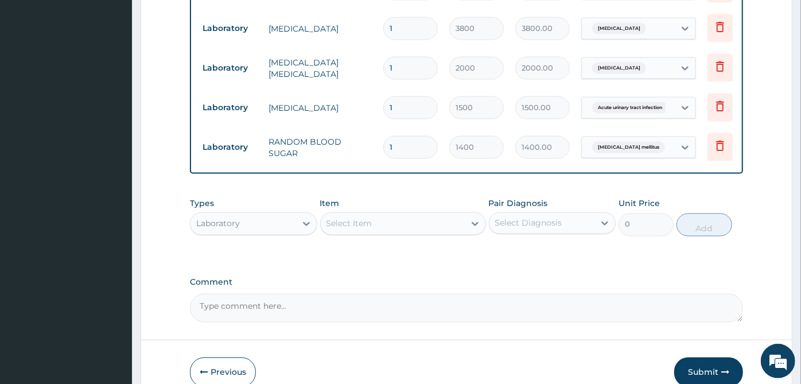
click at [570, 278] on label "Comment" at bounding box center [466, 283] width 553 height 10
click at [570, 294] on textarea "Comment" at bounding box center [466, 308] width 553 height 29
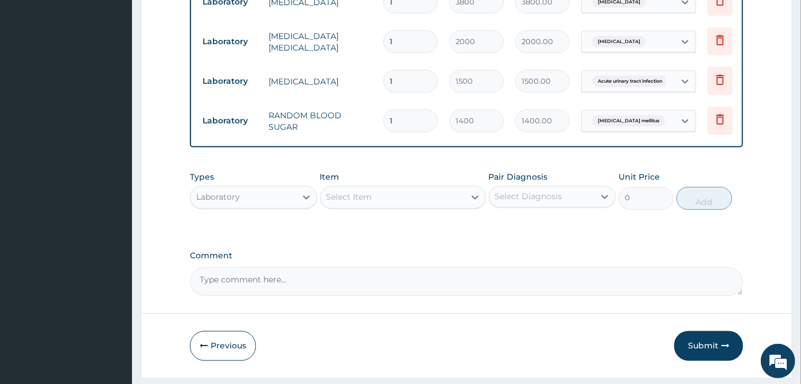
scroll to position [1195, 0]
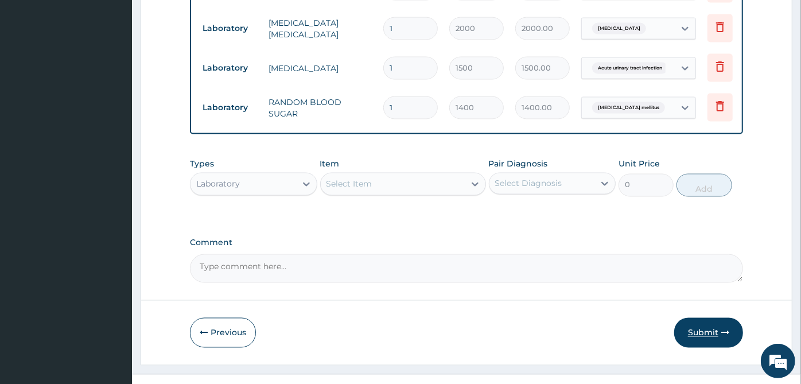
click at [691, 318] on button "Submit" at bounding box center [708, 333] width 69 height 30
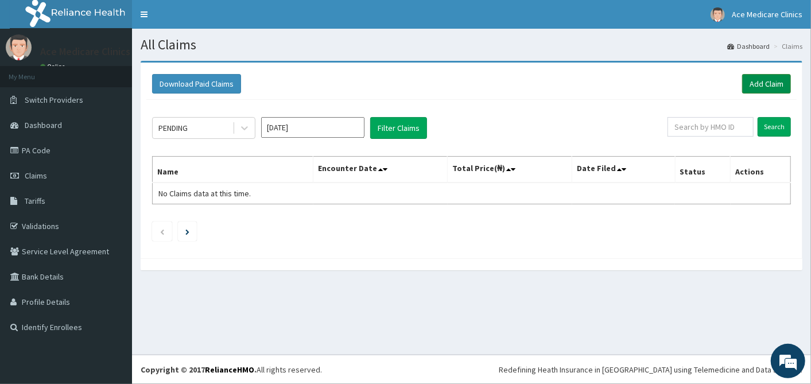
click at [767, 87] on link "Add Claim" at bounding box center [766, 84] width 49 height 20
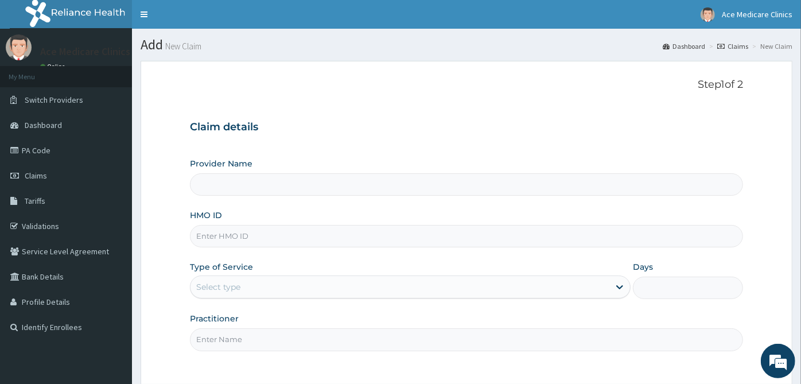
click at [282, 225] on input "HMO ID" at bounding box center [466, 236] width 553 height 22
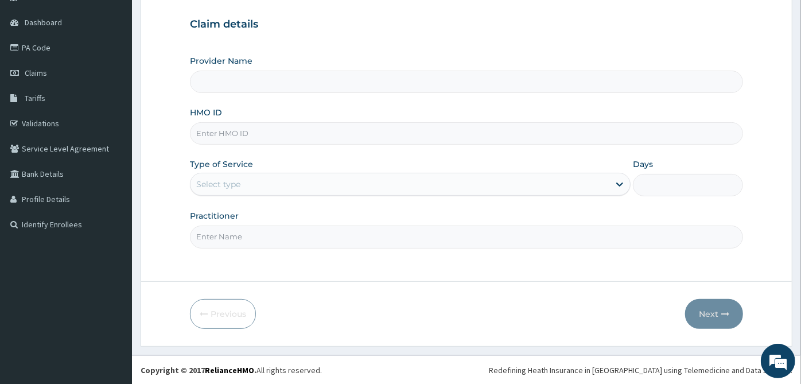
type input "ACE MEDICARE CLINICS- Ota"
type input "FCH/10219/C"
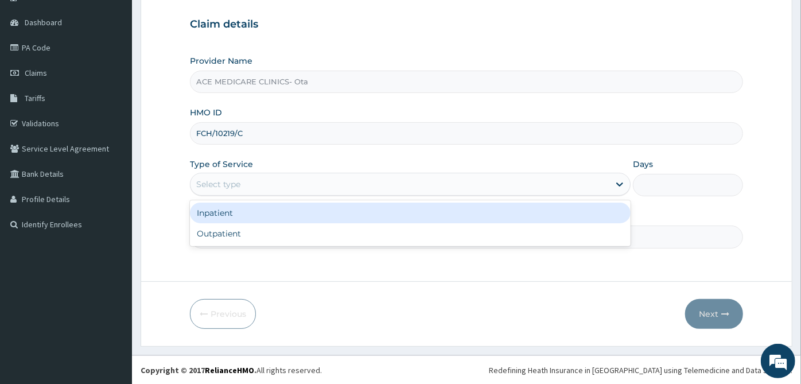
click at [367, 184] on div "Select type" at bounding box center [399, 184] width 419 height 18
click at [347, 217] on div "Inpatient" at bounding box center [410, 213] width 441 height 21
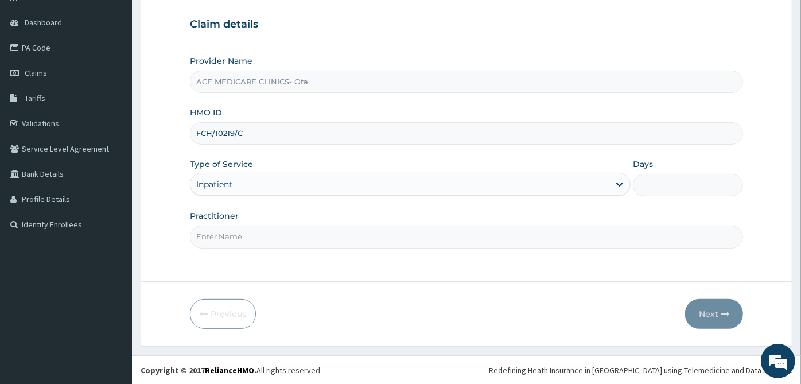
click at [500, 243] on input "Practitioner" at bounding box center [466, 236] width 553 height 22
type input "[PERSON_NAME]"
click at [663, 178] on input "Days" at bounding box center [688, 185] width 110 height 22
type input "2"
click at [701, 325] on button "Next" at bounding box center [714, 314] width 58 height 30
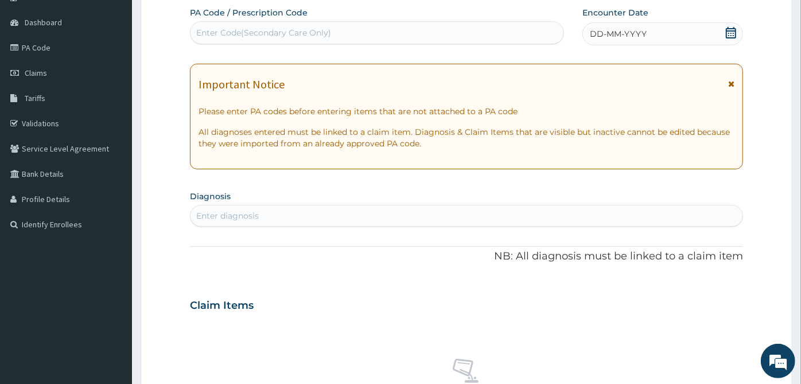
click at [367, 40] on div "Enter Code(Secondary Care Only)" at bounding box center [376, 33] width 373 height 18
paste input "PA/86A81A"
type input "PA/86A81A"
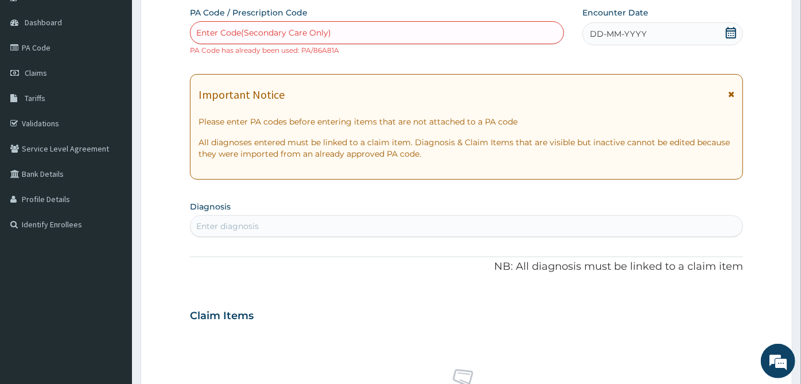
click at [312, 36] on div "Enter Code(Secondary Care Only)" at bounding box center [263, 32] width 135 height 11
paste input "PA/E96102"
type input "PA/E96102"
click at [56, 70] on link "Claims" at bounding box center [66, 72] width 132 height 25
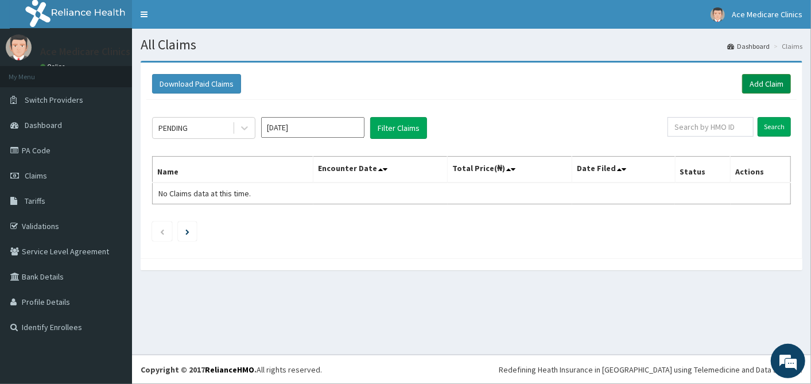
click at [763, 91] on link "Add Claim" at bounding box center [766, 84] width 49 height 20
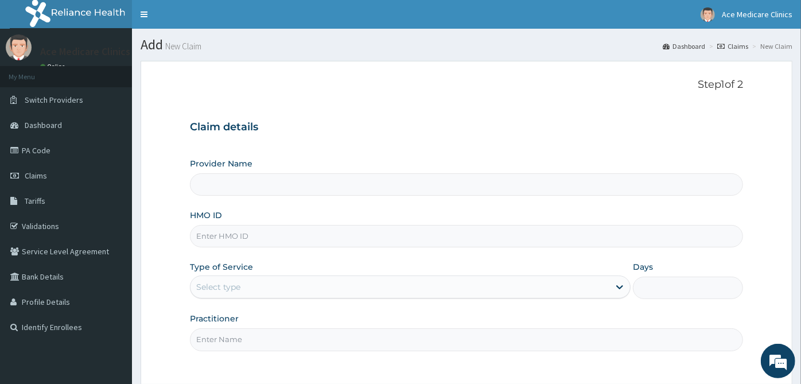
click at [247, 238] on input "HMO ID" at bounding box center [466, 236] width 553 height 22
type input "ACE MEDICARE CLINICS- Ota"
type input "KER/10257/B"
click at [267, 287] on div "Select type" at bounding box center [399, 287] width 419 height 18
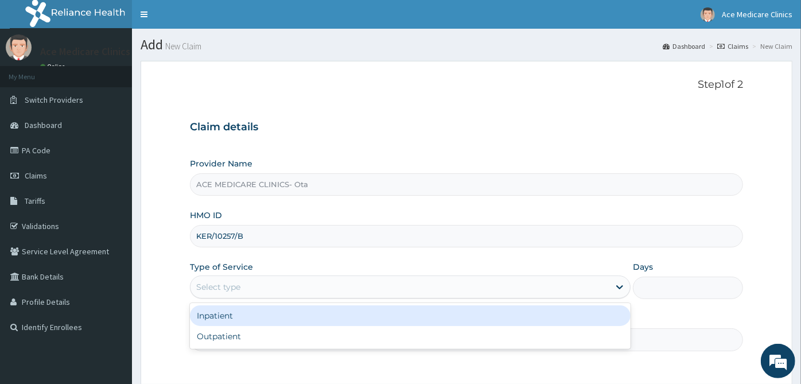
click at [269, 316] on div "Inpatient" at bounding box center [410, 315] width 441 height 21
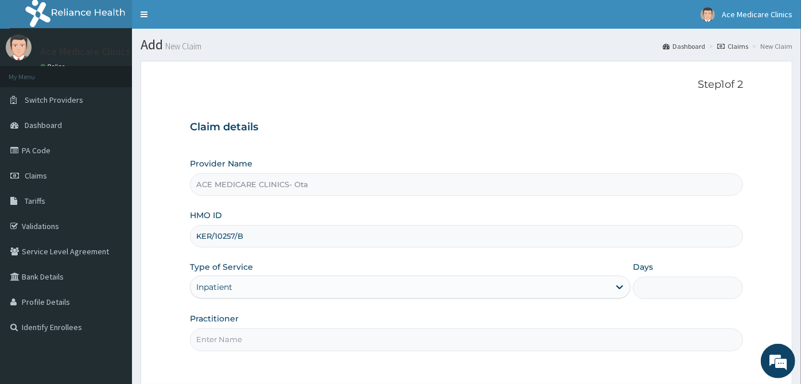
click at [295, 331] on input "Practitioner" at bounding box center [466, 339] width 553 height 22
type input "[PERSON_NAME]"
click at [670, 278] on input "Days" at bounding box center [688, 288] width 110 height 22
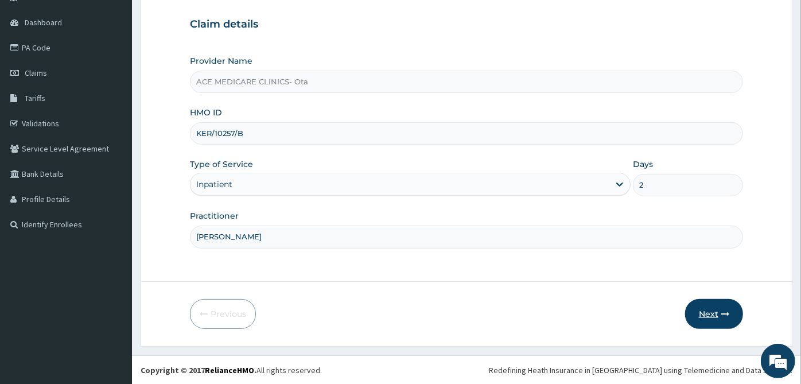
type input "2"
click at [726, 319] on button "Next" at bounding box center [714, 314] width 58 height 30
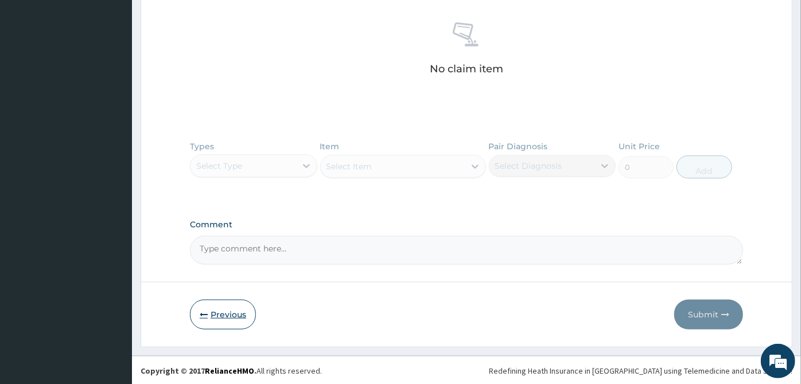
click at [228, 315] on button "Previous" at bounding box center [223, 314] width 66 height 30
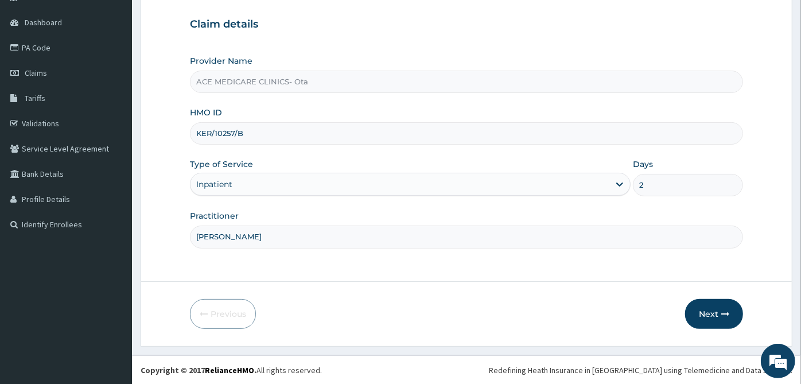
click at [324, 137] on input "KER/10257/B" at bounding box center [466, 133] width 553 height 22
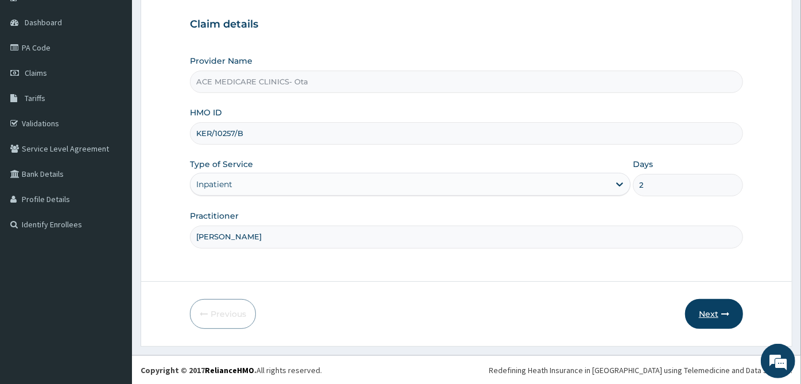
click at [722, 318] on button "Next" at bounding box center [714, 314] width 58 height 30
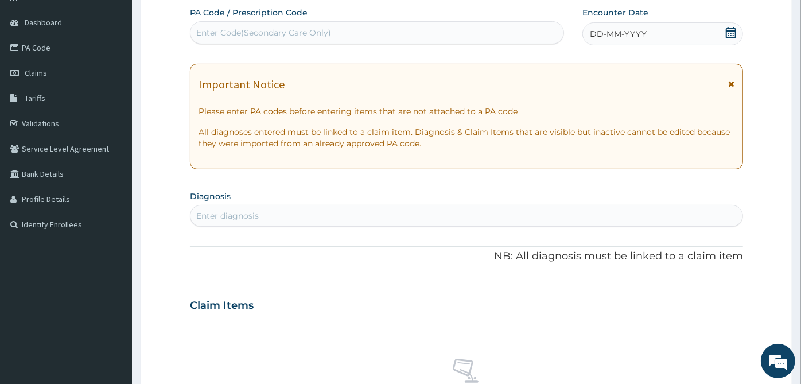
click at [350, 26] on div "Enter Code(Secondary Care Only)" at bounding box center [376, 33] width 373 height 18
paste input "PA/E0975E"
type input "PA/E0975E"
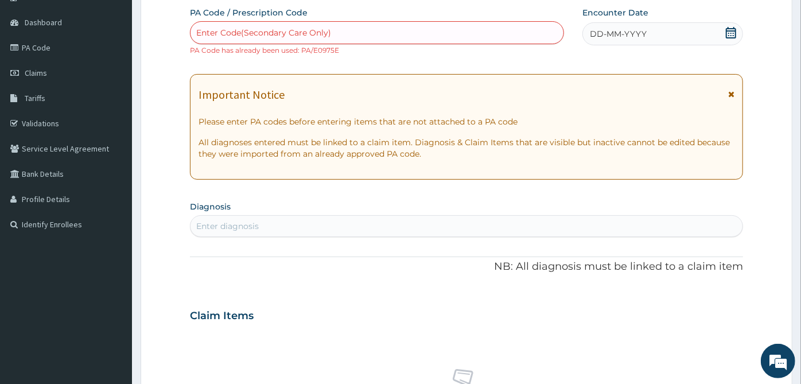
click at [281, 28] on div "Enter Code(Secondary Care Only)" at bounding box center [263, 32] width 135 height 11
paste input "PA/BD3C2A"
type input "PA/BD3C2A"
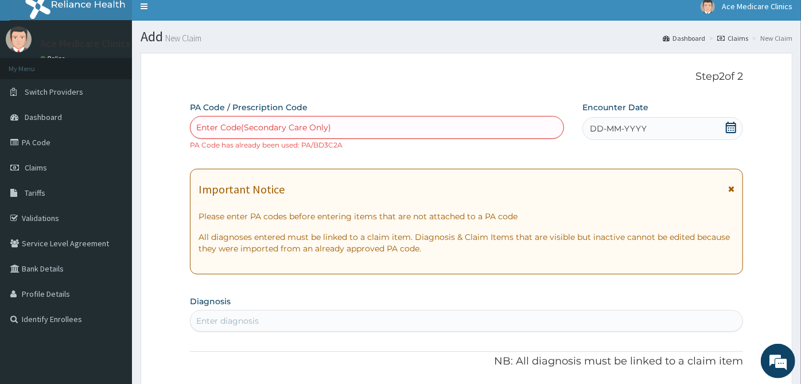
scroll to position [0, 0]
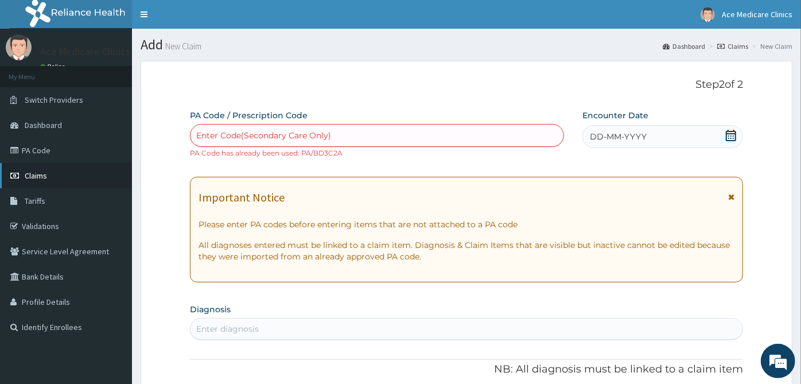
click at [64, 175] on link "Claims" at bounding box center [66, 175] width 132 height 25
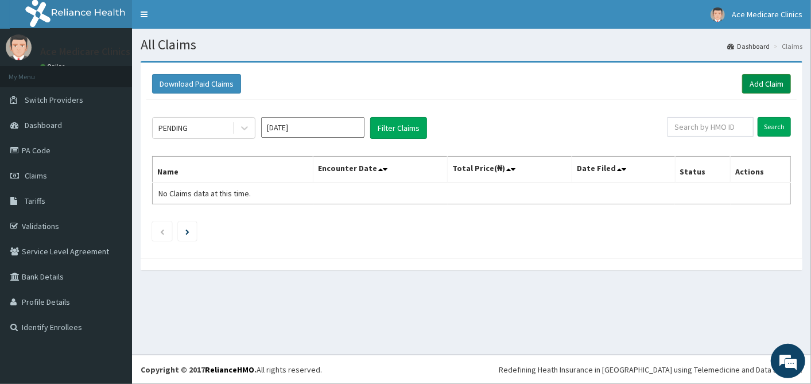
click at [757, 85] on link "Add Claim" at bounding box center [766, 84] width 49 height 20
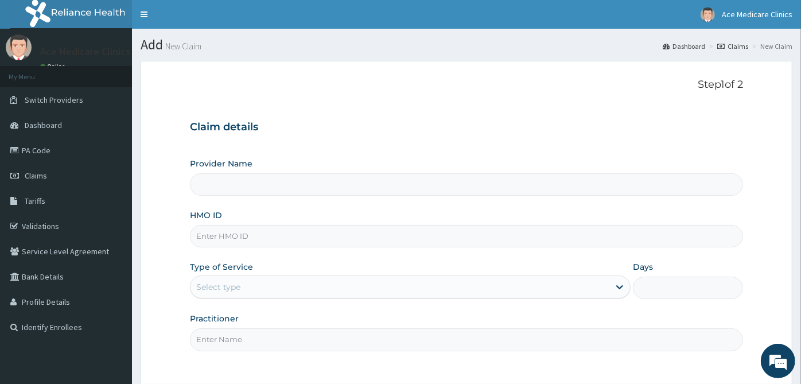
type input "ACE MEDICARE CLINICS- Ota"
click at [524, 234] on input "HMO ID" at bounding box center [466, 236] width 553 height 22
click at [275, 239] on input "SOA/10061/D" at bounding box center [466, 236] width 553 height 22
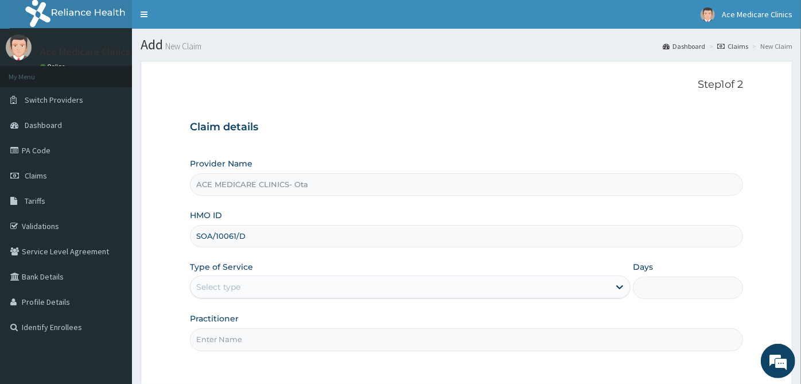
click at [275, 239] on input "SOA/10061/D" at bounding box center [466, 236] width 553 height 22
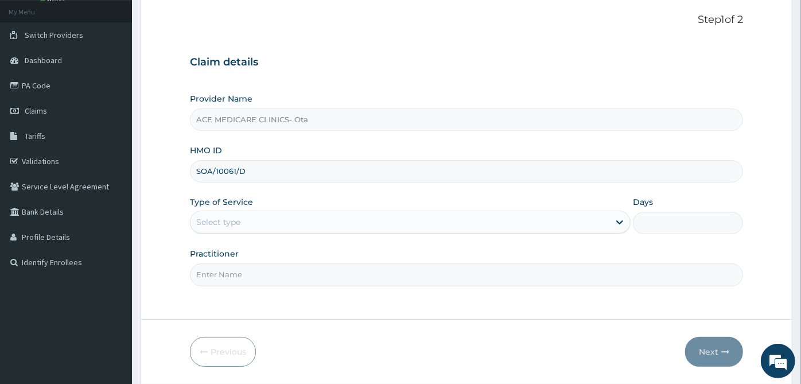
scroll to position [103, 0]
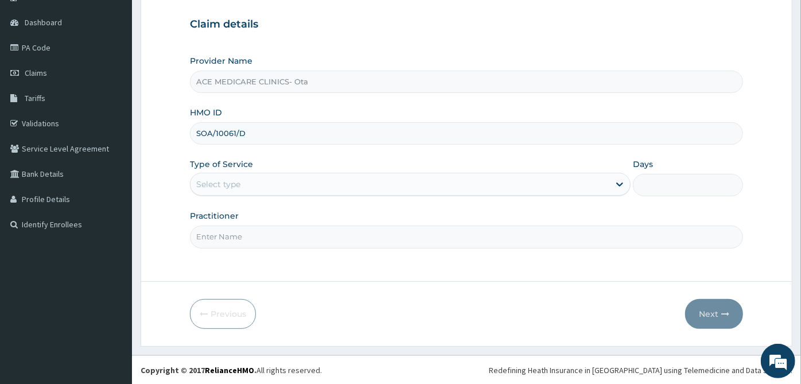
type input "SOA/10061/D"
click at [310, 187] on div "Select type" at bounding box center [399, 184] width 419 height 18
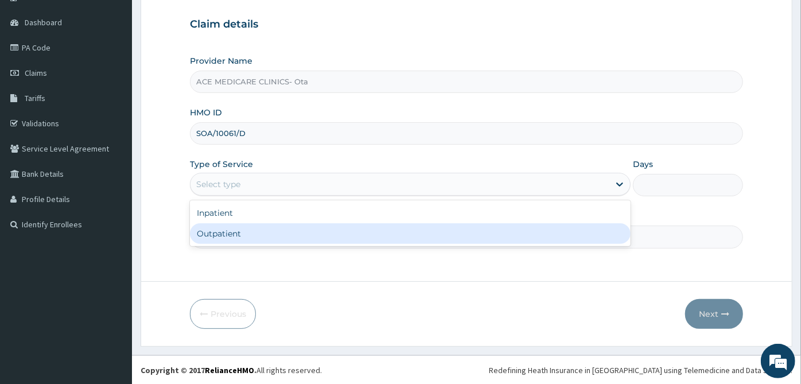
click at [303, 233] on div "Outpatient" at bounding box center [410, 233] width 441 height 21
type input "1"
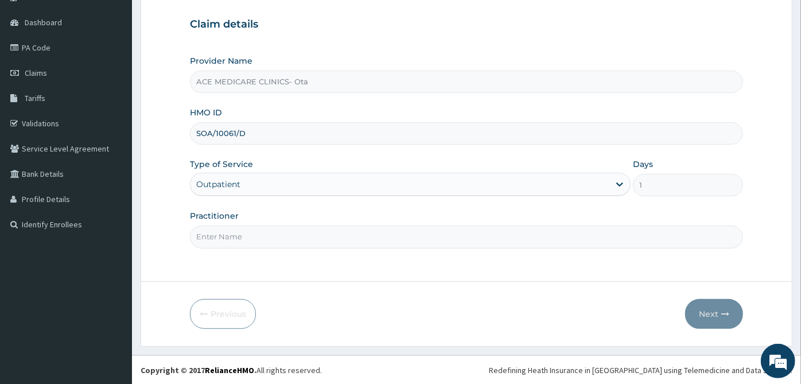
click at [303, 233] on input "Practitioner" at bounding box center [466, 236] width 553 height 22
type input "[PERSON_NAME]"
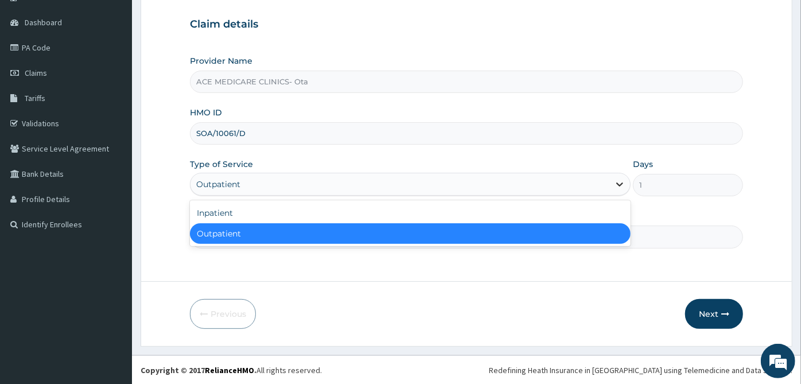
click at [624, 186] on icon at bounding box center [619, 183] width 11 height 11
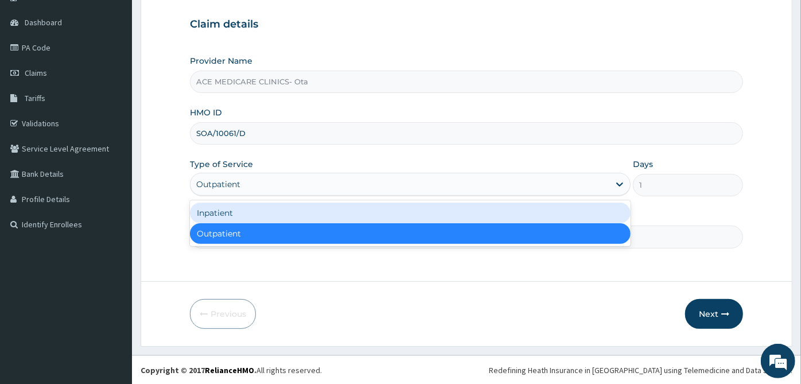
click at [522, 214] on div "Inpatient" at bounding box center [410, 213] width 441 height 21
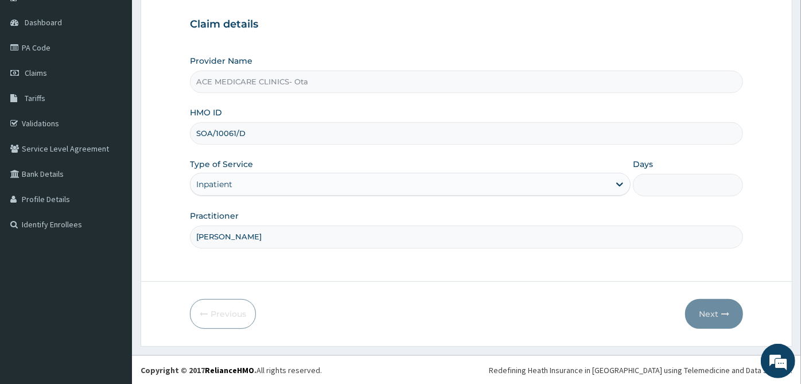
click at [677, 189] on input "Days" at bounding box center [688, 185] width 110 height 22
type input "2"
click at [729, 322] on button "Next" at bounding box center [714, 314] width 58 height 30
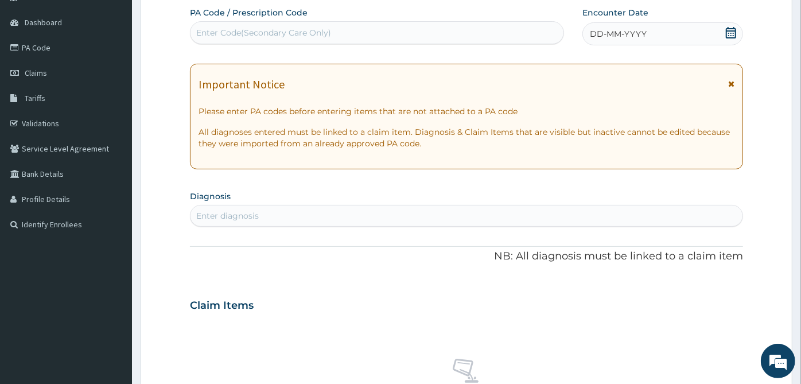
click at [311, 30] on div "Enter Code(Secondary Care Only)" at bounding box center [263, 32] width 135 height 11
paste input "PA/F4D72C"
type input "PA/F4D72C"
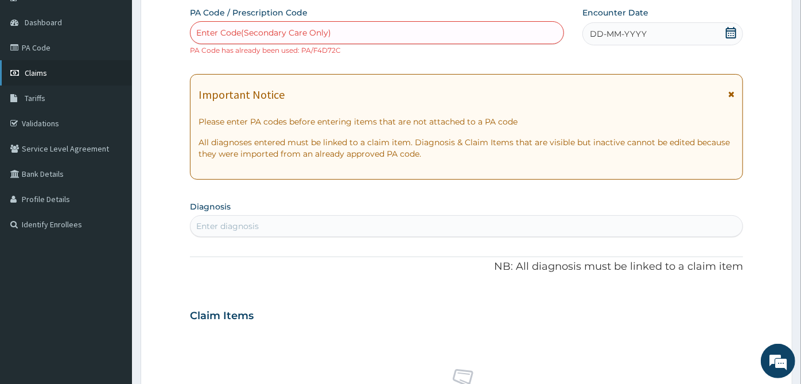
click at [40, 76] on span "Claims" at bounding box center [36, 73] width 22 height 10
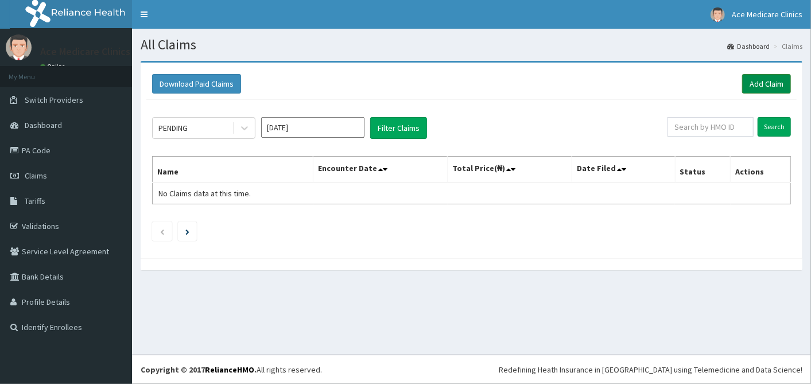
click at [781, 85] on link "Add Claim" at bounding box center [766, 84] width 49 height 20
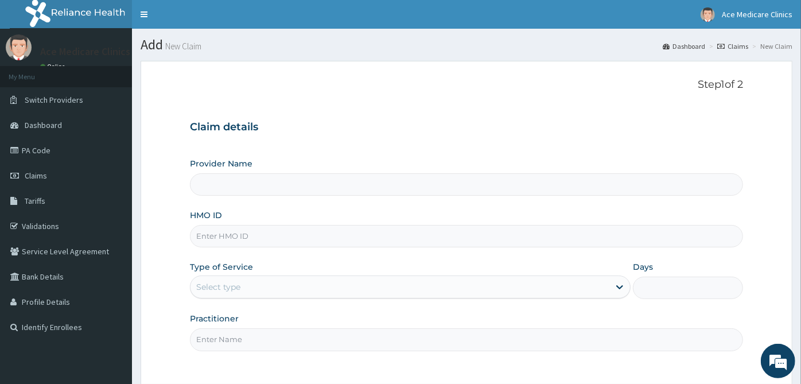
type input "ACE MEDICARE CLINICS- Ota"
click at [449, 230] on input "HMO ID" at bounding box center [466, 236] width 553 height 22
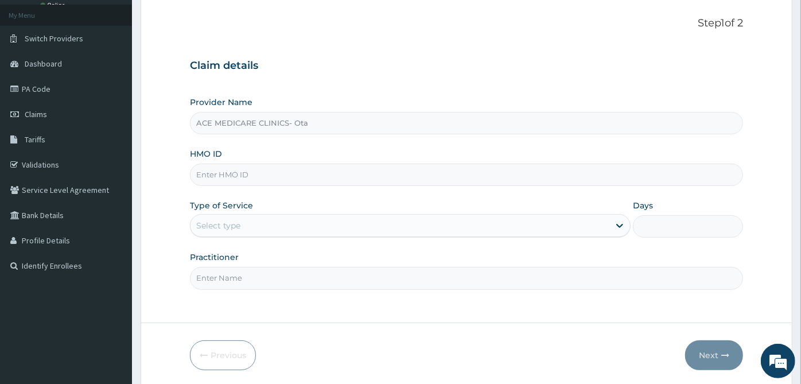
scroll to position [103, 0]
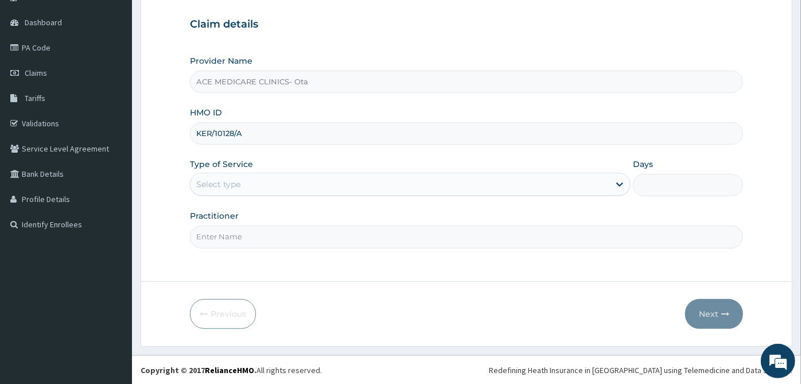
type input "KER/10128/A"
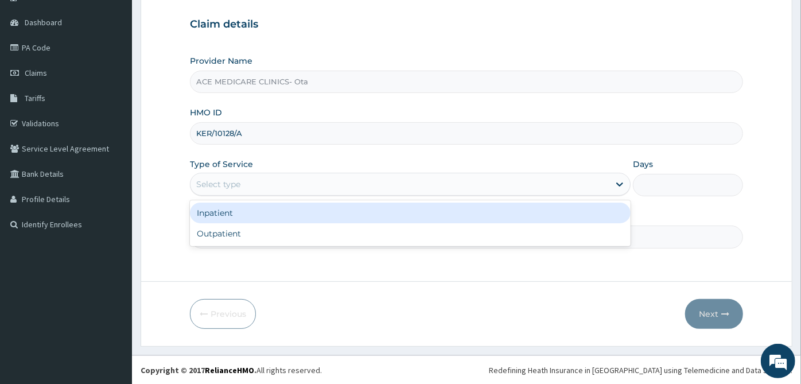
click at [485, 184] on div "Select type" at bounding box center [399, 184] width 419 height 18
click at [474, 204] on div "Inpatient" at bounding box center [410, 213] width 441 height 21
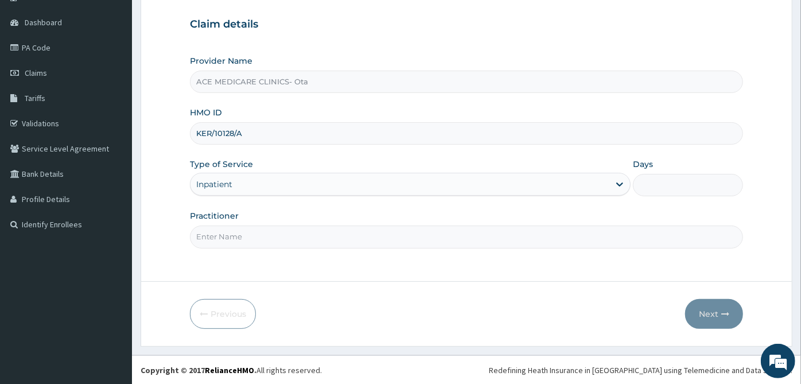
click at [691, 182] on input "Days" at bounding box center [688, 185] width 110 height 22
type input "3"
click at [632, 229] on input "Practitioner" at bounding box center [466, 236] width 553 height 22
type input "DR [PERSON_NAME]"
click at [710, 318] on button "Next" at bounding box center [714, 314] width 58 height 30
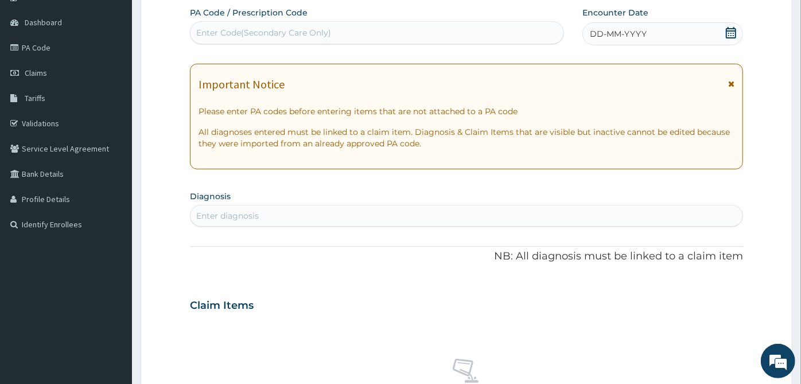
click at [267, 31] on div "Enter Code(Secondary Care Only)" at bounding box center [263, 32] width 135 height 11
paste input "PA/D2569F"
type input "PA/D2569F"
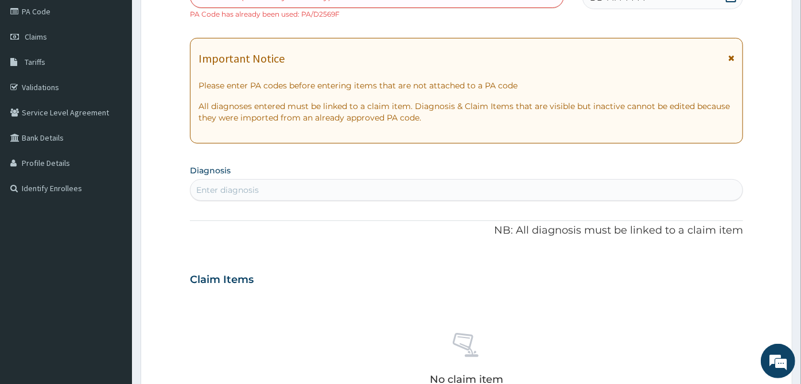
scroll to position [166, 0]
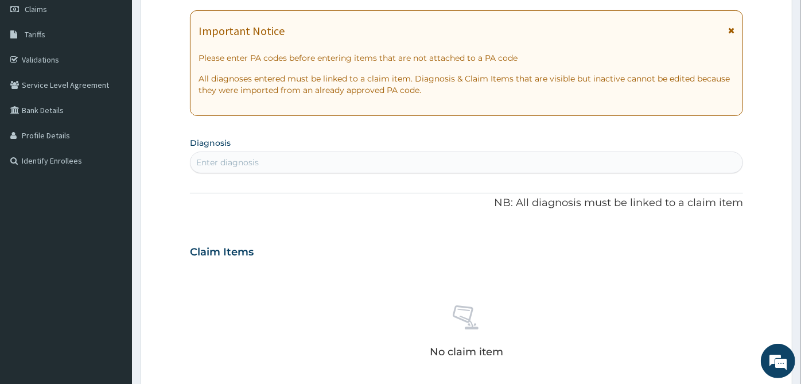
click at [337, 70] on div "Important Notice Please enter PA codes before entering items that are not attac…" at bounding box center [466, 63] width 553 height 106
drag, startPoint x: 337, startPoint y: 70, endPoint x: 584, endPoint y: 285, distance: 327.4
click at [584, 285] on div "No claim item" at bounding box center [466, 333] width 553 height 132
